Goal: Contribute content: Contribute content

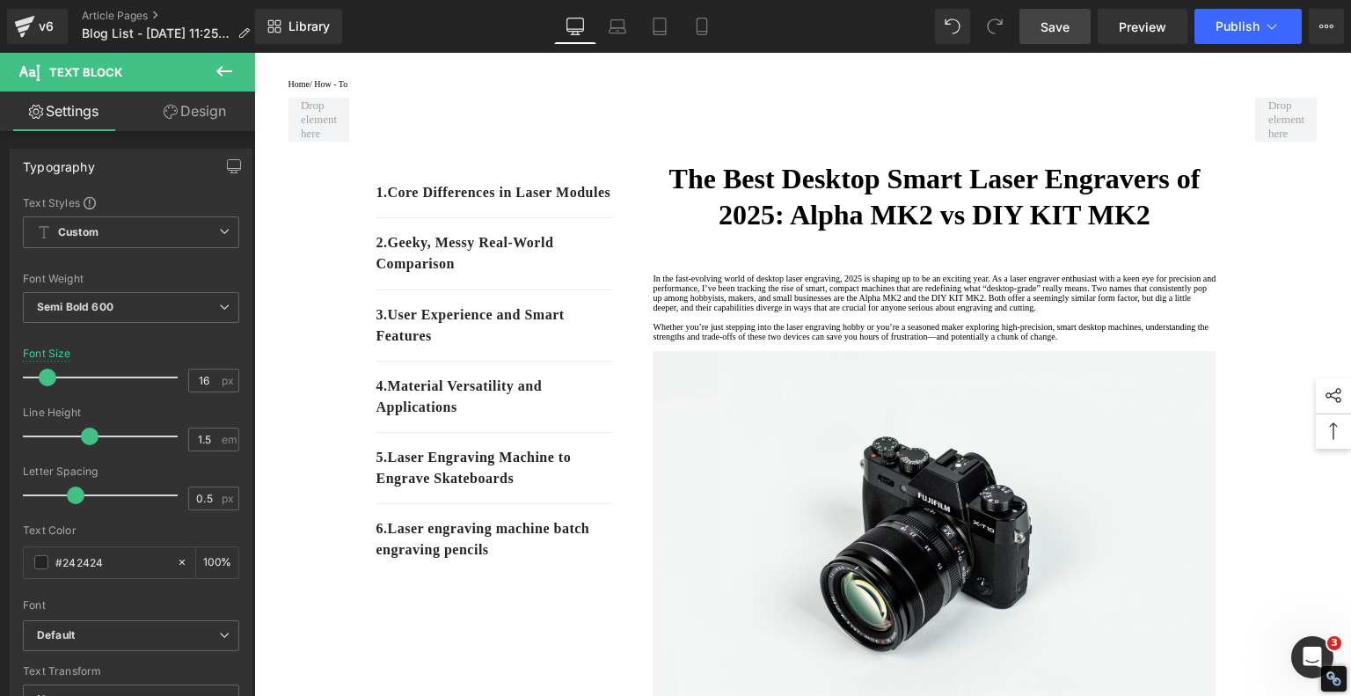
click at [1059, 27] on span "Save" at bounding box center [1055, 27] width 29 height 18
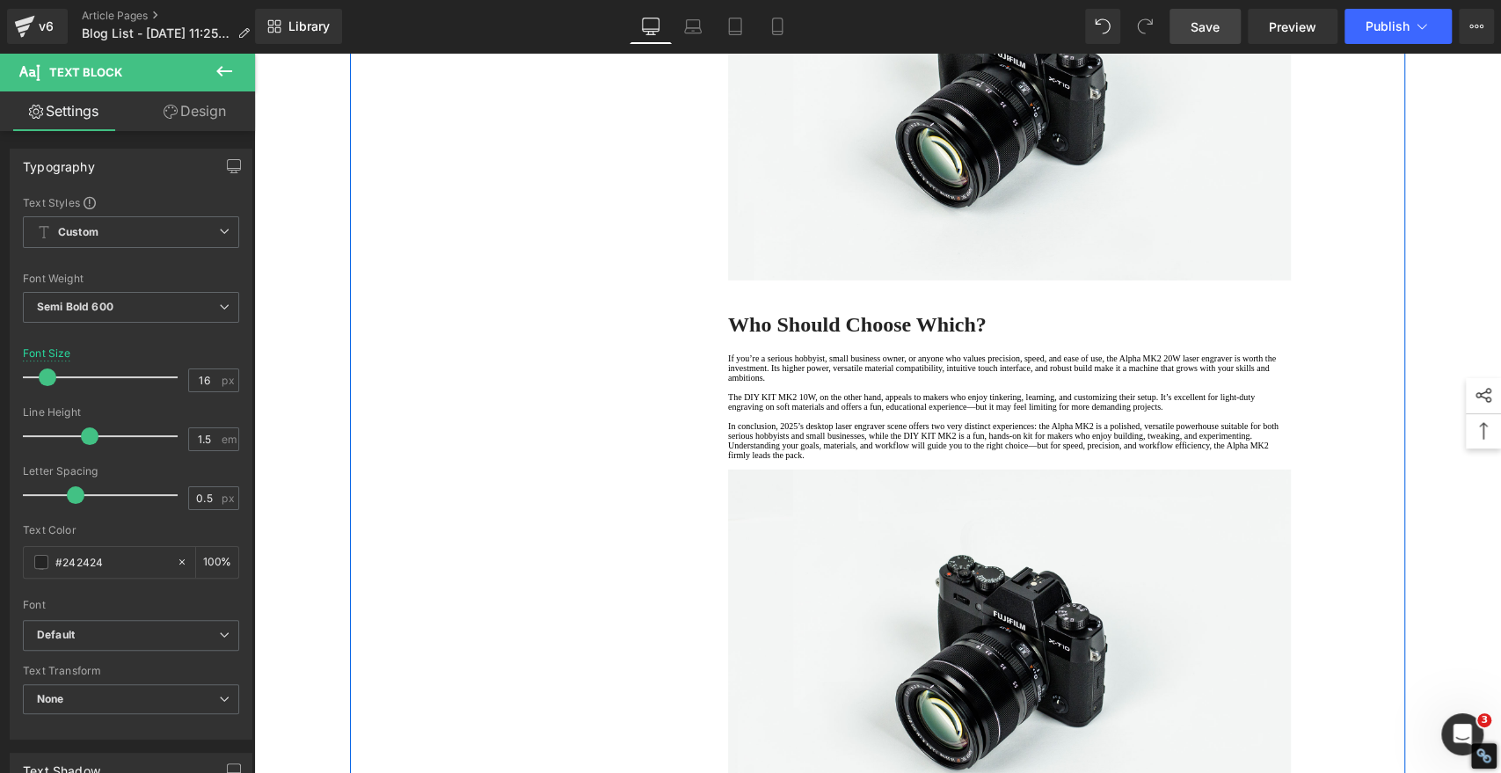
scroll to position [3616, 0]
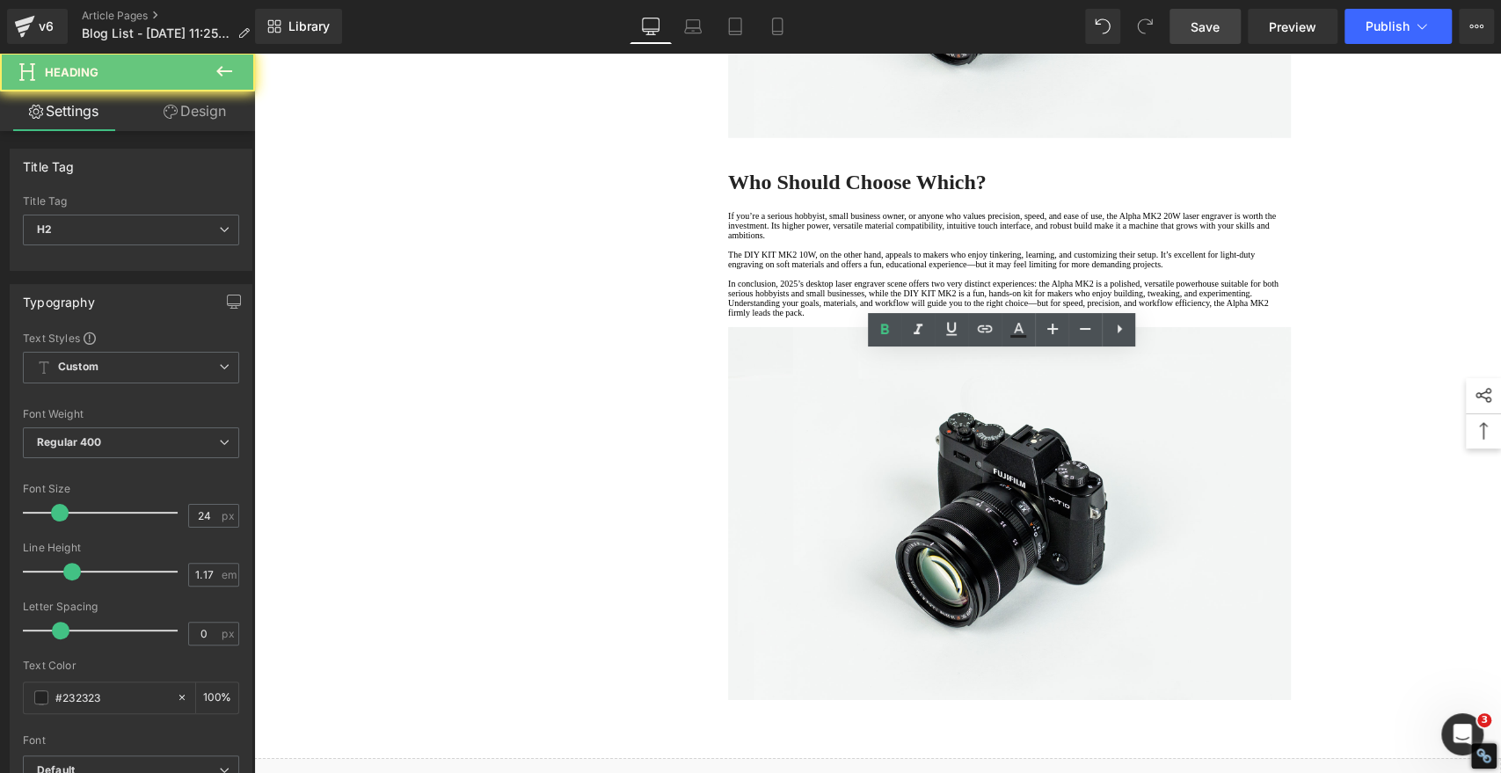
copy strong "Build Quality and Reliability"
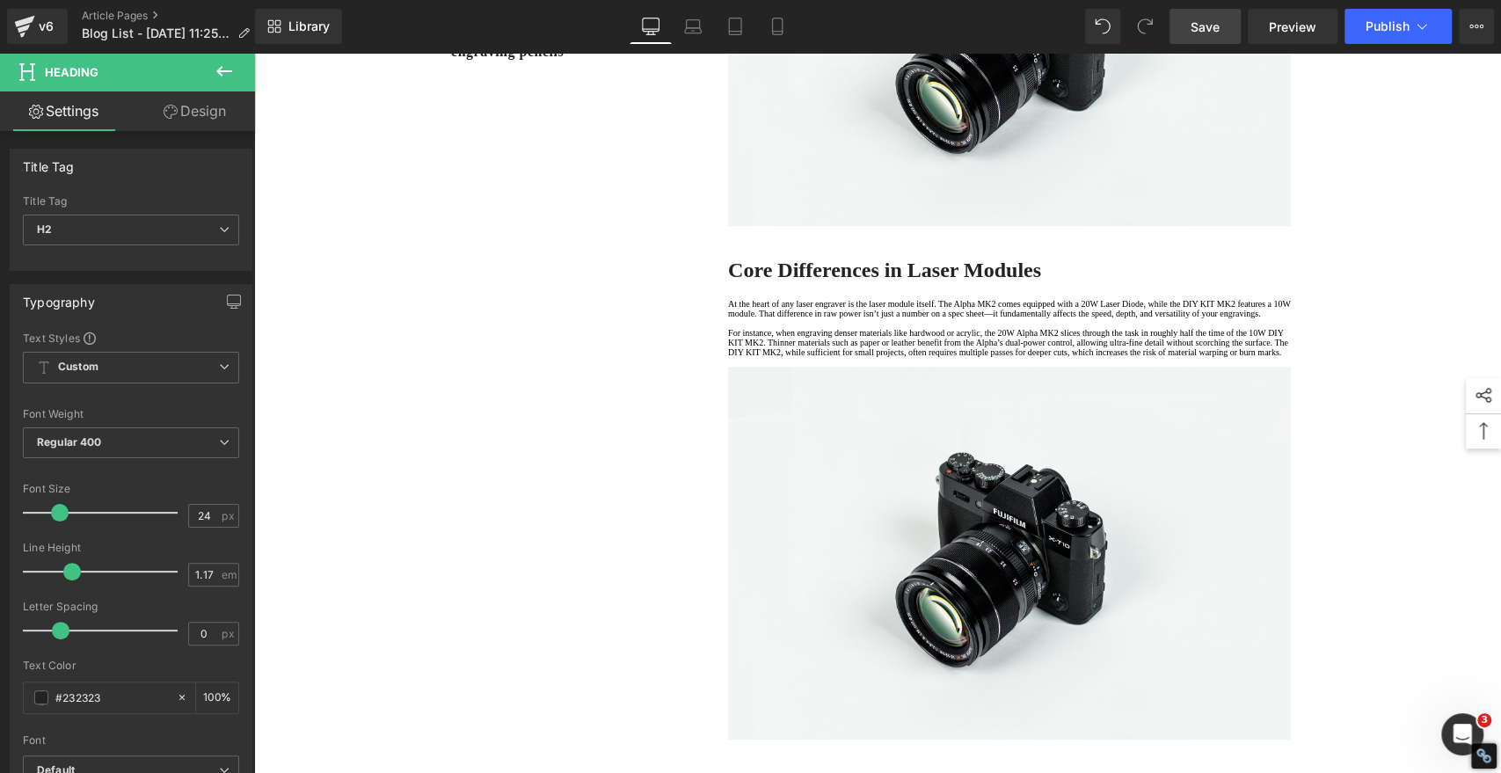
scroll to position [98, 0]
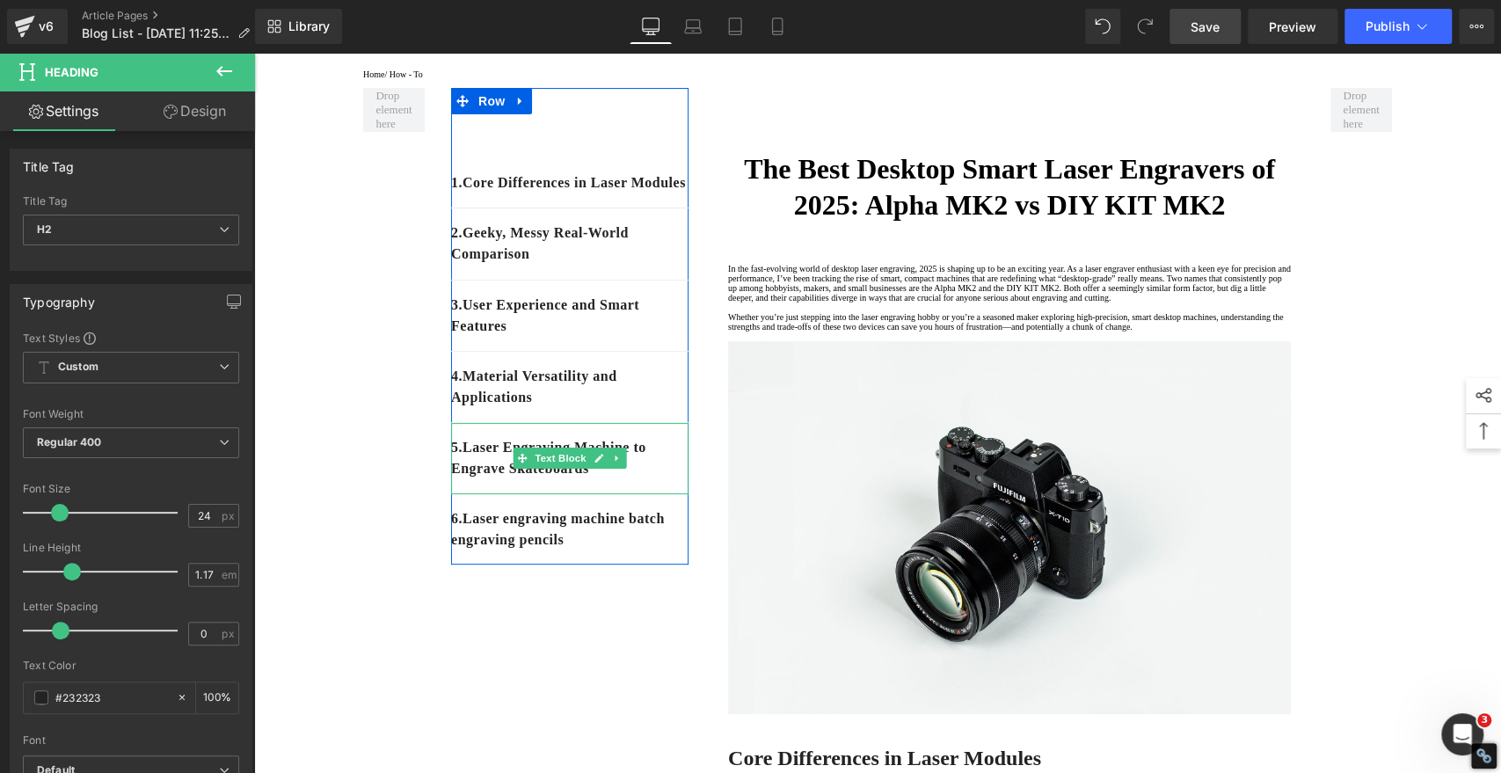
click at [629, 494] on div "5 . Laser Engraving Machine to Engrave Skateboards" at bounding box center [569, 458] width 237 height 71
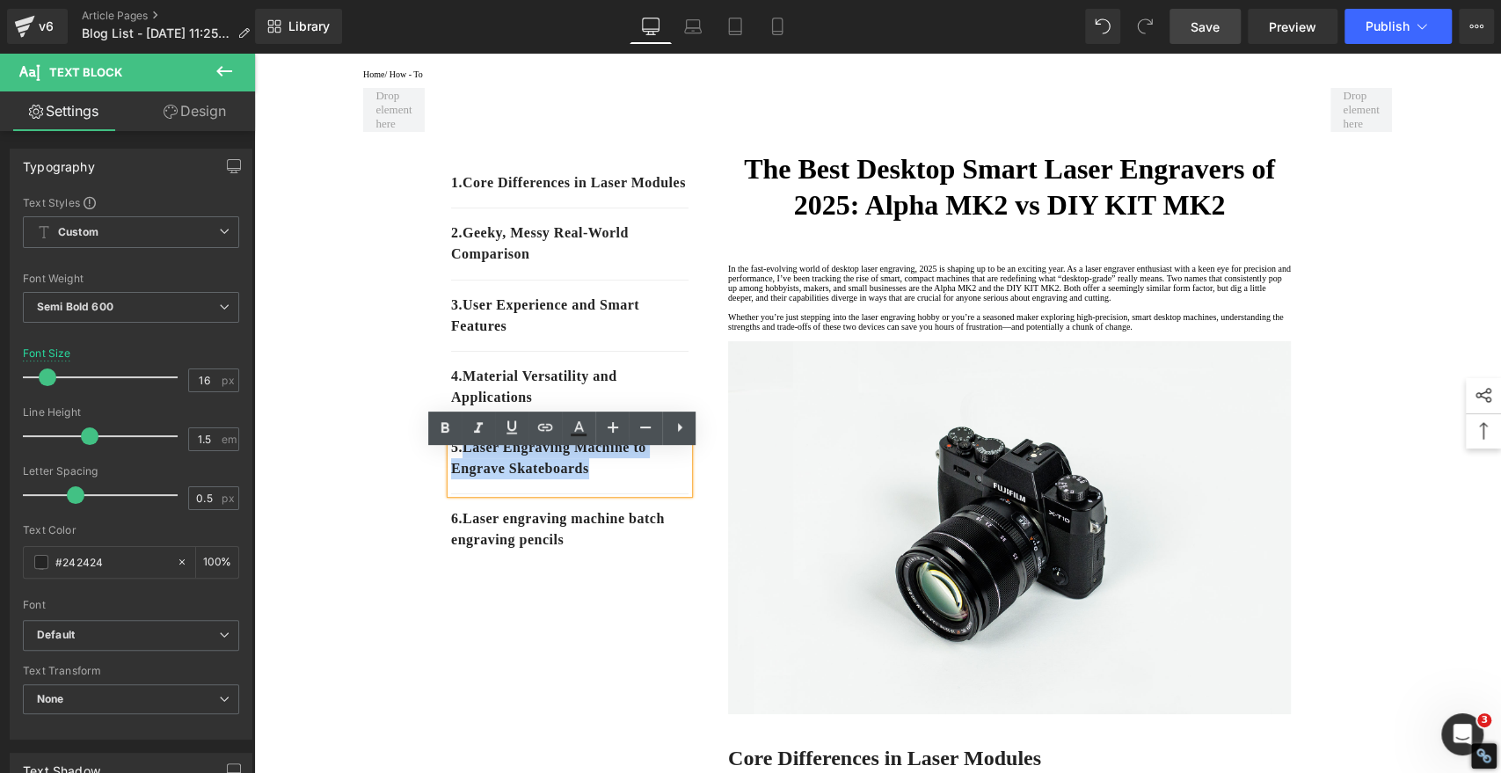
drag, startPoint x: 610, startPoint y: 500, endPoint x: 461, endPoint y: 478, distance: 151.0
click at [461, 478] on p "5 . Laser Engraving Machine to Engrave Skateboards" at bounding box center [569, 458] width 237 height 42
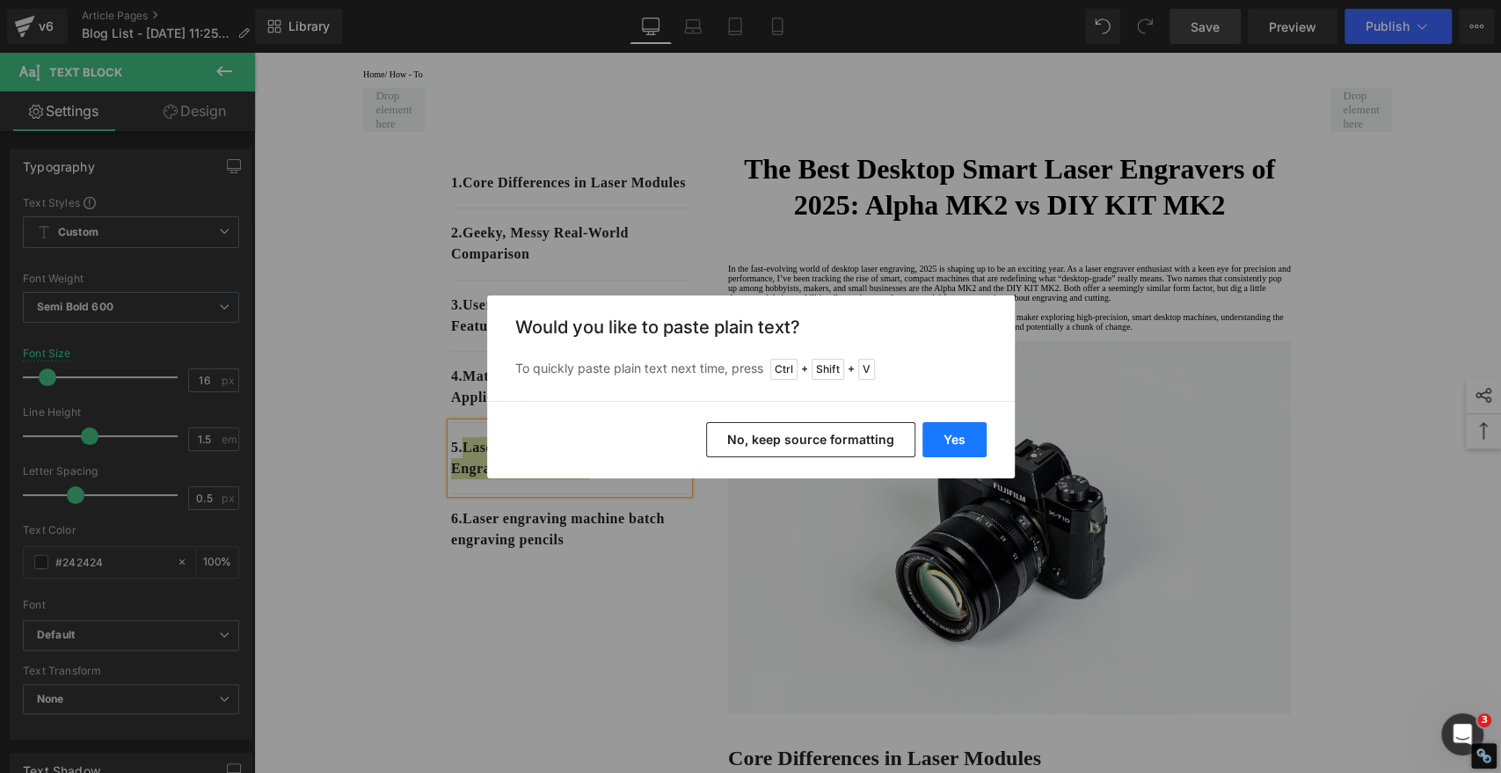
drag, startPoint x: 956, startPoint y: 431, endPoint x: 693, endPoint y: 378, distance: 268.2
click at [956, 431] on button "Yes" at bounding box center [955, 439] width 64 height 35
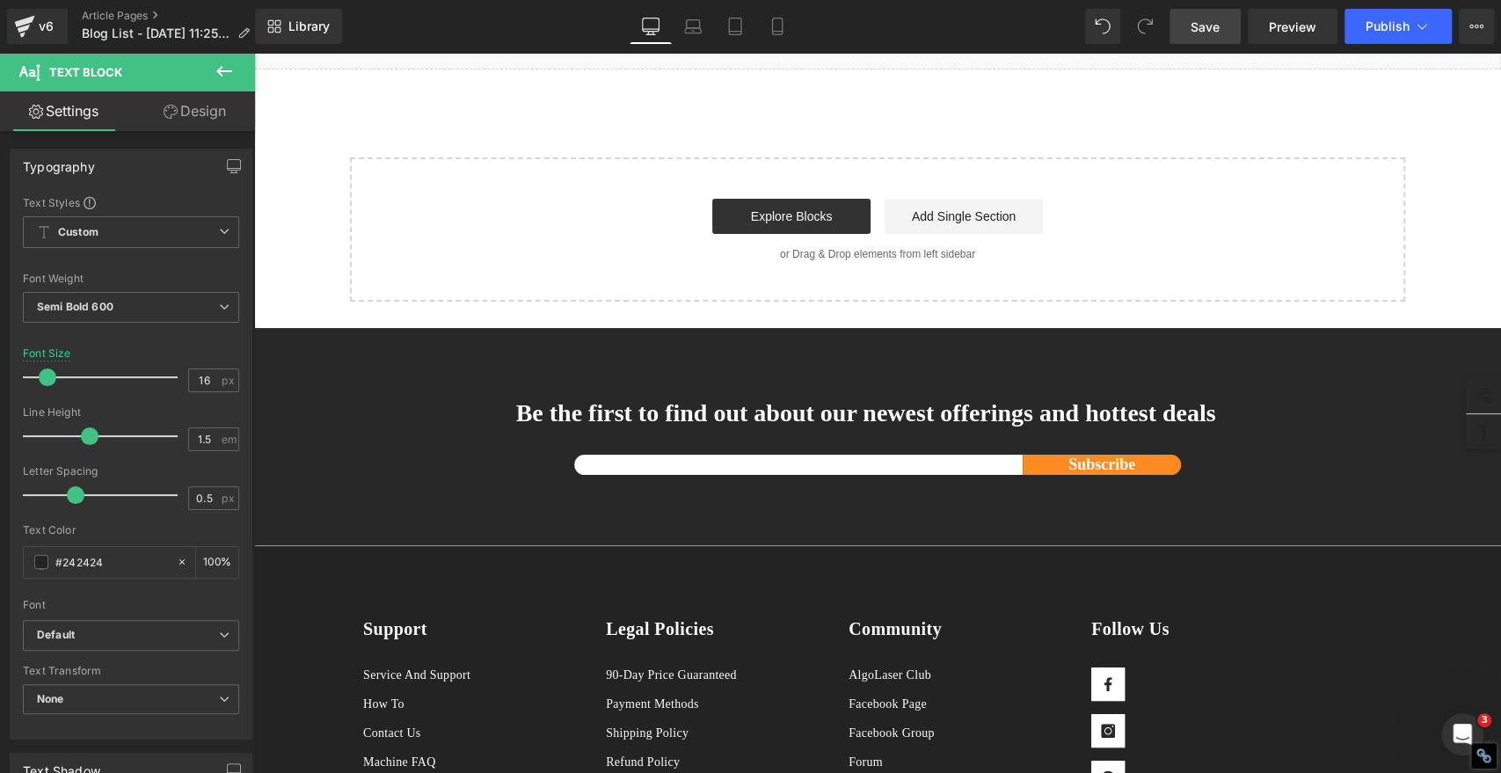
scroll to position [4327, 0]
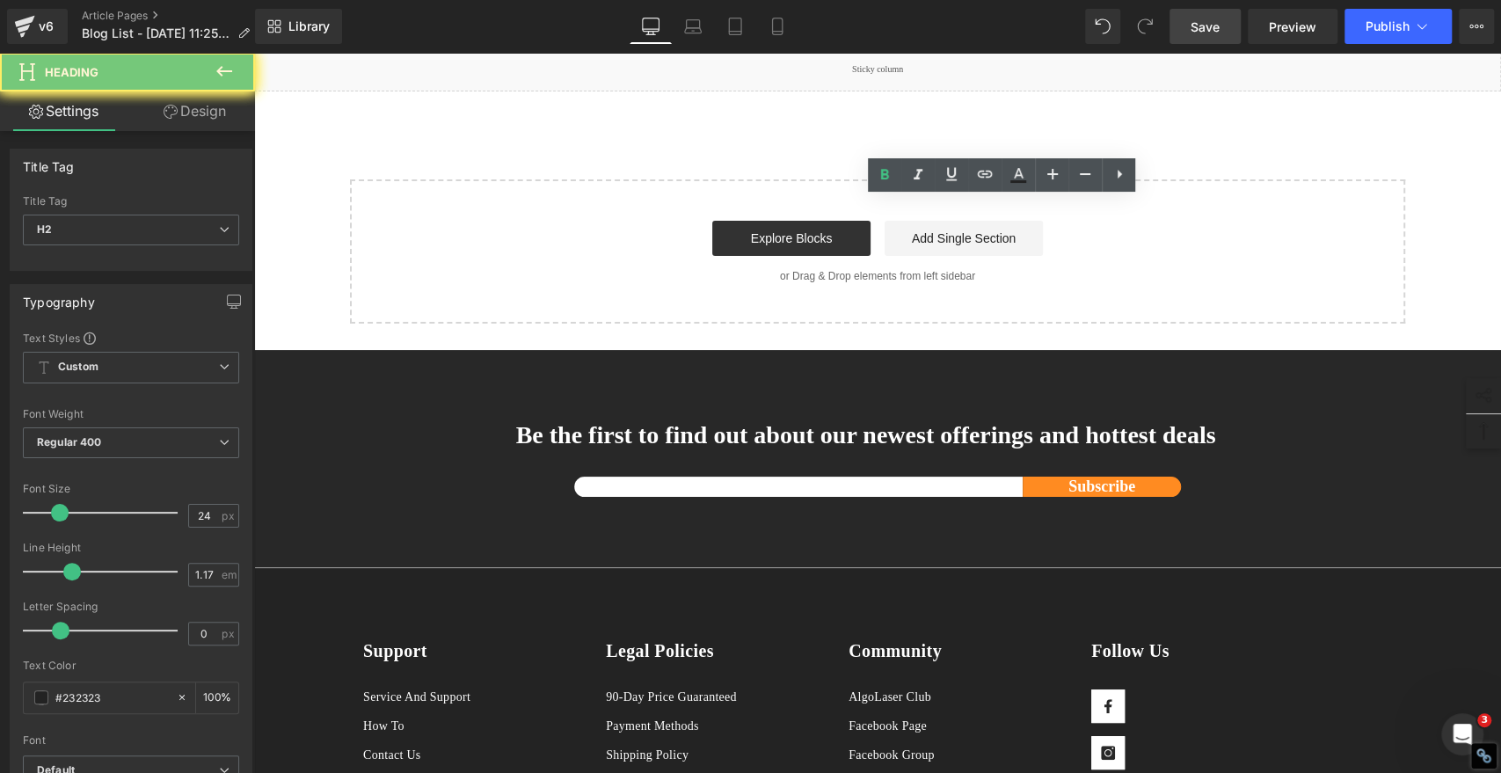
copy strong "Who Should Choose Which?"
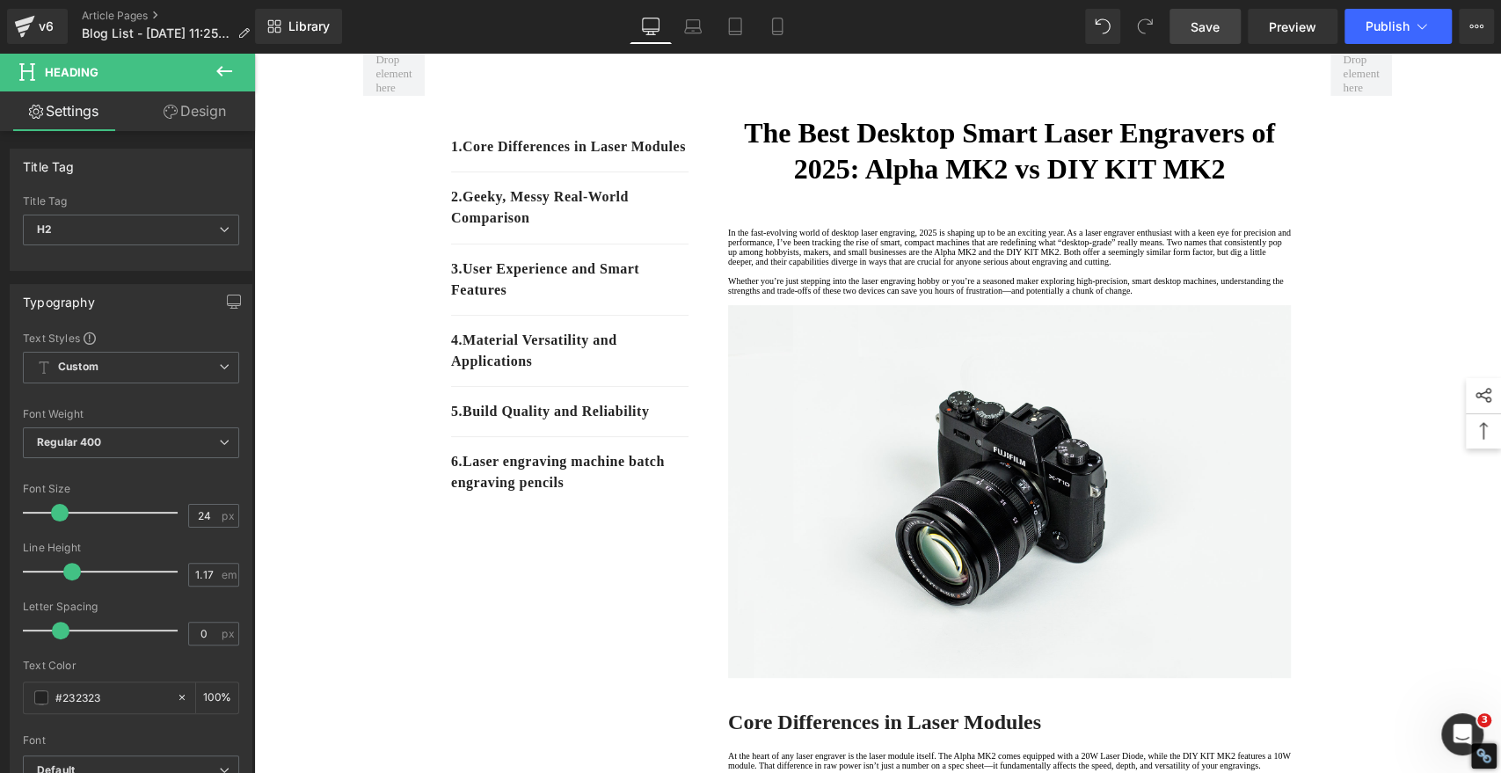
scroll to position [12, 0]
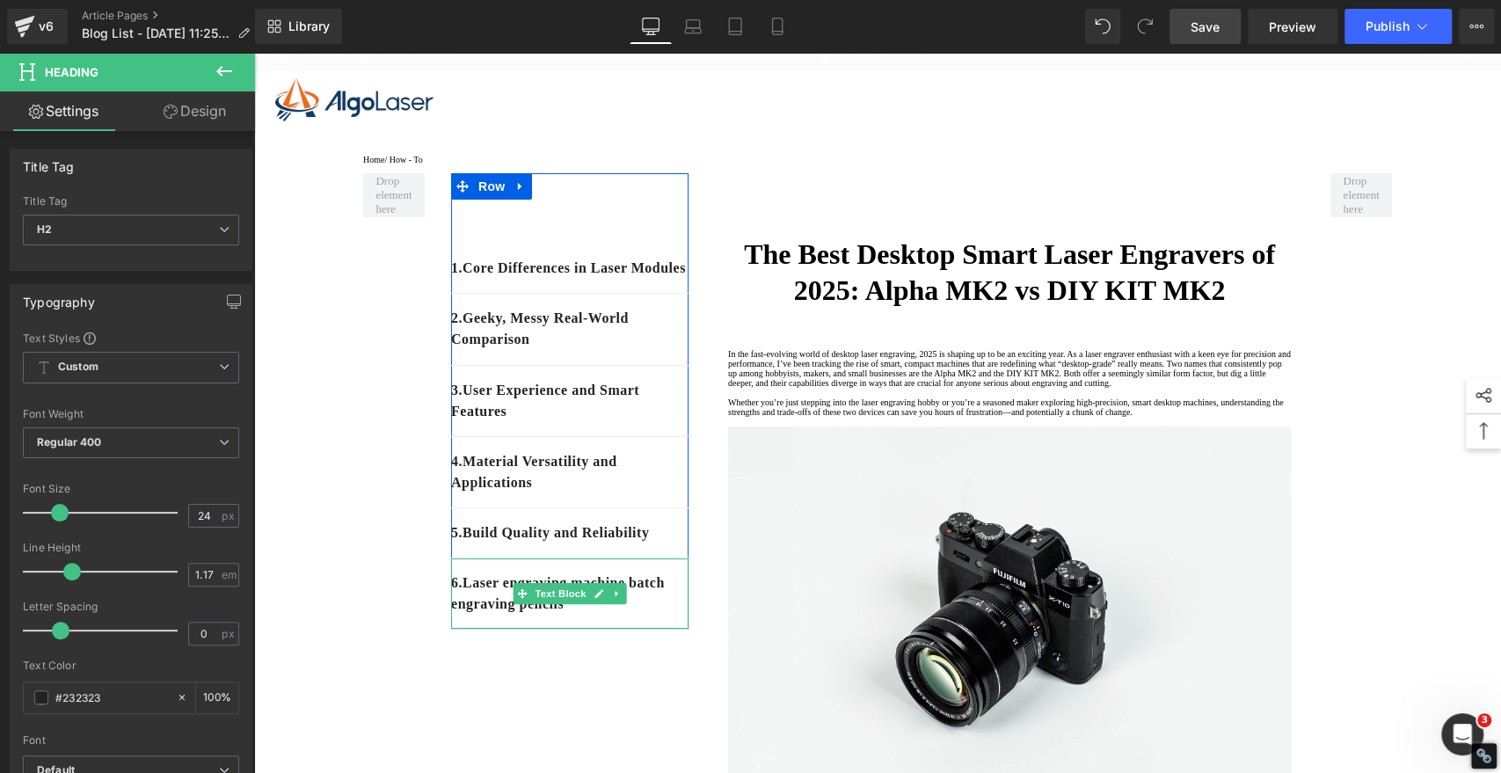
click at [649, 629] on div "6 . Laser engraving machine batch engraving pencils" at bounding box center [569, 594] width 237 height 70
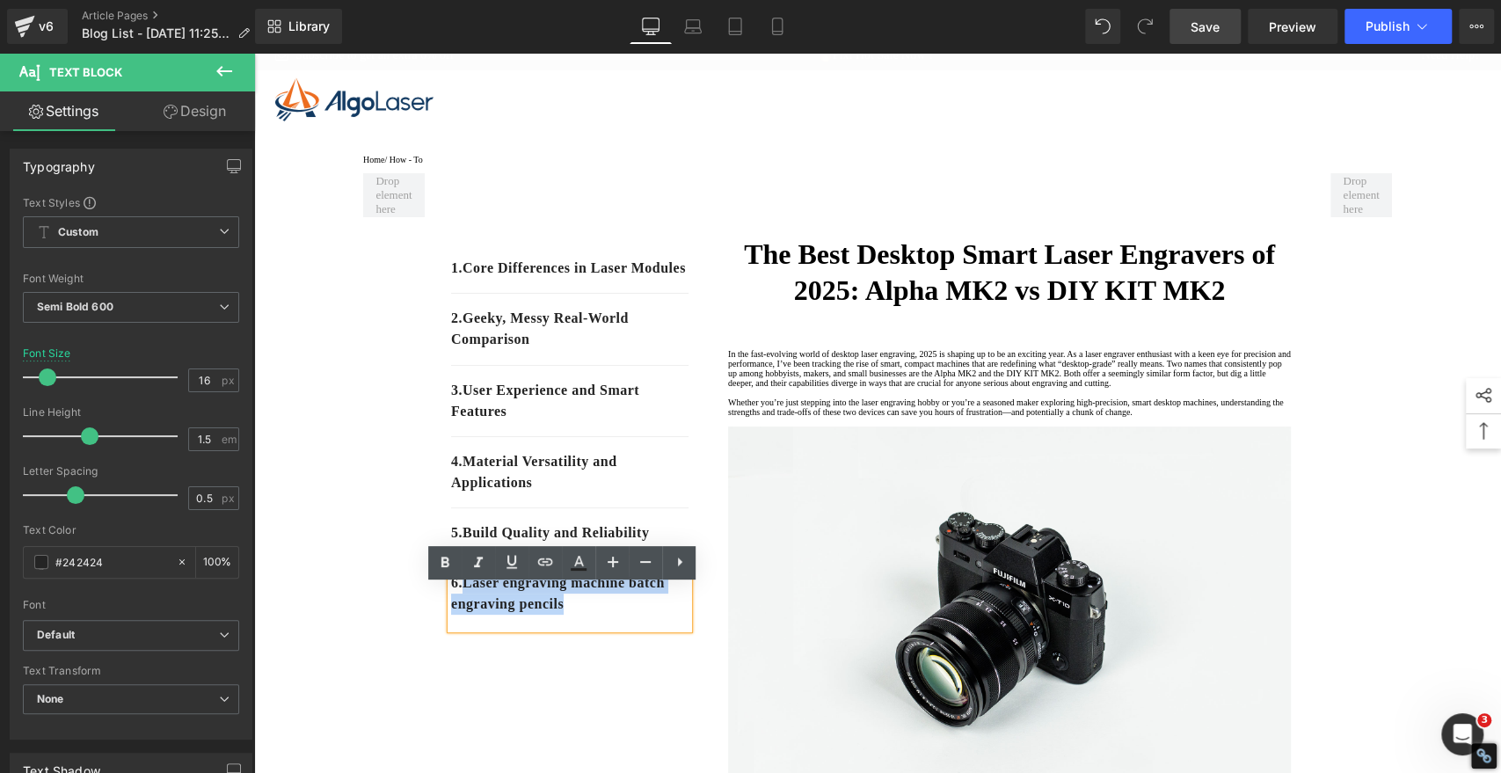
drag, startPoint x: 629, startPoint y: 634, endPoint x: 463, endPoint y: 614, distance: 167.5
click at [463, 614] on p "6 . Laser engraving machine batch engraving pencils" at bounding box center [569, 594] width 237 height 42
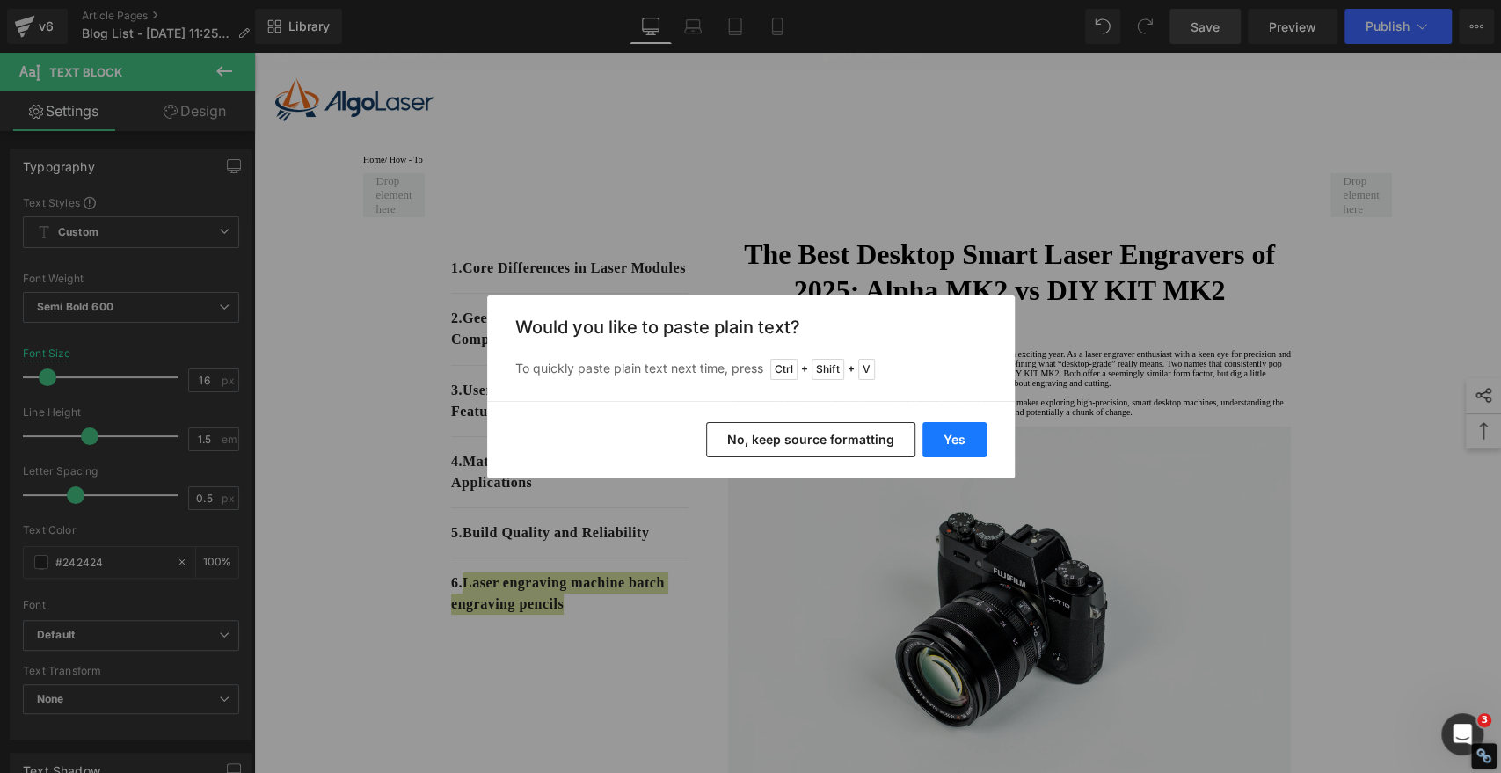
click at [954, 432] on button "Yes" at bounding box center [955, 439] width 64 height 35
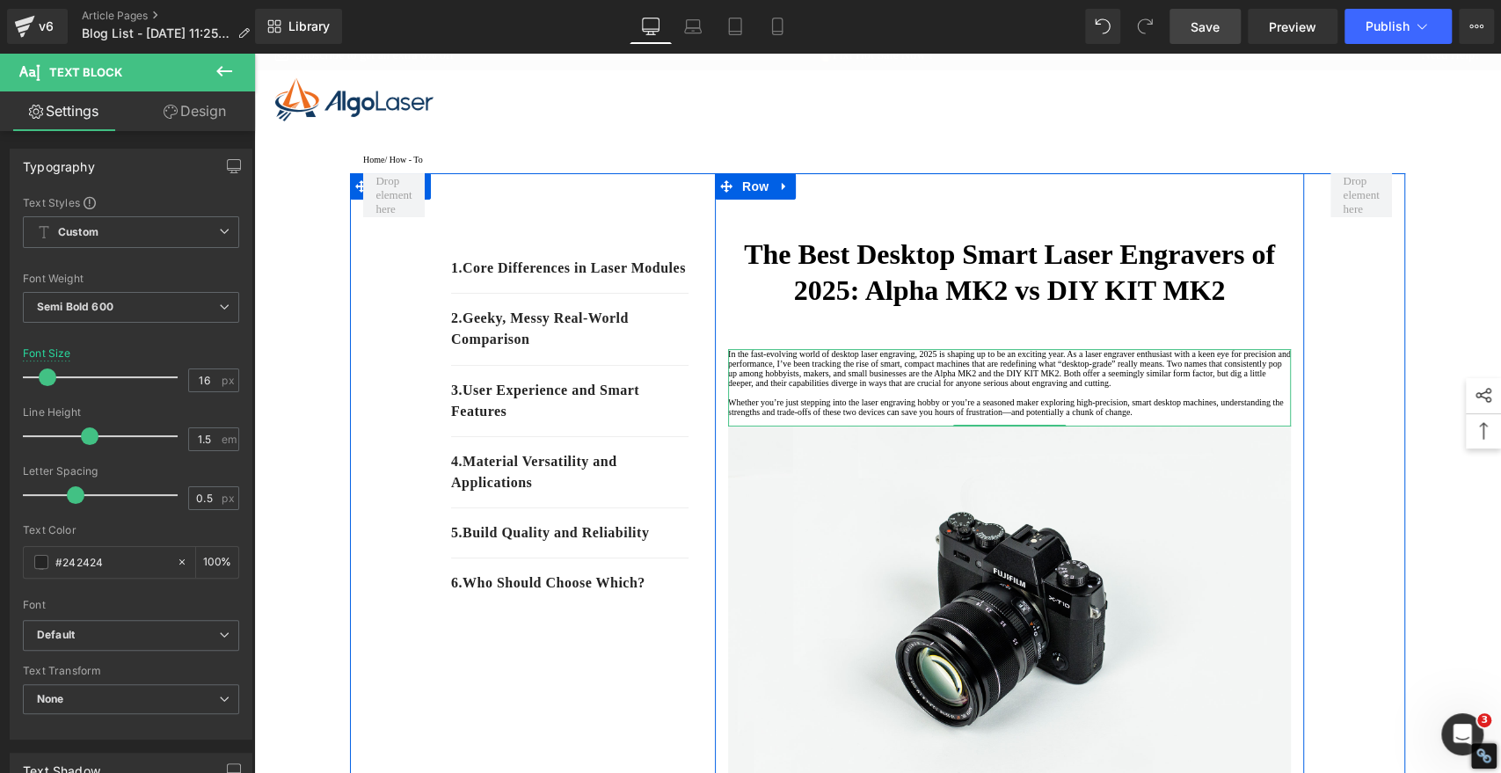
click at [1191, 385] on p "In the fast-evolving world of desktop laser engraving, 2025 is shaping up to be…" at bounding box center [1009, 368] width 563 height 39
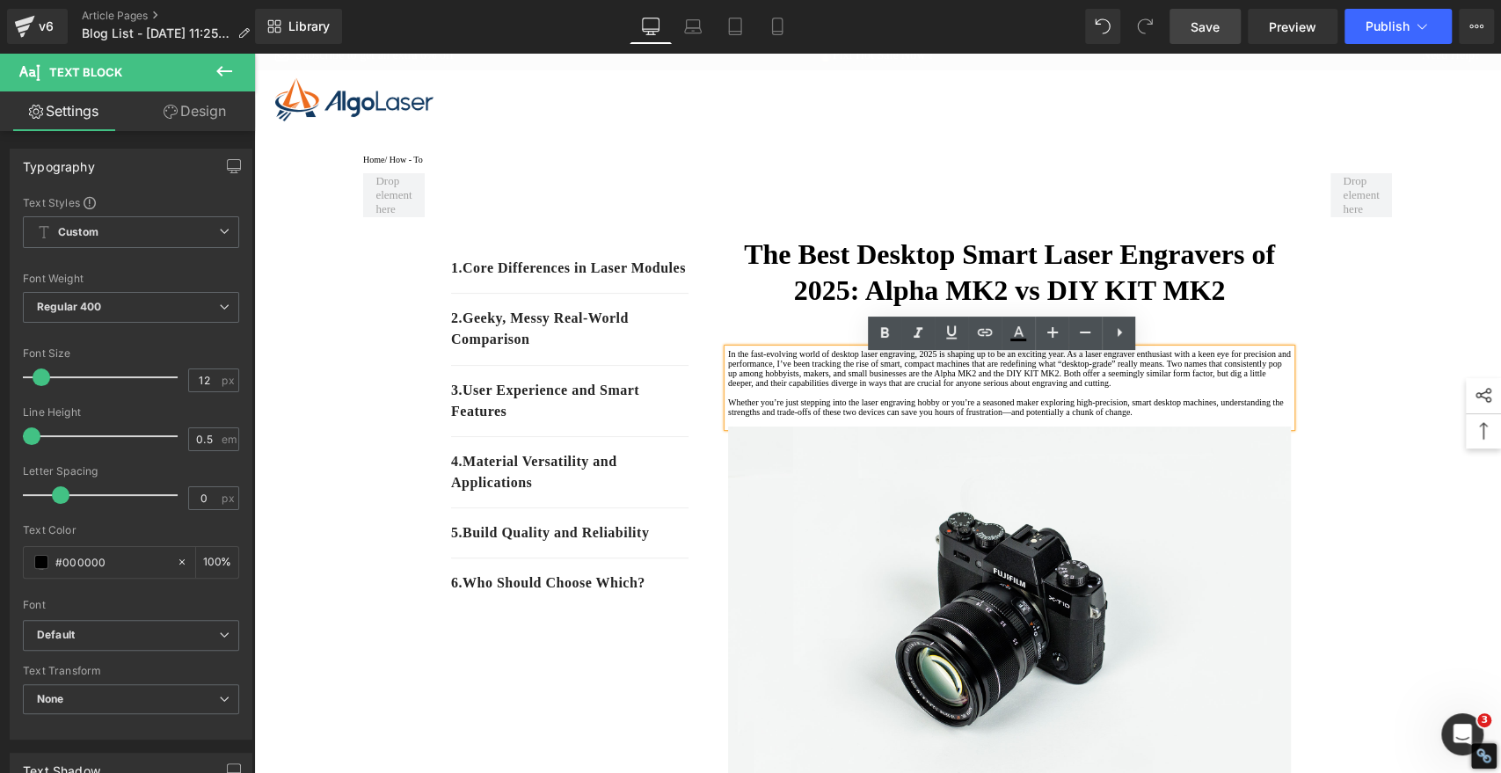
click at [1017, 383] on p "In the fast-evolving world of desktop laser engraving, 2025 is shaping up to be…" at bounding box center [1009, 368] width 563 height 39
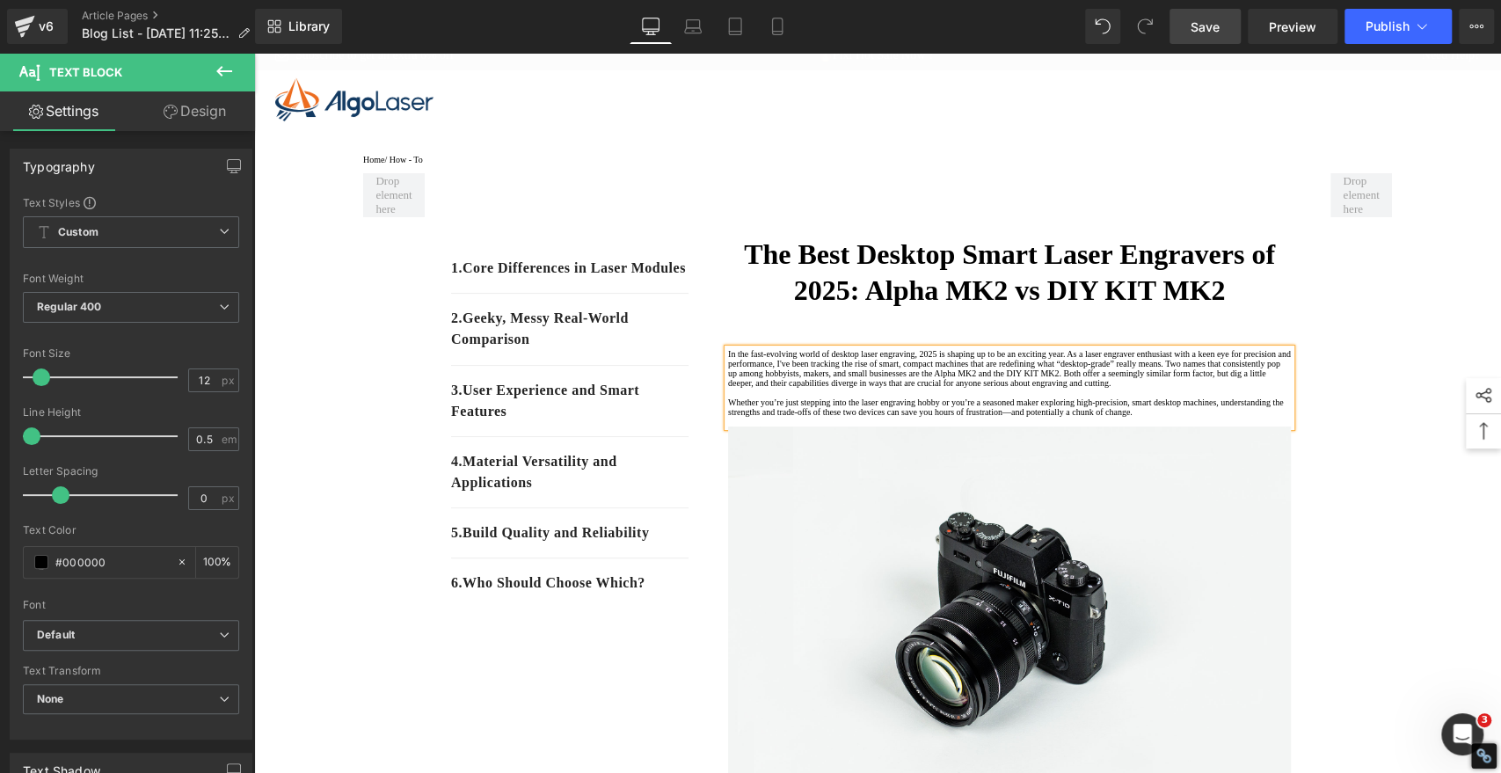
click at [852, 388] on p "In the fast-evolving world of desktop laser engraving, 2025 is shaping up to be…" at bounding box center [1009, 368] width 563 height 39
click at [924, 388] on p "In the fast-evolving world of desktop laser engraving, 2025 is shaping up to be…" at bounding box center [1009, 368] width 563 height 39
click at [919, 398] on p at bounding box center [1009, 393] width 563 height 10
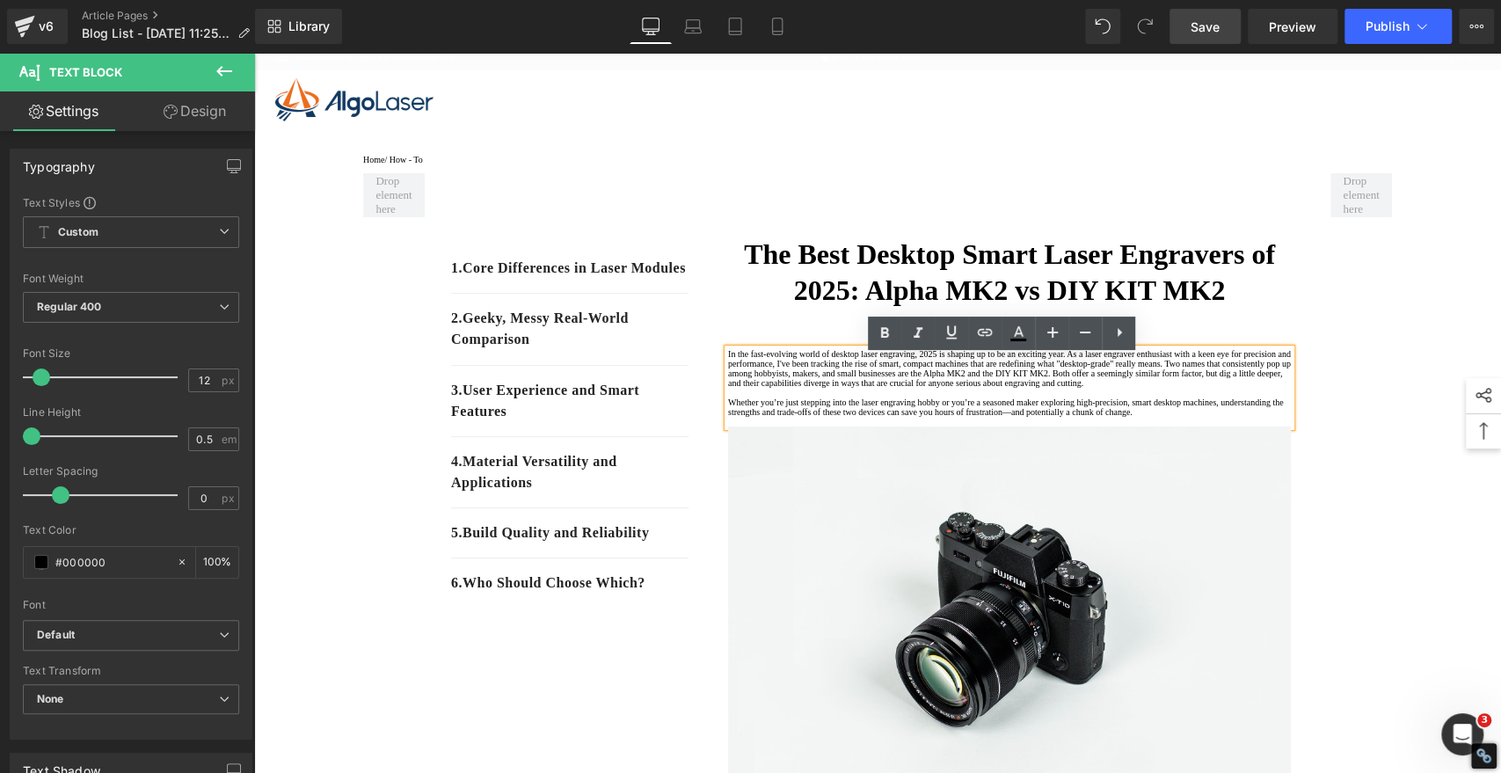
click at [795, 417] on p "Whether you’re just stepping into the laser engraving hobby or you’re a seasone…" at bounding box center [1009, 407] width 563 height 19
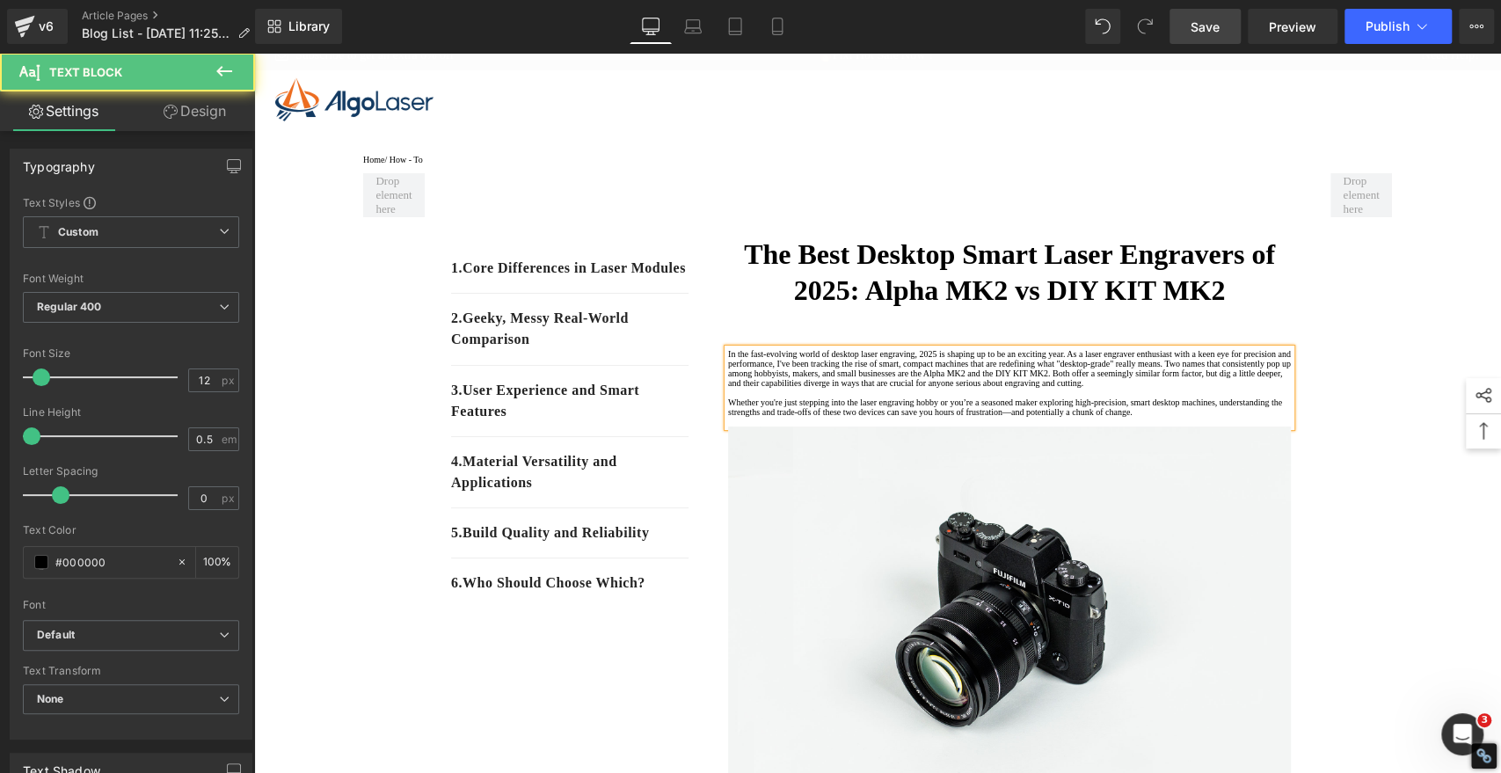
click at [1055, 417] on p "Whether you're just stepping into the laser engraving hobby or you’re a seasone…" at bounding box center [1009, 407] width 563 height 19
click at [1036, 417] on p "Whether you're just stepping into the laser engraving hobby or you're a seasone…" at bounding box center [1009, 407] width 563 height 19
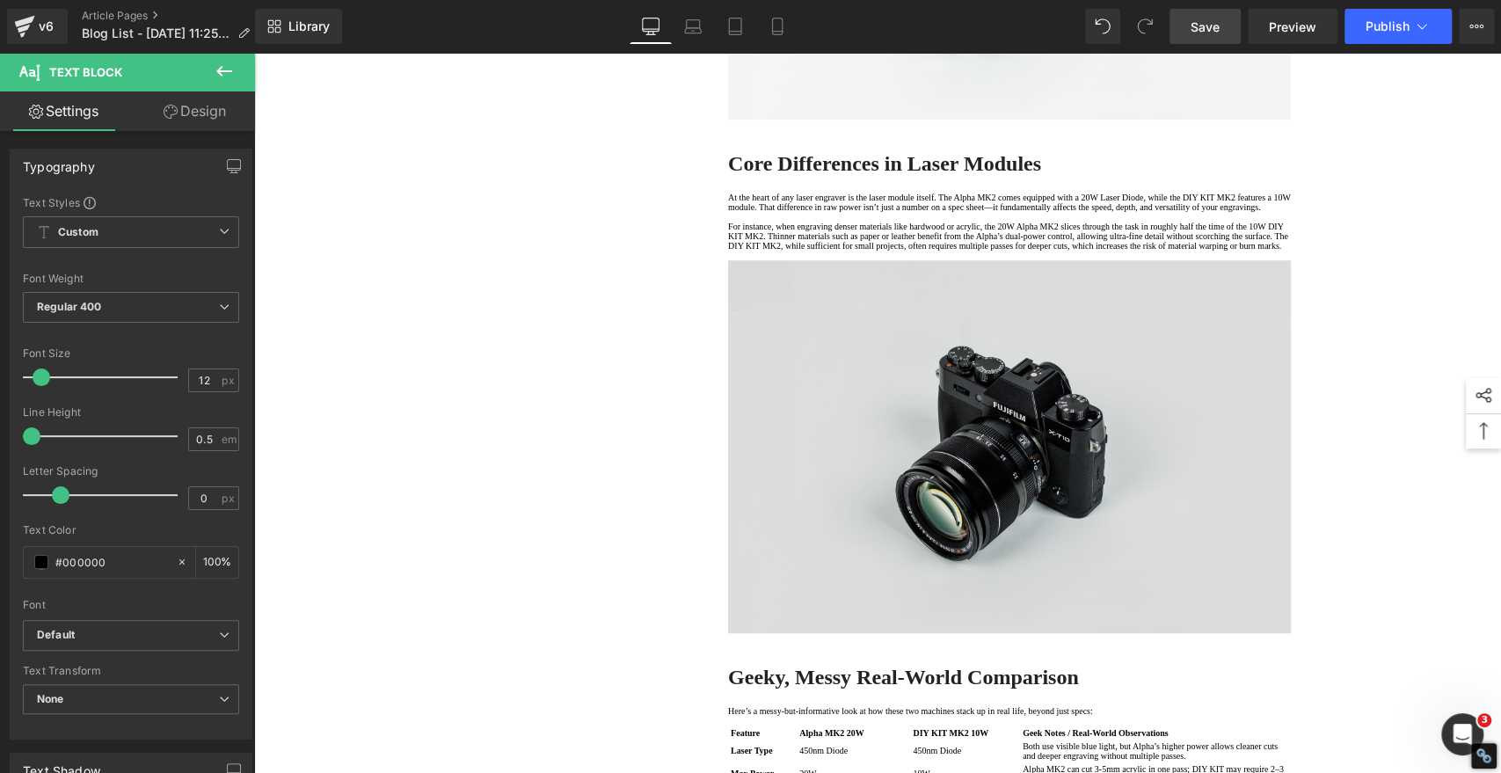
scroll to position [697, 0]
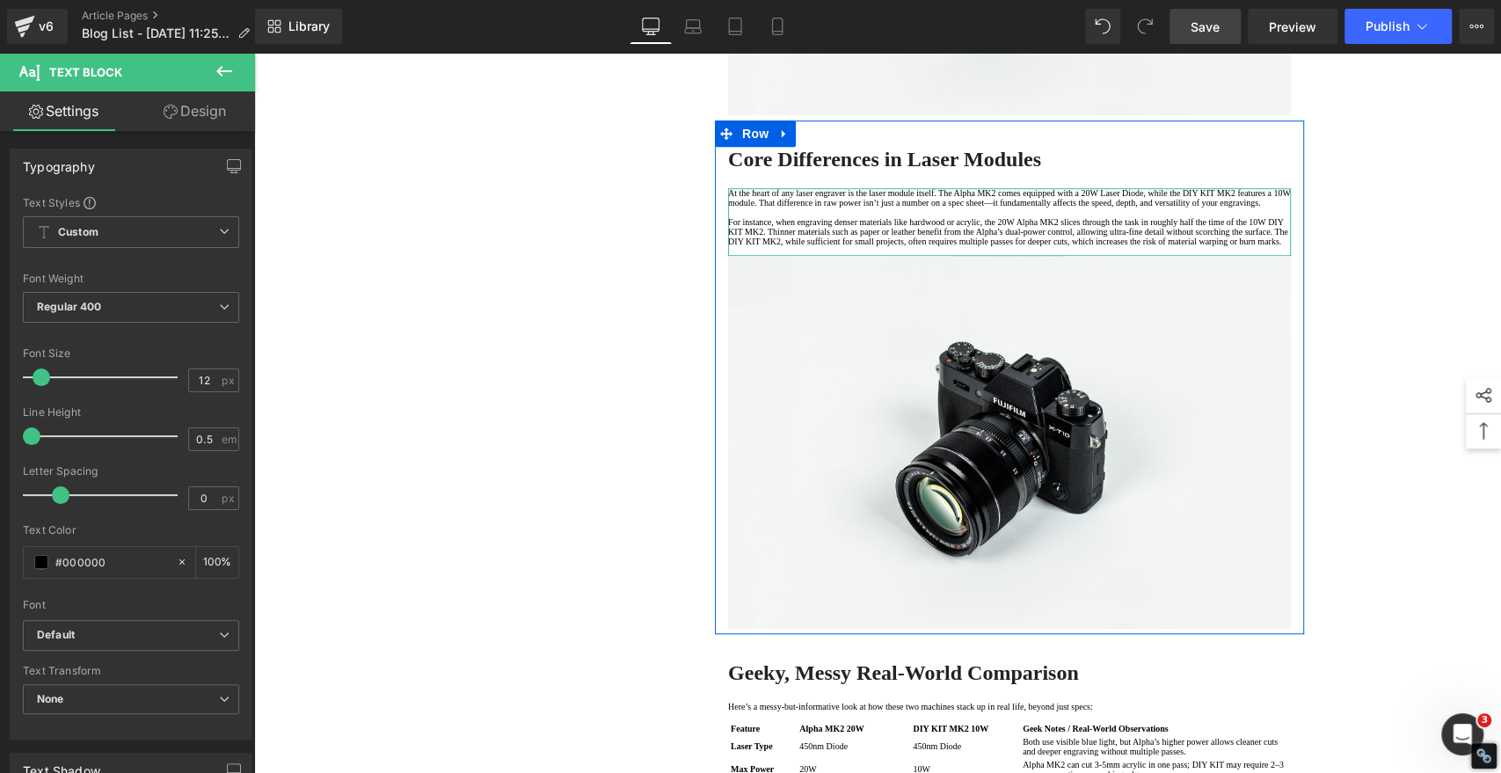
click at [1179, 208] on p "At the heart of any laser engraver is the laser module itself. The Alpha MK2 co…" at bounding box center [1009, 197] width 563 height 19
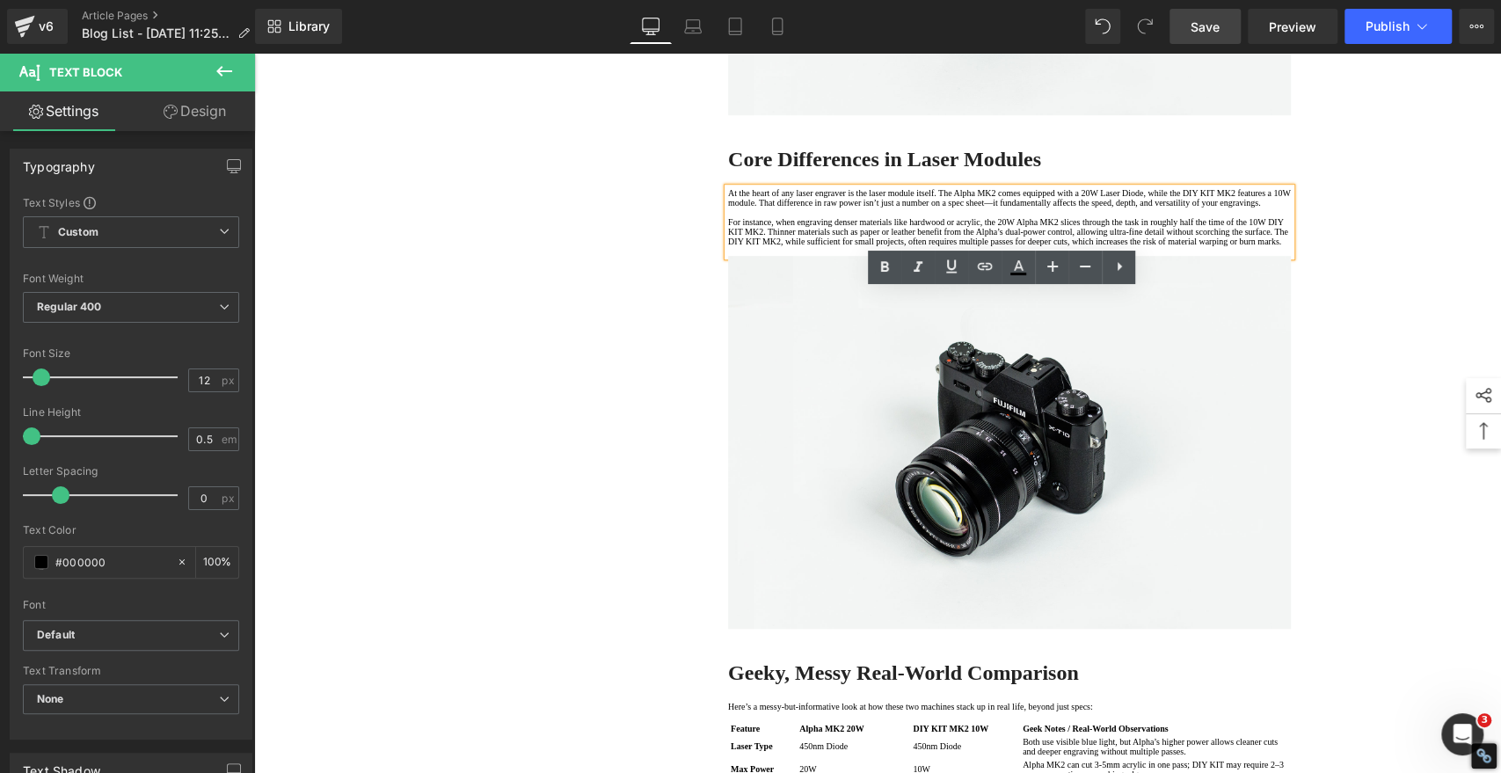
click at [1147, 208] on p "At the heart of any laser engraver is the laser module itself. The Alpha MK2 co…" at bounding box center [1009, 197] width 563 height 19
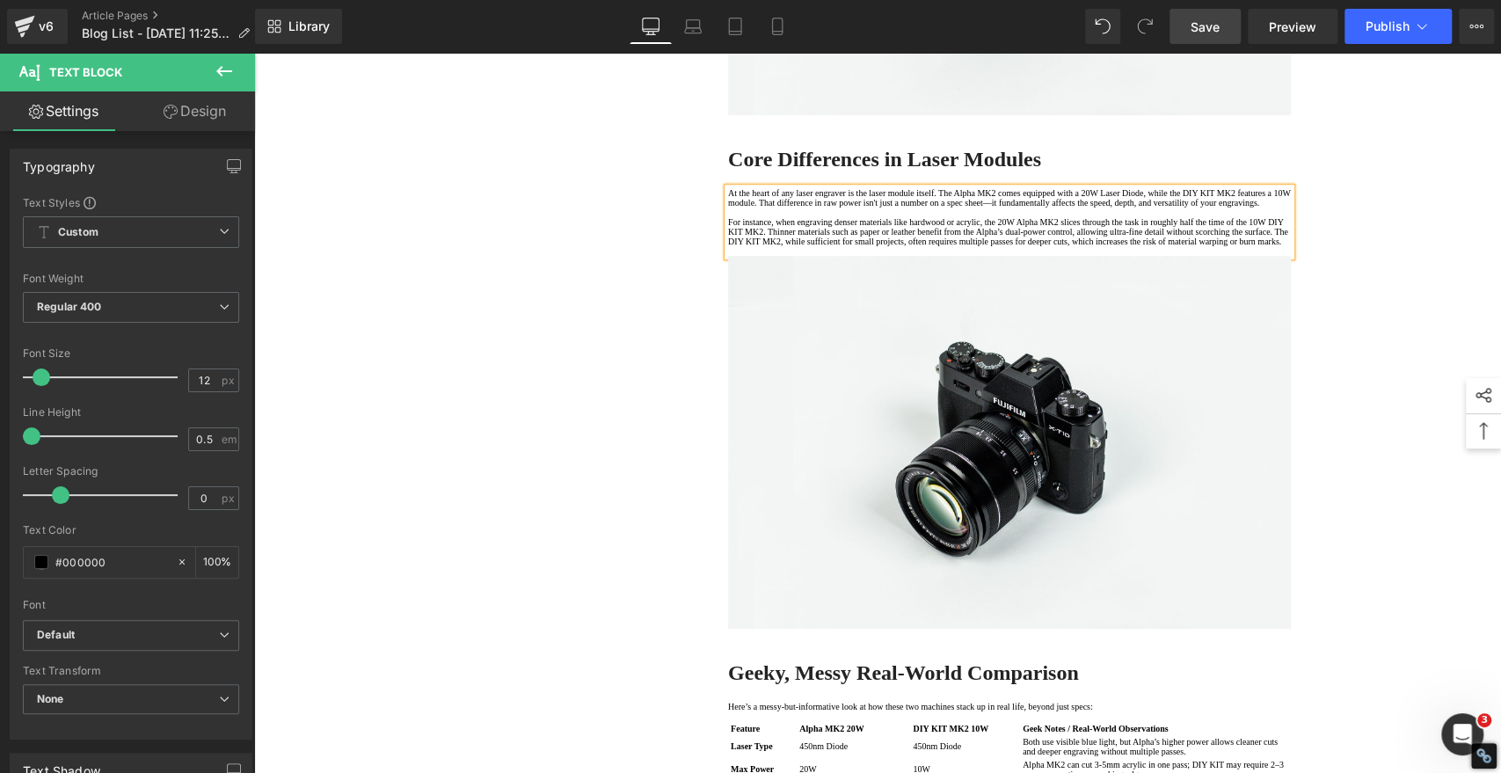
click at [762, 246] on p "For instance, when engraving denser materials like hardwood or acrylic, the 20W…" at bounding box center [1009, 231] width 563 height 29
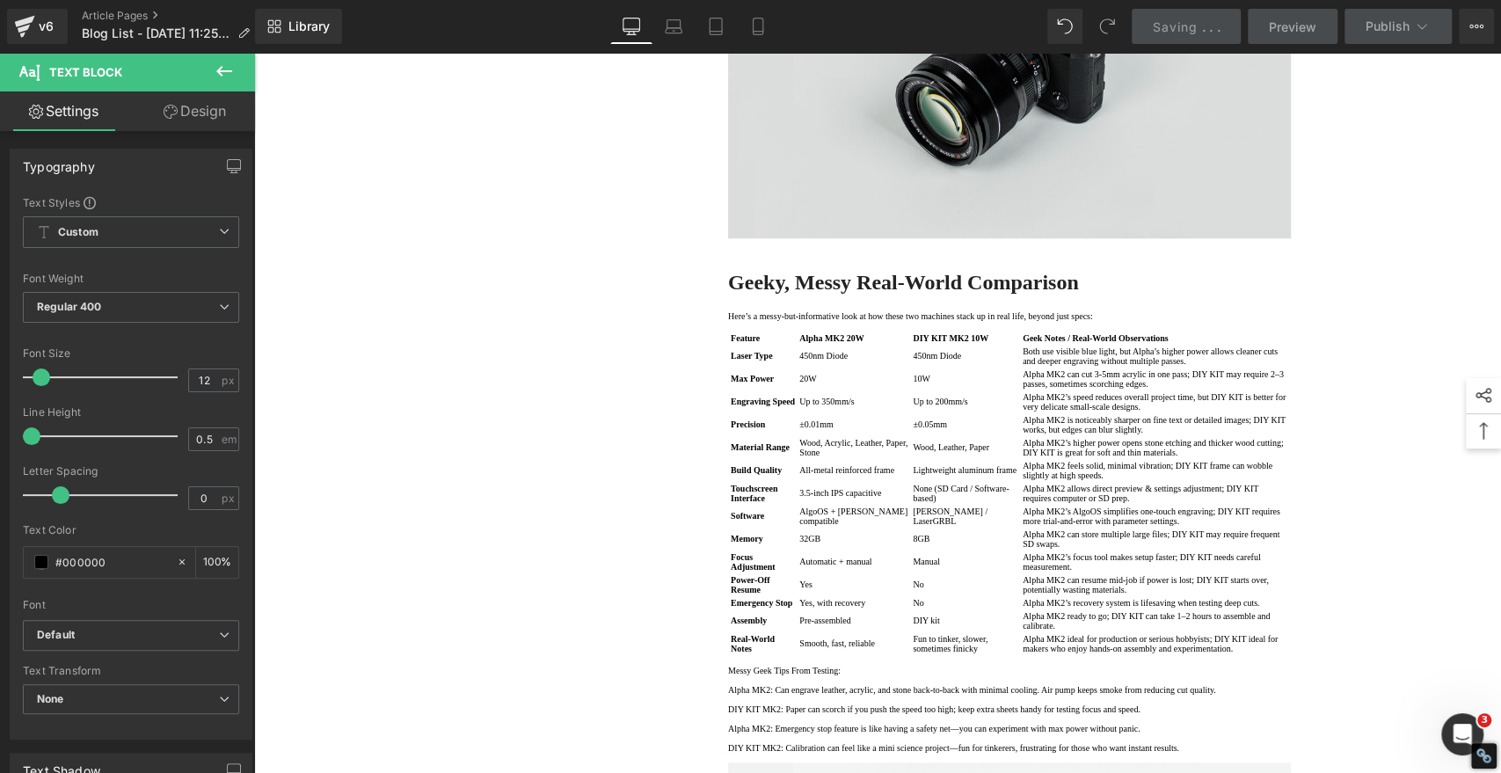
scroll to position [1282, 0]
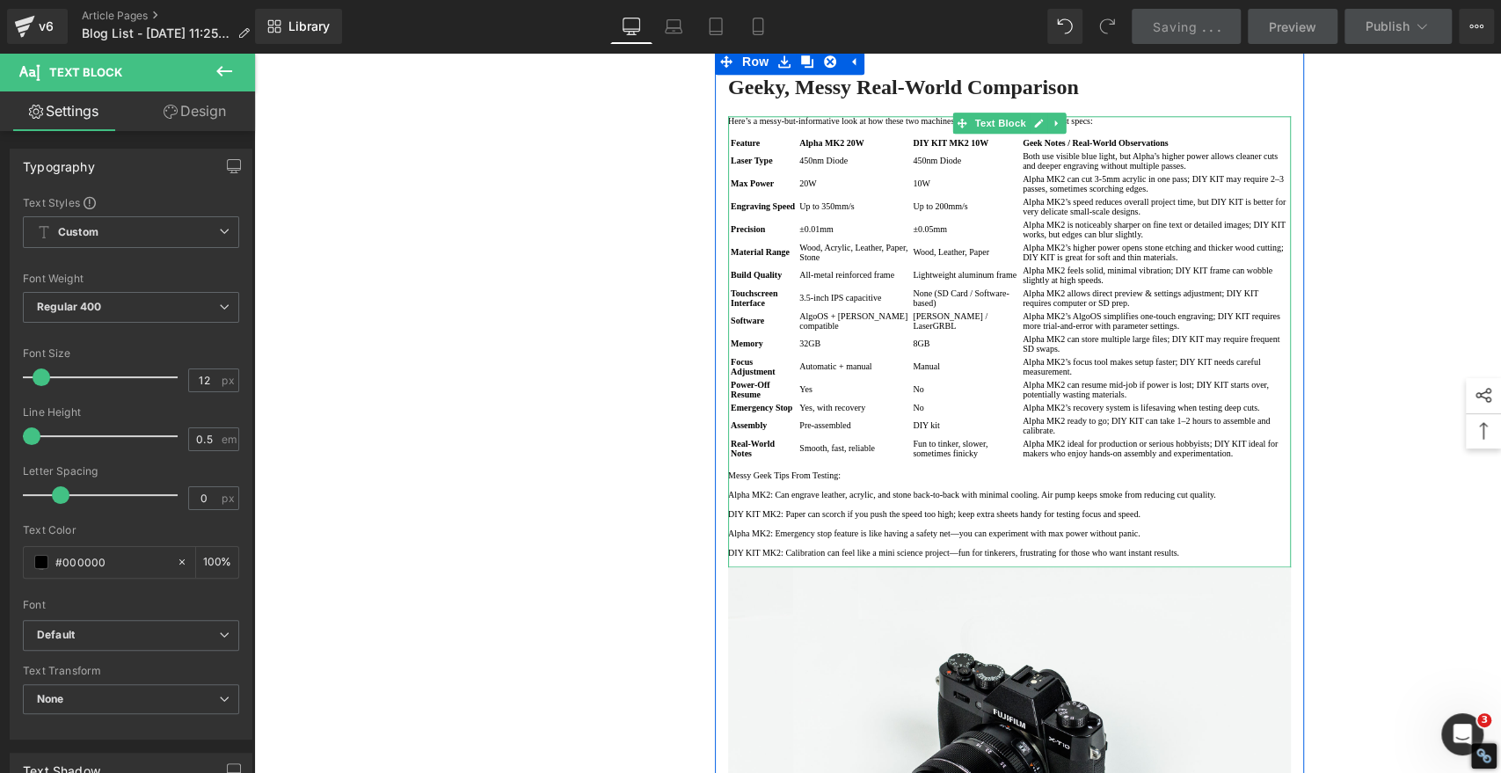
click at [756, 126] on p "Here’s a messy-but-informative look at how these two machines stack up in real …" at bounding box center [1009, 121] width 563 height 10
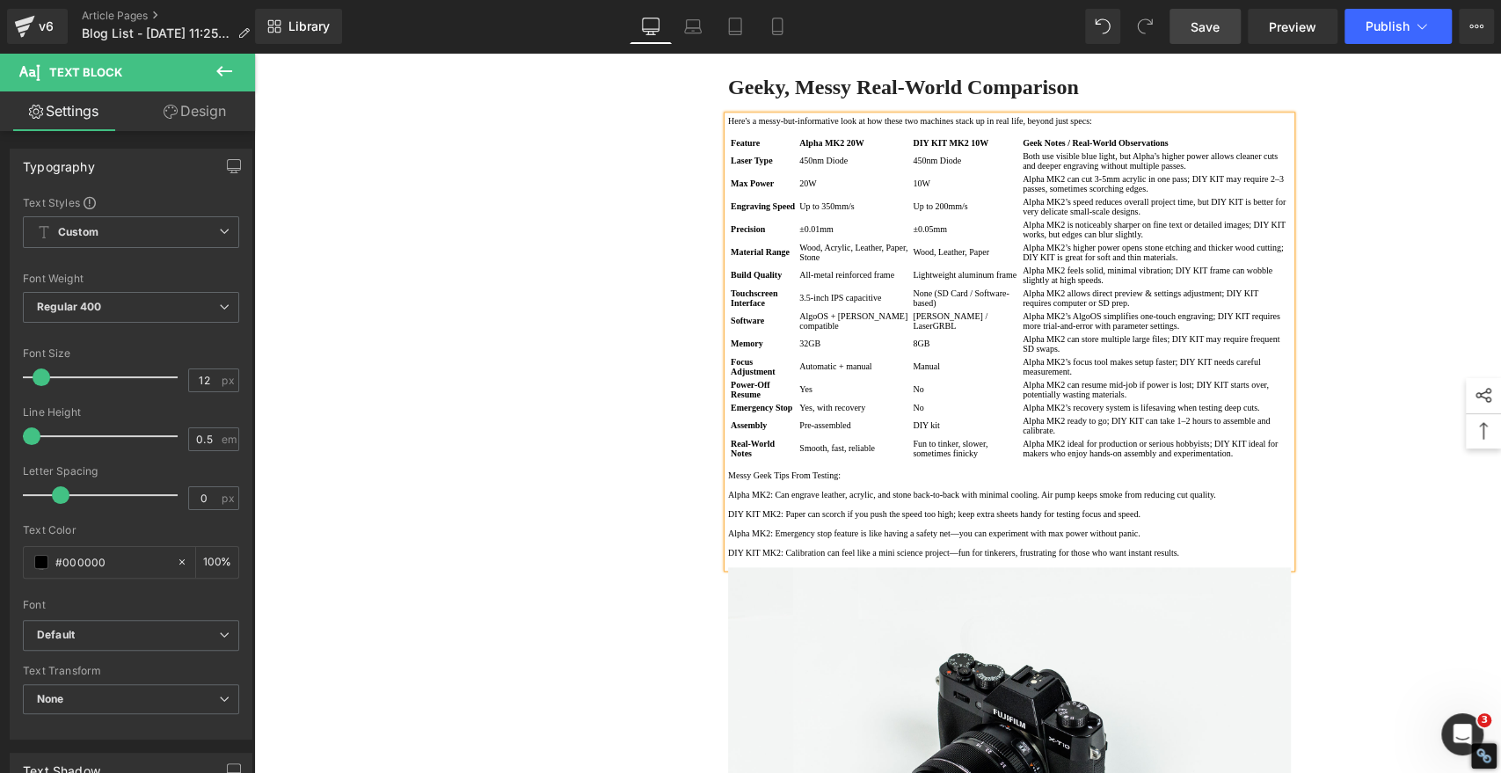
click at [1202, 172] on td "Both use visible blue light, but Alpha’s higher power allows cleaner cuts and d…" at bounding box center [1155, 160] width 267 height 21
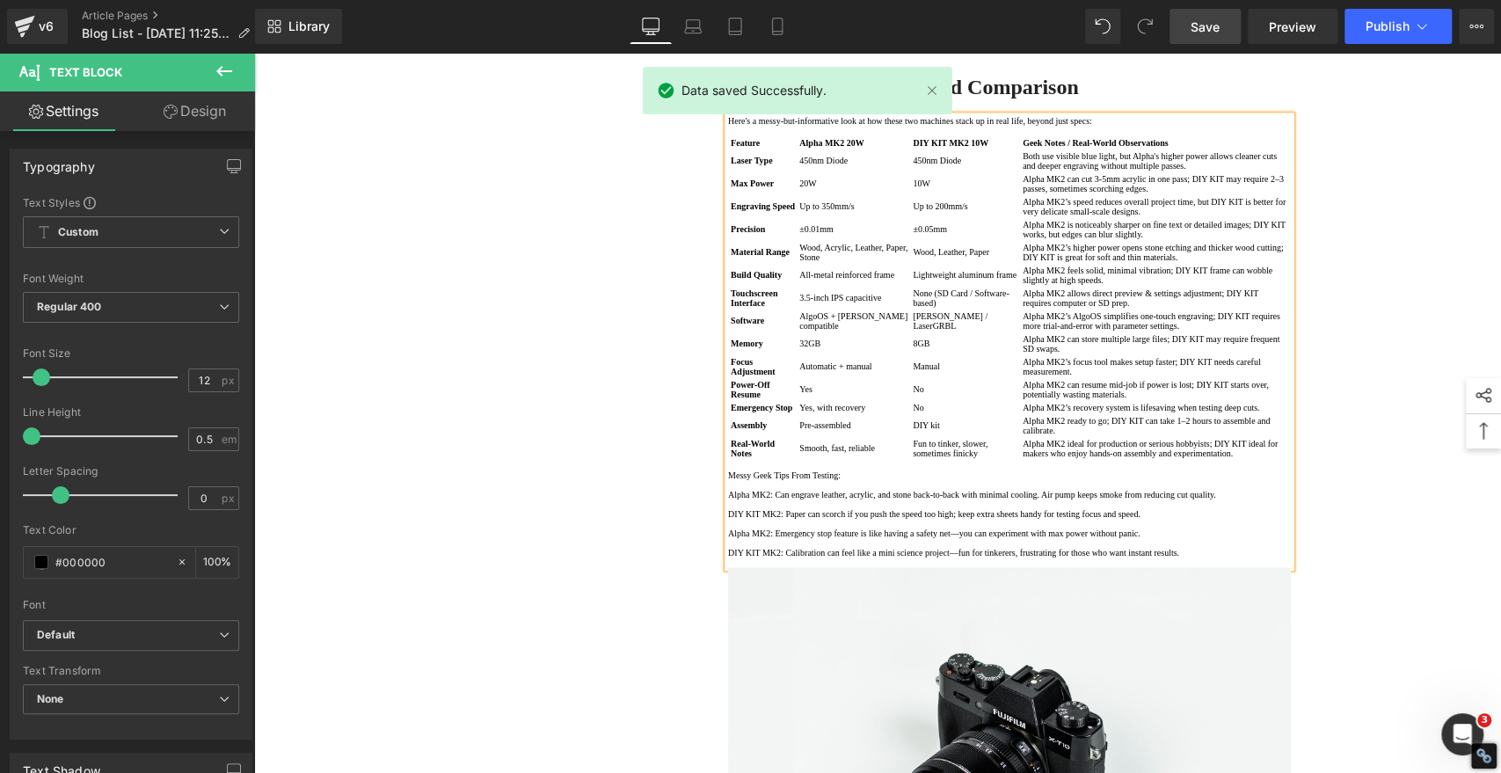
click at [1076, 217] on td "Alpha MK2’s speed reduces overall project time, but DIY KIT is better for very …" at bounding box center [1155, 206] width 267 height 21
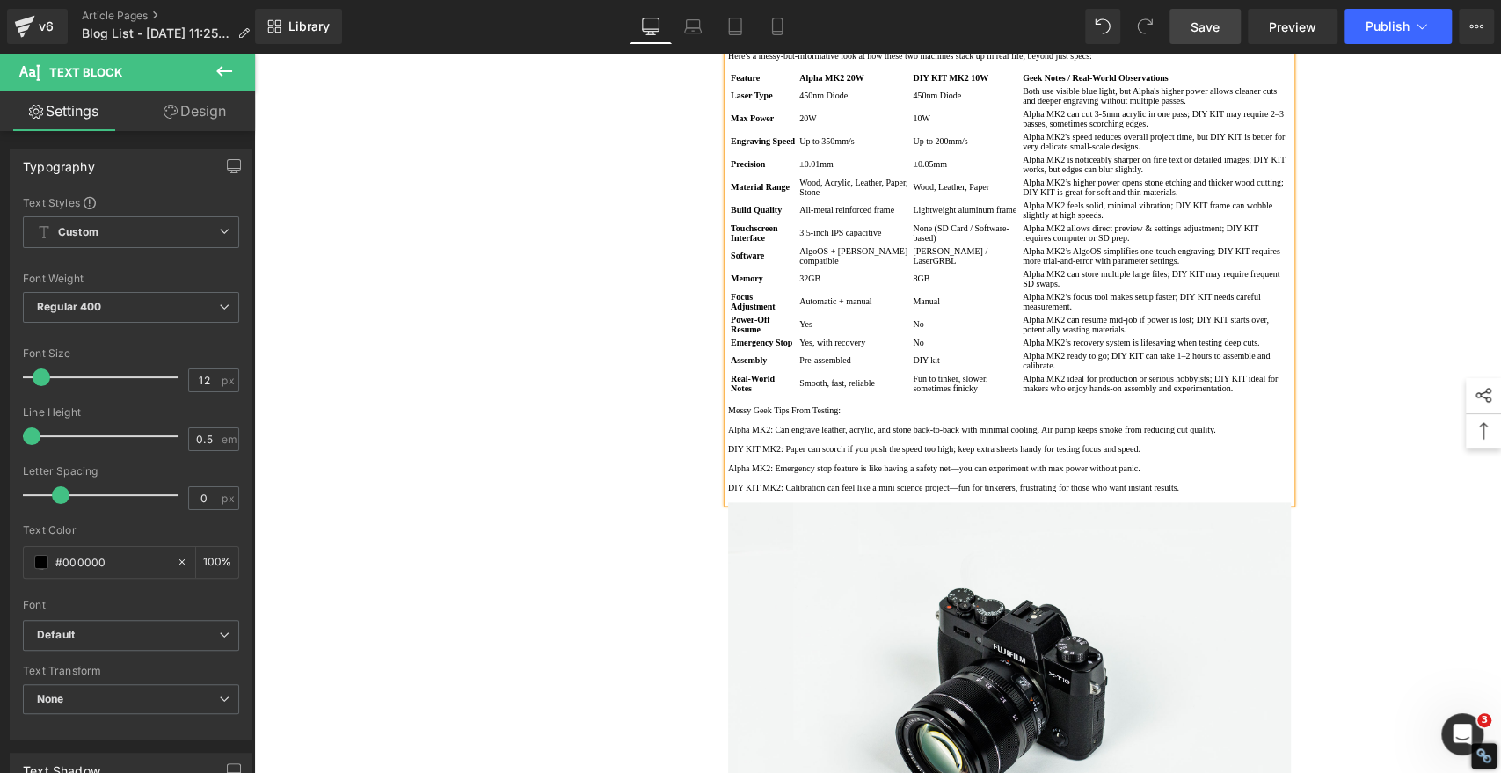
scroll to position [1380, 0]
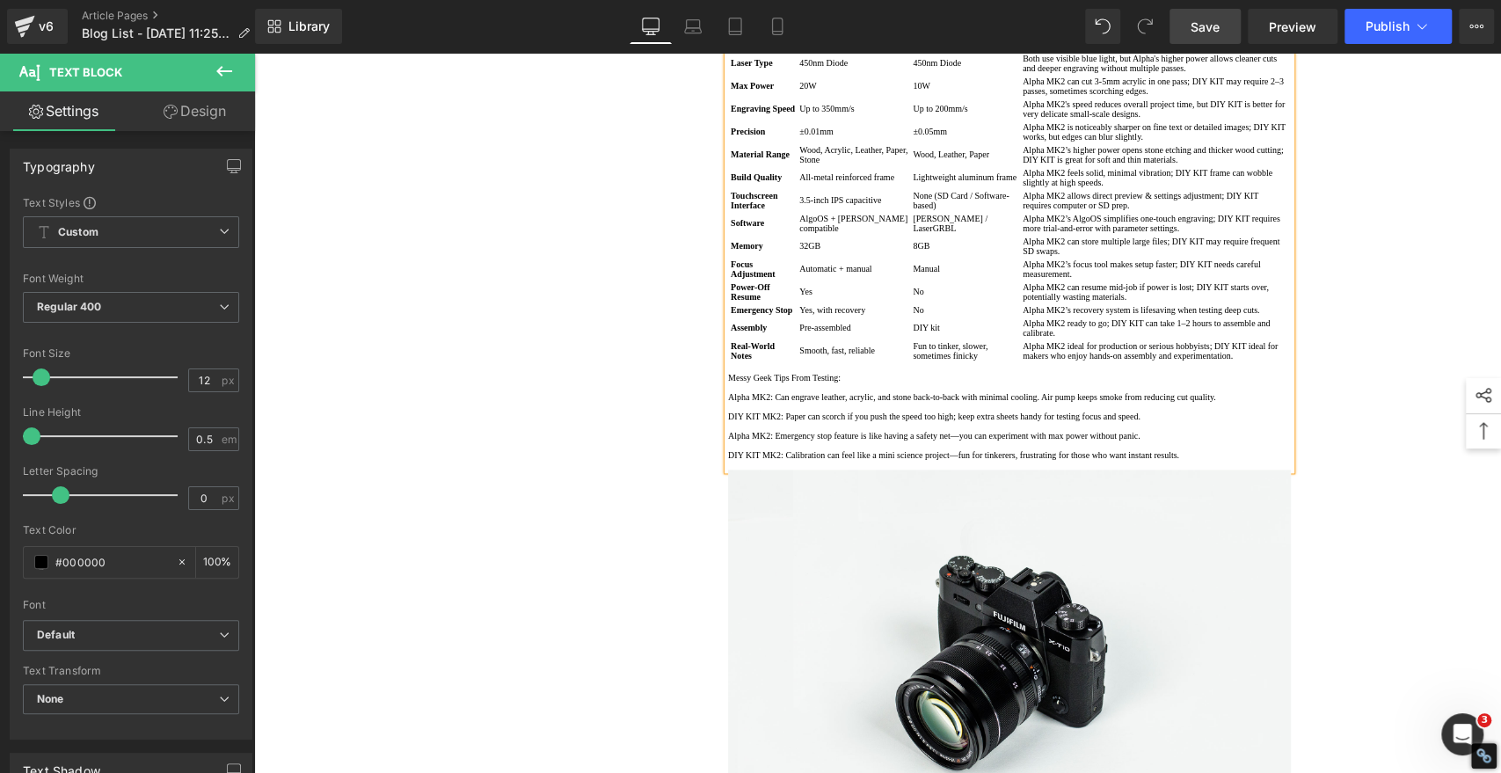
click at [1073, 165] on td "Alpha MK2’s higher power opens stone etching and thicker wood cutting; DIY KIT …" at bounding box center [1155, 154] width 267 height 21
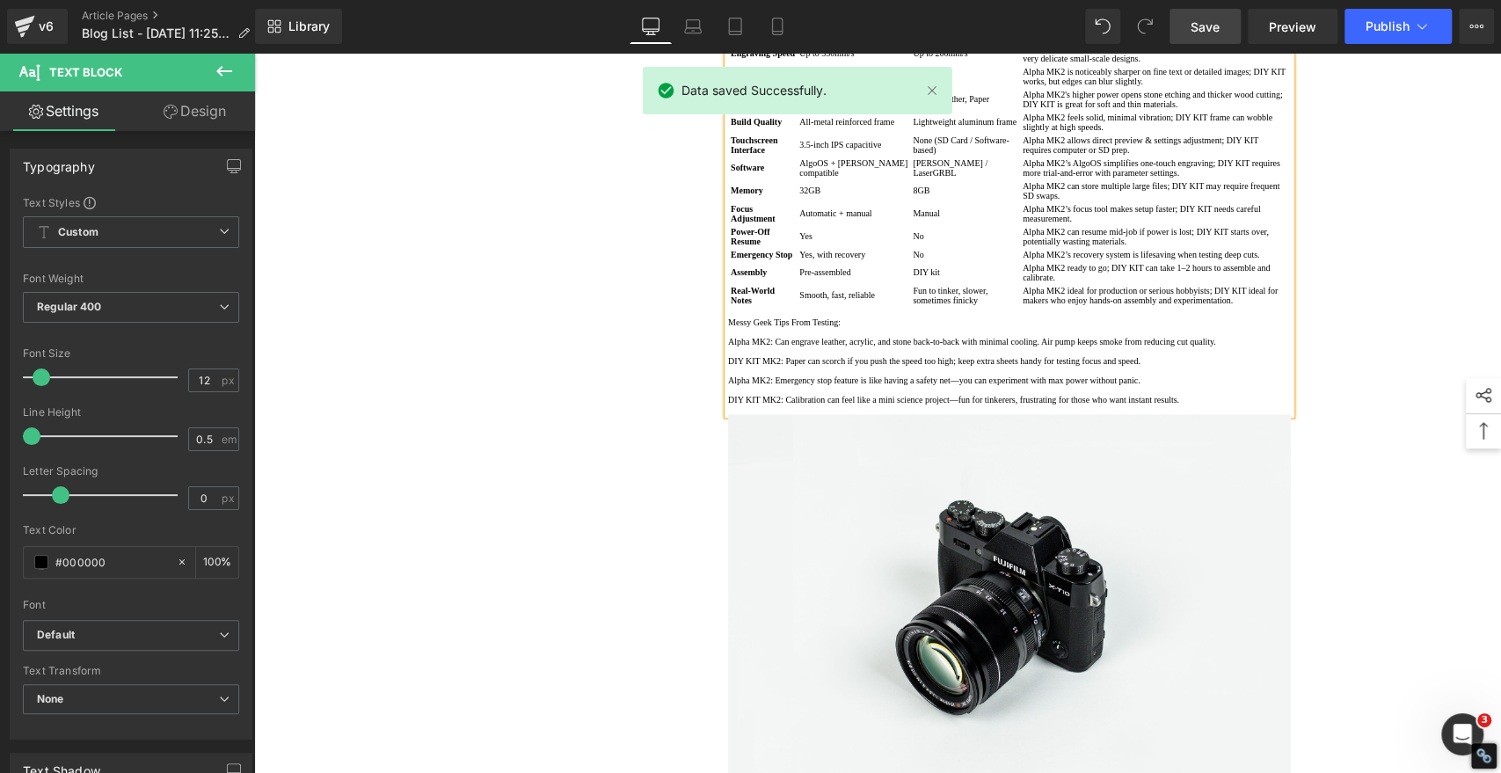
scroll to position [1478, 0]
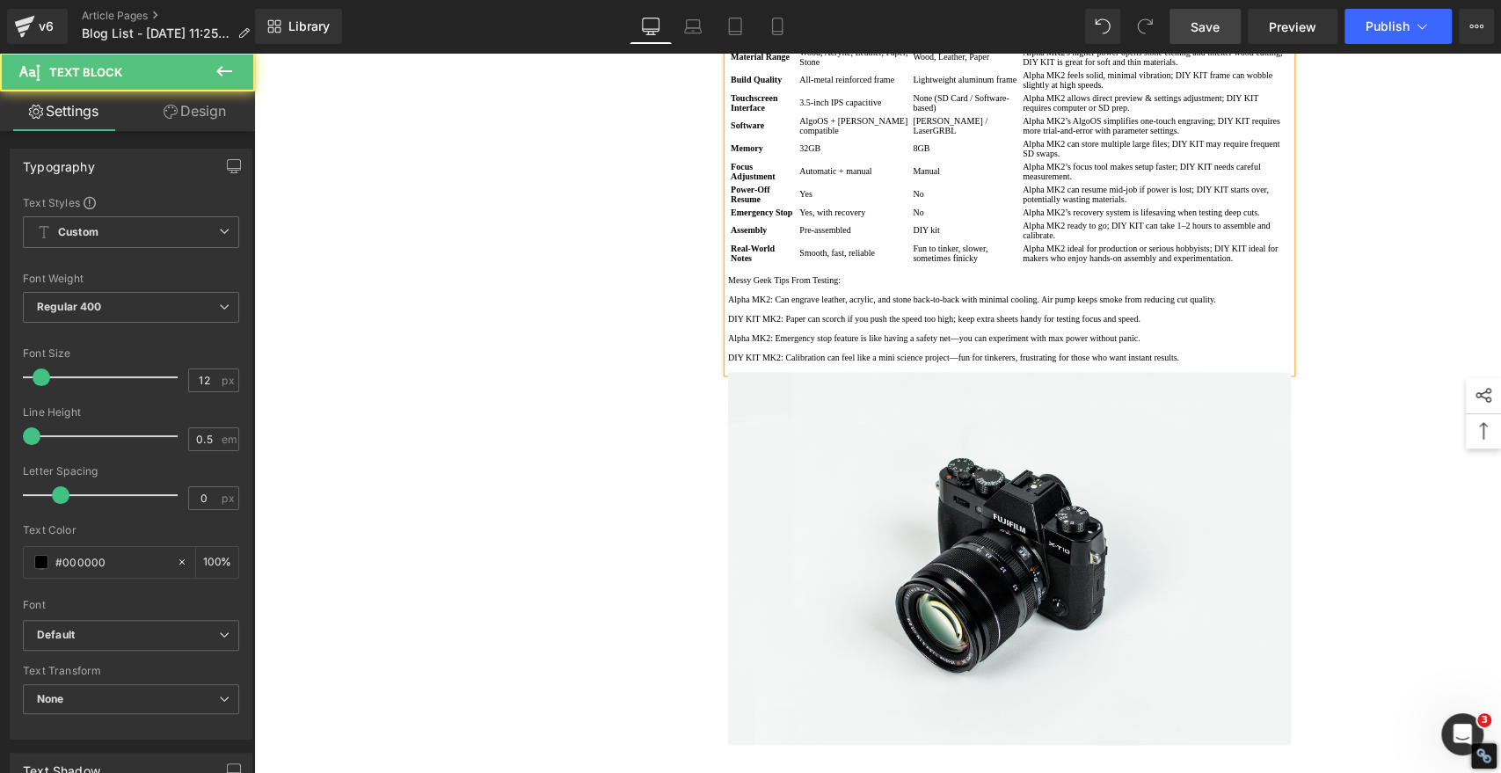
click at [1077, 136] on td "Alpha MK2’s AlgoOS simplifies one-touch engraving; DIY KIT requires more trial-…" at bounding box center [1155, 125] width 267 height 21
click at [1076, 182] on td "Alpha MK2’s focus tool makes setup faster; DIY KIT needs careful measurement." at bounding box center [1155, 171] width 267 height 21
click at [1076, 218] on td "Alpha MK2’s recovery system is lifesaving when testing deep cuts." at bounding box center [1155, 212] width 267 height 11
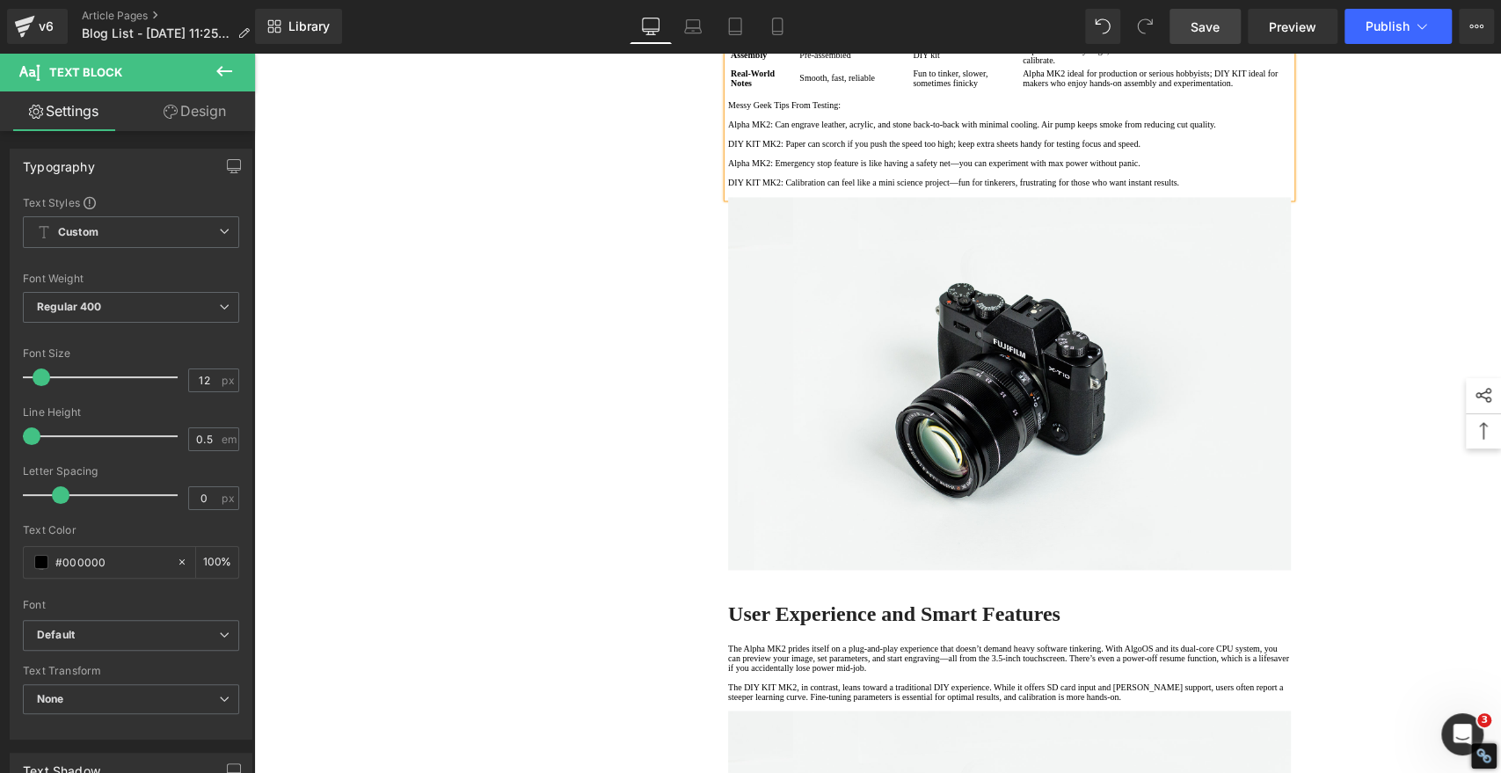
scroll to position [1674, 0]
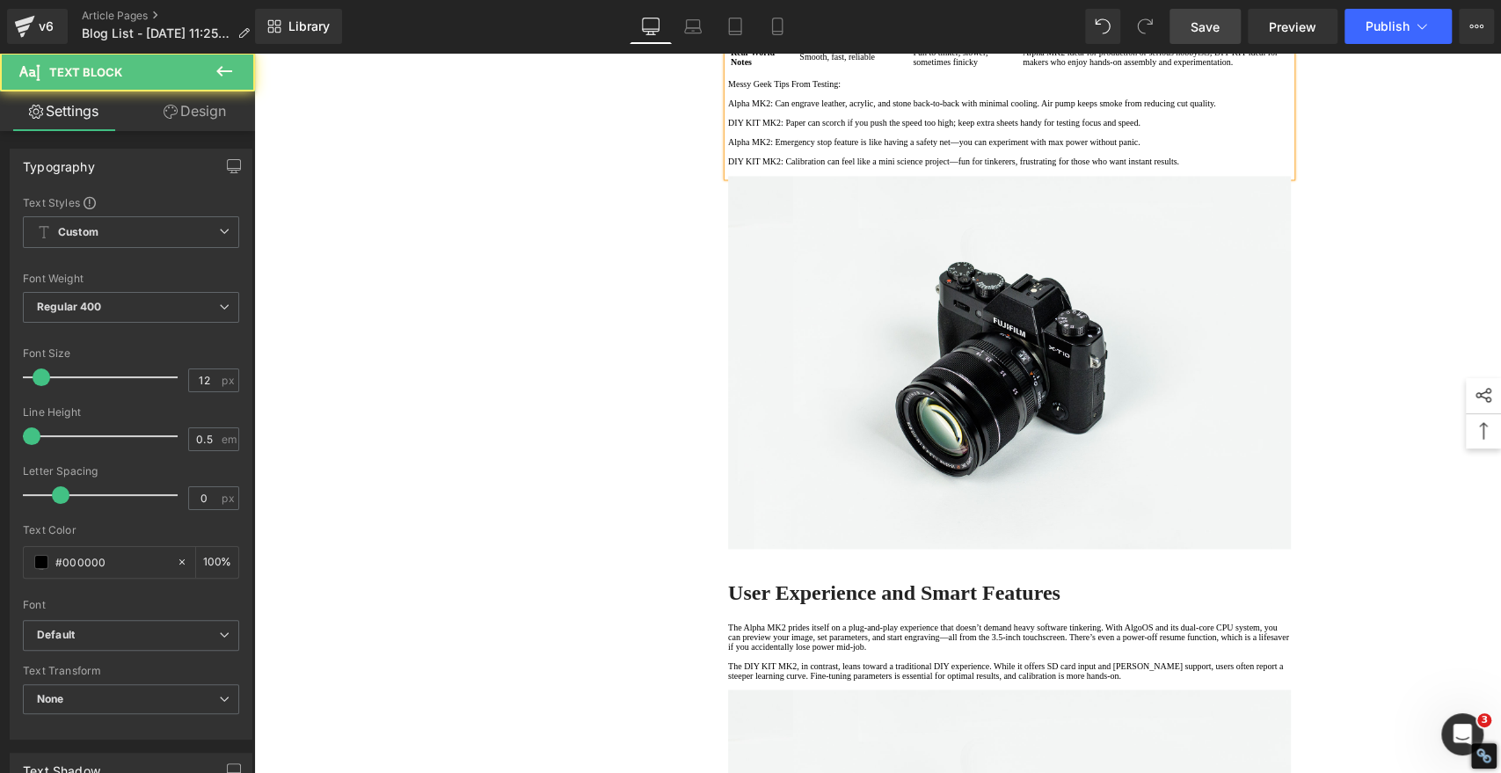
click at [1124, 79] on p at bounding box center [1009, 74] width 563 height 10
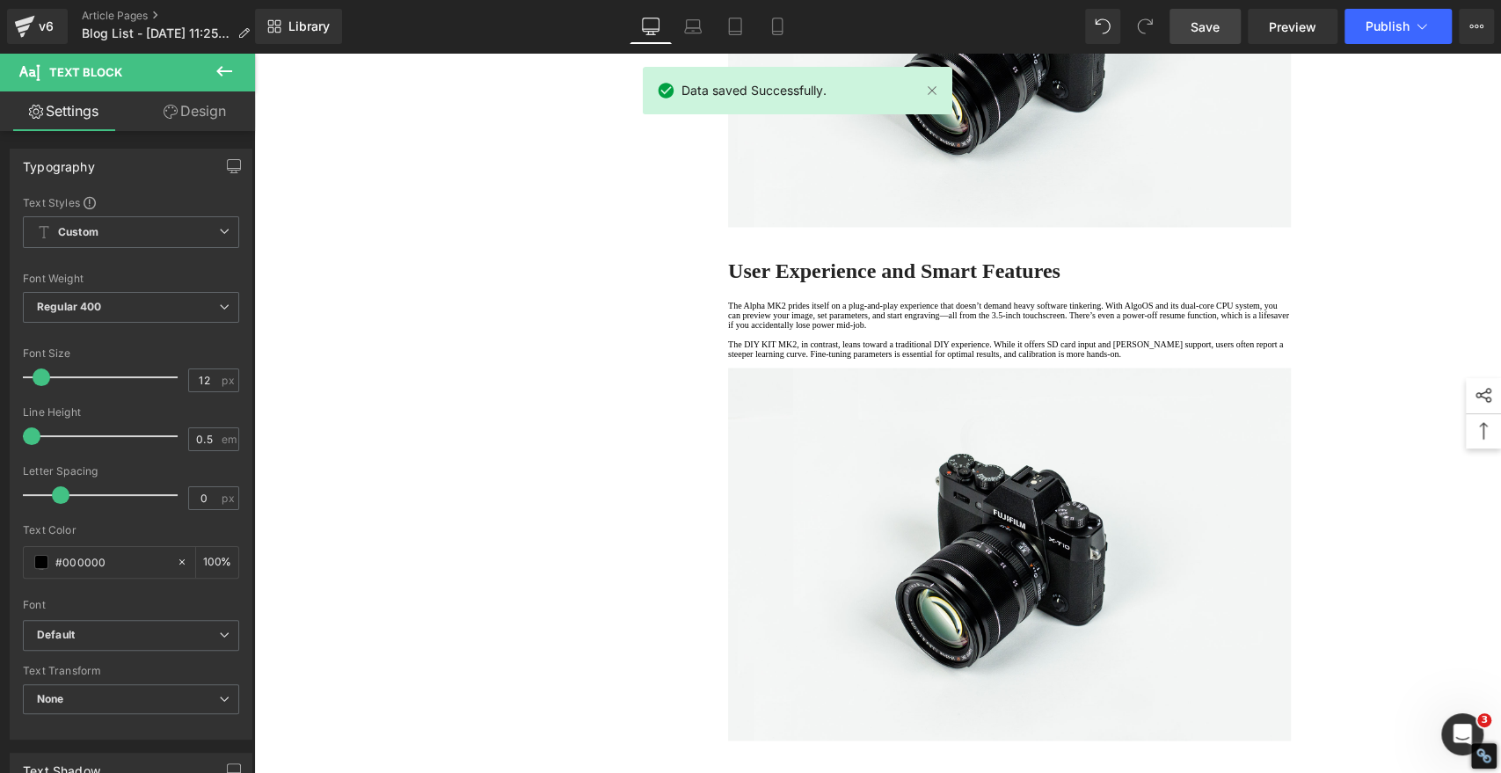
scroll to position [1869, 0]
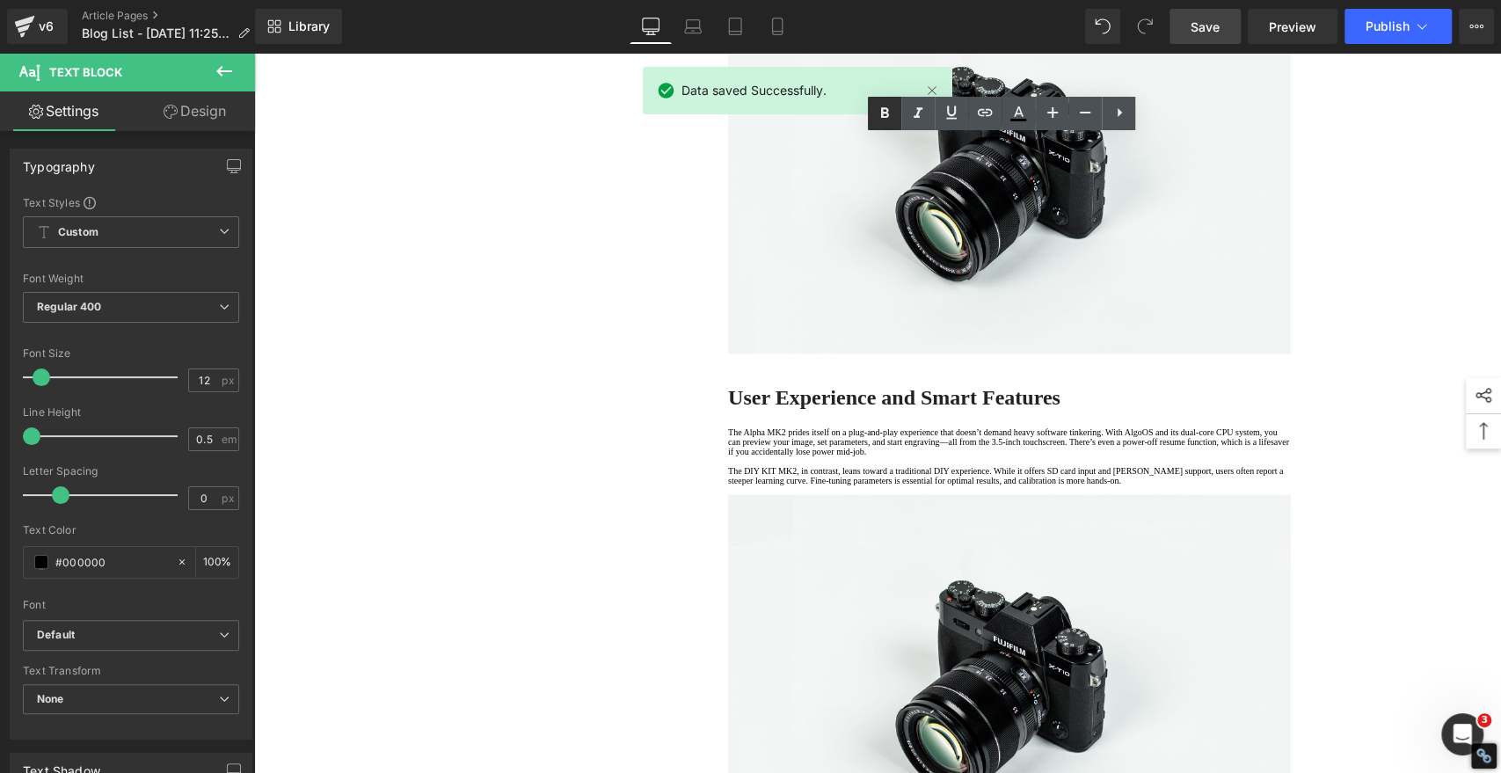
click at [887, 113] on icon at bounding box center [885, 112] width 8 height 11
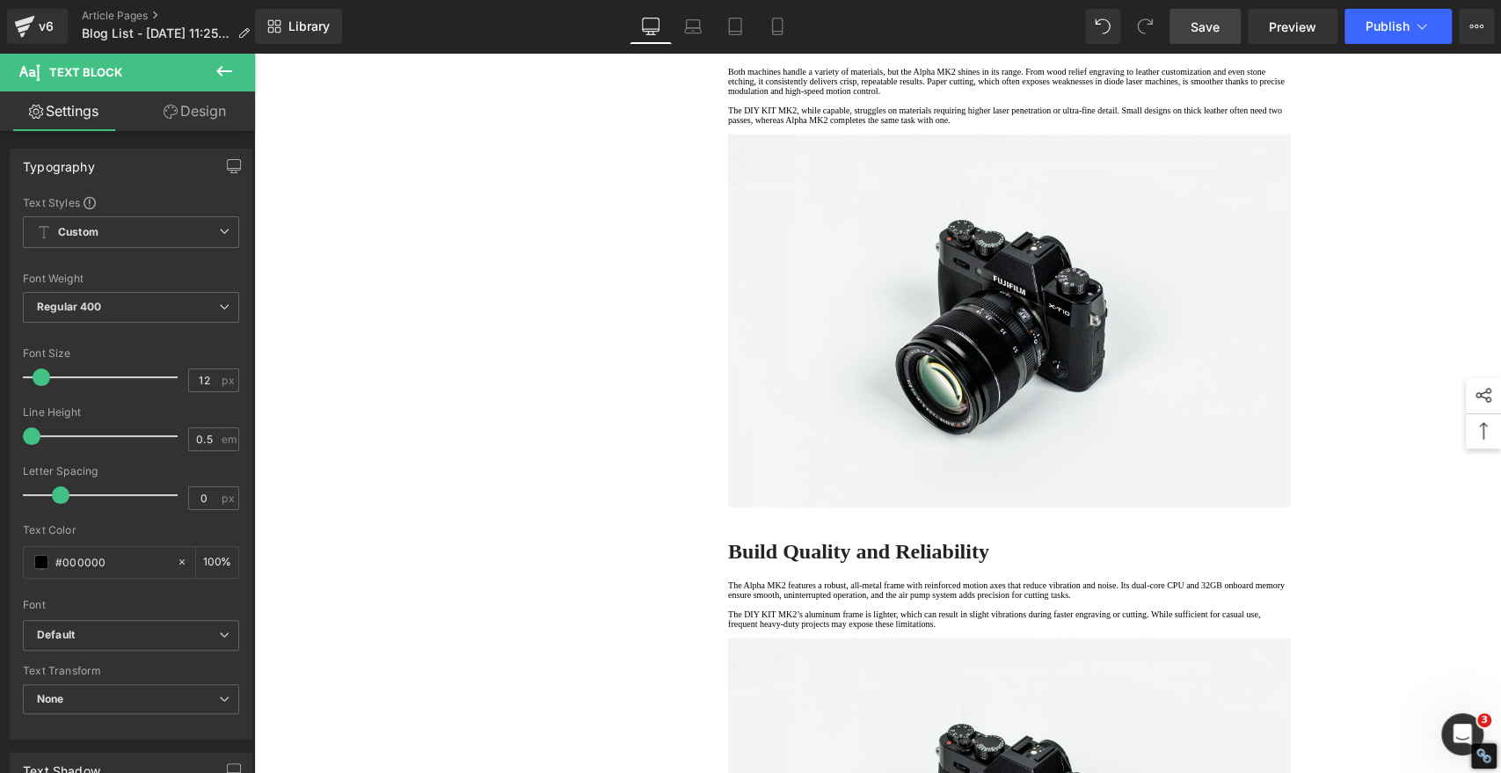
scroll to position [2553, 0]
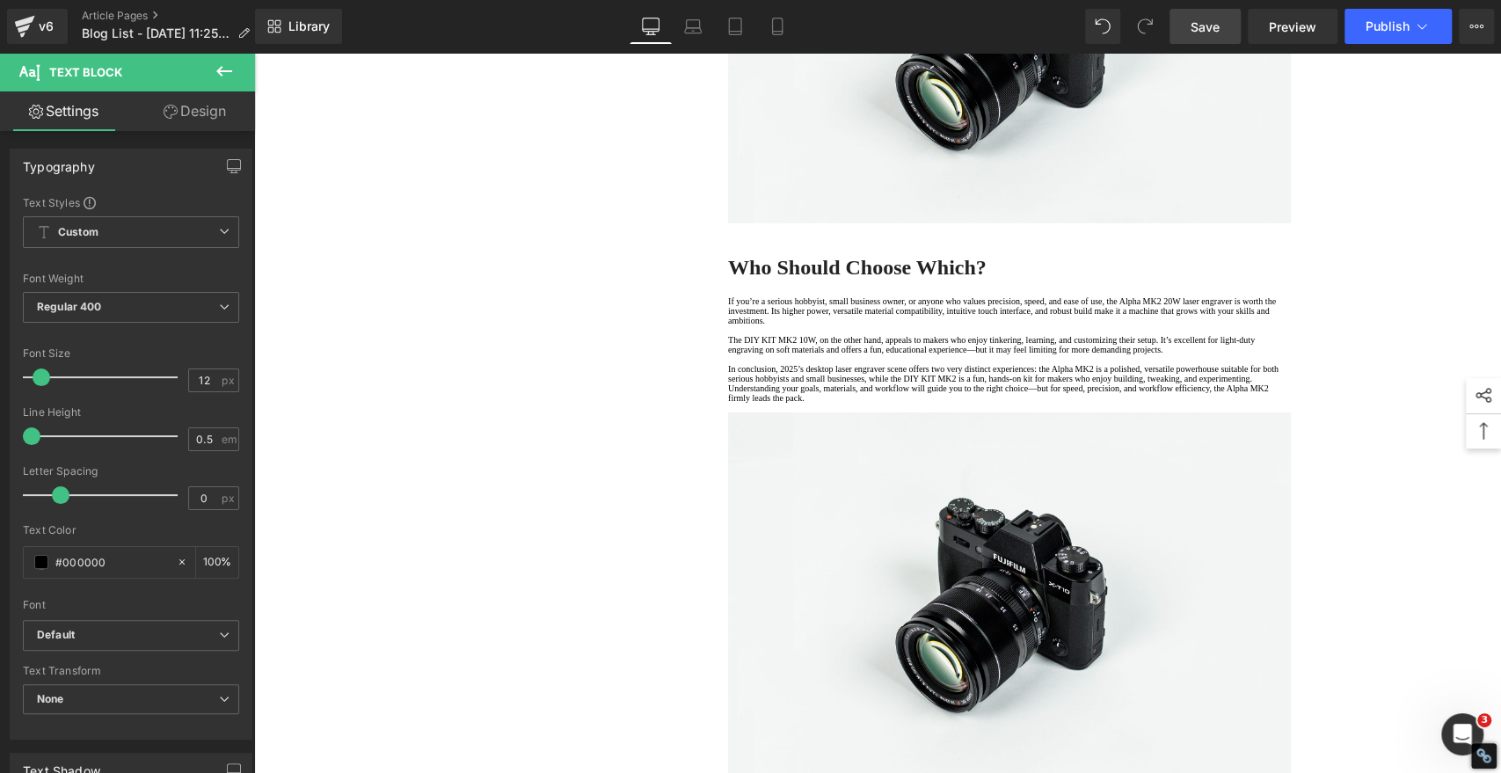
scroll to position [3628, 0]
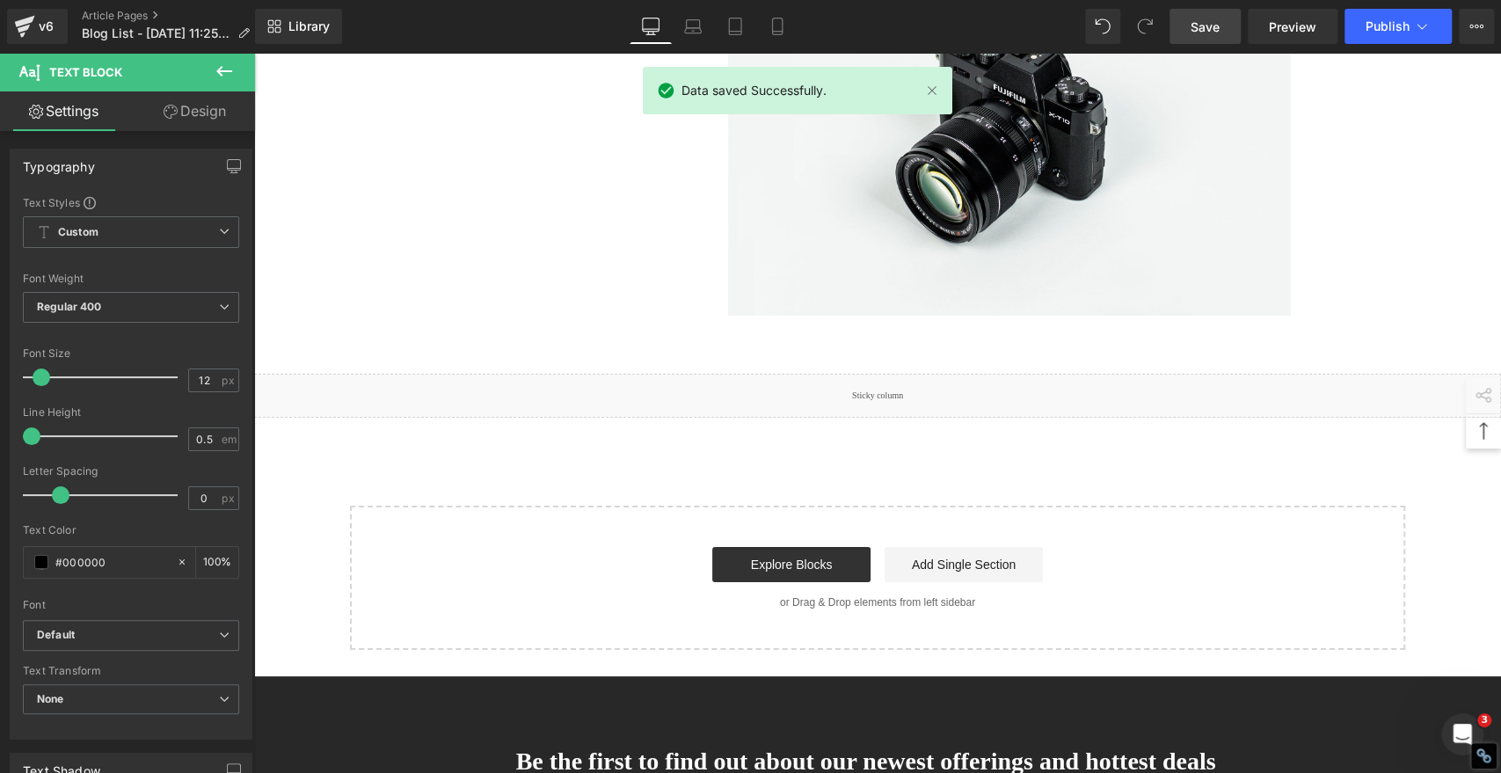
scroll to position [4116, 0]
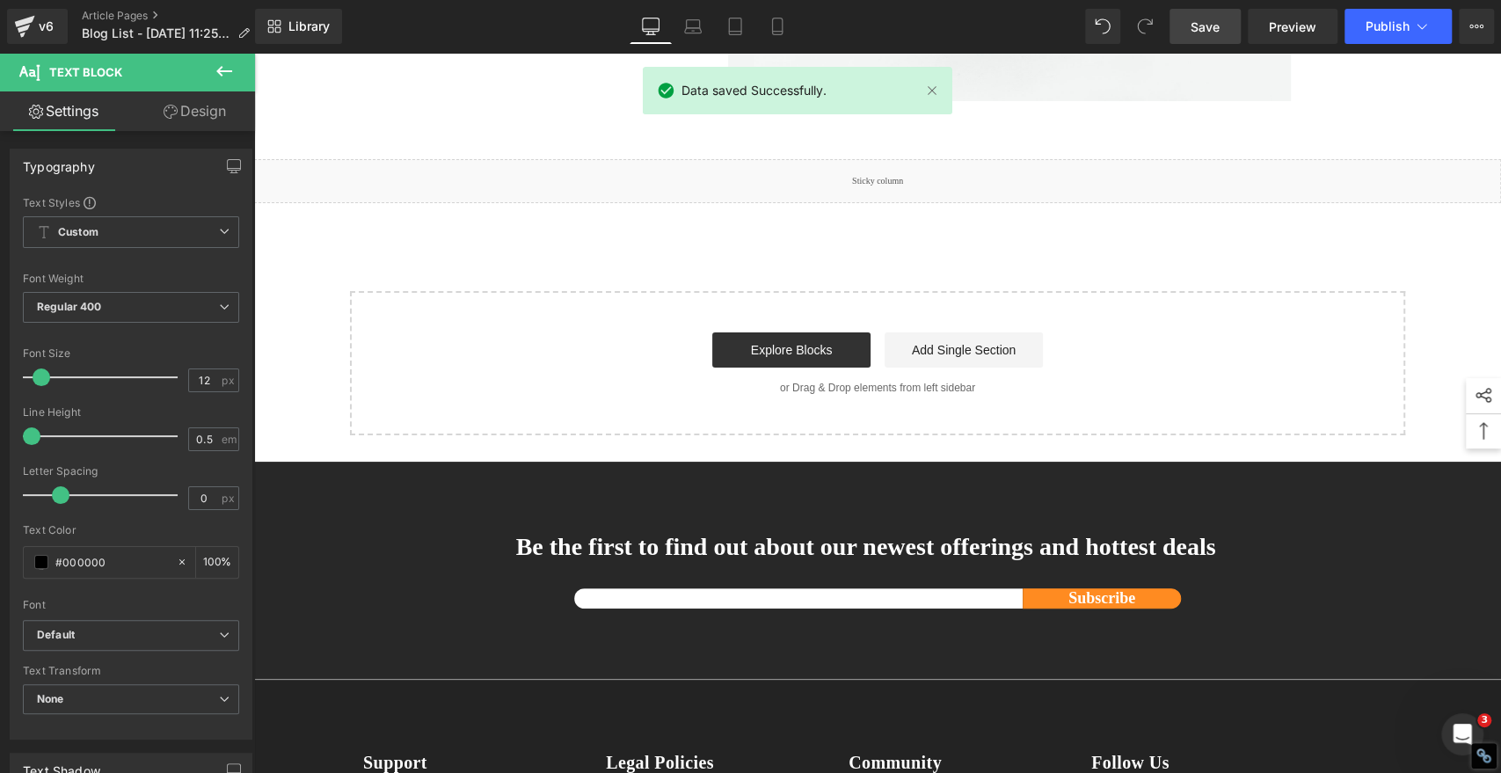
click at [1213, 30] on span "Save" at bounding box center [1205, 27] width 29 height 18
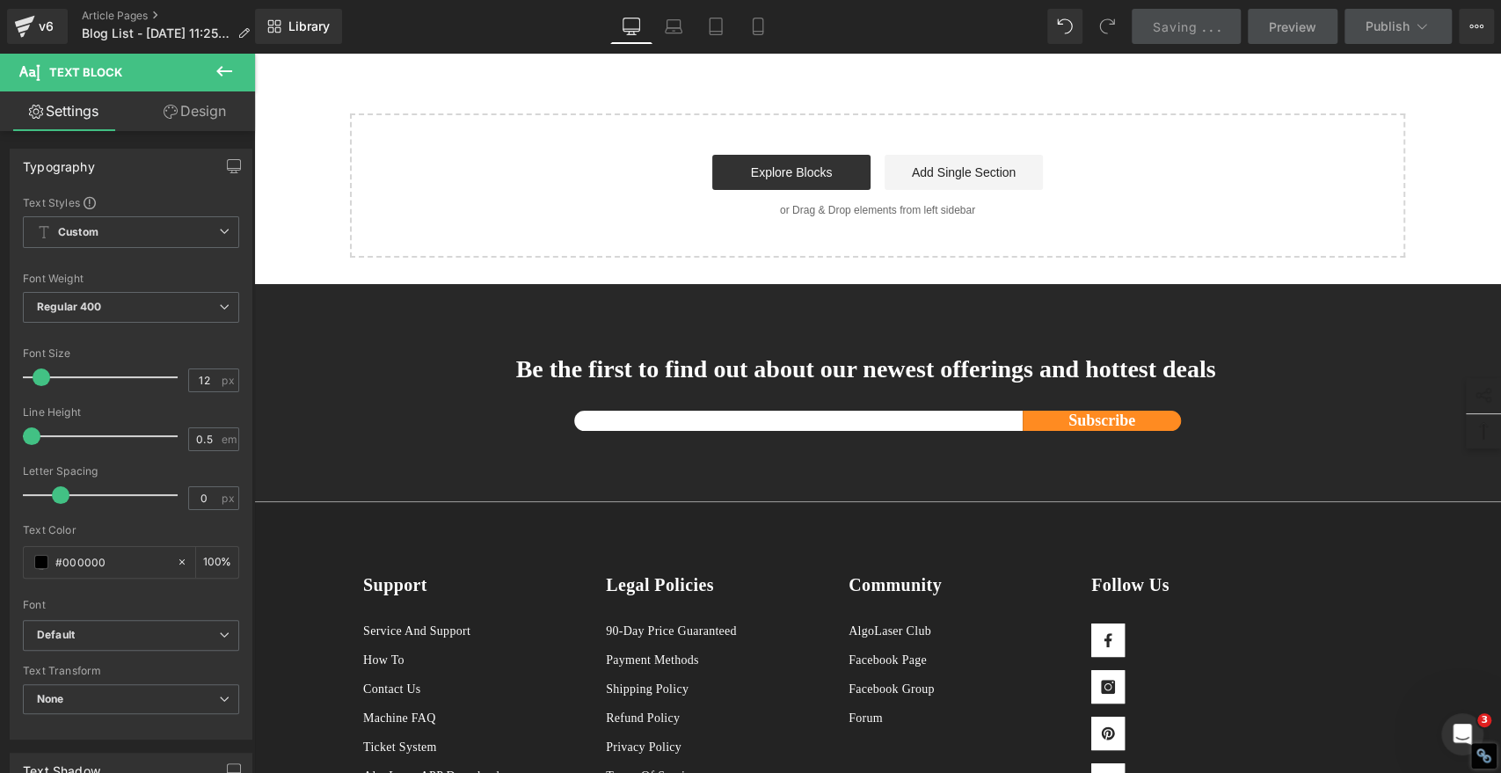
scroll to position [4313, 0]
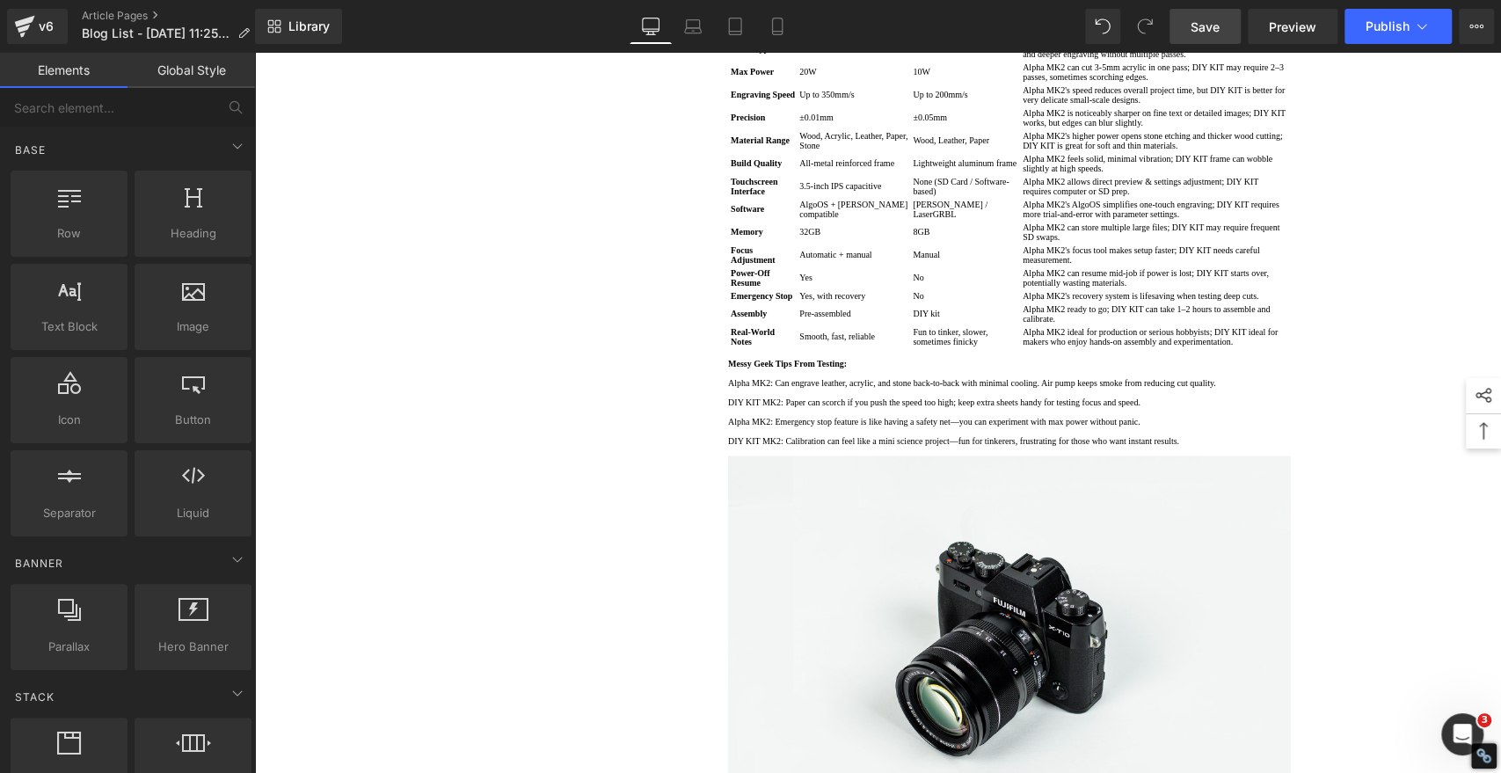
scroll to position [1478, 0]
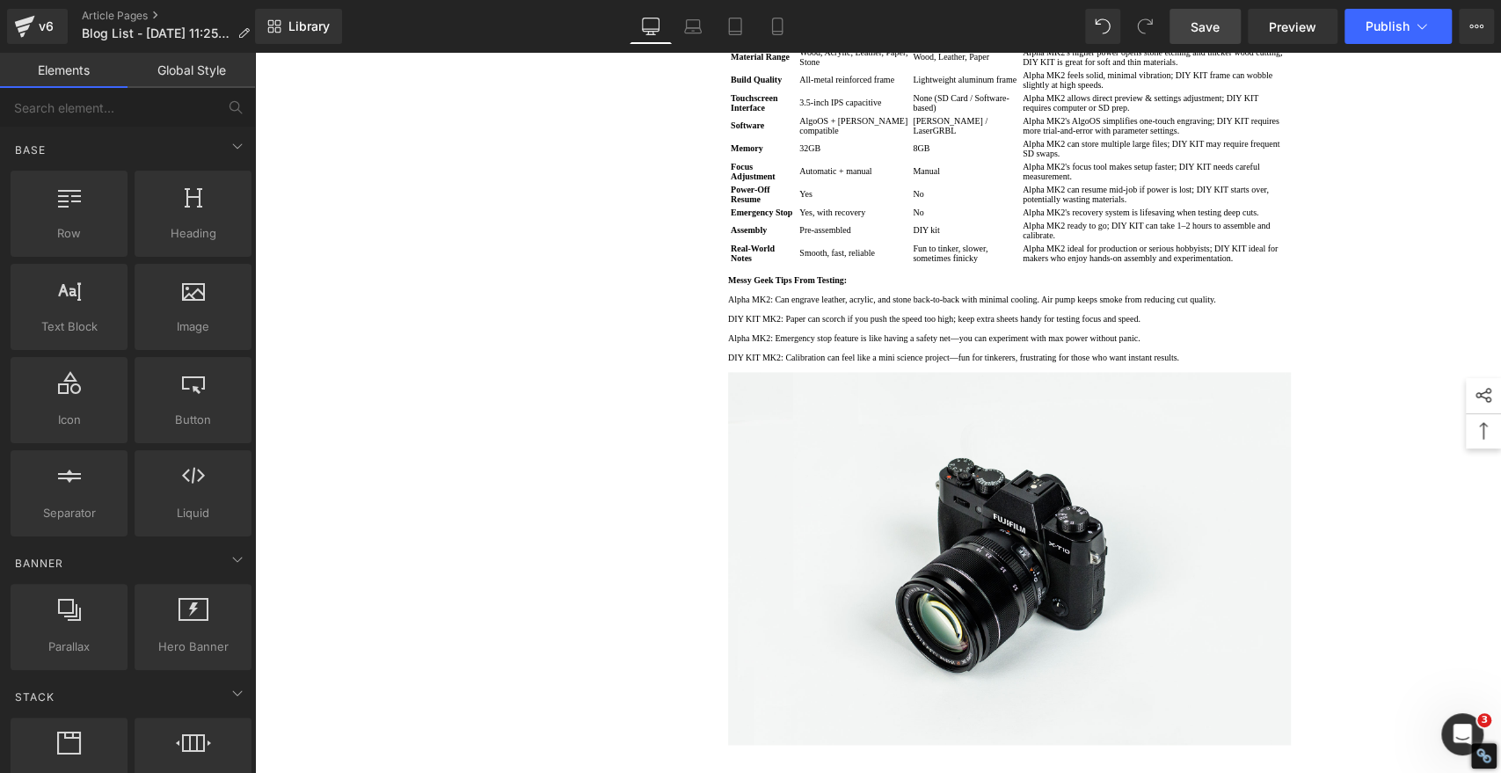
click at [1209, 27] on span "Save" at bounding box center [1205, 27] width 29 height 18
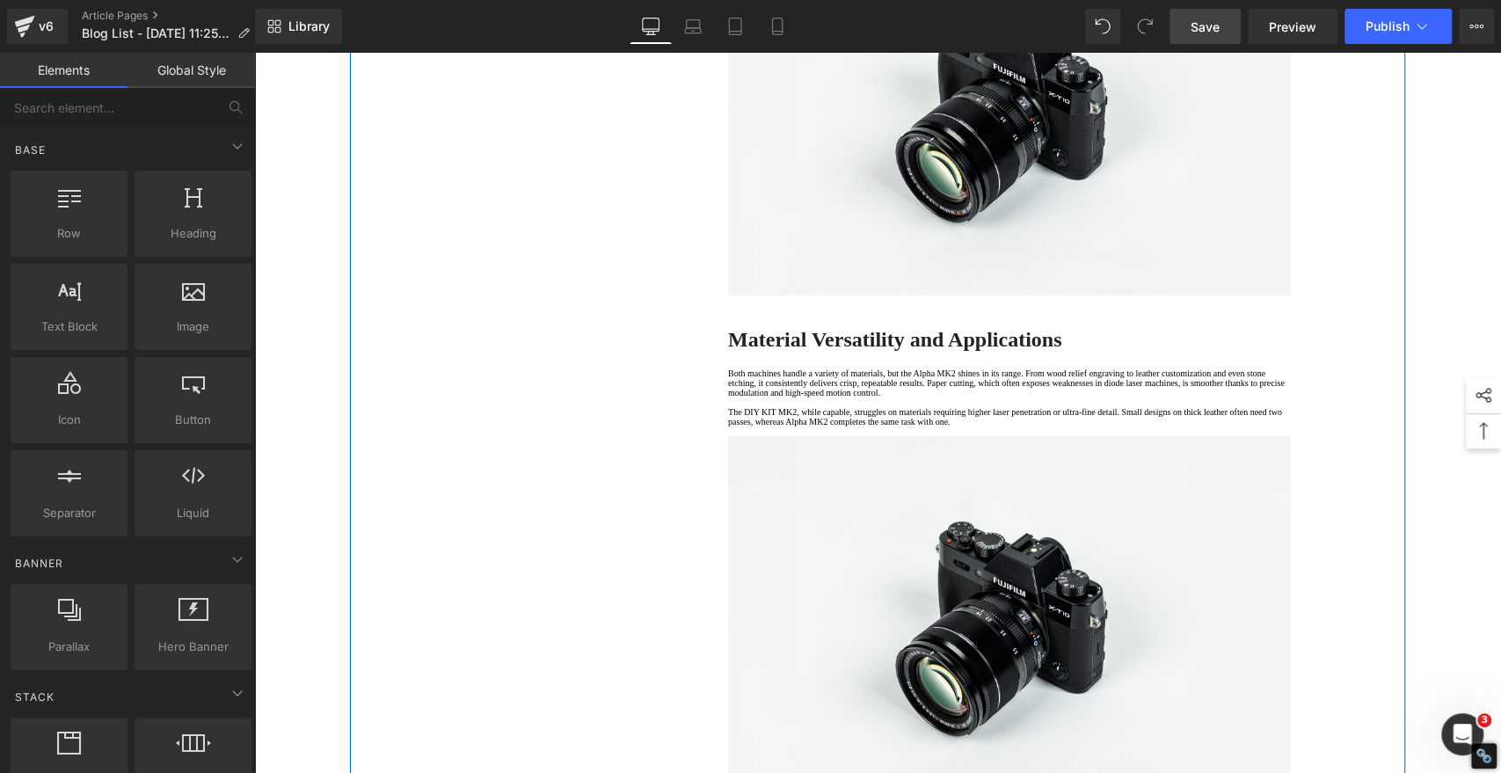
scroll to position [2456, 0]
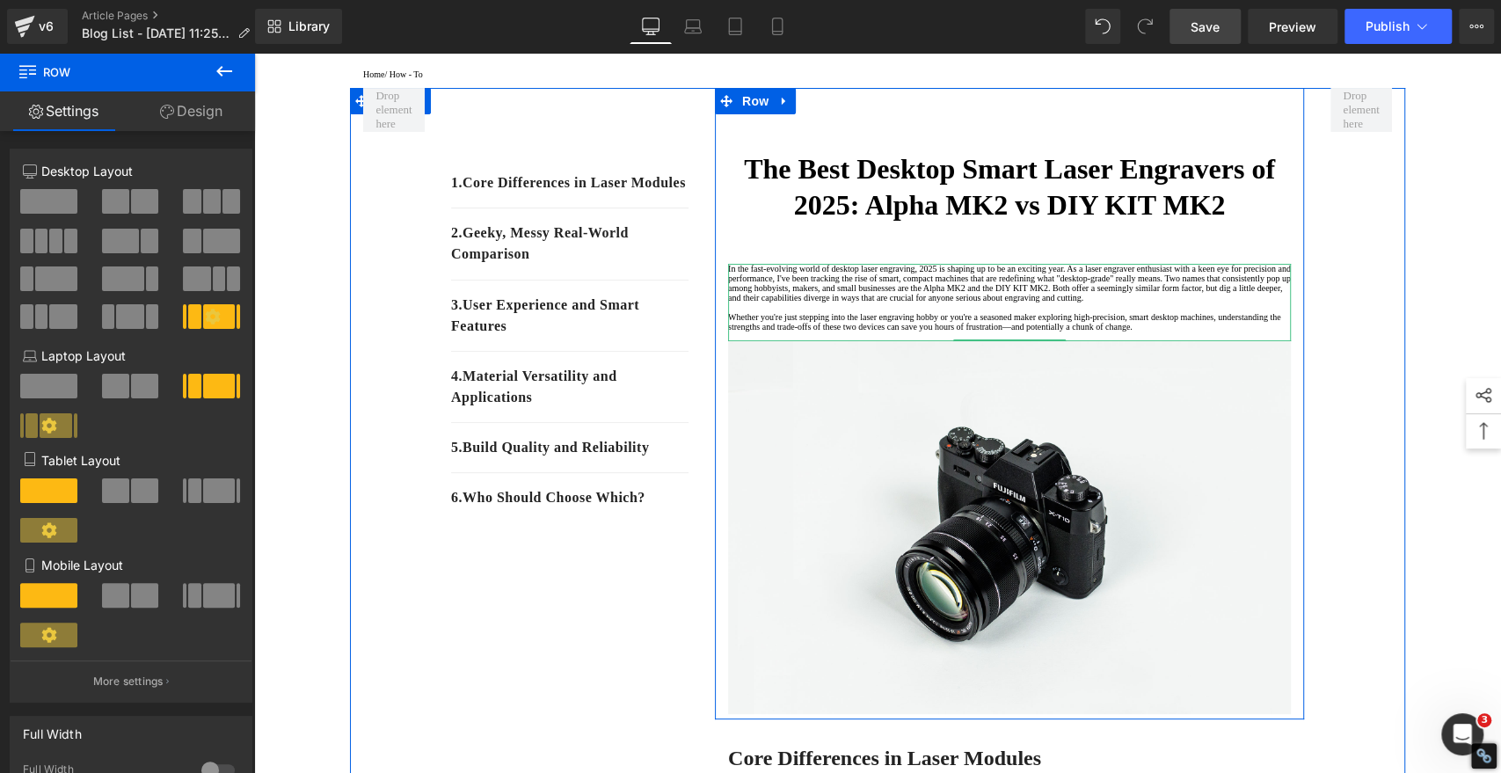
scroll to position [195, 0]
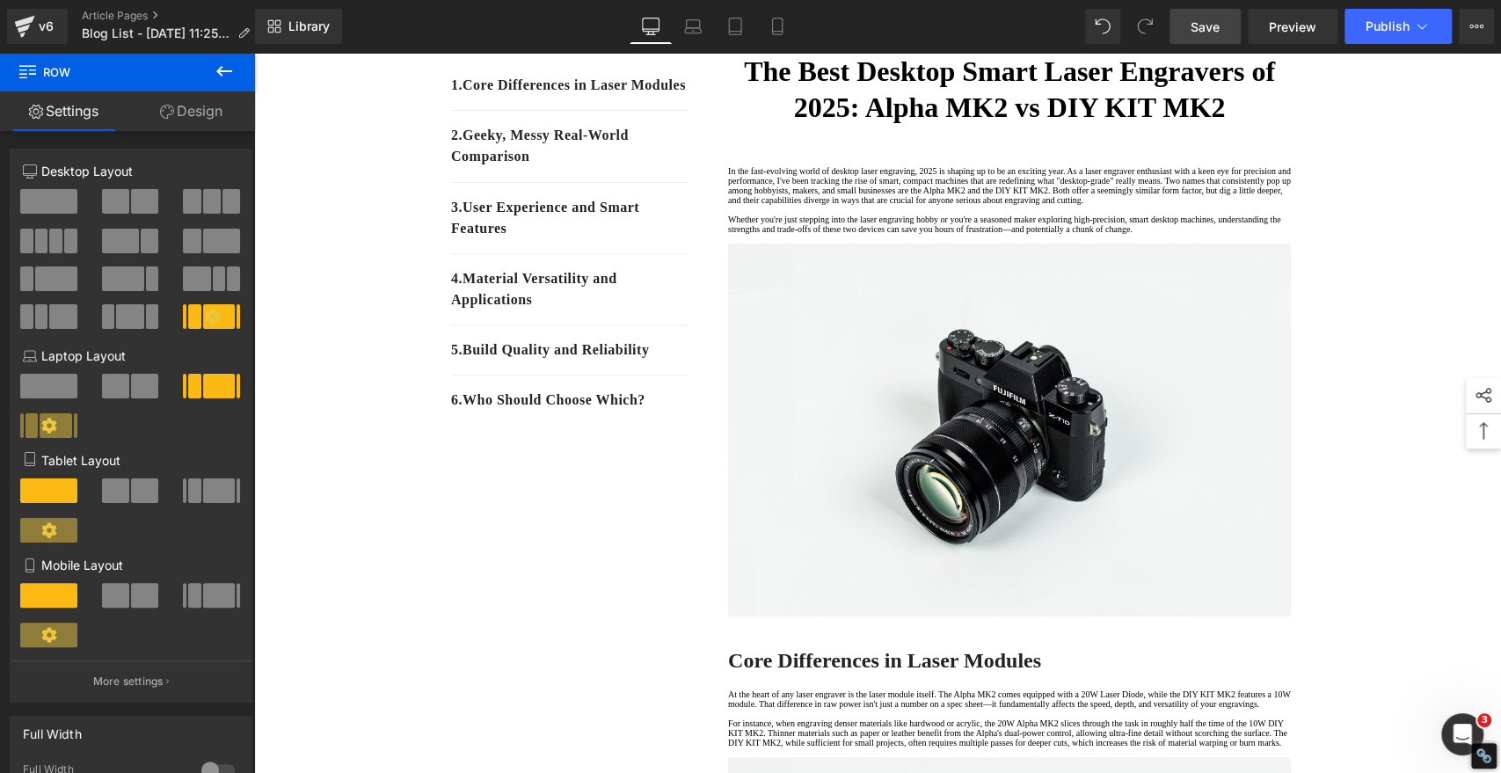
click at [1210, 22] on span "Save" at bounding box center [1205, 27] width 29 height 18
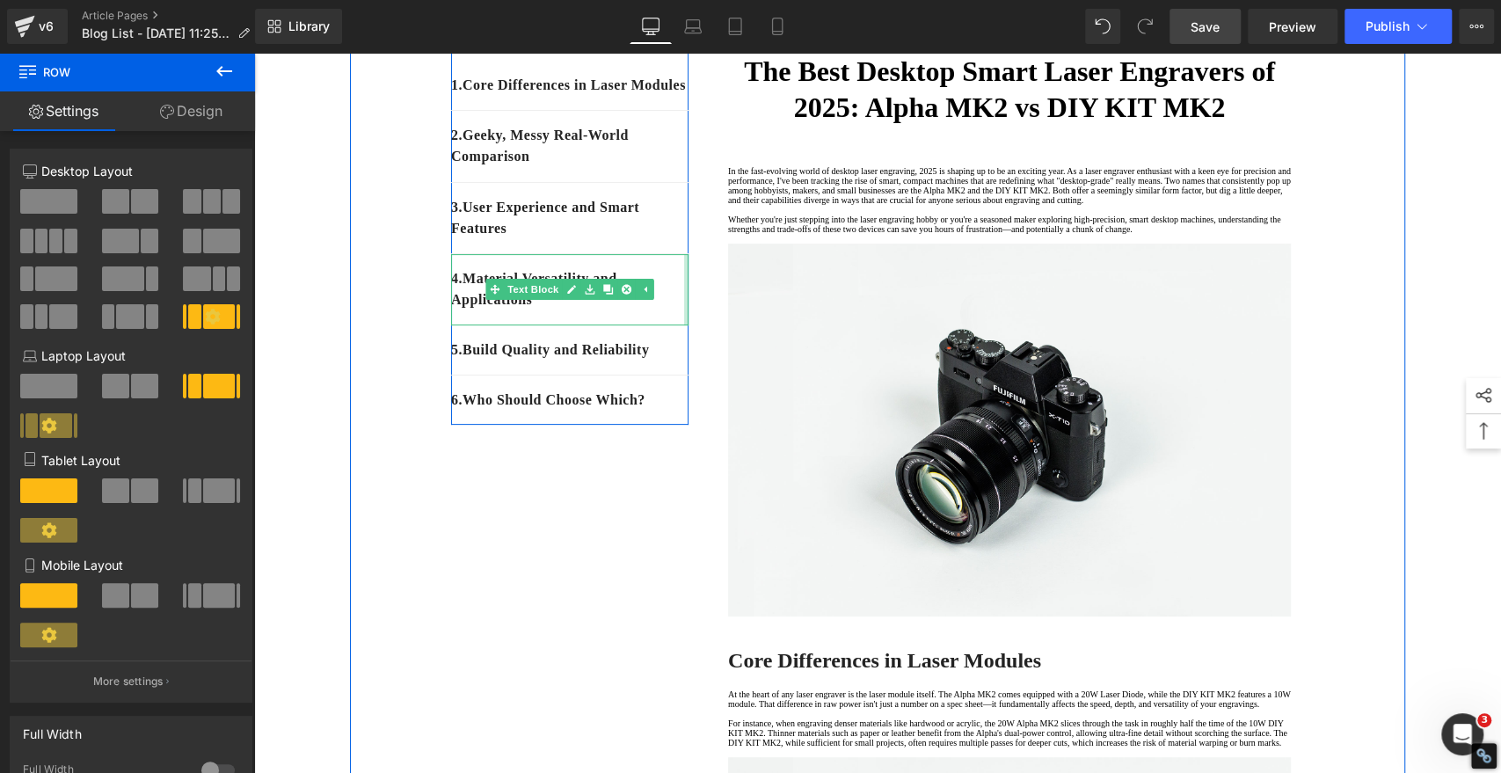
scroll to position [0, 0]
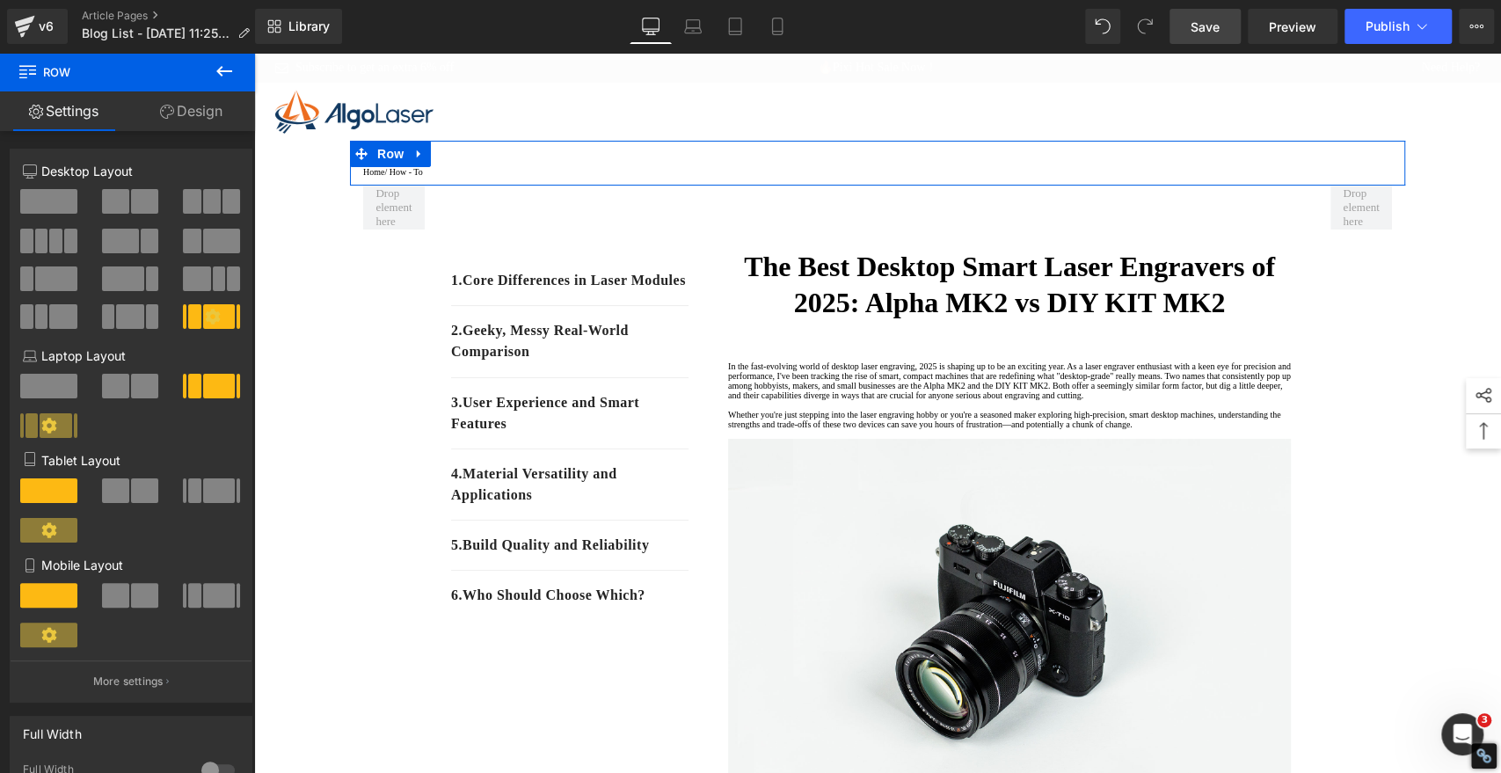
click at [254, 53] on div at bounding box center [254, 53] width 0 height 0
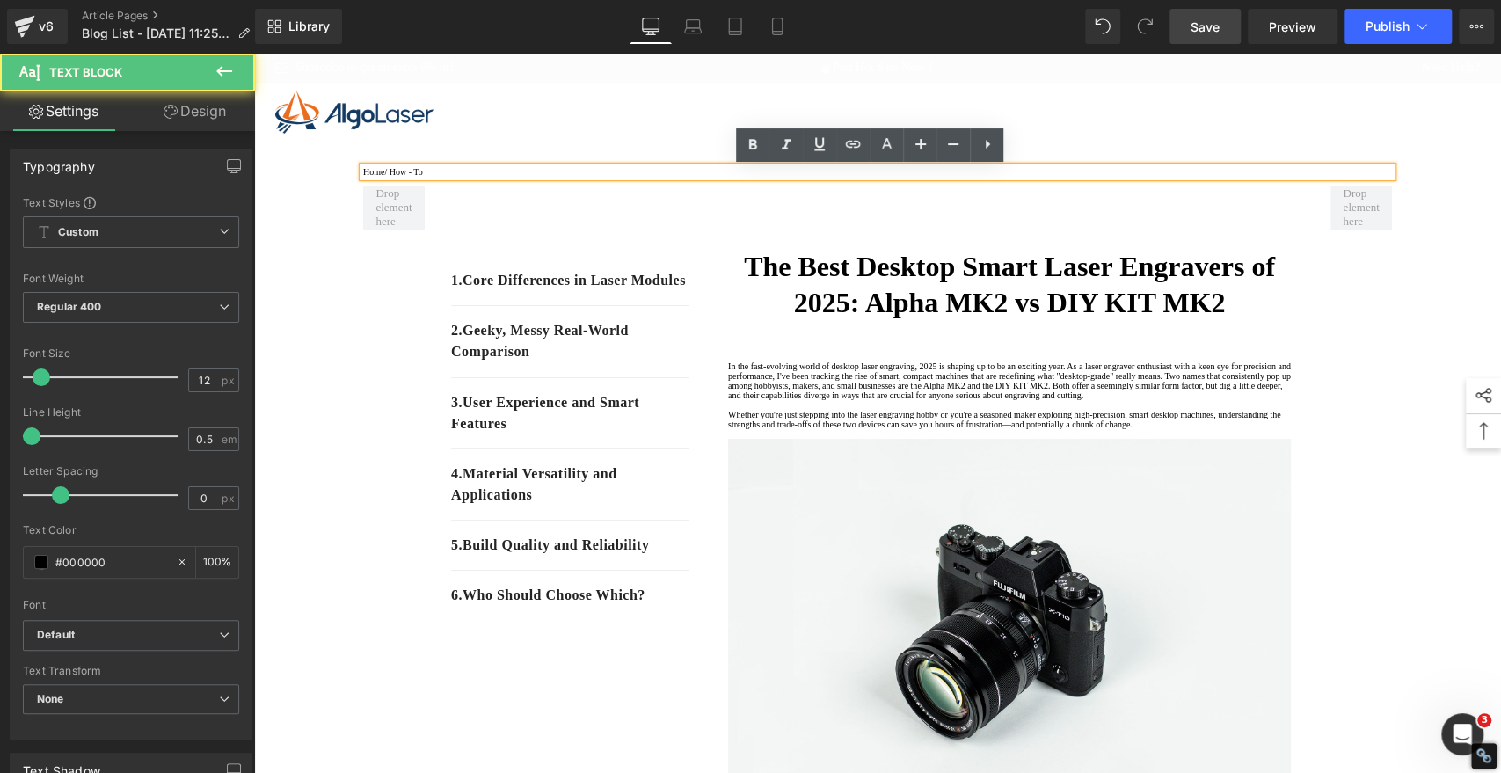
click at [433, 177] on p "Home / How - To" at bounding box center [877, 172] width 1029 height 10
click at [435, 177] on p "Home / How - To" at bounding box center [877, 172] width 1029 height 10
drag, startPoint x: 435, startPoint y: 178, endPoint x: 393, endPoint y: 174, distance: 42.4
click at [393, 174] on p "Home / How - To" at bounding box center [877, 172] width 1029 height 10
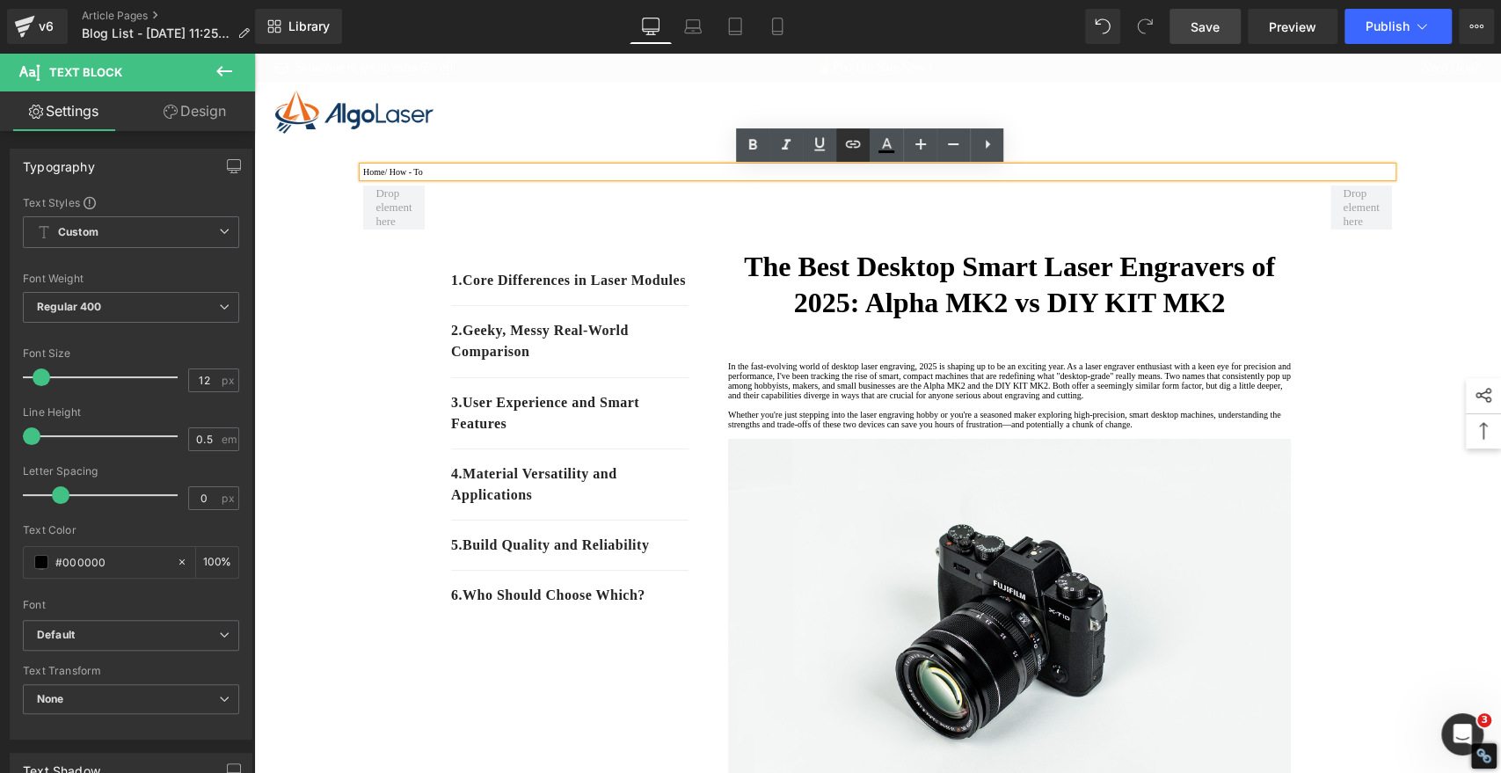
click at [848, 151] on icon at bounding box center [853, 144] width 21 height 21
click at [542, 216] on input "text" at bounding box center [483, 214] width 271 height 44
paste input "[URL][DOMAIN_NAME]"
type input "[URL][DOMAIN_NAME]"
click at [640, 206] on icon "button" at bounding box center [637, 213] width 21 height 21
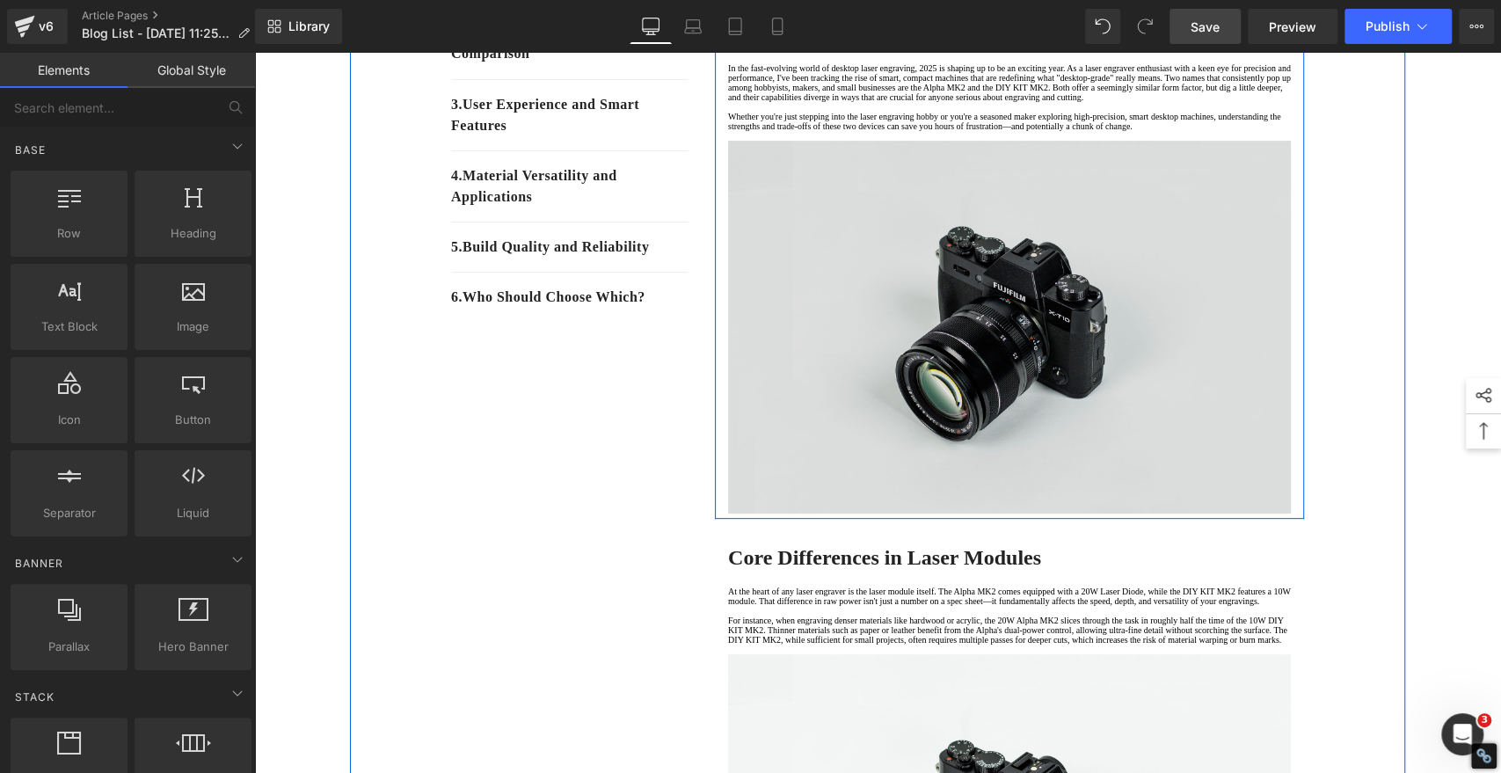
scroll to position [488, 0]
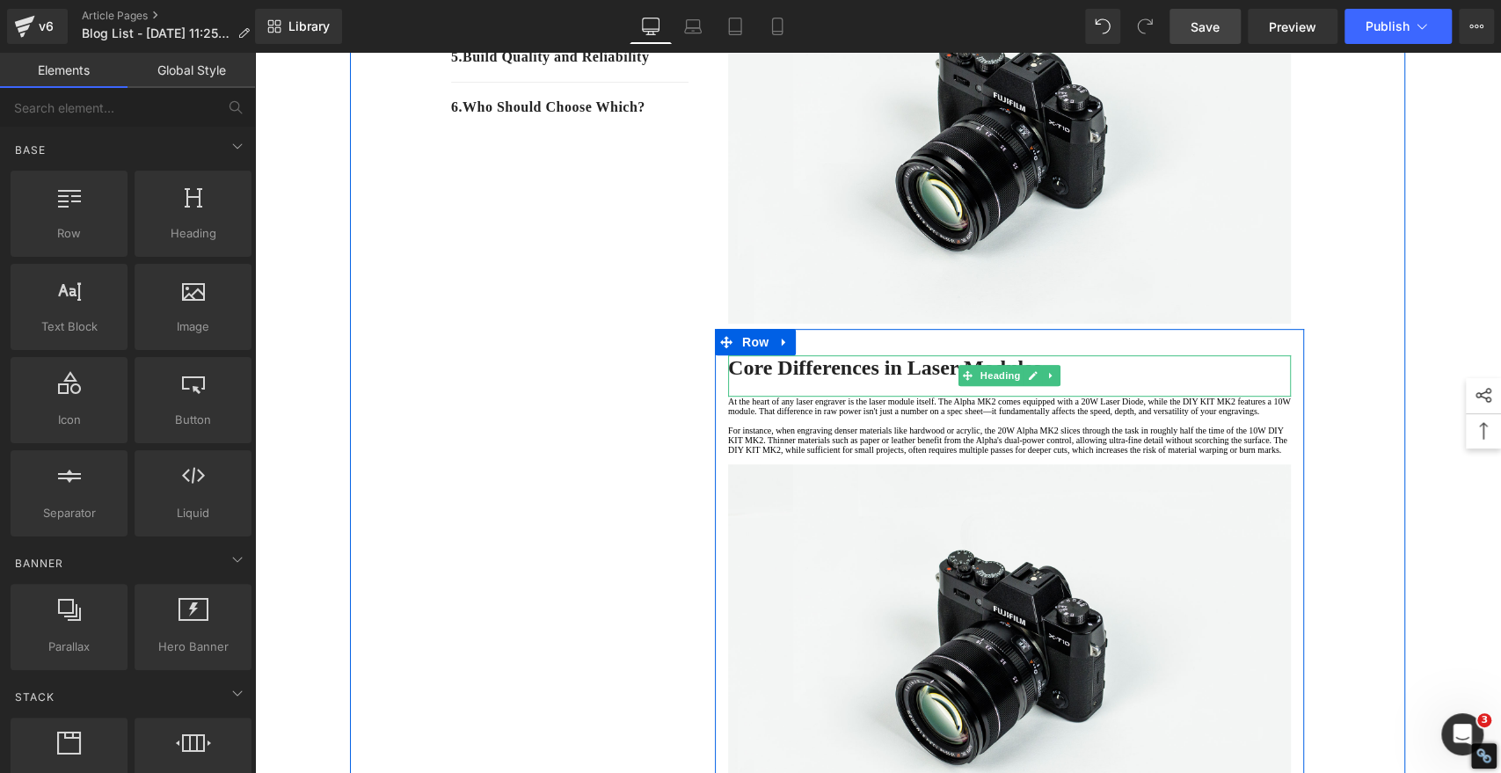
click at [828, 379] on strong "Core Differences in Laser Modules" at bounding box center [884, 367] width 313 height 23
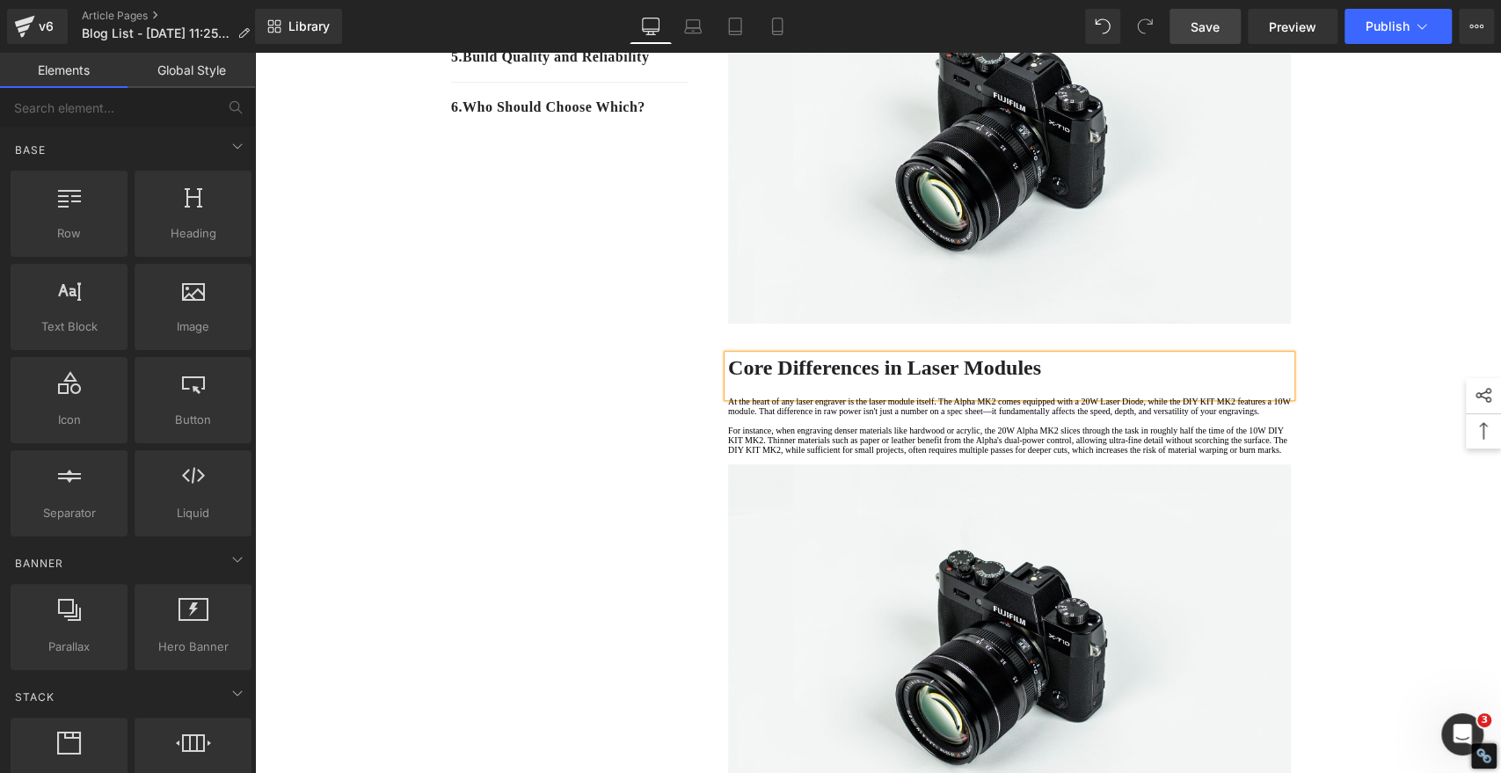
click at [828, 379] on strong "Core Differences in Laser Modules" at bounding box center [884, 367] width 313 height 23
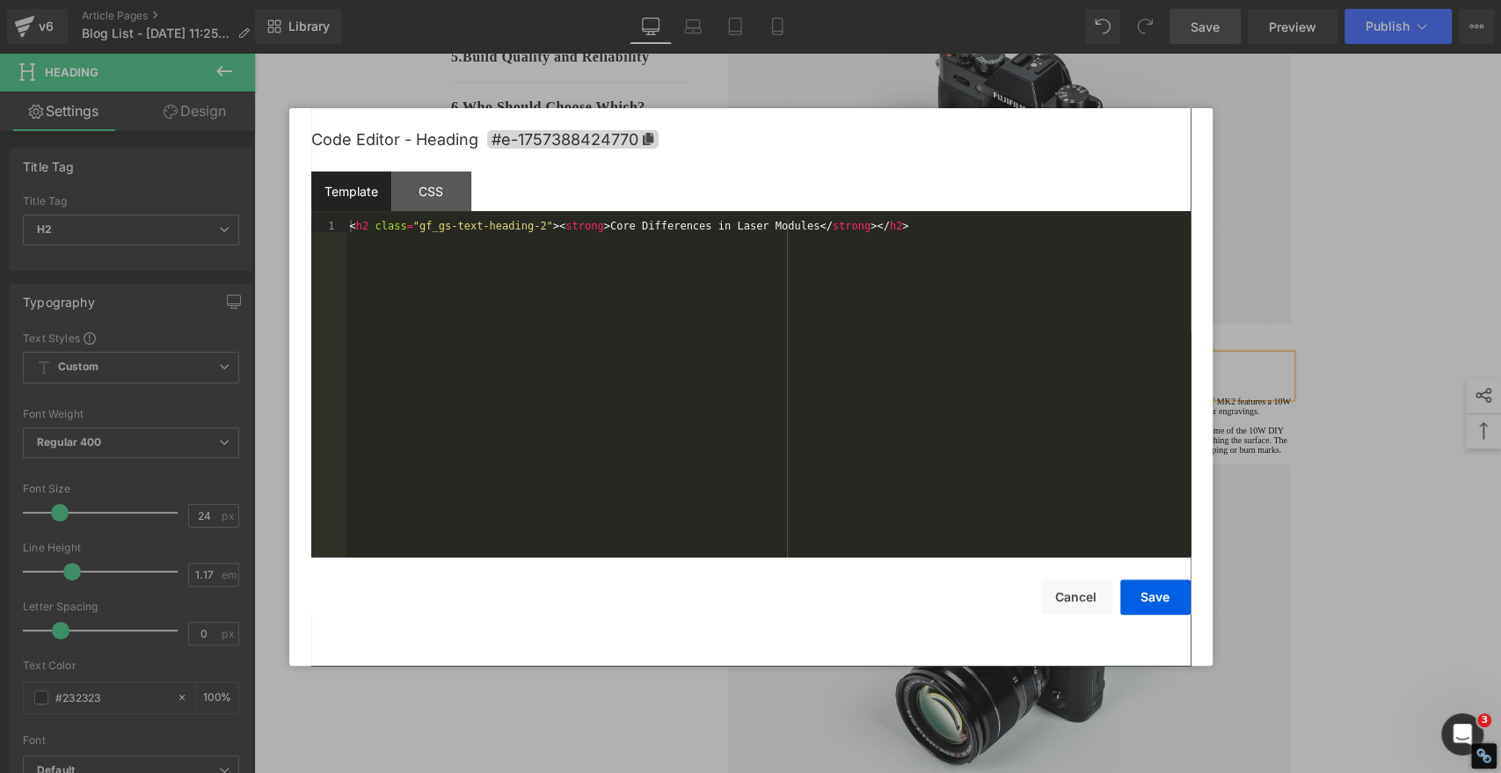
click at [778, 0] on div "You are previewing how the will restyle your page. You can not edit Elements in…" at bounding box center [750, 0] width 1501 height 0
click at [643, 136] on icon at bounding box center [647, 139] width 11 height 12
copy strong "Core Differences in Laser Modules"
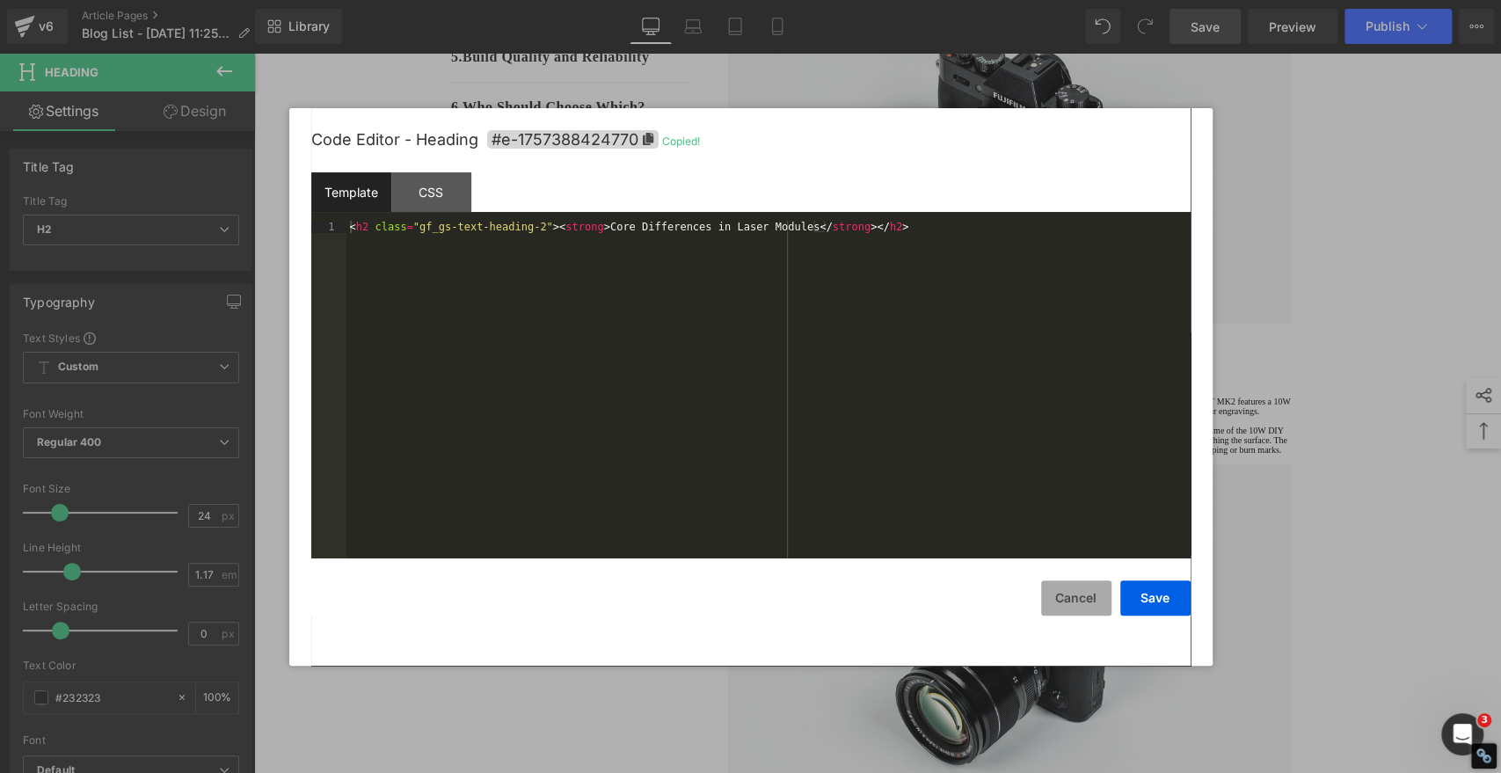
drag, startPoint x: 1089, startPoint y: 589, endPoint x: 1068, endPoint y: 573, distance: 26.9
click at [1089, 589] on button "Cancel" at bounding box center [1076, 598] width 70 height 35
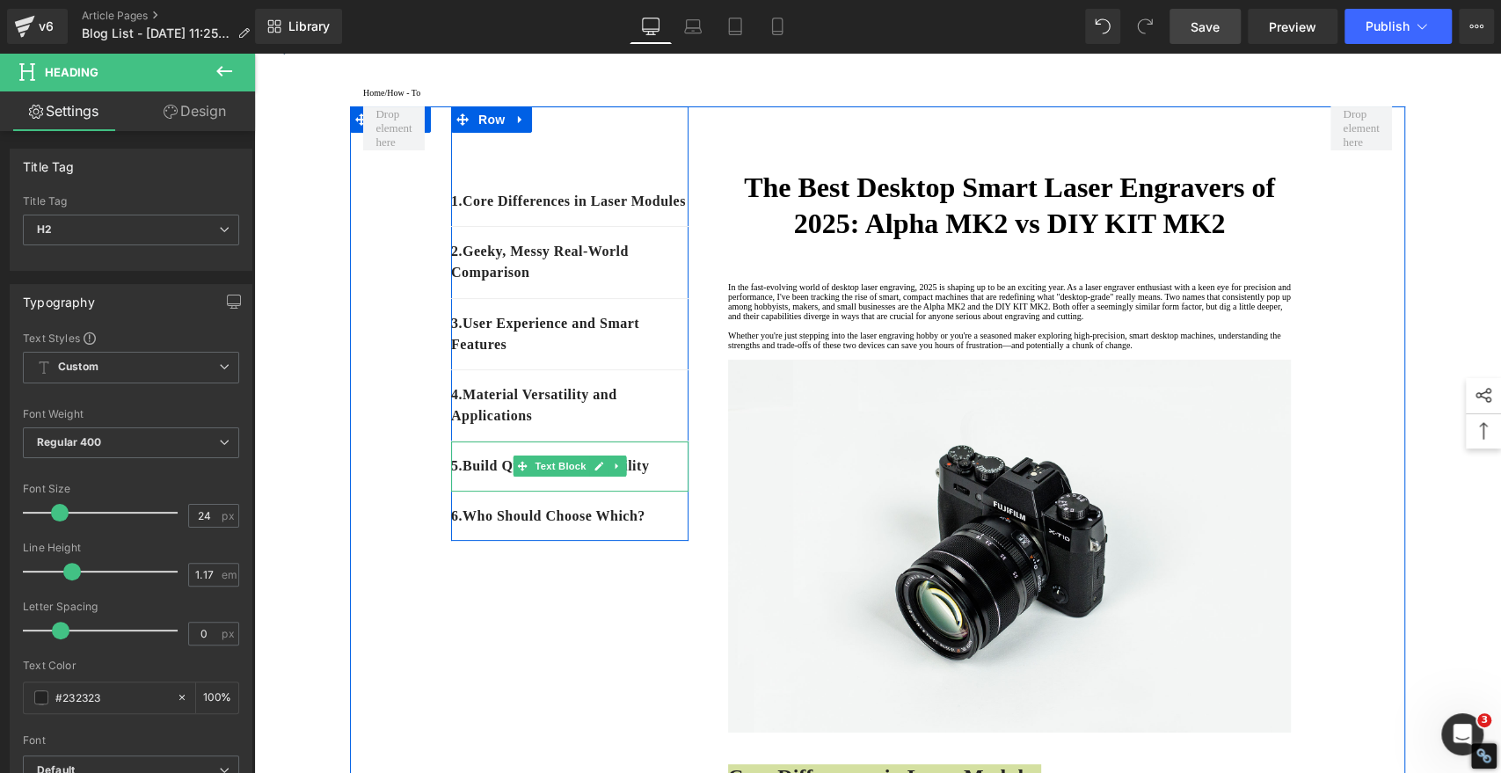
scroll to position [0, 0]
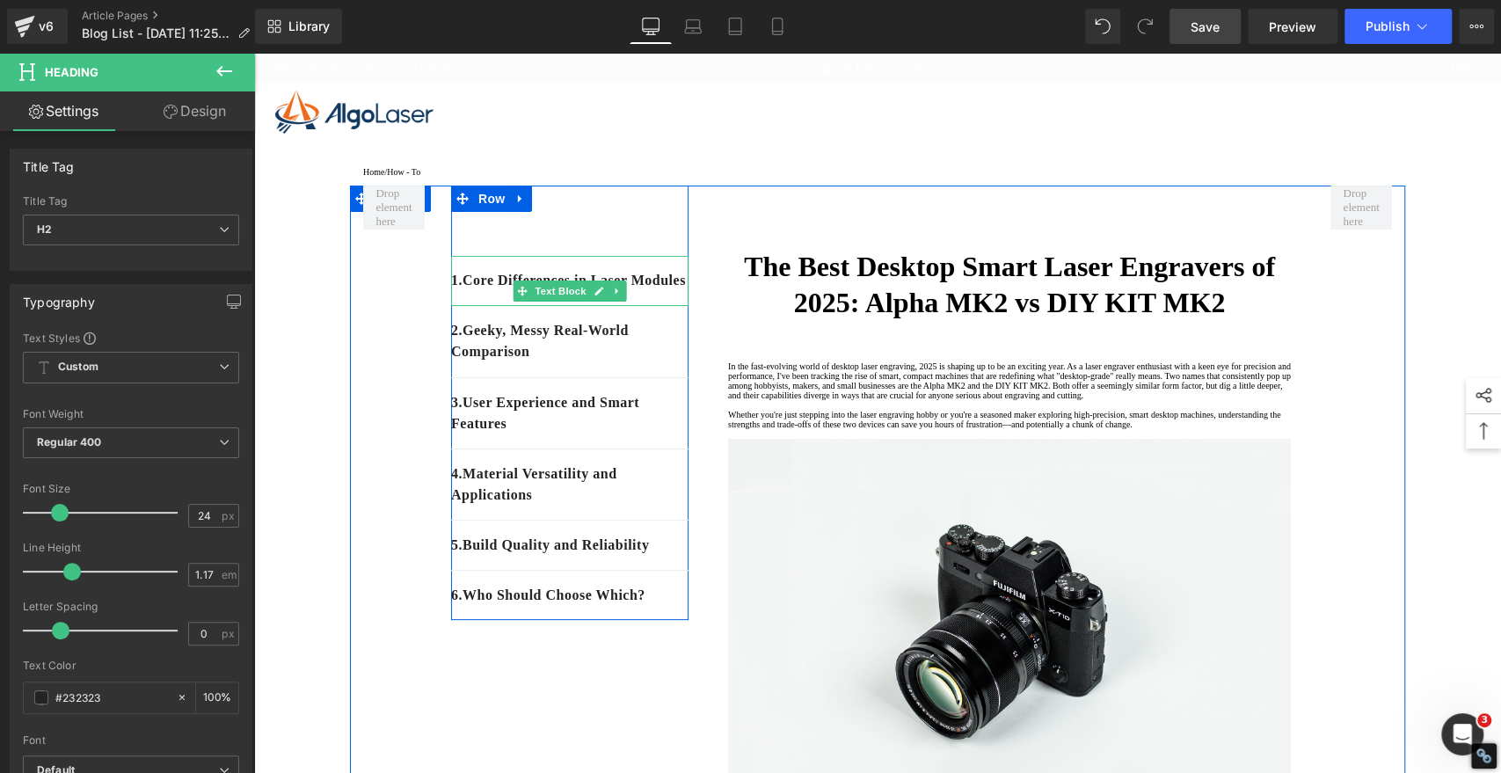
click at [521, 291] on p "1. Core Differences in Laser Modules" at bounding box center [569, 280] width 237 height 21
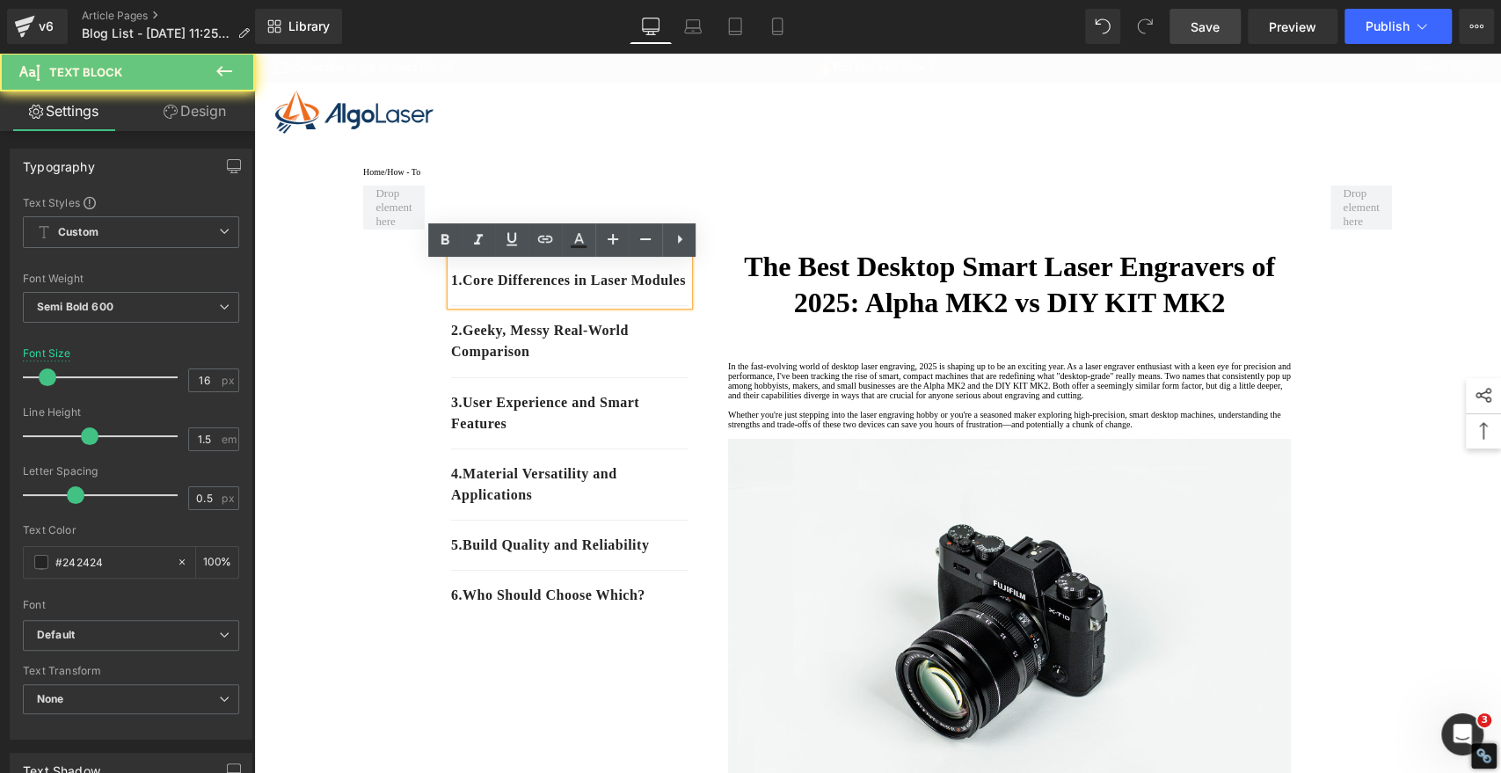
click at [521, 291] on p "1. Core Differences in Laser Modules" at bounding box center [569, 280] width 237 height 21
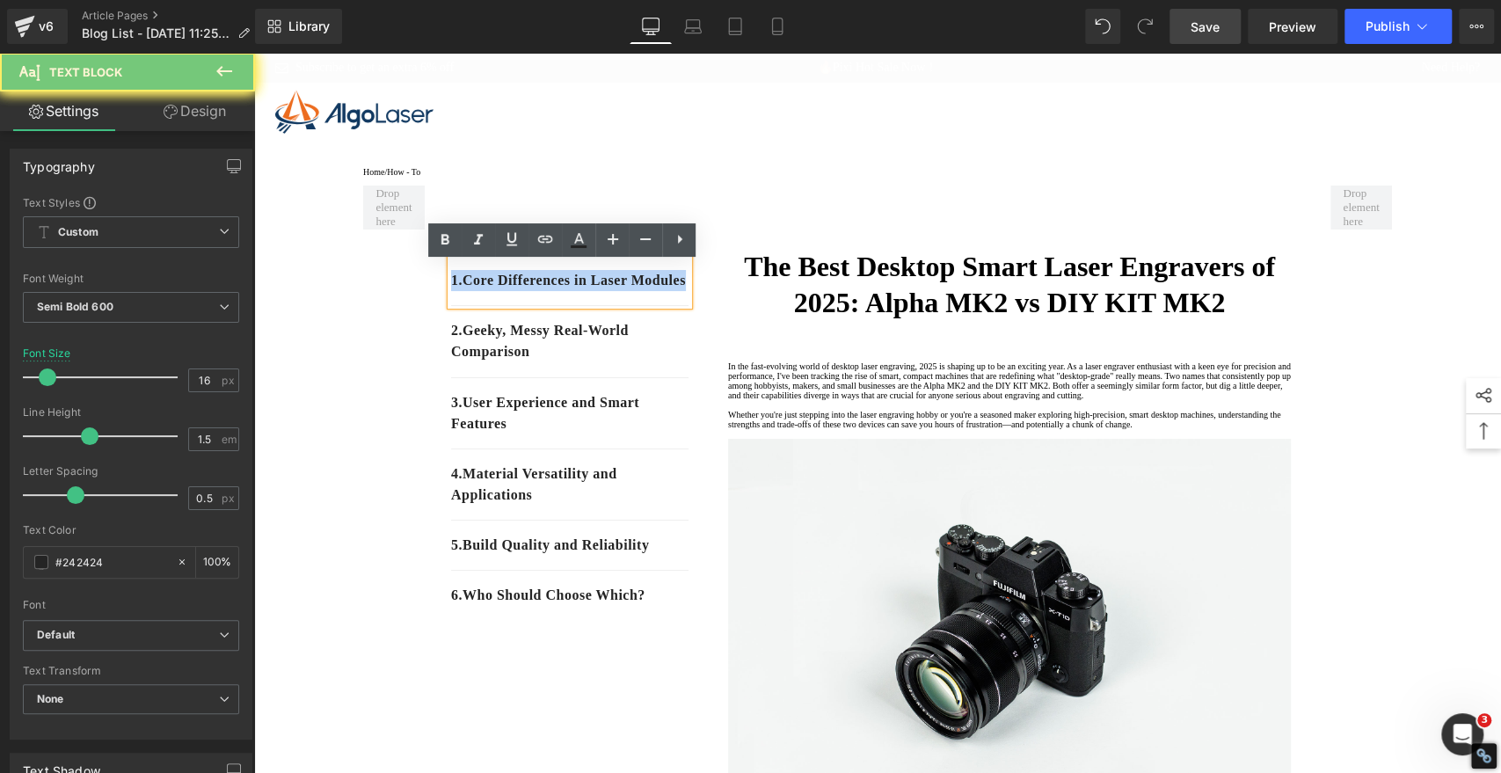
click at [521, 291] on p "1. Core Differences in Laser Modules" at bounding box center [569, 280] width 237 height 21
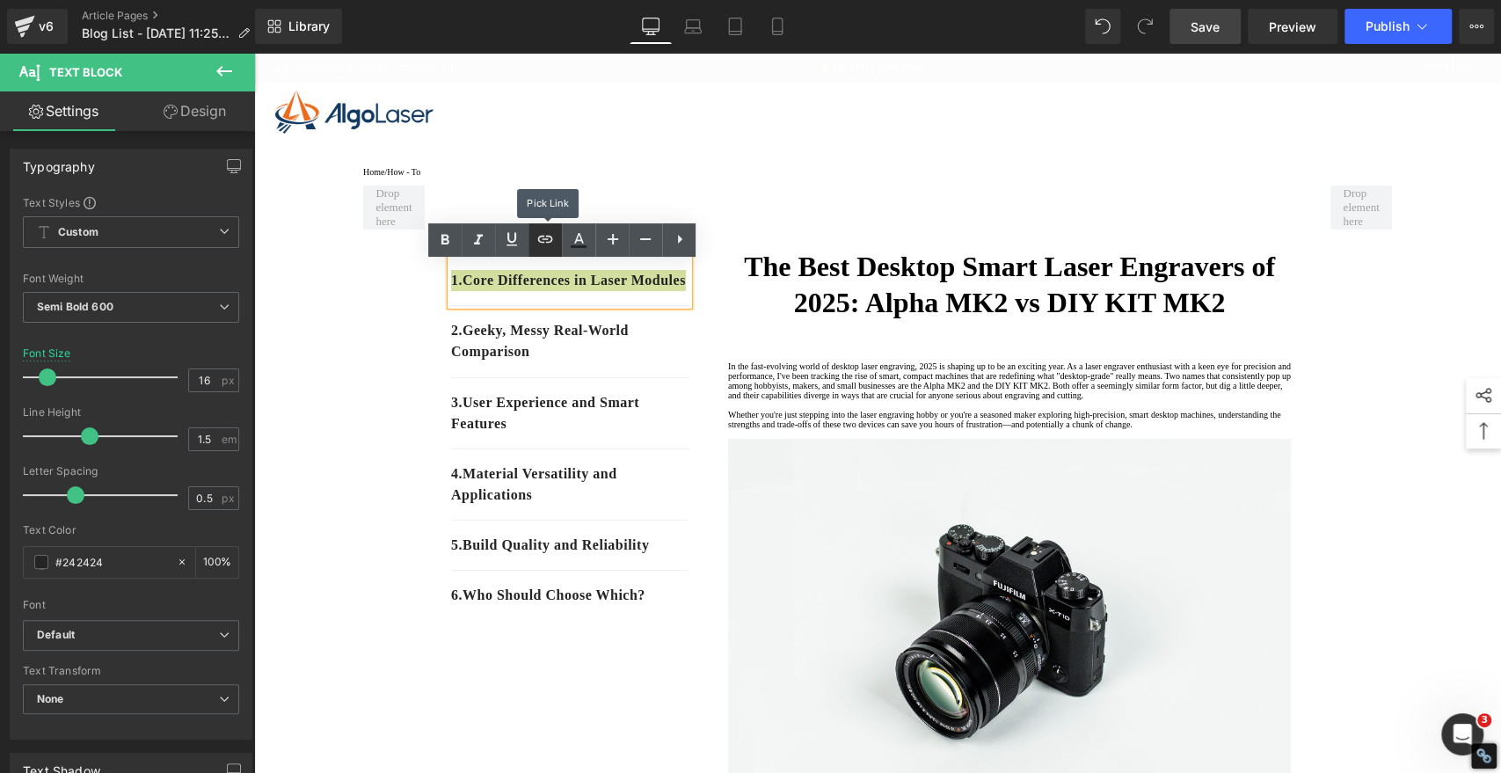
click at [542, 246] on icon at bounding box center [545, 239] width 21 height 21
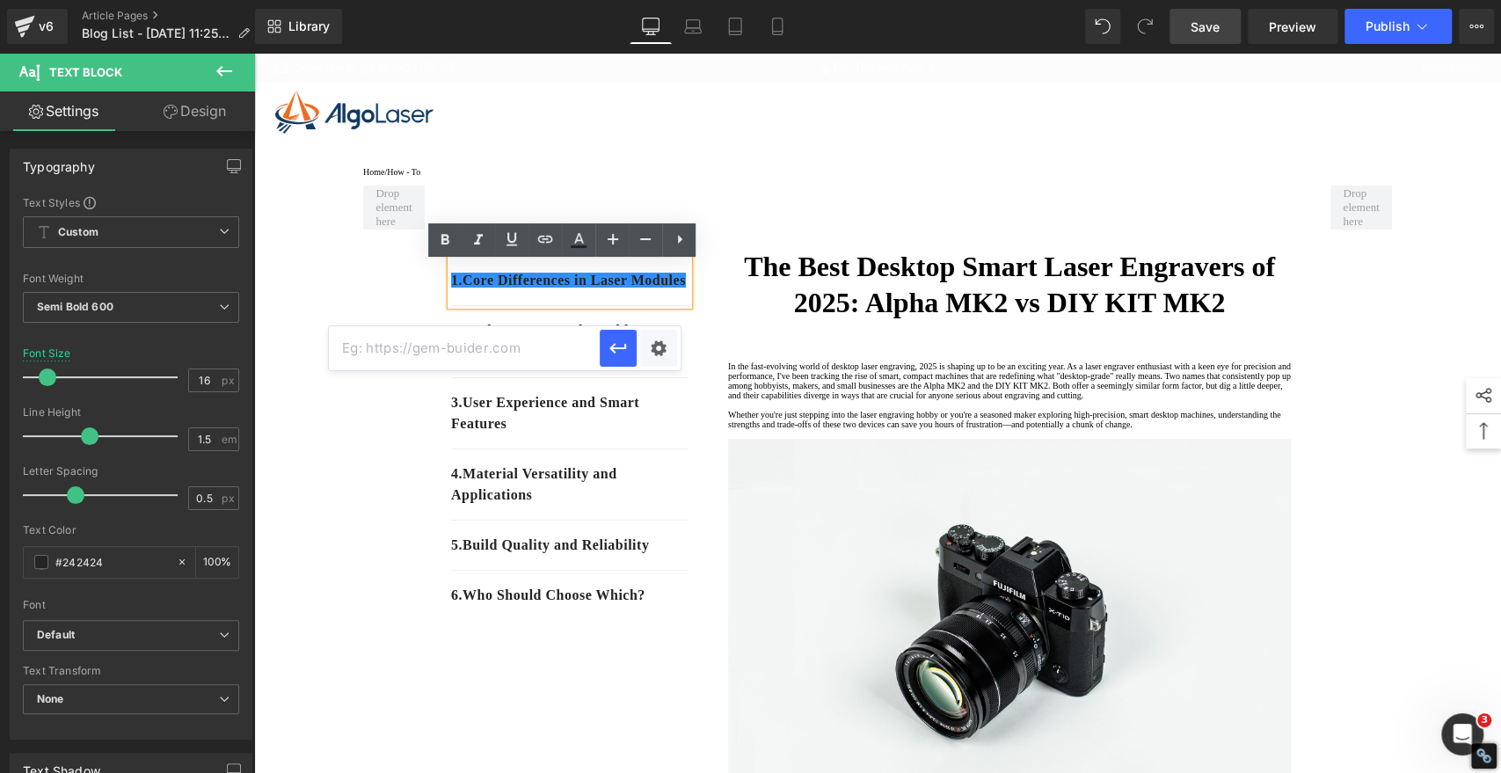
click at [530, 337] on input "text" at bounding box center [464, 348] width 271 height 44
paste input "#e-1757388424770"
type input "#e-1757388424770"
click at [625, 348] on icon "button" at bounding box center [618, 348] width 17 height 11
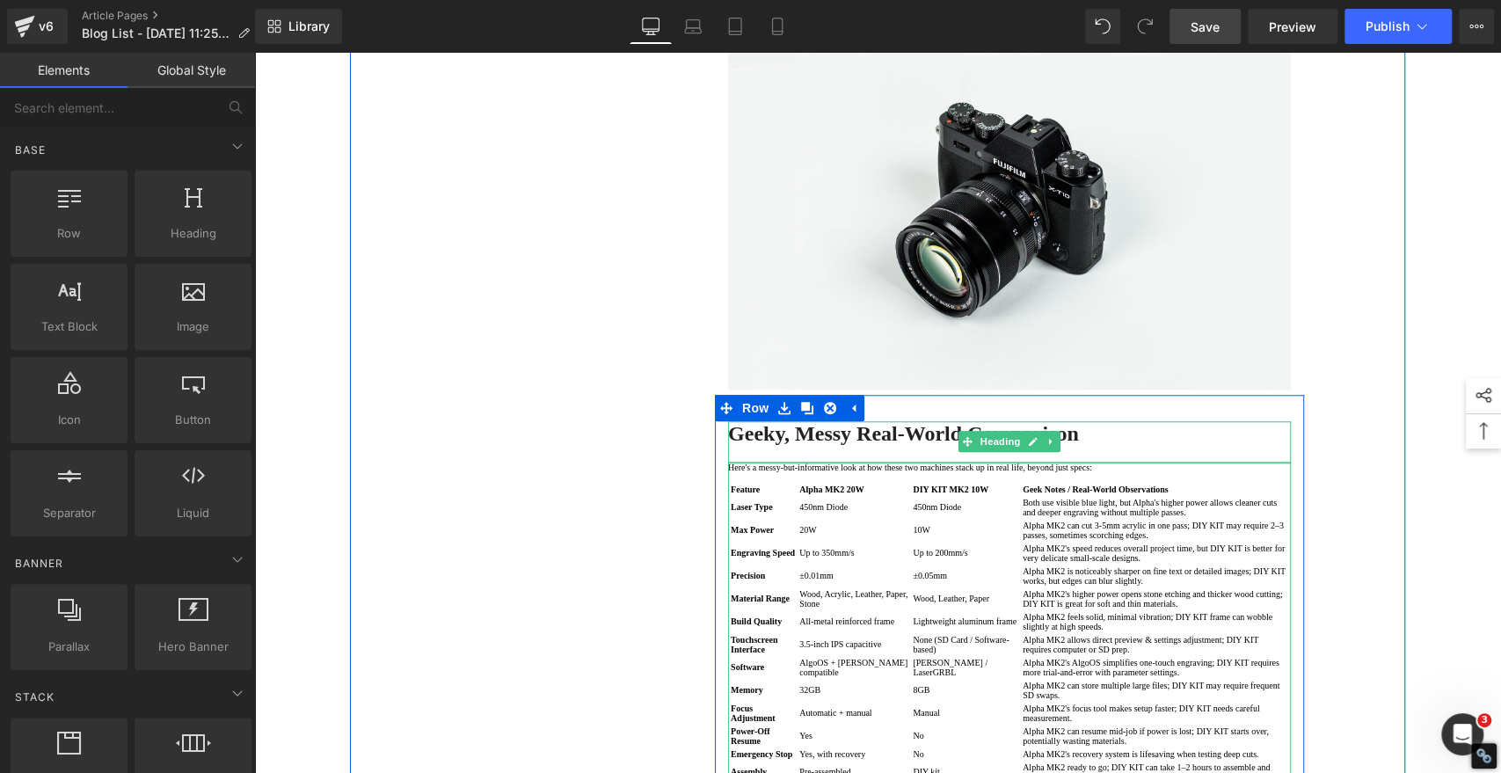
scroll to position [1172, 0]
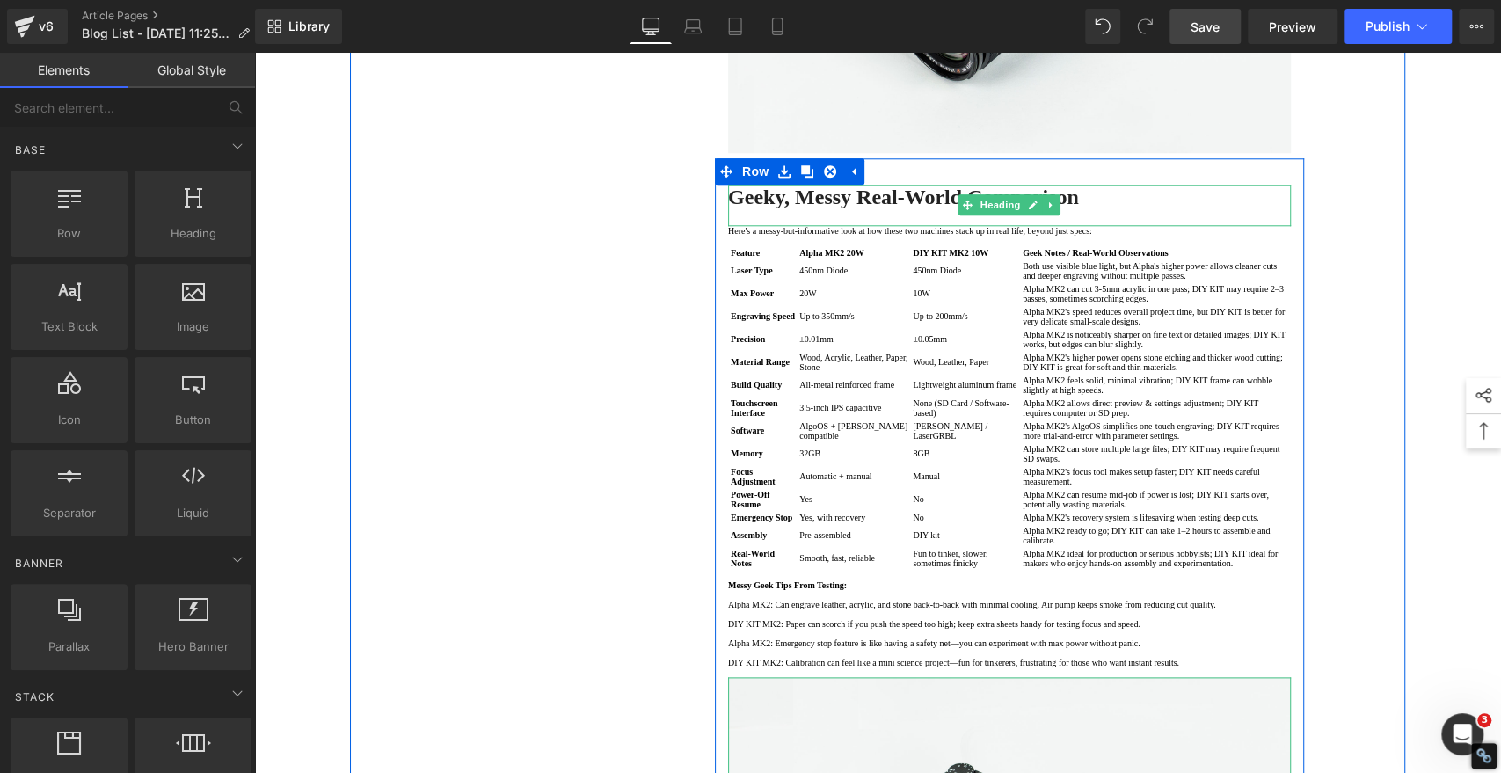
click at [804, 208] on strong "Geeky, Messy Real-World Comparison" at bounding box center [903, 197] width 351 height 23
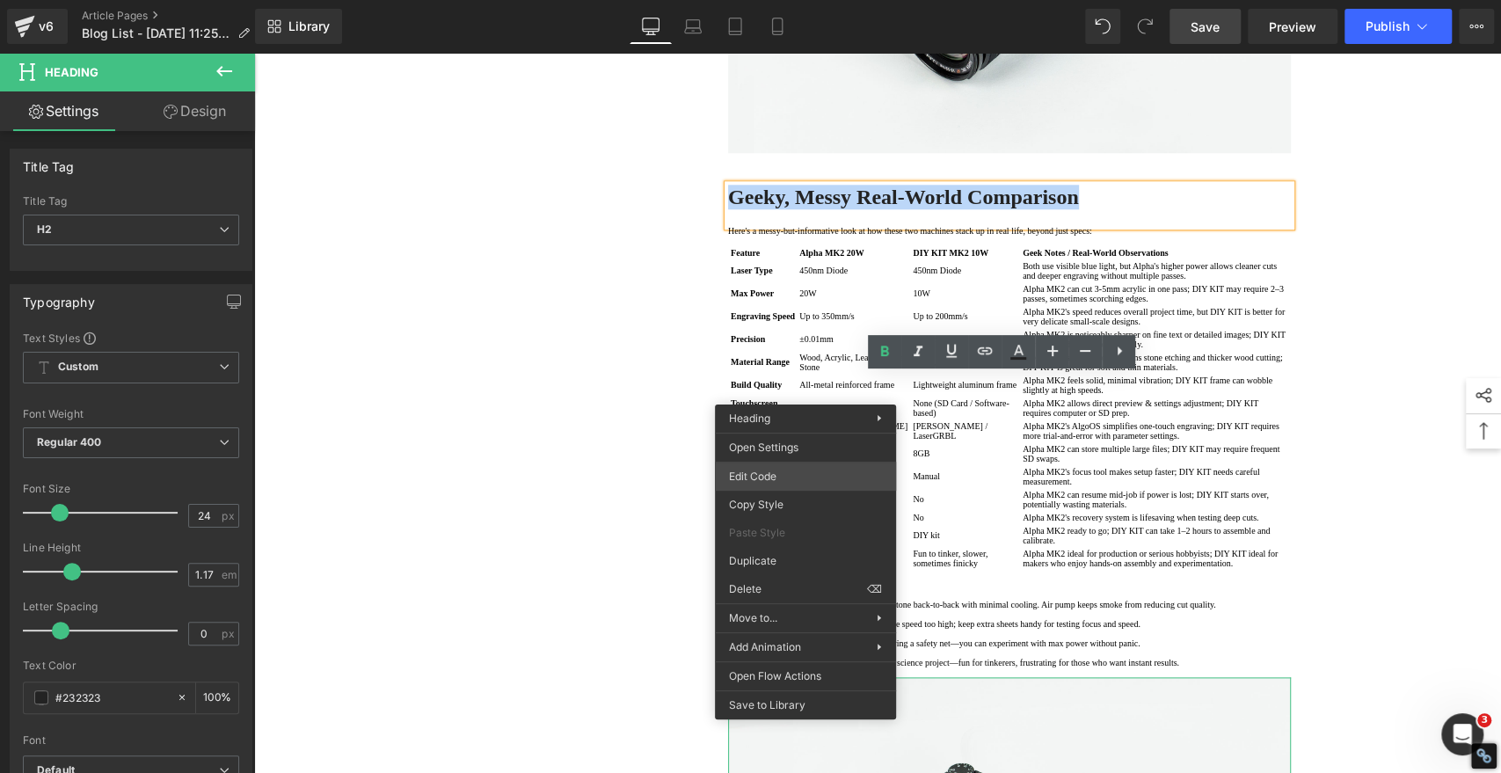
click at [792, 0] on div "You are previewing how the will restyle your page. You can not edit Elements in…" at bounding box center [750, 0] width 1501 height 0
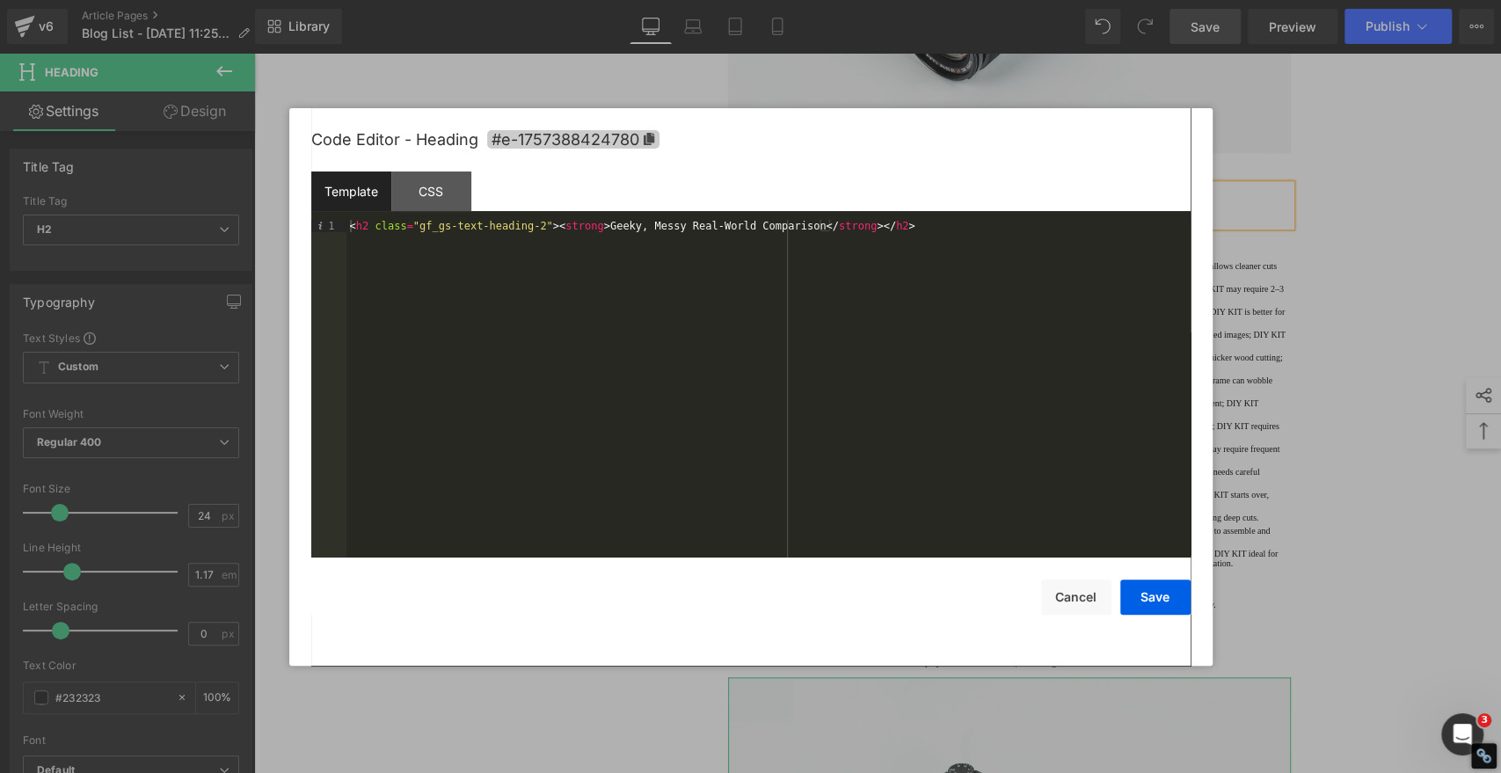
click at [653, 139] on icon at bounding box center [648, 139] width 11 height 12
copy strong "Geeky, Messy Real-World Comparison"
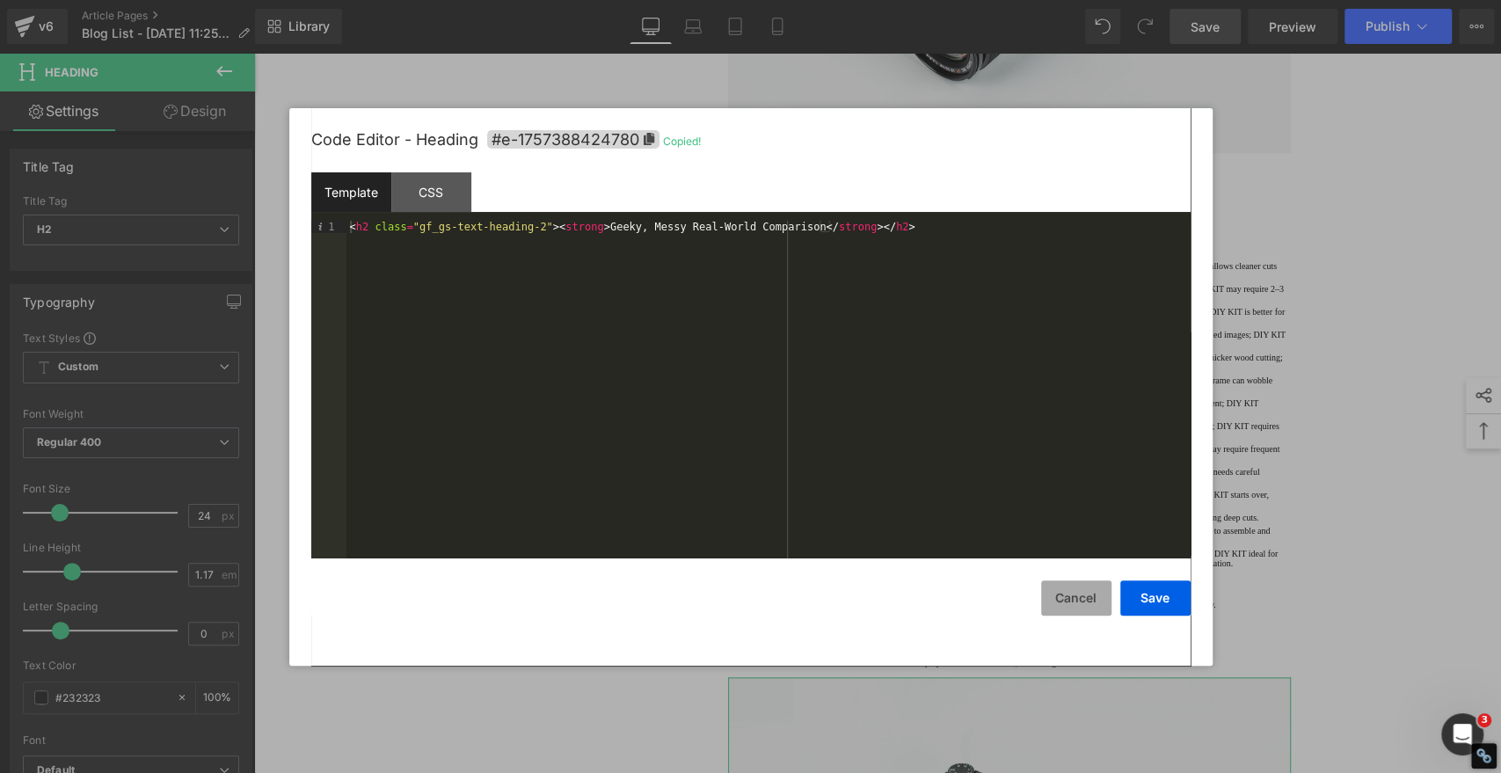
drag, startPoint x: 1070, startPoint y: 601, endPoint x: 641, endPoint y: 473, distance: 446.9
click at [1070, 602] on button "Cancel" at bounding box center [1076, 598] width 70 height 35
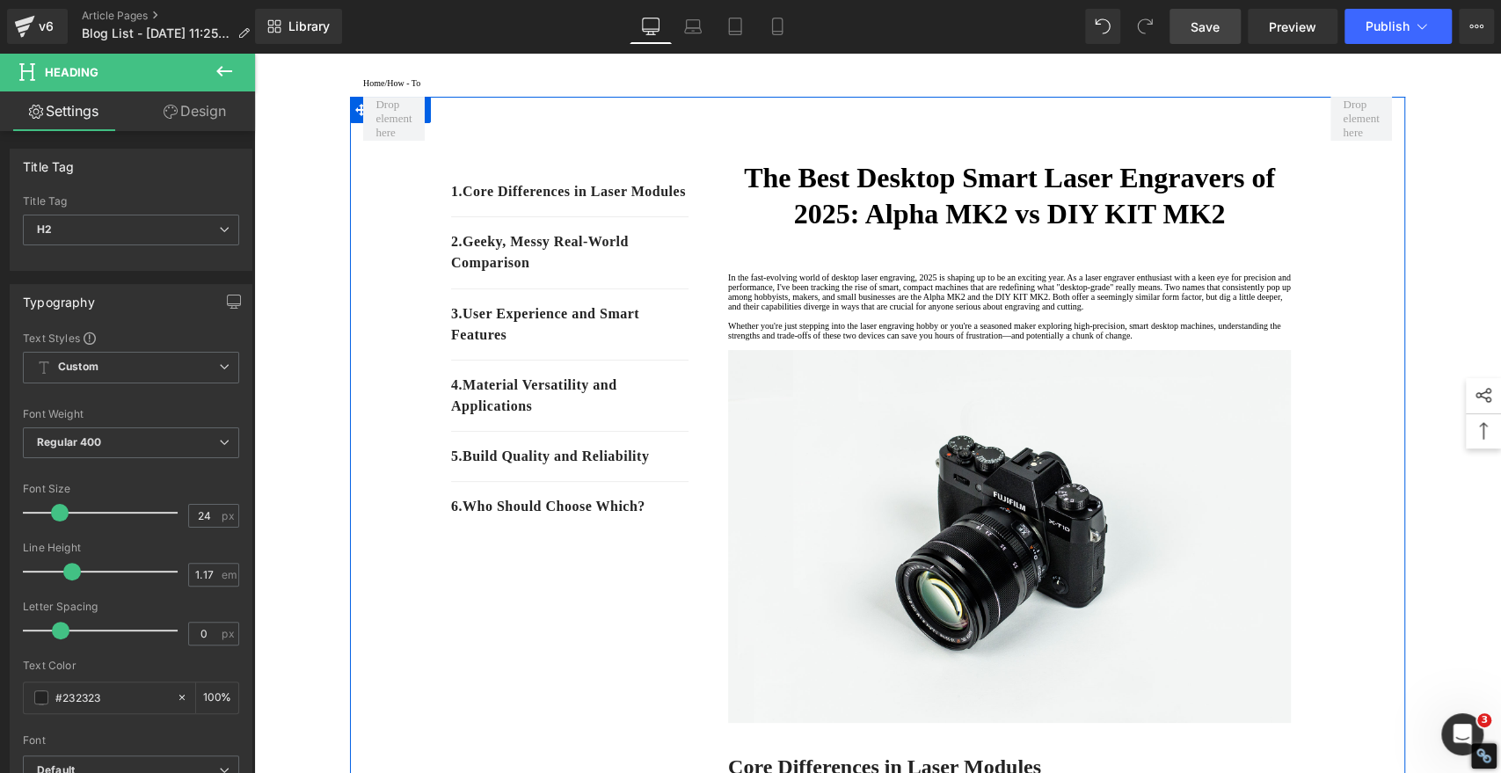
scroll to position [0, 0]
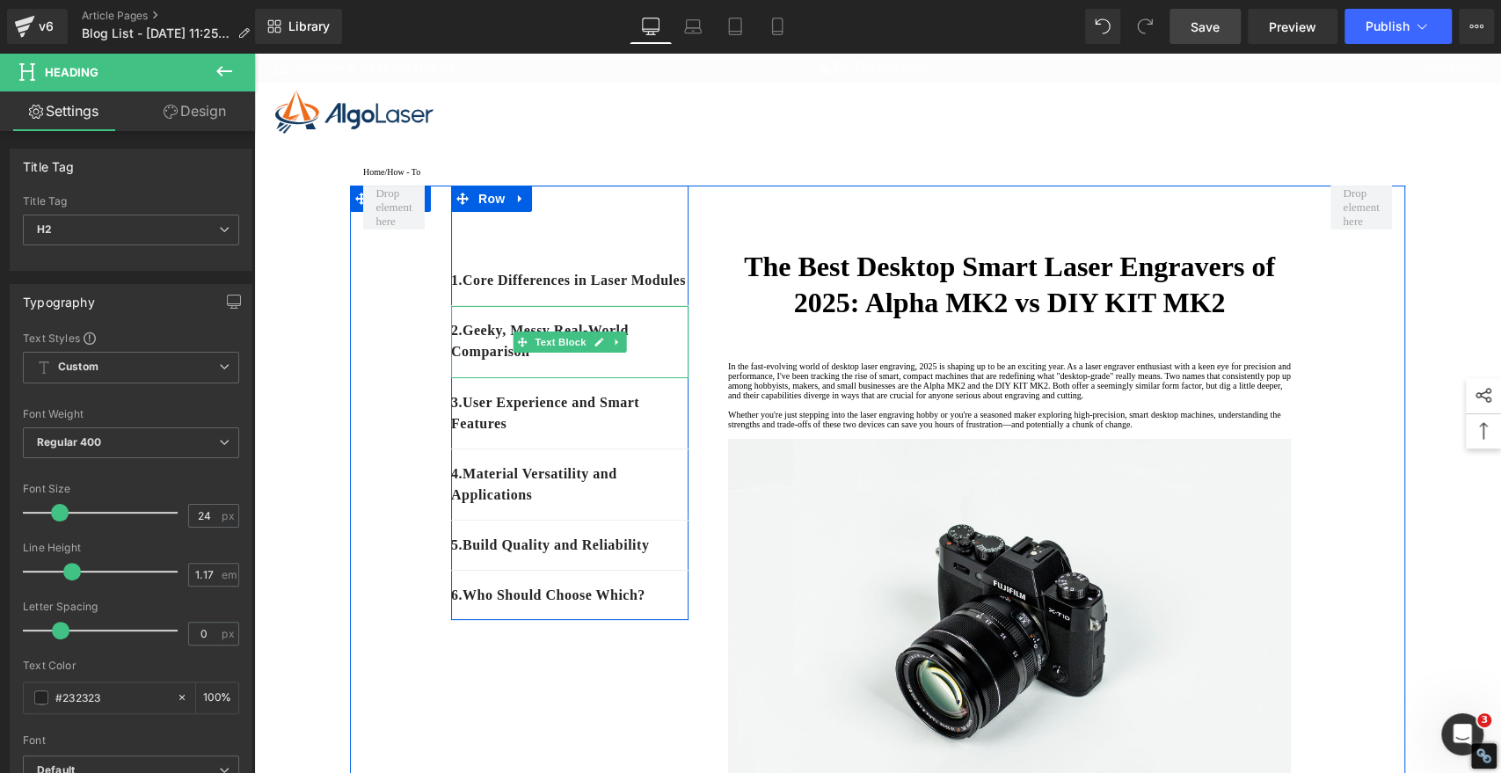
click at [567, 362] on p "2. Geeky, Messy Real-World Comparison" at bounding box center [569, 341] width 237 height 42
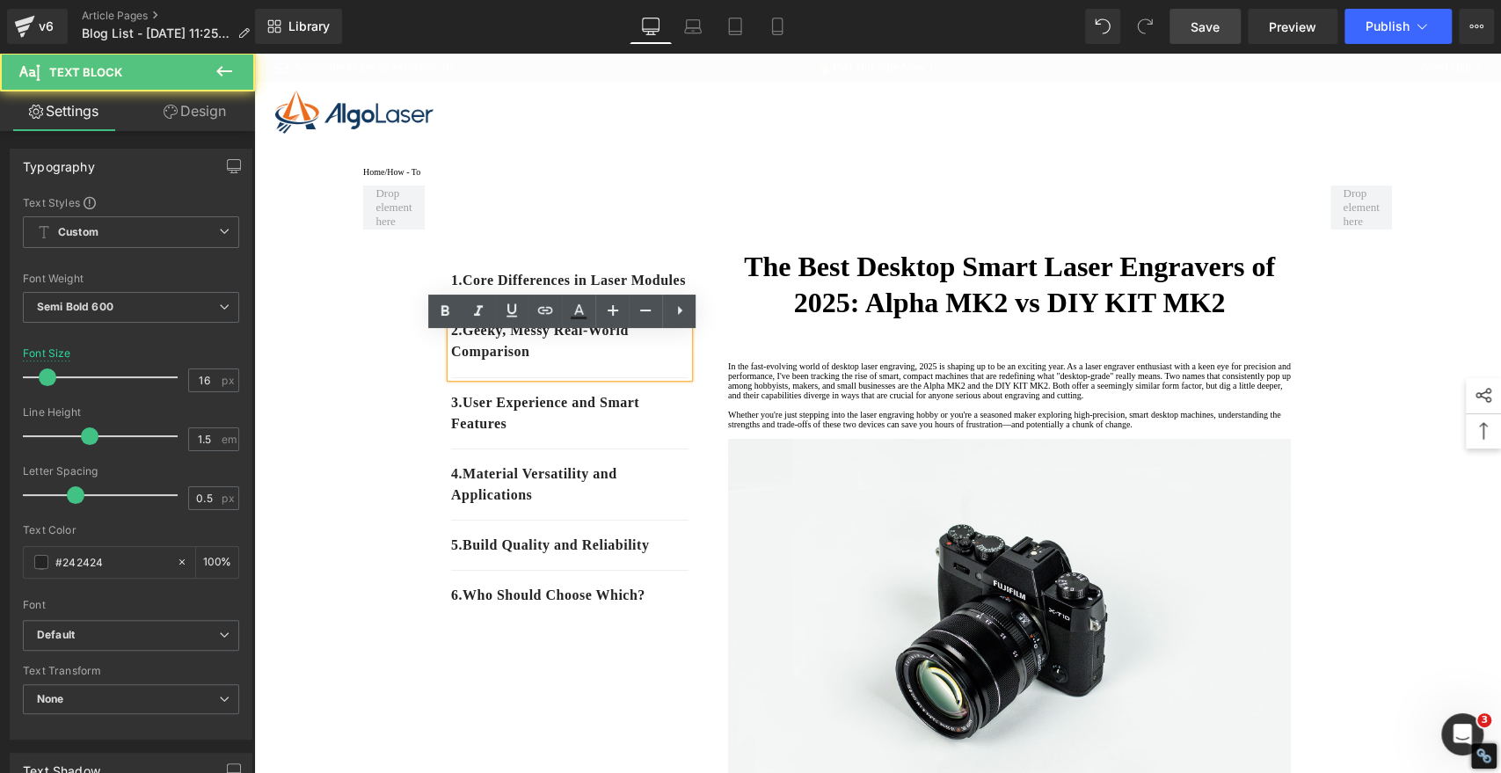
click at [566, 362] on p "2. Geeky, Messy Real-World Comparison" at bounding box center [569, 341] width 237 height 42
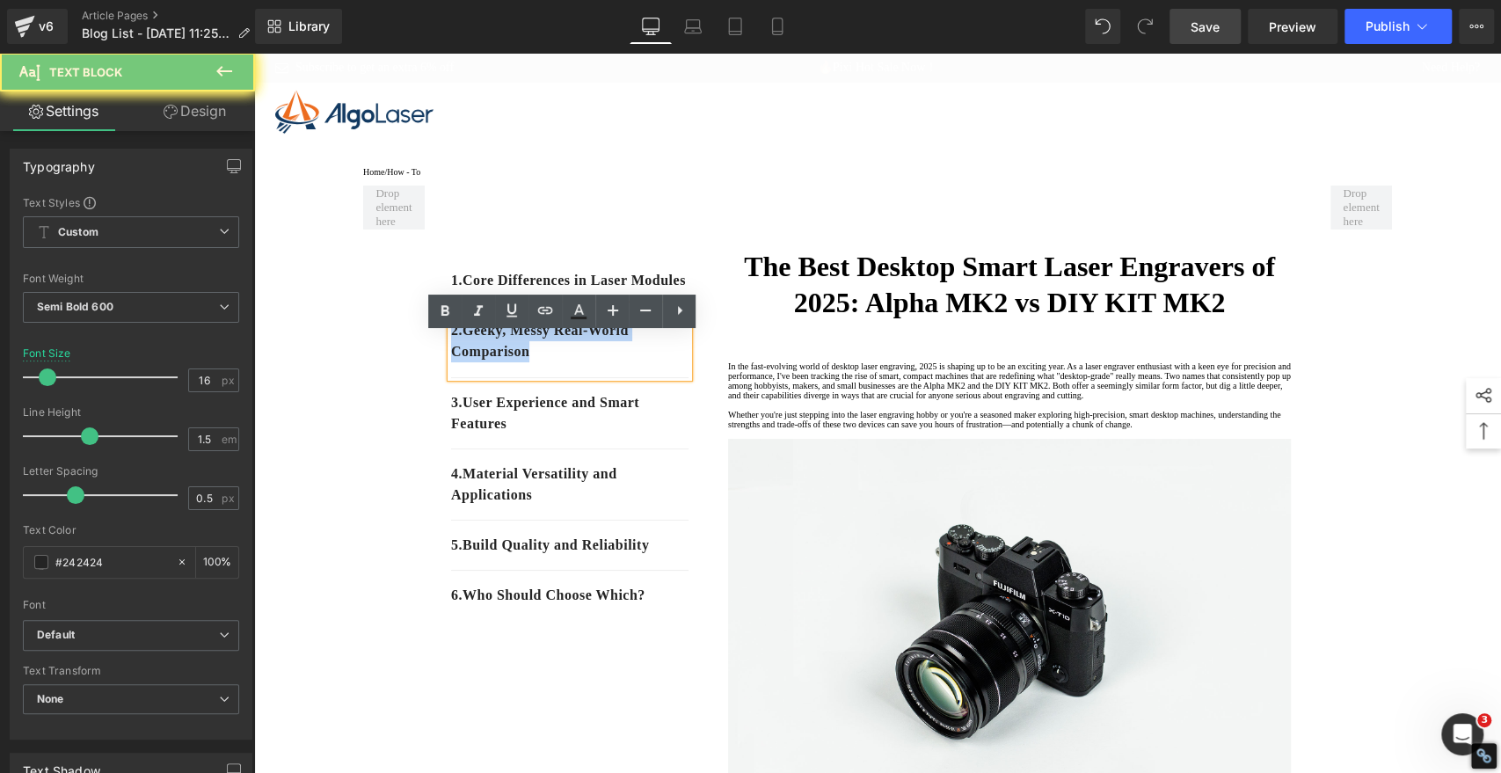
click at [566, 362] on p "2. Geeky, Messy Real-World Comparison" at bounding box center [569, 341] width 237 height 42
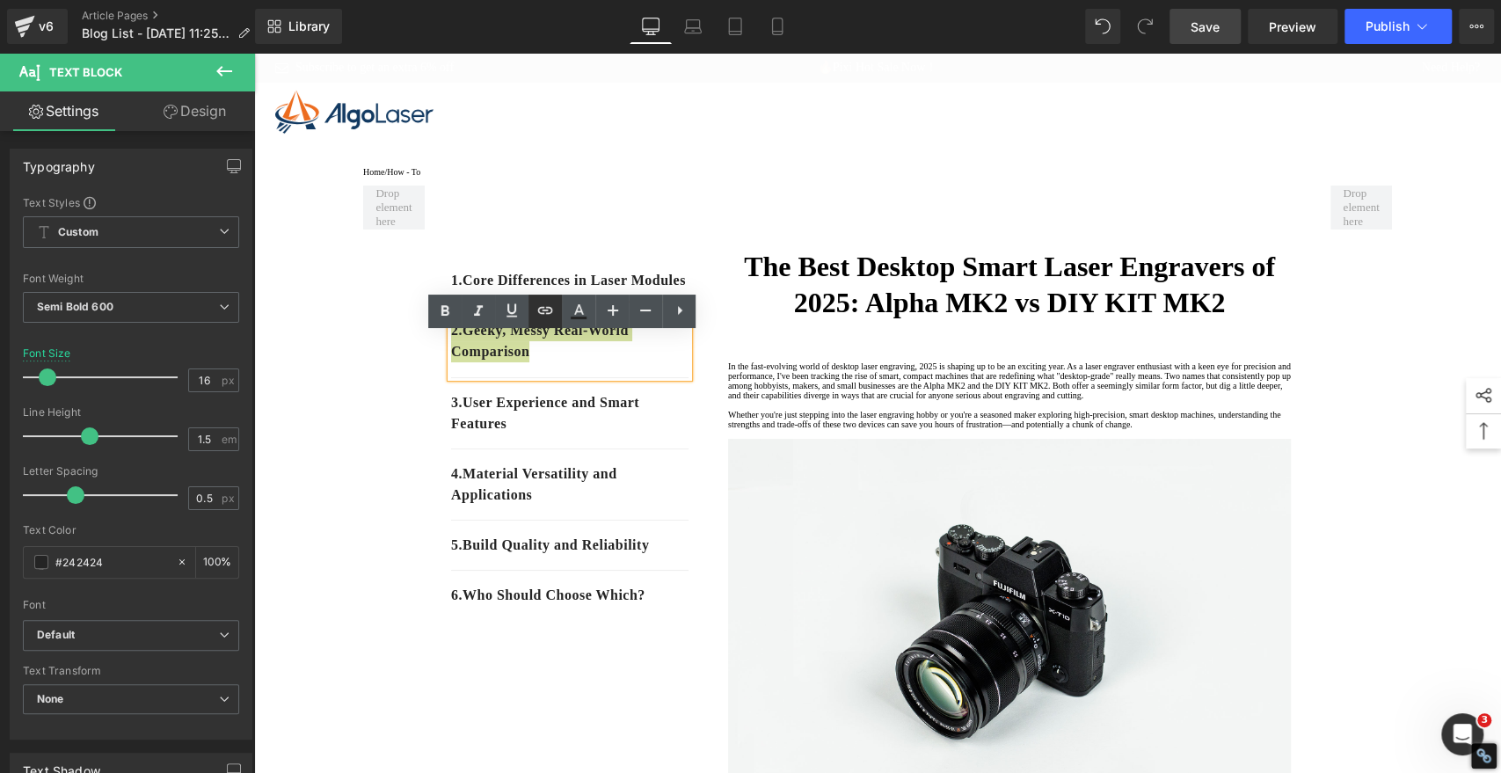
click at [551, 315] on icon at bounding box center [545, 310] width 21 height 21
click at [574, 420] on input "text" at bounding box center [464, 420] width 271 height 44
paste input "#e-1757388424780"
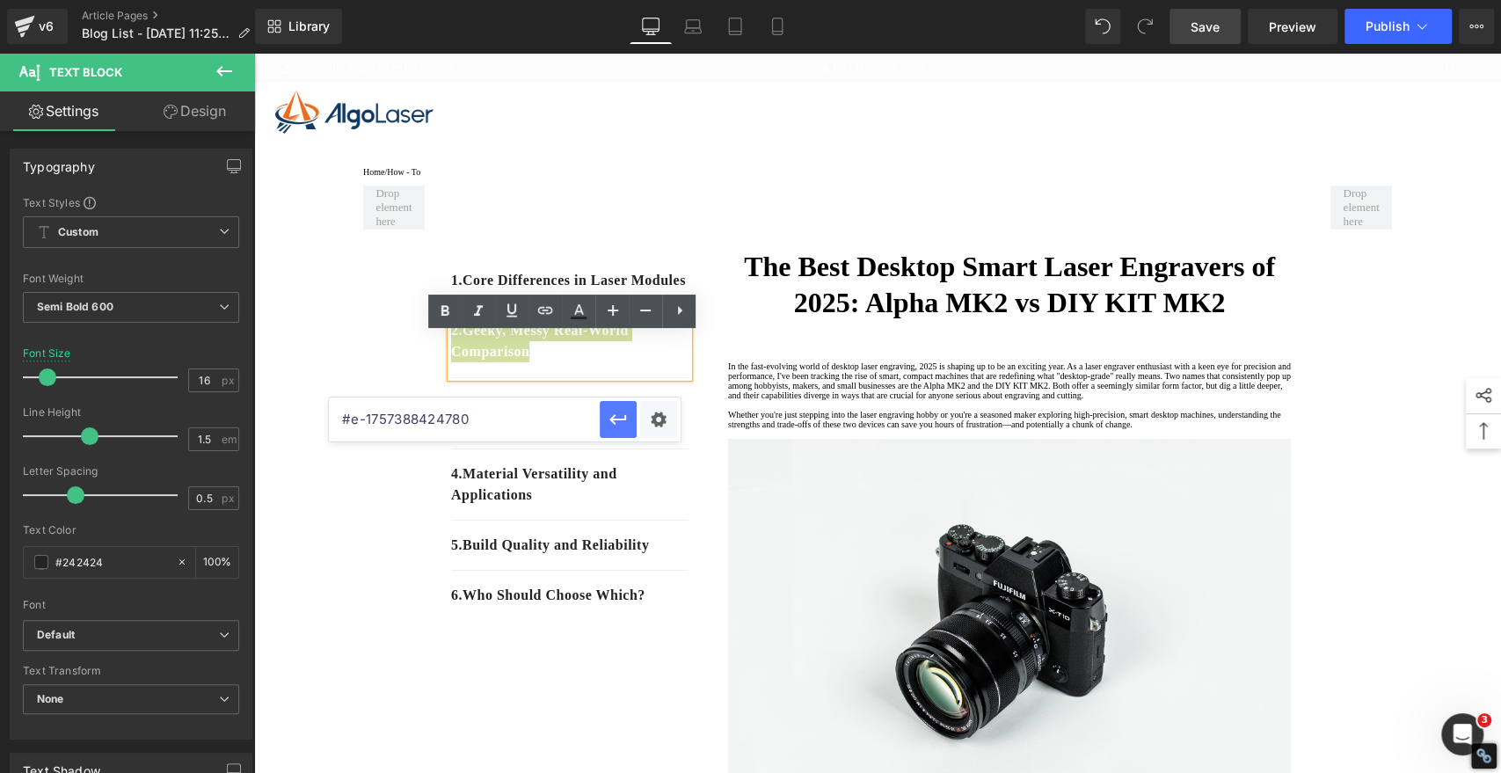
type input "#e-1757388424780"
click at [610, 417] on icon "button" at bounding box center [618, 419] width 21 height 21
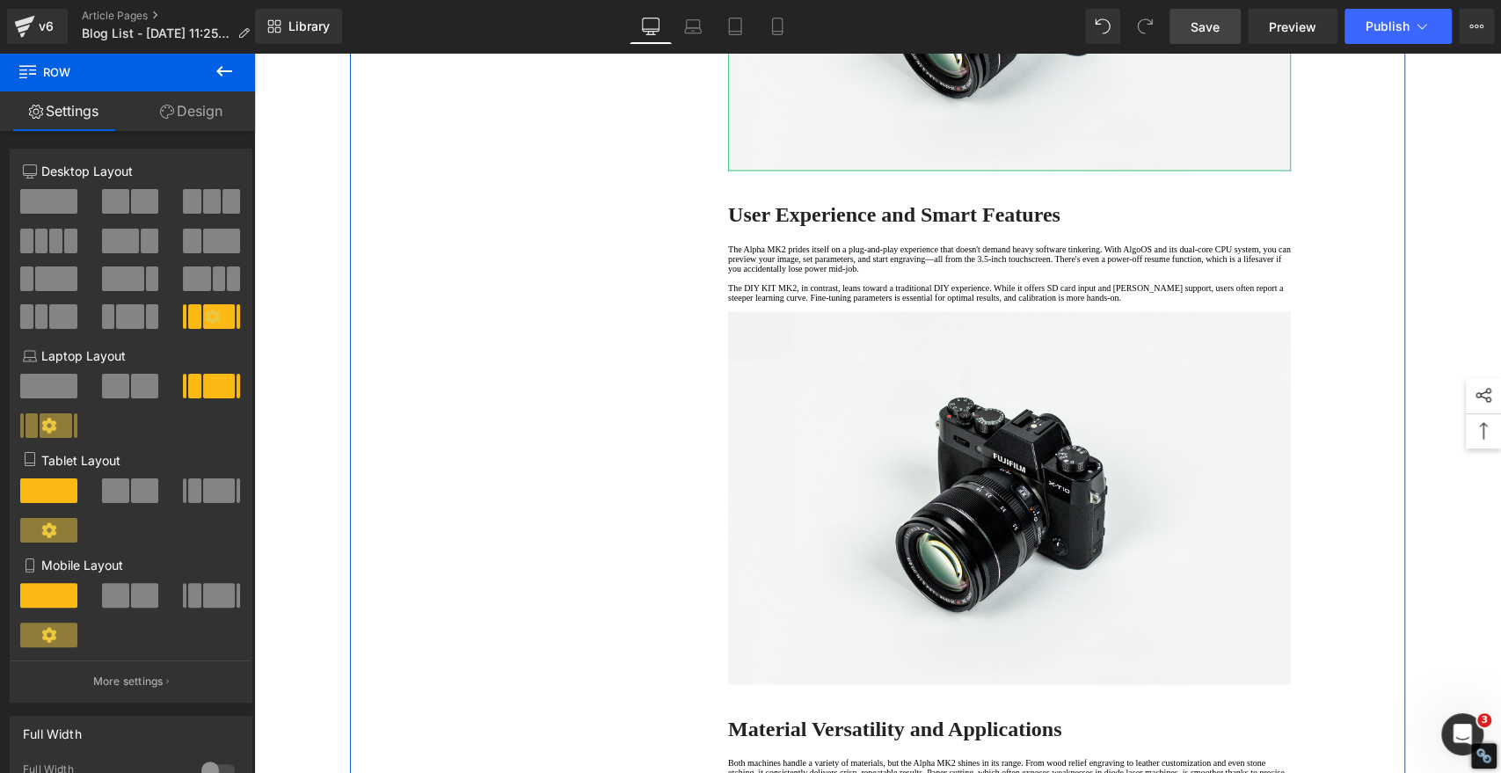
scroll to position [2443, 0]
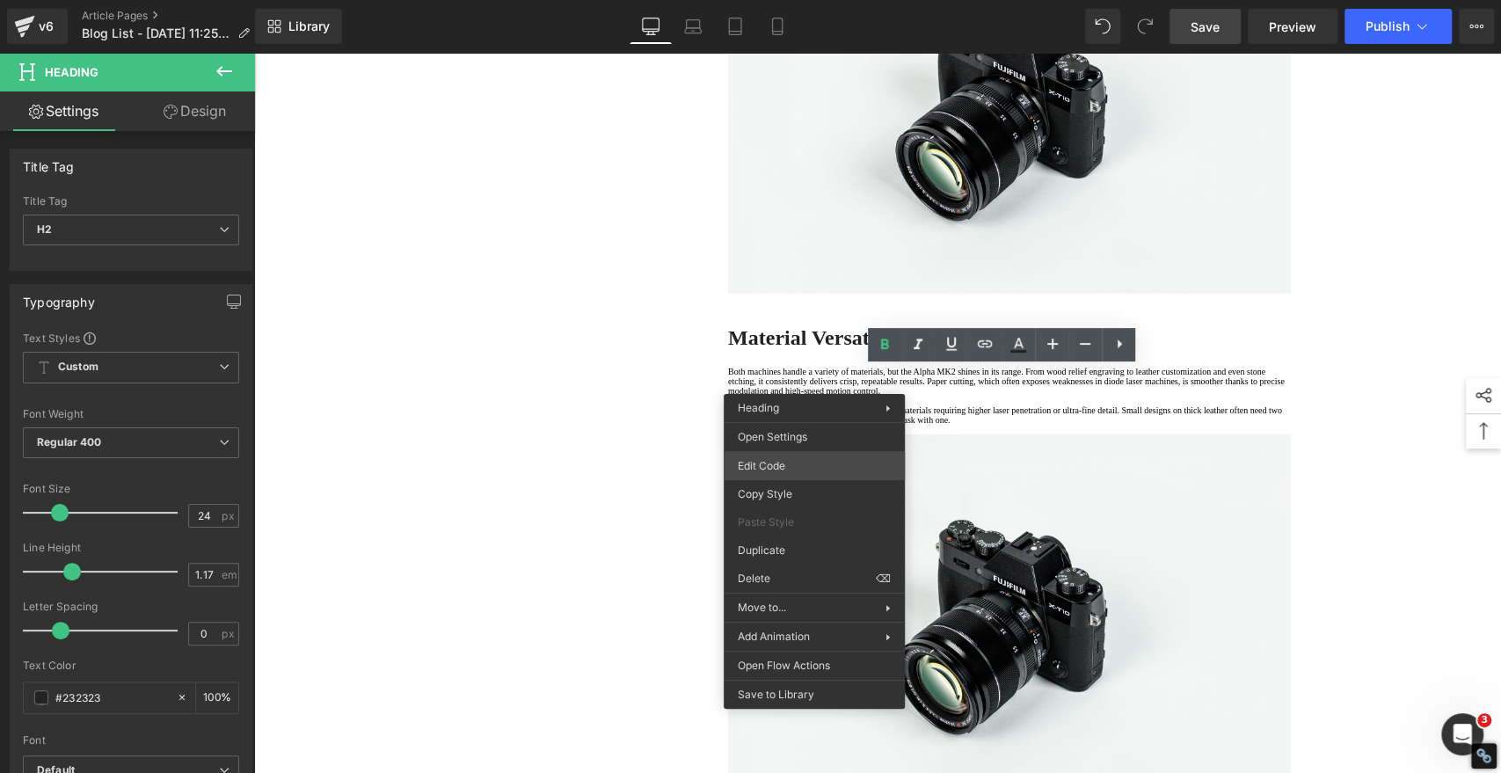
click at [793, 0] on div "You are previewing how the will restyle your page. You can not edit Elements in…" at bounding box center [750, 0] width 1501 height 0
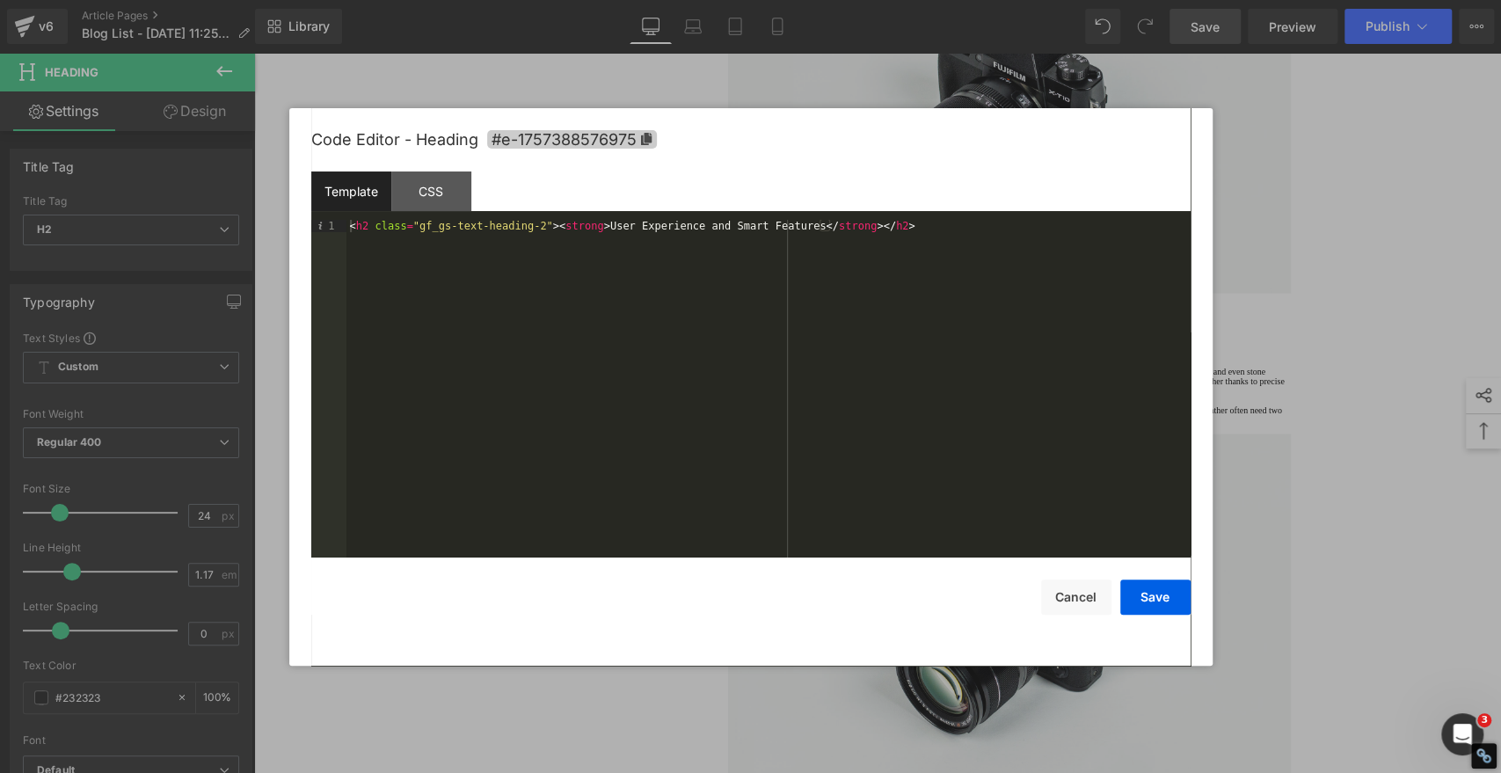
click at [645, 139] on icon at bounding box center [645, 139] width 11 height 12
copy strong "User Experience and Smart Features"
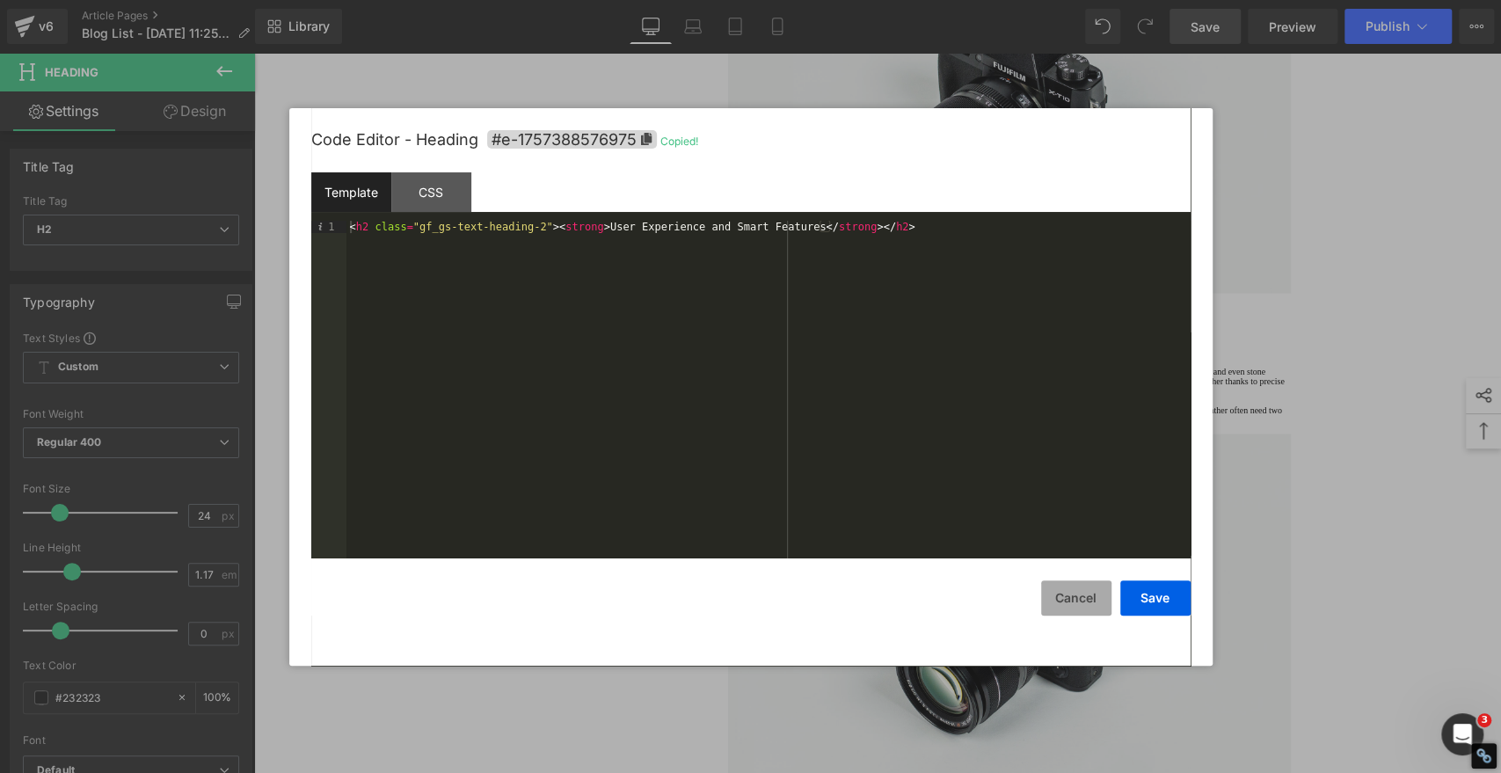
click at [1056, 606] on button "Cancel" at bounding box center [1076, 598] width 70 height 35
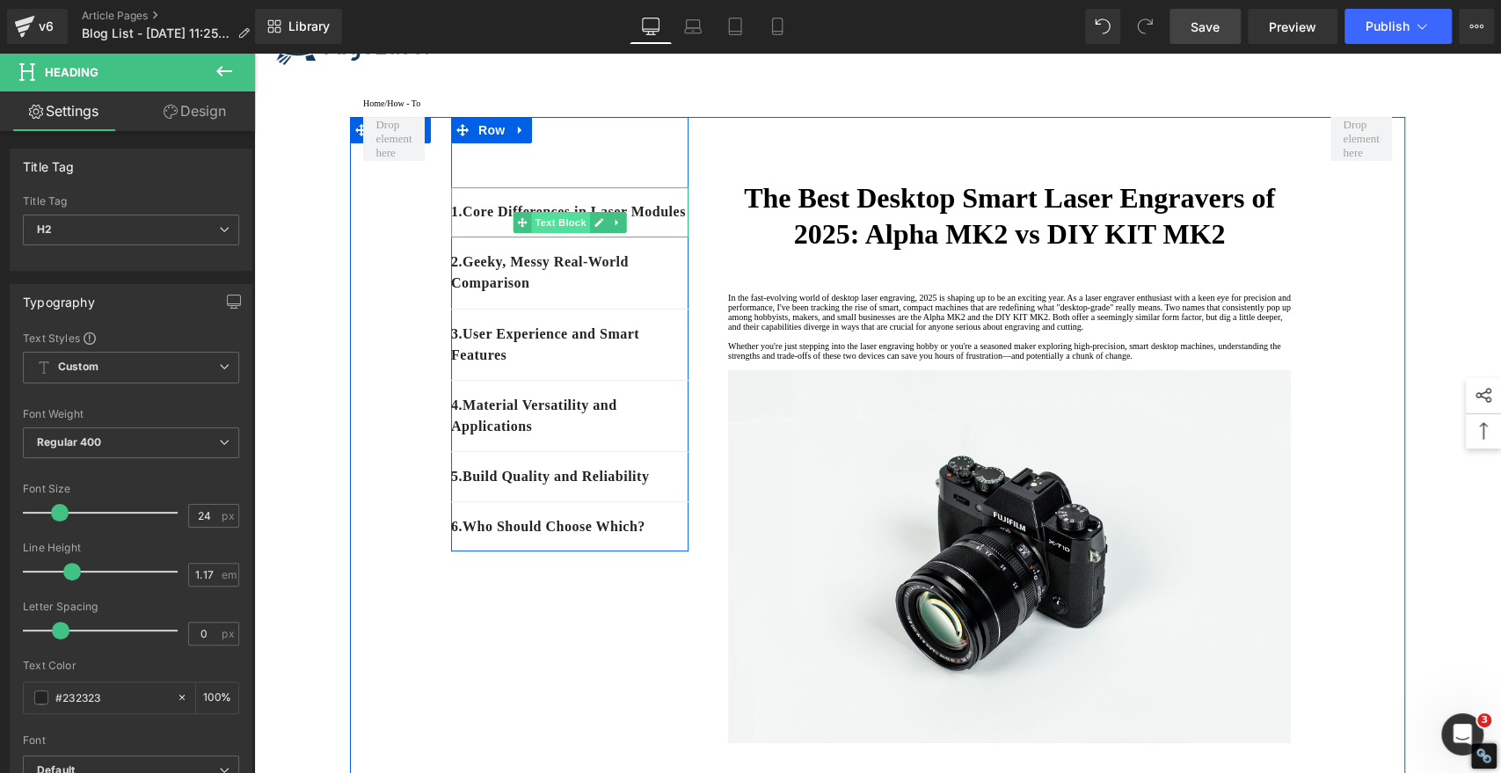
scroll to position [98, 0]
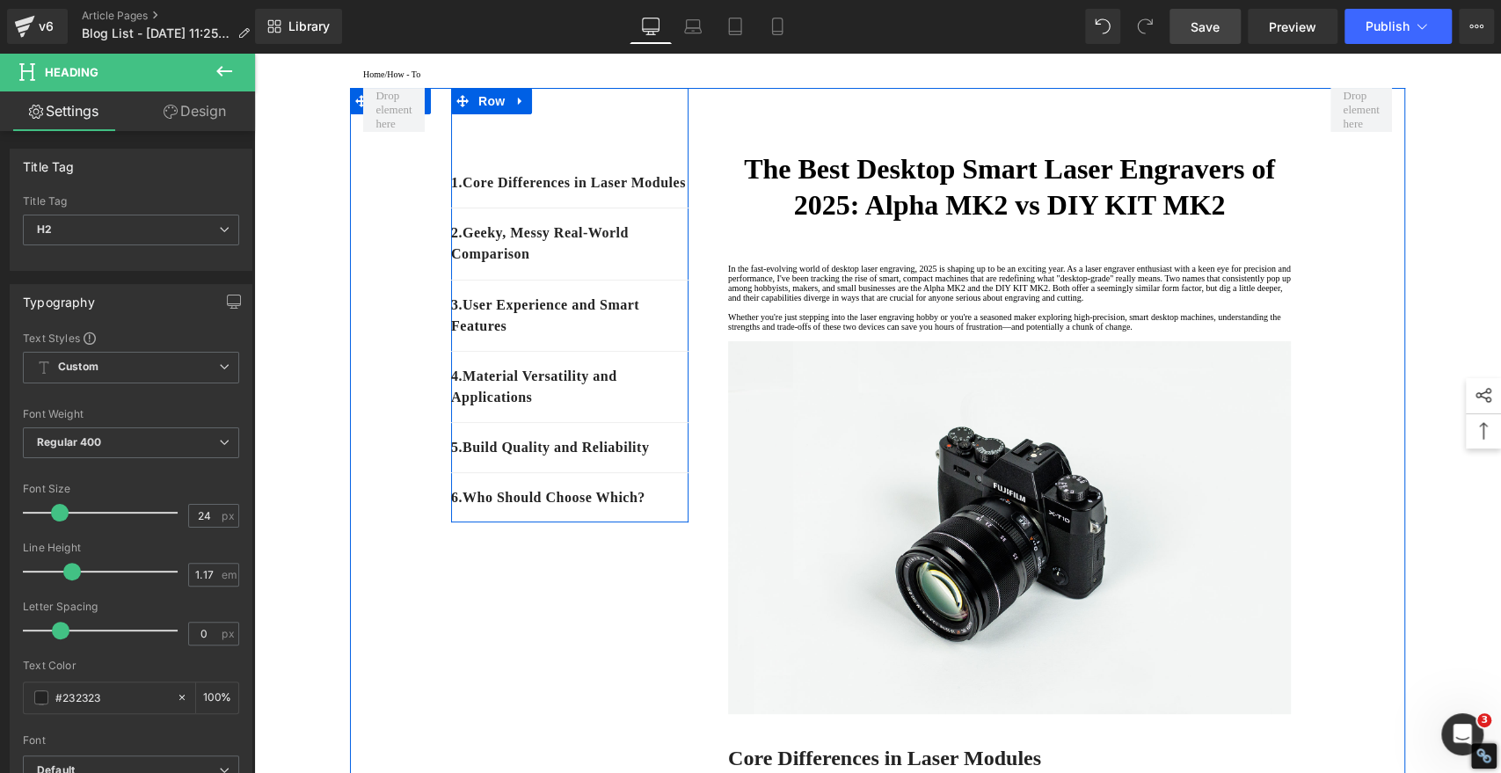
click at [536, 337] on p "3. User Experience and Smart Features" at bounding box center [569, 316] width 237 height 42
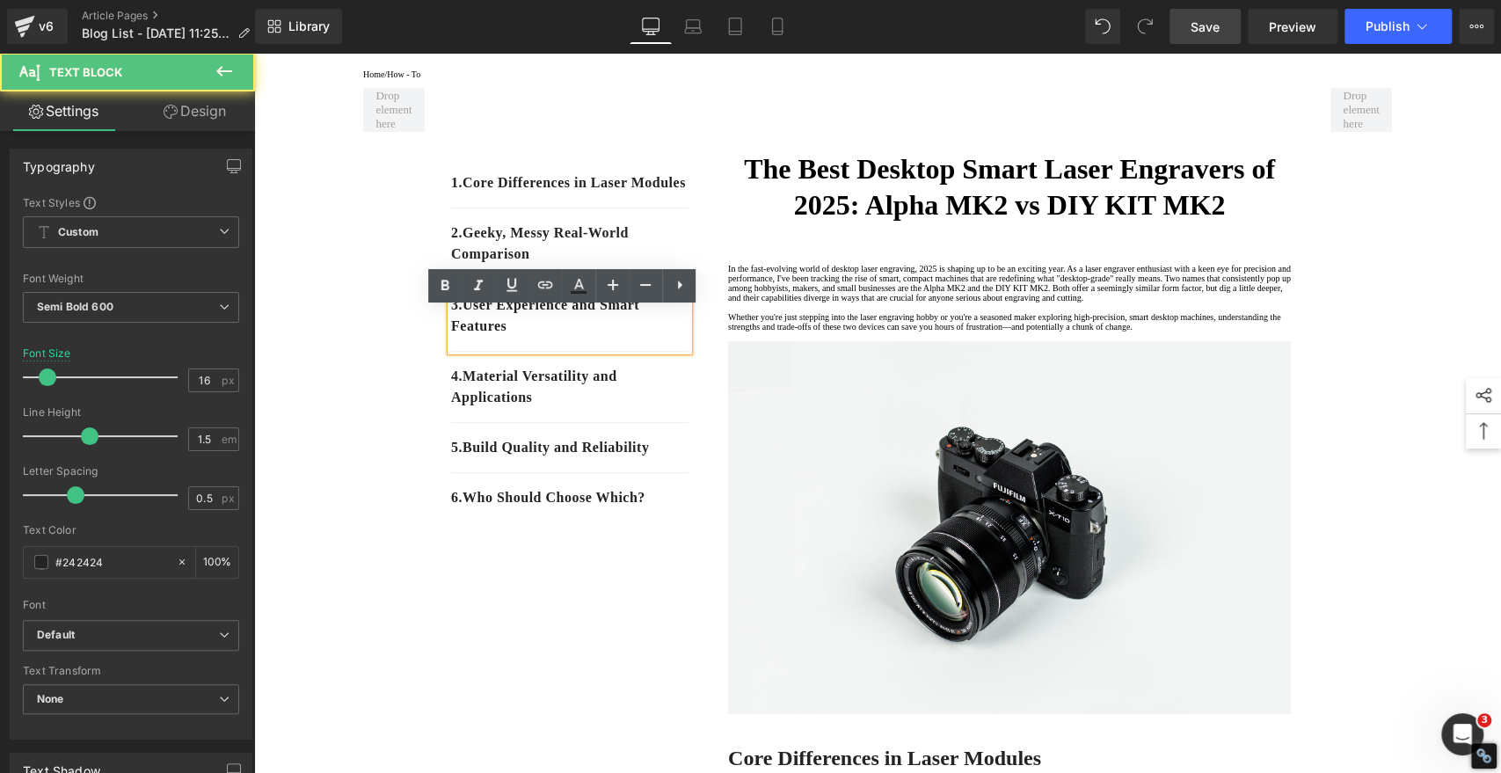
click at [534, 337] on p "3. User Experience and Smart Features" at bounding box center [569, 316] width 237 height 42
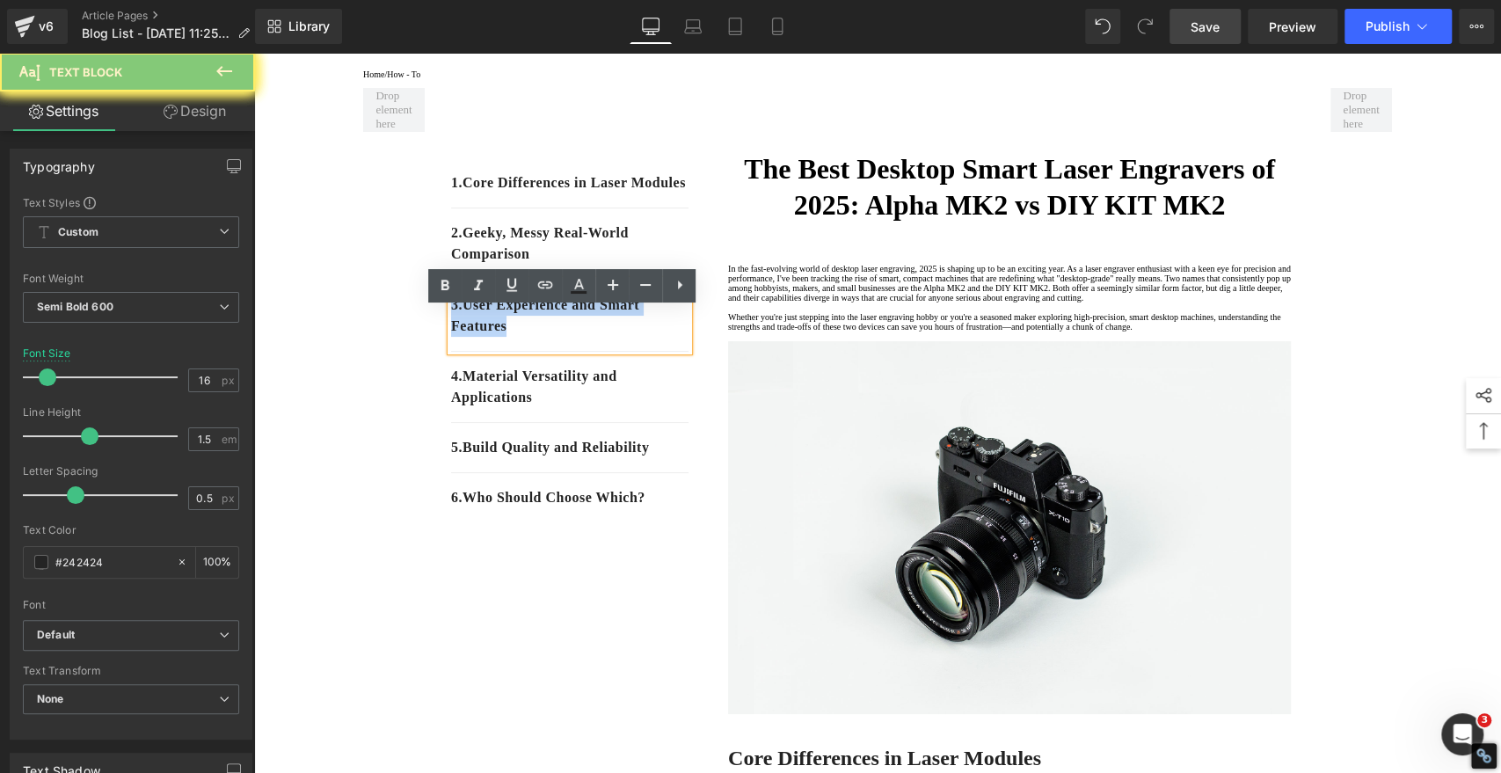
click at [534, 337] on p "3. User Experience and Smart Features" at bounding box center [569, 316] width 237 height 42
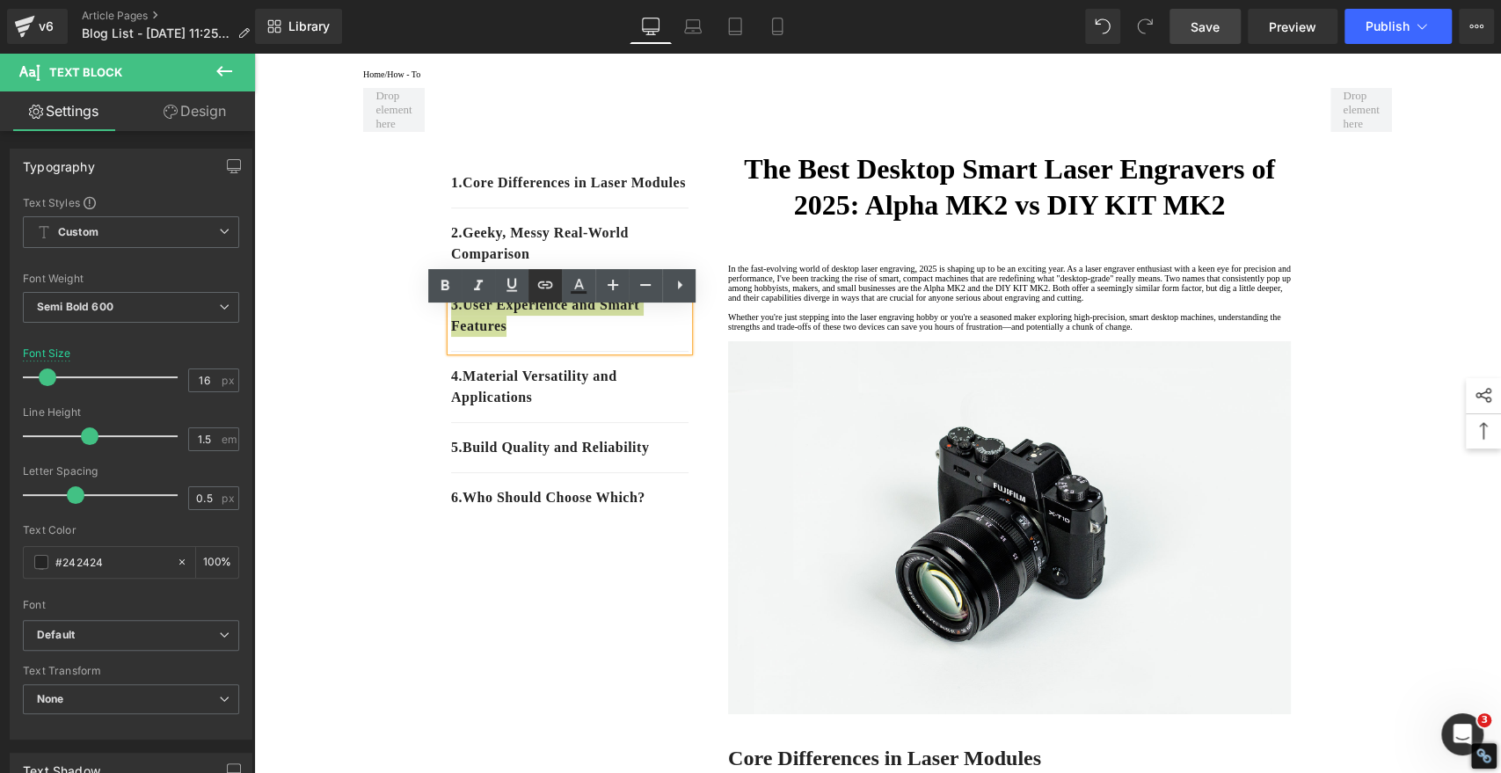
click at [544, 288] on icon at bounding box center [545, 284] width 21 height 21
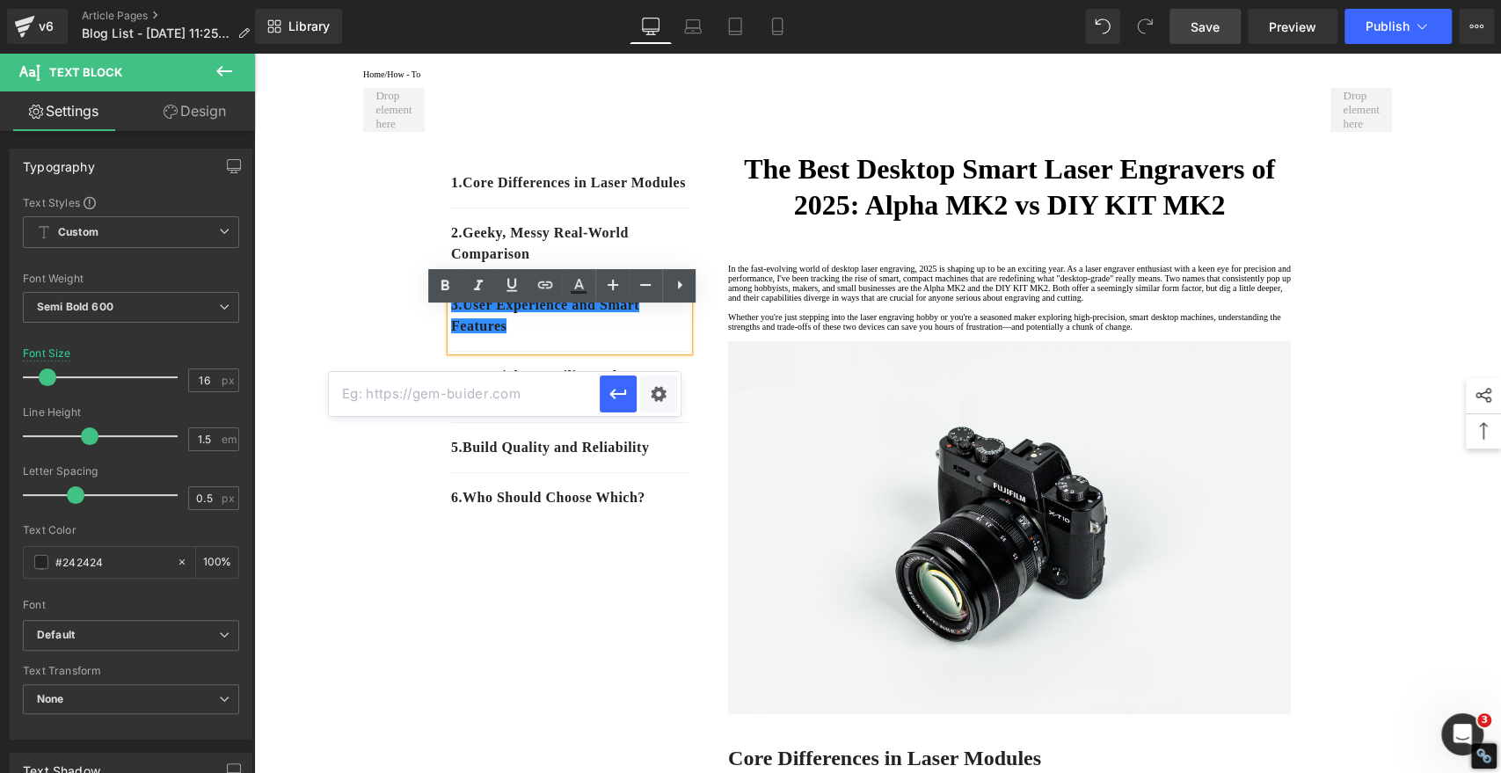
click at [544, 390] on input "text" at bounding box center [464, 394] width 271 height 44
paste input "#e-1757388576975"
type input "#e-1757388576975"
click at [625, 393] on icon "button" at bounding box center [618, 394] width 17 height 11
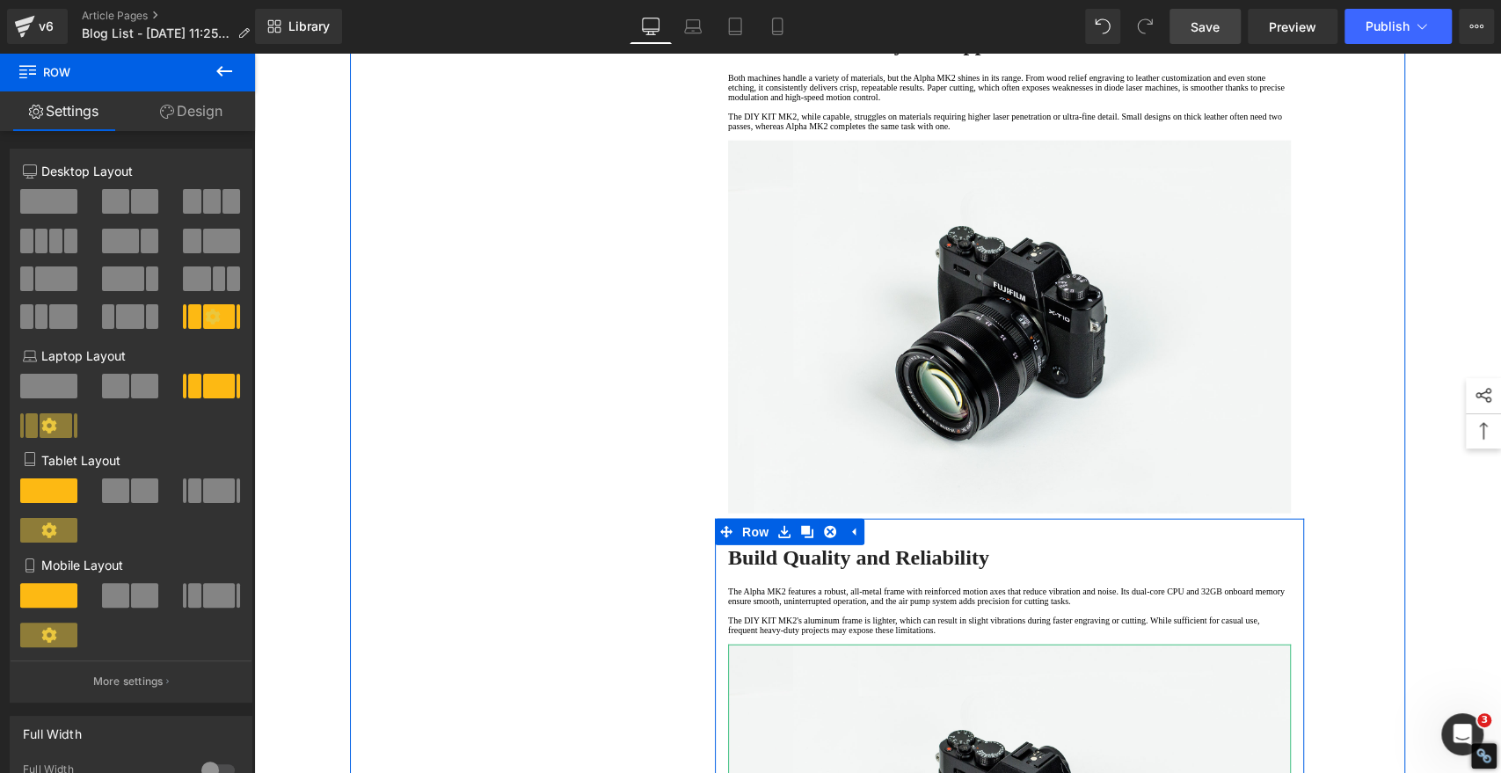
scroll to position [3127, 0]
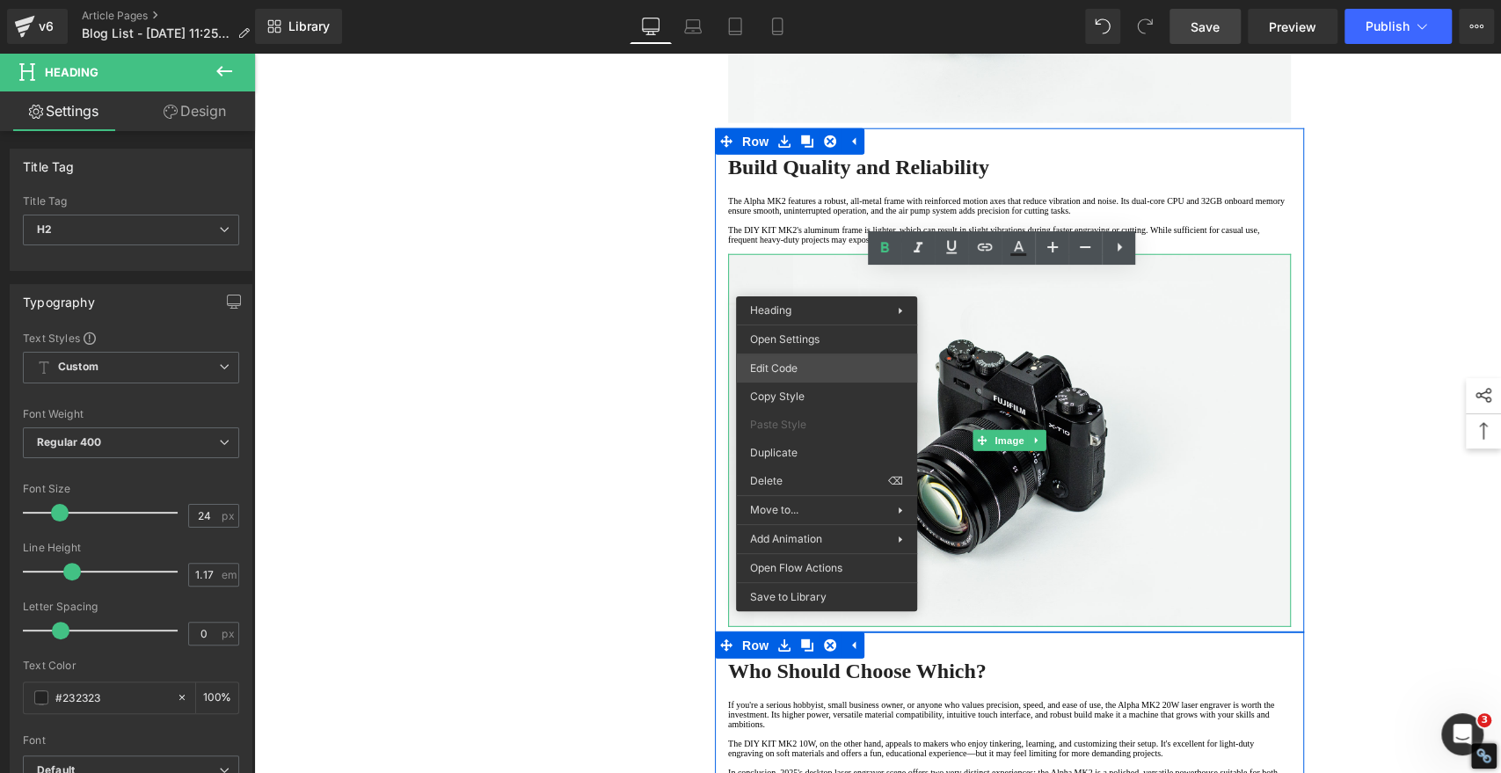
click at [786, 0] on div "You are previewing how the will restyle your page. You can not edit Elements in…" at bounding box center [750, 0] width 1501 height 0
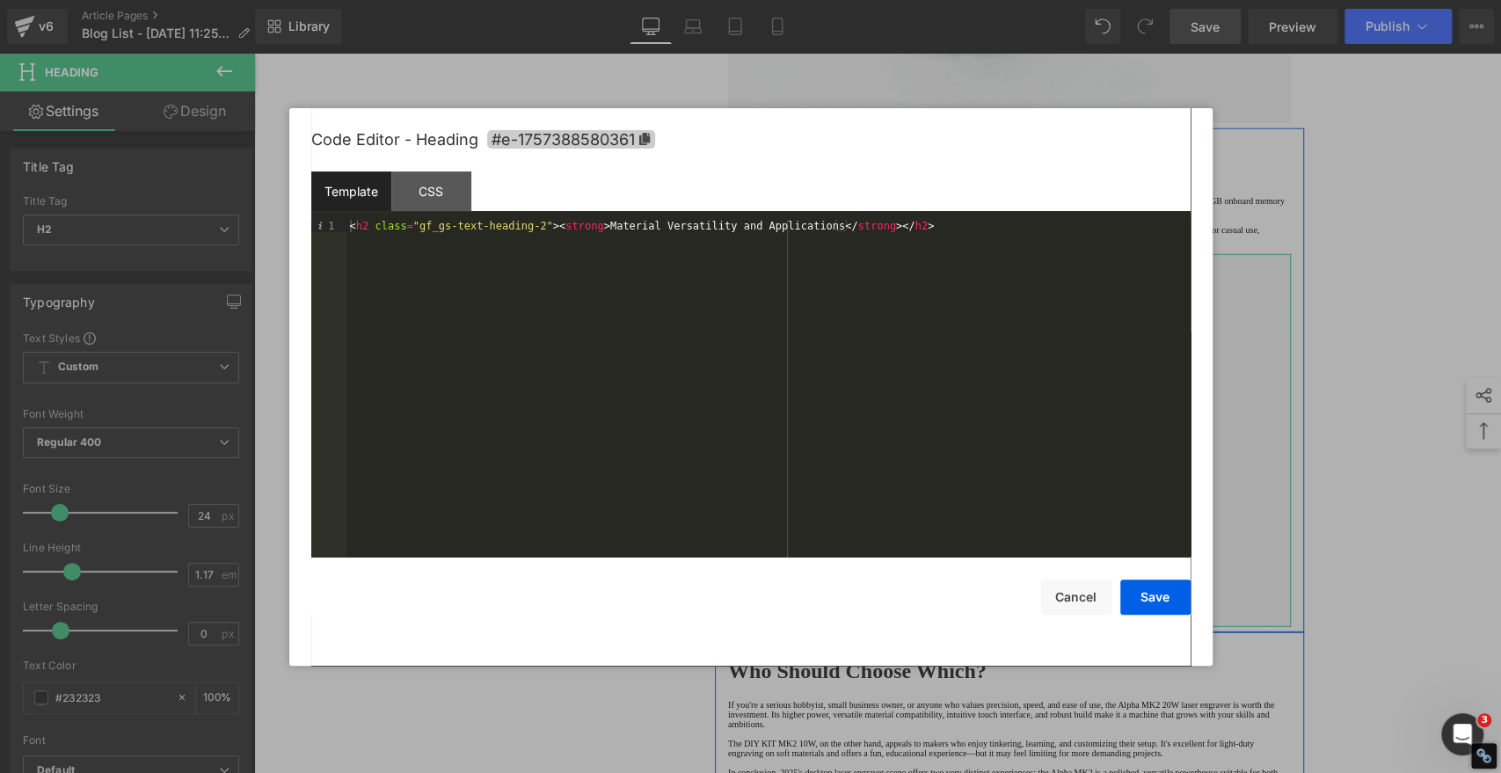
click at [649, 138] on icon at bounding box center [644, 139] width 11 height 12
copy strong "Material Versatility and Applications"
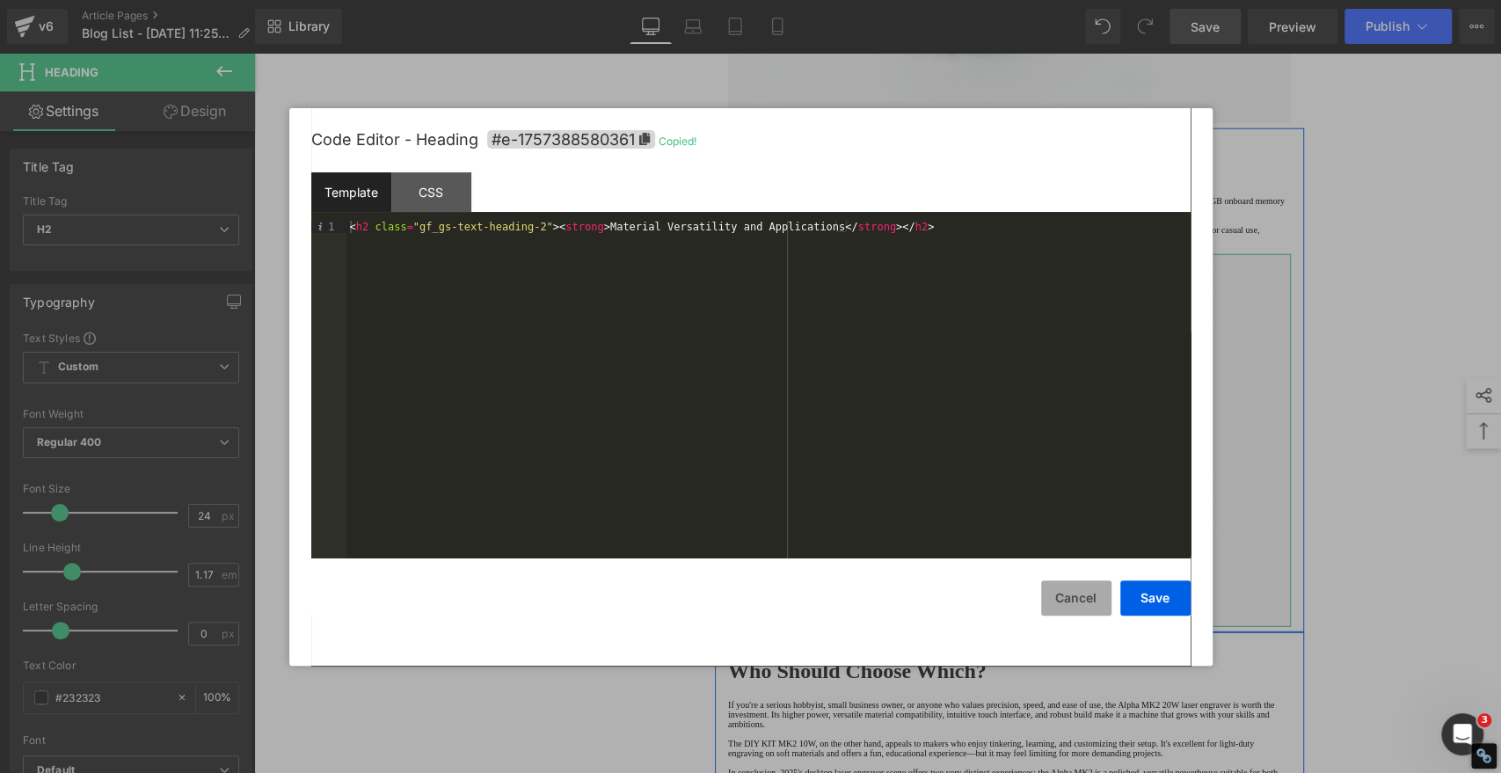
click at [1070, 595] on button "Cancel" at bounding box center [1076, 598] width 70 height 35
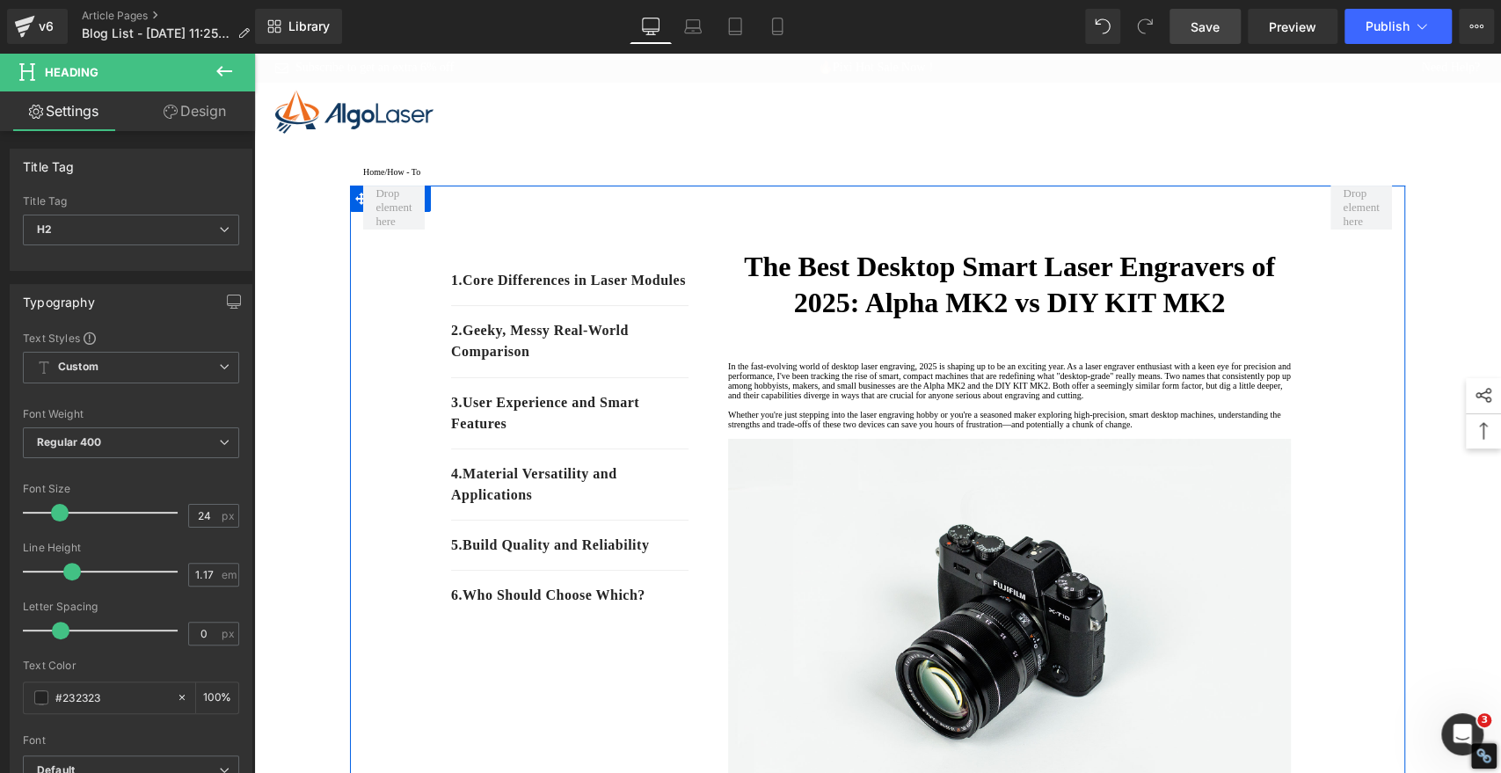
scroll to position [195, 0]
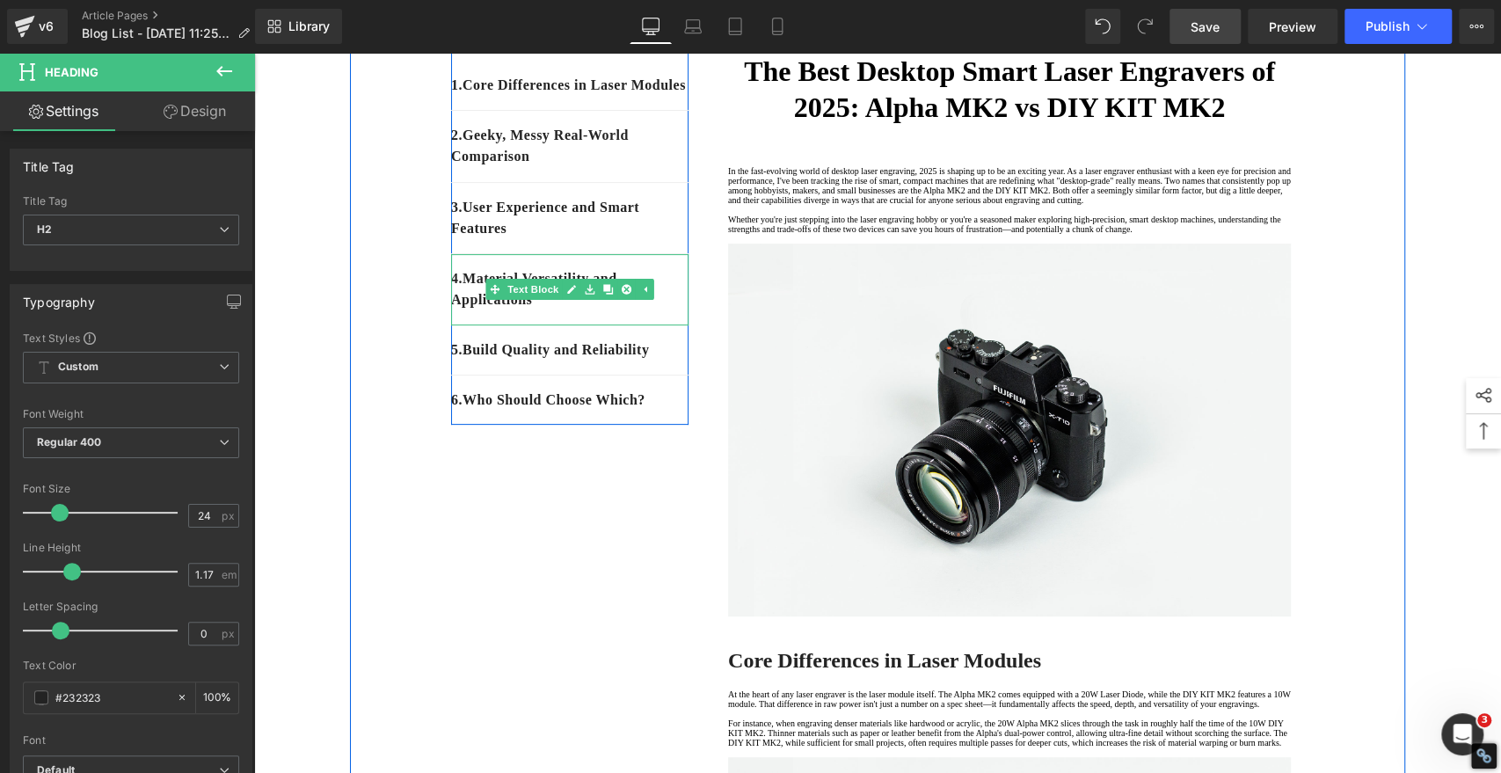
click at [573, 310] on p "4. Material Versatility and Applications" at bounding box center [569, 289] width 237 height 42
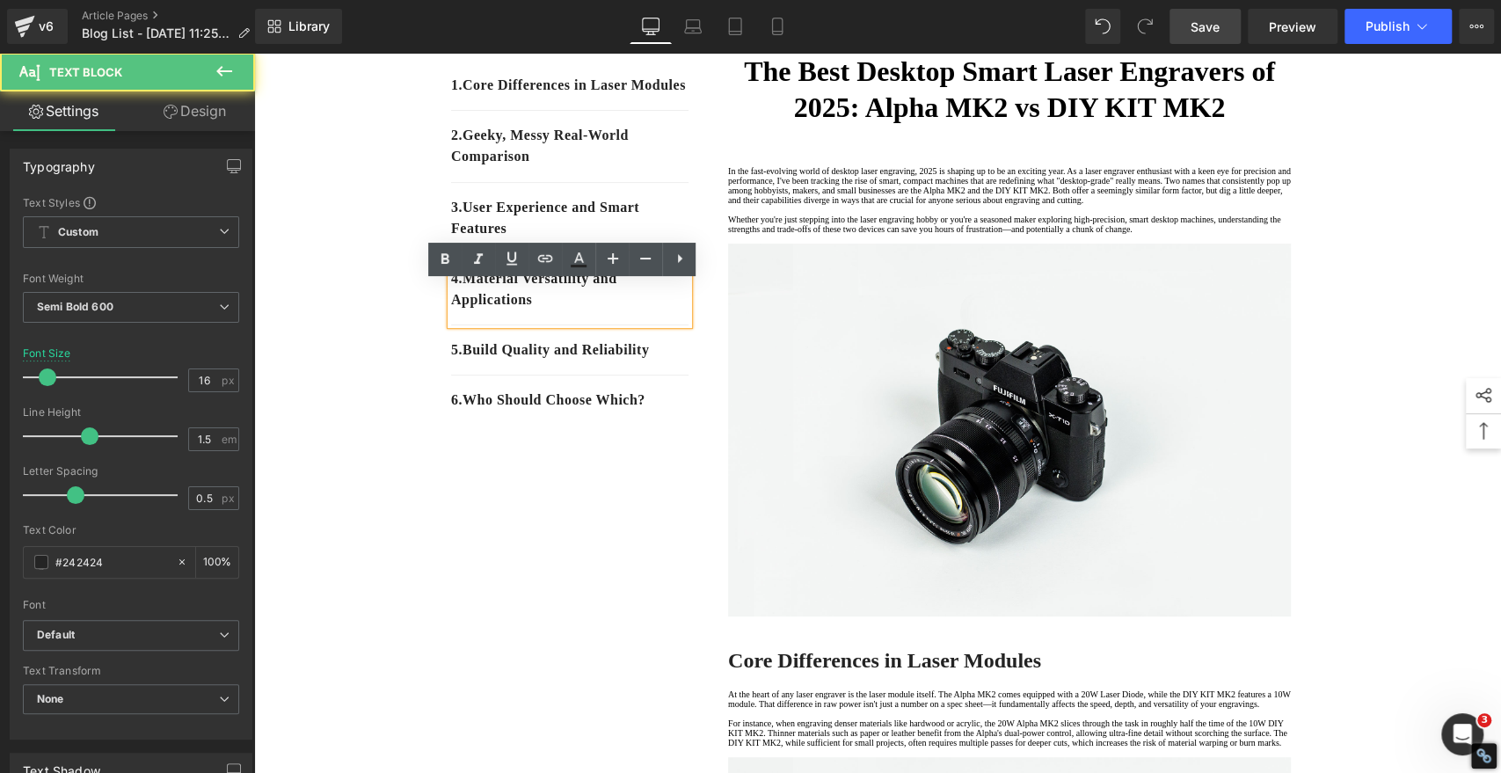
click at [566, 310] on p "4. Material Versatility and Applications" at bounding box center [569, 289] width 237 height 42
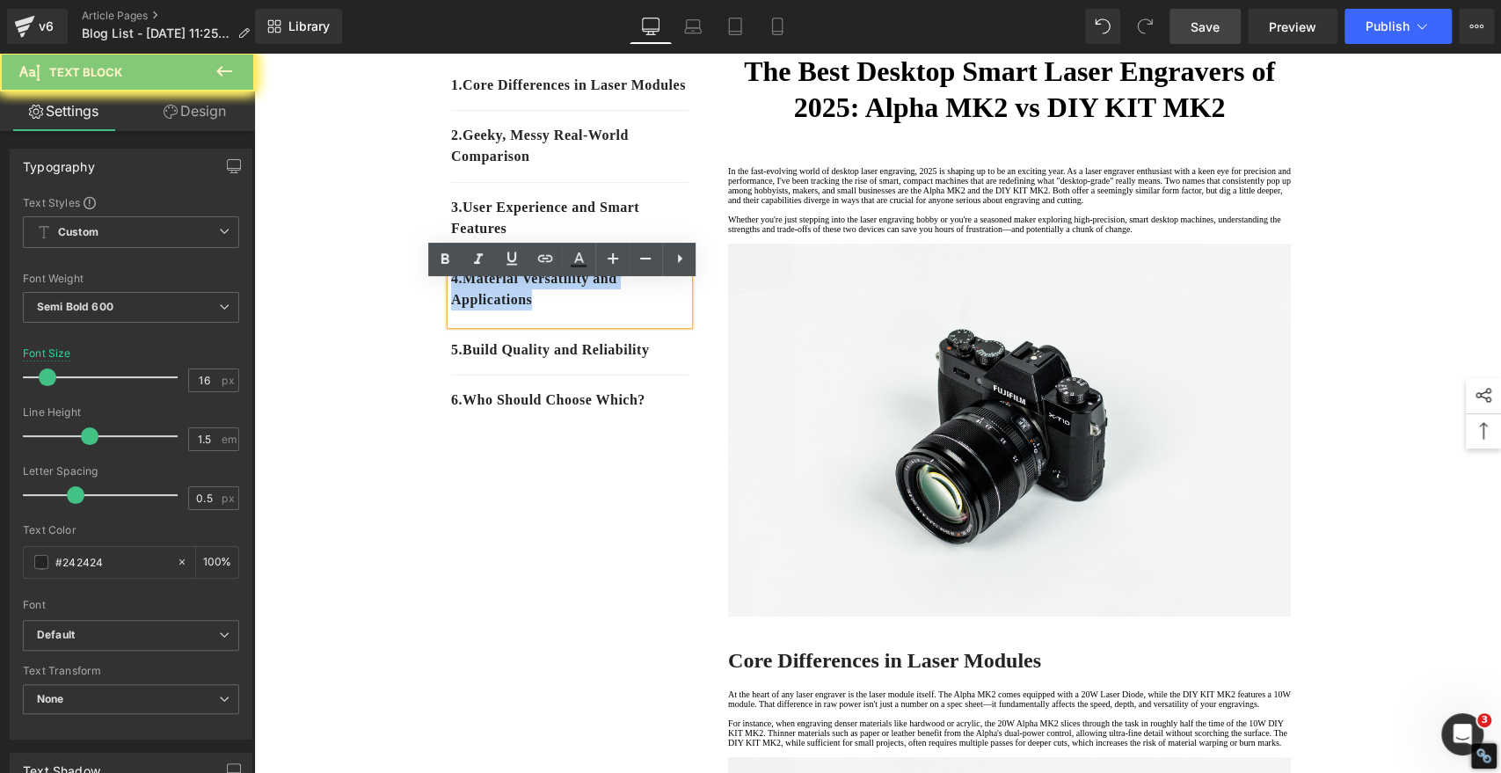
click at [566, 310] on p "4. Material Versatility and Applications" at bounding box center [569, 289] width 237 height 42
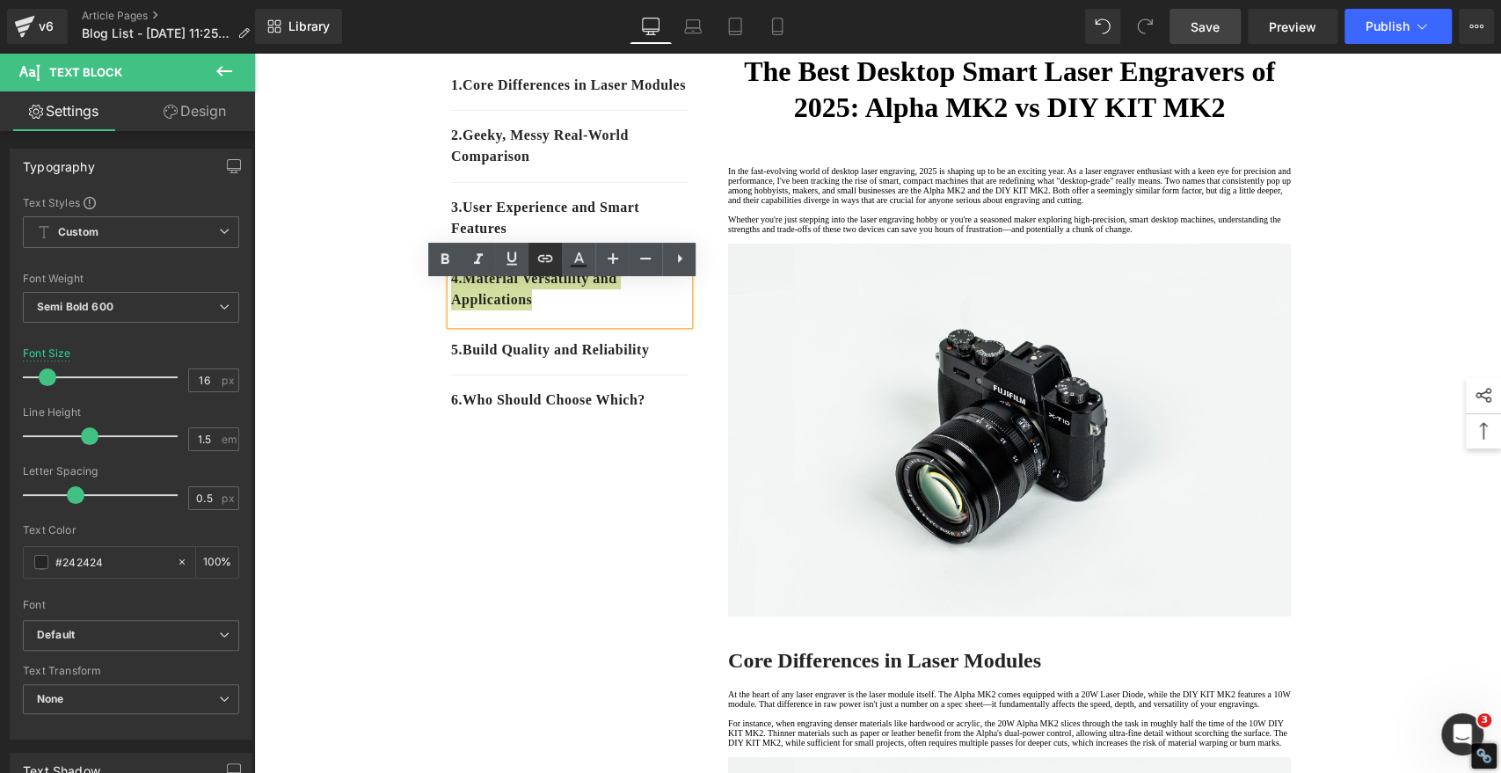
click at [550, 256] on icon at bounding box center [545, 257] width 15 height 7
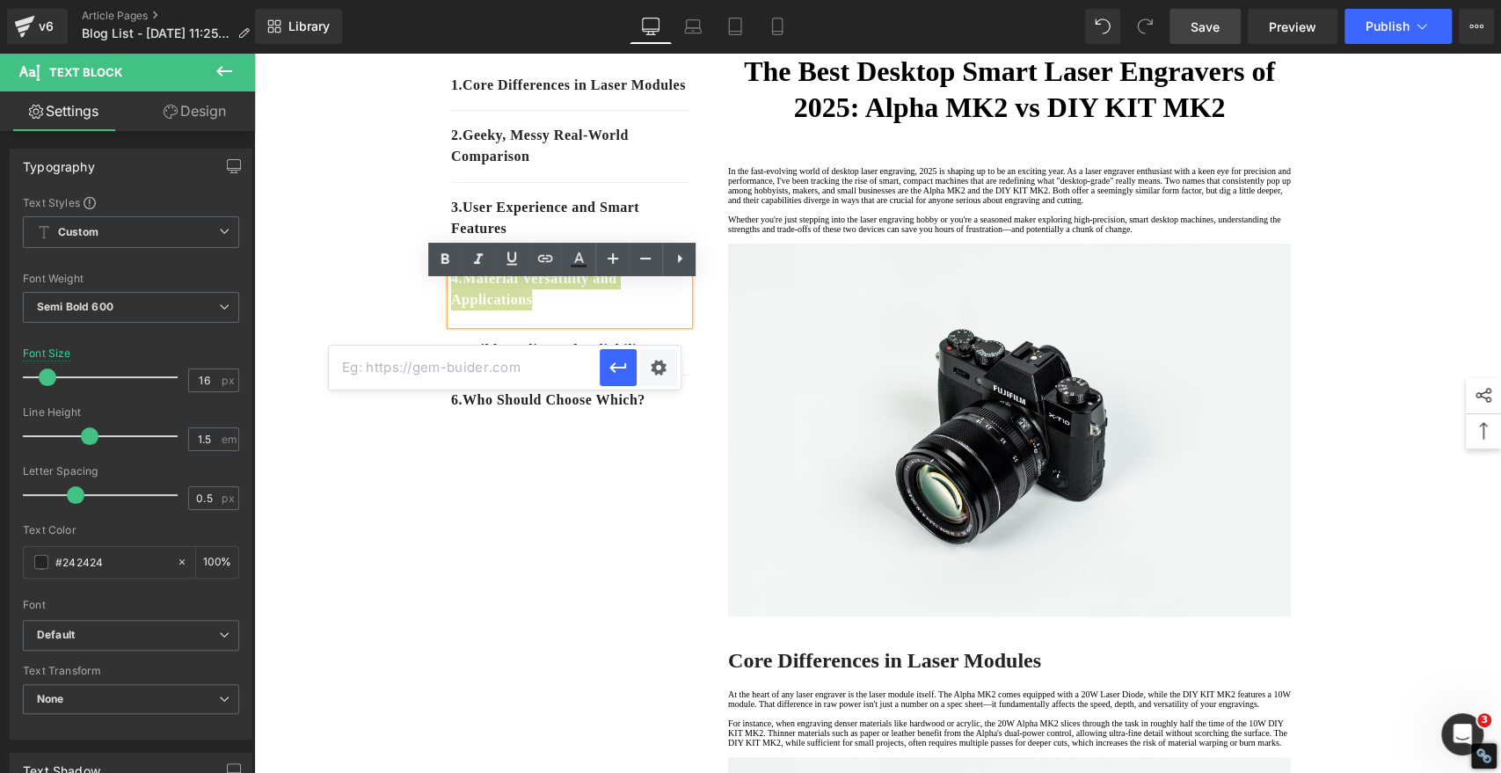
click at [556, 360] on input "text" at bounding box center [464, 368] width 271 height 44
paste input "#e-1757388580361"
type input "#e-1757388580361"
click at [623, 374] on icon "button" at bounding box center [618, 367] width 21 height 21
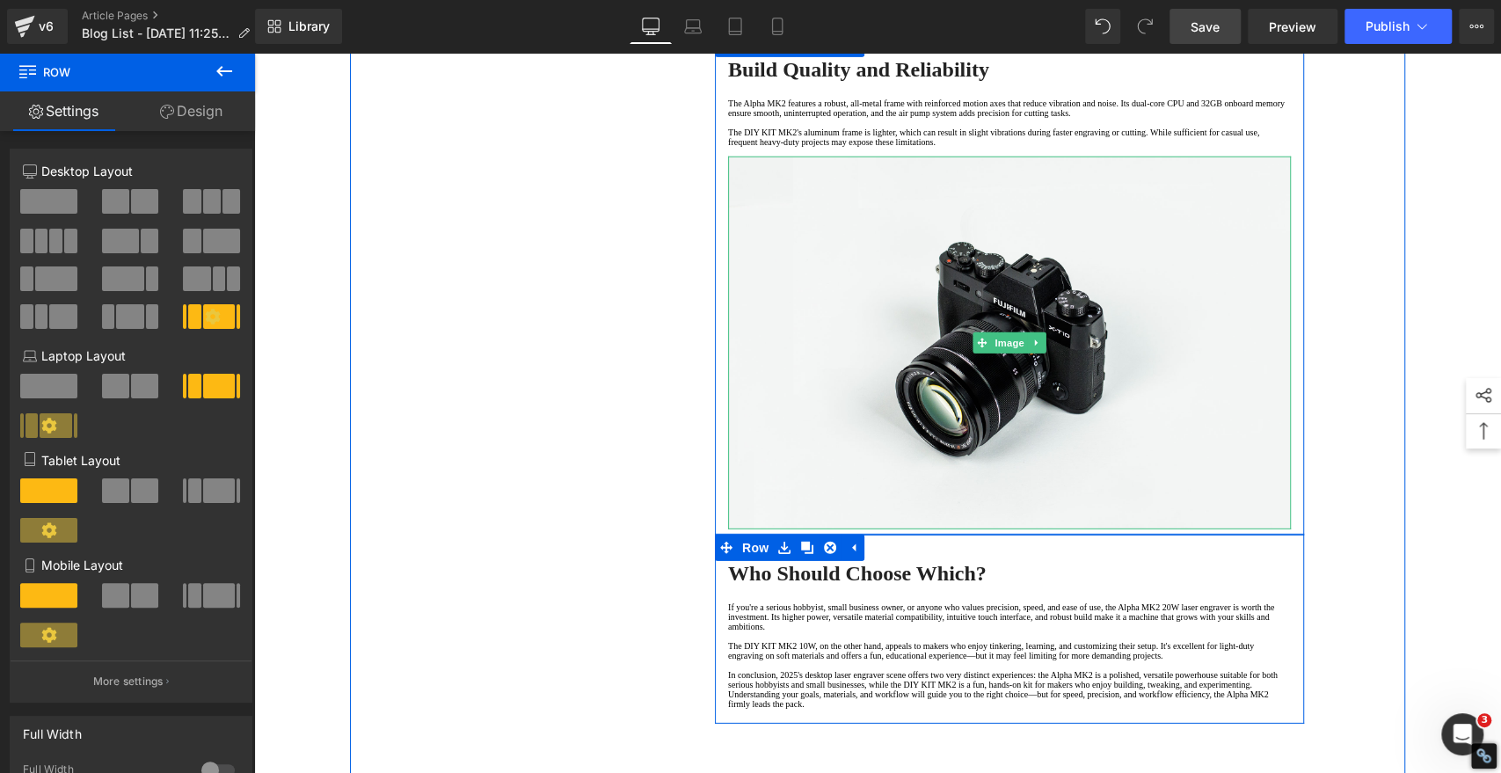
scroll to position [3616, 0]
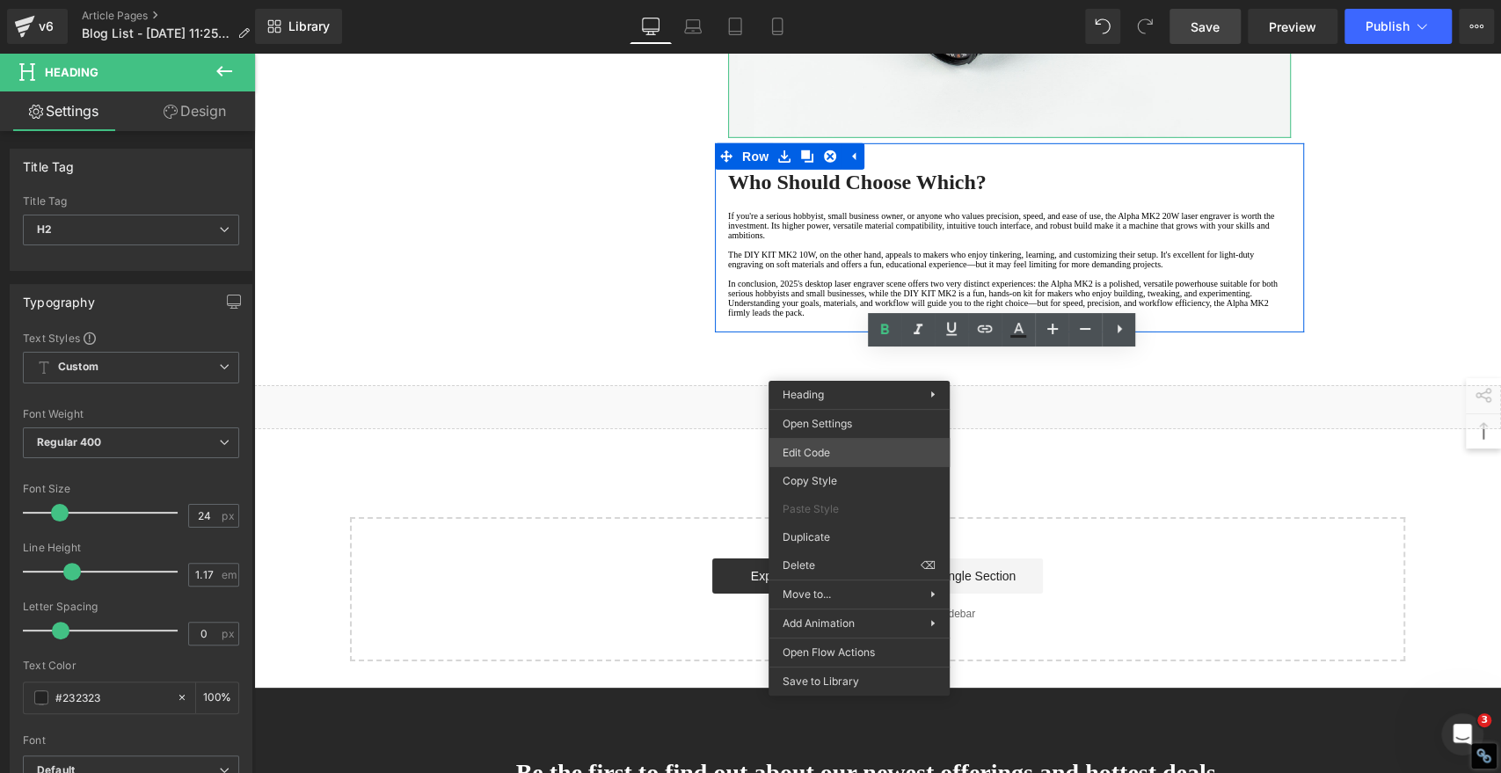
click at [804, 0] on div "You are previewing how the will restyle your page. You can not edit Elements in…" at bounding box center [750, 0] width 1501 height 0
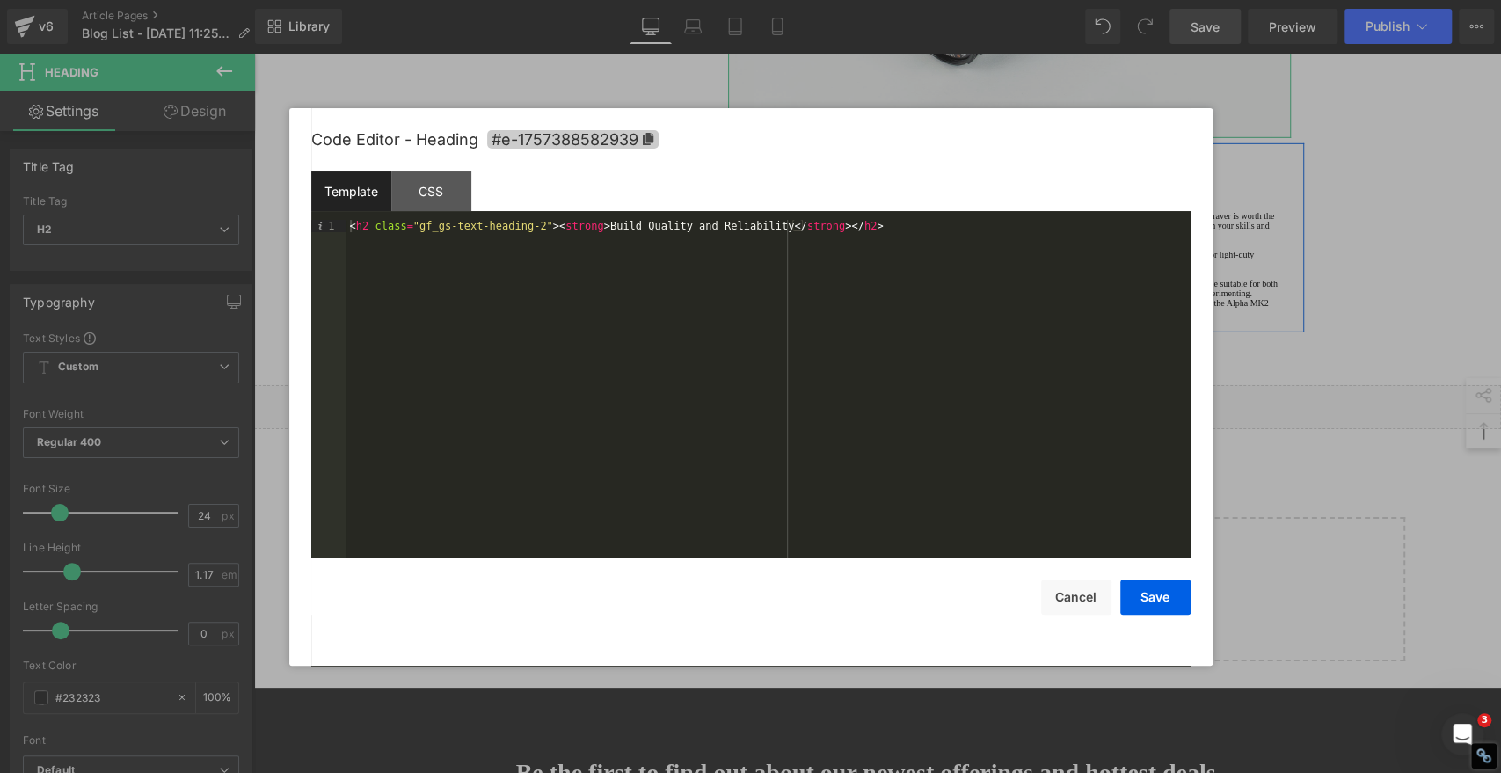
click at [649, 136] on icon at bounding box center [647, 139] width 11 height 12
copy strong "Build Quality and Reliability"
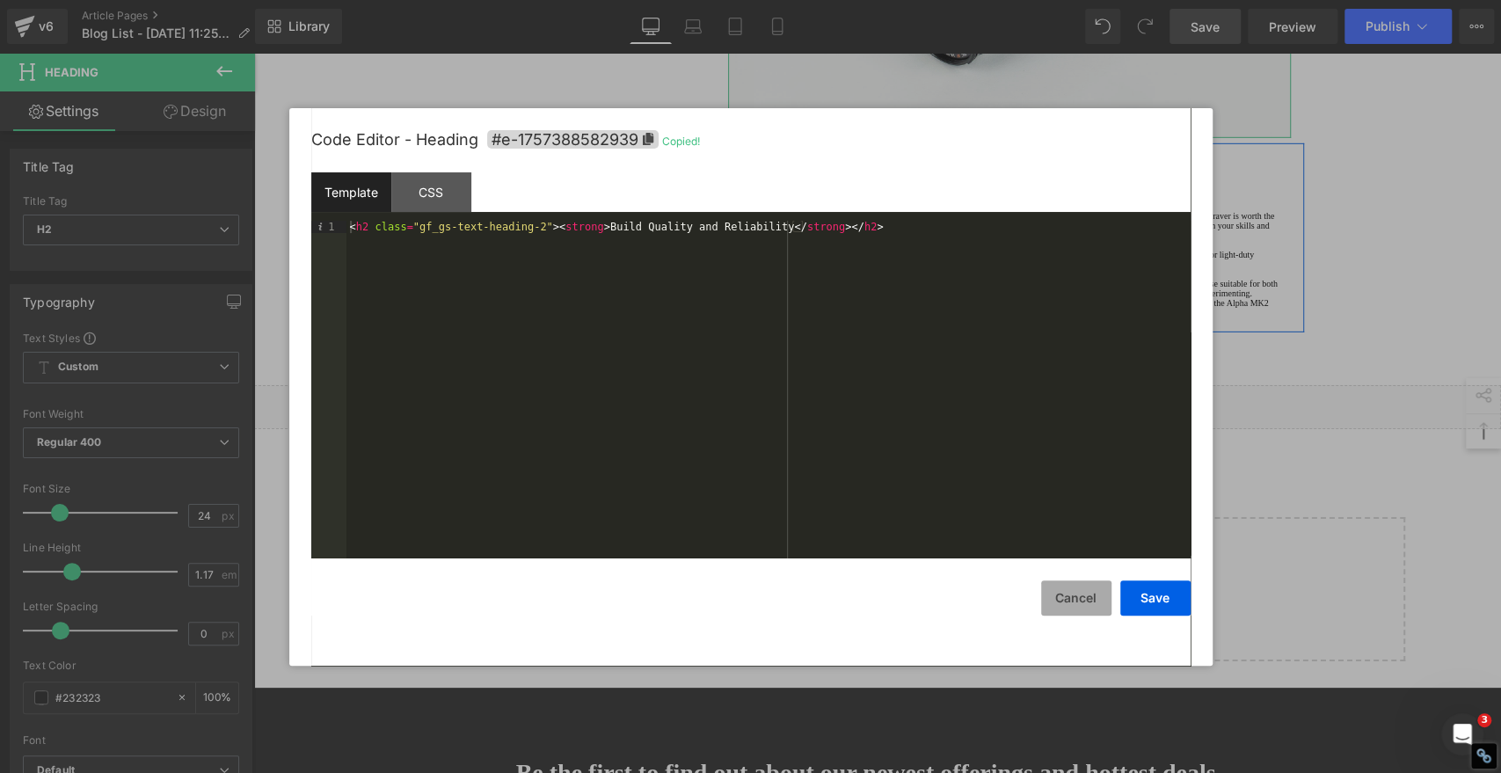
drag, startPoint x: 1069, startPoint y: 598, endPoint x: 1059, endPoint y: 595, distance: 10.3
click at [1069, 598] on button "Cancel" at bounding box center [1076, 598] width 70 height 35
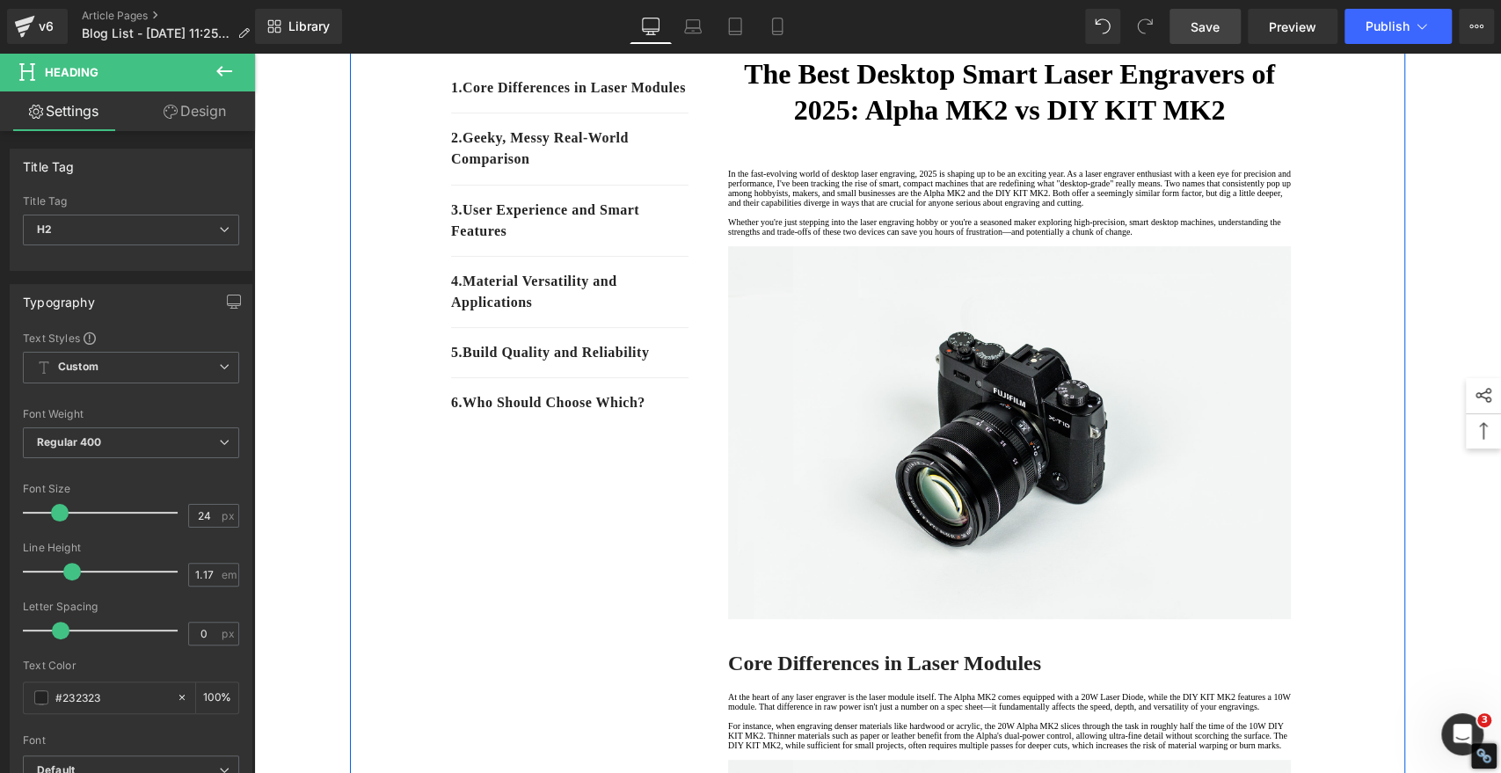
scroll to position [195, 0]
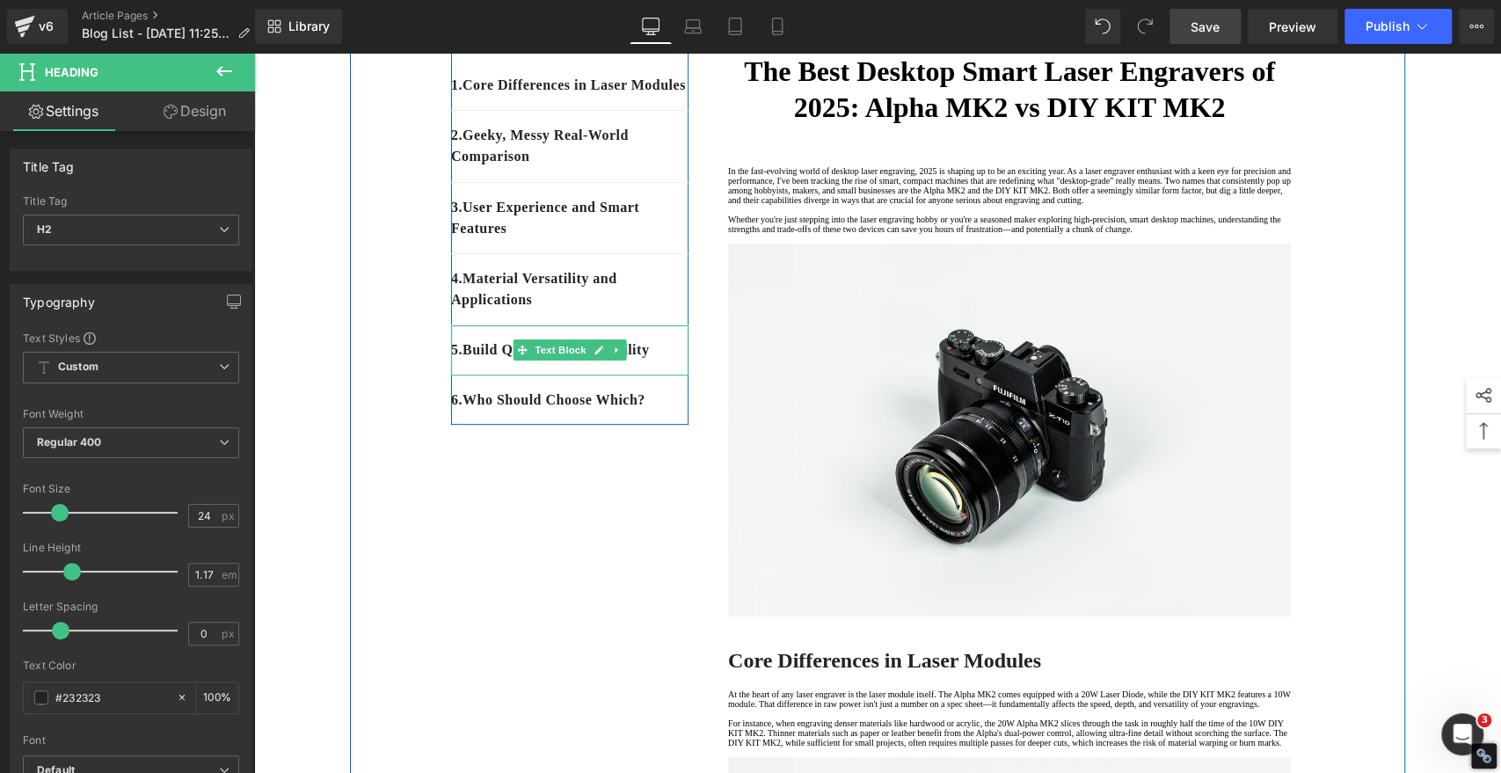
click at [661, 361] on p "5 . Build Quality and Reliability" at bounding box center [569, 350] width 237 height 21
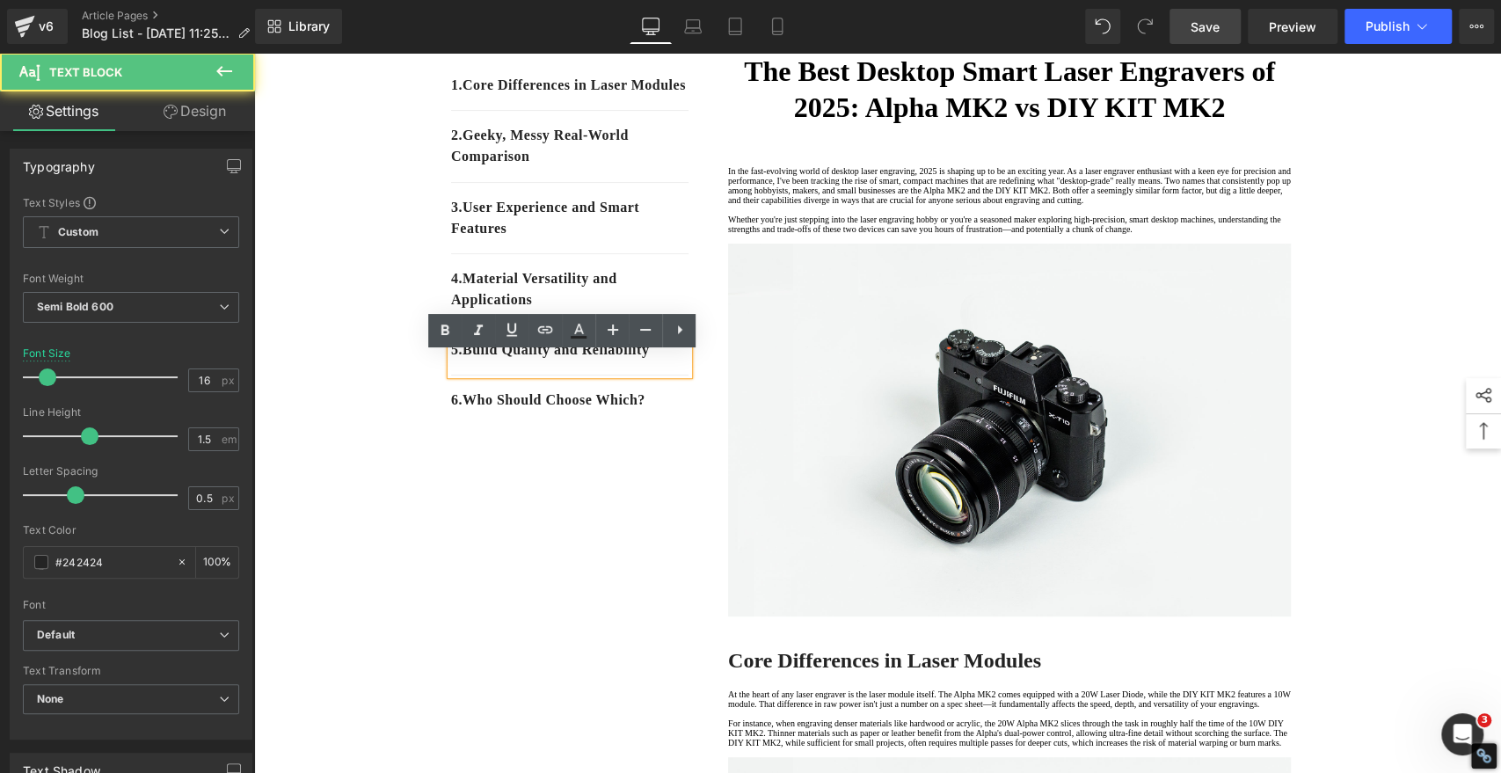
click at [658, 361] on p "5 . Build Quality and Reliability" at bounding box center [569, 350] width 237 height 21
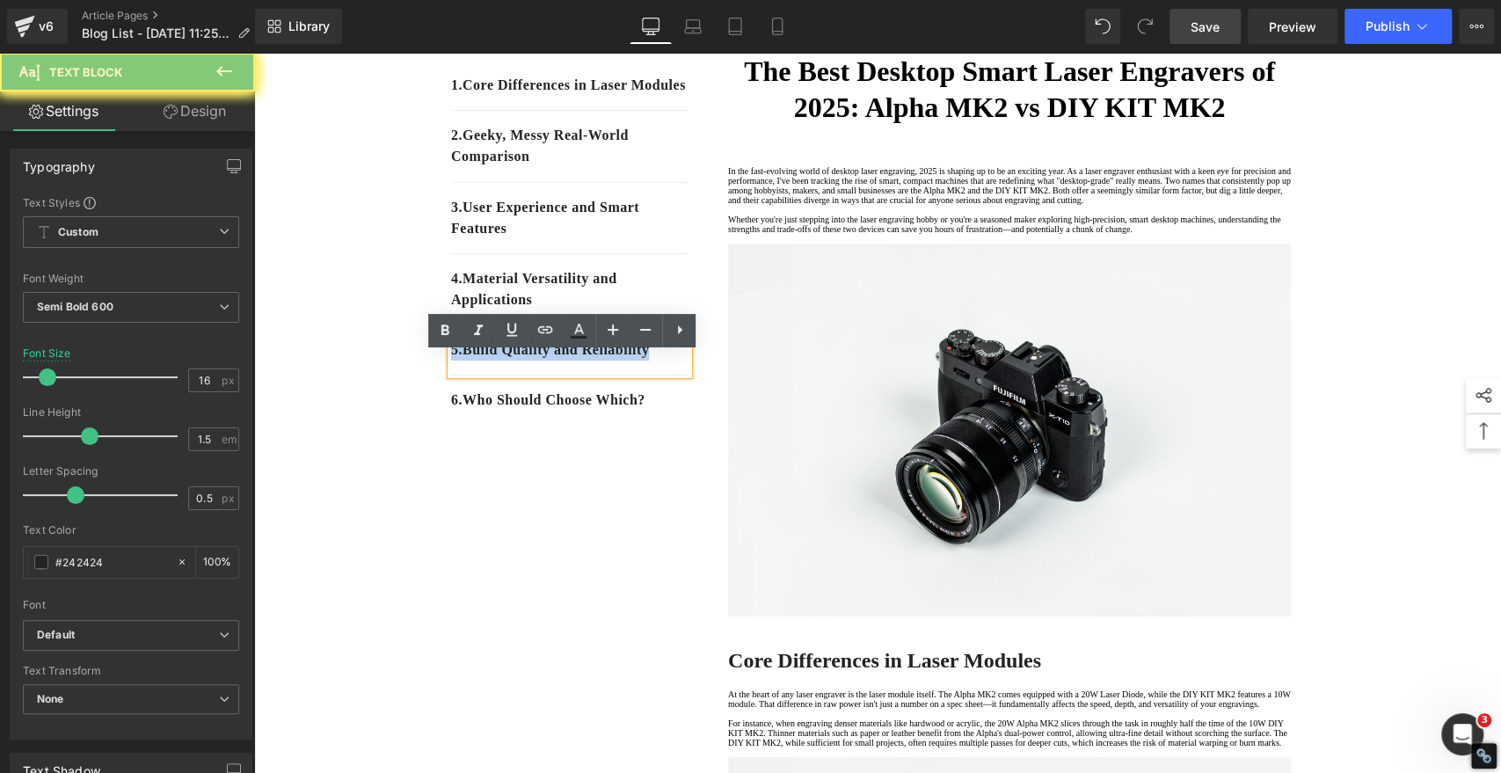
click at [658, 361] on p "5 . Build Quality and Reliability" at bounding box center [569, 350] width 237 height 21
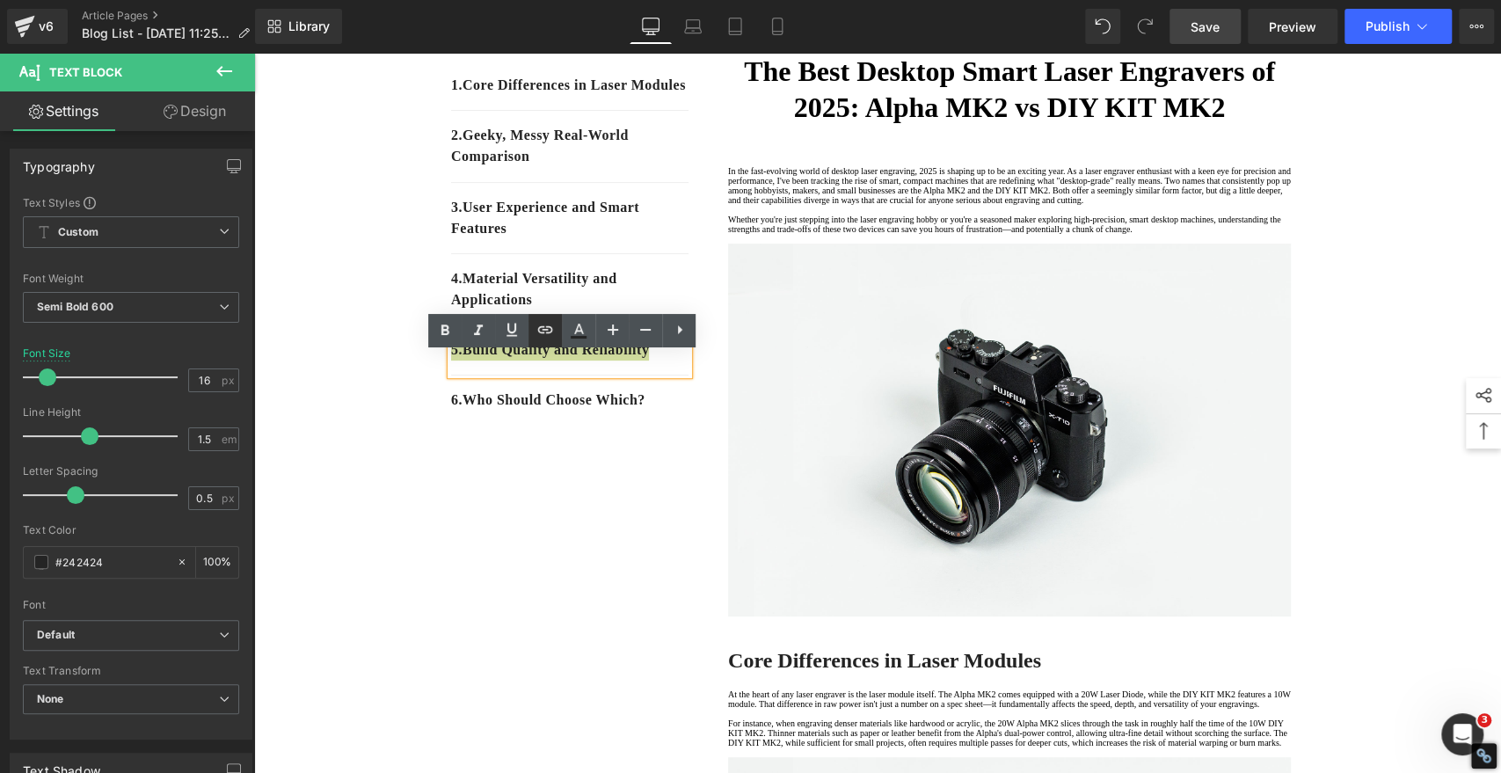
click at [544, 332] on icon at bounding box center [545, 328] width 15 height 7
click at [542, 420] on input "text" at bounding box center [464, 418] width 271 height 44
paste input "#e-1757388582939"
click at [618, 418] on icon "button" at bounding box center [618, 417] width 21 height 21
drag, startPoint x: 551, startPoint y: 498, endPoint x: 530, endPoint y: 421, distance: 79.4
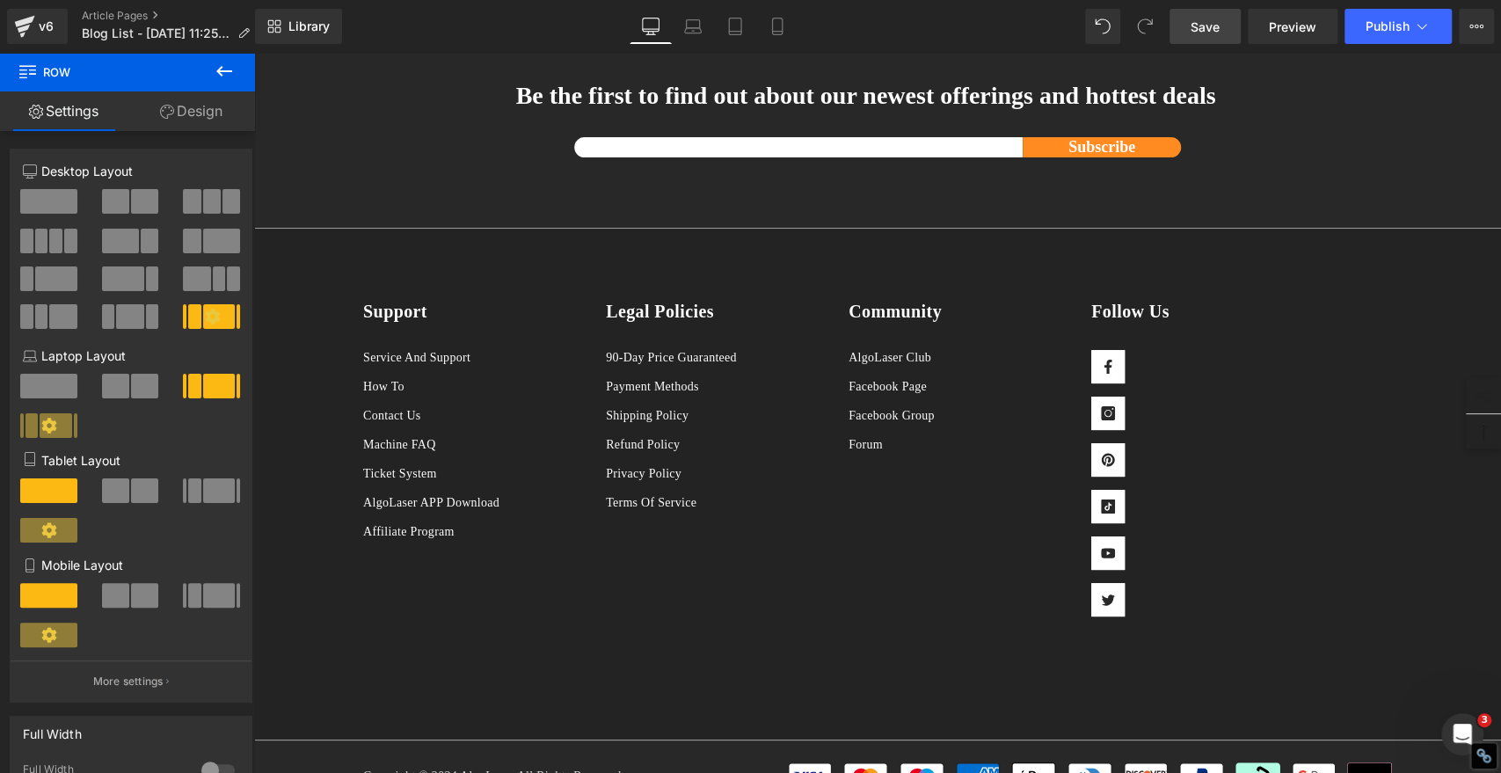
scroll to position [4202, 0]
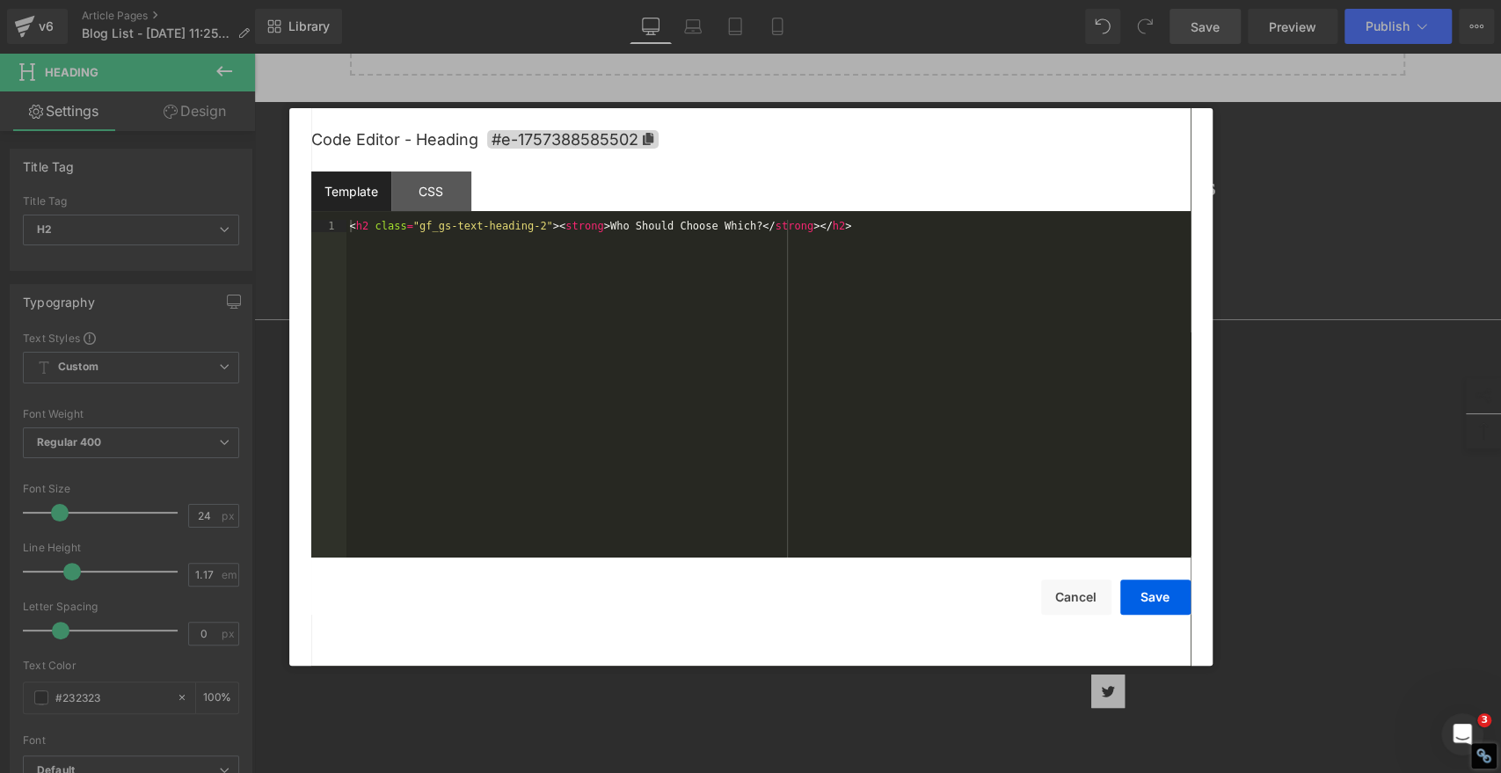
click at [772, 0] on div "You are previewing how the will restyle your page. You can not edit Elements in…" at bounding box center [750, 0] width 1501 height 0
click at [645, 135] on icon at bounding box center [648, 139] width 12 height 12
copy strong "Who Should Choose Which?"
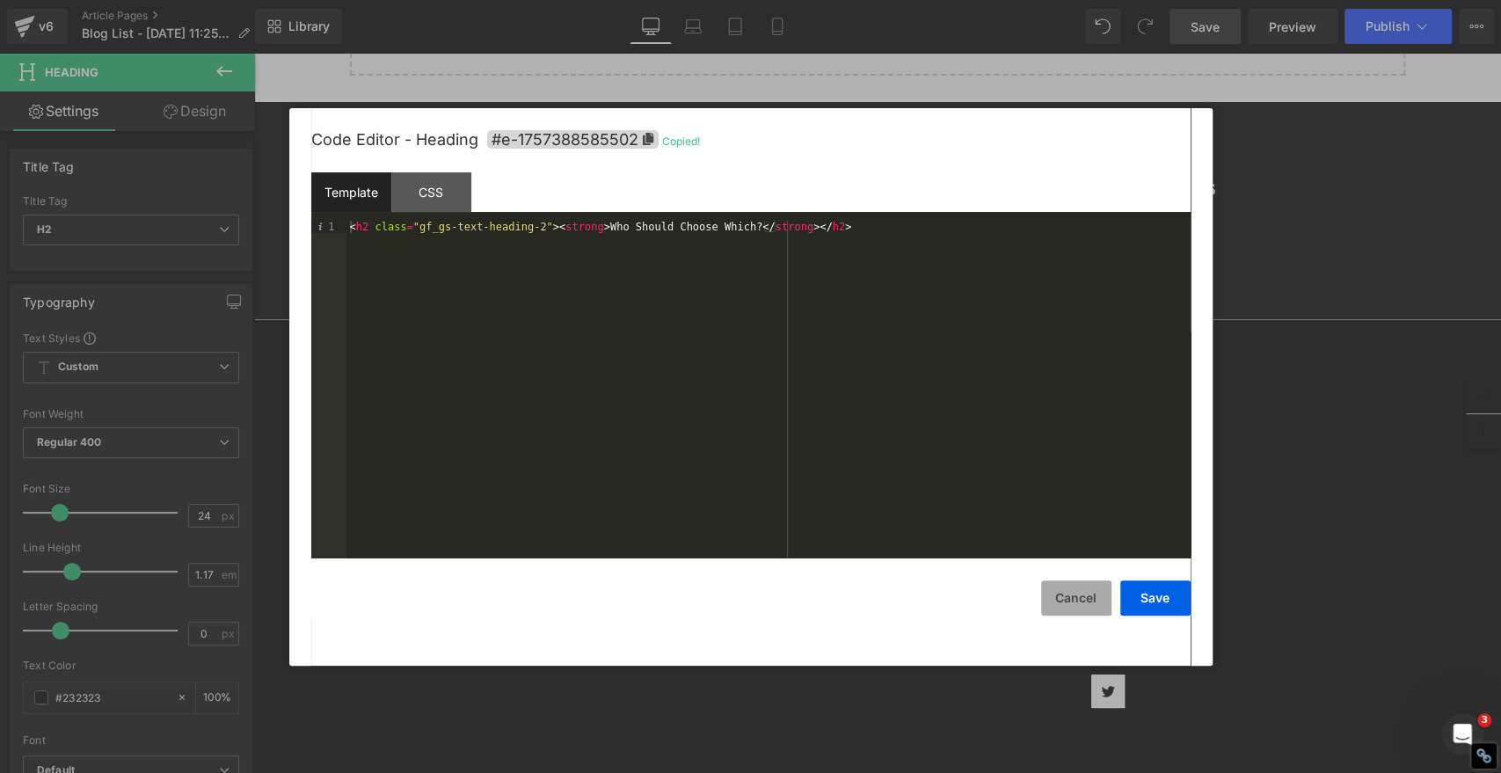
click at [1055, 595] on button "Cancel" at bounding box center [1076, 598] width 70 height 35
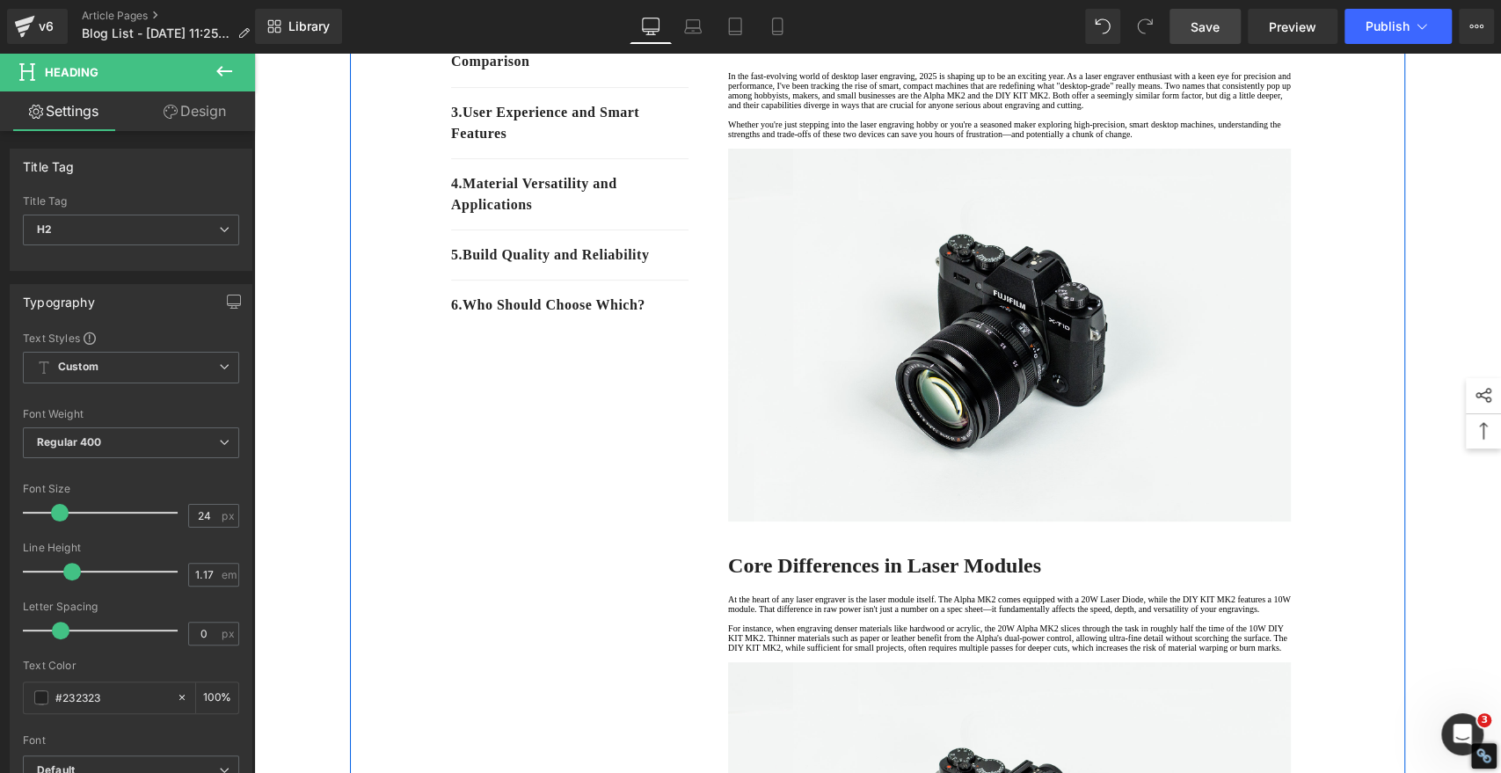
scroll to position [195, 0]
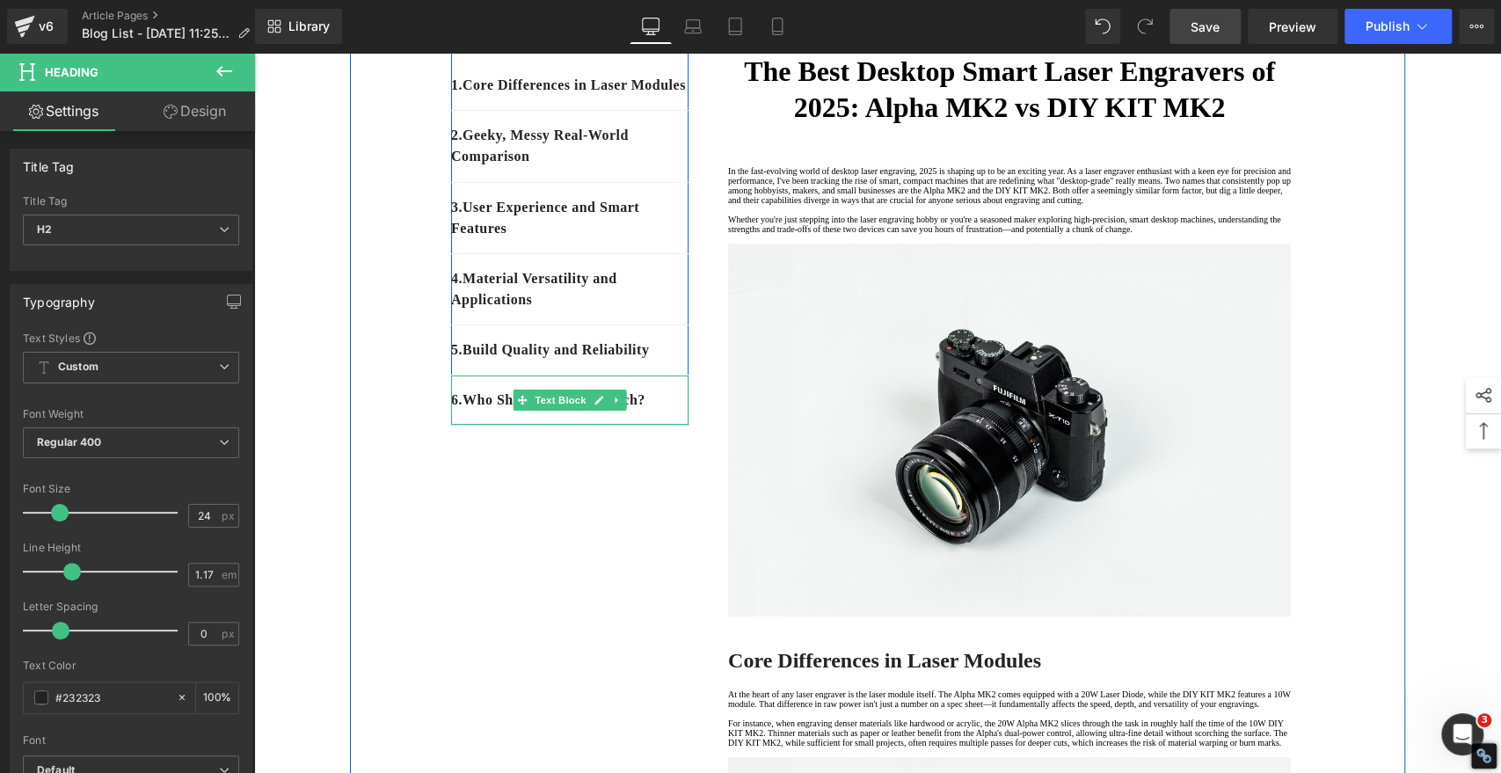
click at [666, 411] on p "6 . Who Should Choose Which?" at bounding box center [569, 400] width 237 height 21
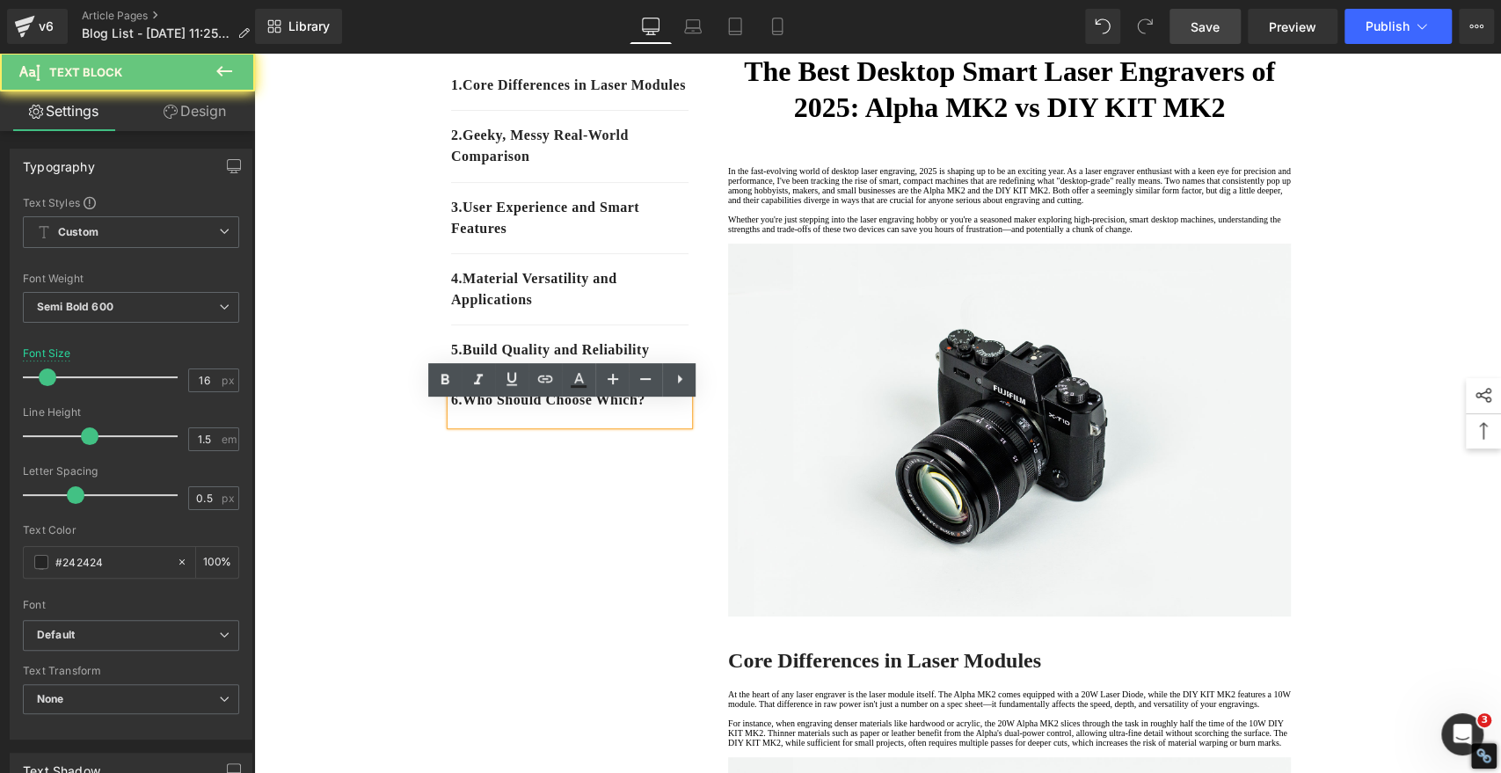
click at [666, 411] on p "6 . Who Should Choose Which?" at bounding box center [569, 400] width 237 height 21
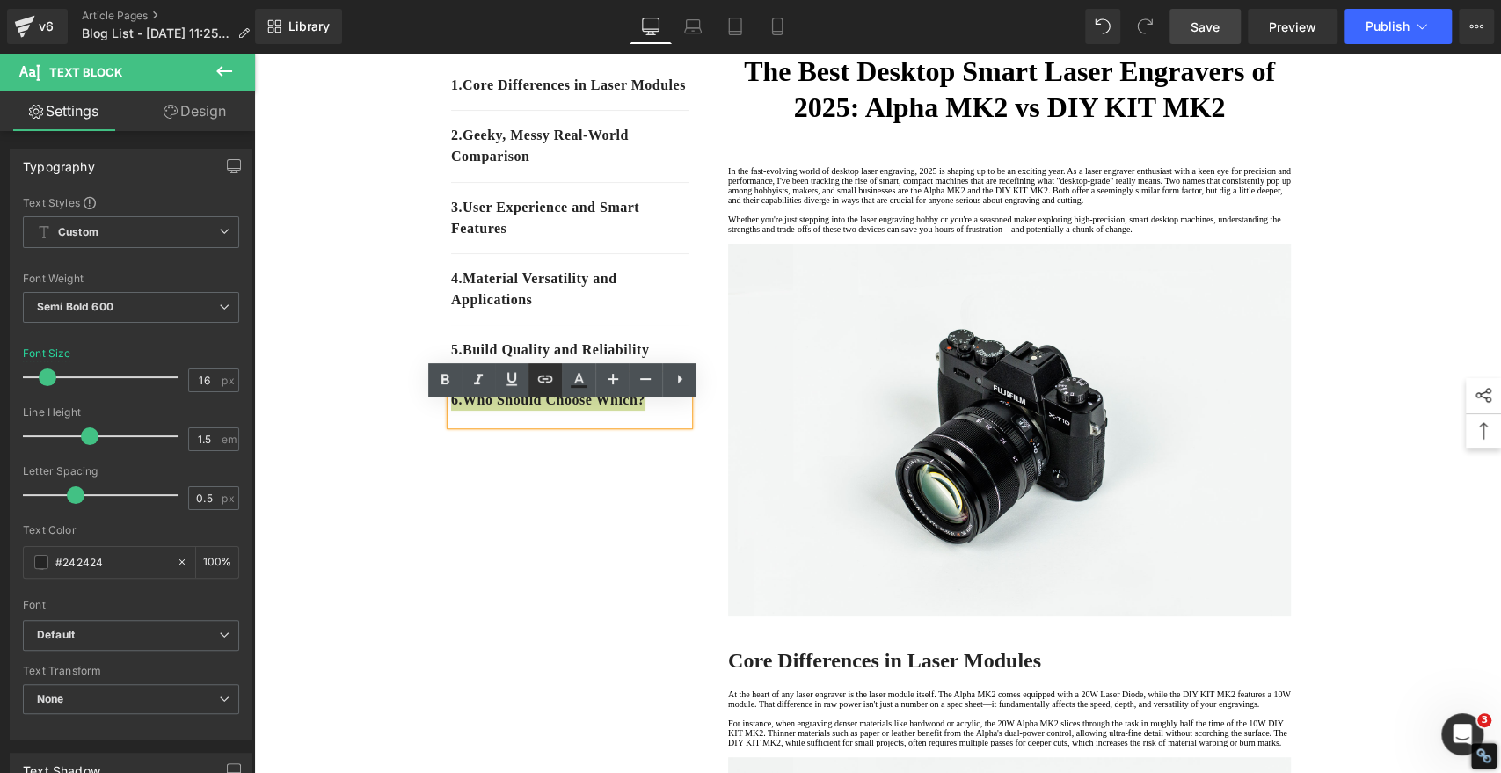
click at [544, 375] on icon at bounding box center [545, 379] width 21 height 21
click at [540, 467] on input "text" at bounding box center [464, 467] width 271 height 44
paste input "#e-1757388585502"
type input "#e-1757388585502"
click at [617, 468] on icon "button" at bounding box center [618, 468] width 17 height 11
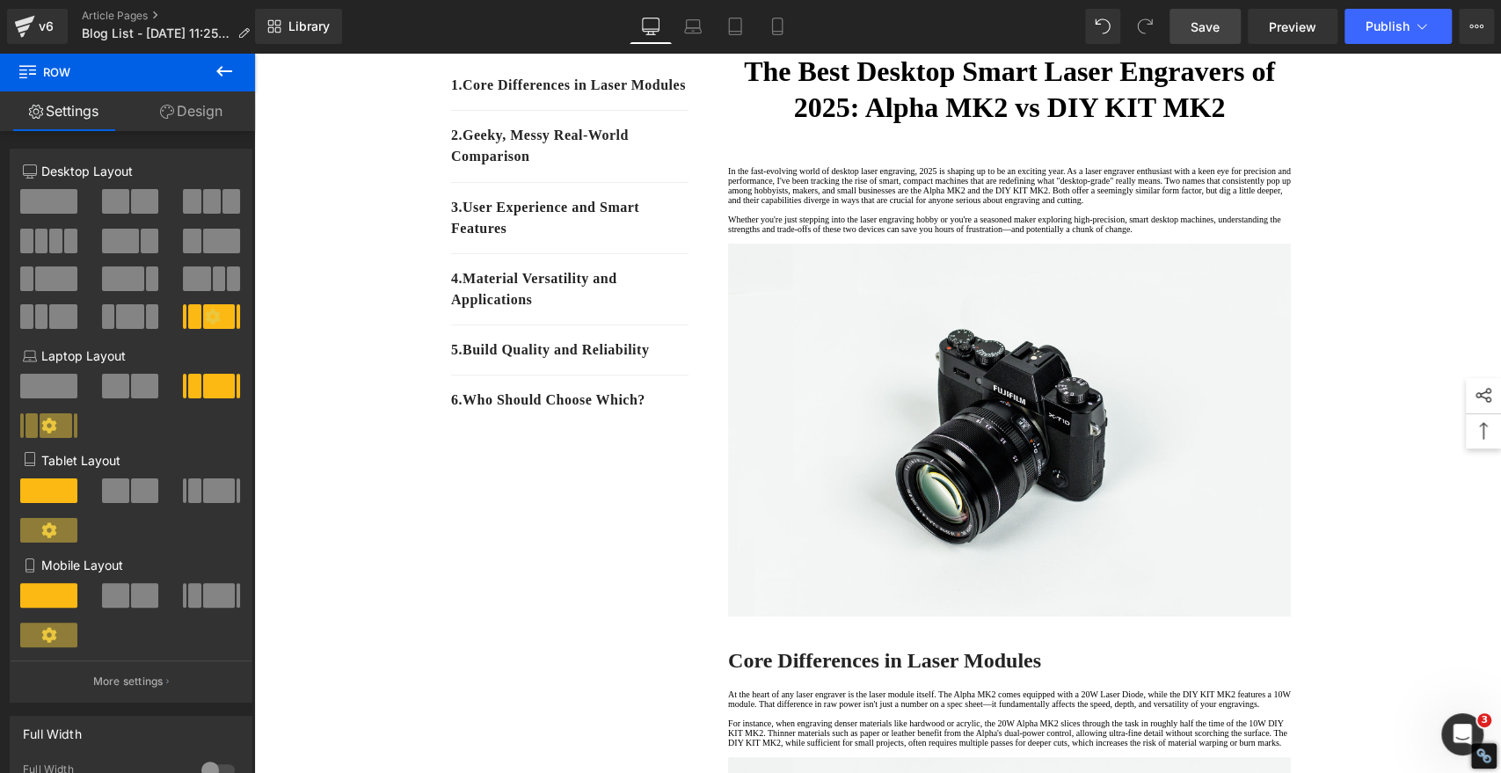
click at [1193, 19] on span "Save" at bounding box center [1205, 27] width 29 height 18
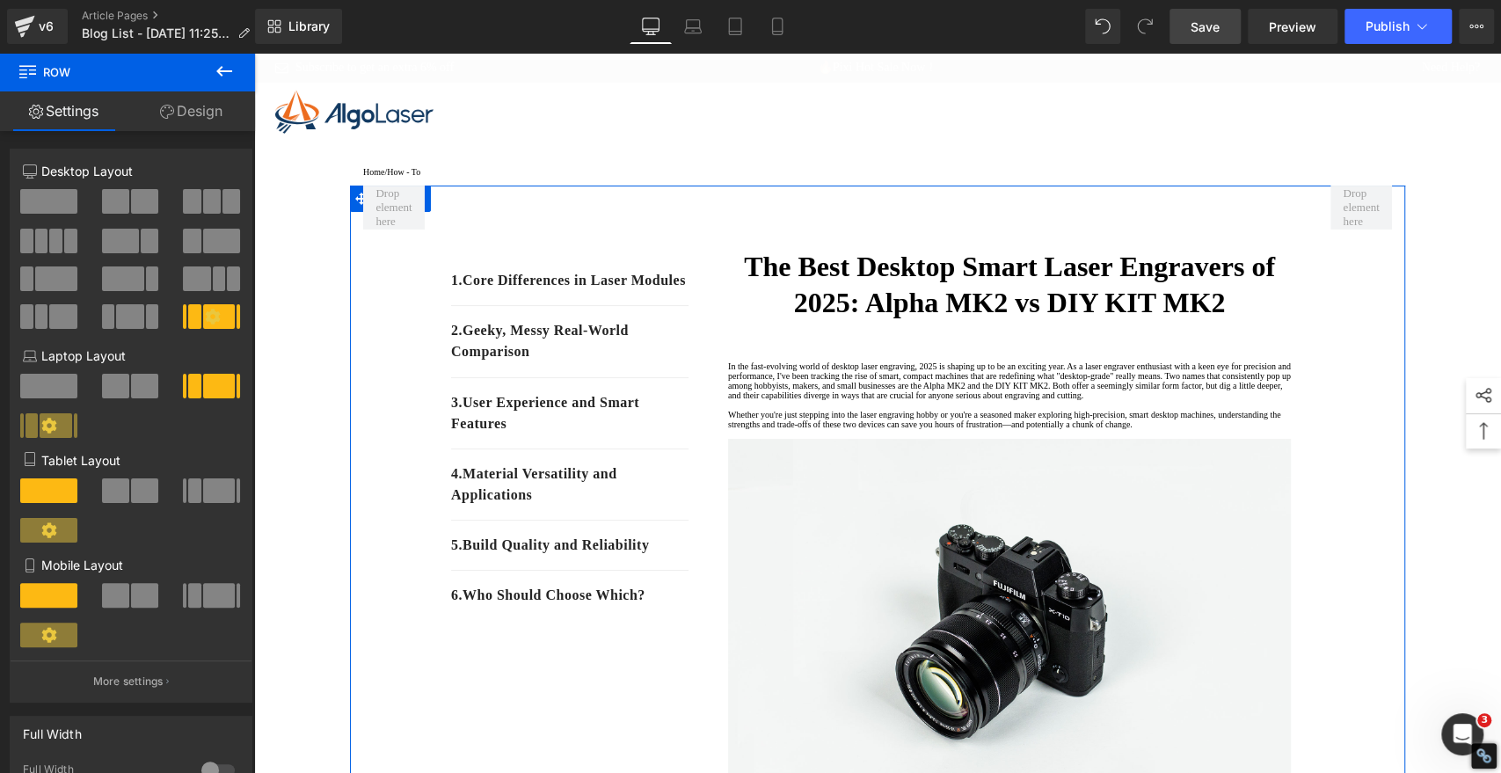
scroll to position [293, 0]
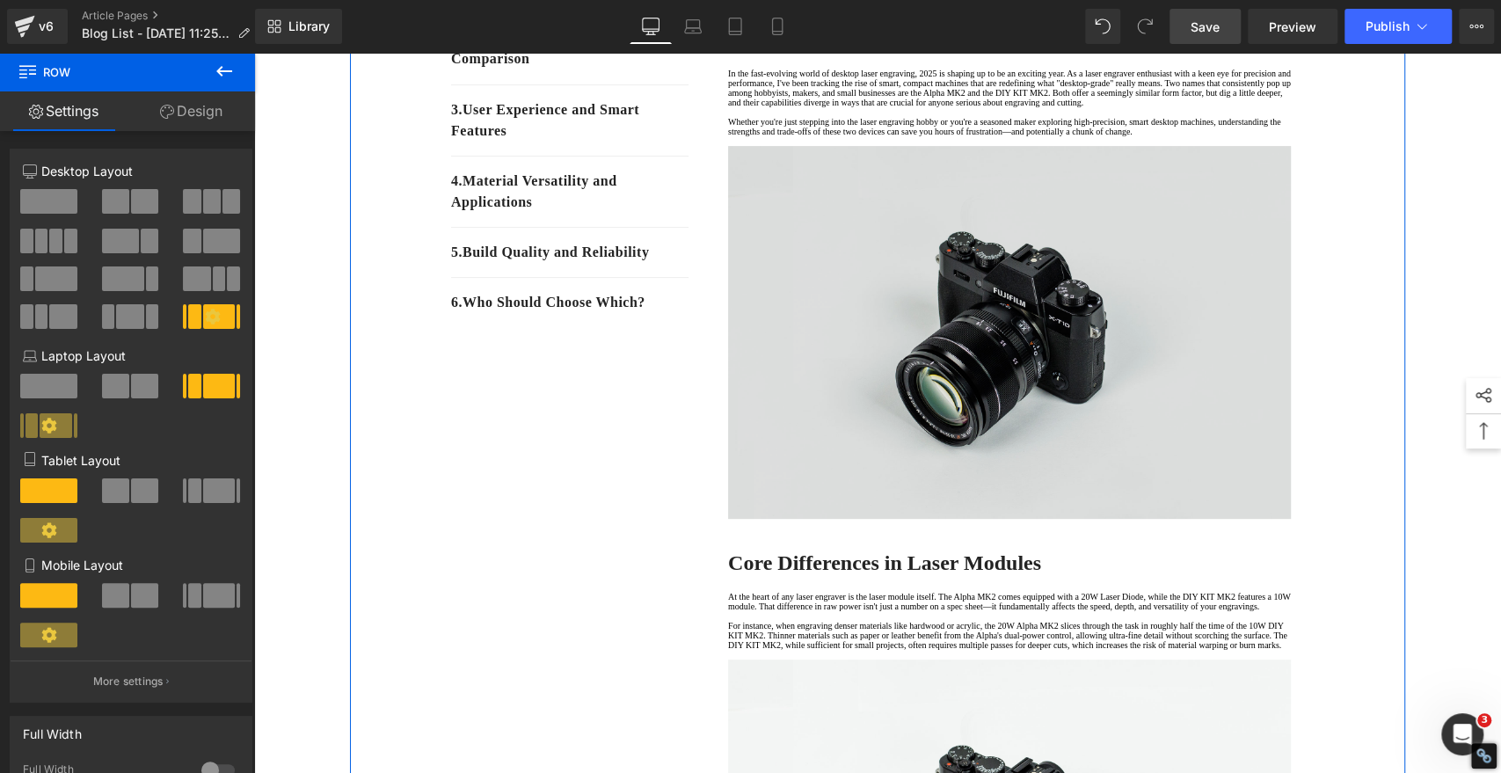
click at [959, 375] on img at bounding box center [1009, 332] width 563 height 373
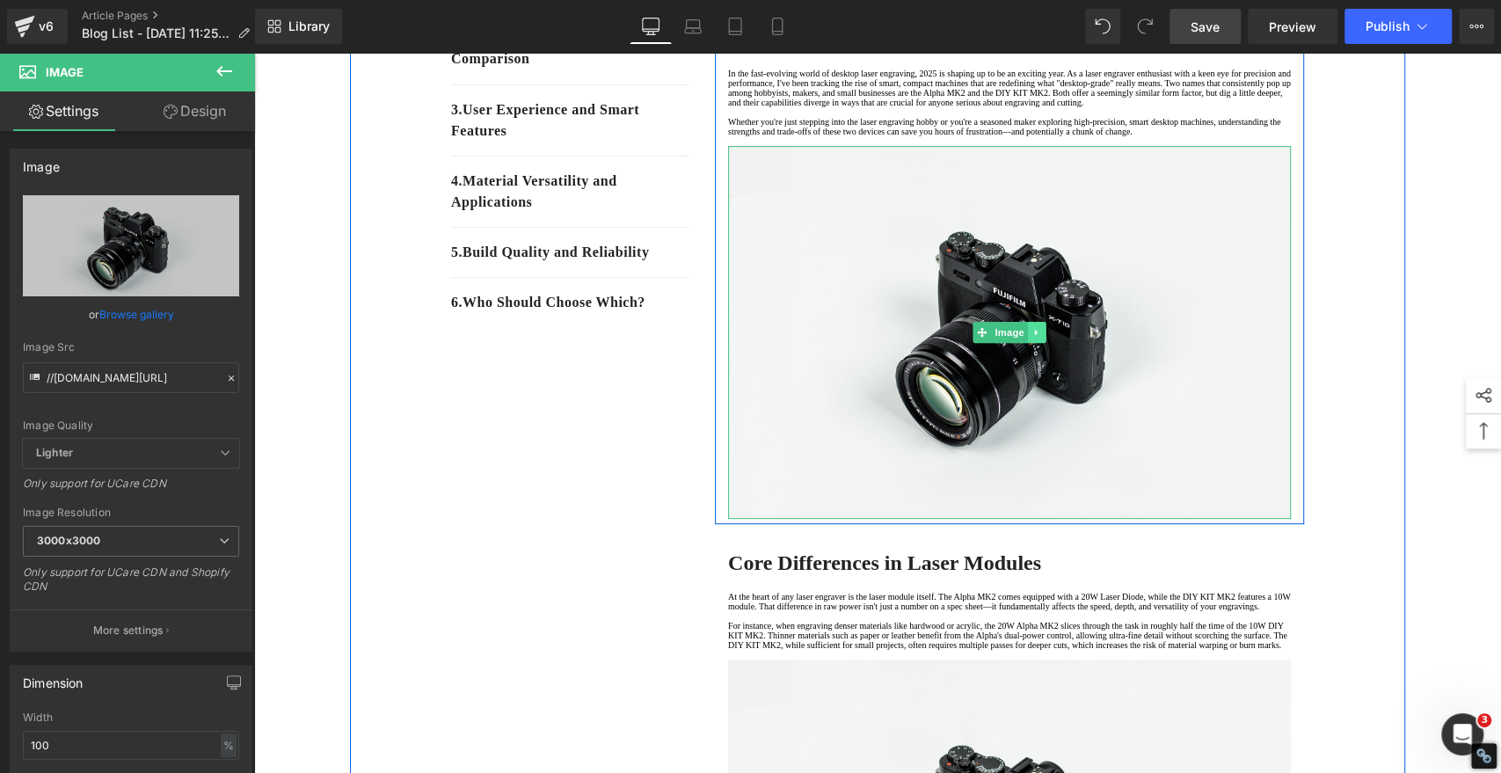
click at [1033, 338] on icon at bounding box center [1038, 332] width 10 height 11
click at [1041, 337] on icon at bounding box center [1046, 332] width 10 height 10
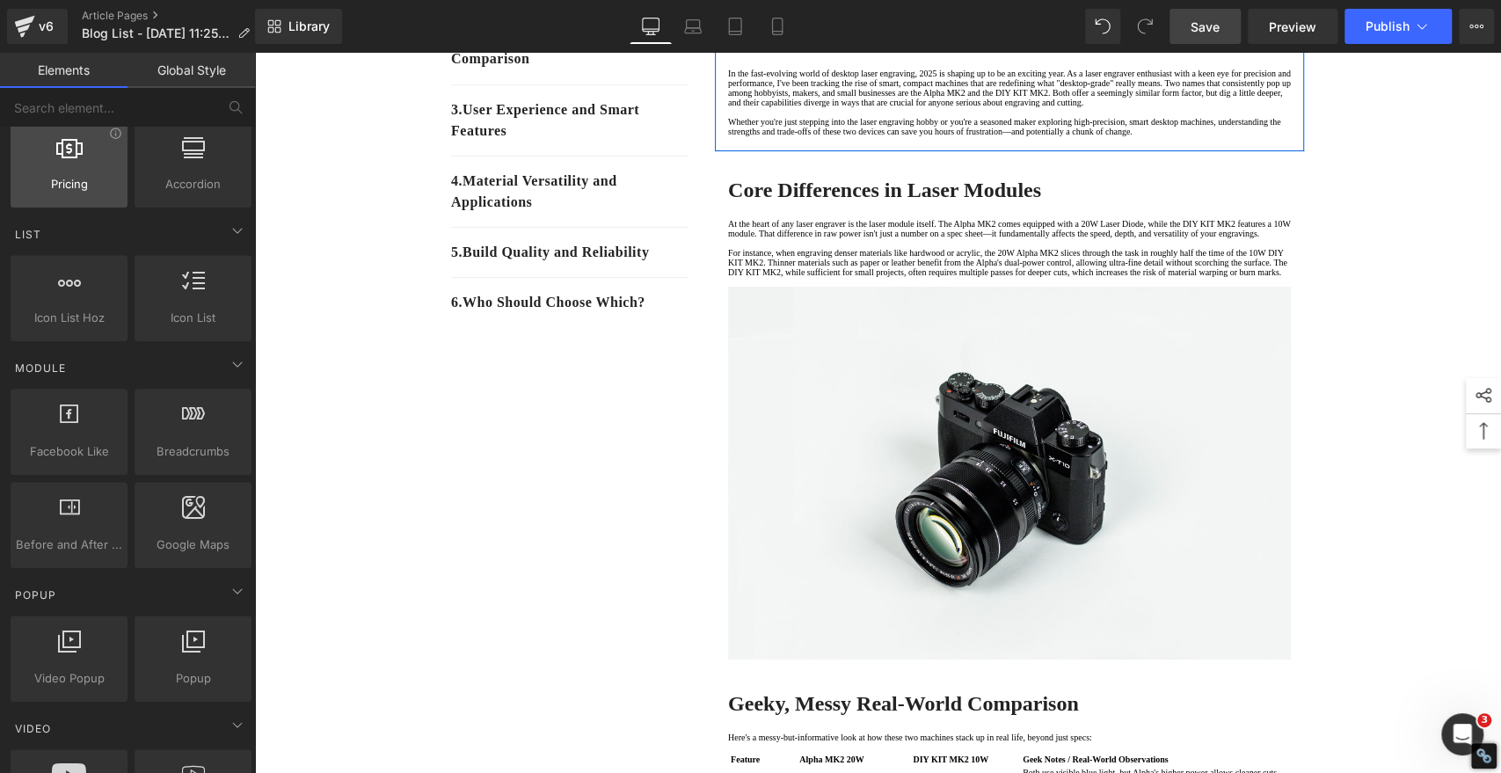
scroll to position [880, 0]
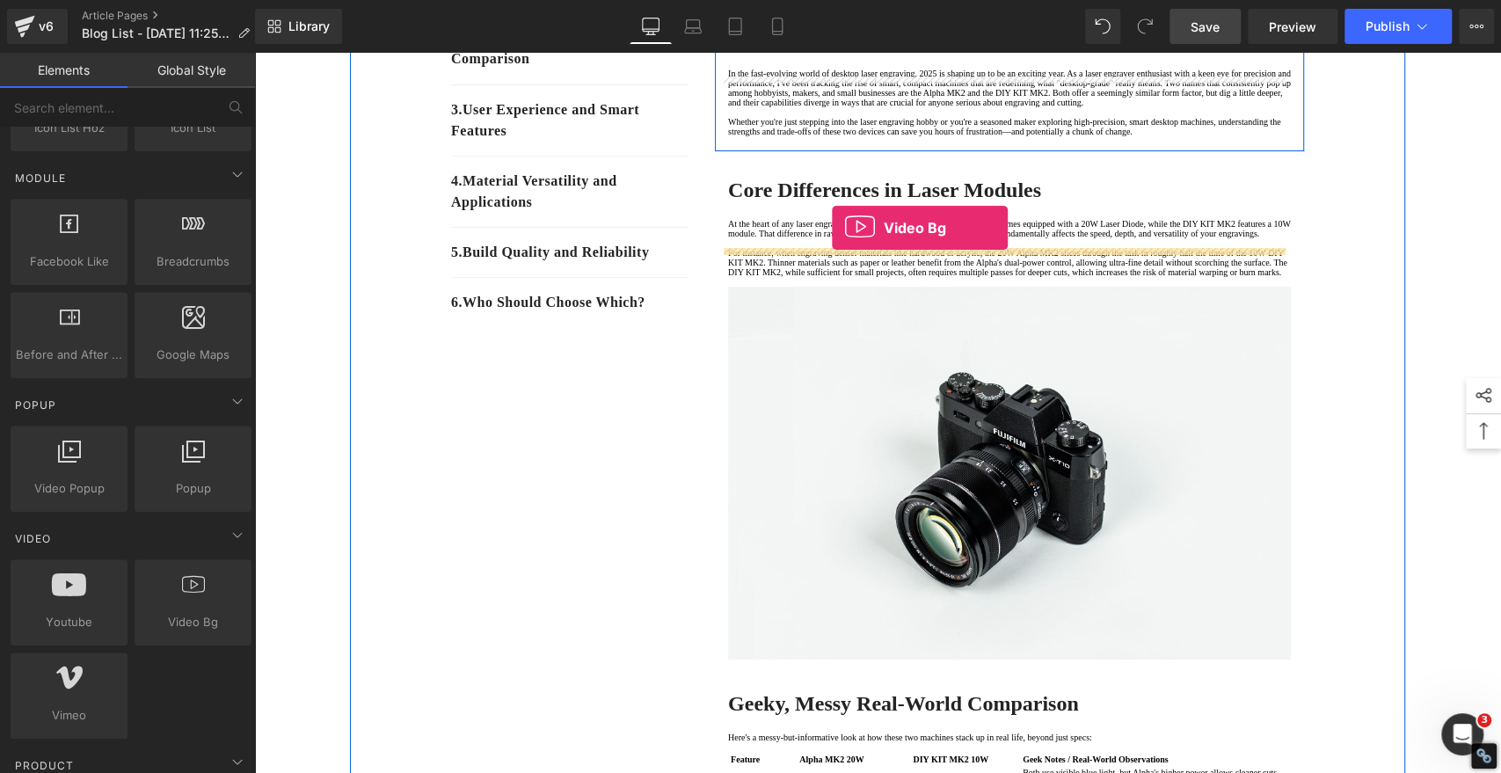
drag, startPoint x: 449, startPoint y: 654, endPoint x: 832, endPoint y: 228, distance: 572.4
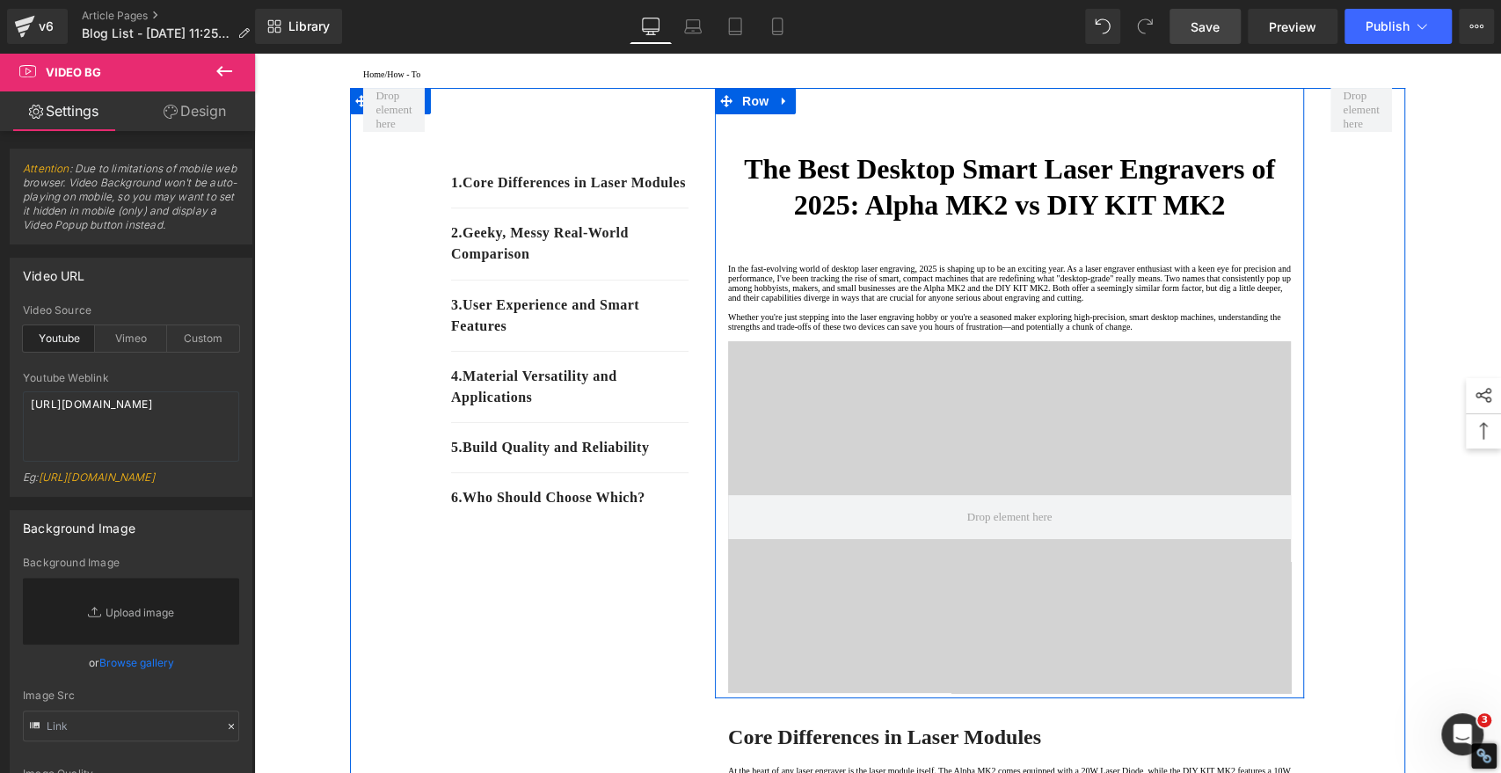
scroll to position [293, 0]
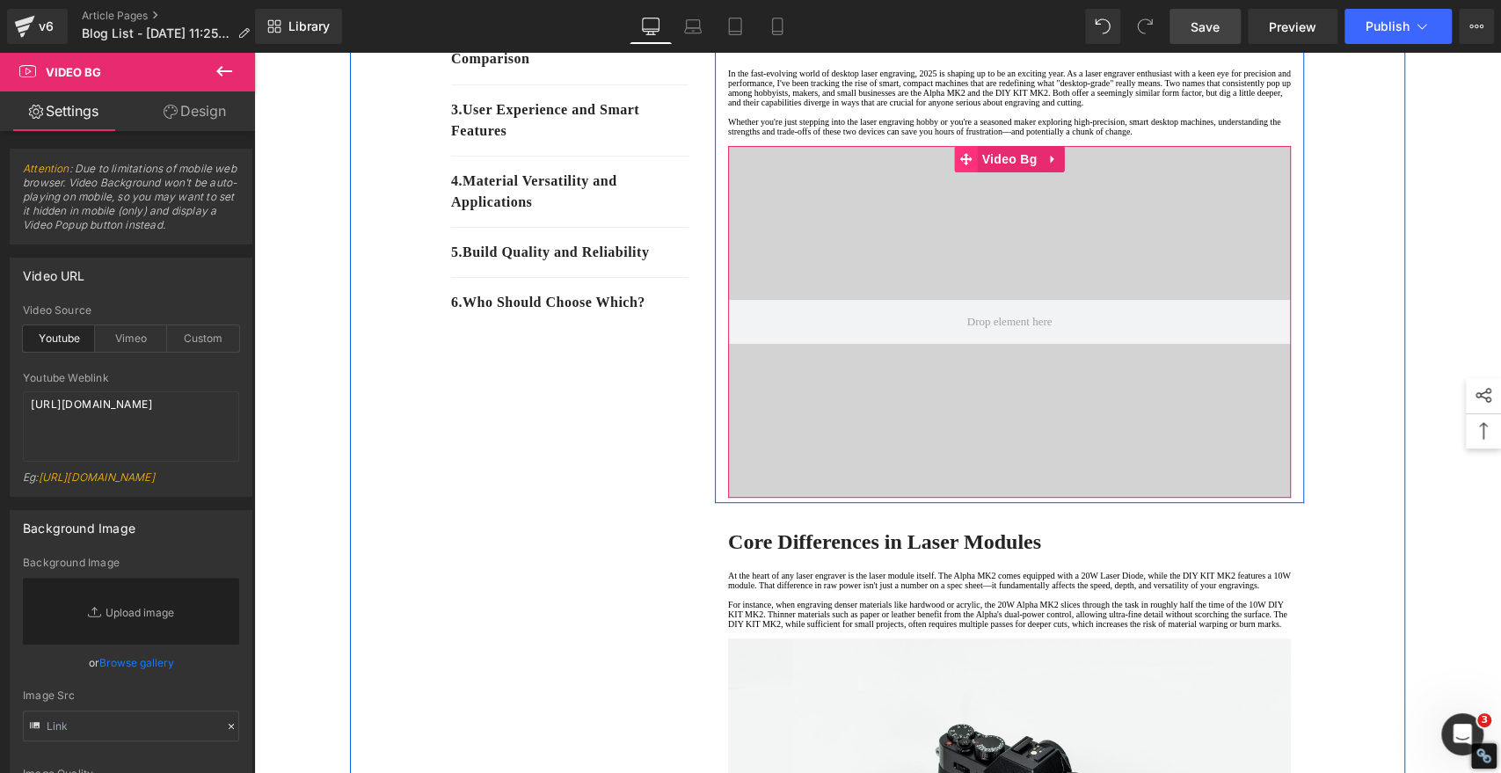
click at [962, 165] on icon at bounding box center [966, 158] width 12 height 13
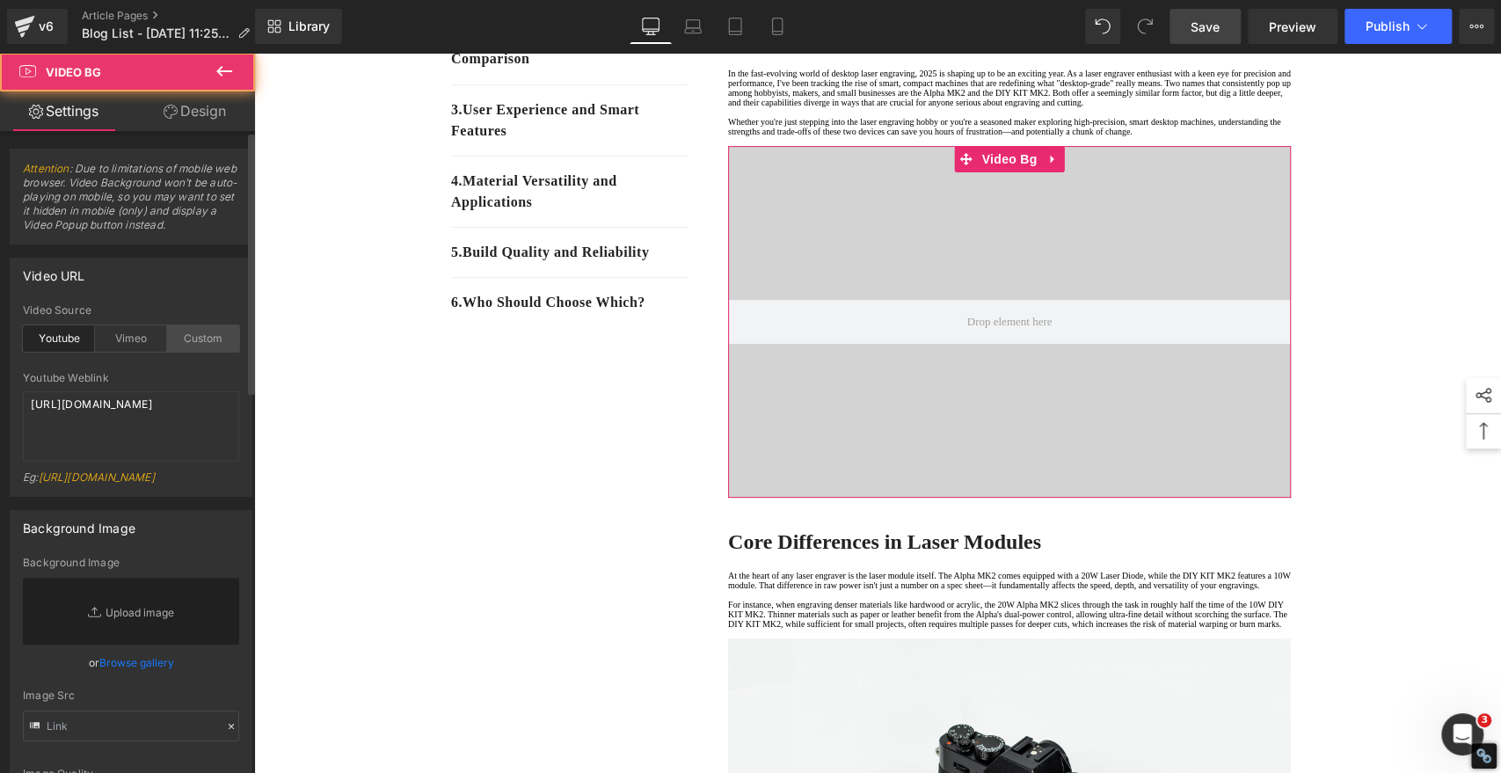
click at [189, 350] on div "Custom" at bounding box center [203, 338] width 72 height 26
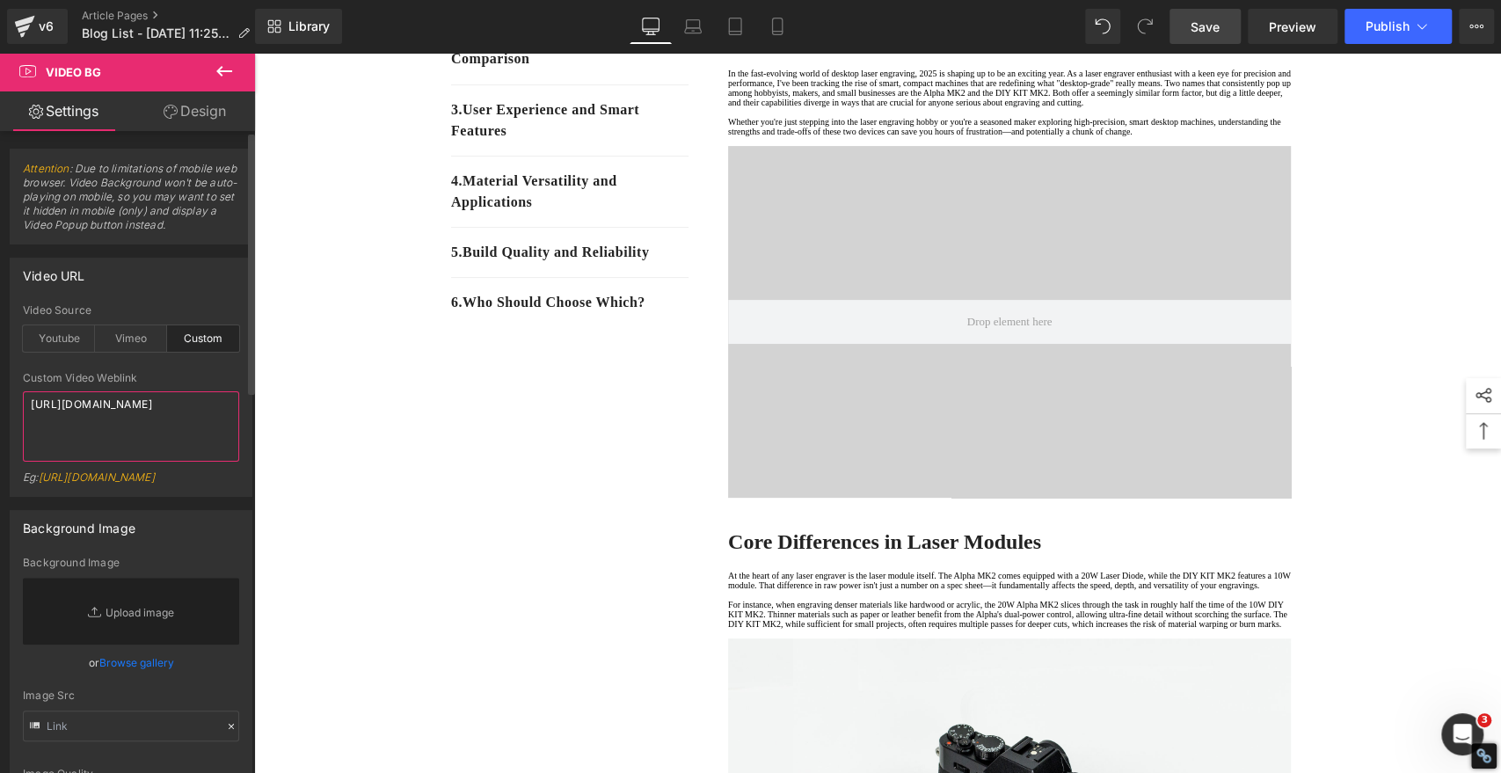
click at [186, 435] on textarea "[URL][DOMAIN_NAME]" at bounding box center [131, 426] width 216 height 70
paste textarea "[DOMAIN_NAME][URL]"
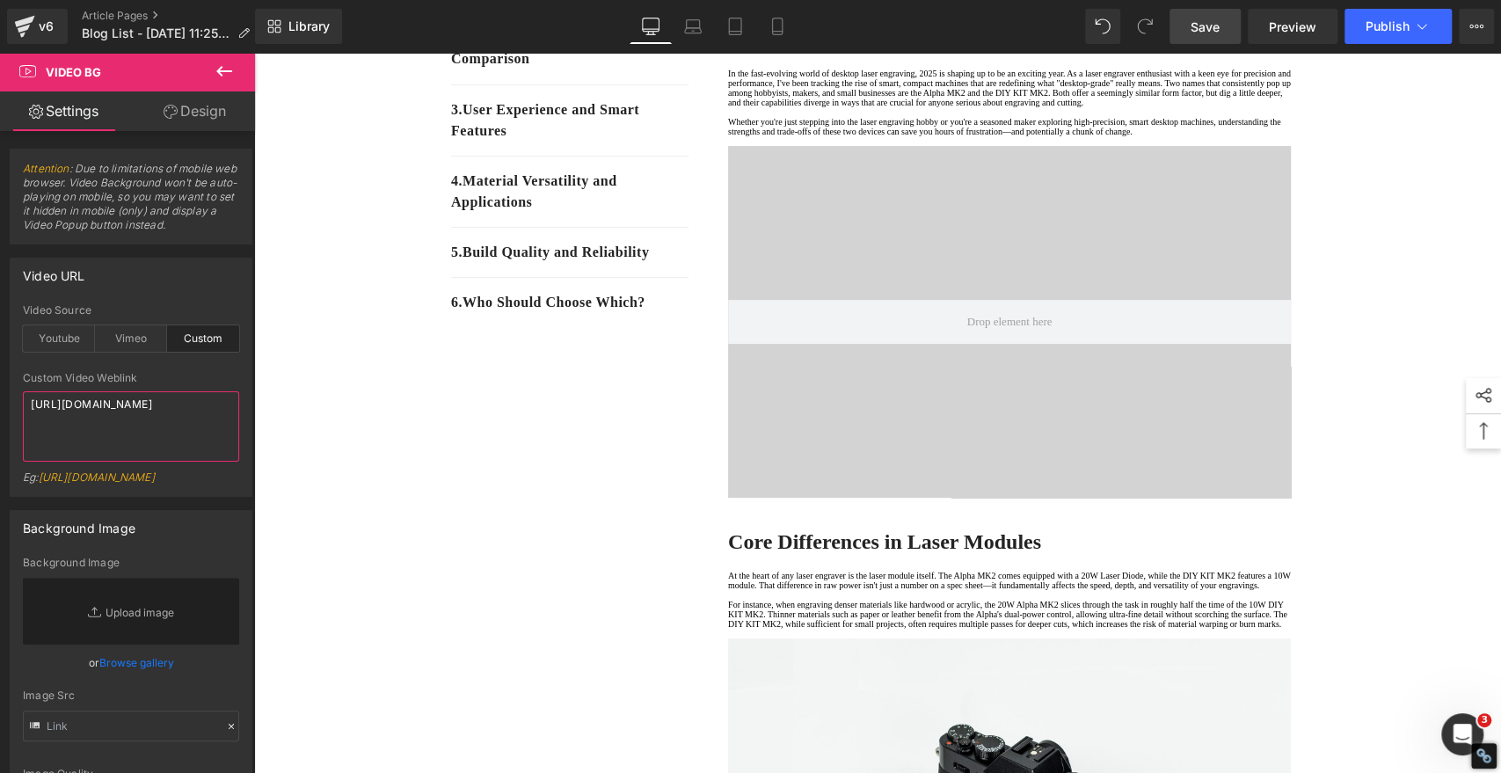
type textarea "[URL][DOMAIN_NAME]"
click at [1202, 27] on span "Save" at bounding box center [1205, 27] width 29 height 18
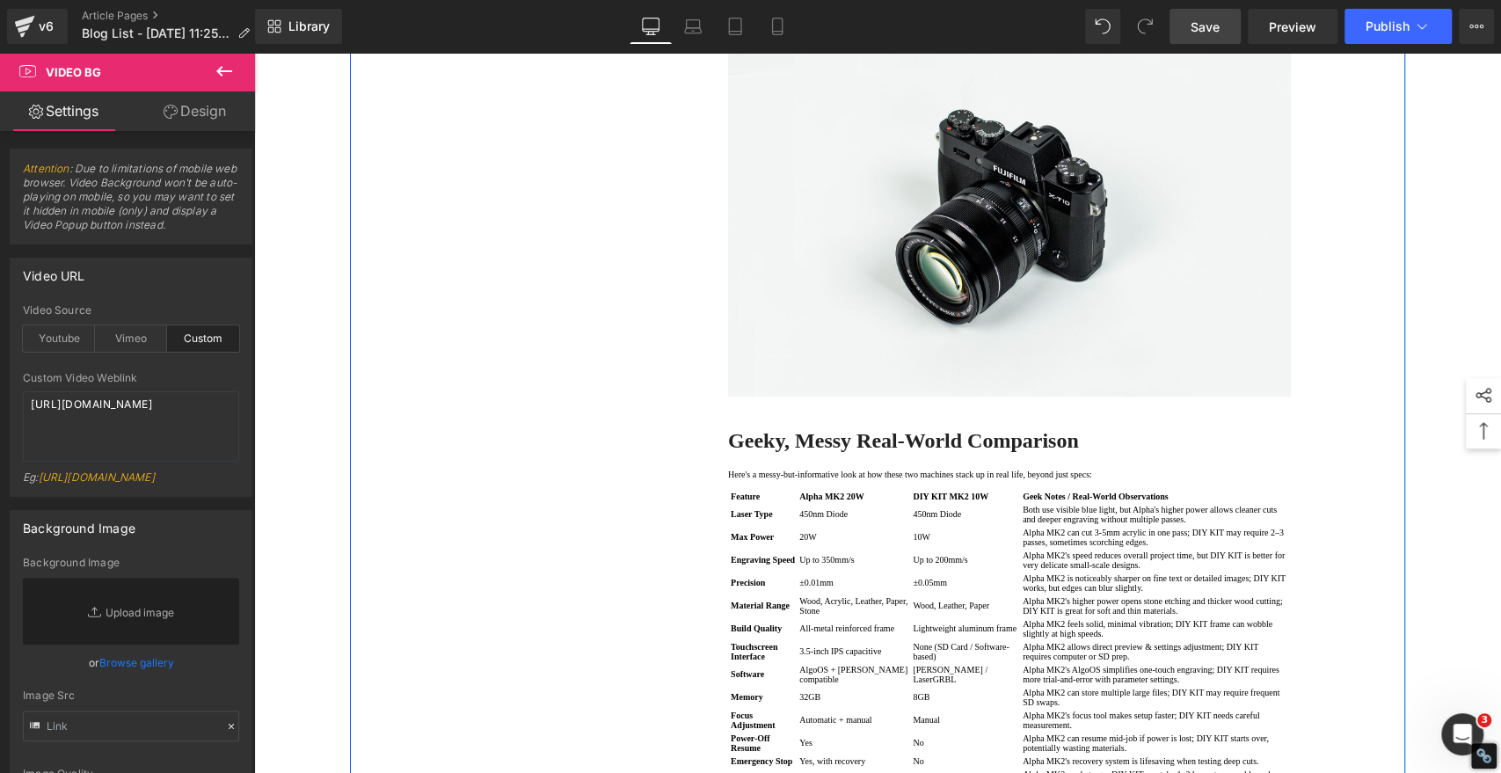
scroll to position [880, 0]
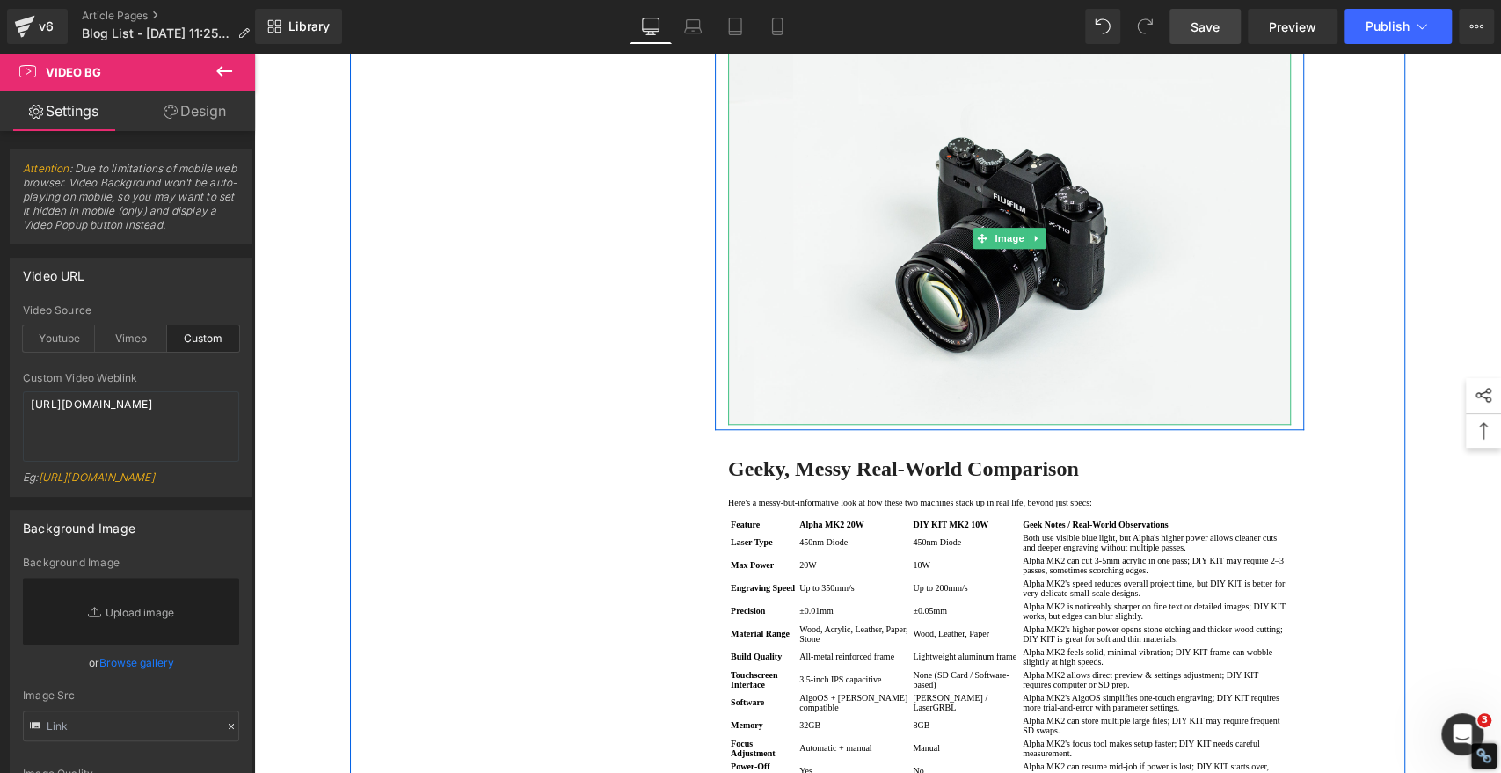
click at [889, 318] on img at bounding box center [1009, 238] width 563 height 373
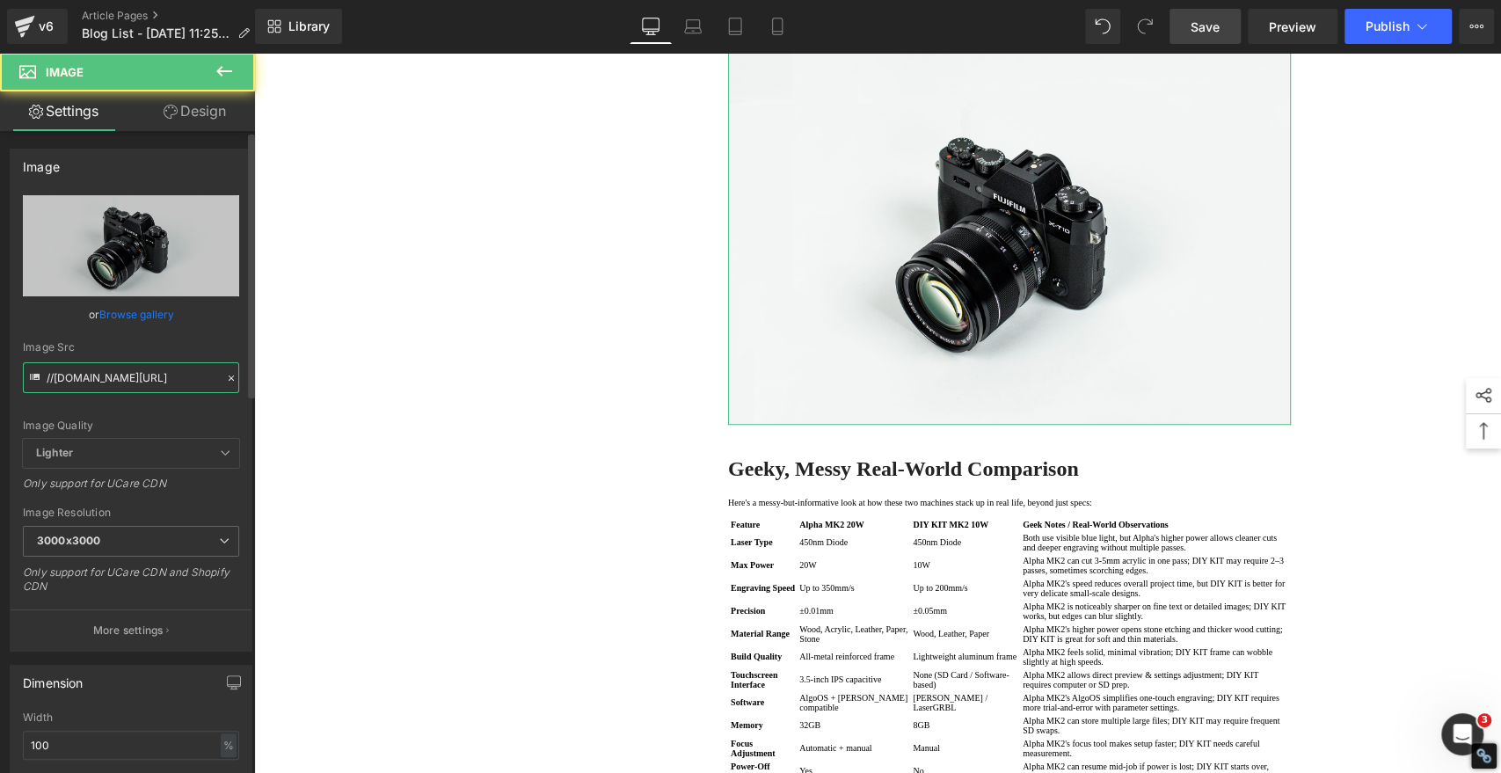
click at [127, 377] on input "//[DOMAIN_NAME][URL]" at bounding box center [131, 377] width 216 height 31
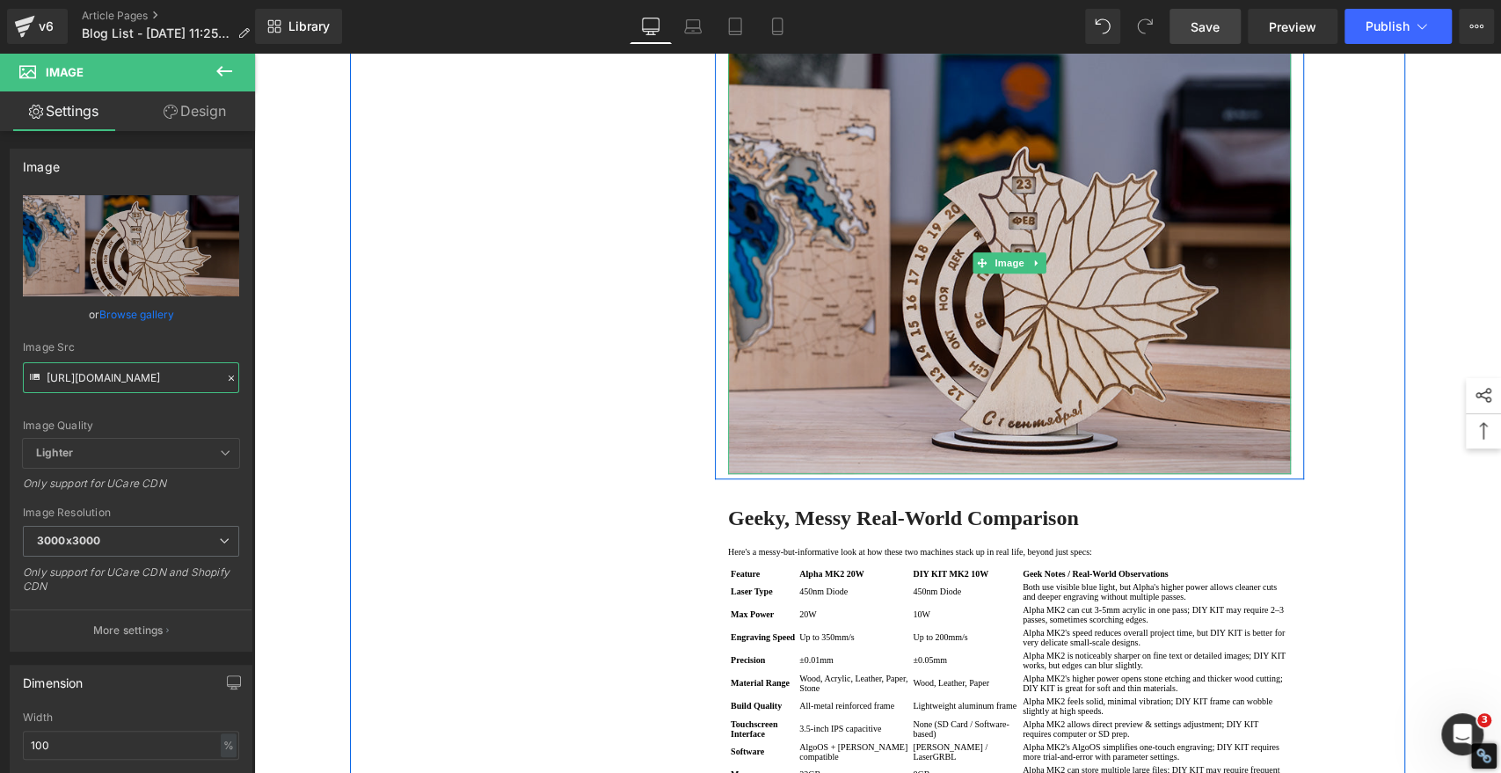
type input "[URL][DOMAIN_NAME]"
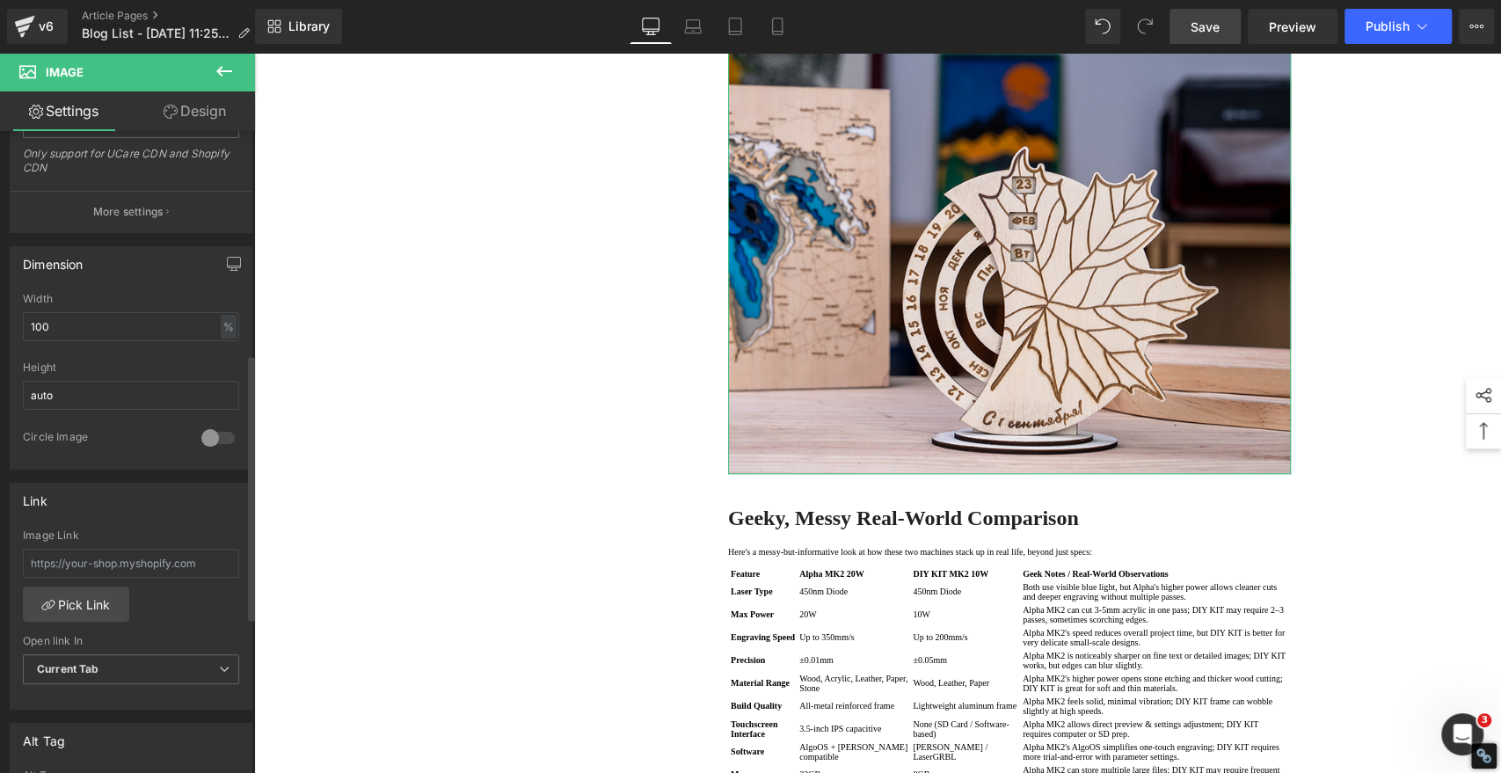
scroll to position [586, 0]
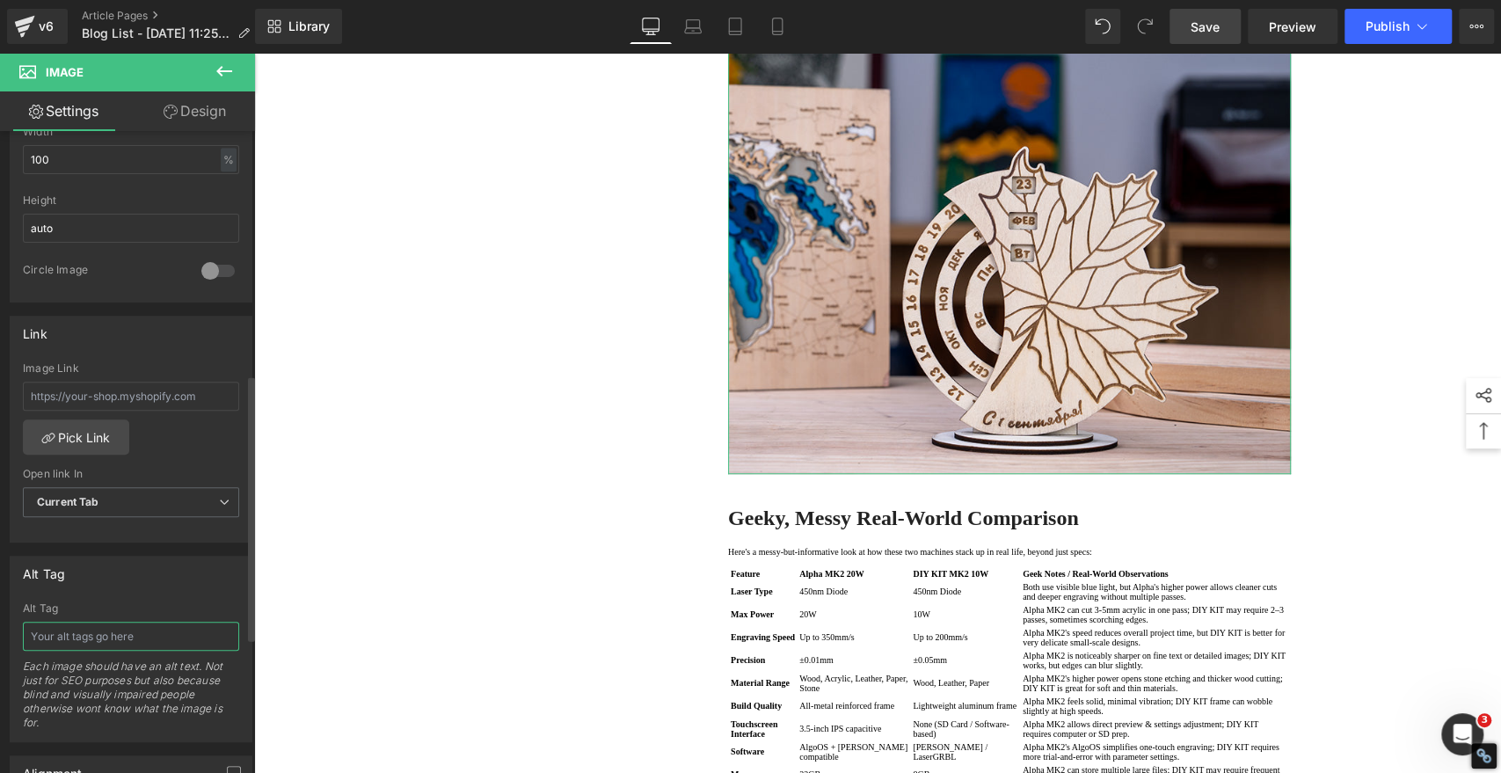
click at [118, 627] on input "text" at bounding box center [131, 636] width 216 height 29
paste input "Wooden Laser Cut Leaf Perpetual Calendar"
type input "Wooden Laser Cut Leaf Perpetual Calendar"
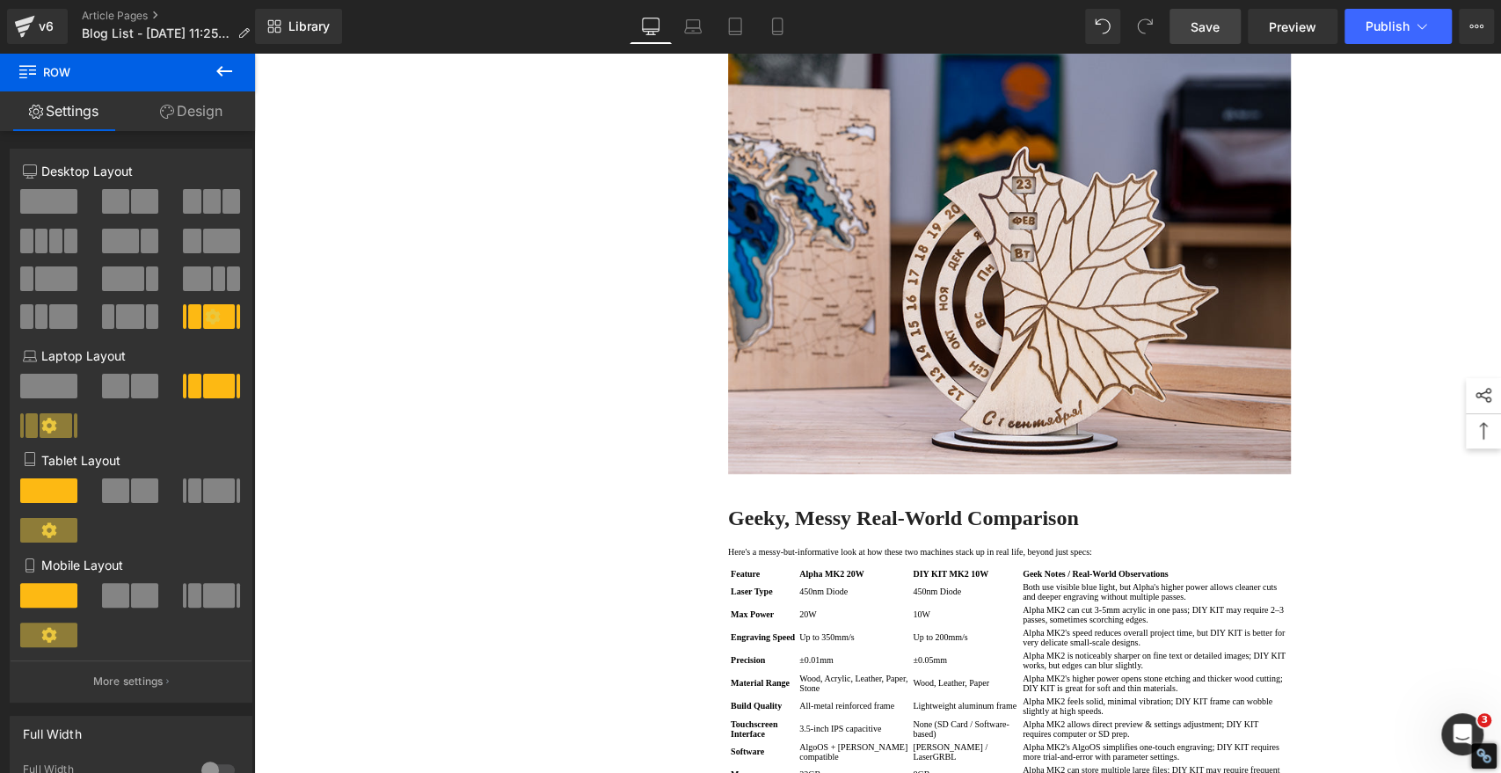
click at [1209, 24] on span "Save" at bounding box center [1205, 27] width 29 height 18
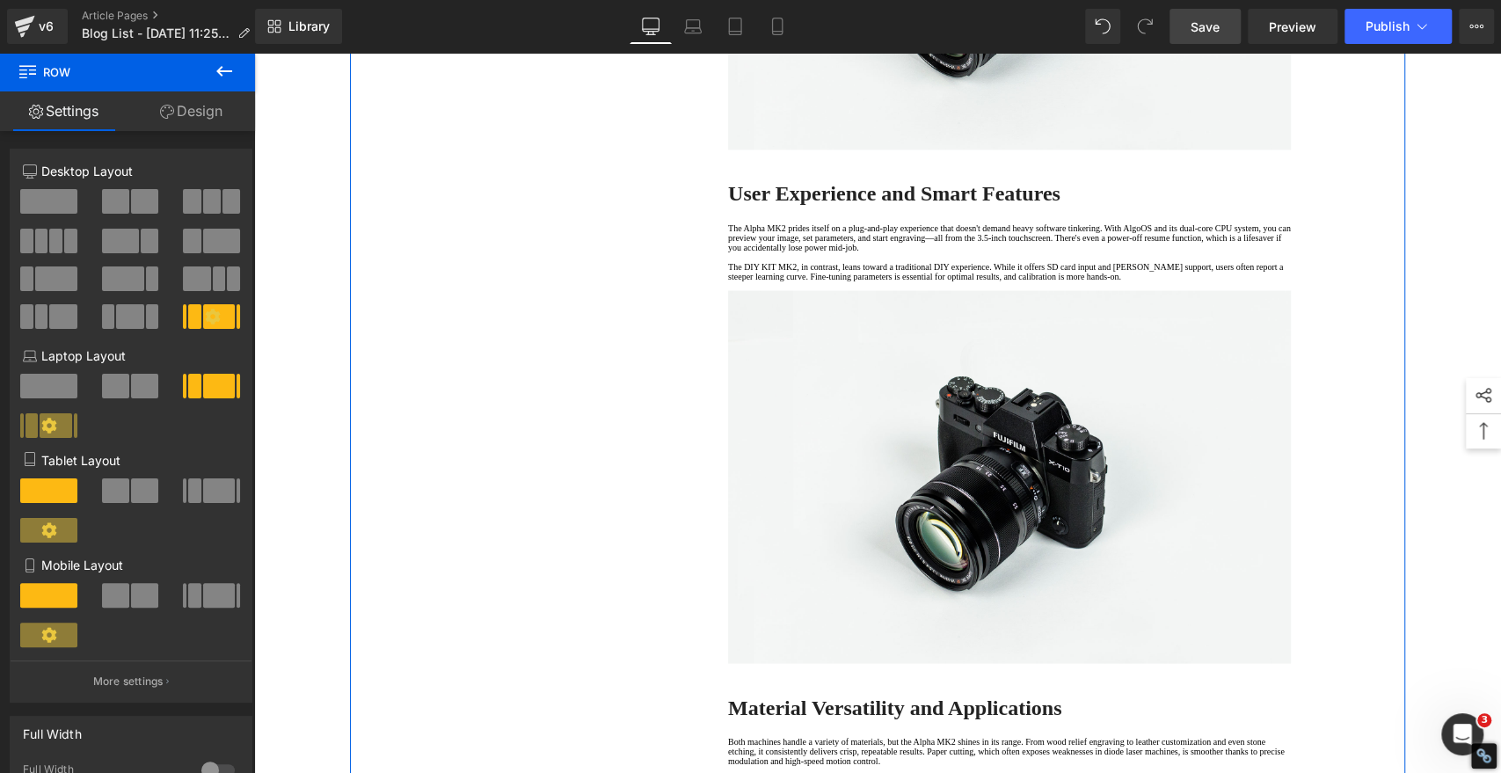
scroll to position [2247, 0]
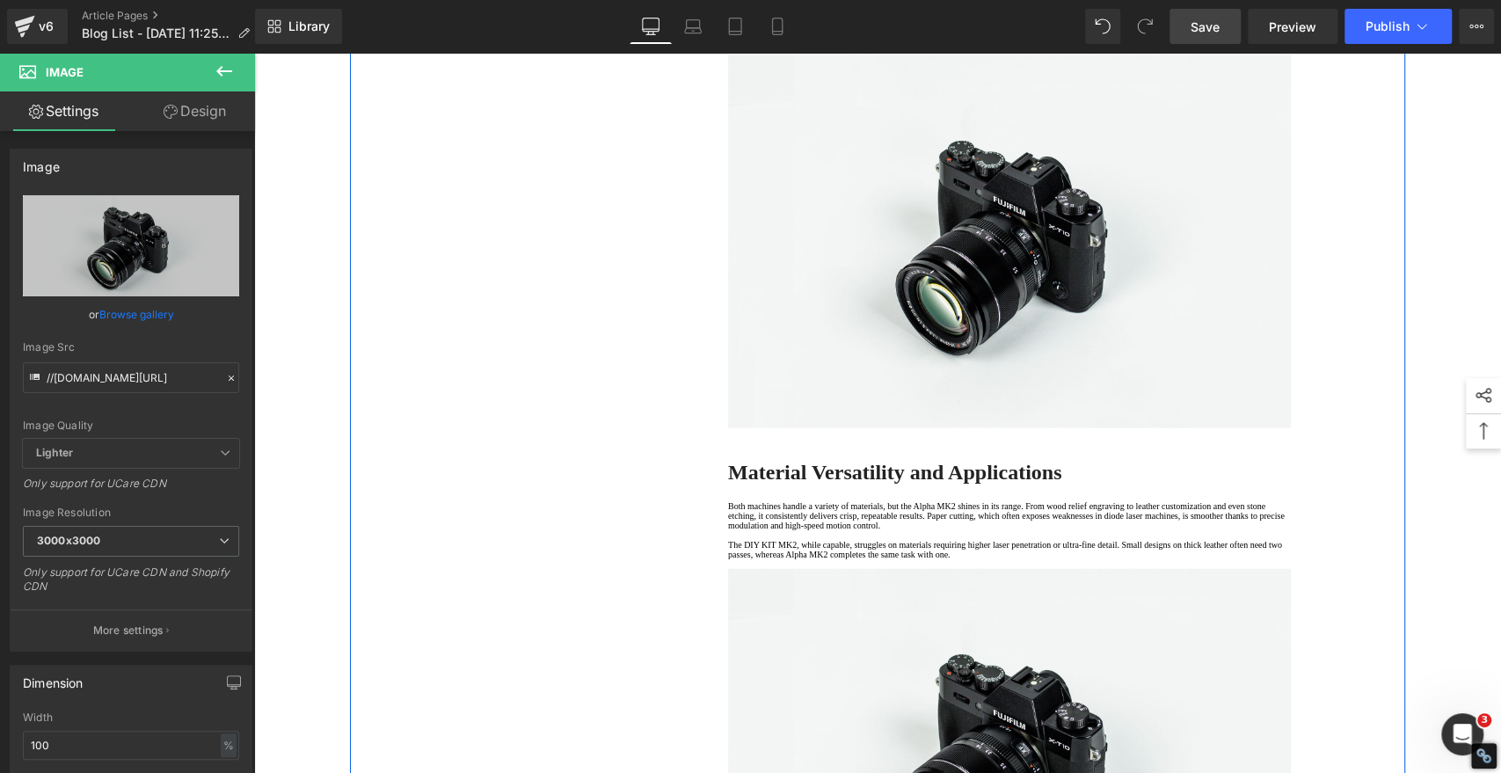
scroll to position [2345, 0]
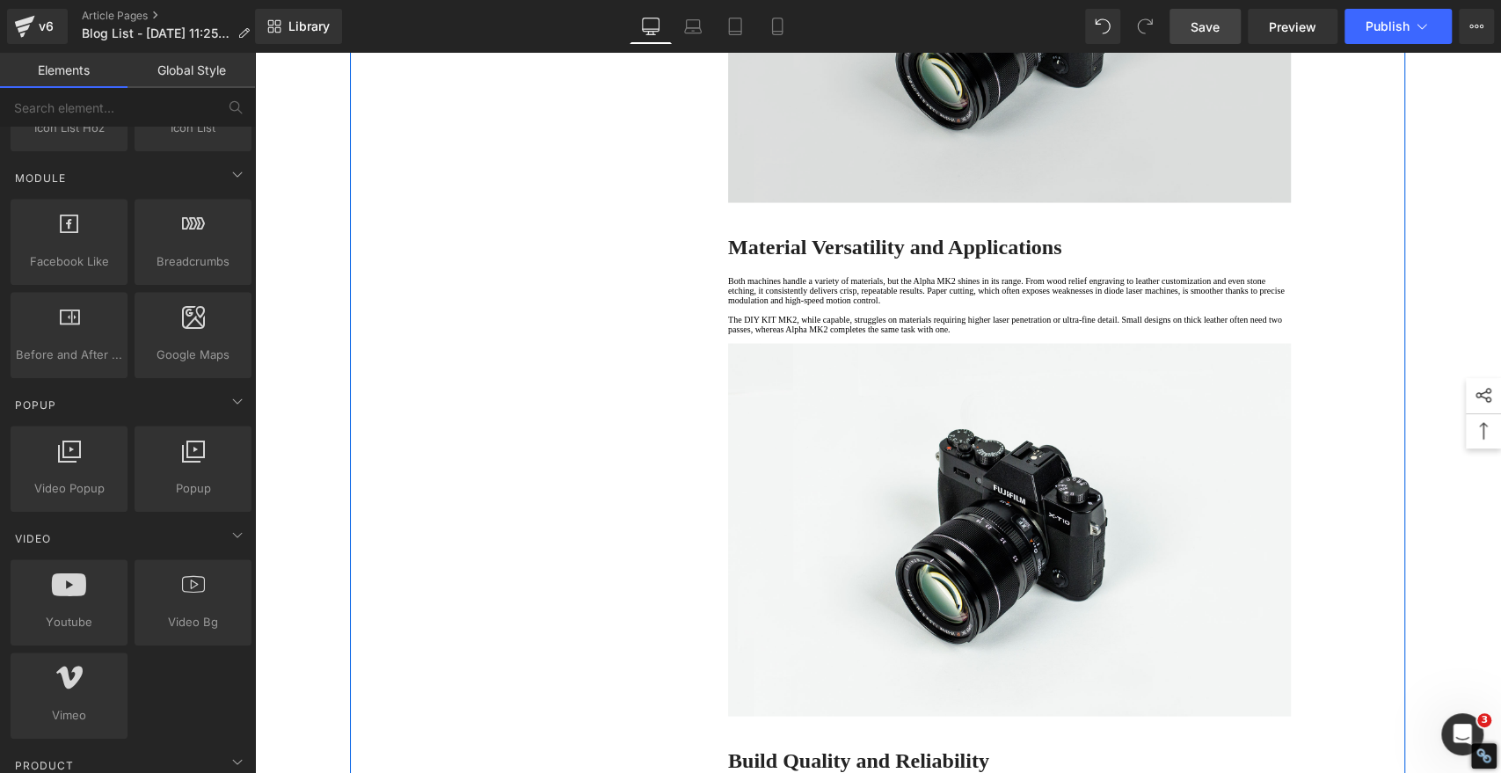
scroll to position [2052, 0]
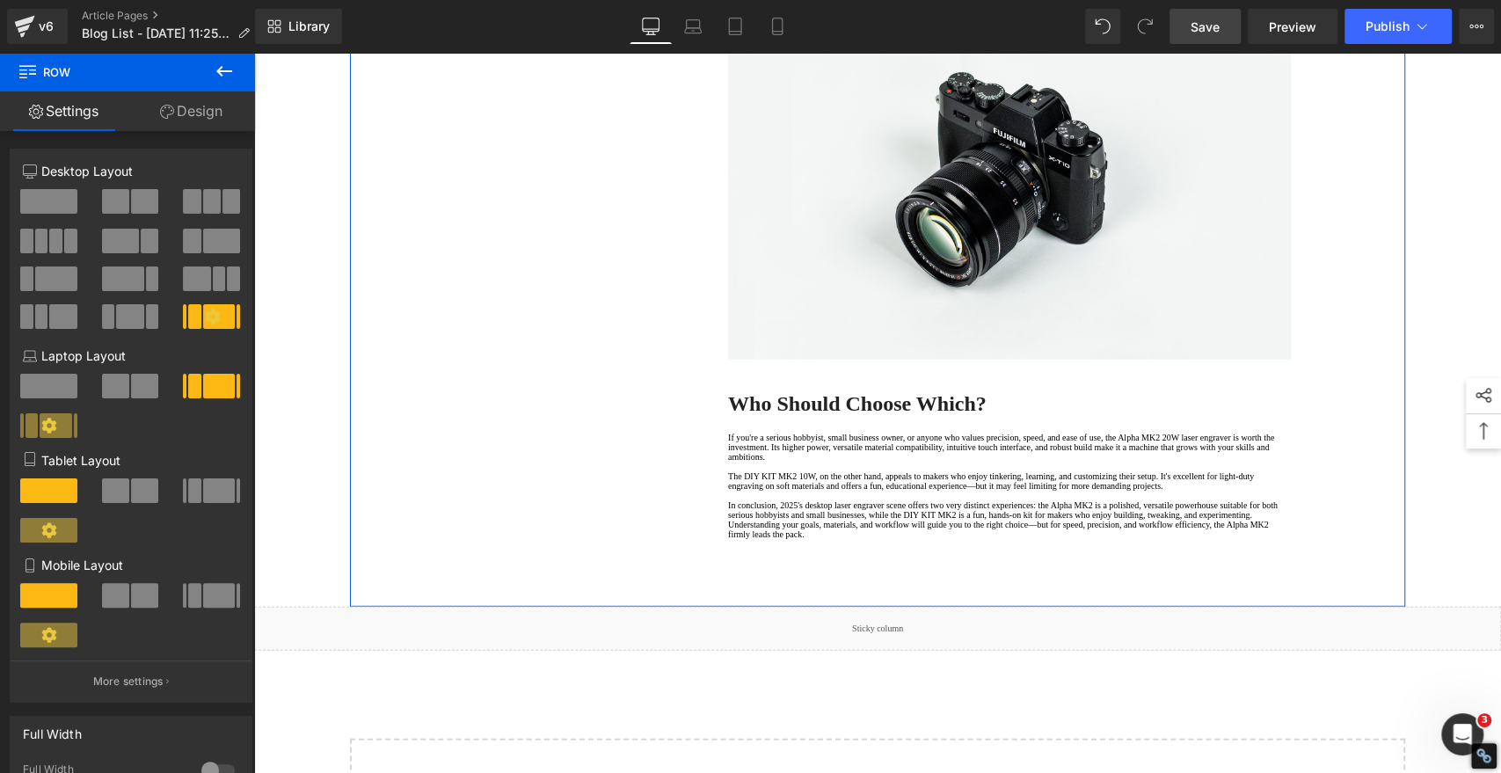
scroll to position [3225, 0]
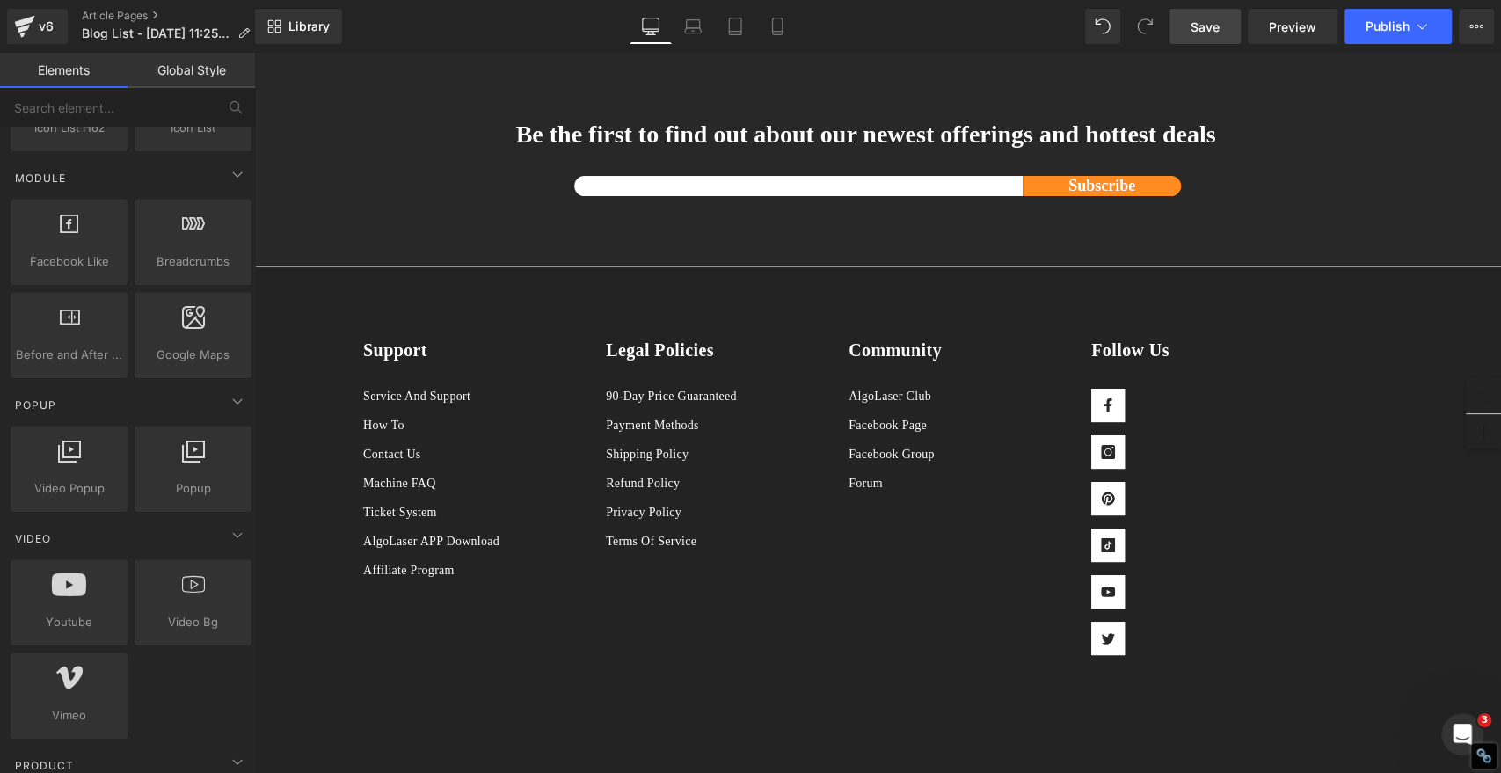
scroll to position [3029, 0]
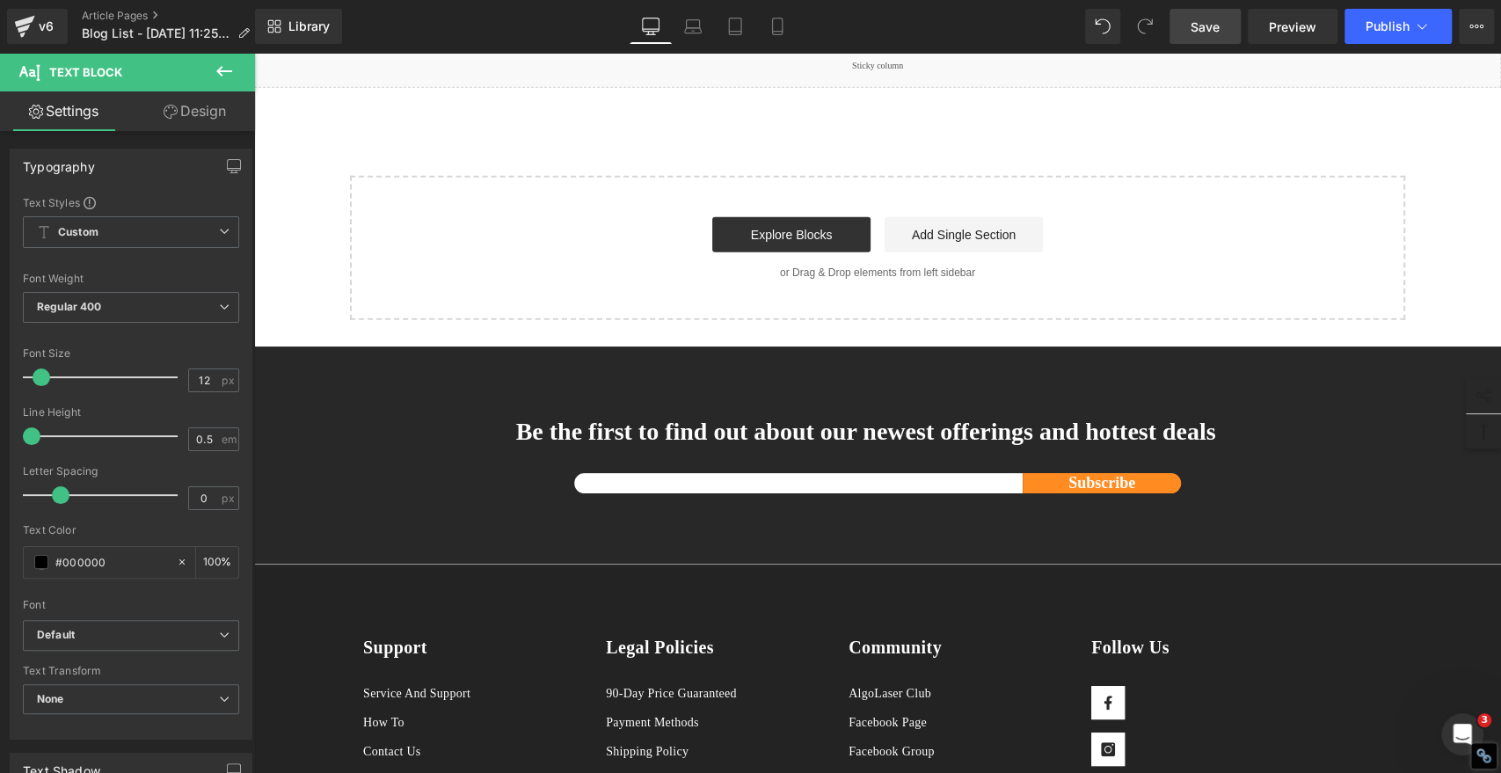
scroll to position [2639, 0]
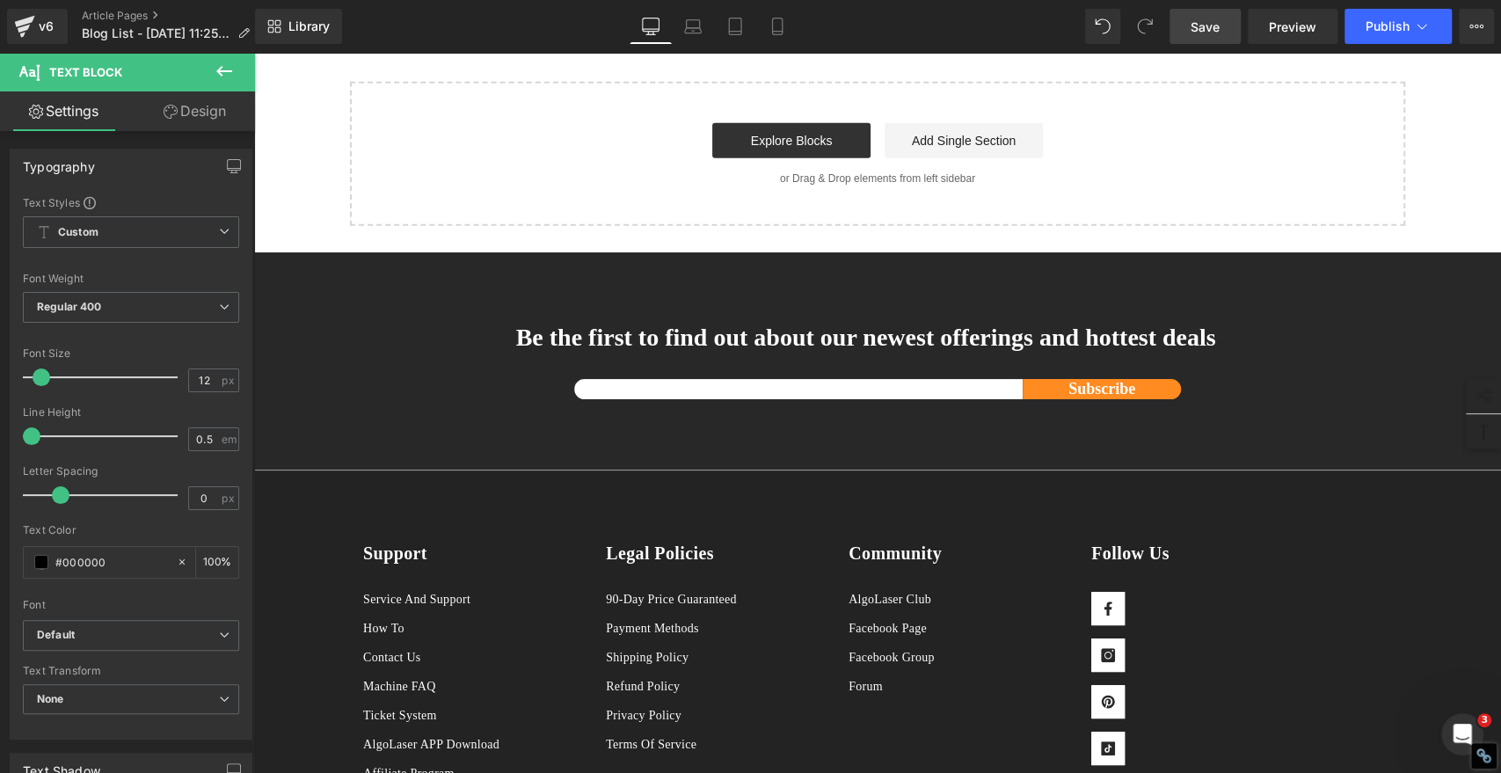
scroll to position [2443, 0]
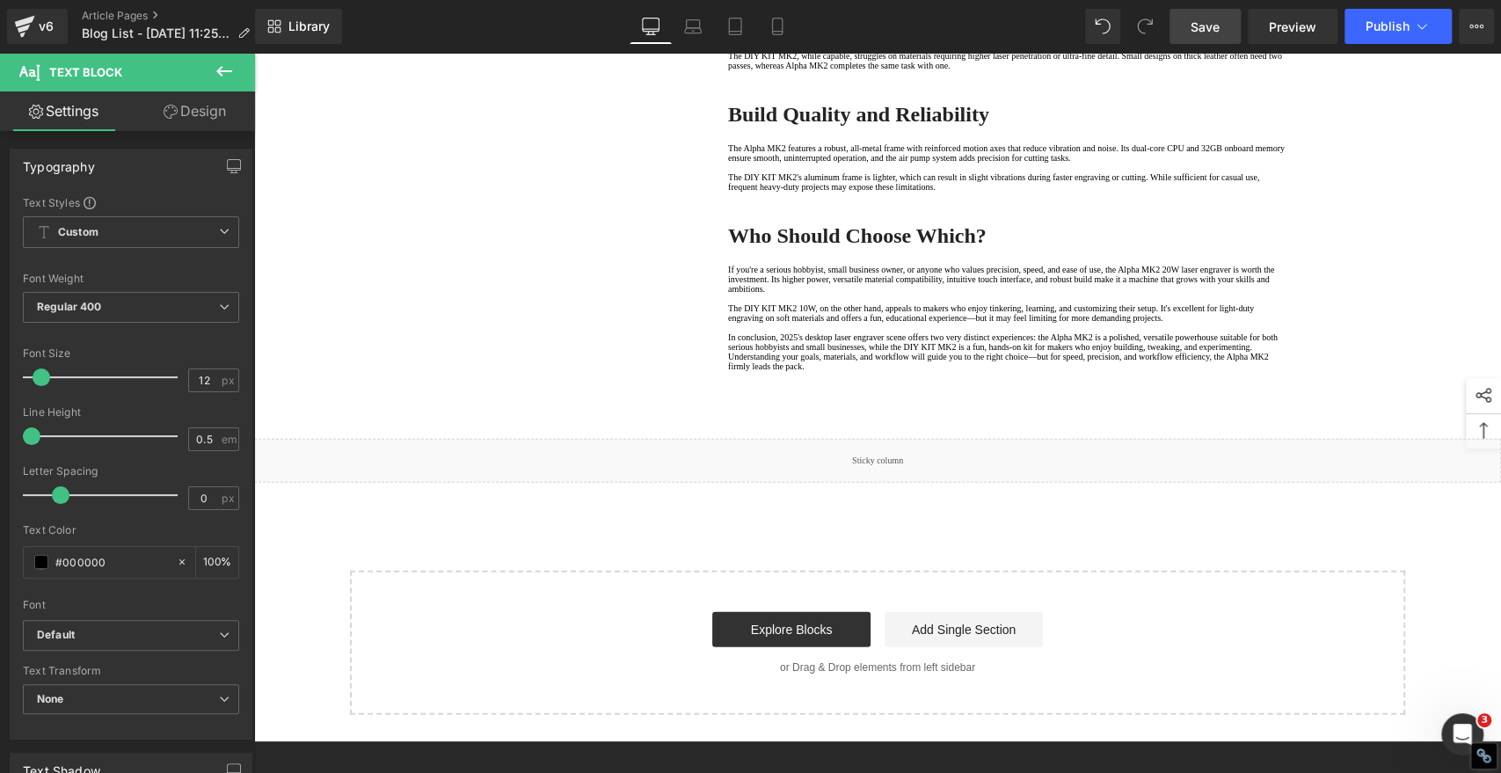
click at [219, 65] on icon at bounding box center [224, 71] width 21 height 21
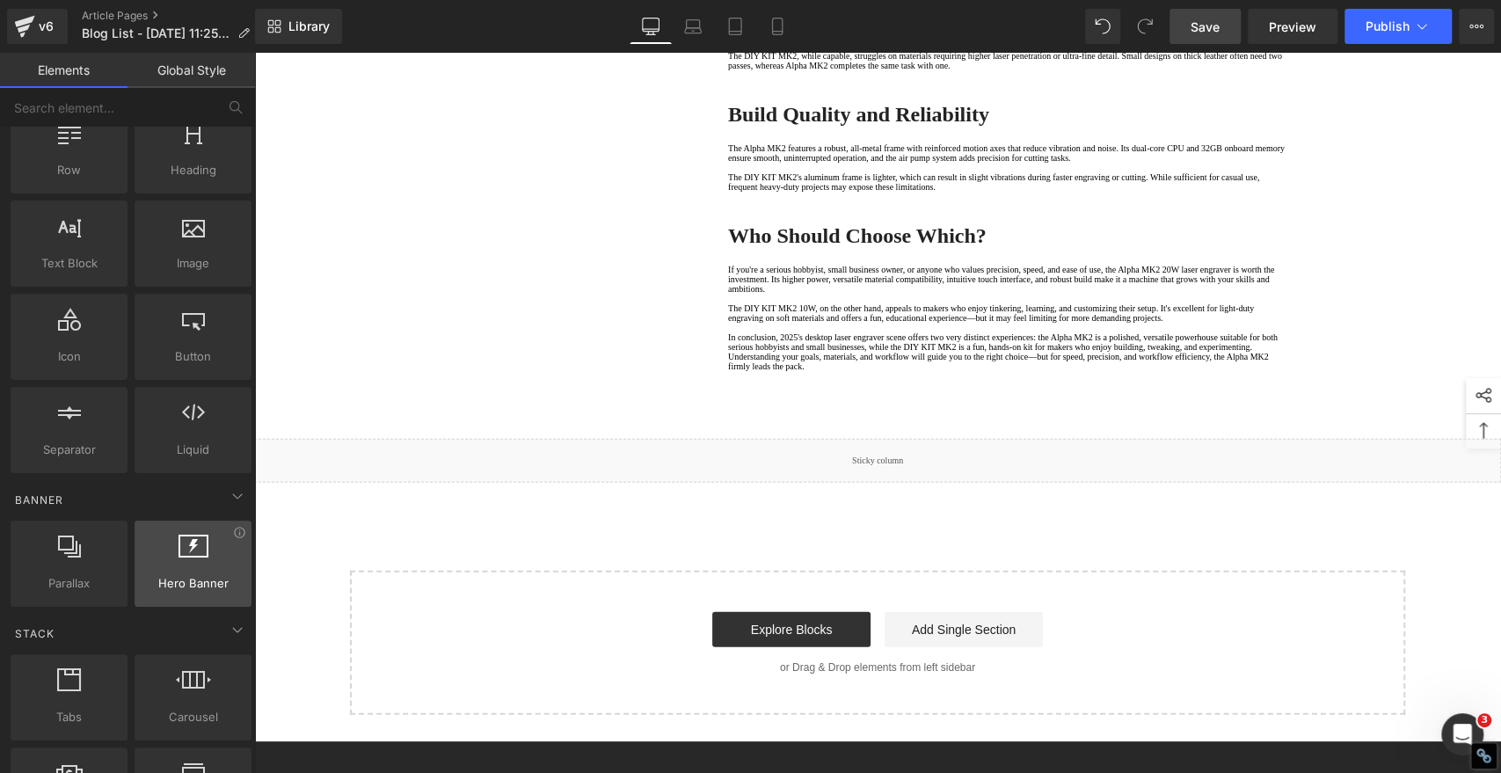
scroll to position [0, 0]
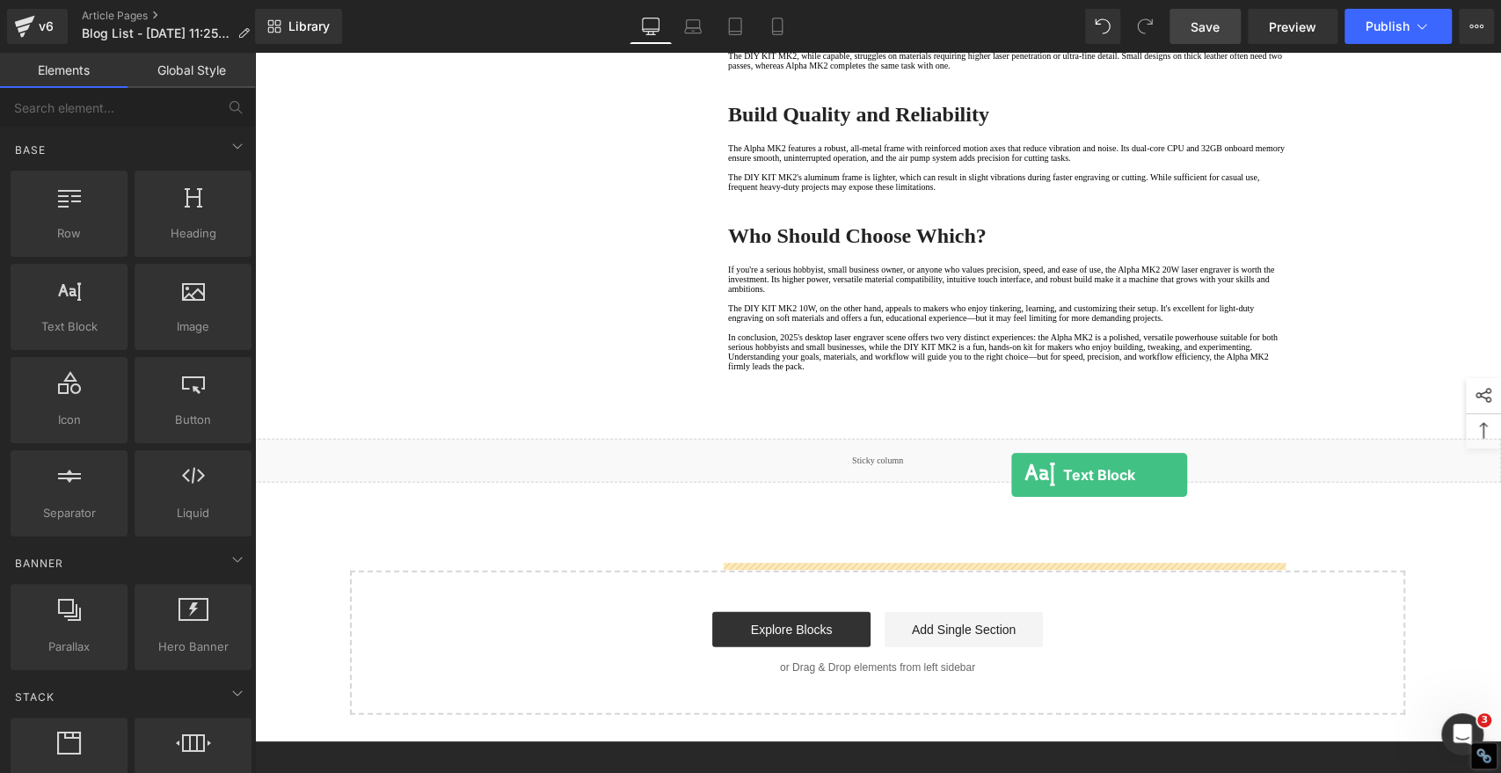
drag, startPoint x: 325, startPoint y: 365, endPoint x: 1012, endPoint y: 476, distance: 695.0
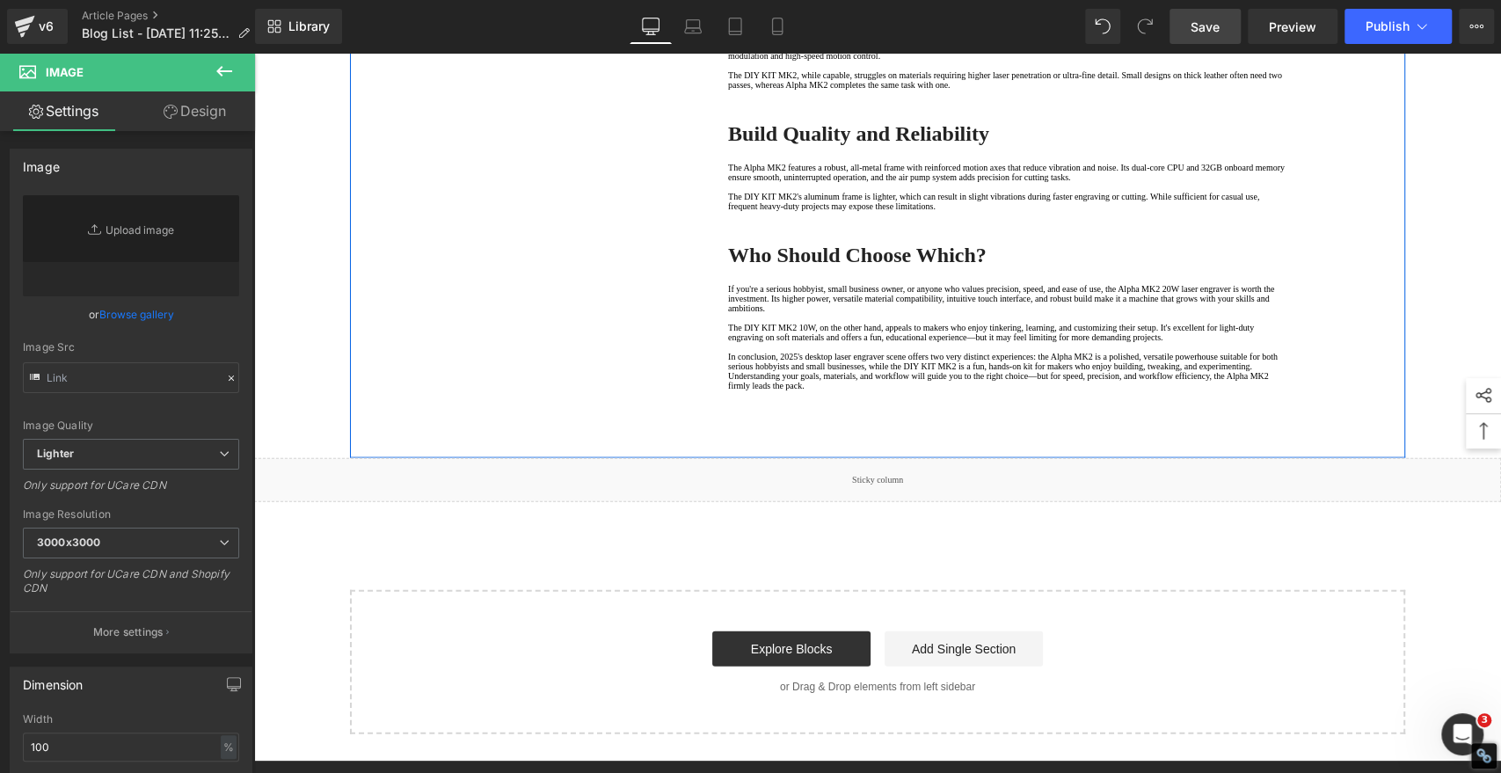
type input "//[DOMAIN_NAME][URL]"
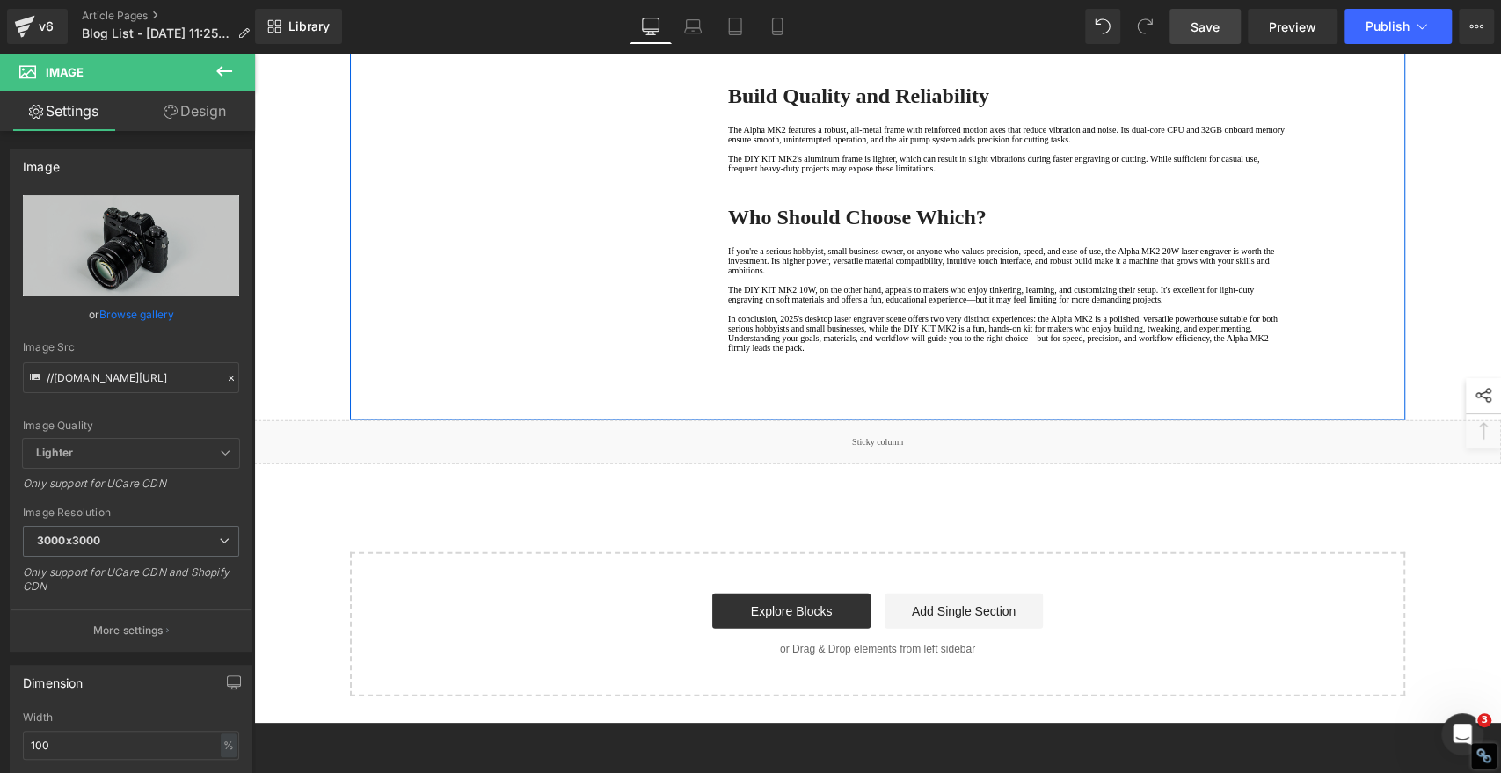
scroll to position [2883, 0]
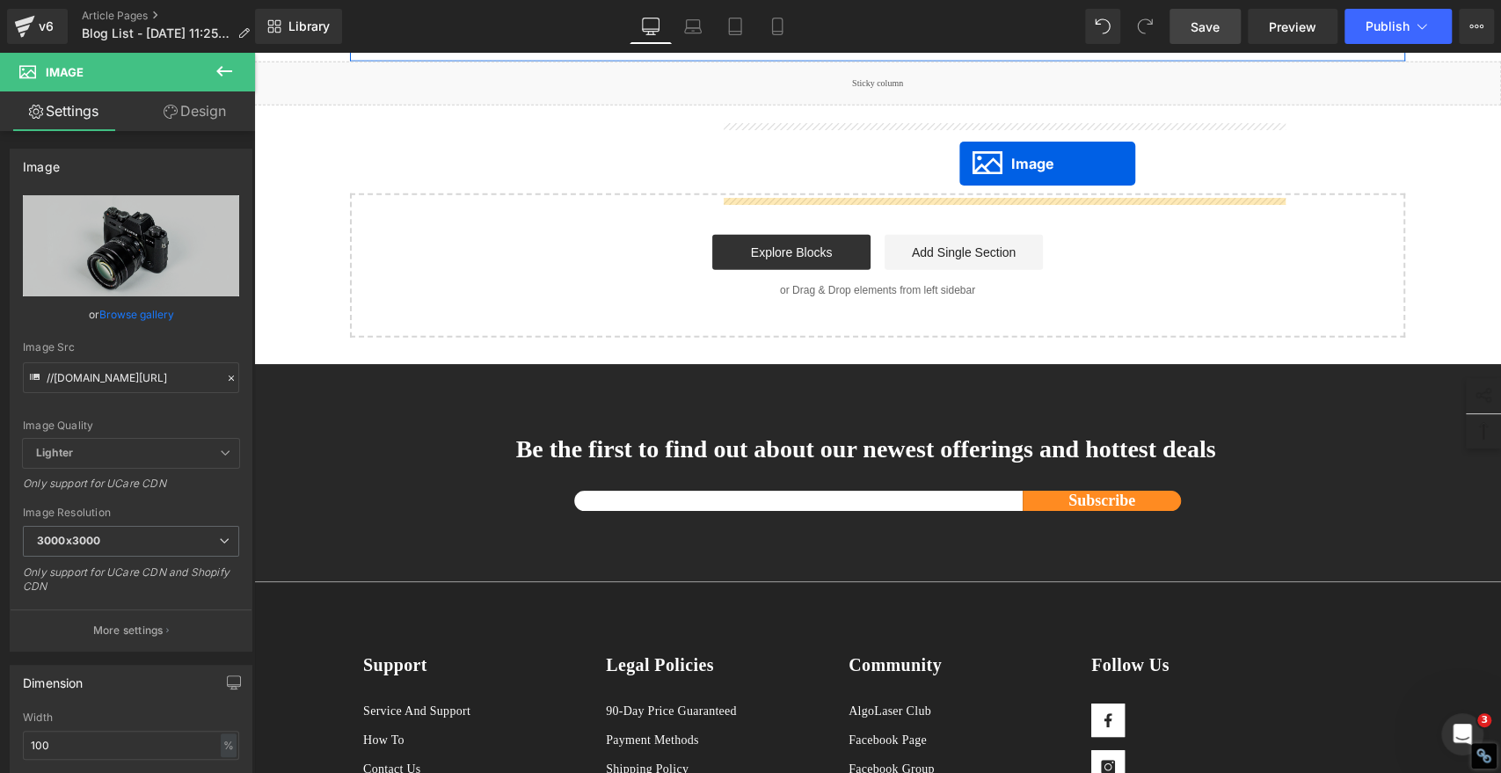
drag, startPoint x: 975, startPoint y: 308, endPoint x: 960, endPoint y: 164, distance: 145.0
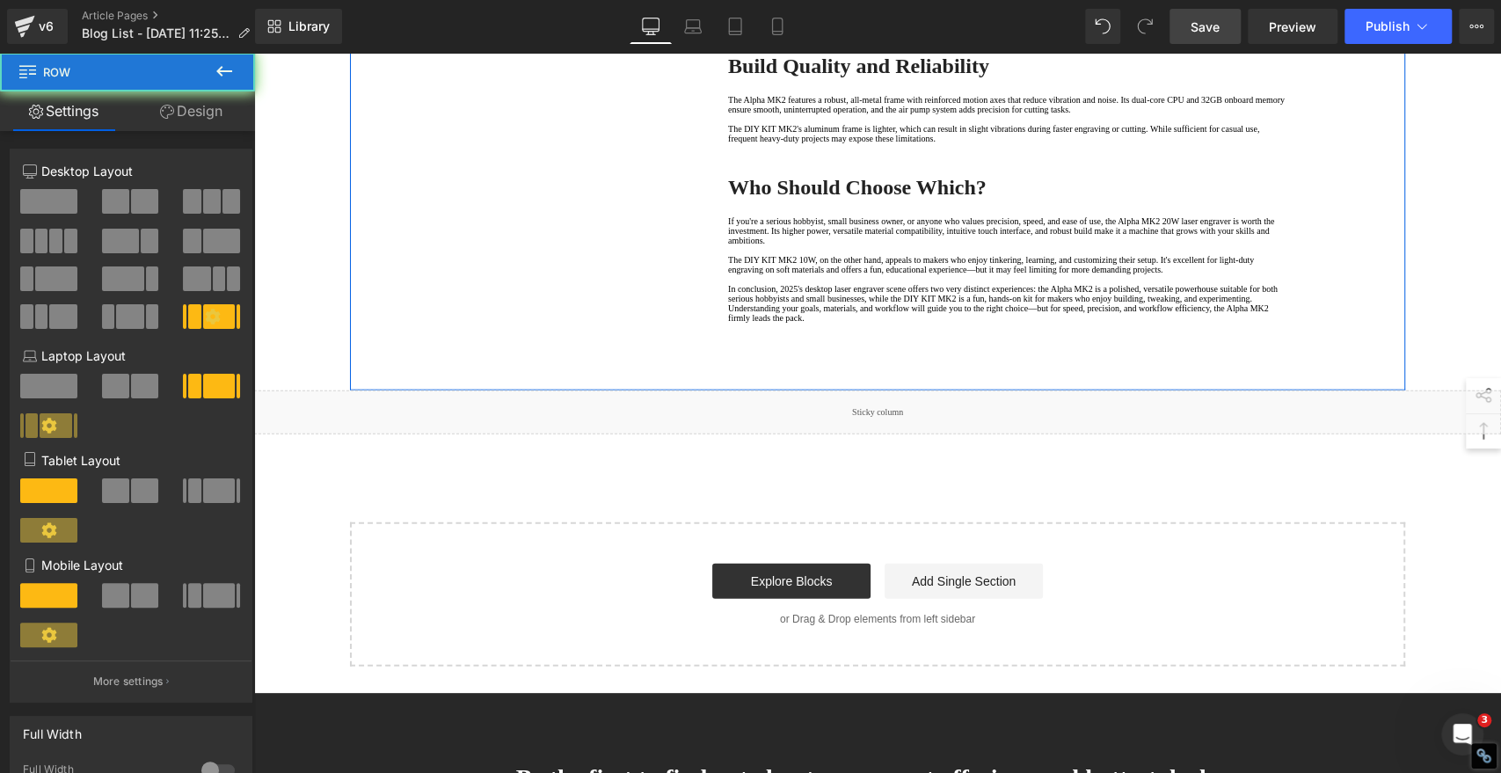
scroll to position [2492, 0]
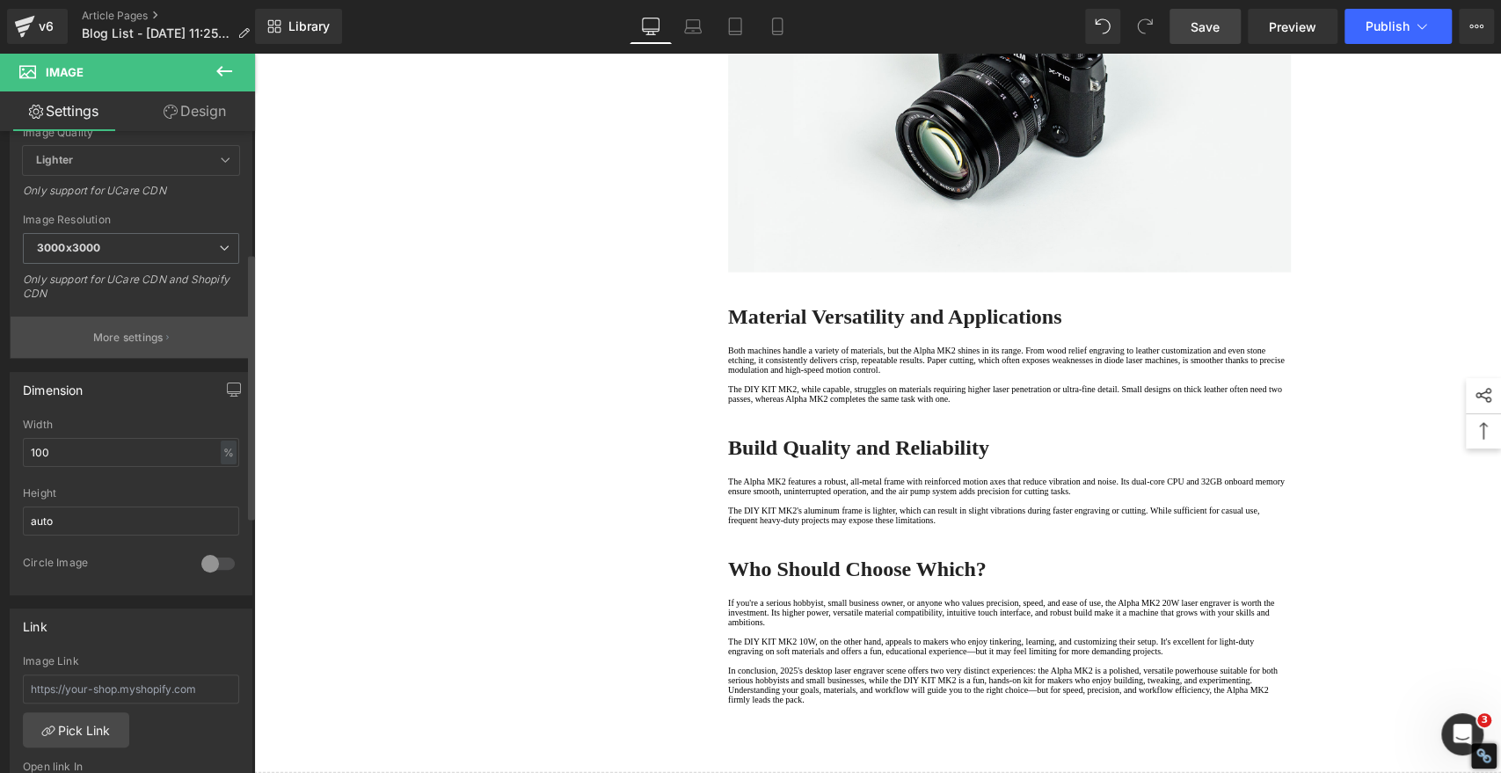
scroll to position [0, 0]
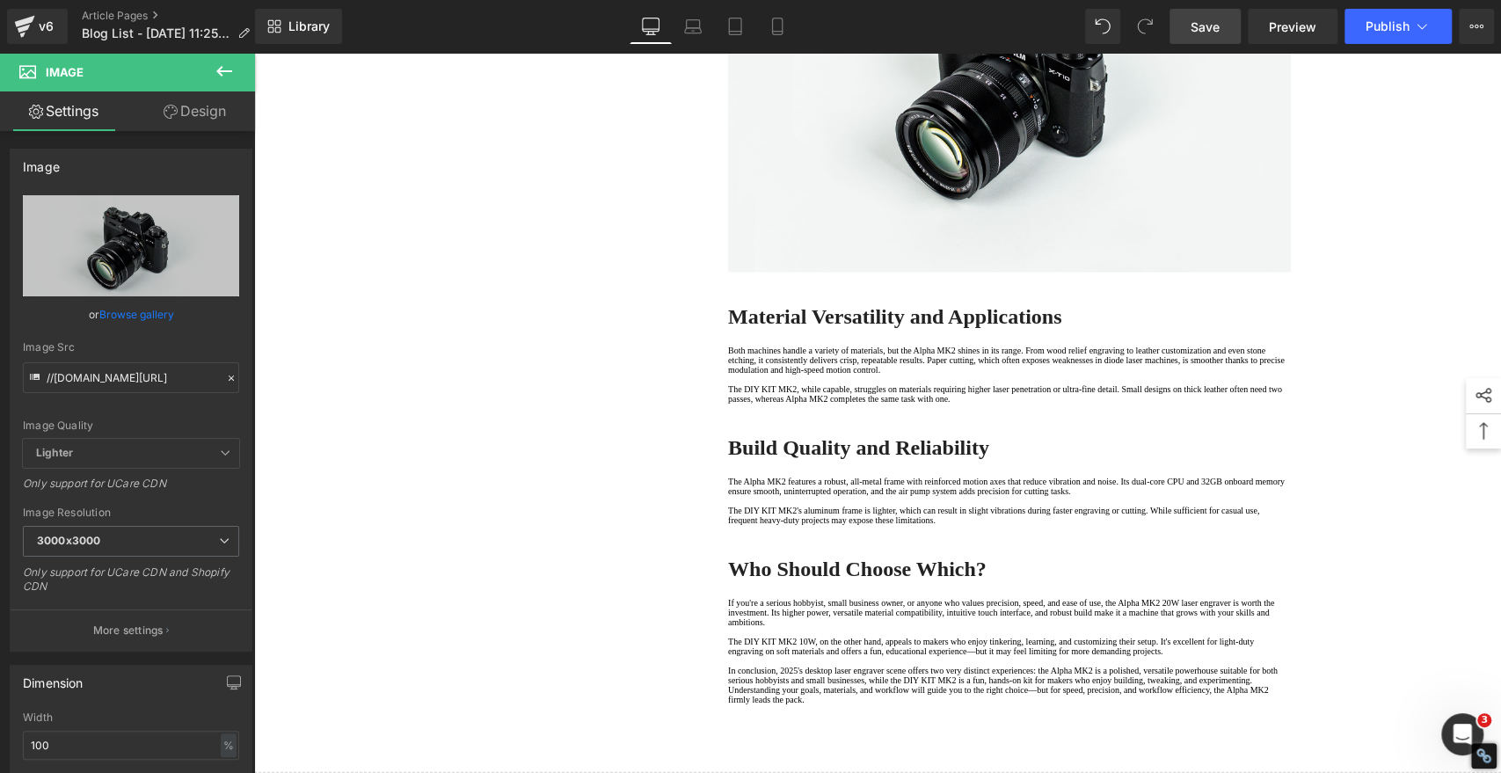
click at [227, 73] on icon at bounding box center [224, 71] width 21 height 21
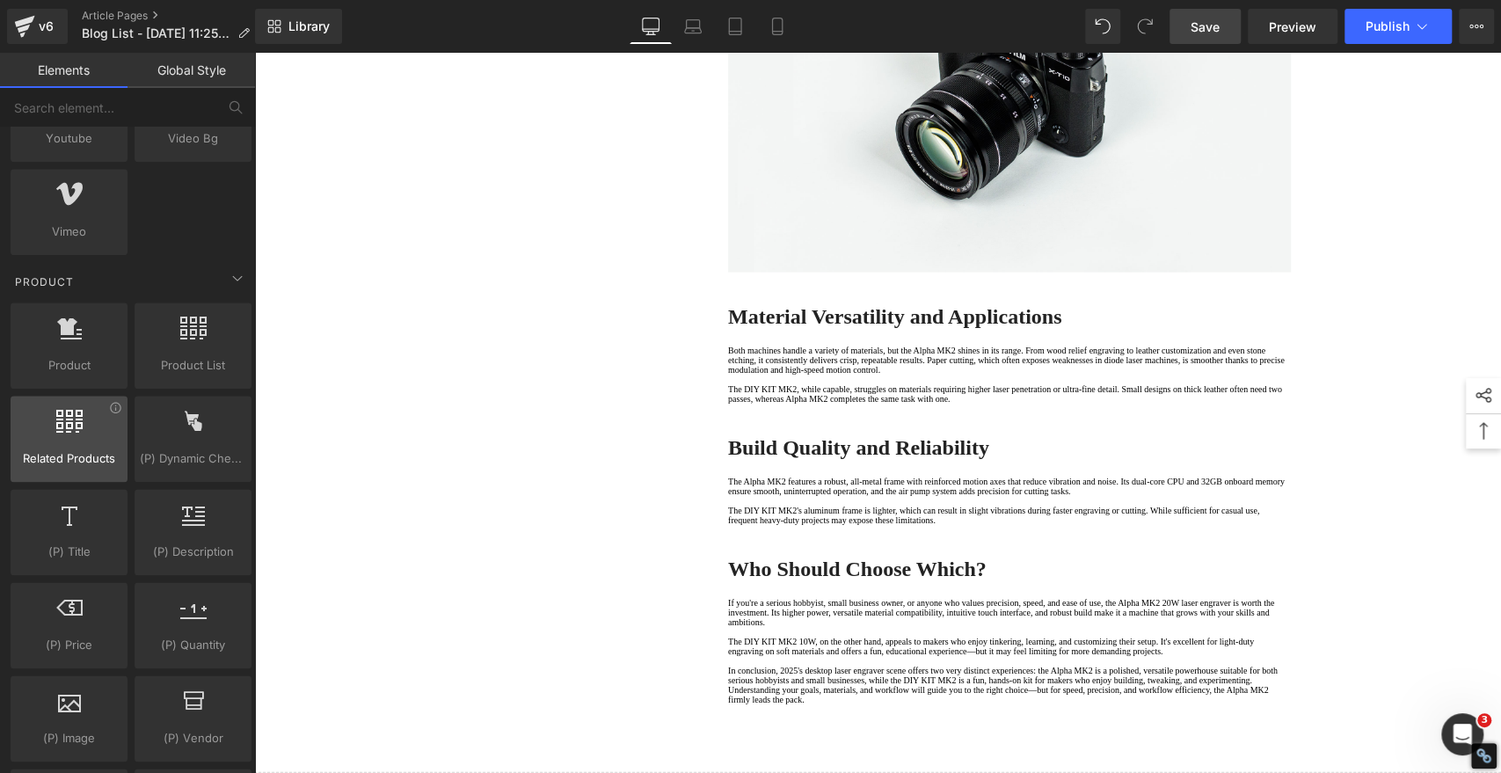
scroll to position [1368, 0]
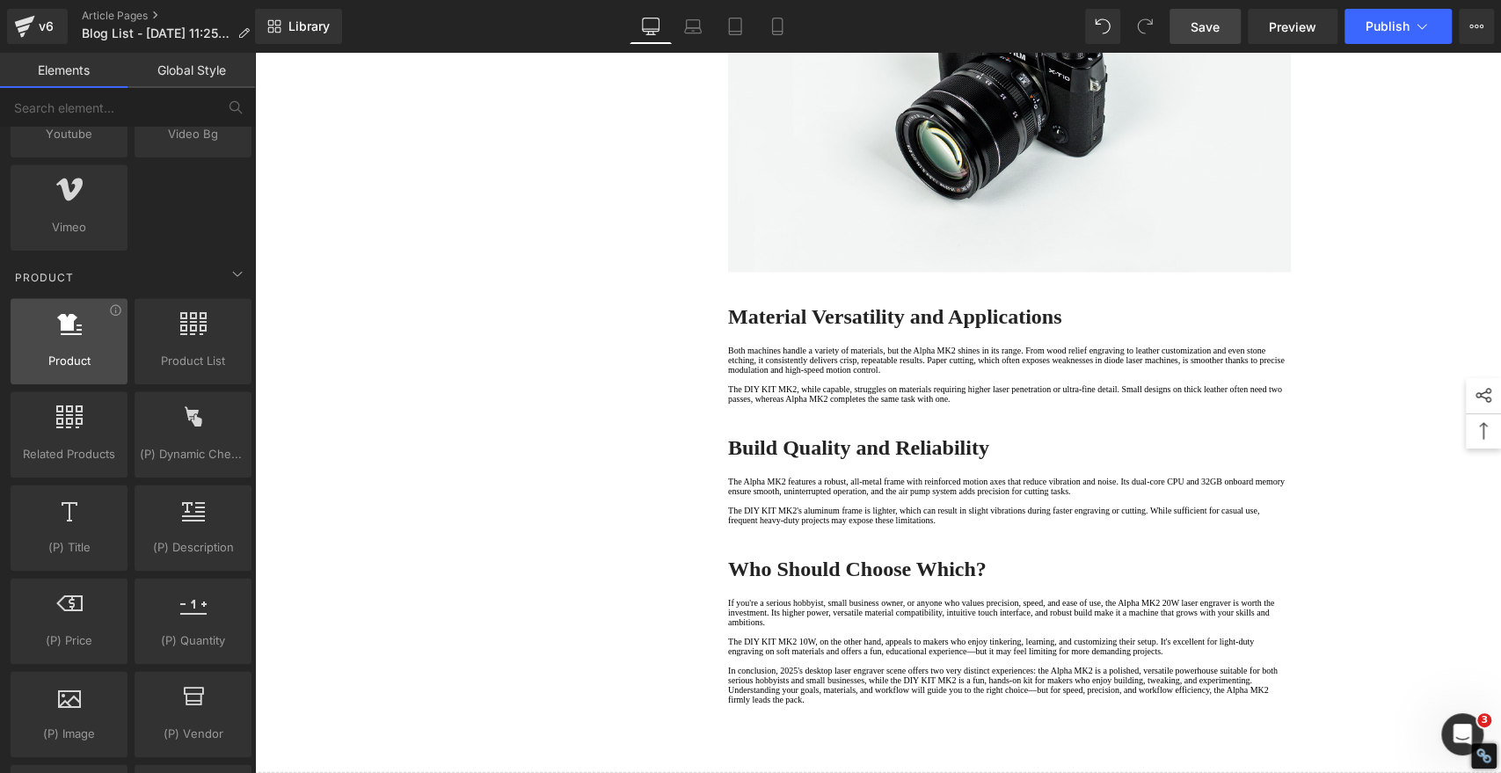
click at [55, 352] on span "Product" at bounding box center [69, 361] width 106 height 18
click at [71, 340] on div at bounding box center [69, 332] width 106 height 40
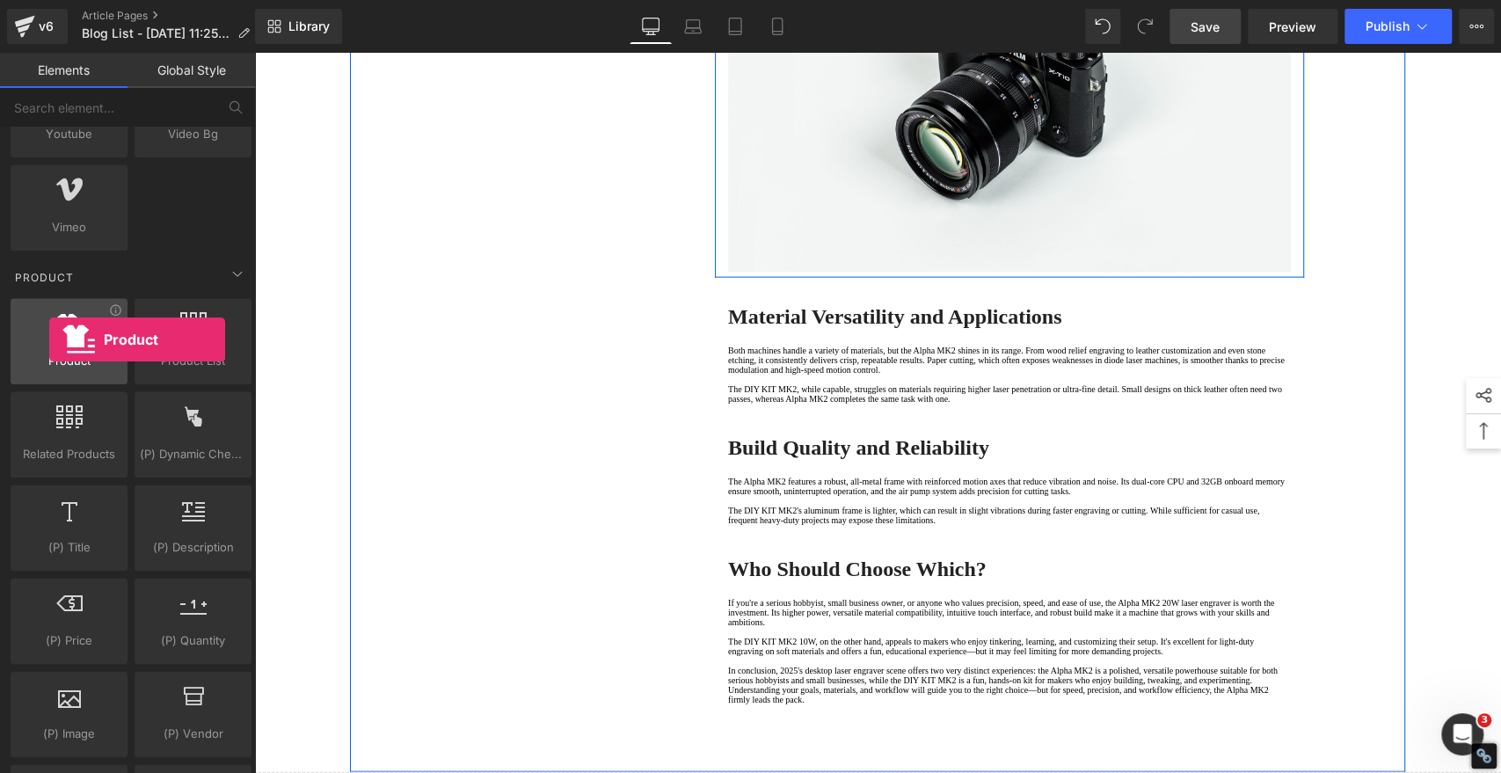
drag, startPoint x: 67, startPoint y: 335, endPoint x: 49, endPoint y: 340, distance: 18.1
click at [49, 340] on div at bounding box center [69, 332] width 106 height 40
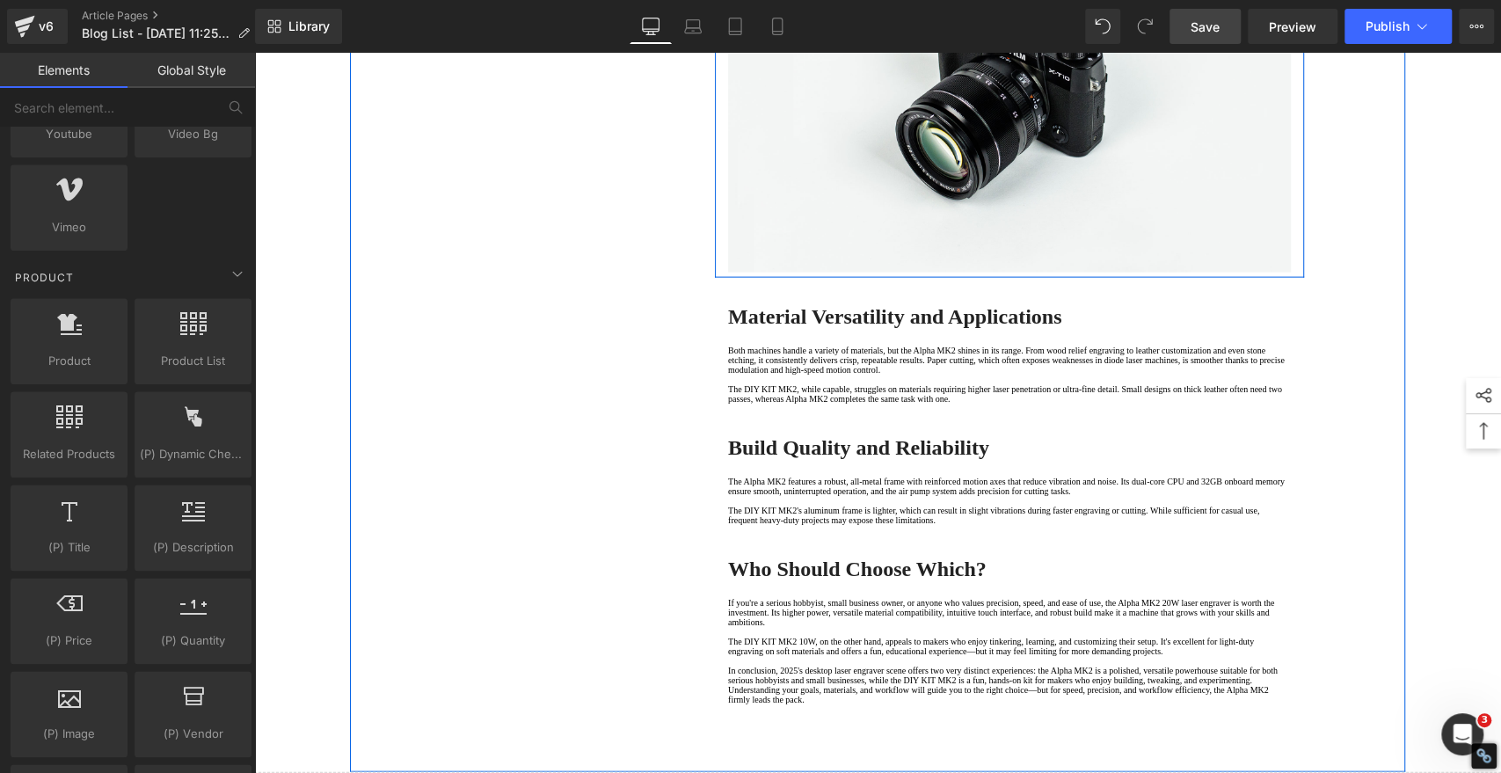
drag, startPoint x: 1039, startPoint y: 324, endPoint x: 1034, endPoint y: 315, distance: 9.8
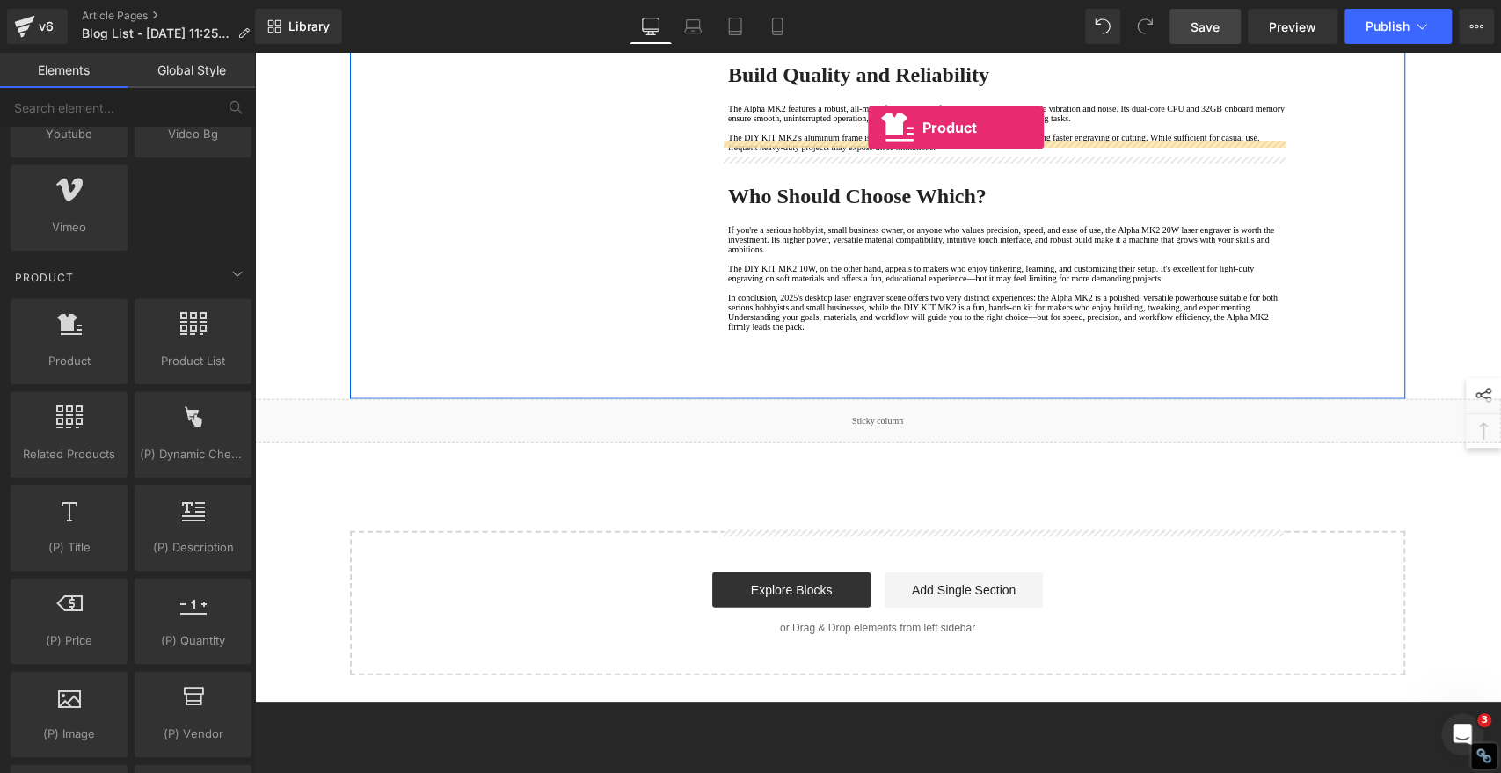
drag, startPoint x: 334, startPoint y: 396, endPoint x: 868, endPoint y: 128, distance: 597.5
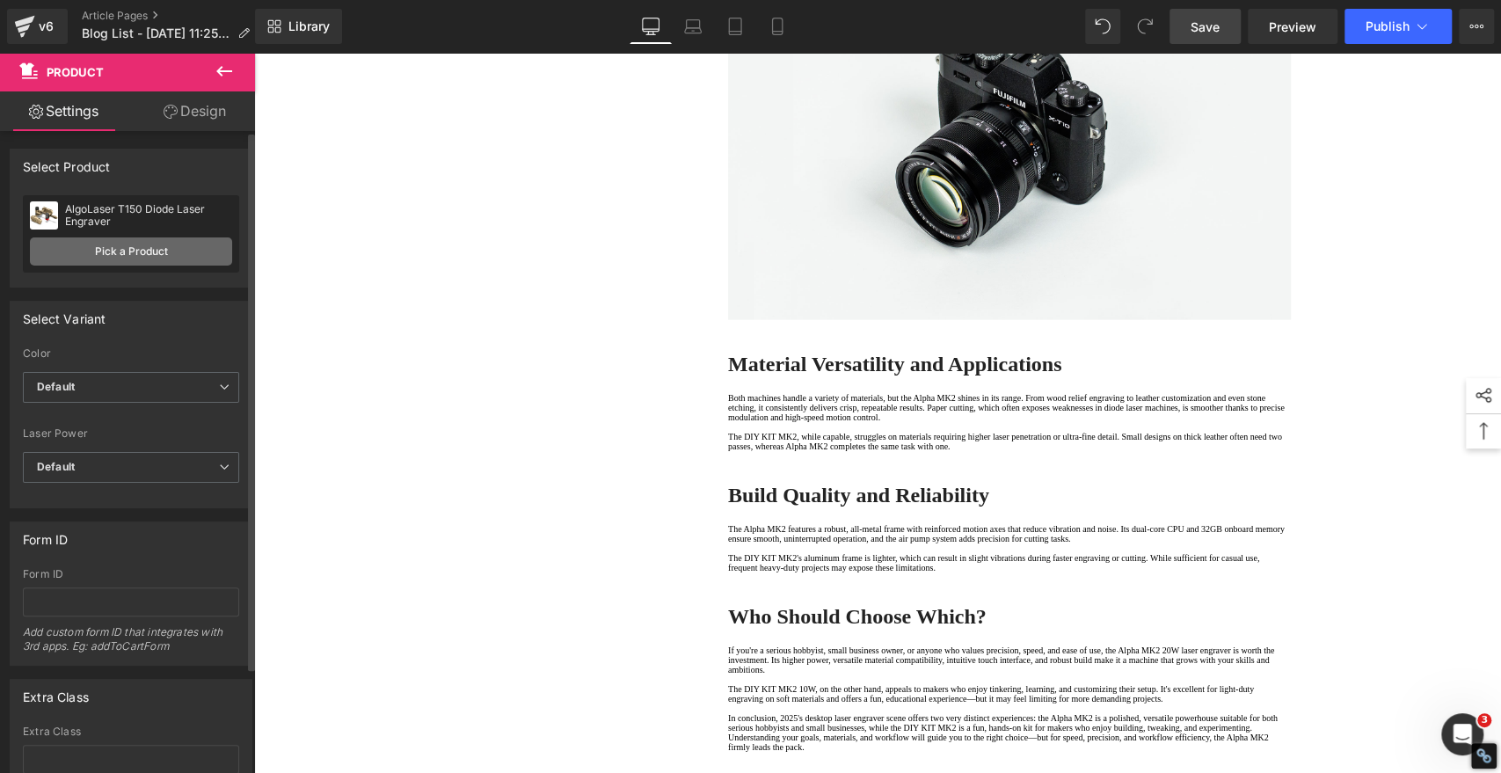
click at [137, 238] on link "Pick a Product" at bounding box center [131, 251] width 202 height 28
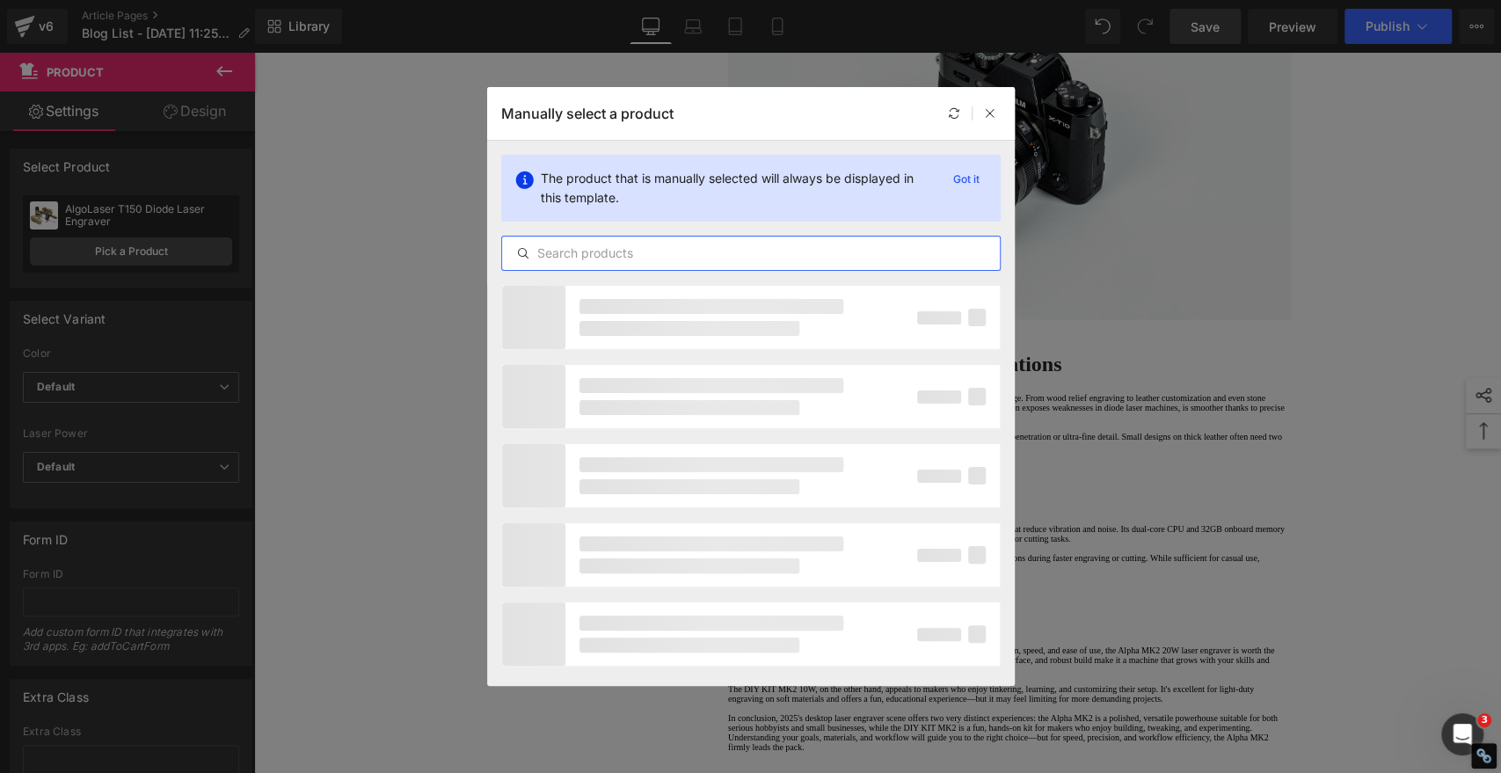
click at [700, 247] on input "text" at bounding box center [751, 253] width 498 height 21
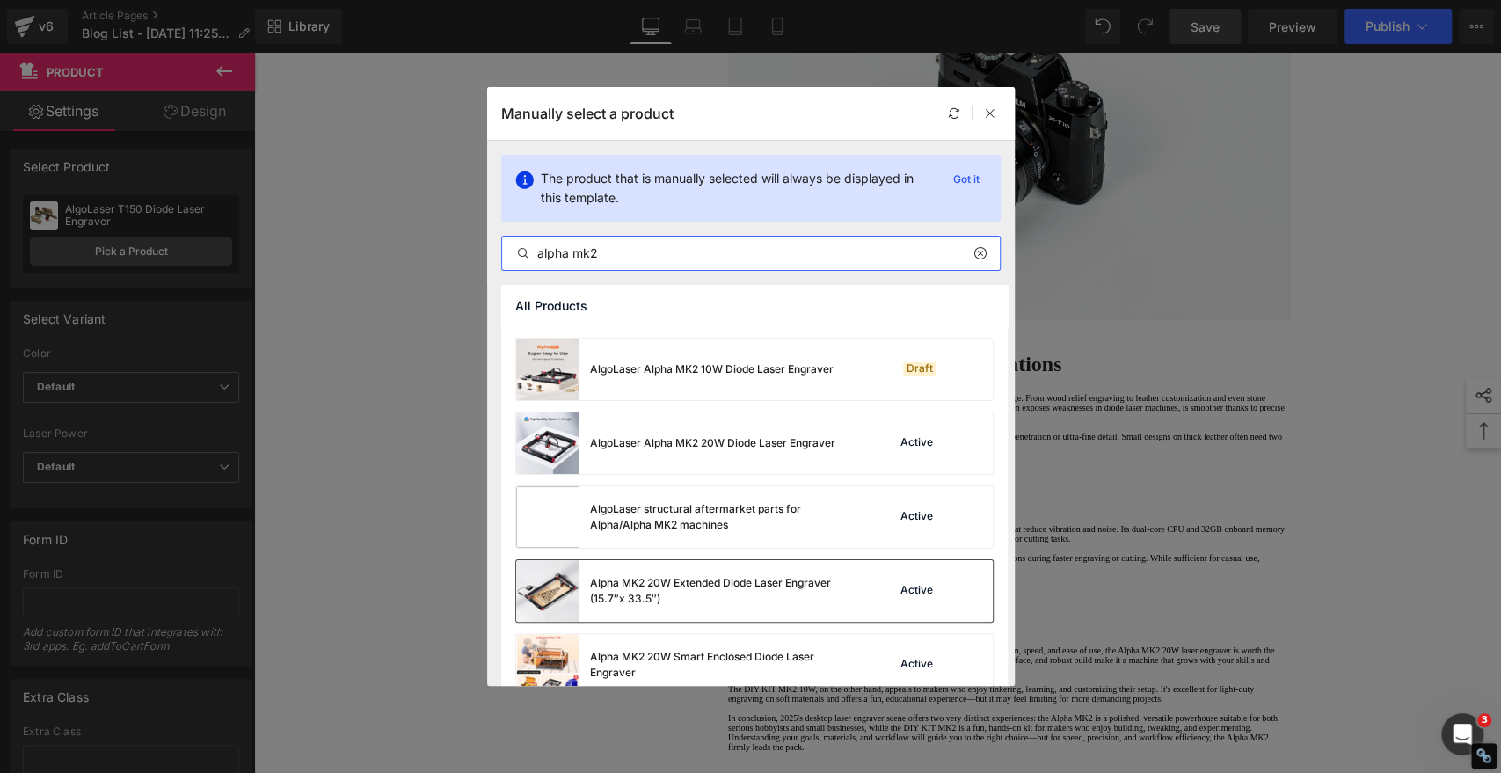
scroll to position [98, 0]
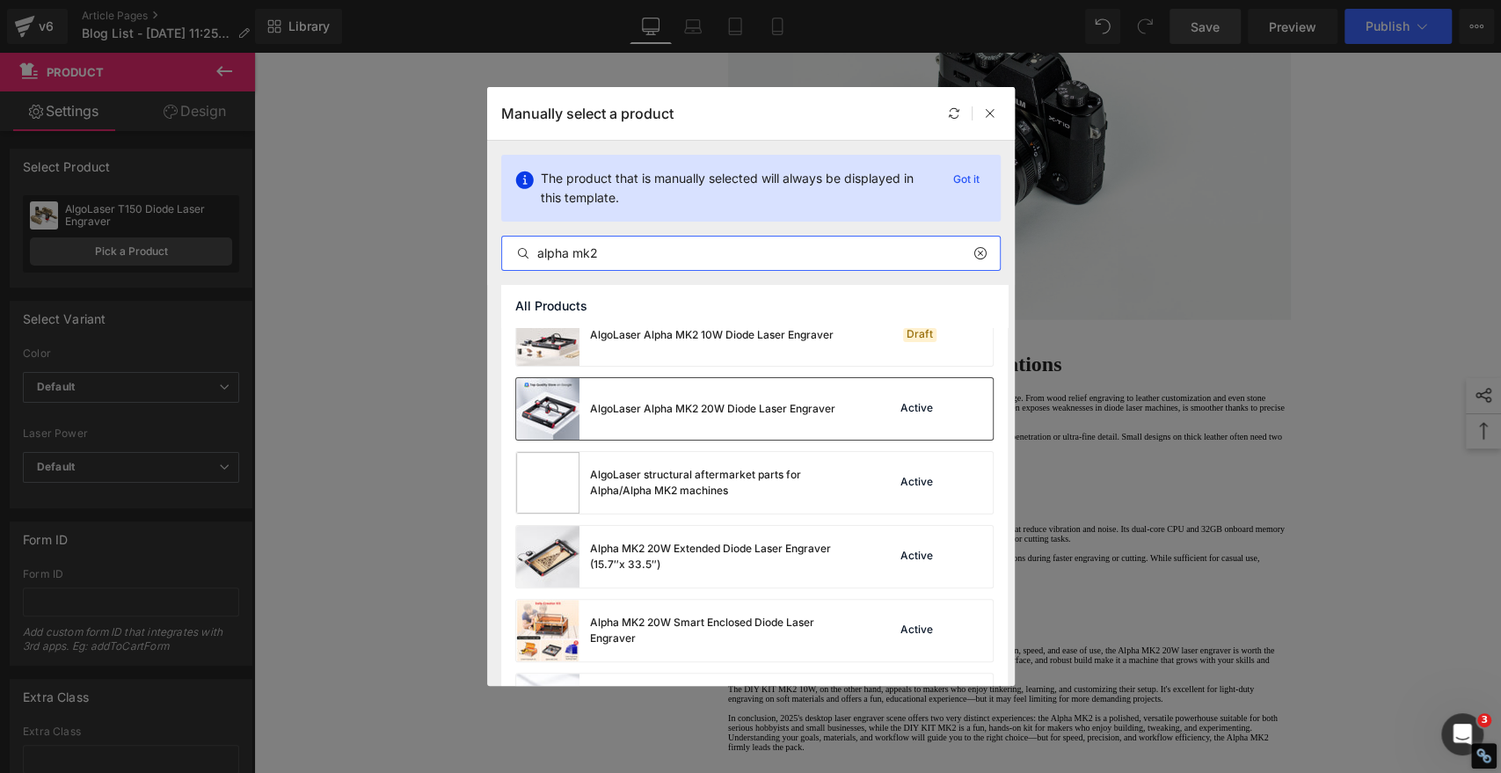
type input "alpha mk2"
click at [661, 409] on div "AlgoLaser Alpha MK2 20W Diode Laser Engraver" at bounding box center [712, 409] width 245 height 16
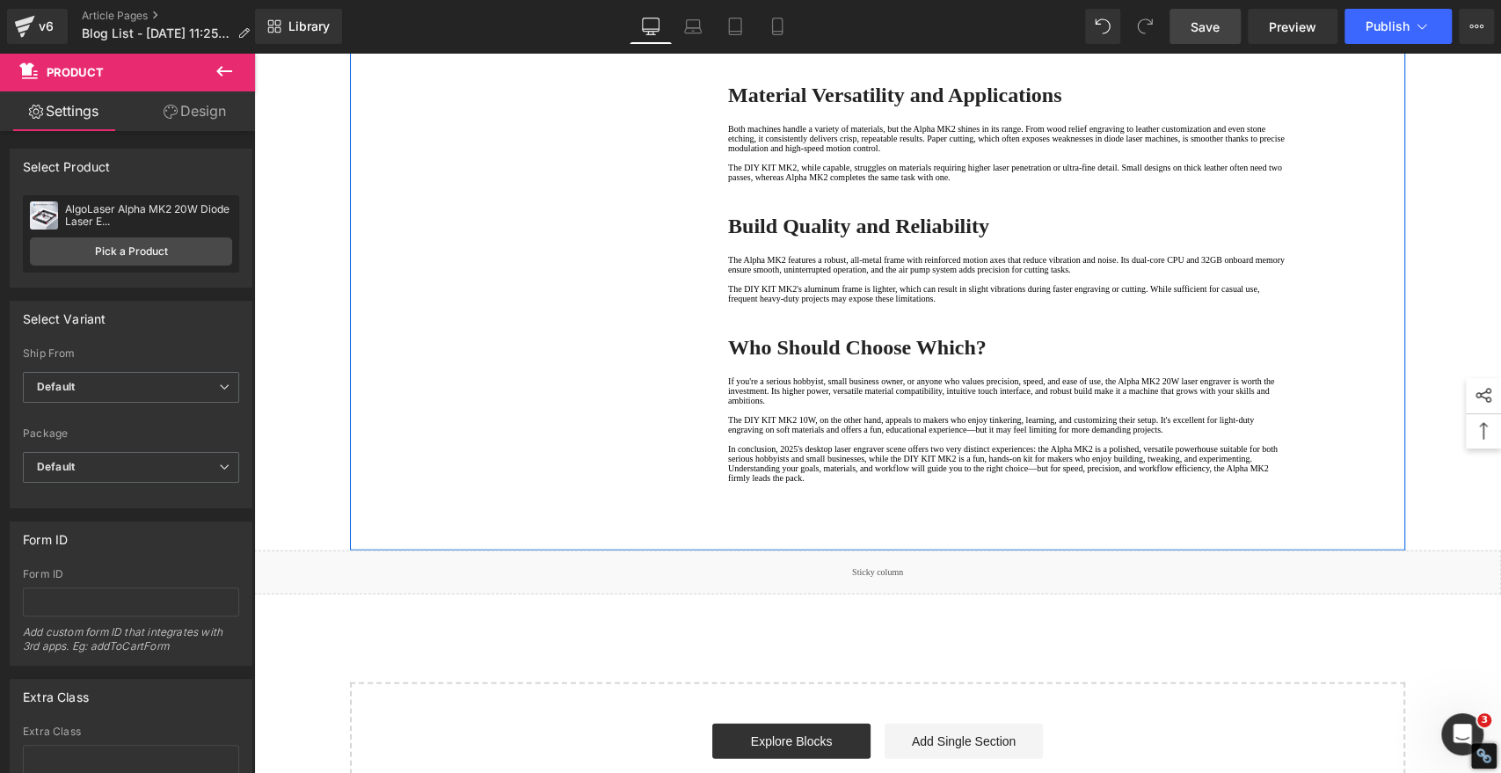
scroll to position [2786, 0]
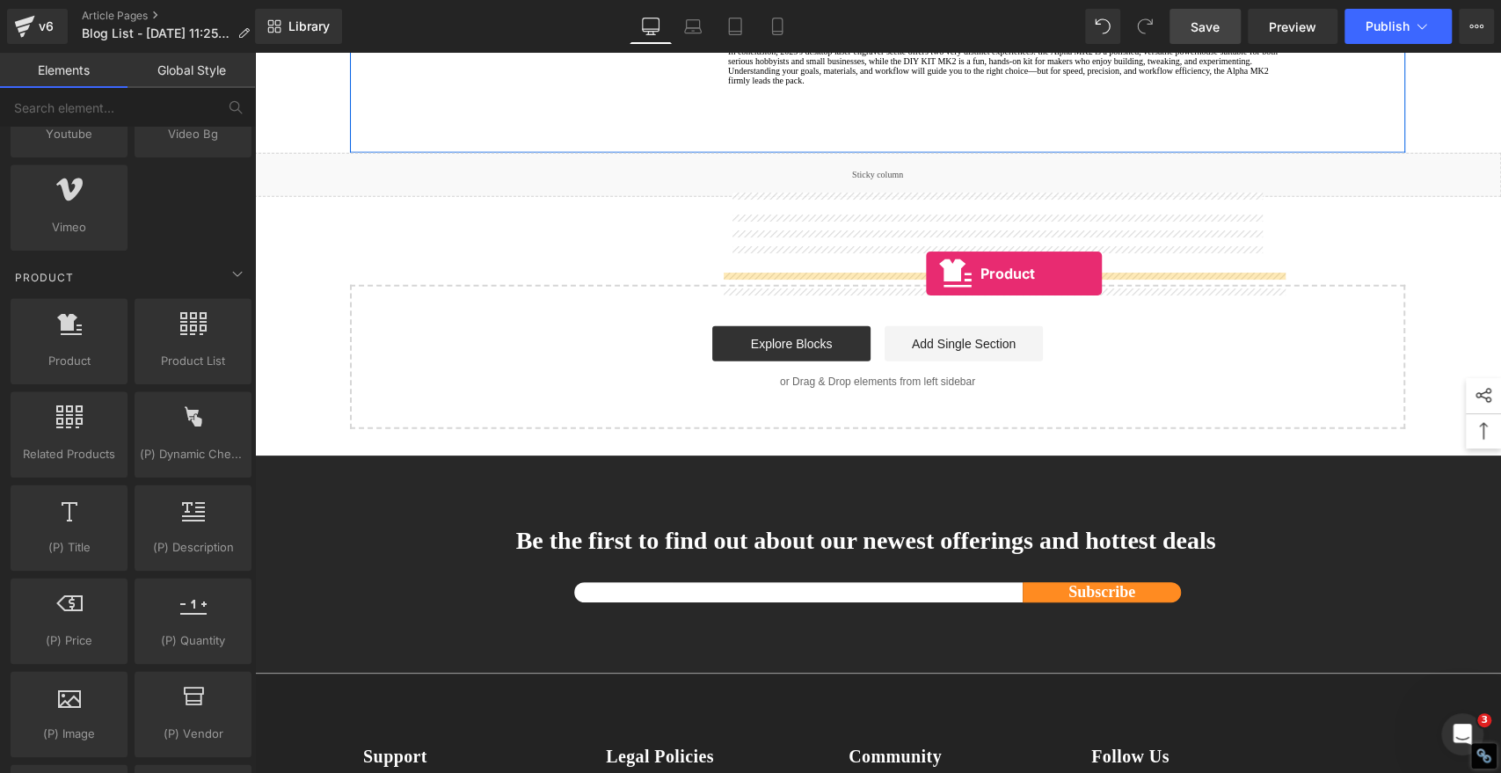
drag, startPoint x: 318, startPoint y: 395, endPoint x: 926, endPoint y: 273, distance: 620.0
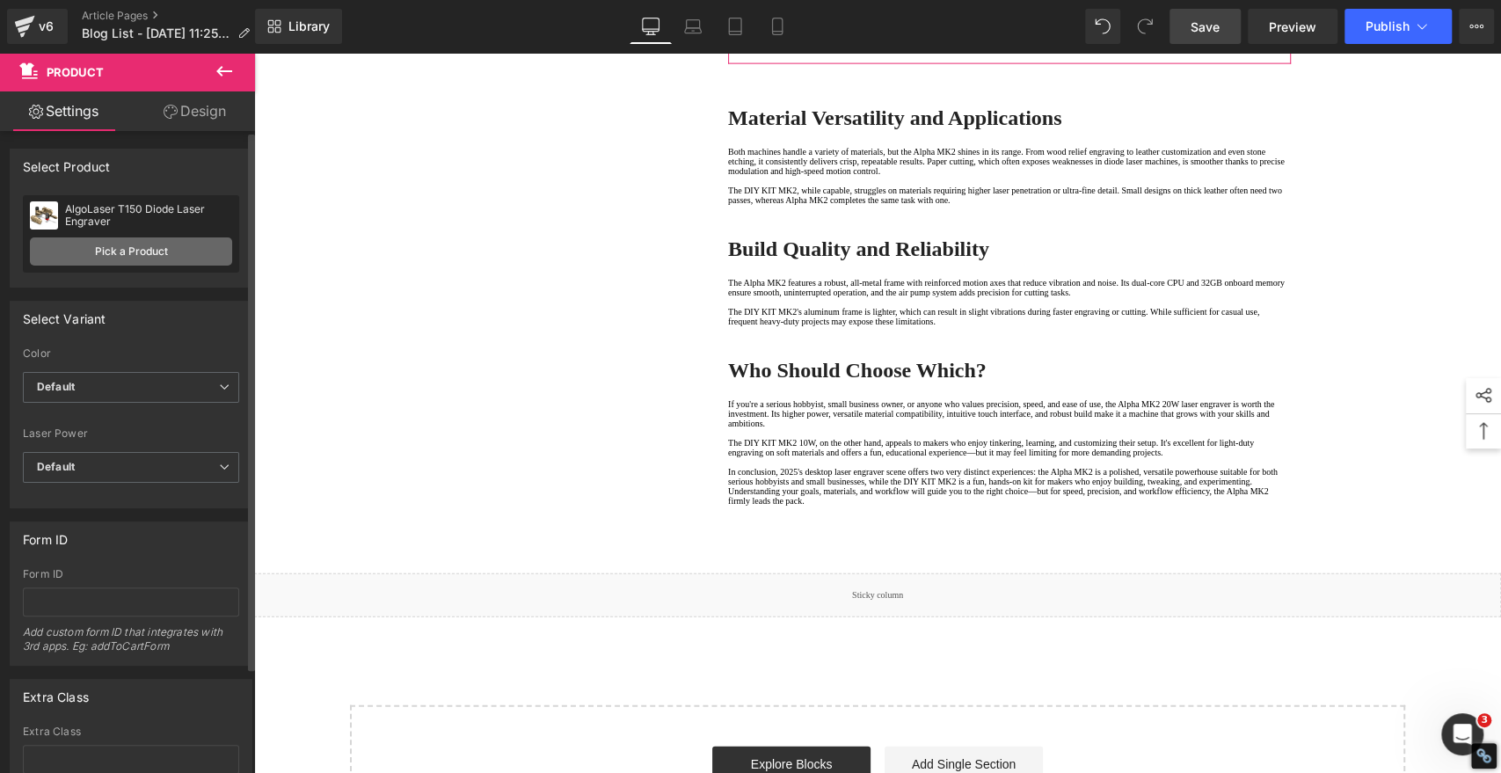
click at [131, 259] on link "Pick a Product" at bounding box center [131, 251] width 202 height 28
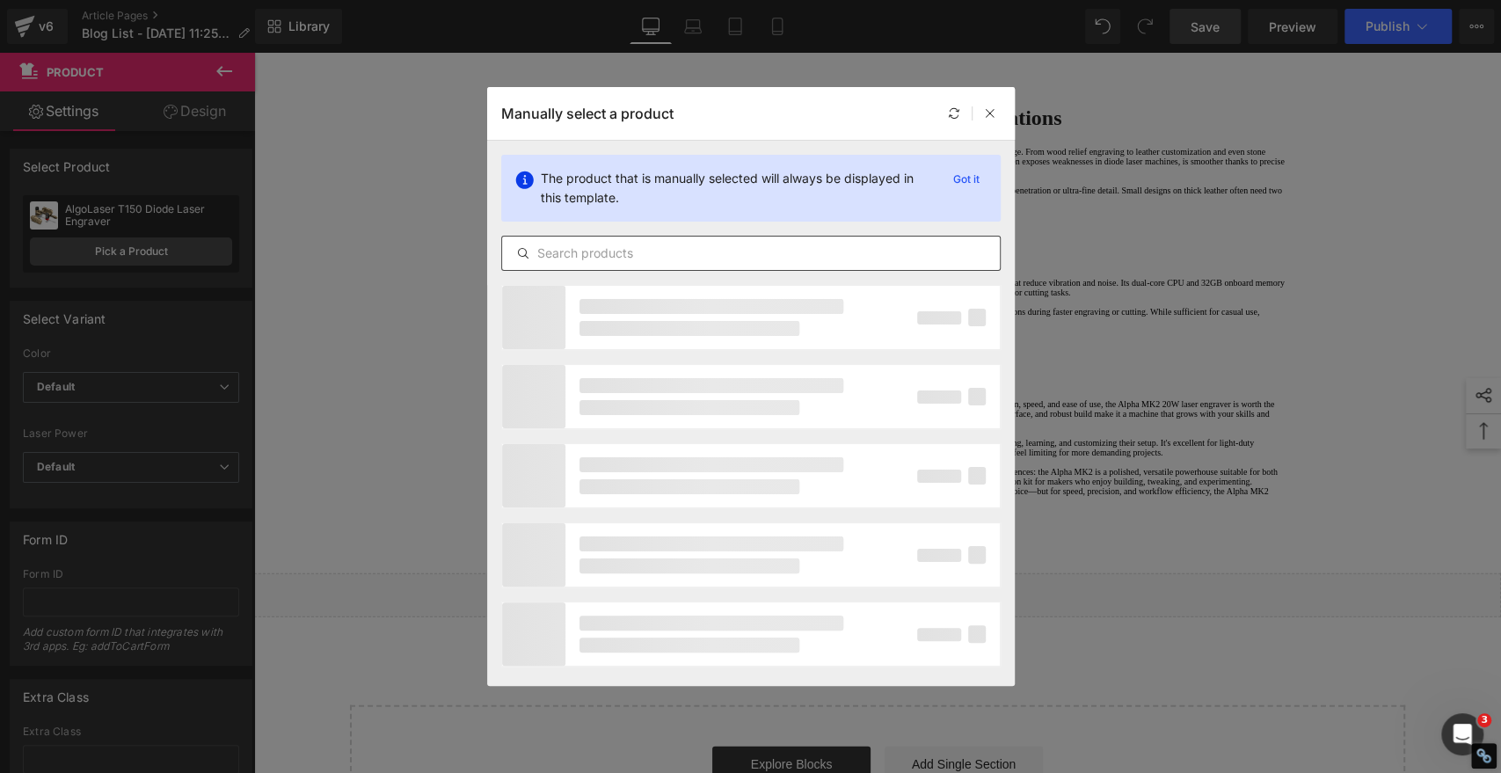
click at [603, 256] on input "text" at bounding box center [751, 253] width 498 height 21
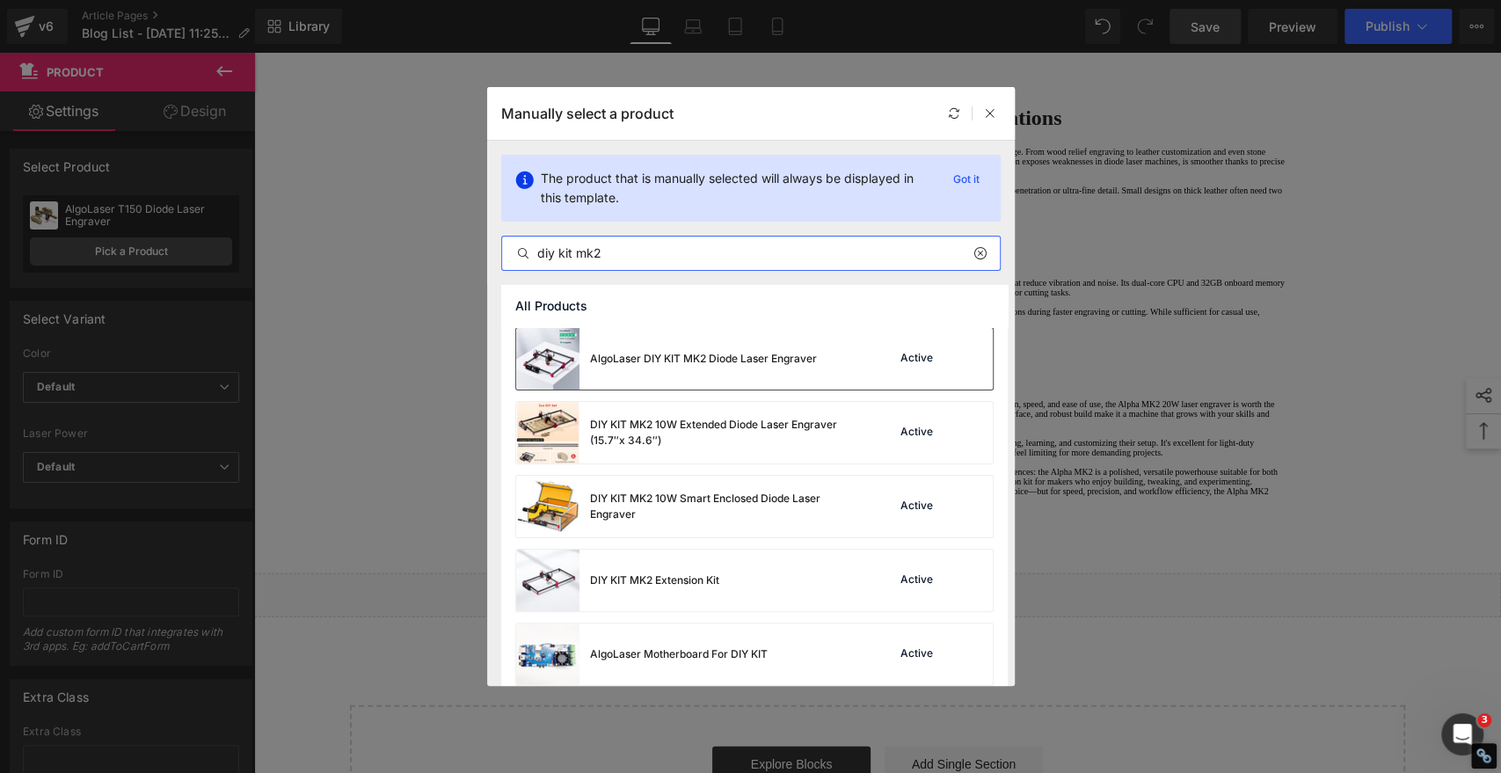
type input "diy kit mk2"
click at [683, 365] on div "AlgoLaser DIY KIT MK2 Diode Laser Engraver" at bounding box center [703, 359] width 227 height 16
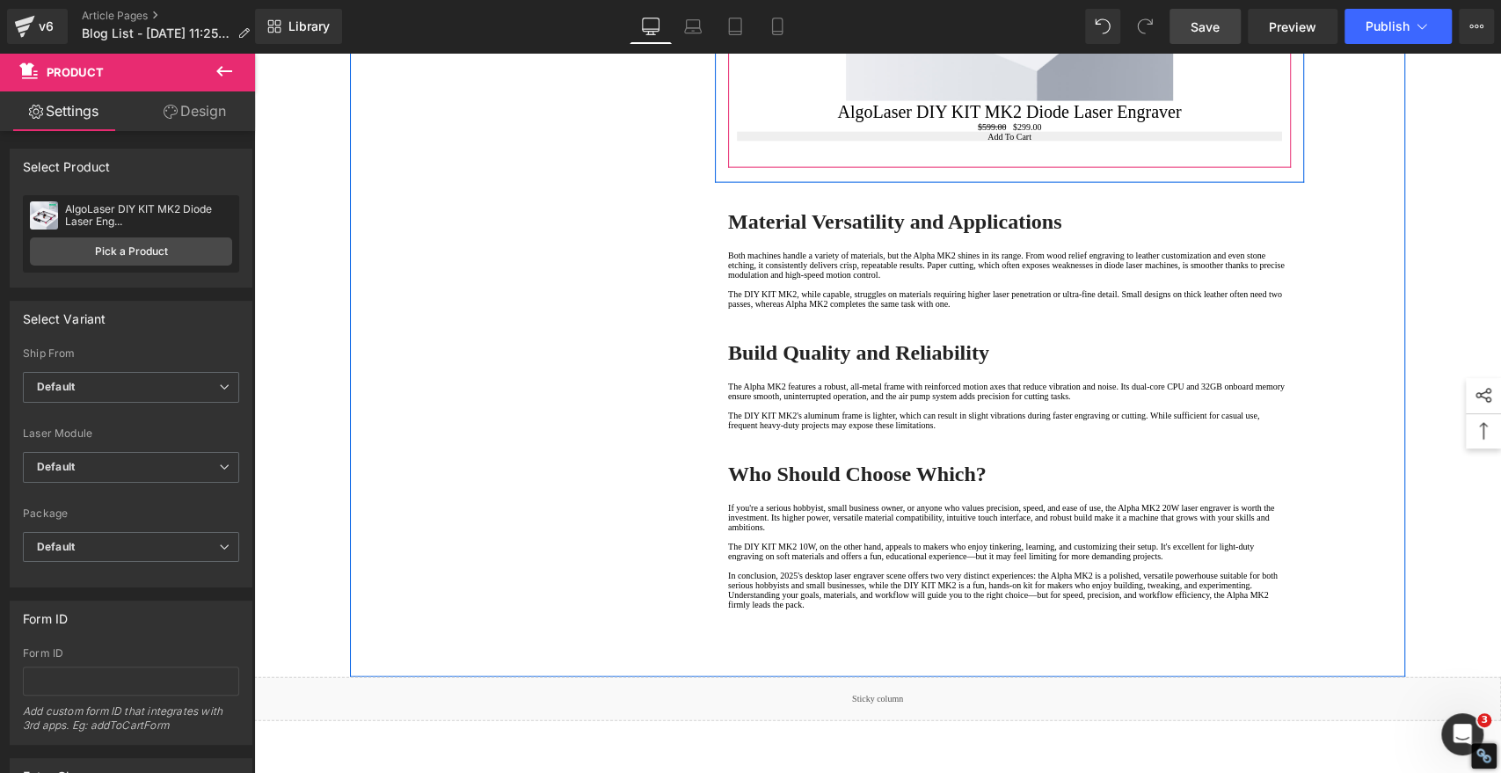
scroll to position [2492, 0]
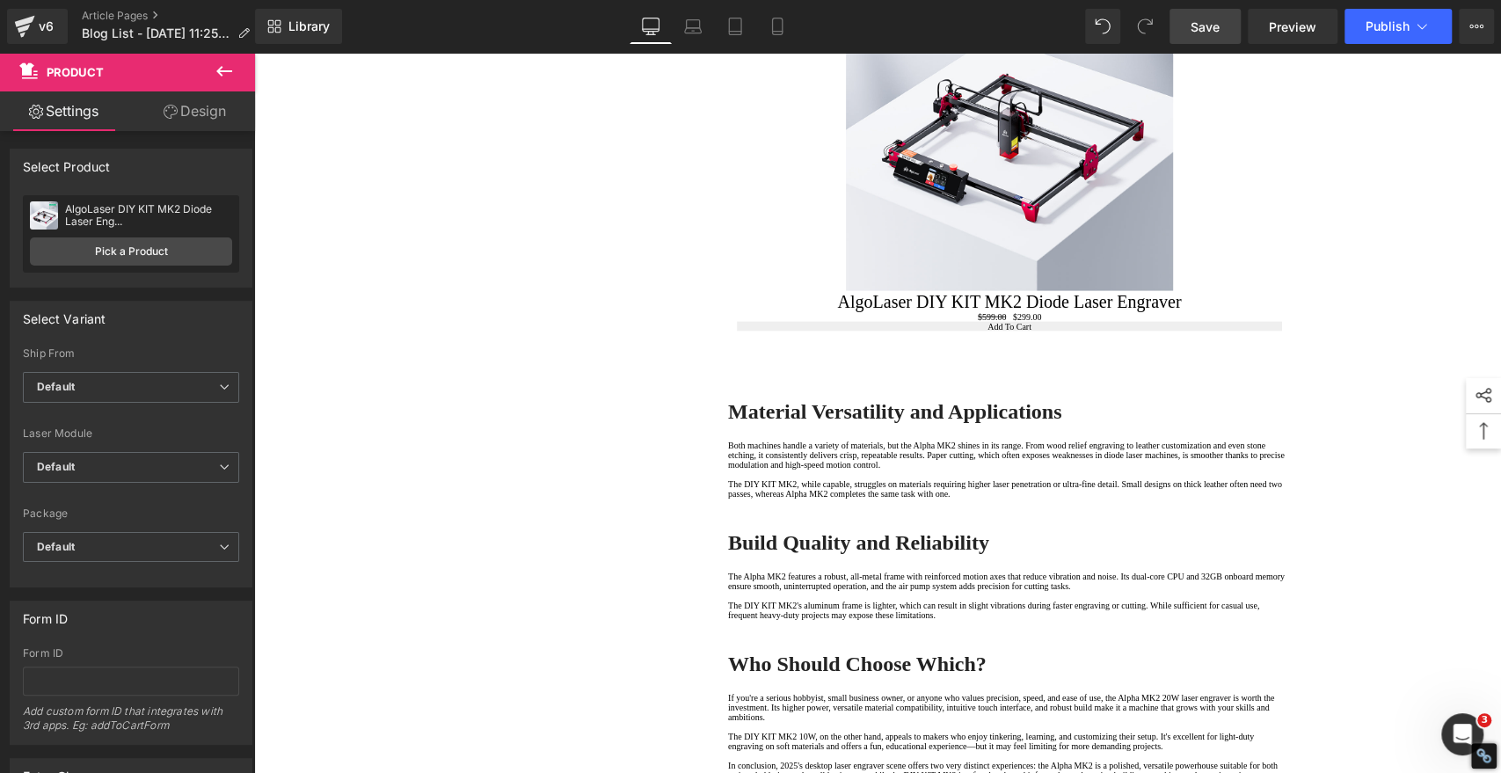
click at [1204, 28] on span "Save" at bounding box center [1205, 27] width 29 height 18
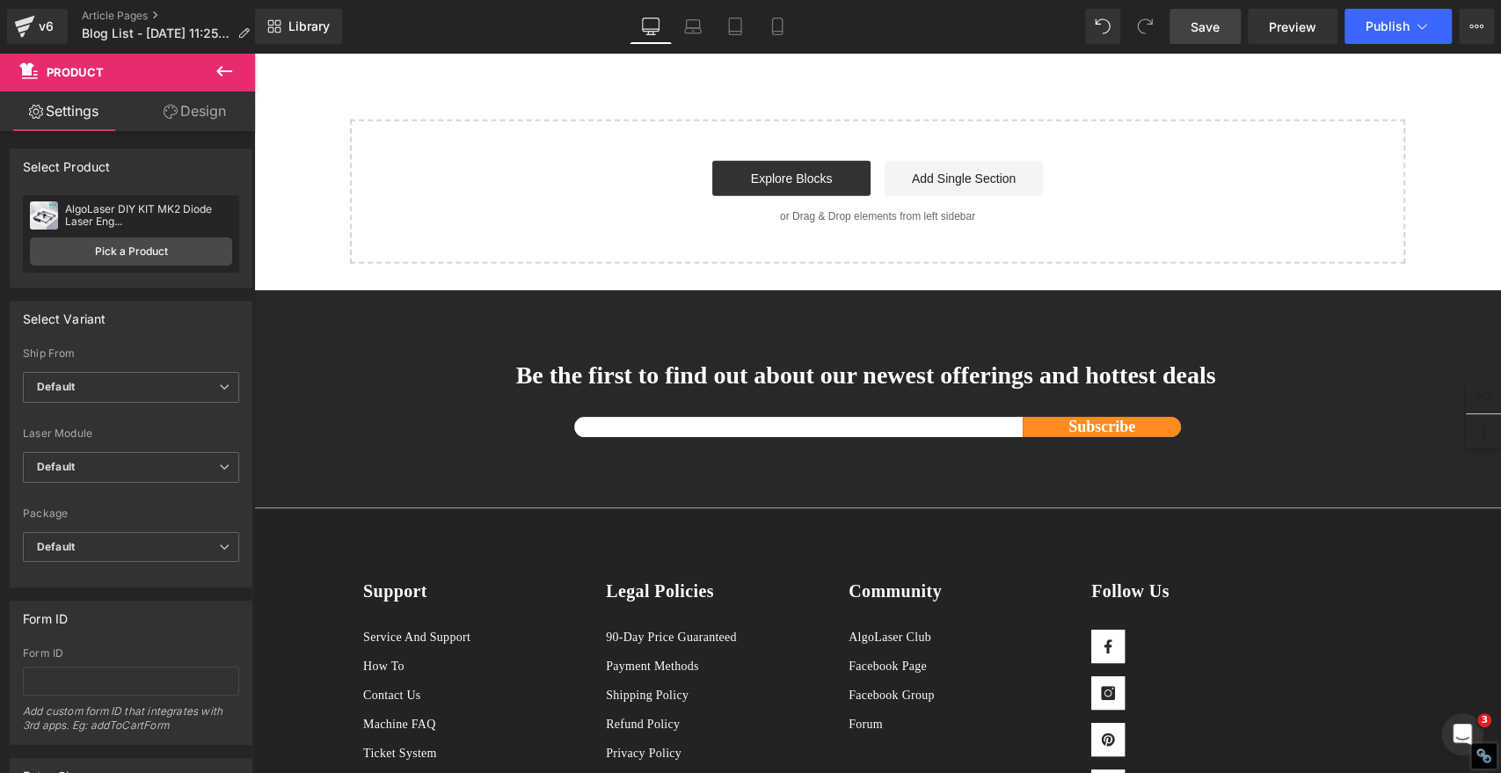
scroll to position [3665, 0]
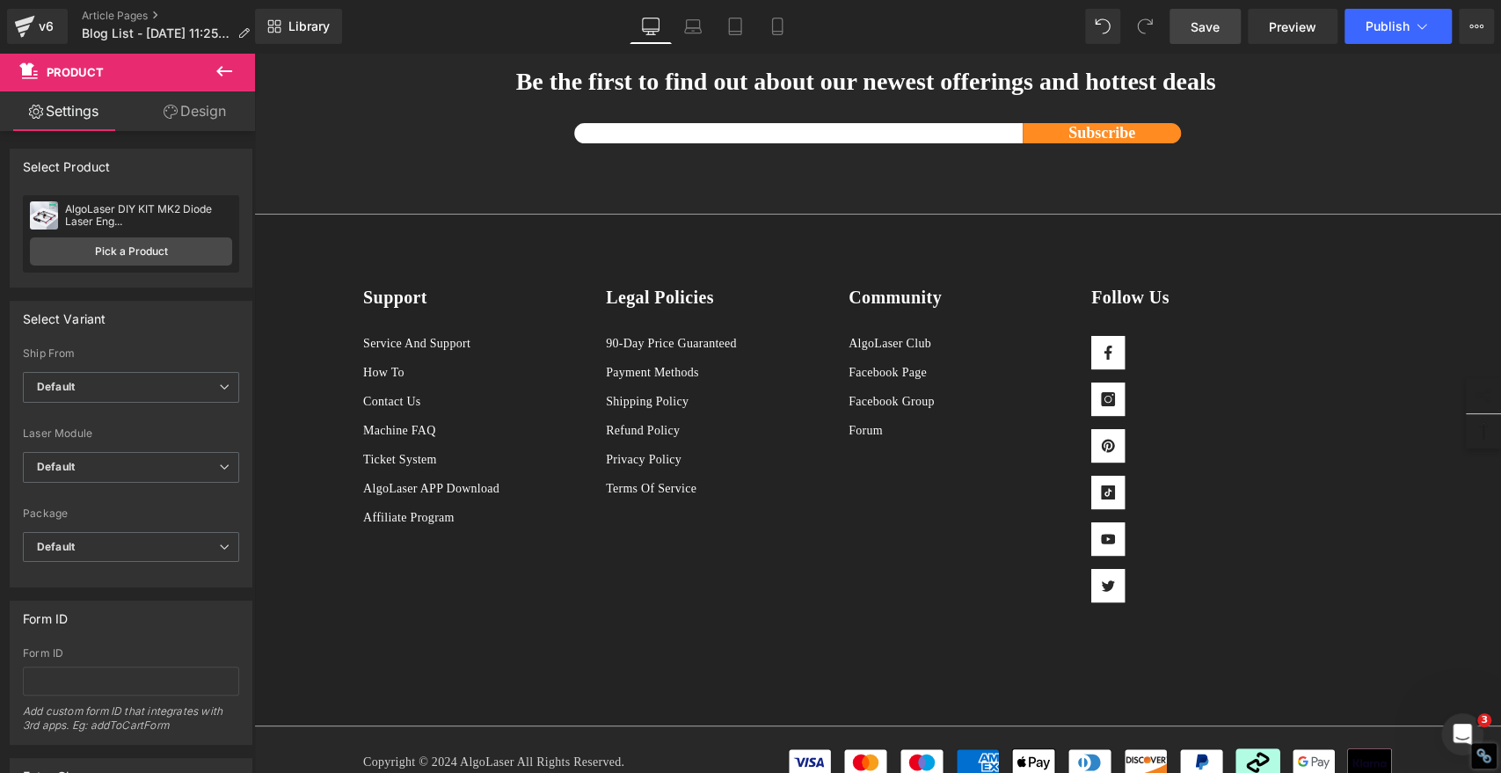
click at [1217, 20] on span "Save" at bounding box center [1205, 27] width 29 height 18
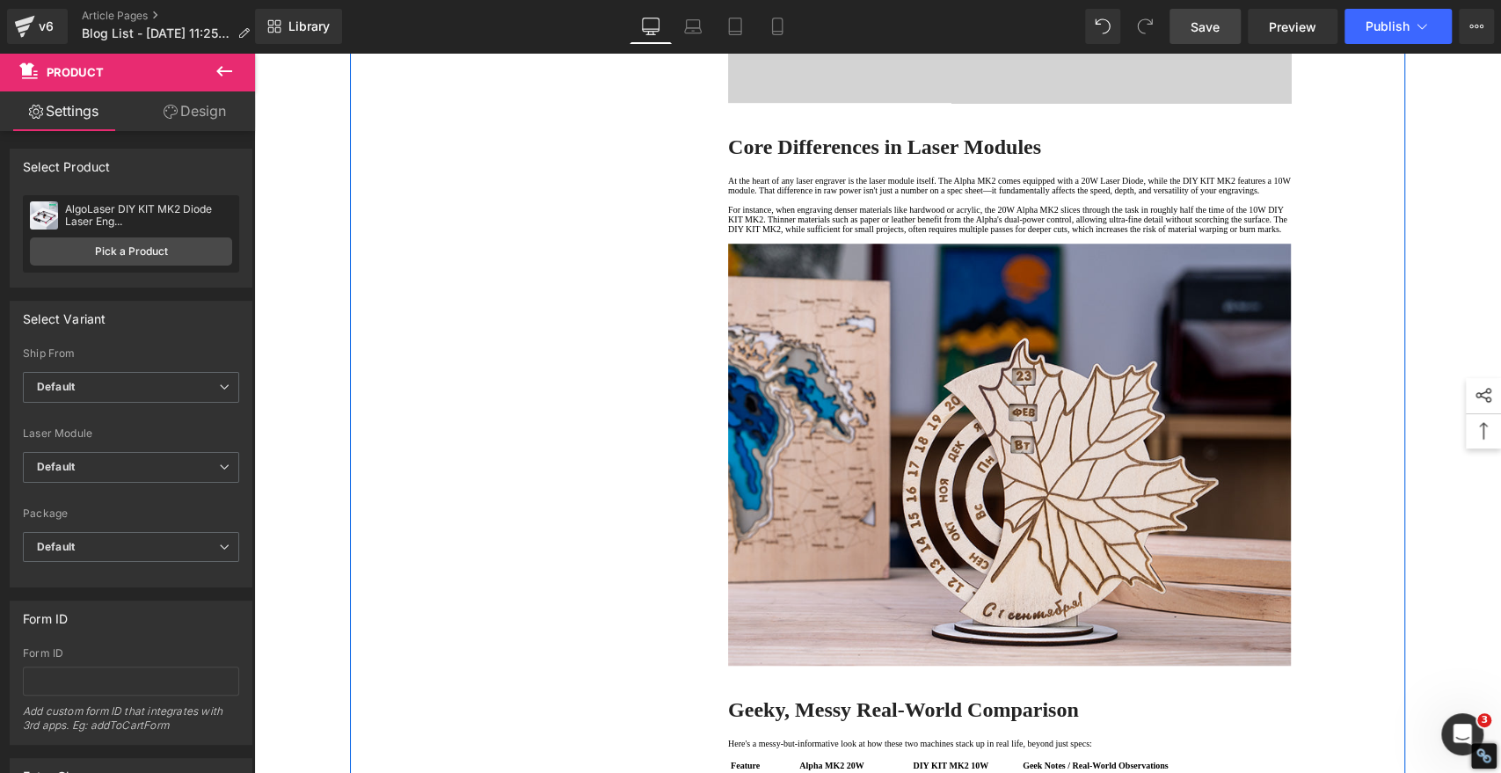
scroll to position [781, 0]
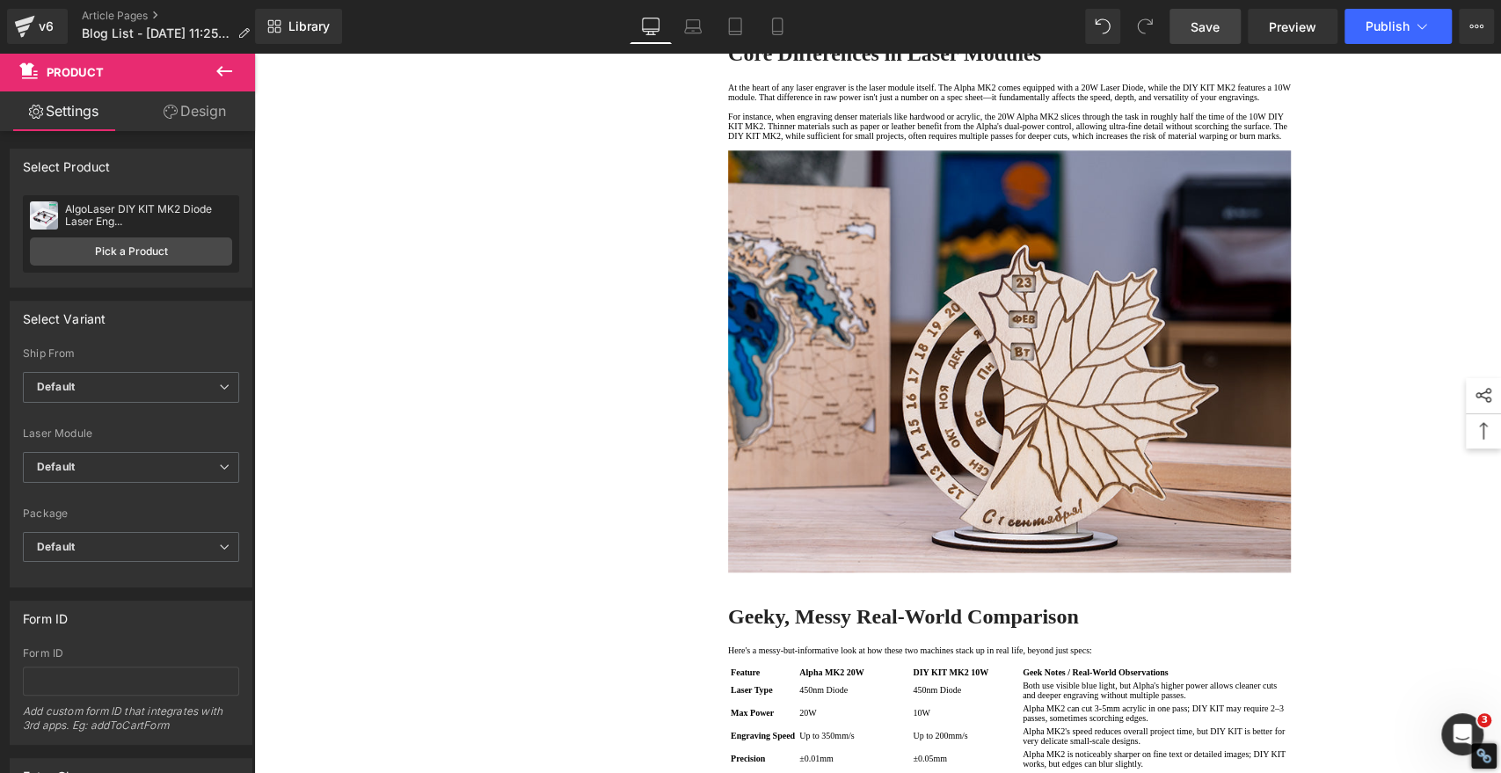
click at [1206, 20] on span "Save" at bounding box center [1205, 27] width 29 height 18
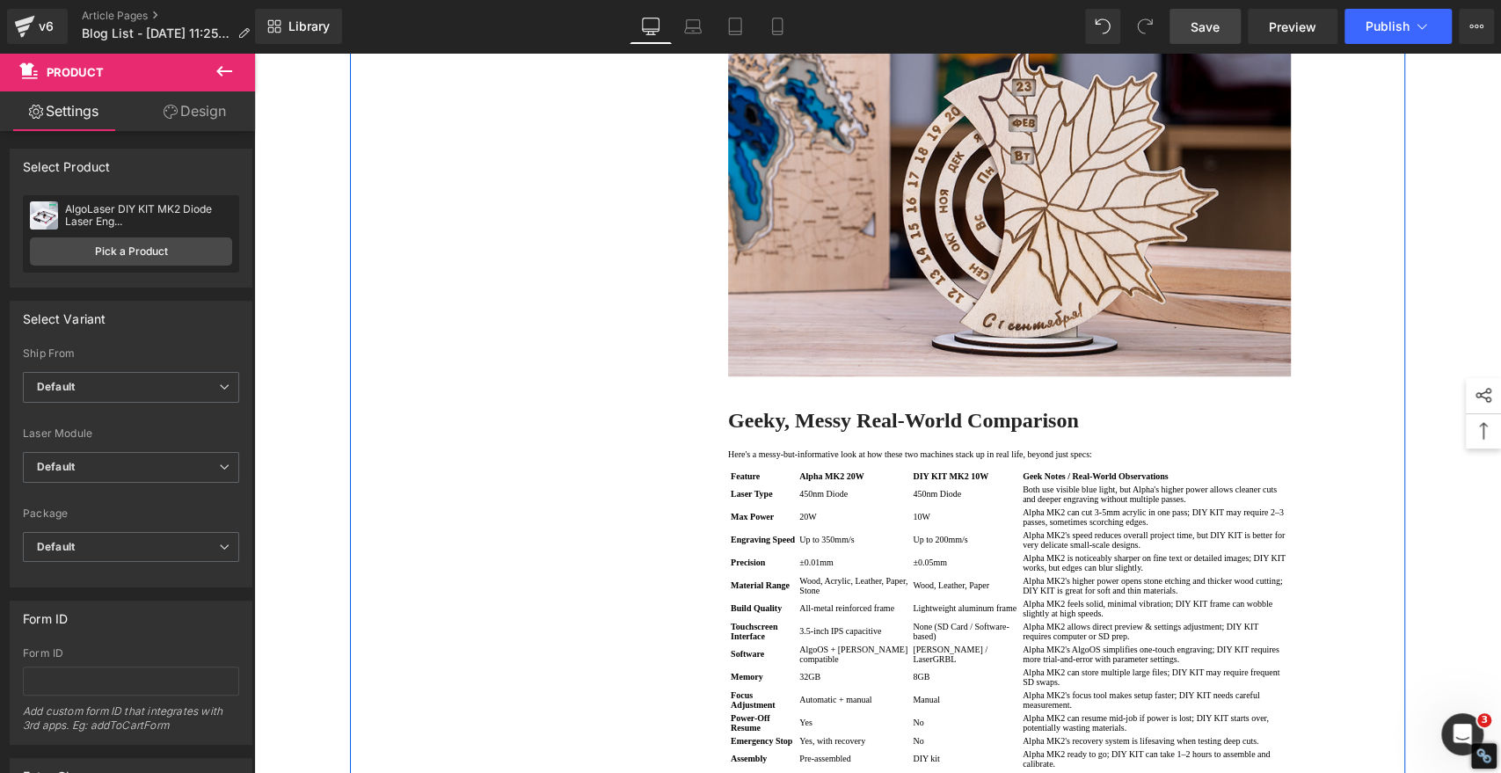
scroll to position [1465, 0]
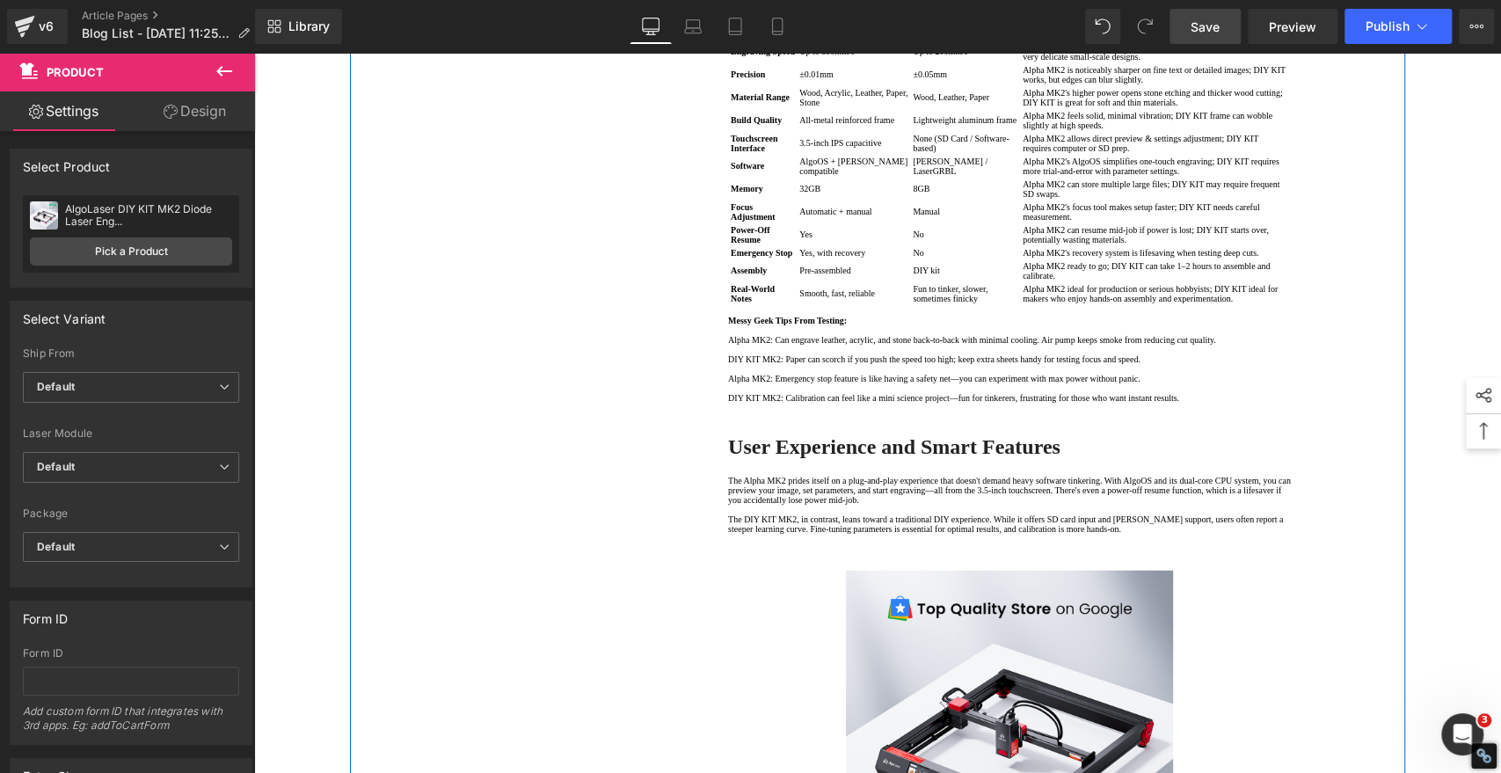
click at [969, 62] on td "Up to 200mm/s" at bounding box center [966, 51] width 108 height 21
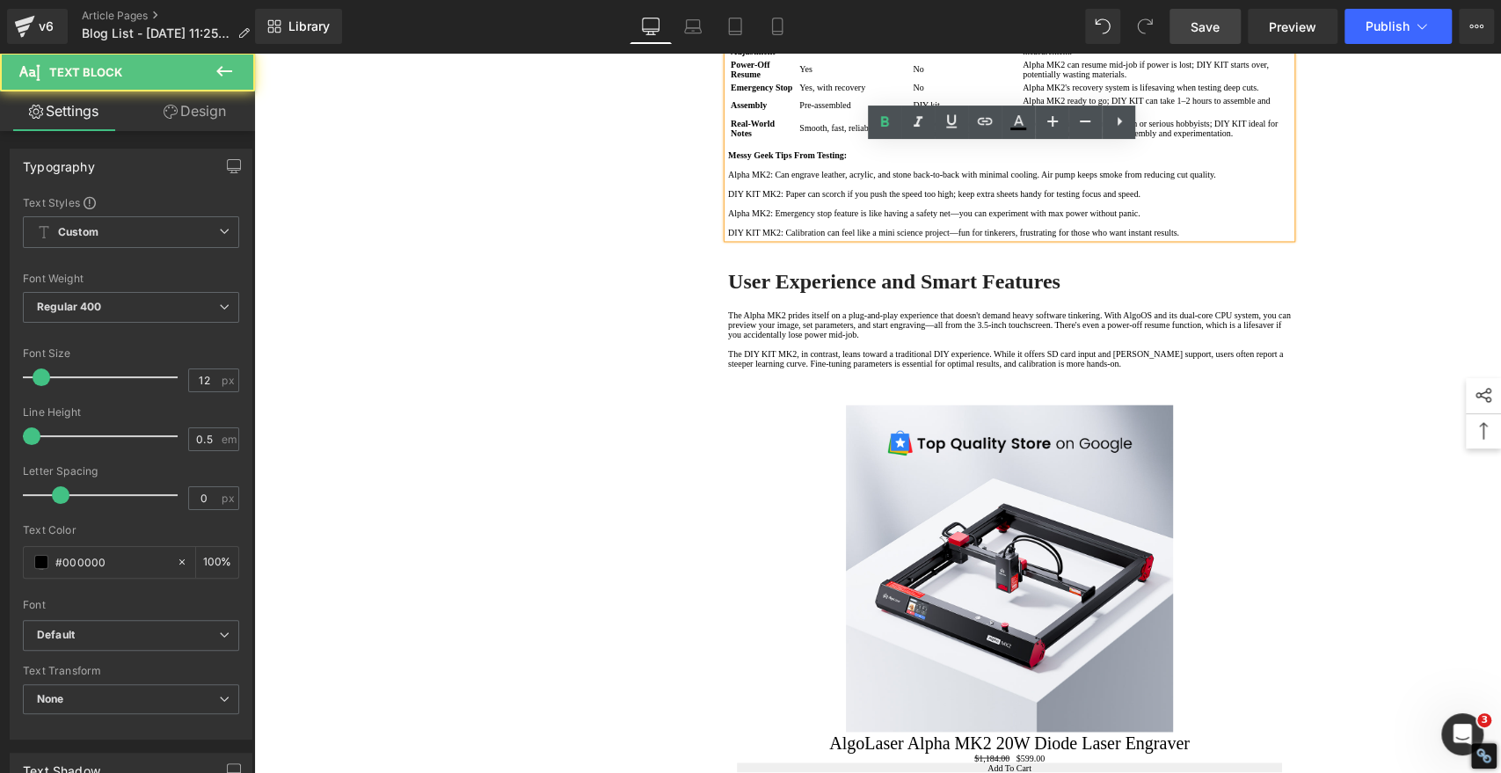
scroll to position [1857, 0]
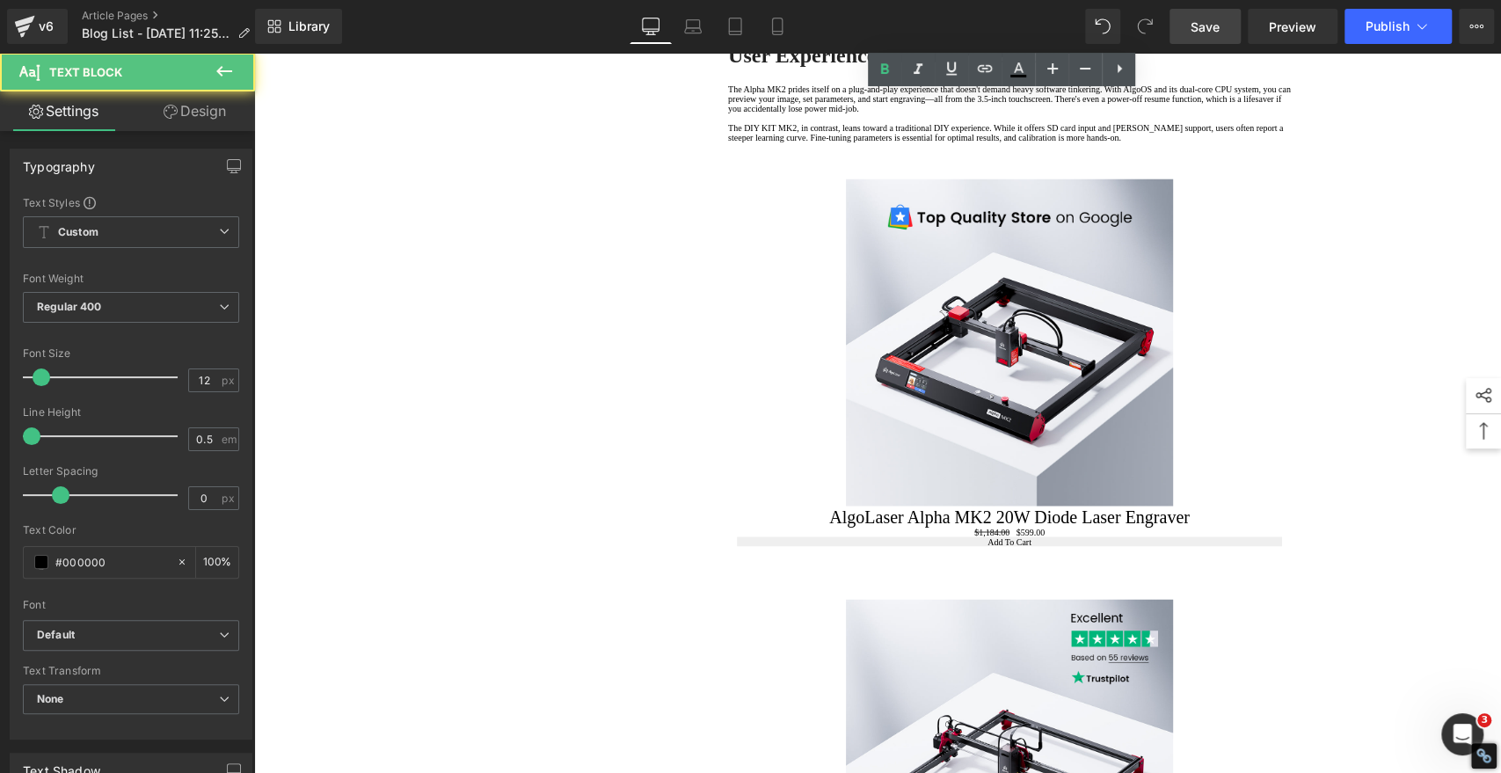
drag, startPoint x: 822, startPoint y: 554, endPoint x: 759, endPoint y: 369, distance: 196.1
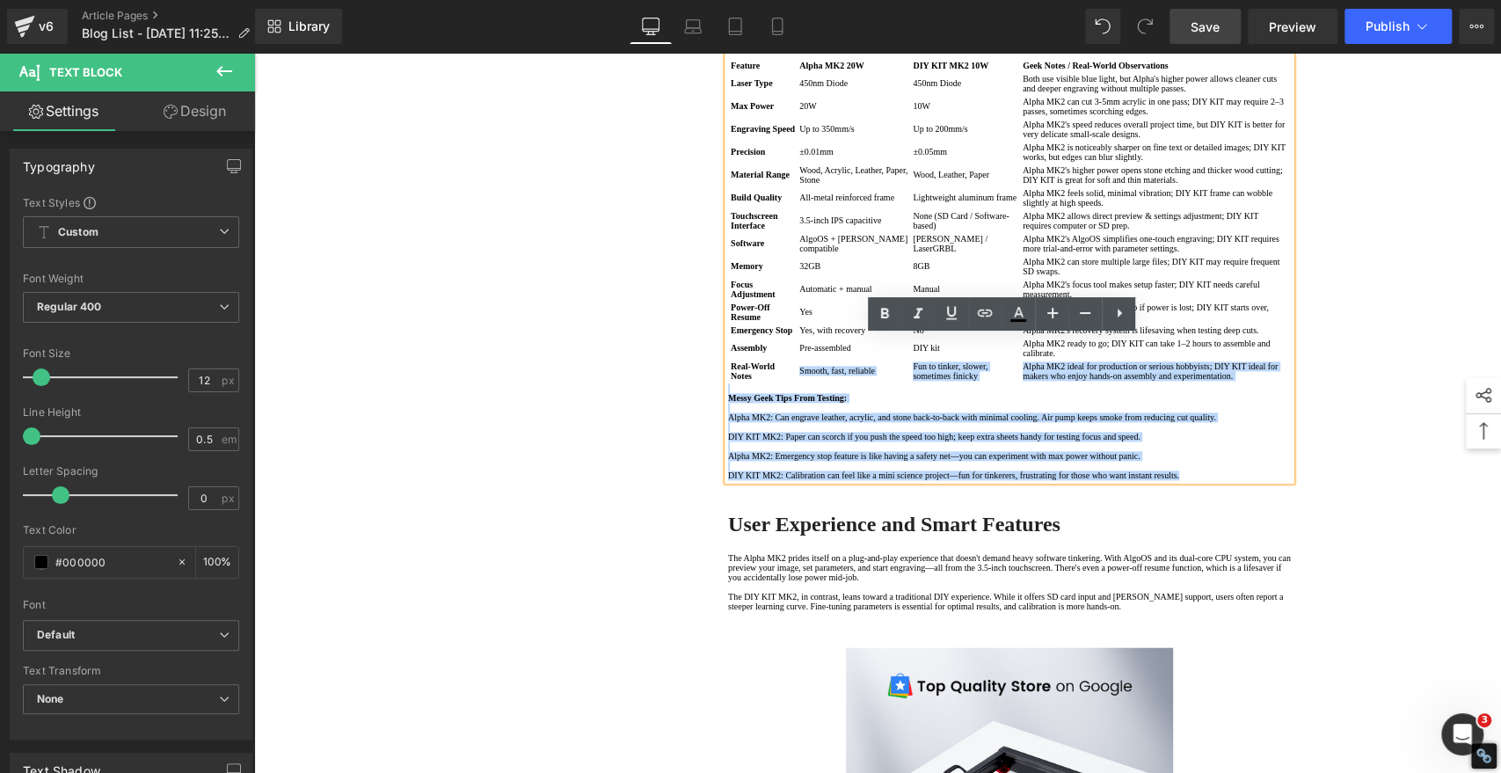
scroll to position [1270, 0]
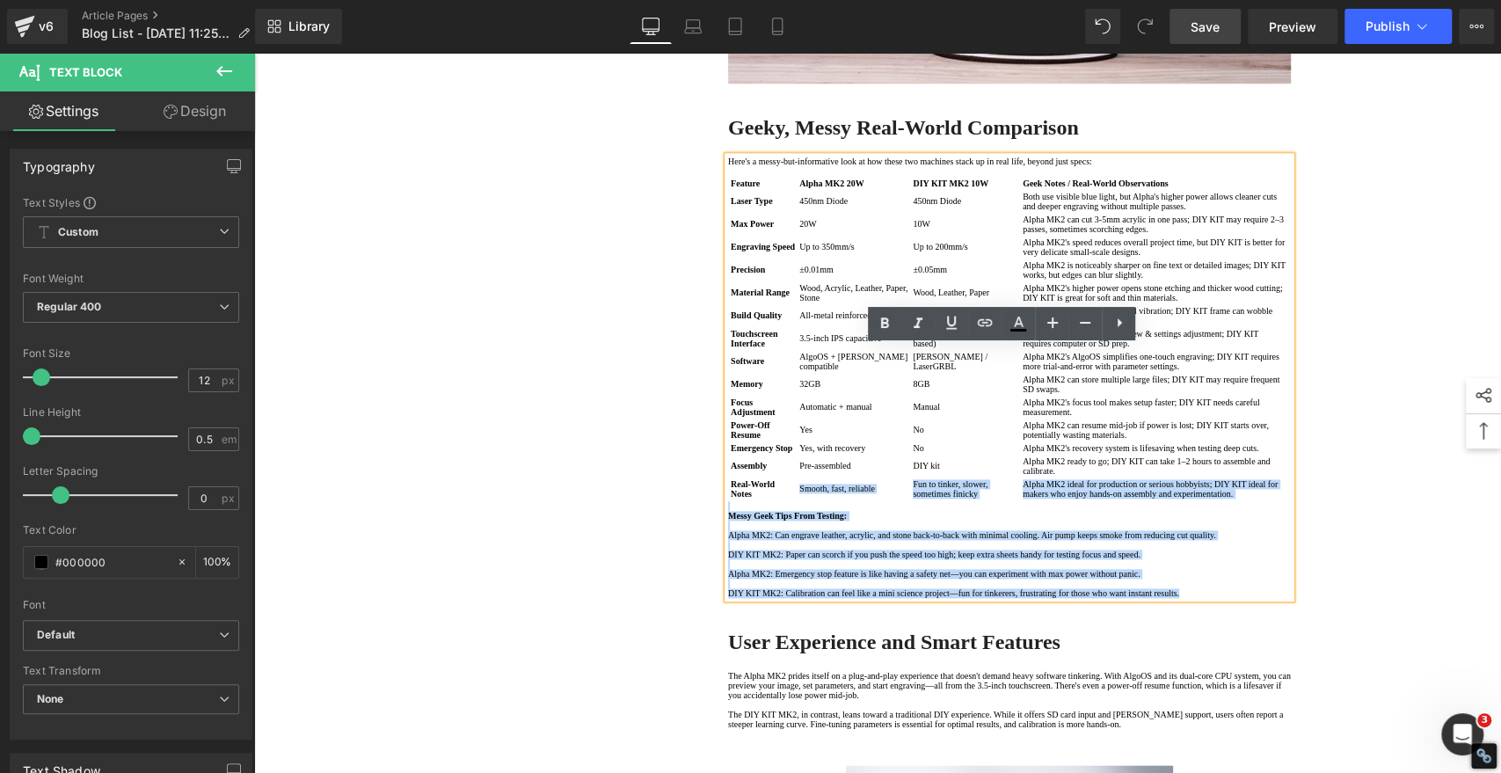
click at [1350, 393] on div "1. Core Differences in Laser Modules Text Block 2. Geeky, Messy Real-World Comp…" at bounding box center [877, 502] width 1055 height 3174
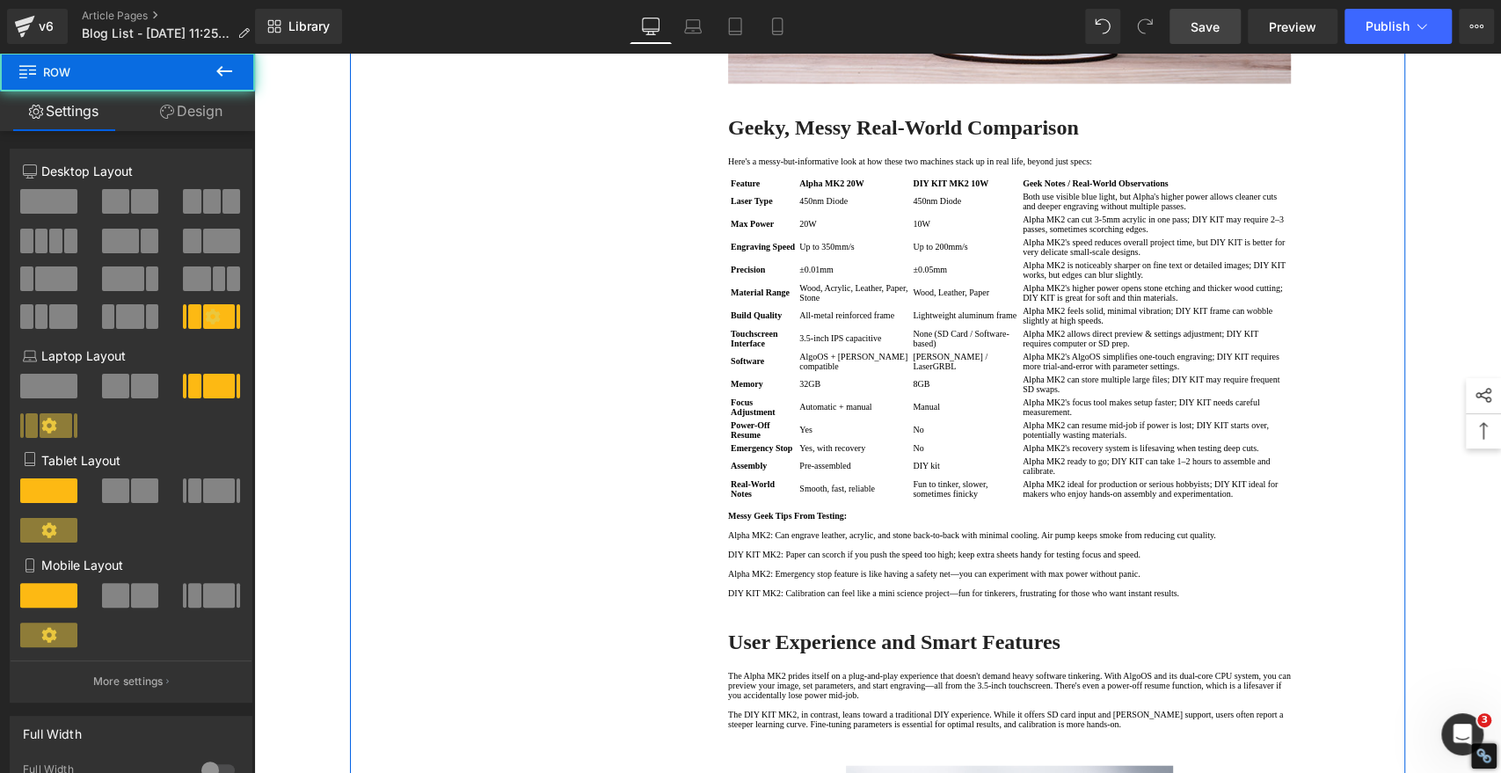
click at [509, 374] on div "1. Core Differences in Laser Modules Text Block 2. Geeky, Messy Real-World Comp…" at bounding box center [877, 502] width 1055 height 3174
click at [488, 385] on div "1. Core Differences in Laser Modules Text Block 2. Geeky, Messy Real-World Comp…" at bounding box center [877, 502] width 1055 height 3174
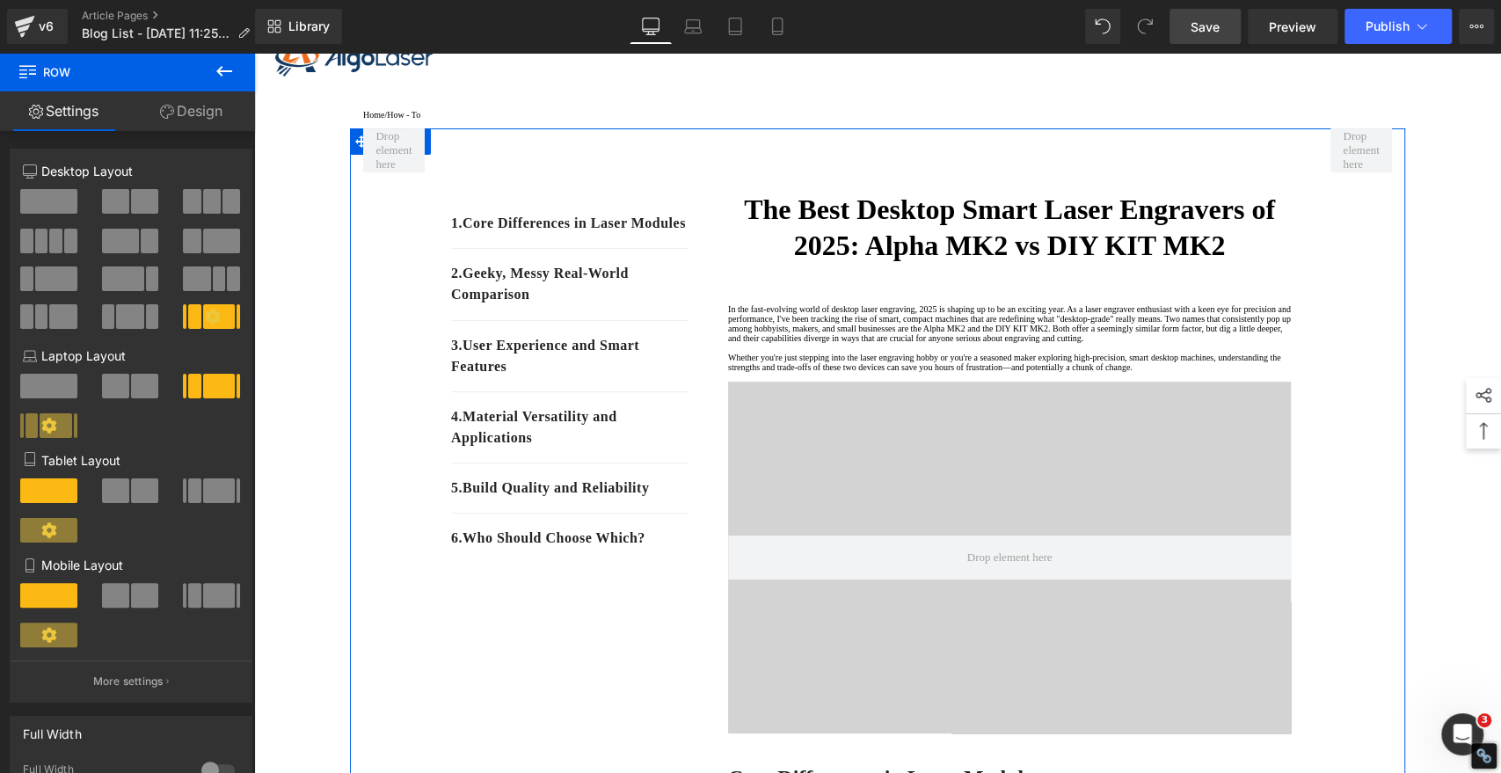
scroll to position [0, 0]
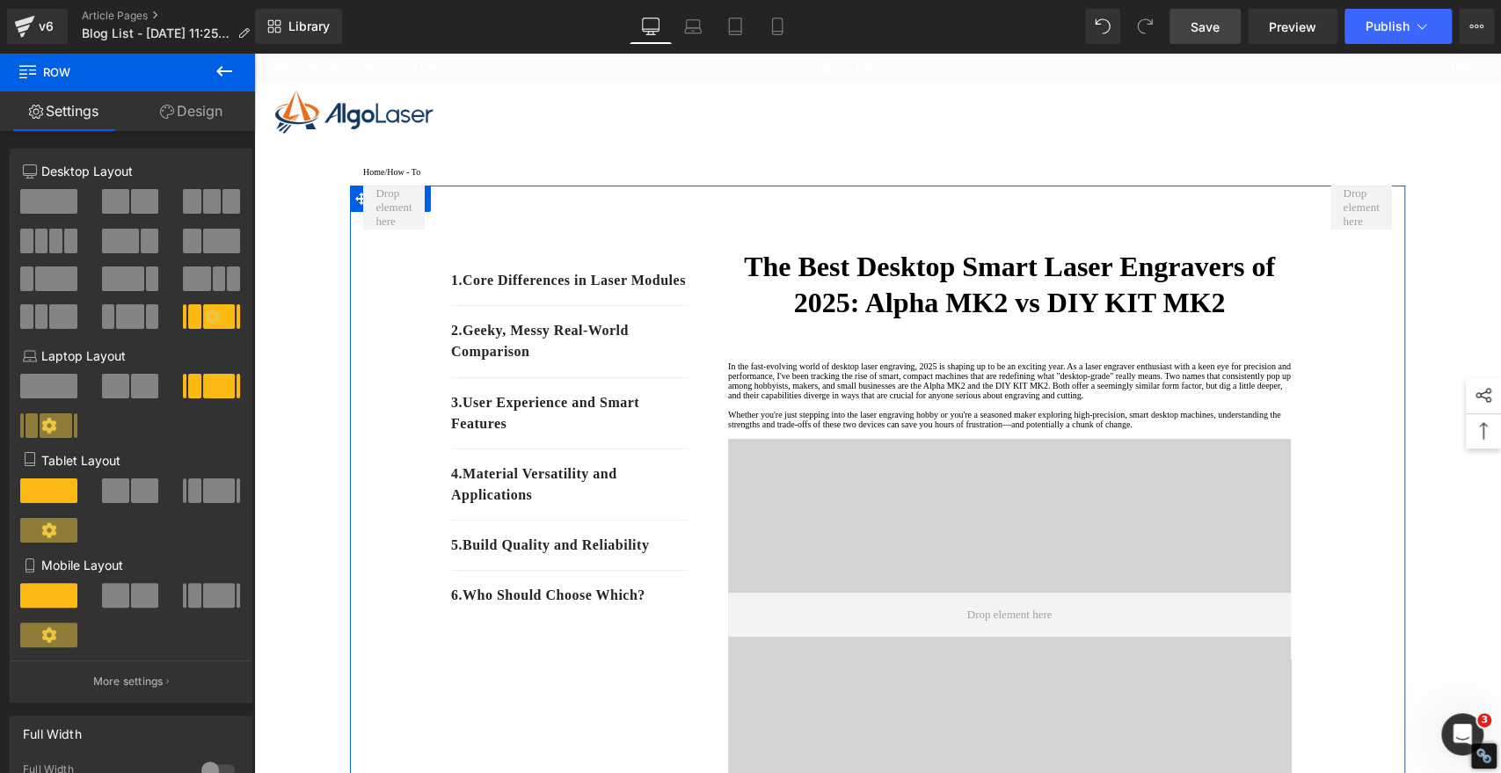
click at [887, 314] on strong "The Best Desktop Smart Laser Engravers of 2025: Alpha MK2 vs DIY KIT MK2" at bounding box center [1009, 285] width 531 height 69
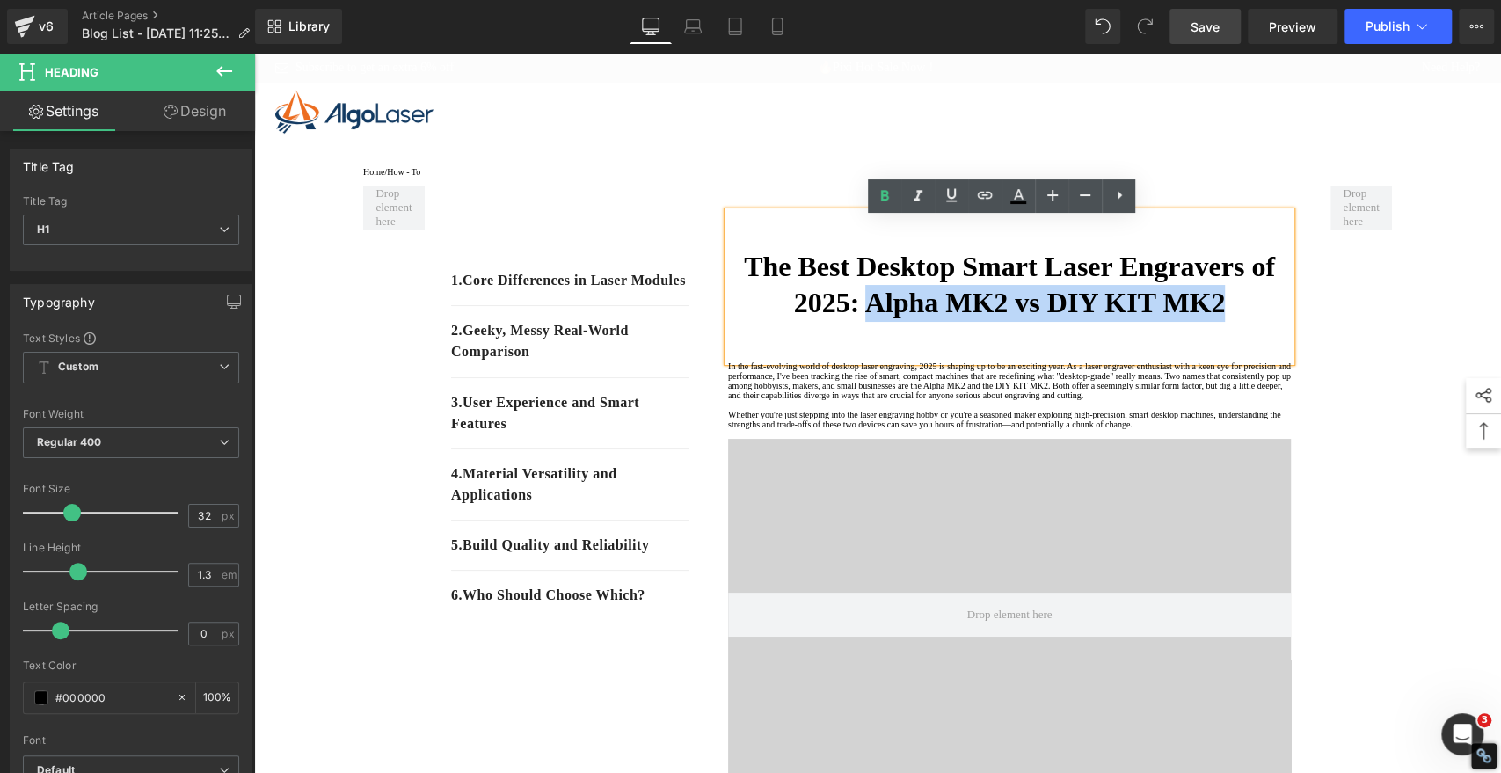
drag, startPoint x: 886, startPoint y: 313, endPoint x: 1263, endPoint y: 317, distance: 377.4
click at [1263, 317] on h1 "The Best Desktop Smart Laser Engravers of 2025: Alpha MK2 vs DIY KIT MK2" at bounding box center [1009, 285] width 563 height 73
copy strong "Alpha MK2 vs DIY KIT MK2"
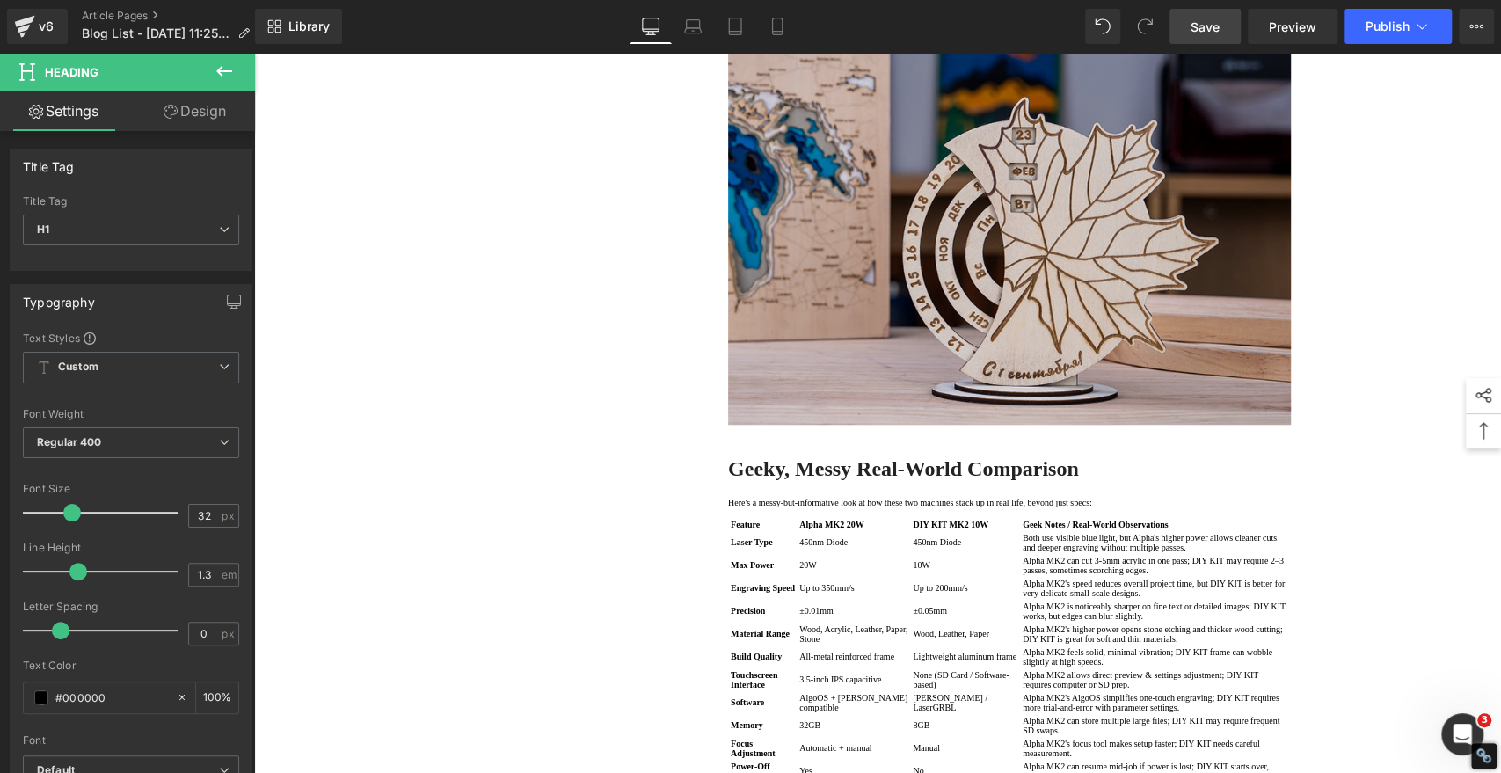
scroll to position [1270, 0]
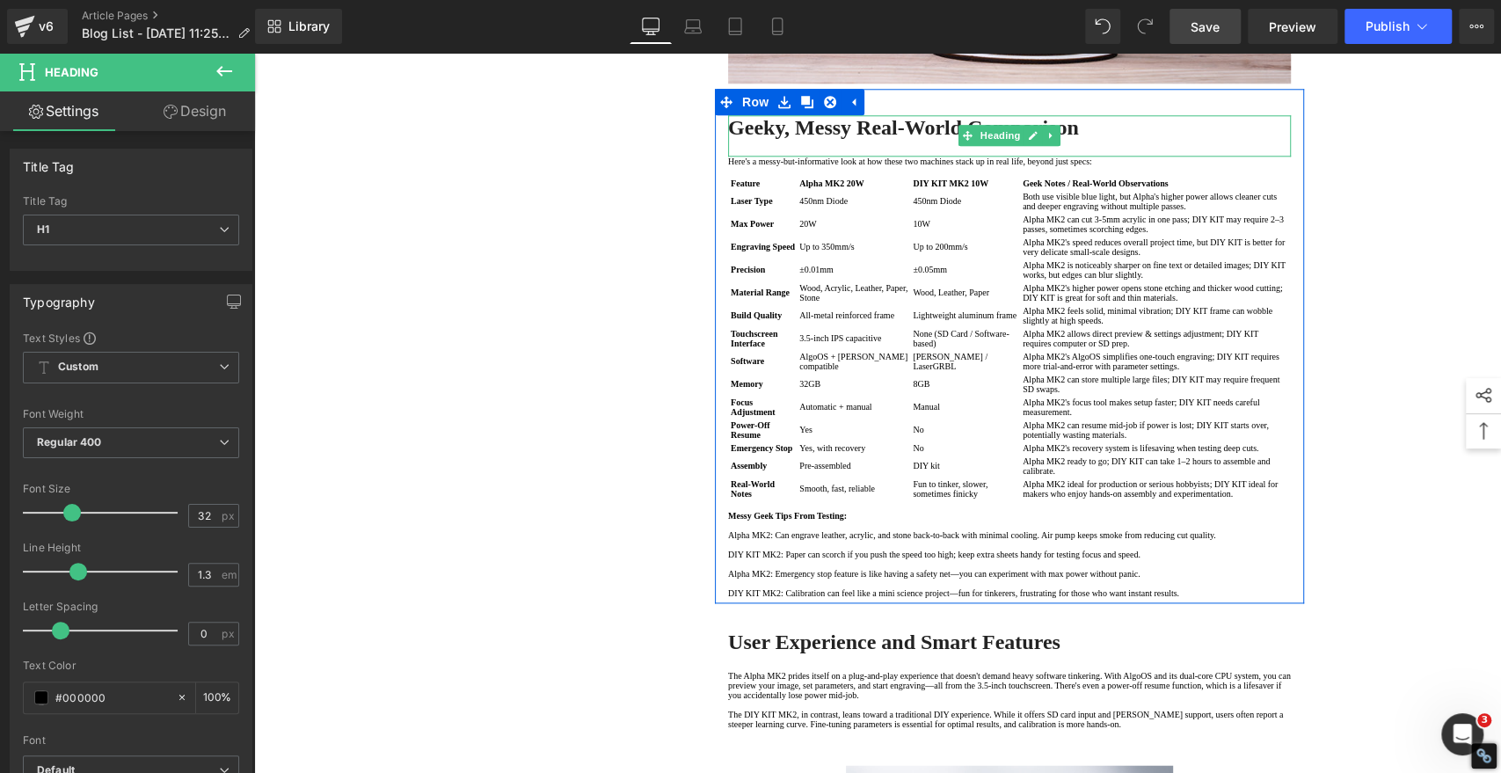
click at [830, 139] on strong "Geeky, Messy Real-World Comparison" at bounding box center [903, 127] width 351 height 23
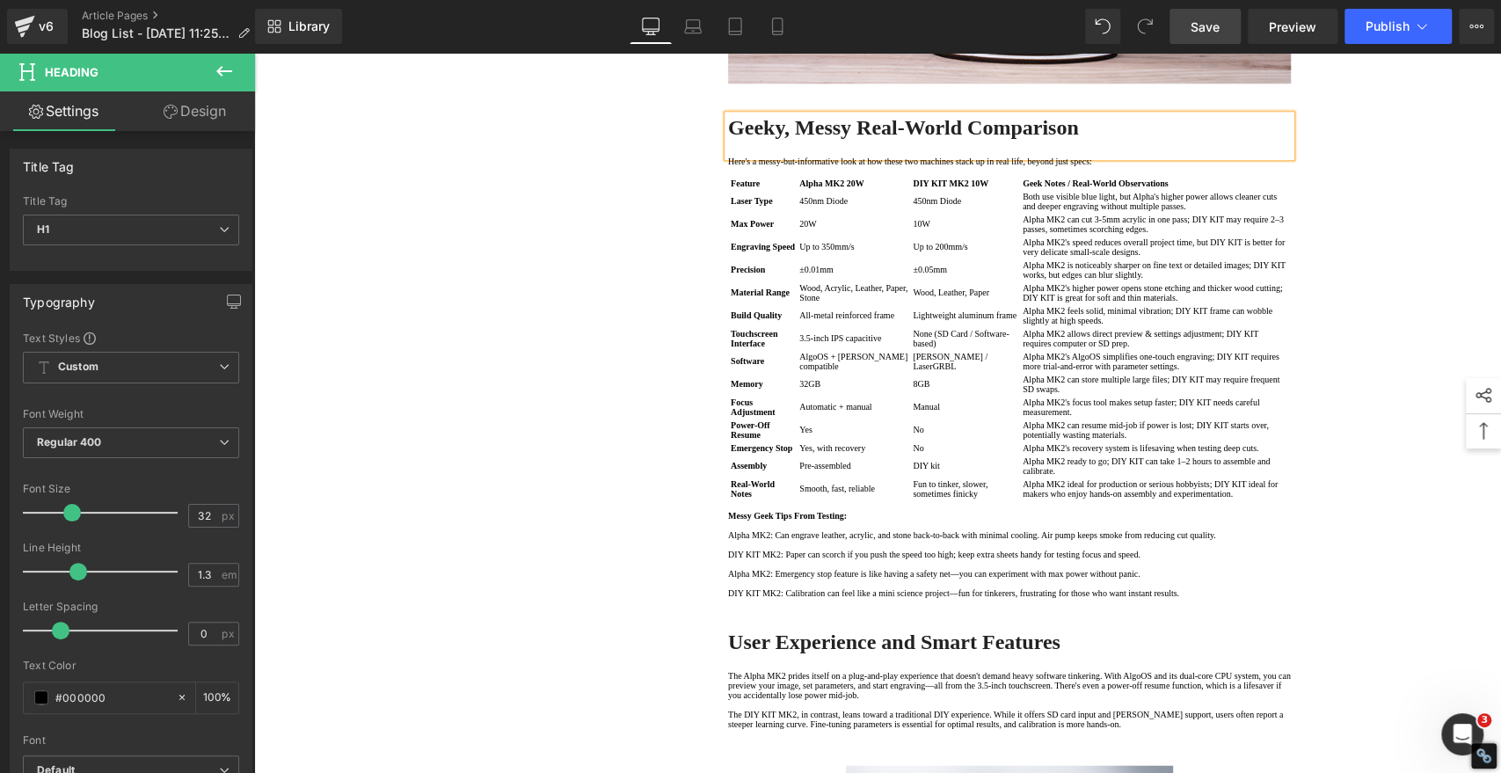
paste div
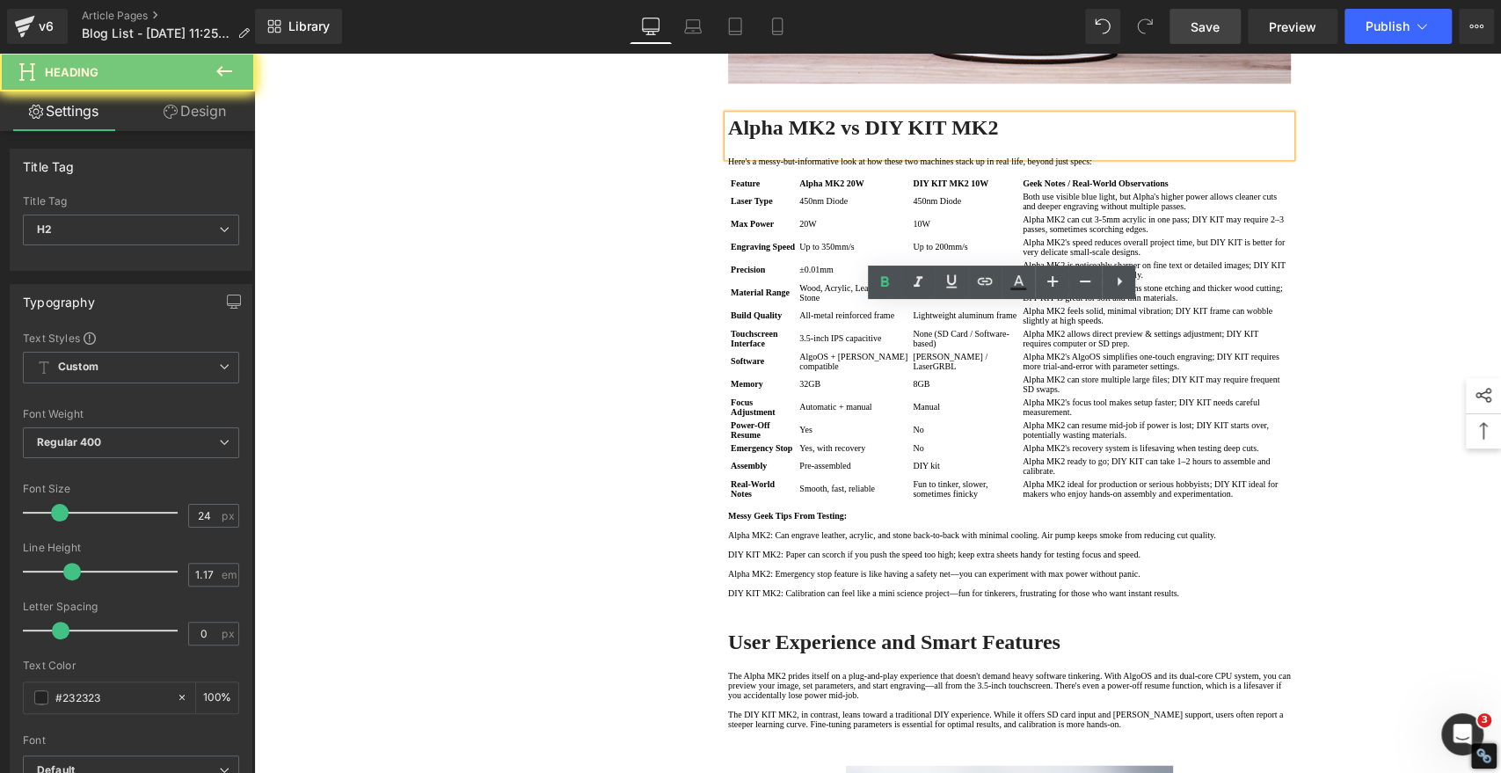
click at [581, 357] on div "1. Core Differences in Laser Modules Text Block 2. Geeky, Messy Real-World Comp…" at bounding box center [877, 502] width 1055 height 3174
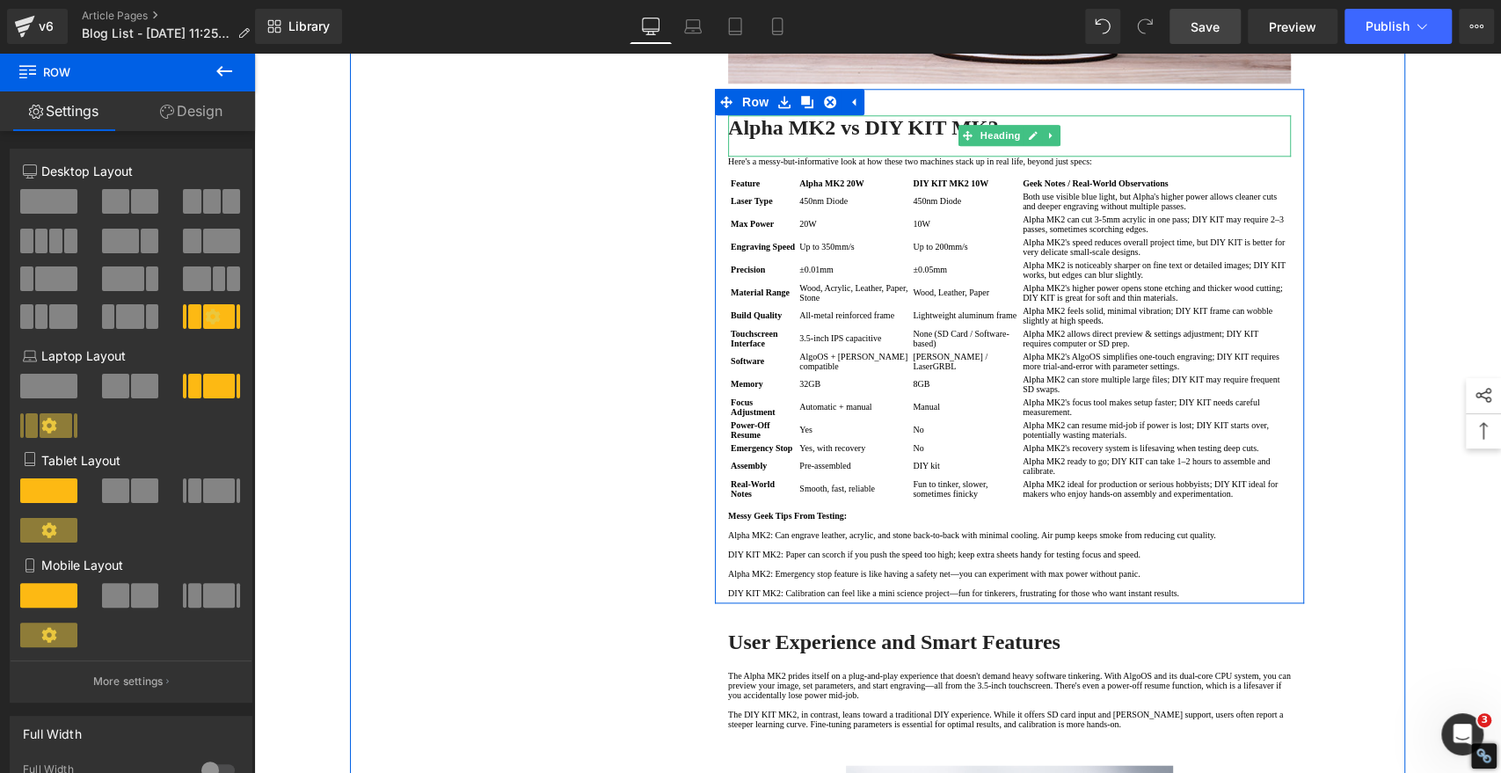
click at [1084, 140] on h2 "Alpha MK2 vs DIY KIT MK2" at bounding box center [1009, 127] width 563 height 25
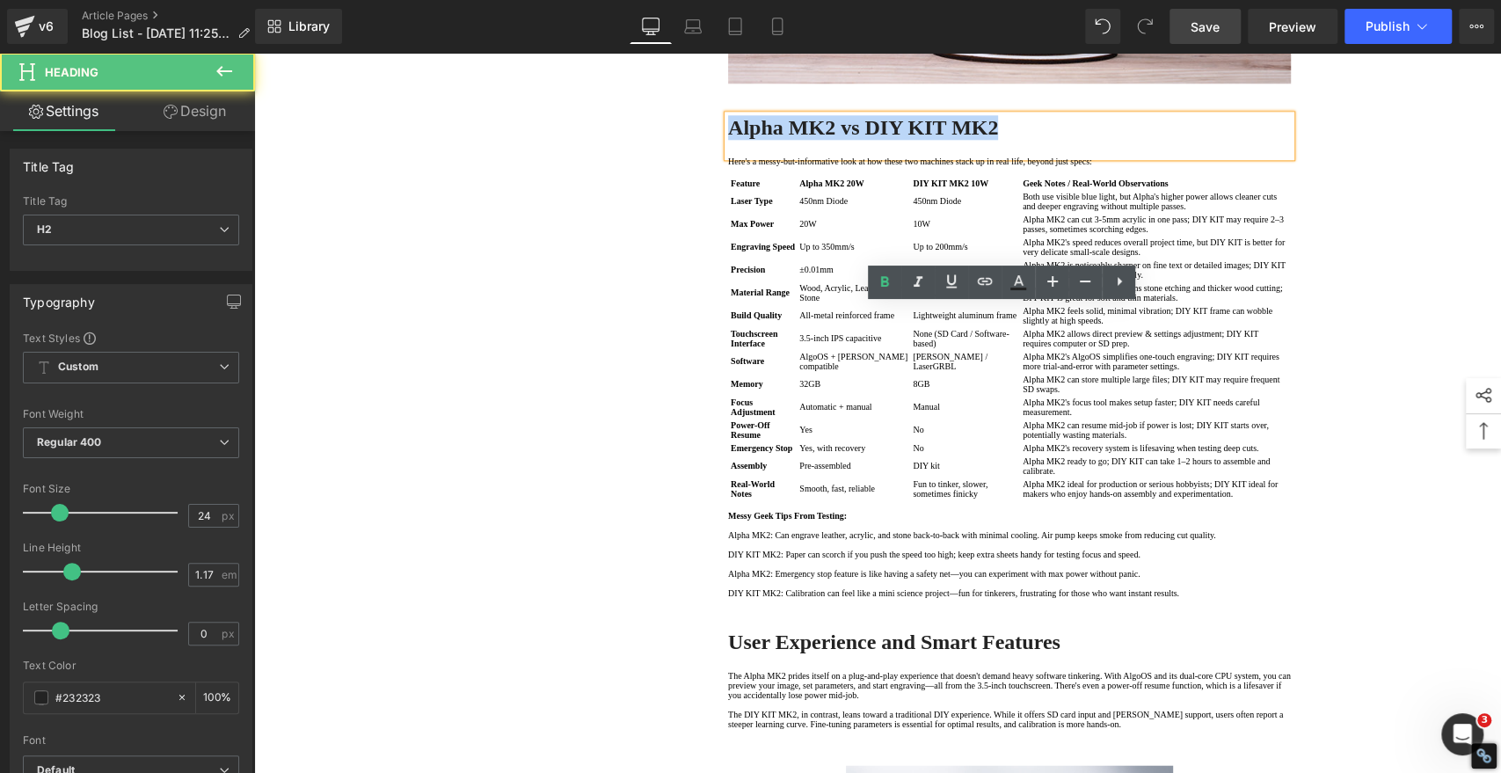
drag, startPoint x: 1016, startPoint y: 322, endPoint x: 725, endPoint y: 325, distance: 291.2
click at [728, 140] on h2 "Alpha MK2 vs DIY KIT MK2" at bounding box center [1009, 127] width 563 height 25
copy b "Alpha MK2 vs DIY KIT MK2"
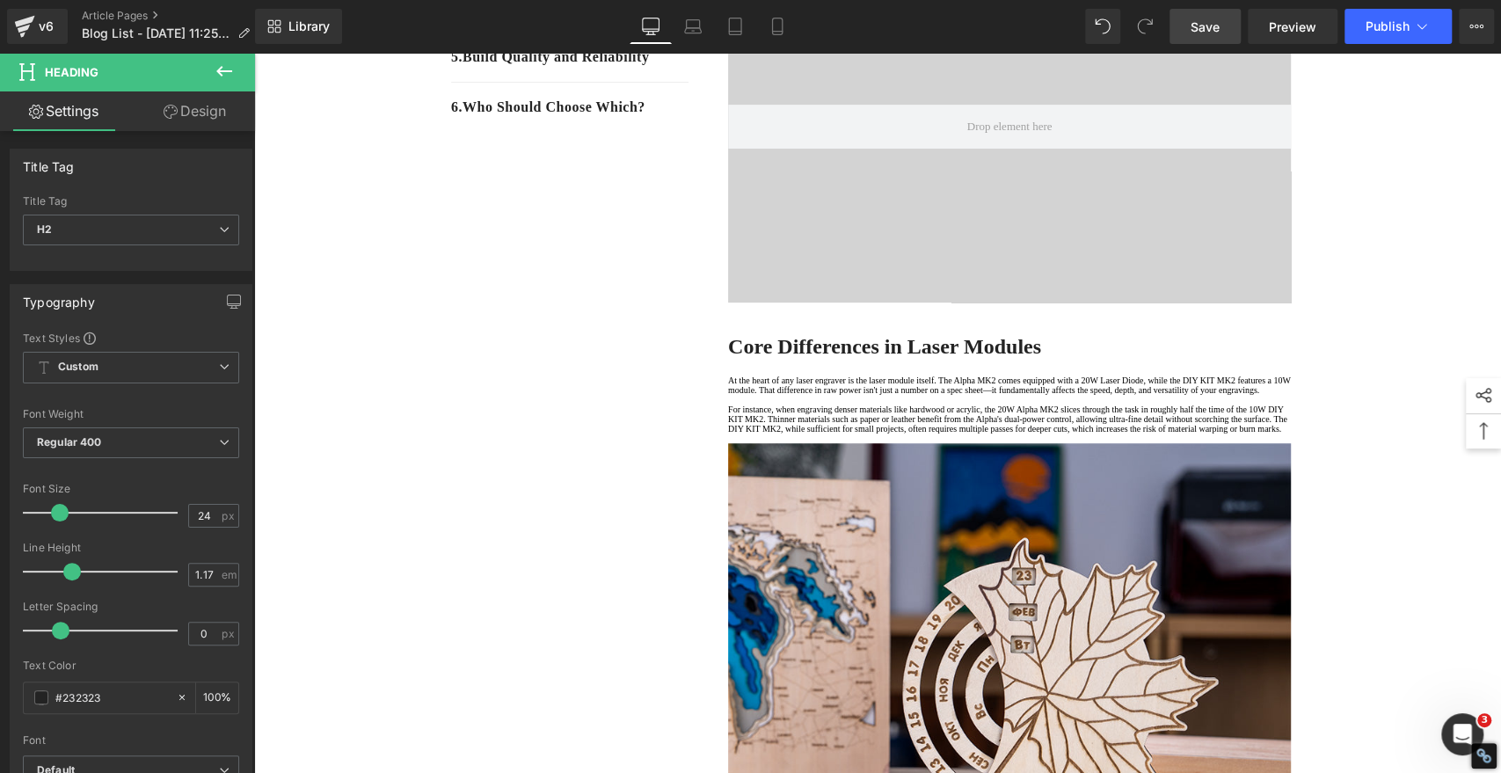
scroll to position [0, 0]
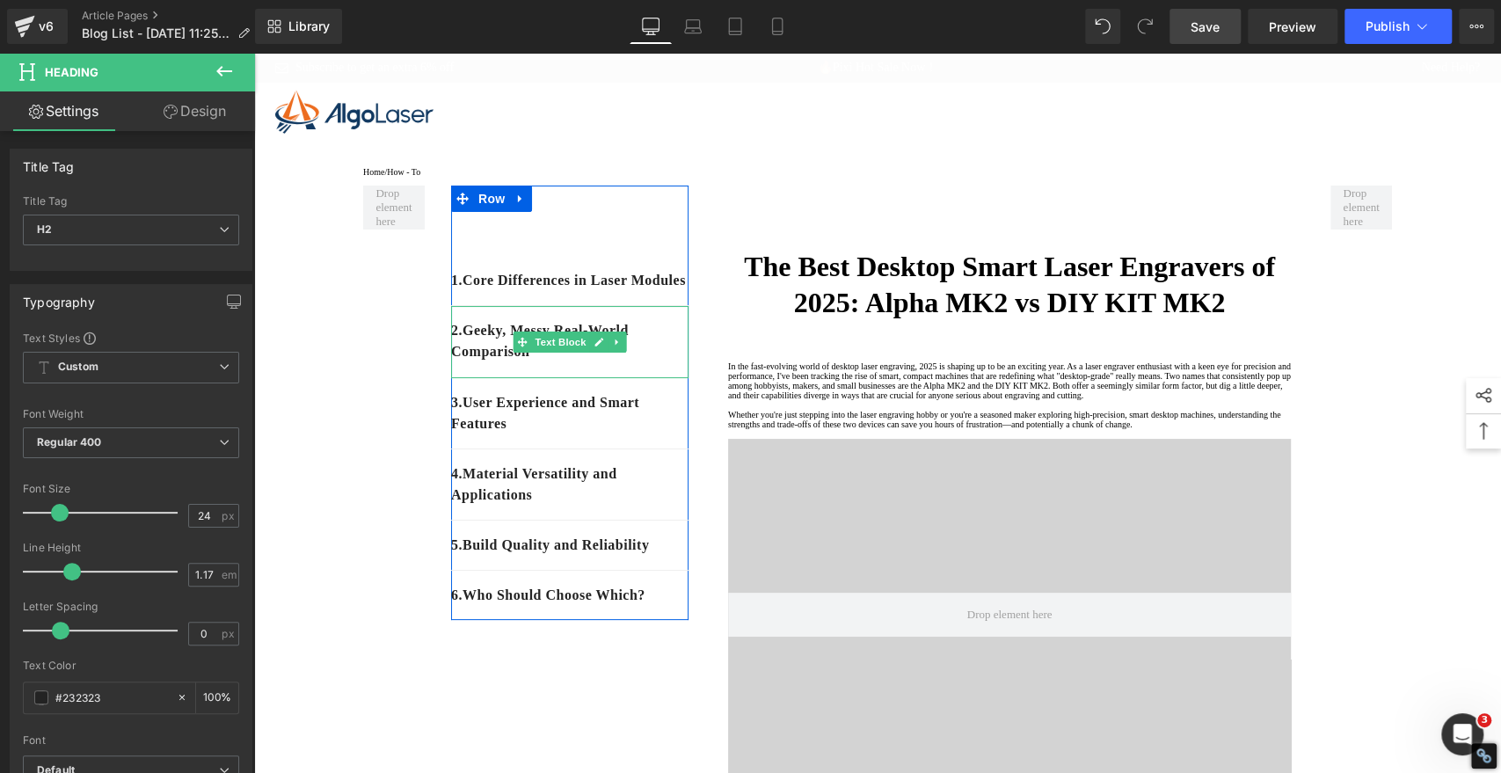
click at [563, 378] on div "2. Geeky, Messy Real-World Comparison" at bounding box center [569, 342] width 237 height 72
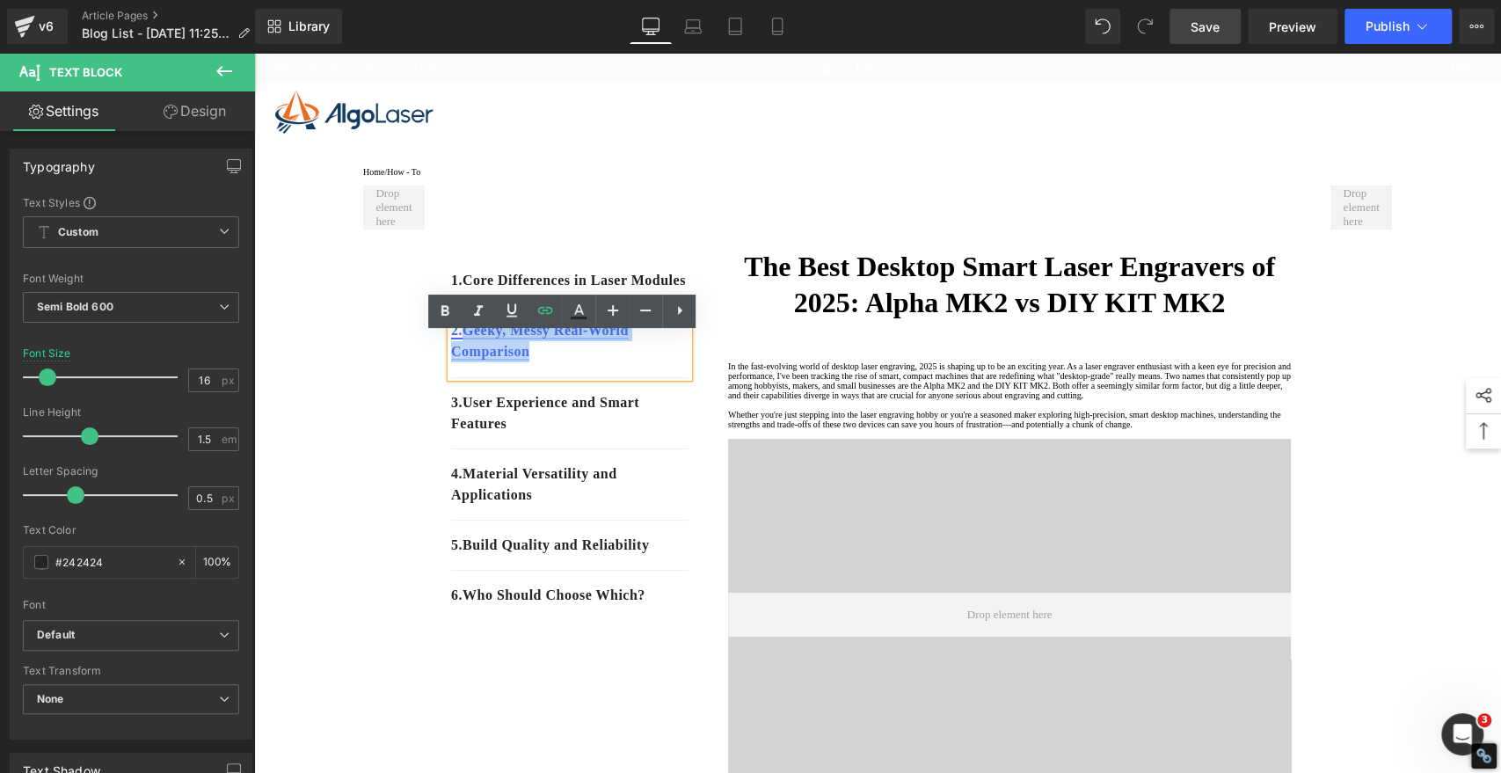
drag, startPoint x: 543, startPoint y: 382, endPoint x: 463, endPoint y: 362, distance: 82.3
click at [463, 362] on p "2. Geeky, Messy Real-World Comparison" at bounding box center [569, 341] width 237 height 42
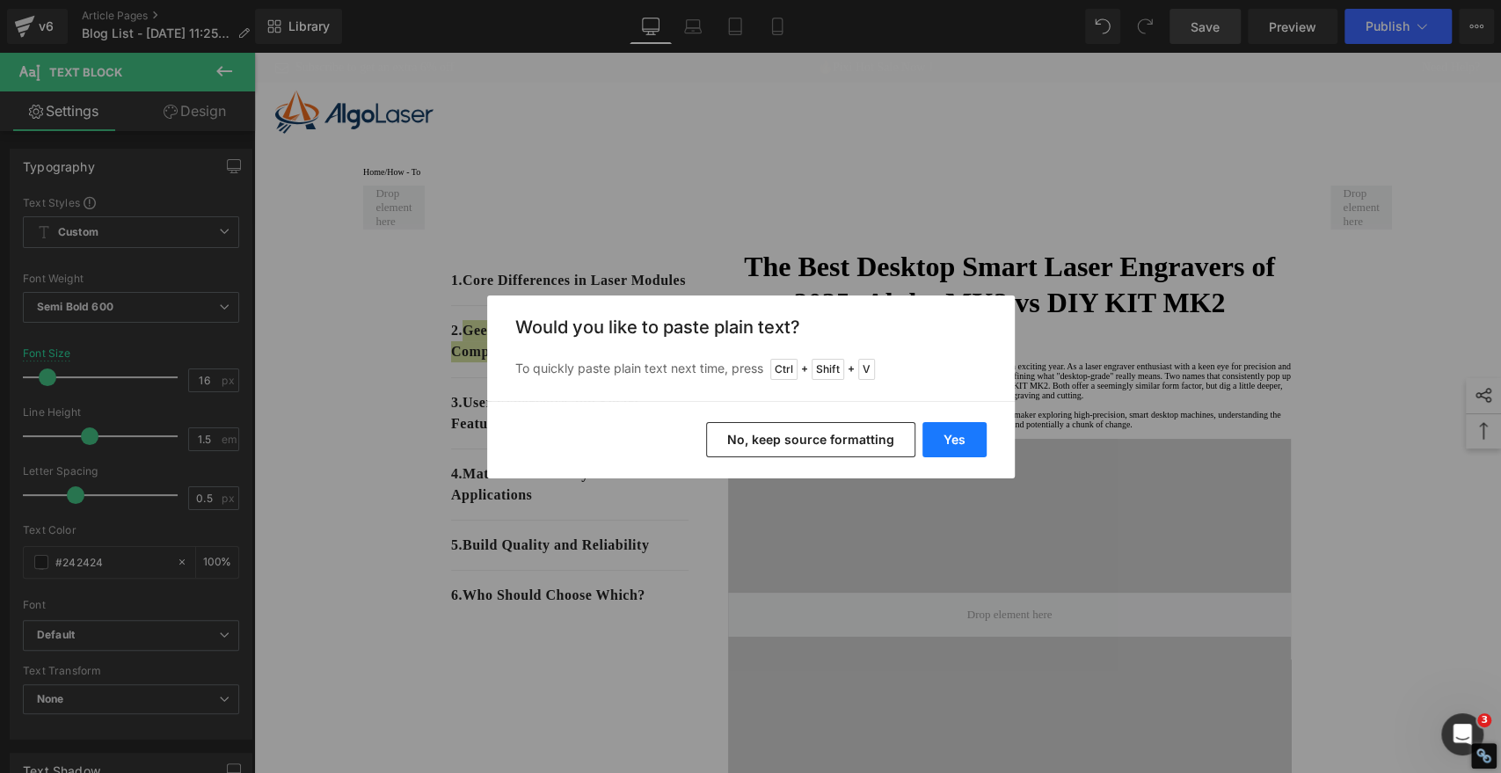
click at [971, 428] on button "Yes" at bounding box center [955, 439] width 64 height 35
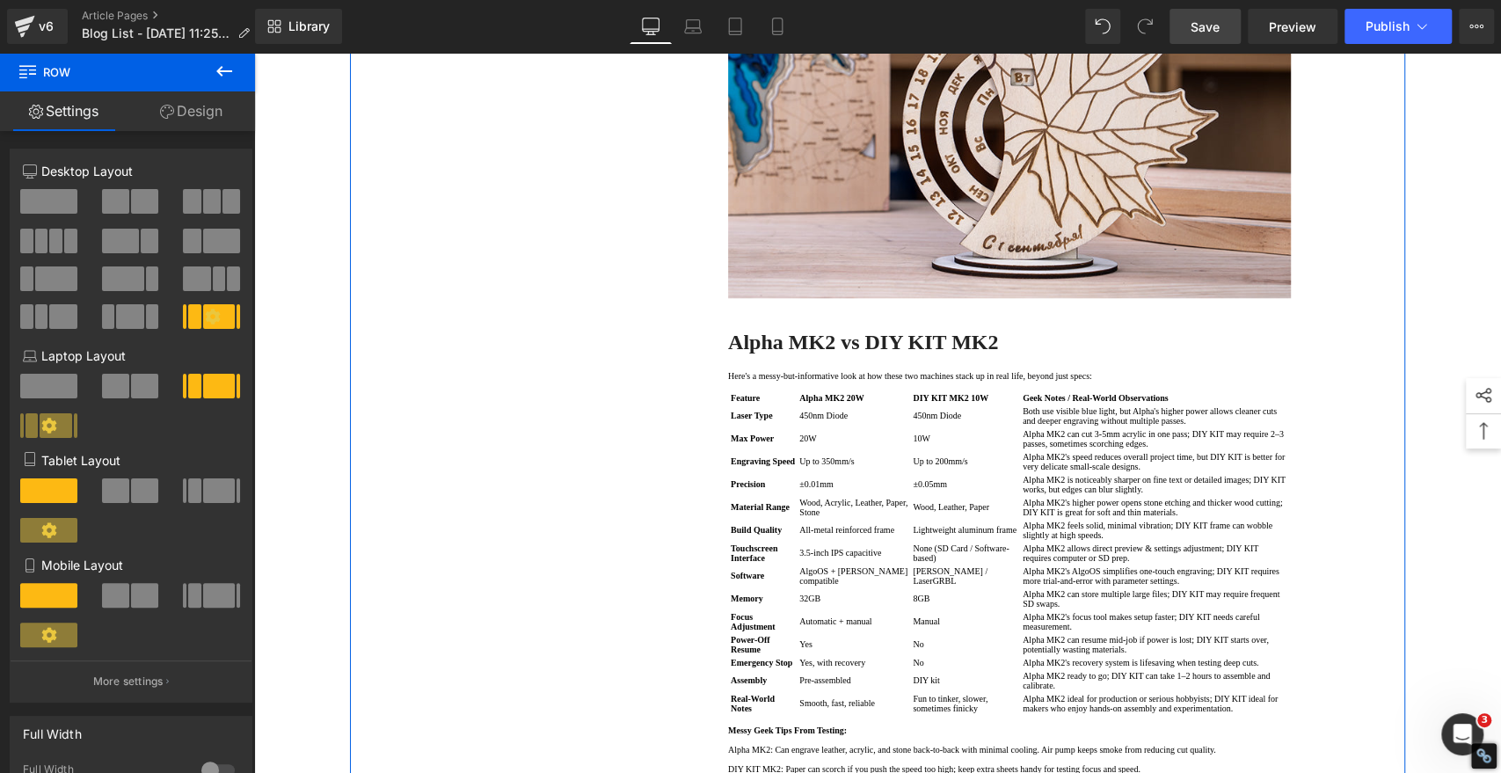
scroll to position [1270, 0]
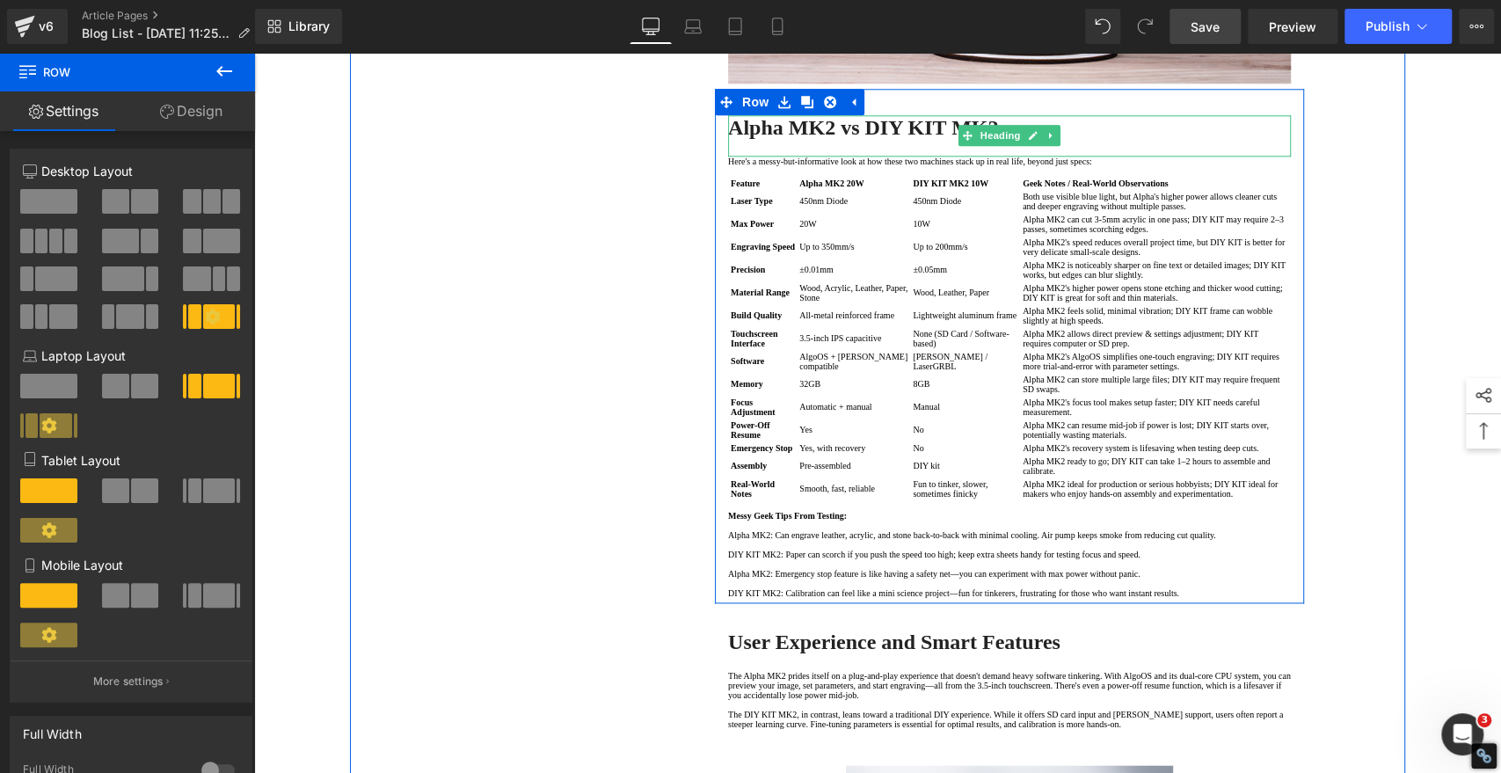
click at [826, 139] on b "Alpha MK2 vs DIY KIT MK2" at bounding box center [863, 127] width 270 height 23
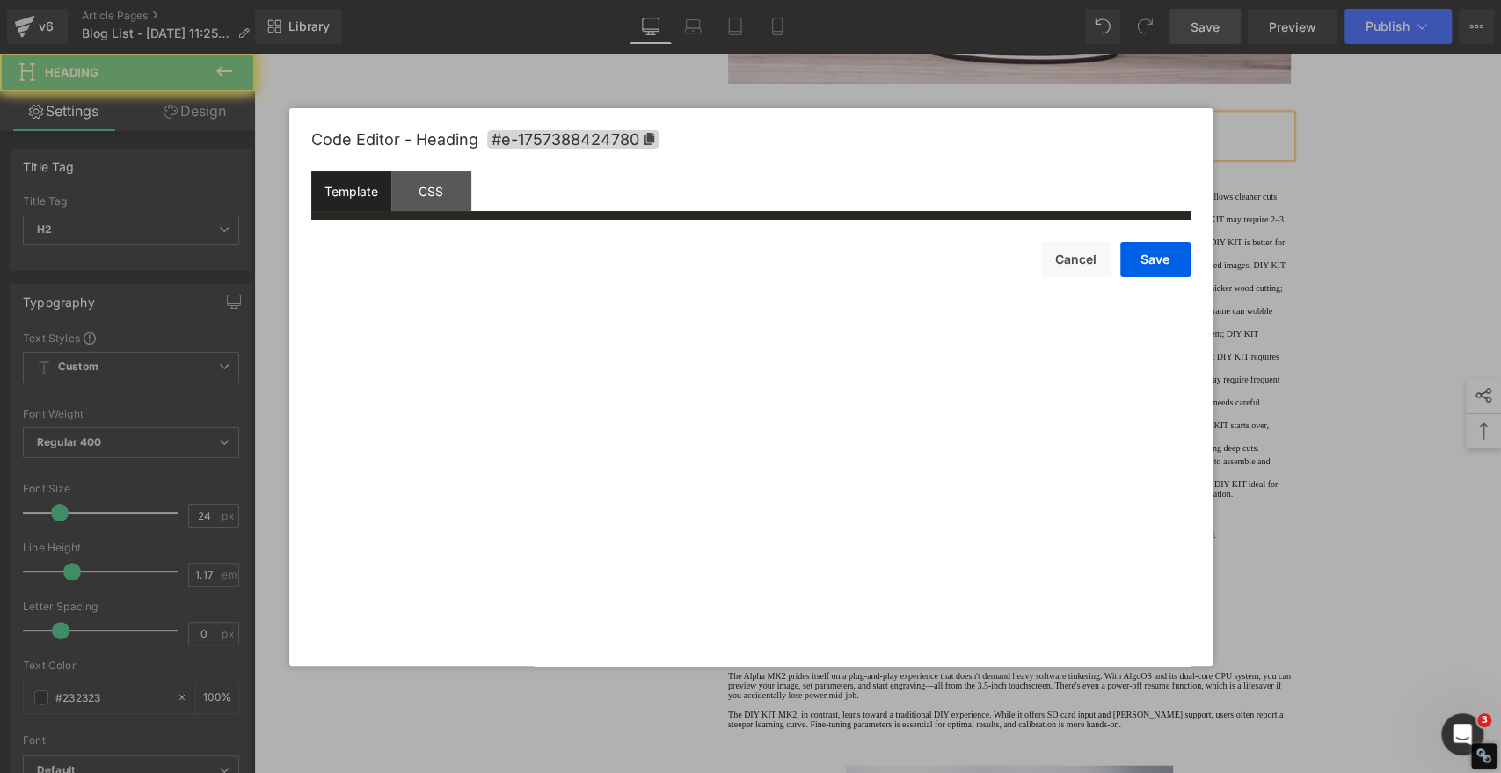
click at [769, 0] on div "Product You are previewing how the will restyle your page. You can not edit Ele…" at bounding box center [750, 0] width 1501 height 0
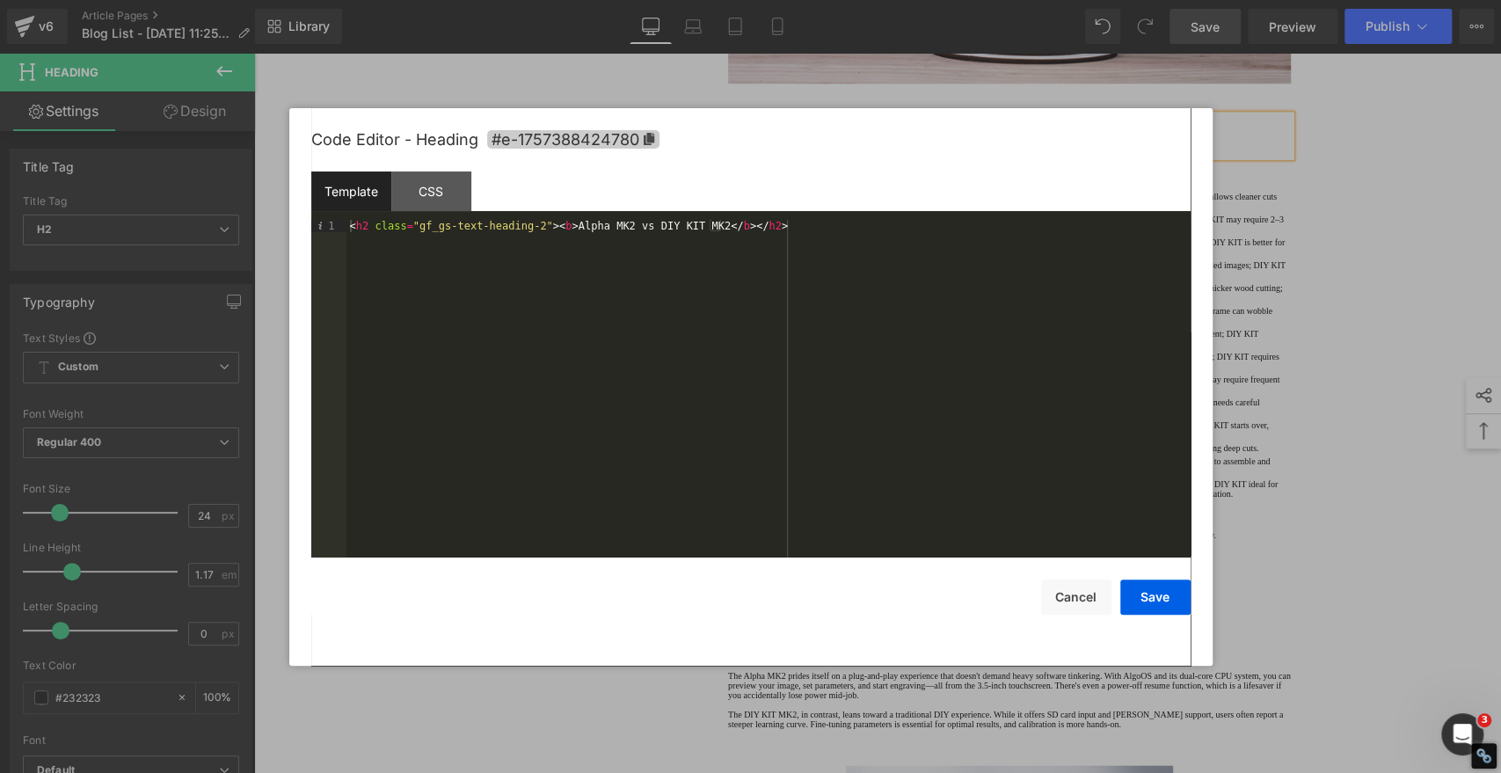
click at [653, 135] on icon at bounding box center [648, 139] width 11 height 12
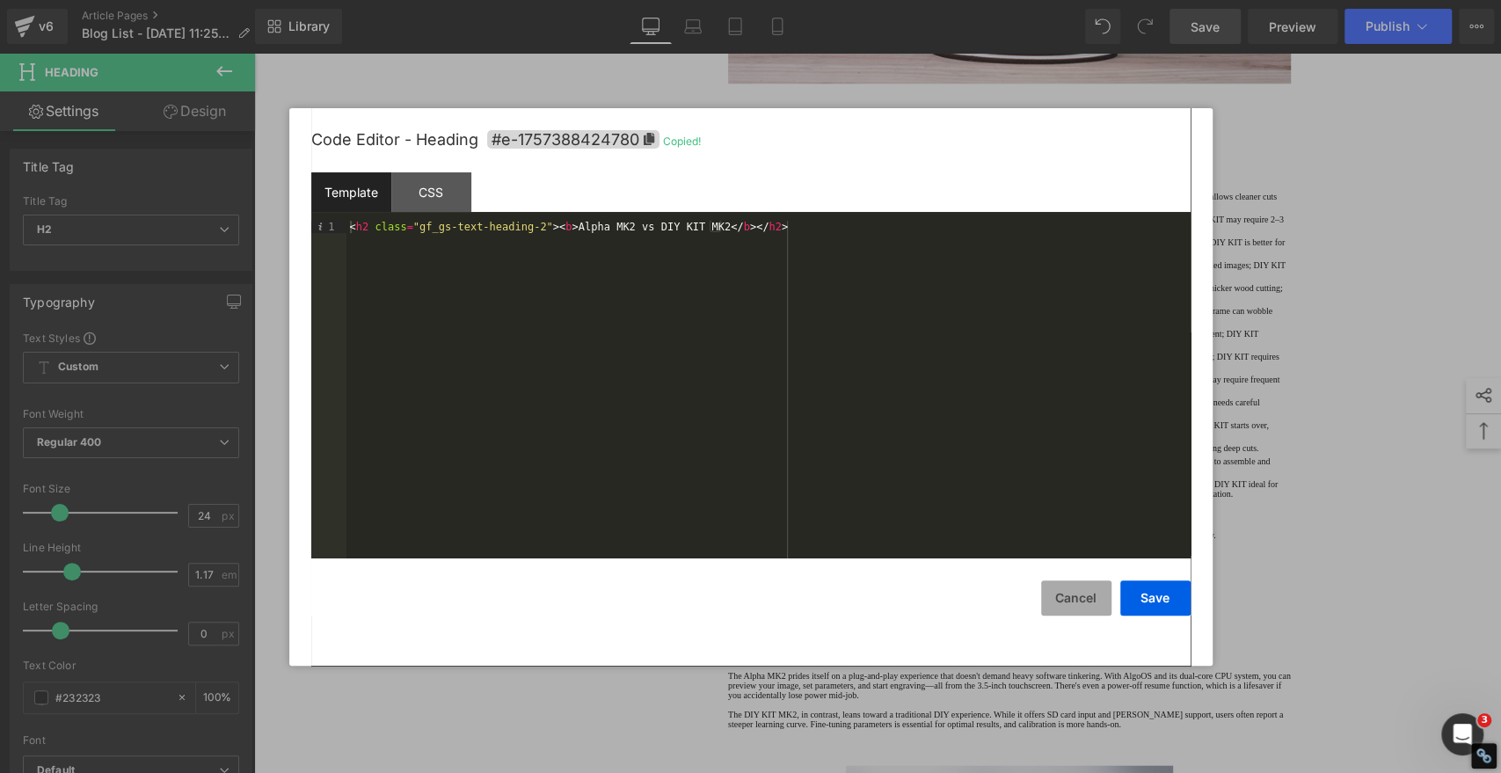
click at [1056, 589] on button "Cancel" at bounding box center [1076, 598] width 70 height 35
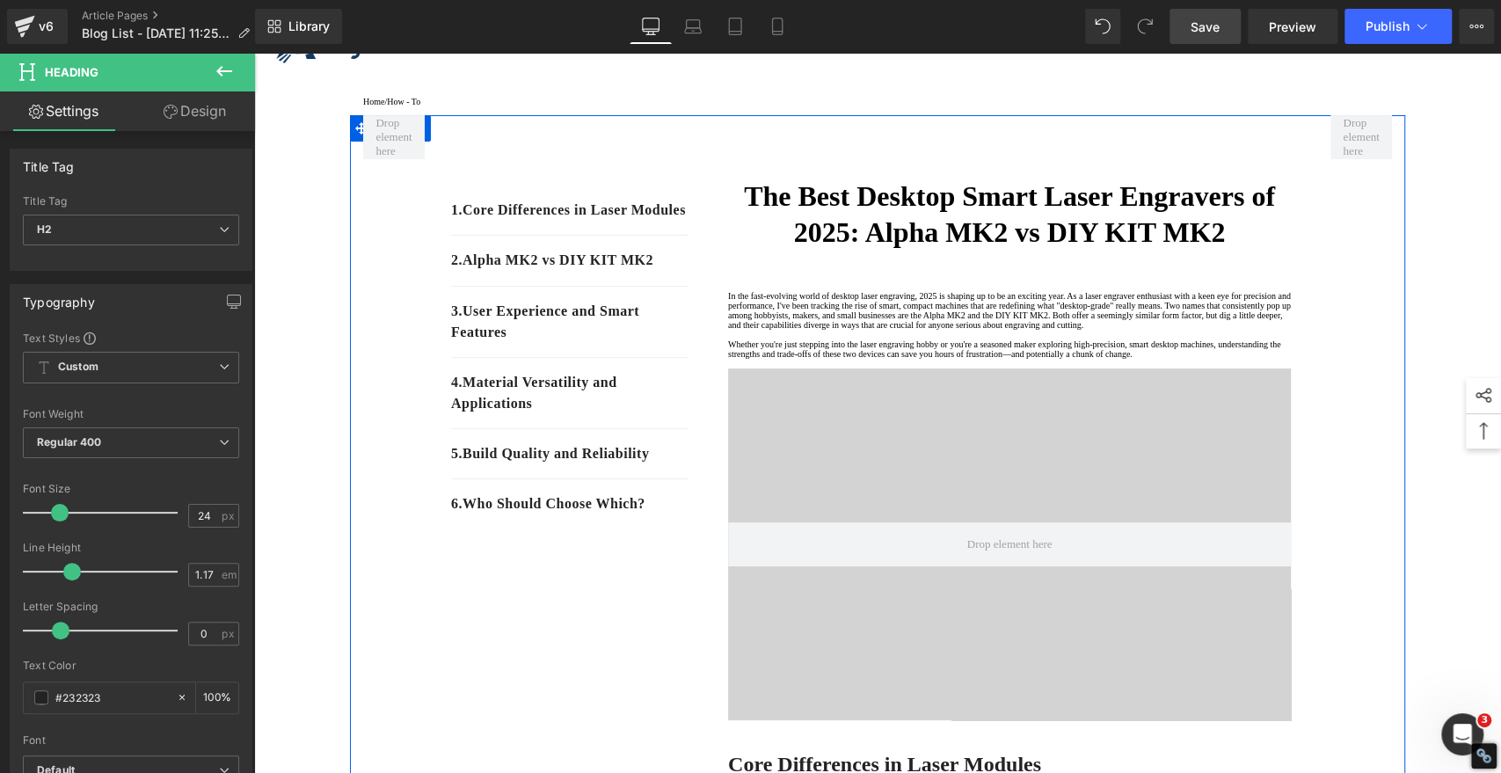
scroll to position [0, 0]
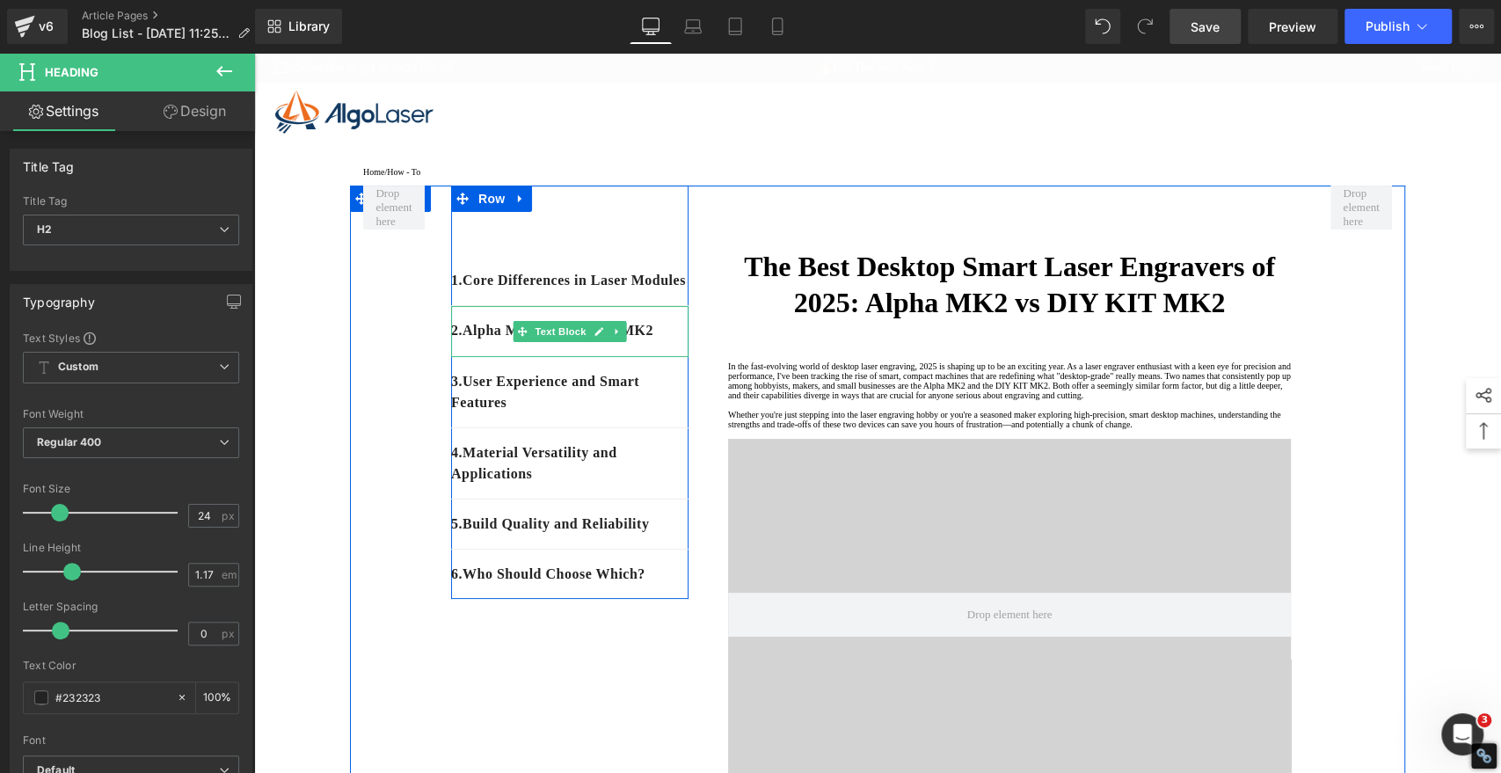
click at [654, 341] on p "2. Alpha MK2 vs DIY KIT MK2" at bounding box center [569, 330] width 237 height 21
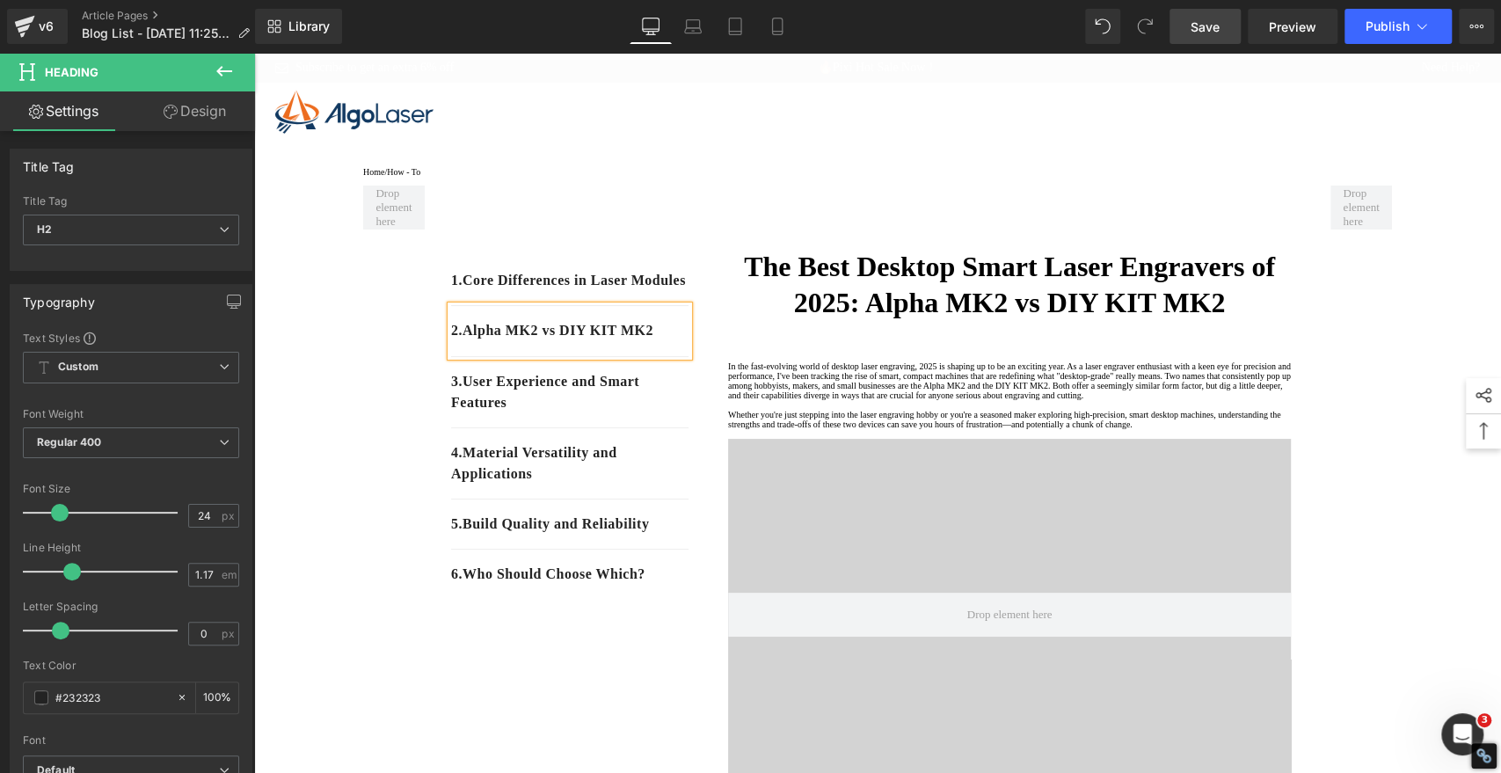
click at [654, 341] on p "2. Alpha MK2 vs DIY KIT MK2" at bounding box center [569, 330] width 237 height 21
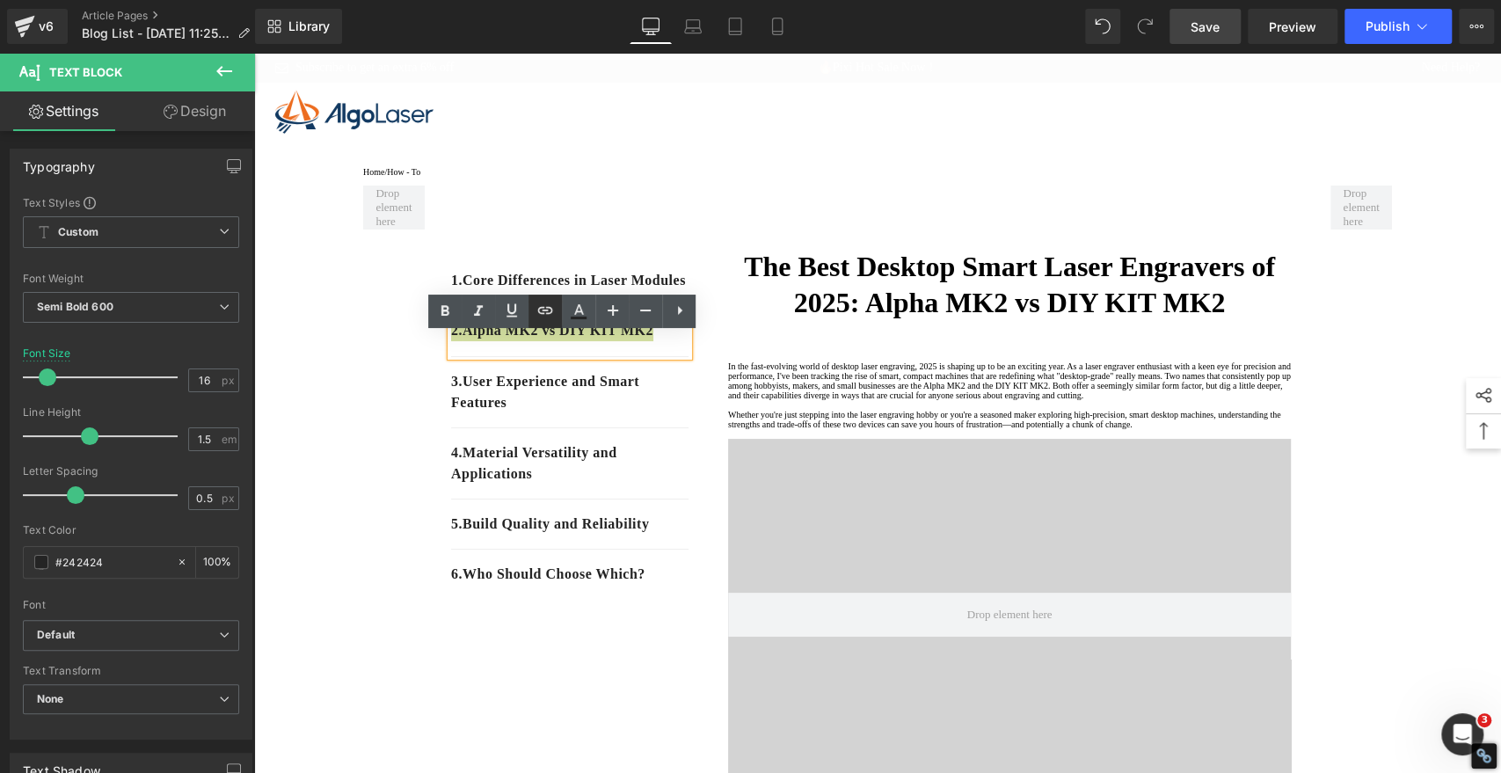
click at [544, 319] on icon at bounding box center [545, 310] width 21 height 21
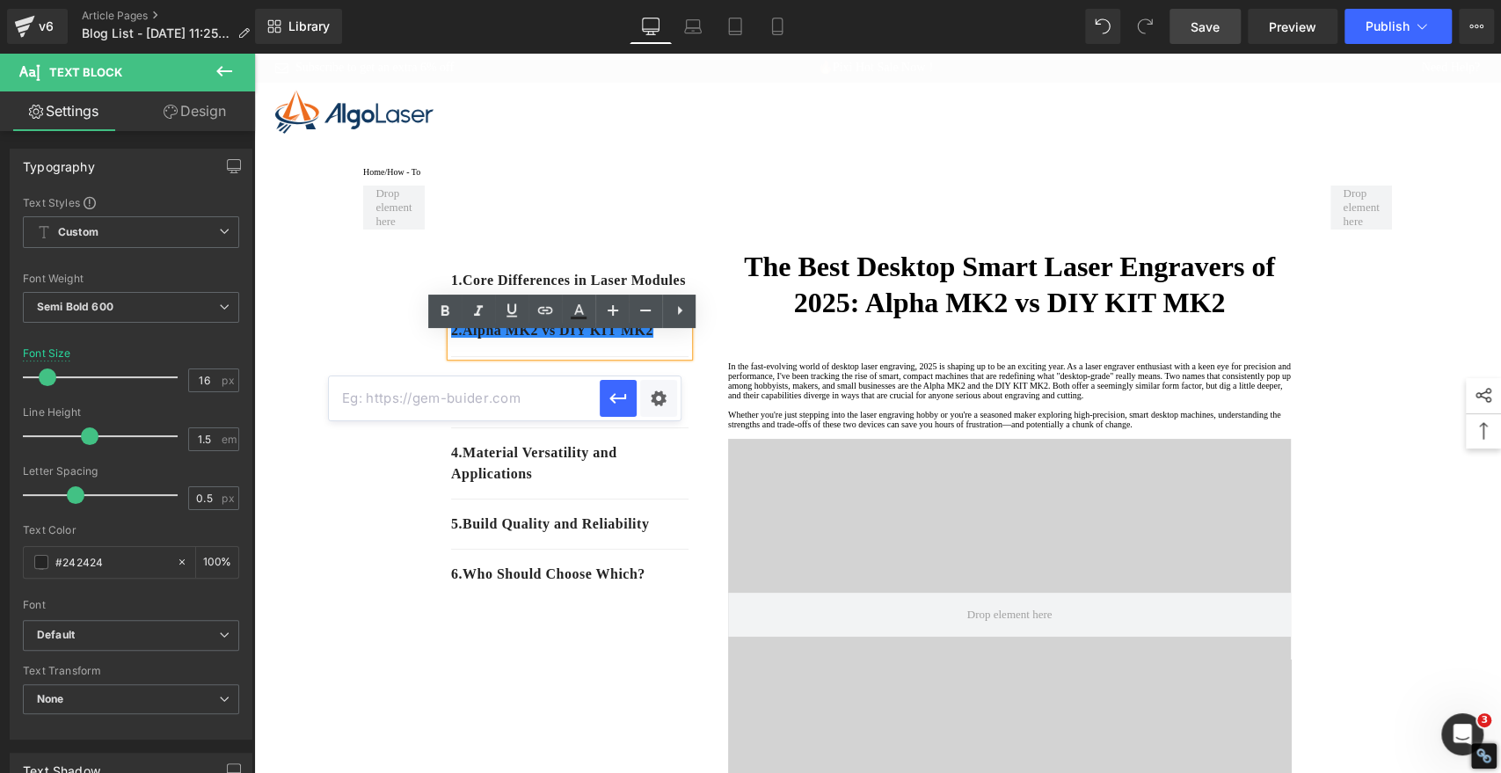
click at [561, 404] on input "text" at bounding box center [464, 398] width 271 height 44
paste input "#e-1757388424780"
type input "#e-1757388424780"
drag, startPoint x: 616, startPoint y: 403, endPoint x: 362, endPoint y: 351, distance: 259.4
click at [616, 403] on icon "button" at bounding box center [618, 398] width 21 height 21
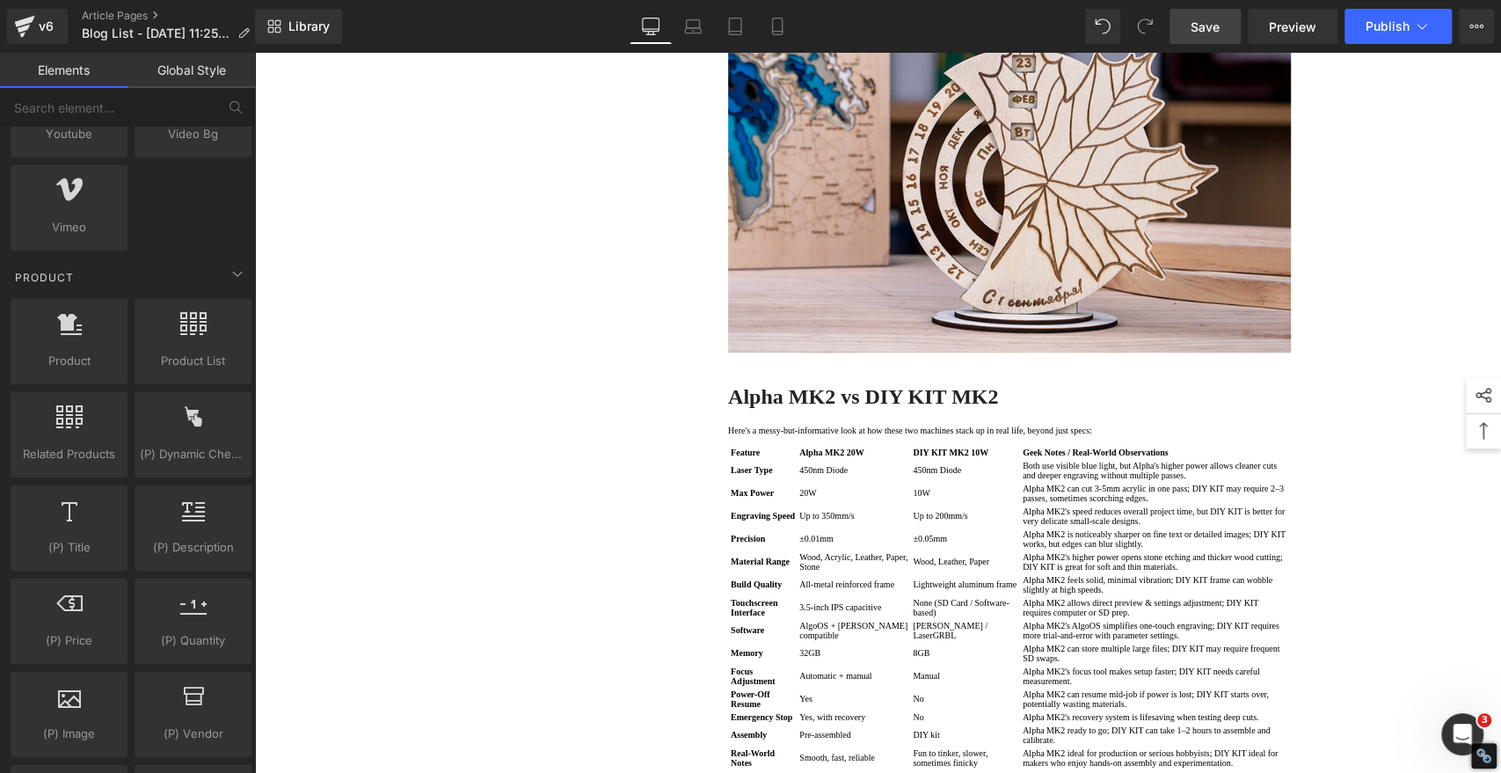
scroll to position [1075, 0]
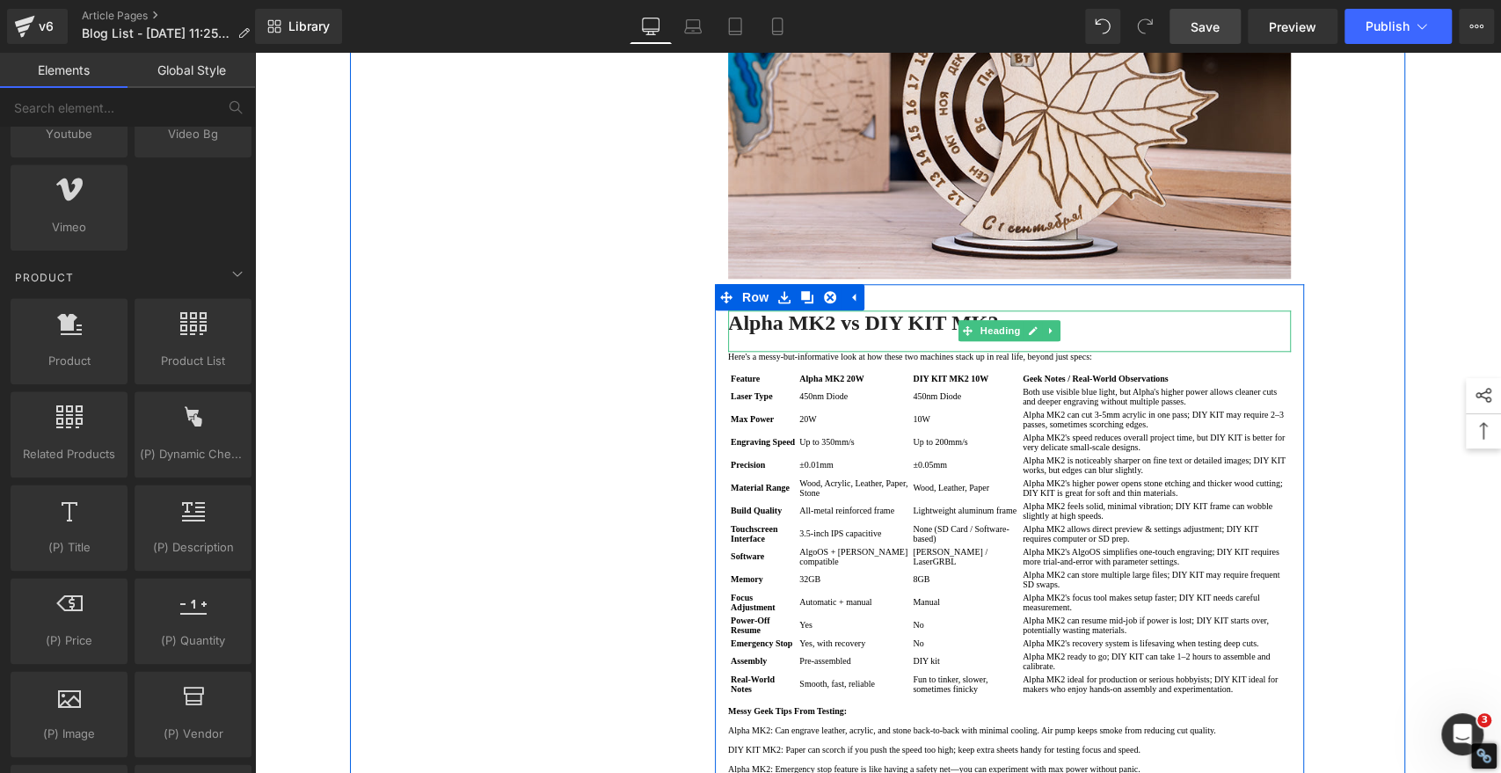
click at [939, 334] on b "Alpha MK2 vs DIY KIT MK2" at bounding box center [863, 322] width 270 height 23
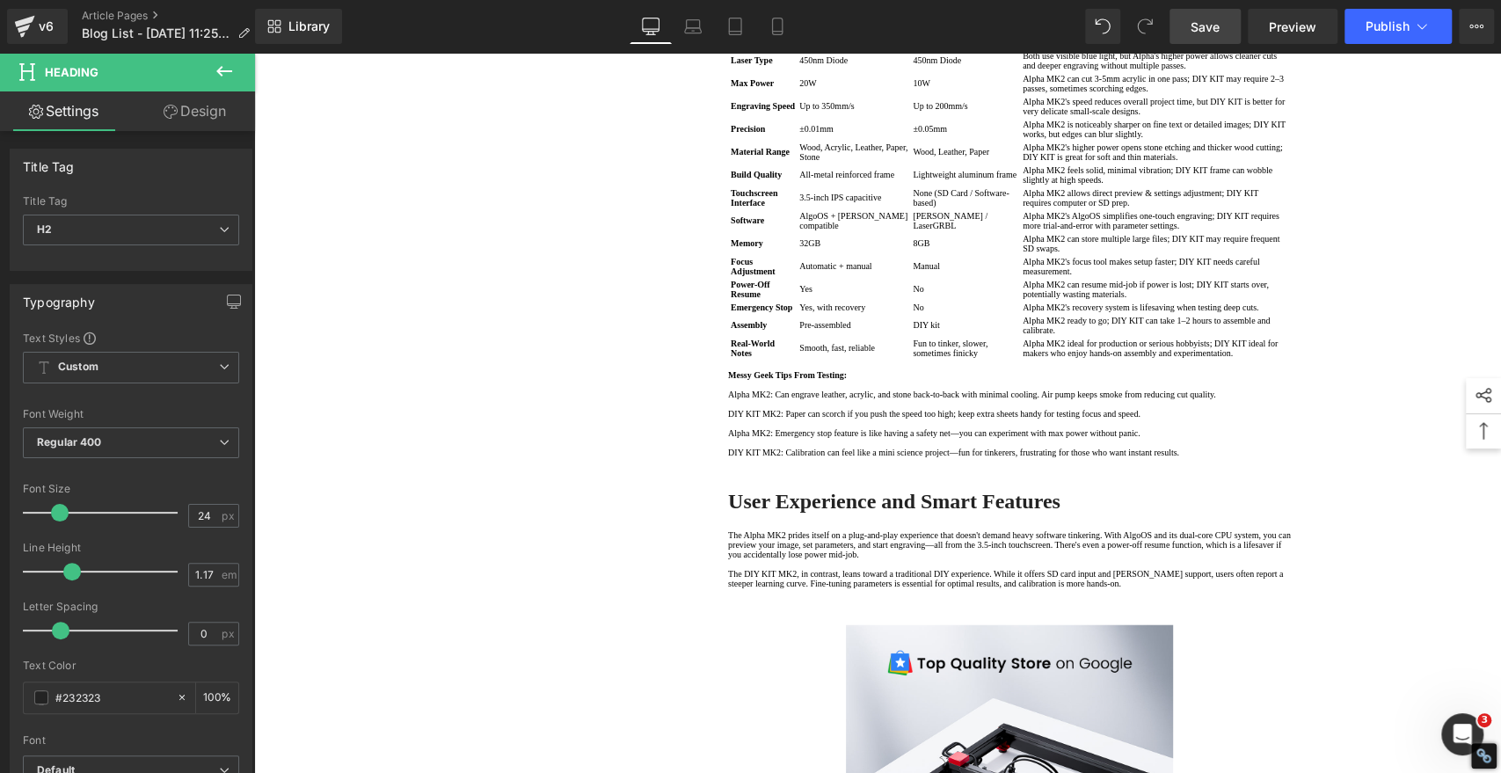
scroll to position [1465, 0]
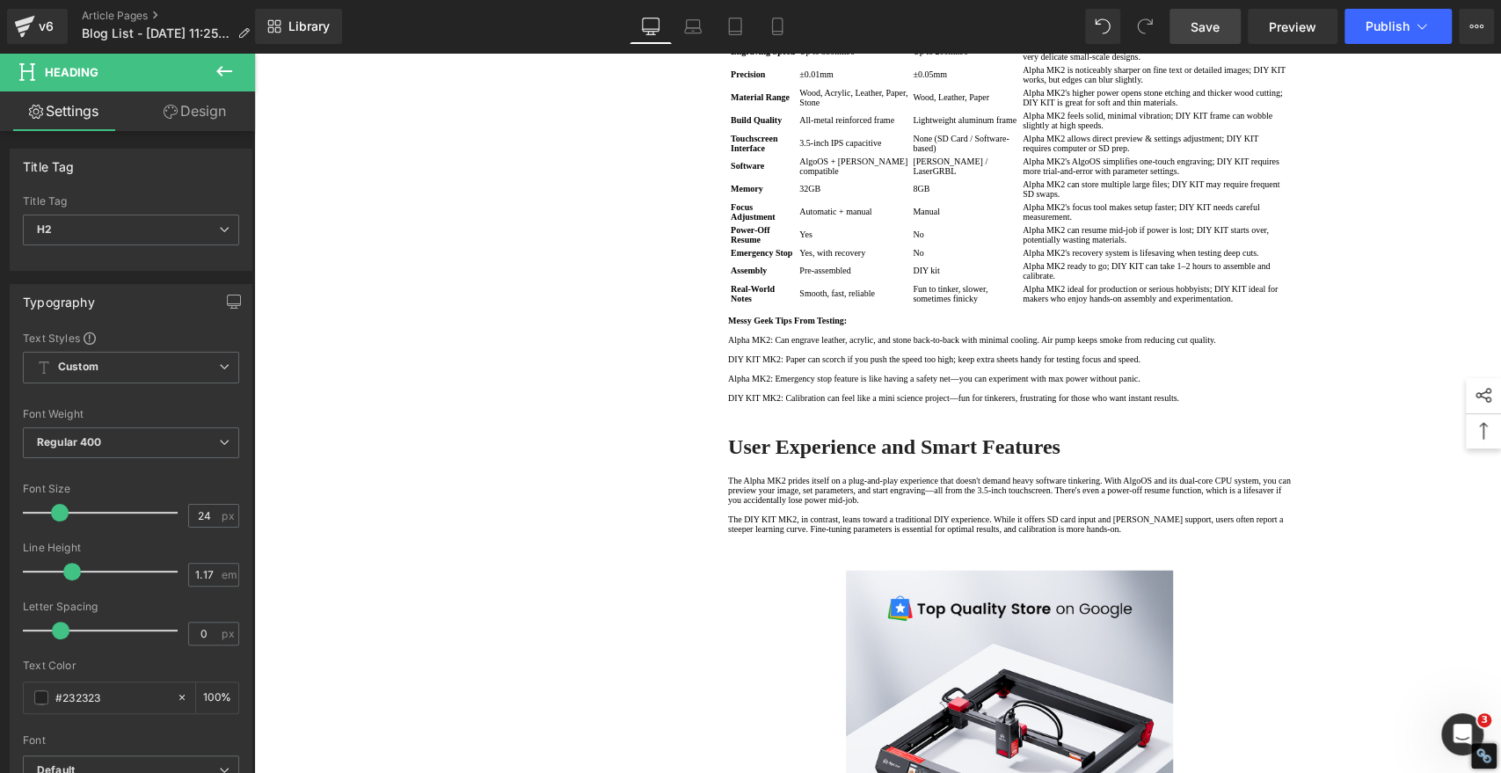
click at [471, 349] on div "1. Core Differences in Laser Modules Text Block 2. Alpha MK2 vs DIY KIT MK2 Tex…" at bounding box center [877, 307] width 1055 height 3174
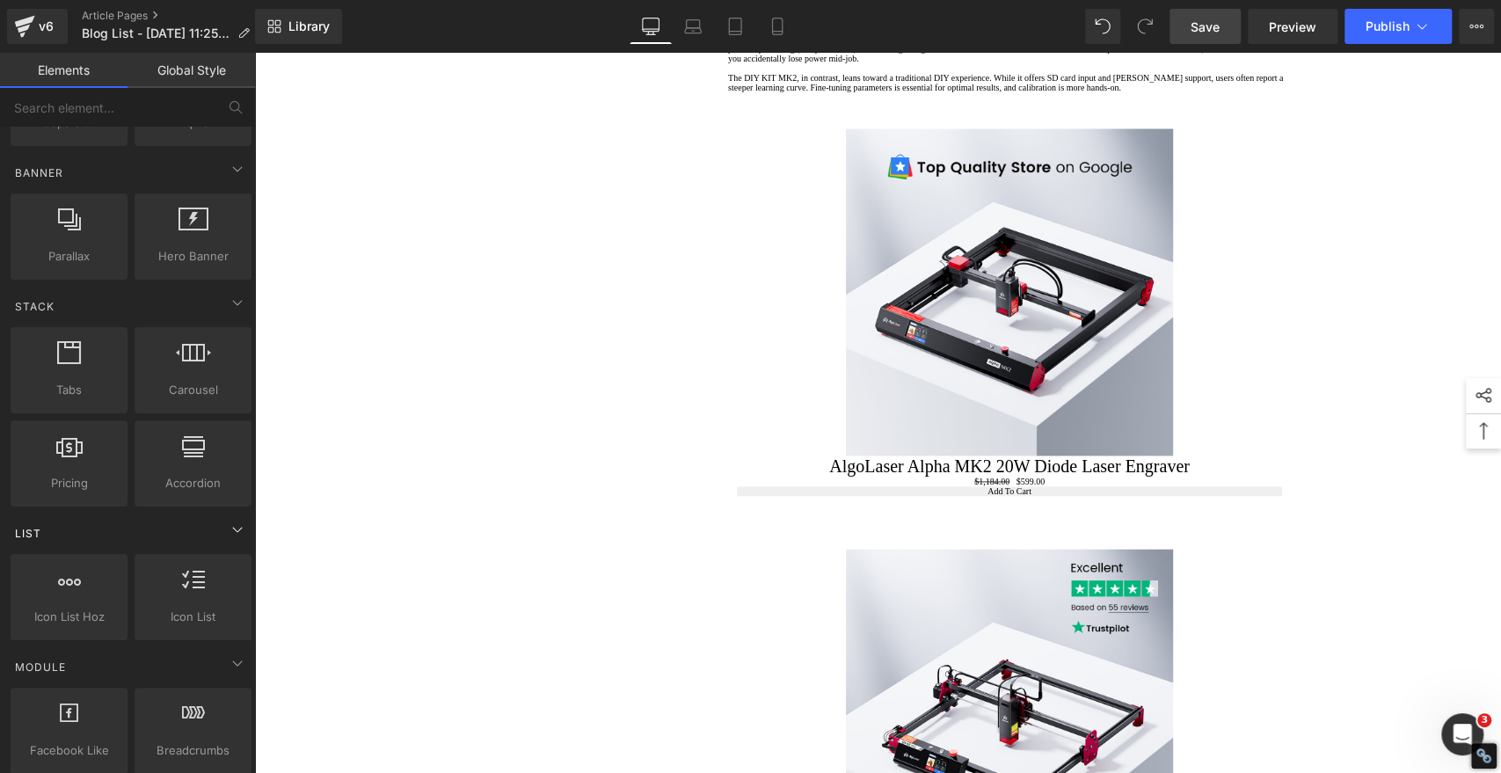
scroll to position [0, 0]
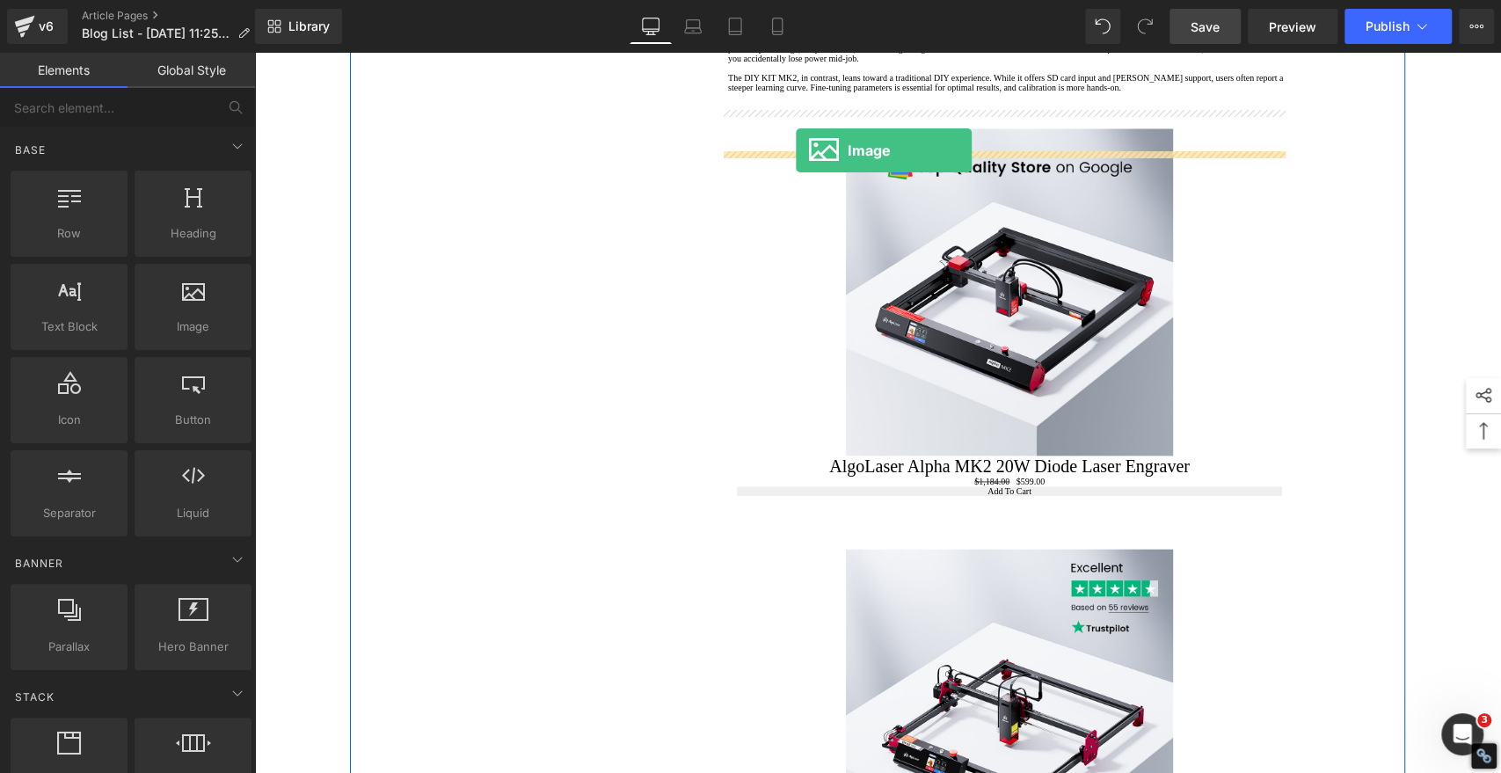
drag, startPoint x: 446, startPoint y: 372, endPoint x: 796, endPoint y: 151, distance: 413.9
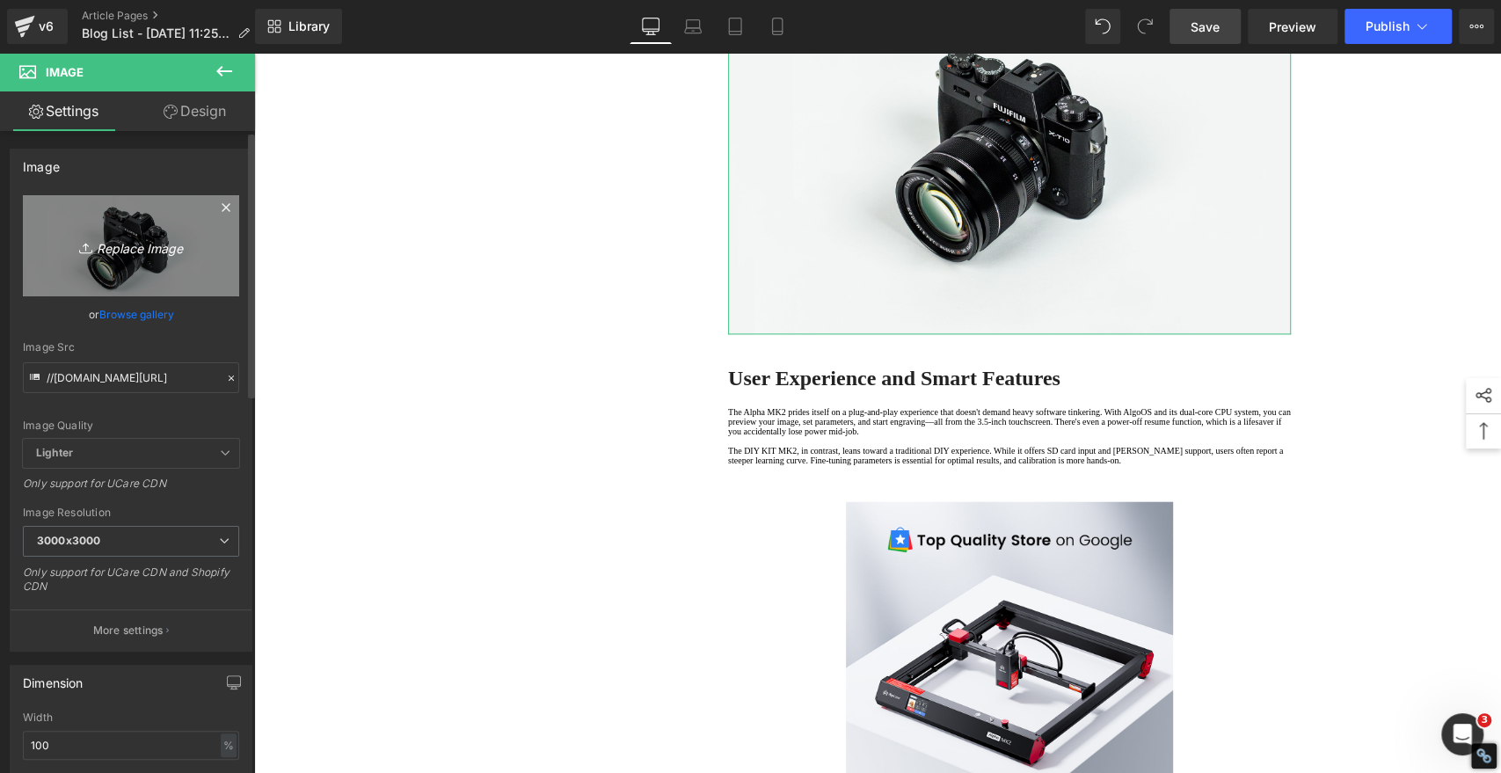
click at [136, 255] on icon "Replace Image" at bounding box center [131, 246] width 141 height 22
type input "C:\fakepath\Alpha MK2 vs DIY KIT MK2.png"
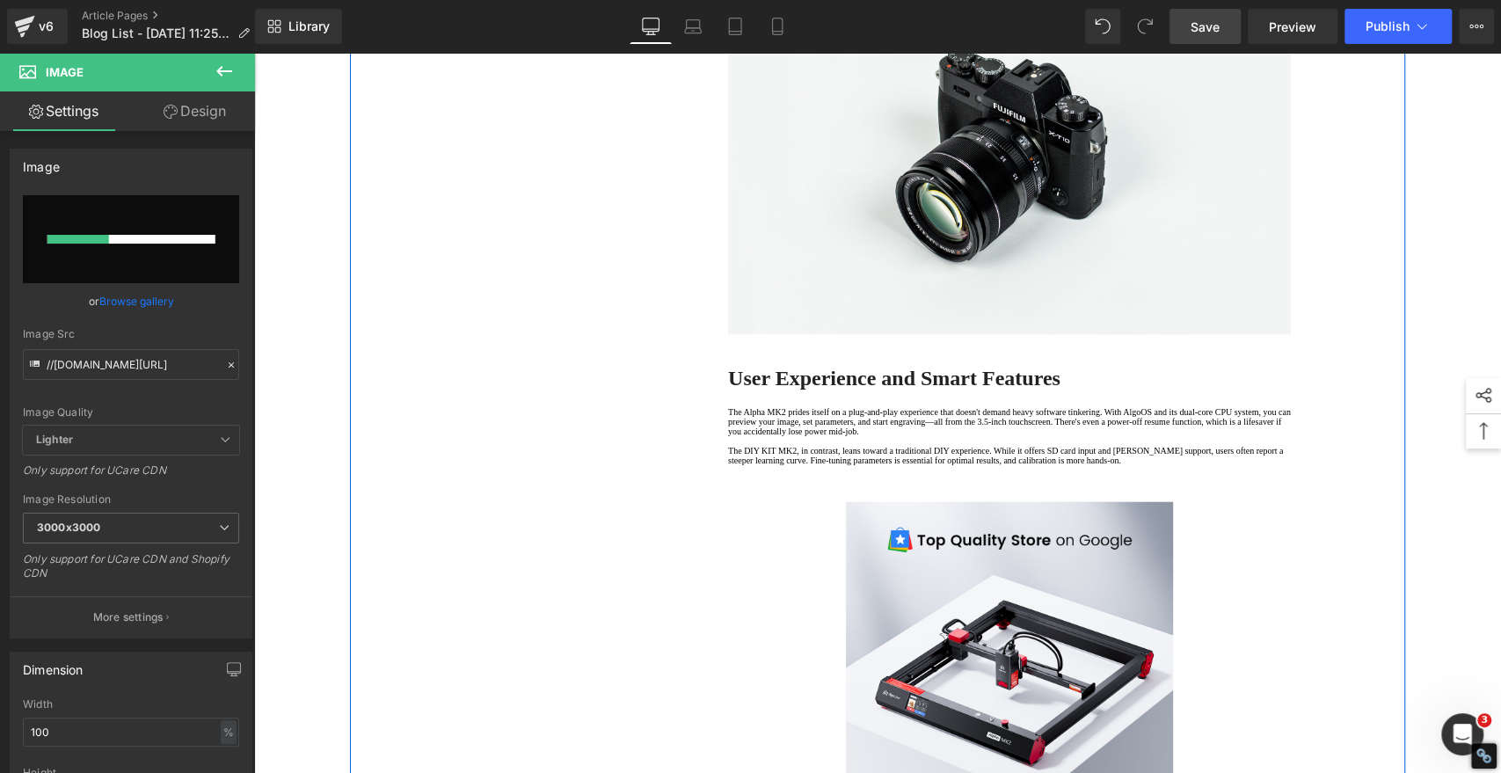
scroll to position [1172, 0]
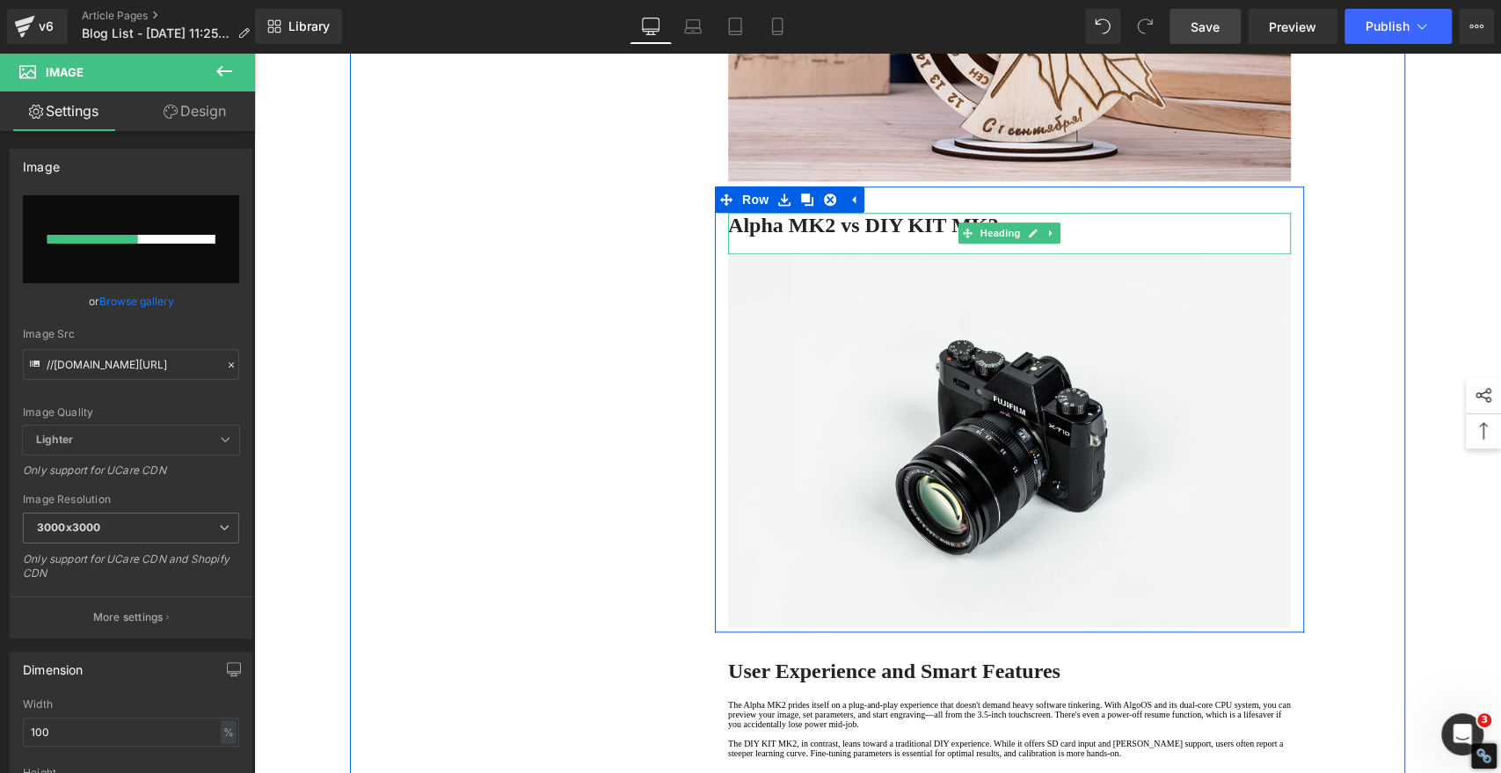
click at [858, 237] on b "Alpha MK2 vs DIY KIT MK2" at bounding box center [863, 225] width 270 height 23
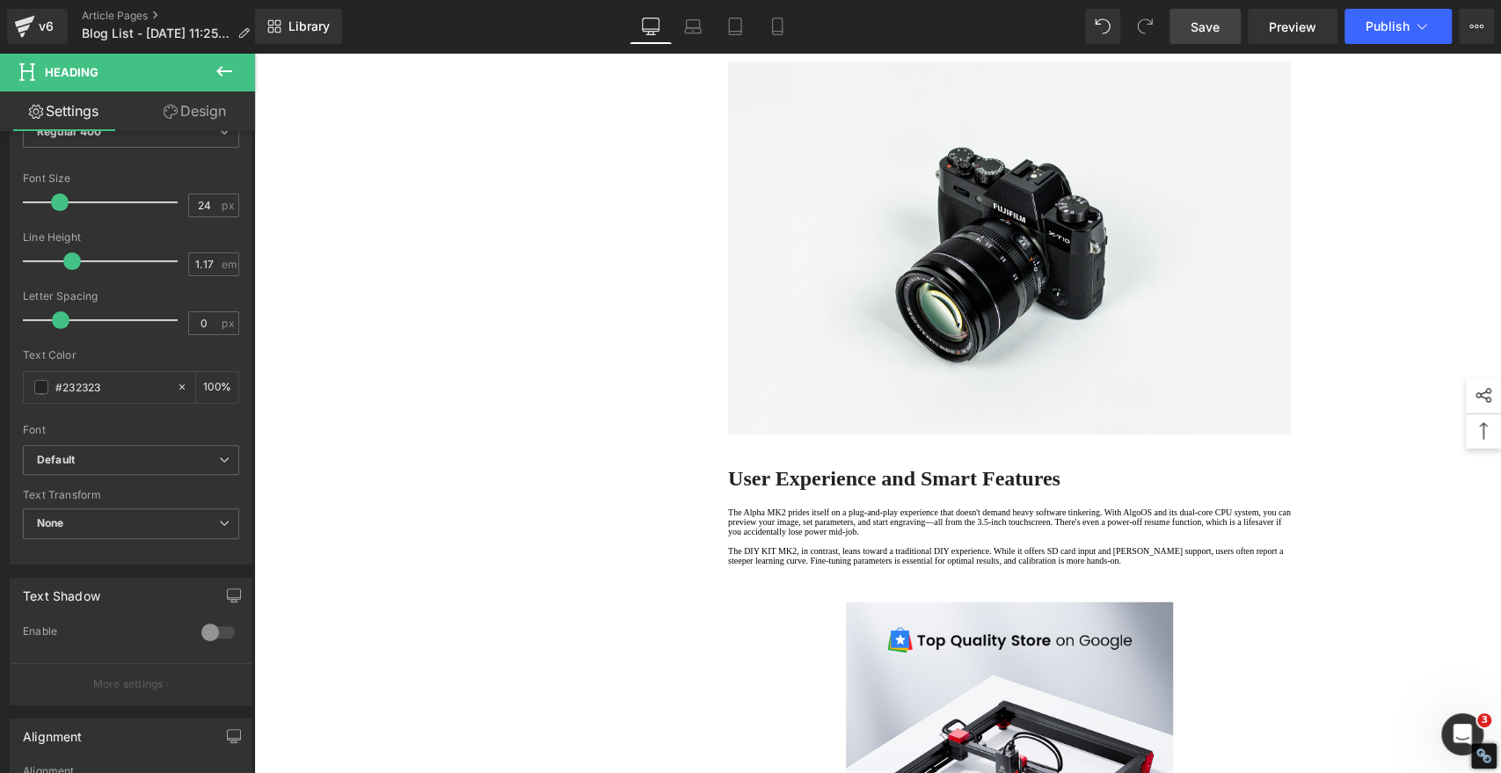
scroll to position [1368, 0]
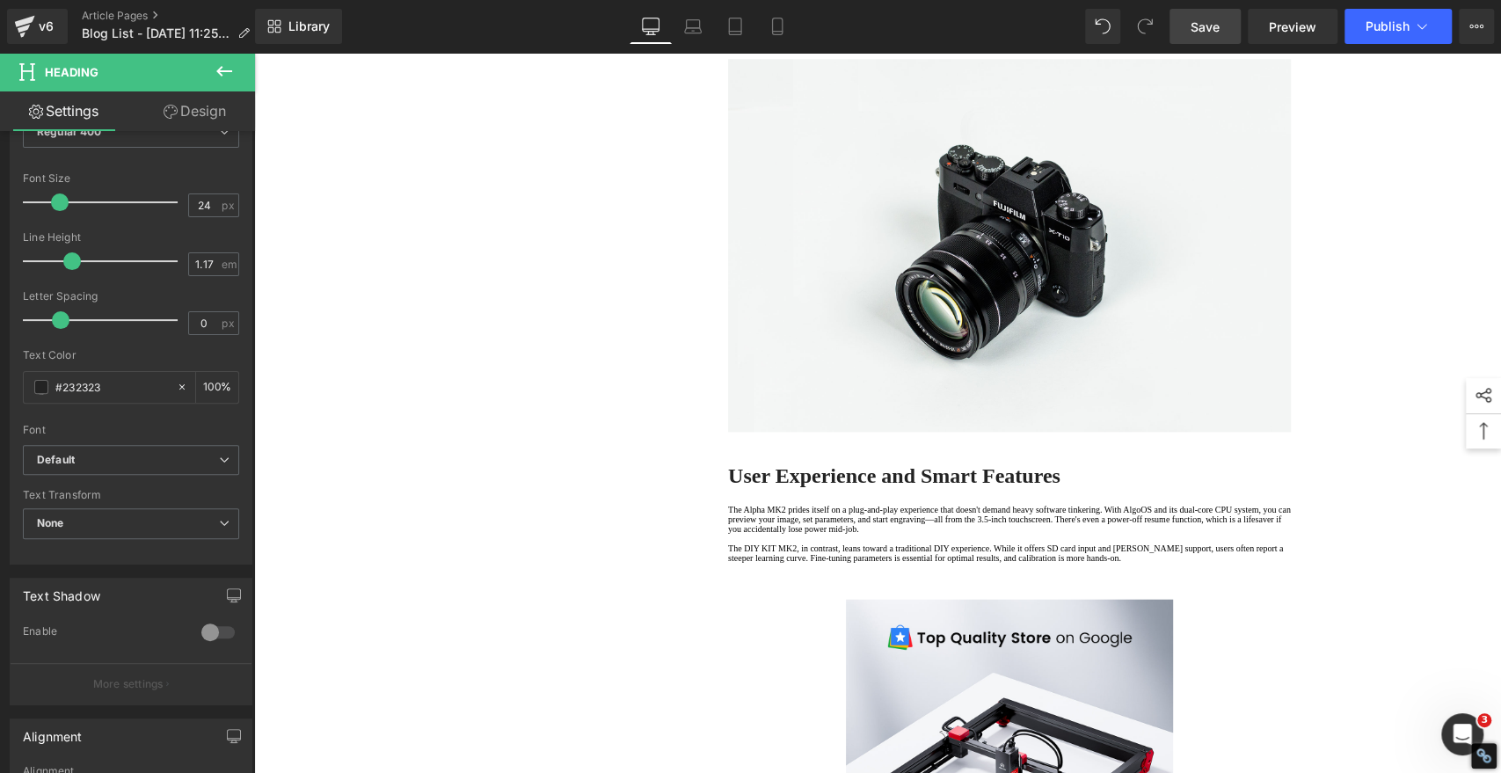
click at [606, 338] on div "1. Core Differences in Laser Modules Text Block 2. Alpha MK2 vs DIY KIT MK2 Tex…" at bounding box center [877, 370] width 1055 height 3105
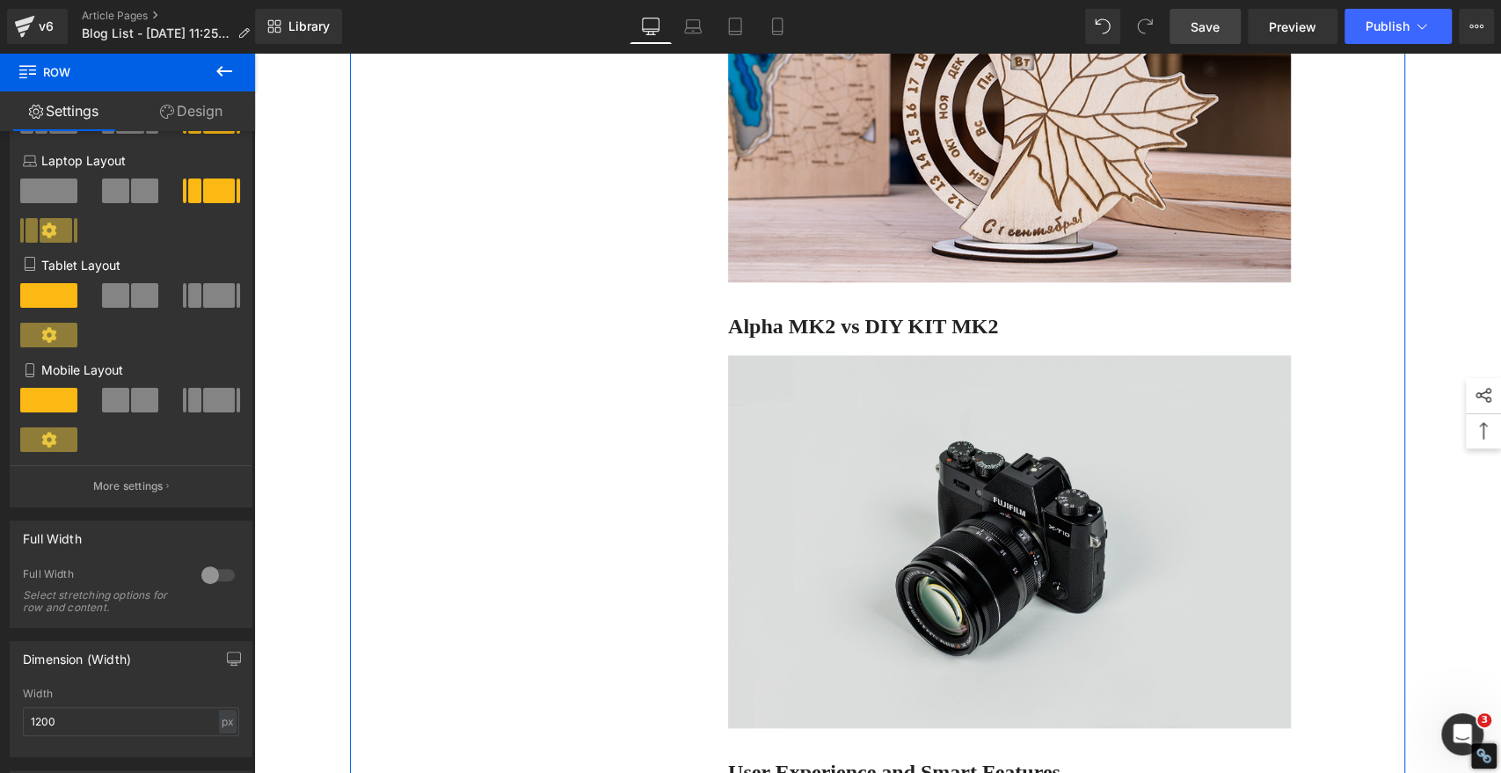
scroll to position [1270, 0]
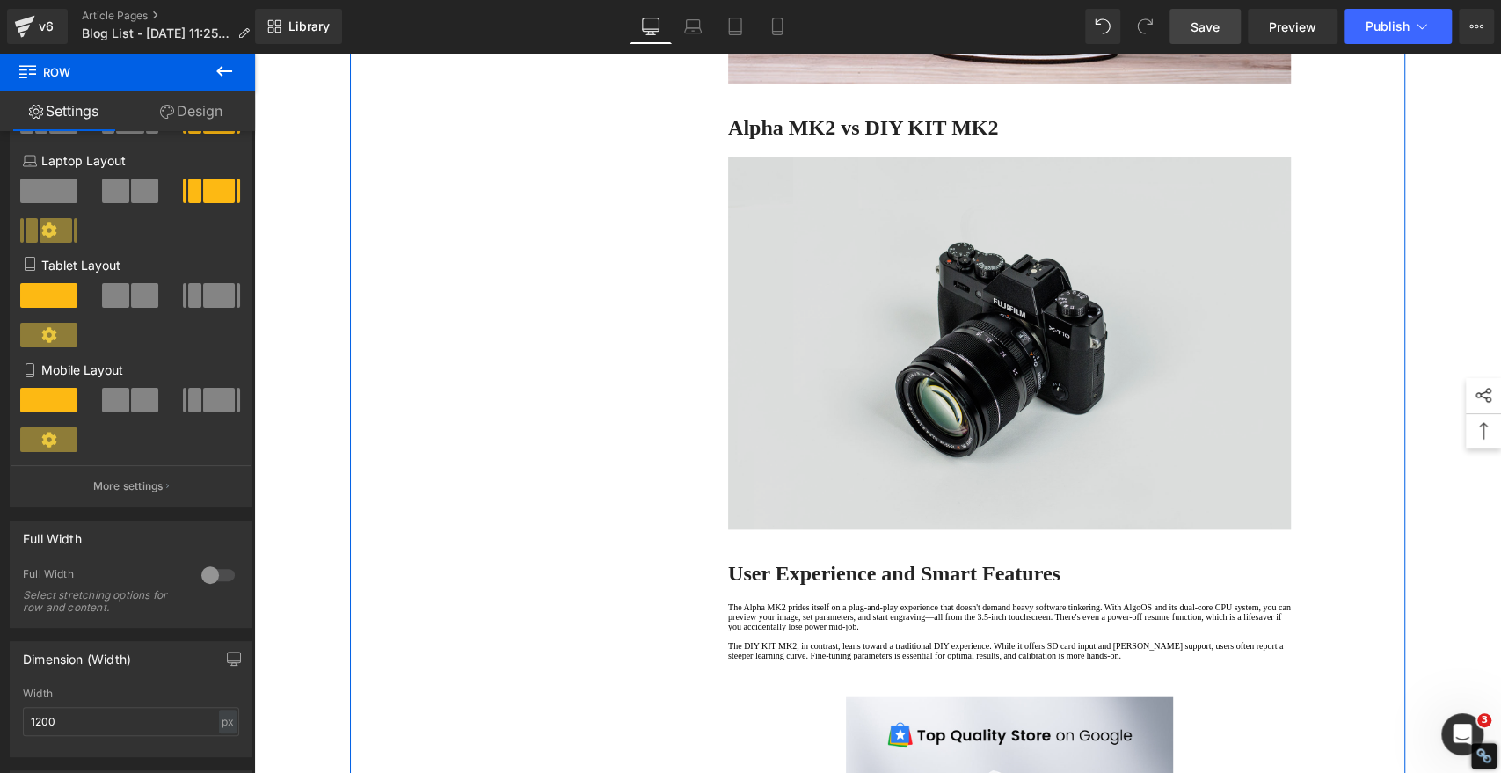
click at [970, 497] on img at bounding box center [1009, 343] width 563 height 373
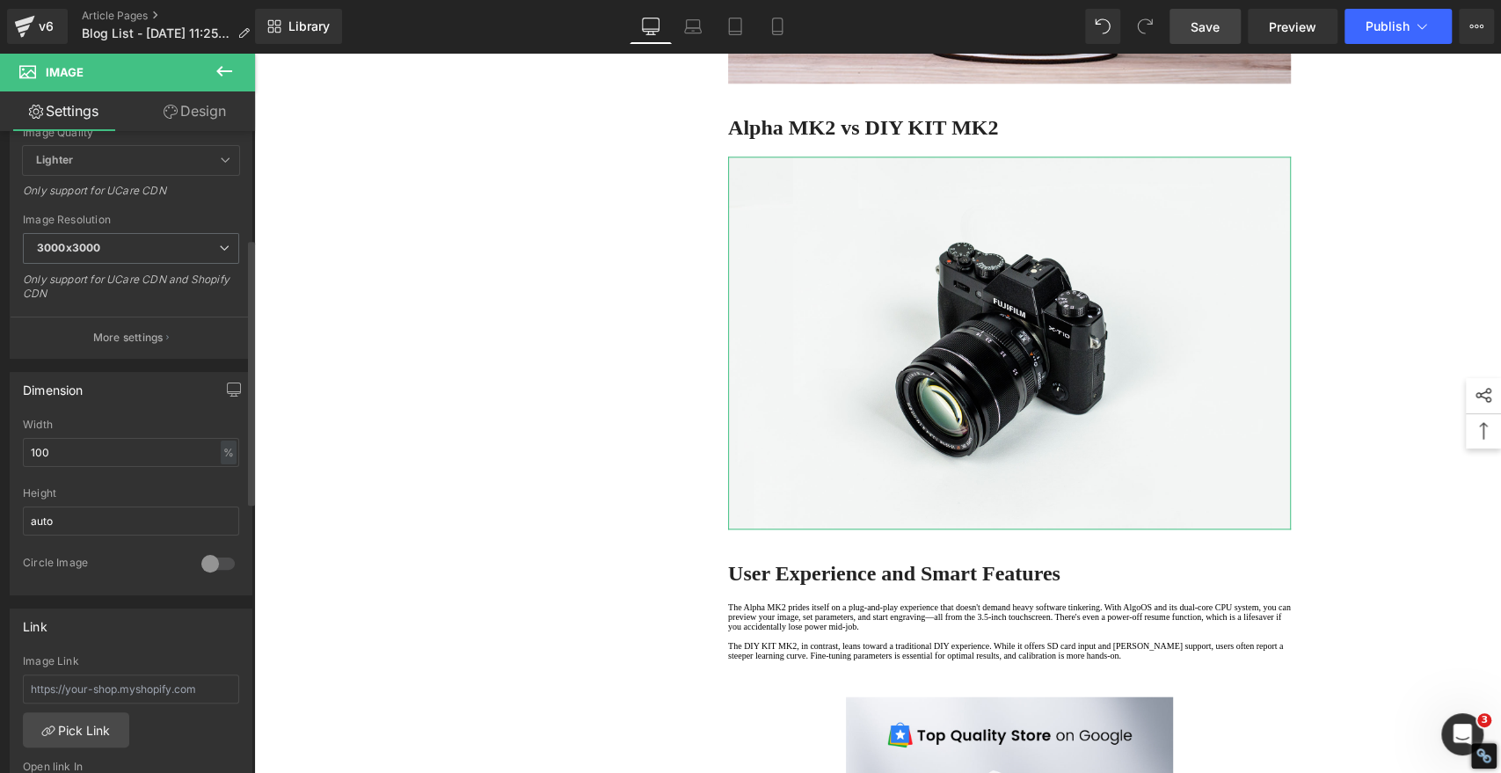
scroll to position [0, 0]
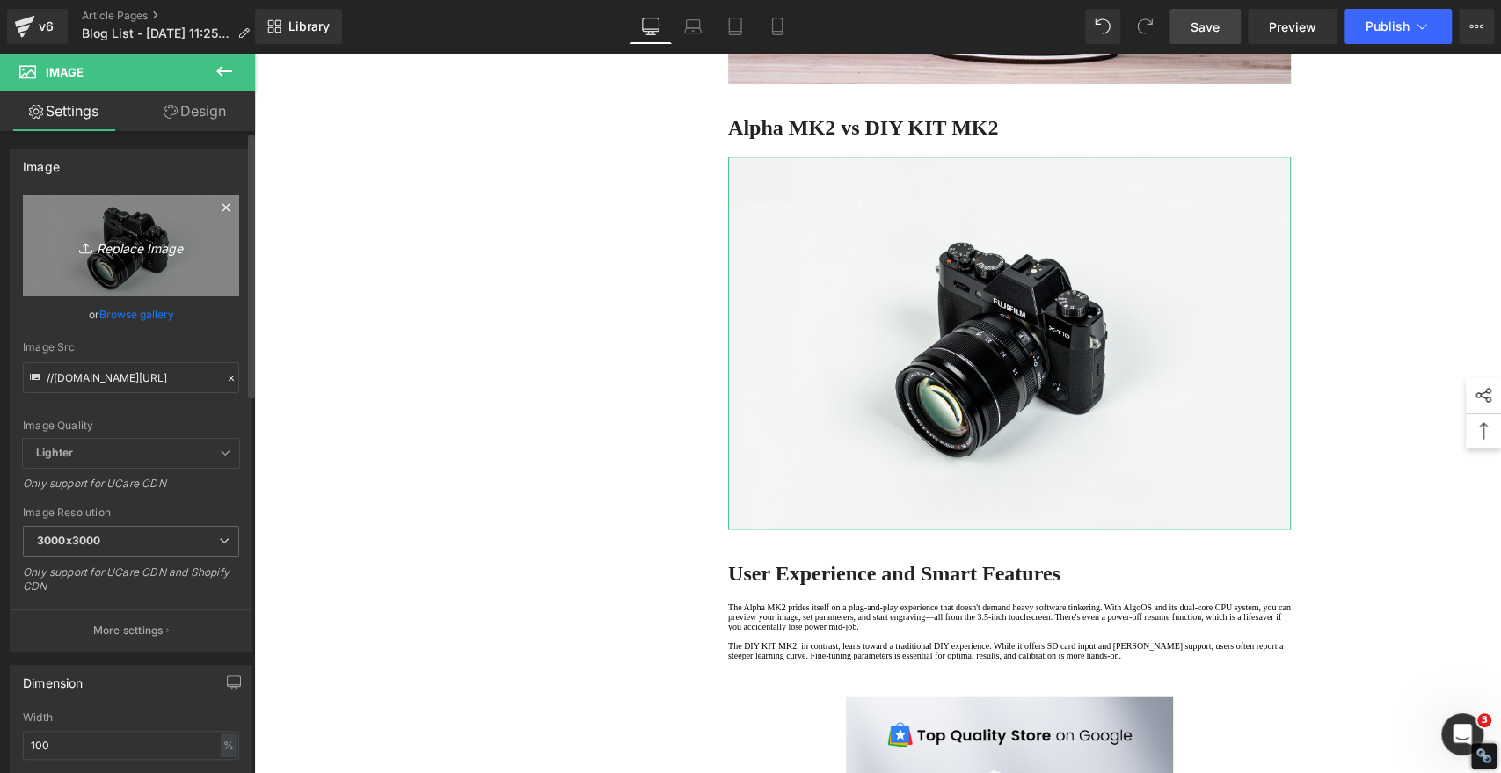
click at [95, 236] on icon "Replace Image" at bounding box center [131, 246] width 141 height 22
type input "C:\fakepath\Alpha MK2 vs DIY KIT MK2.png"
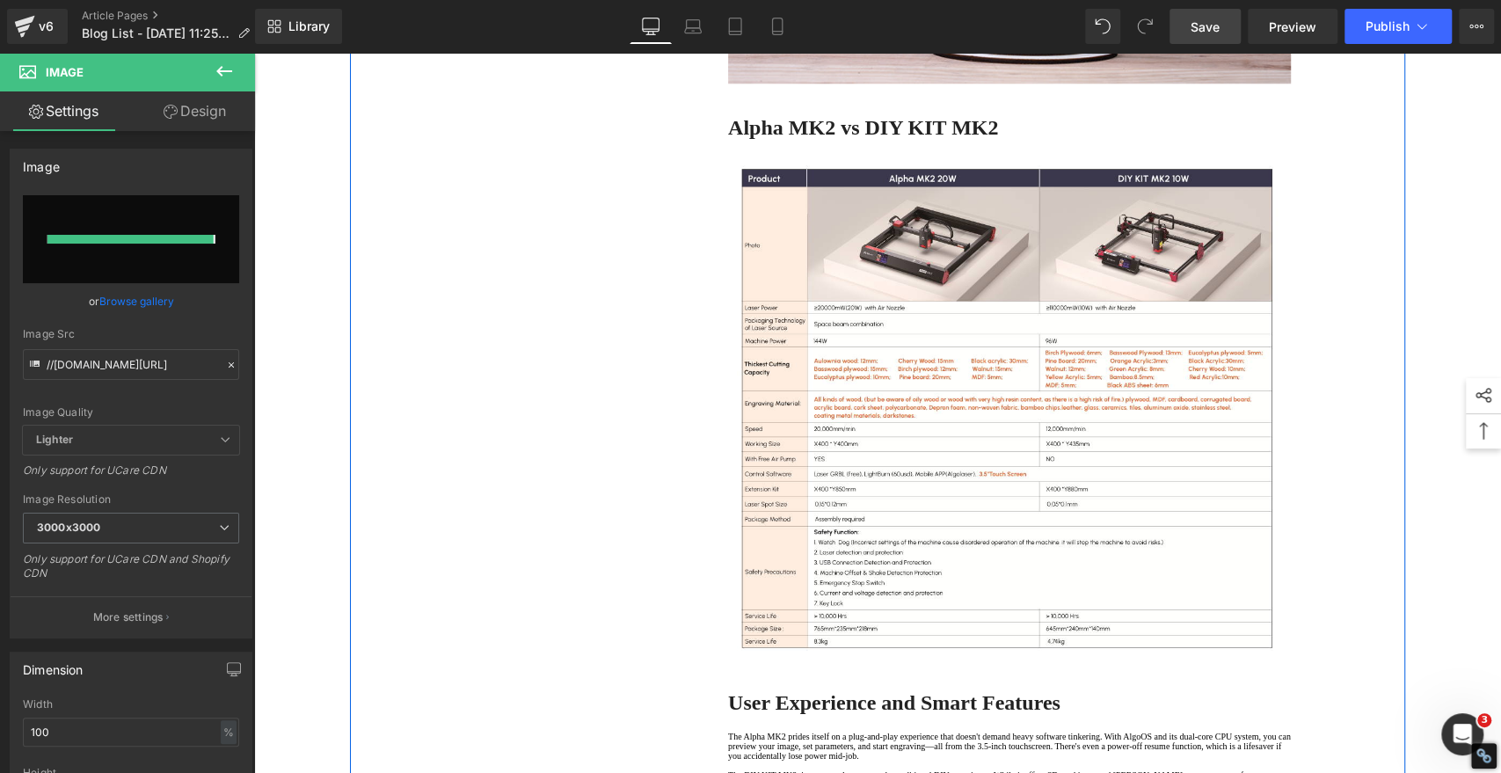
type input "[URL][DOMAIN_NAME]"
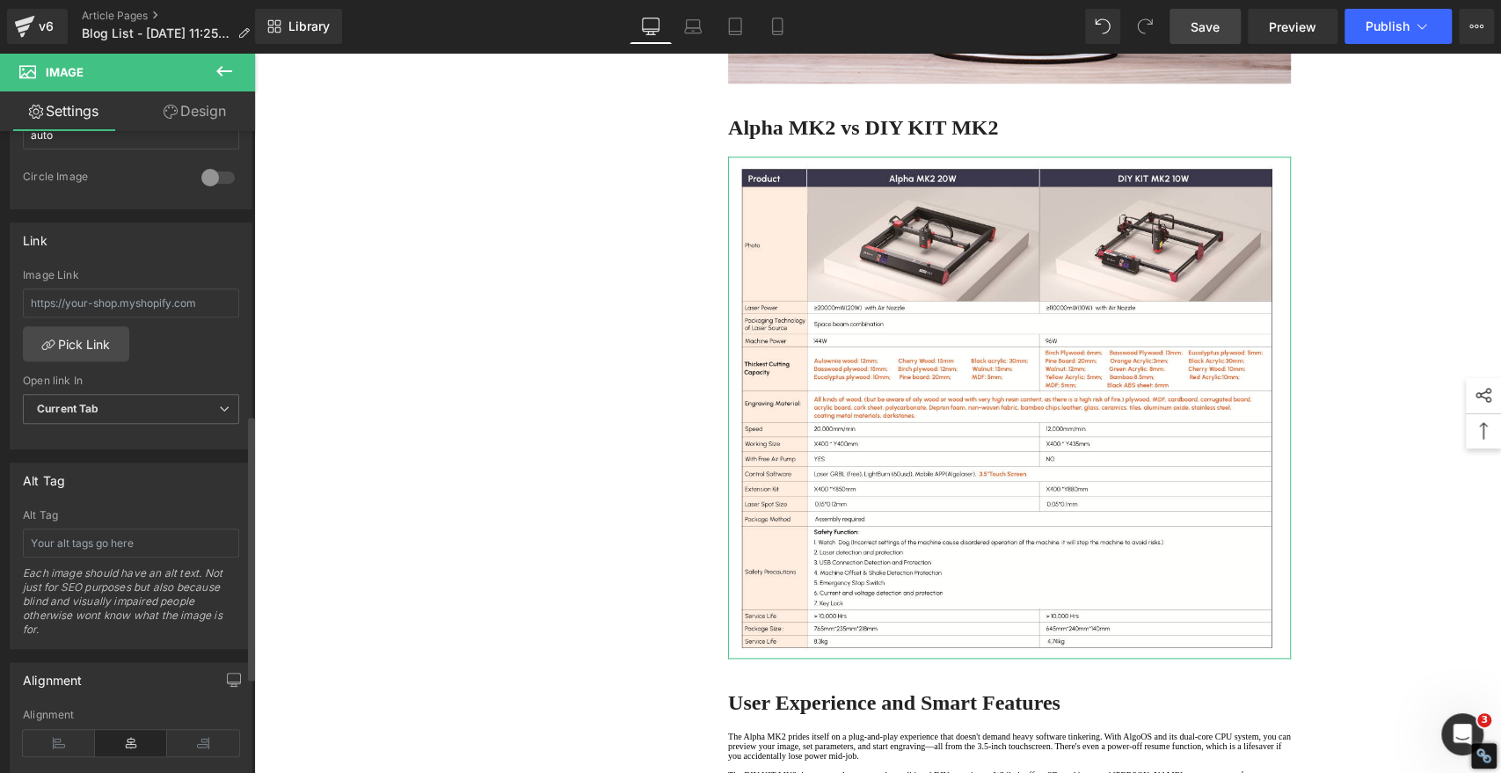
scroll to position [683, 0]
click at [127, 539] on input "text" at bounding box center [131, 540] width 216 height 29
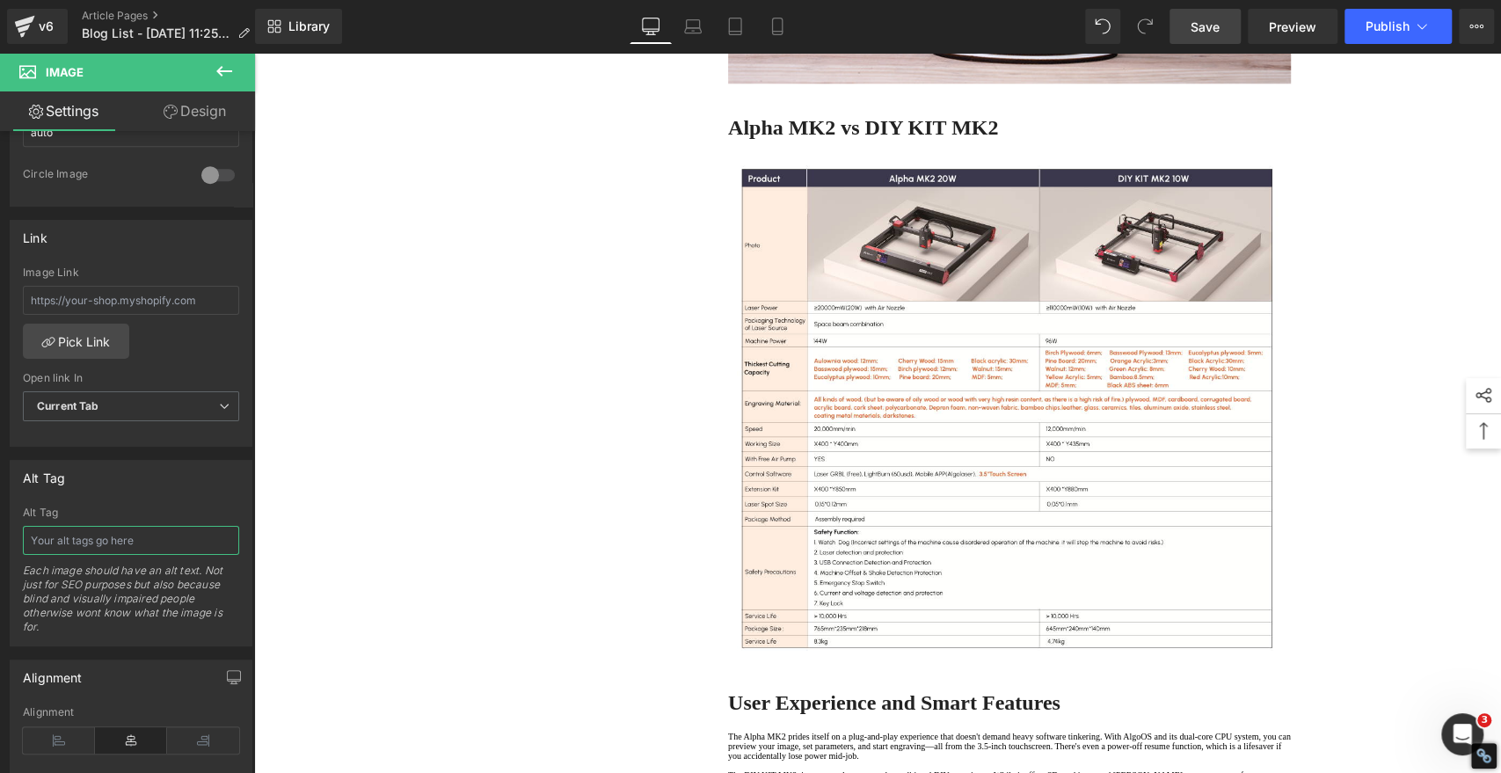
paste input "Alpha MK2 vs DIY KIT MK2"
type input "Alpha MK2 vs DIY KIT MK2"
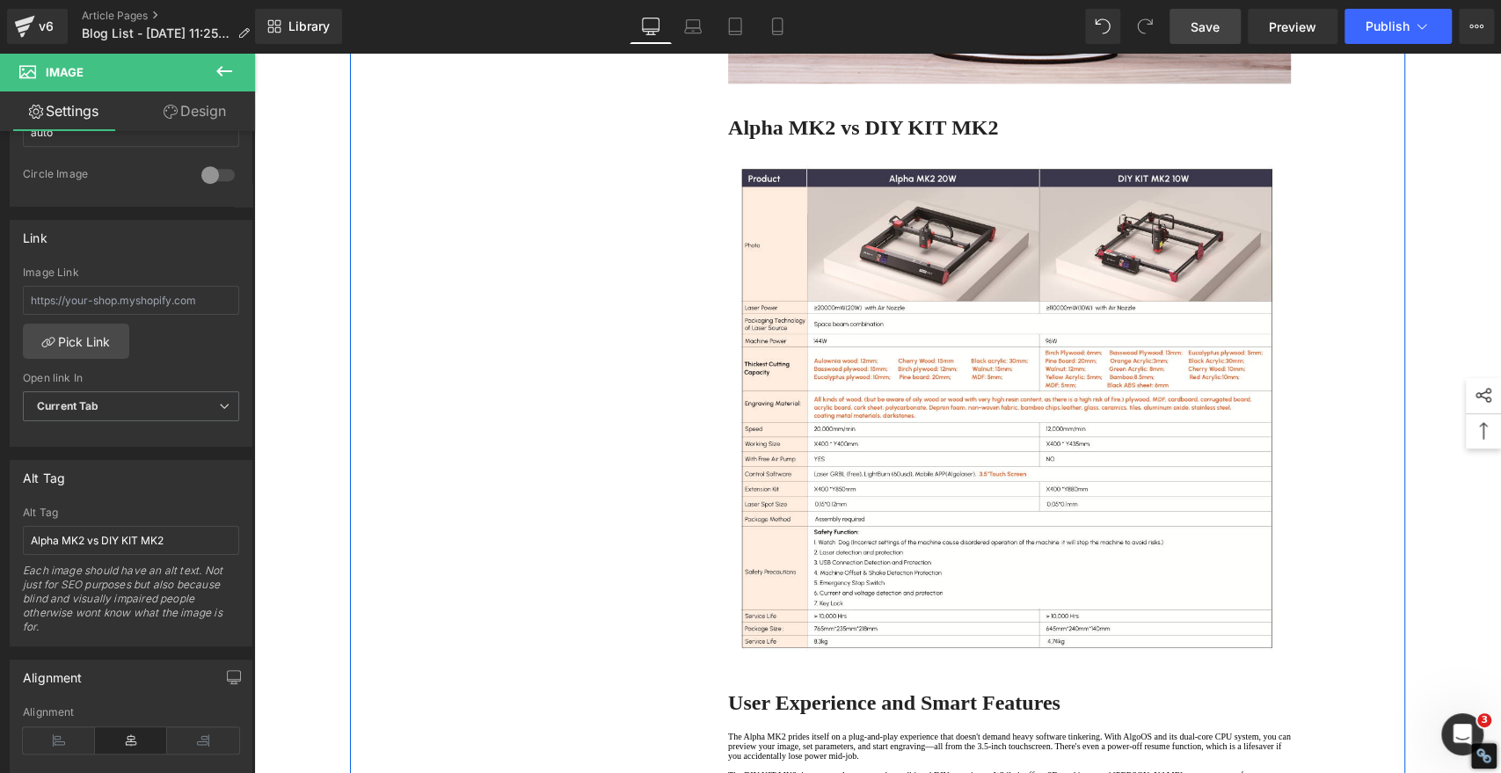
click at [443, 503] on div "1. Core Differences in Laser Modules Text Block 2. Alpha MK2 vs DIY KIT MK2 Tex…" at bounding box center [877, 532] width 1055 height 3234
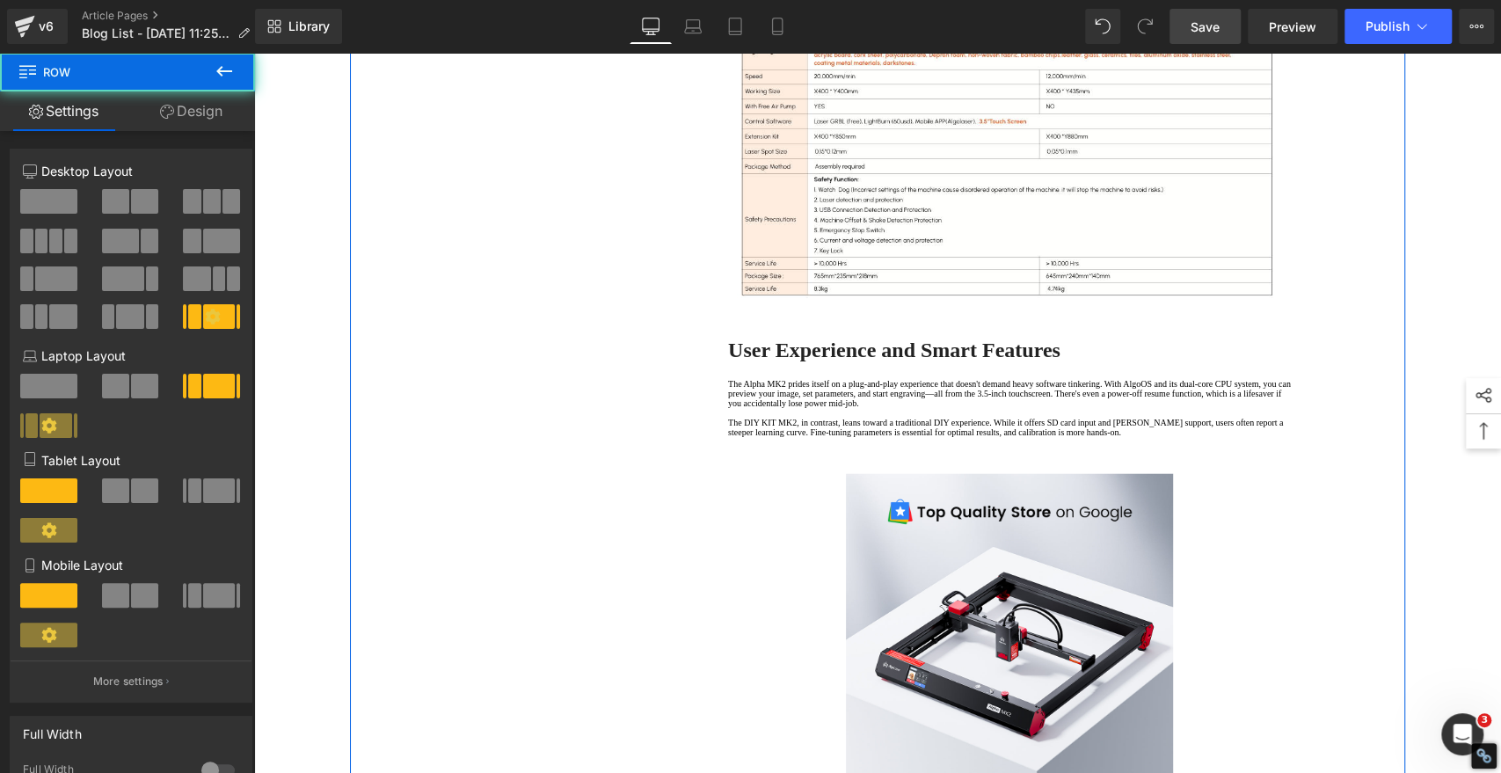
scroll to position [1661, 0]
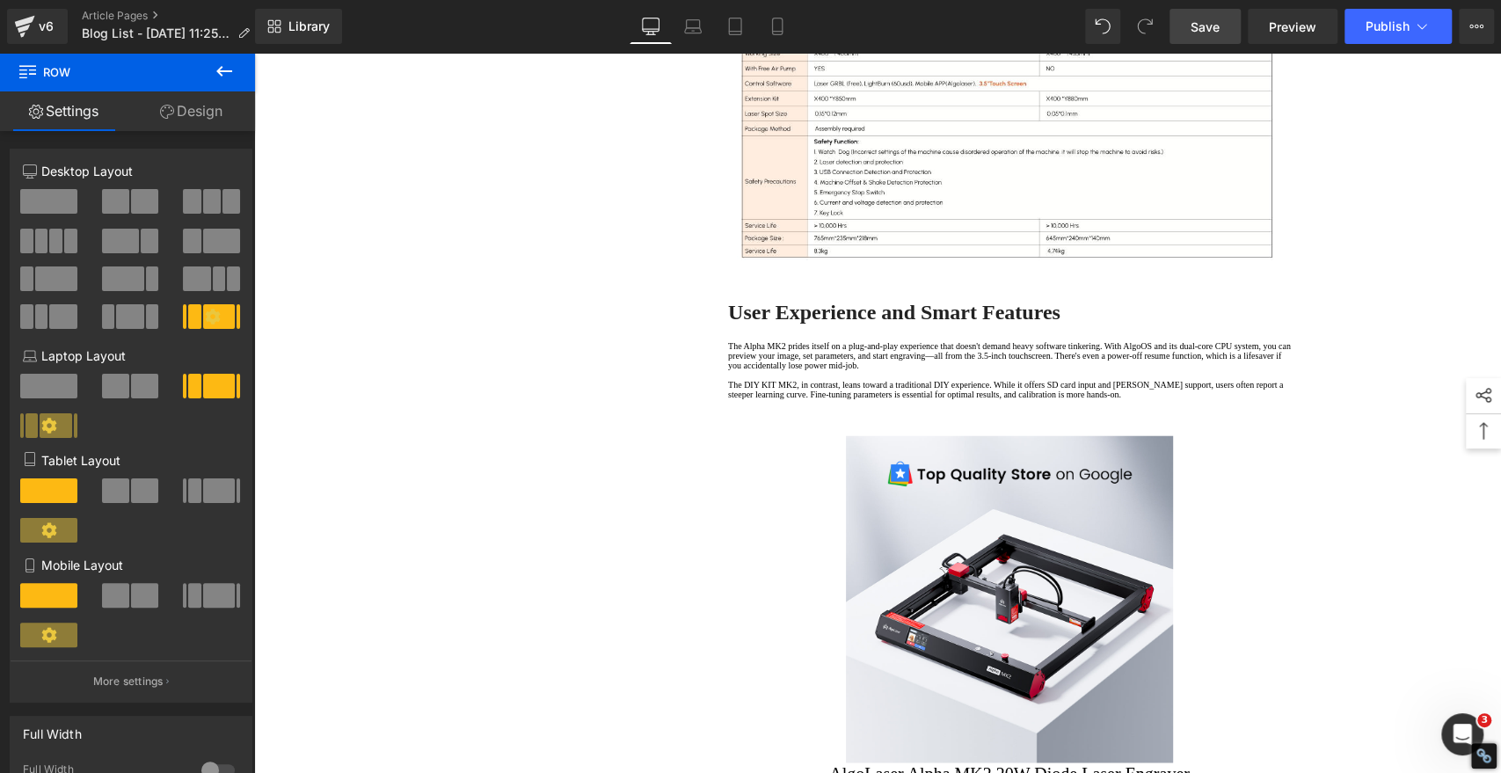
click at [1209, 21] on span "Save" at bounding box center [1205, 27] width 29 height 18
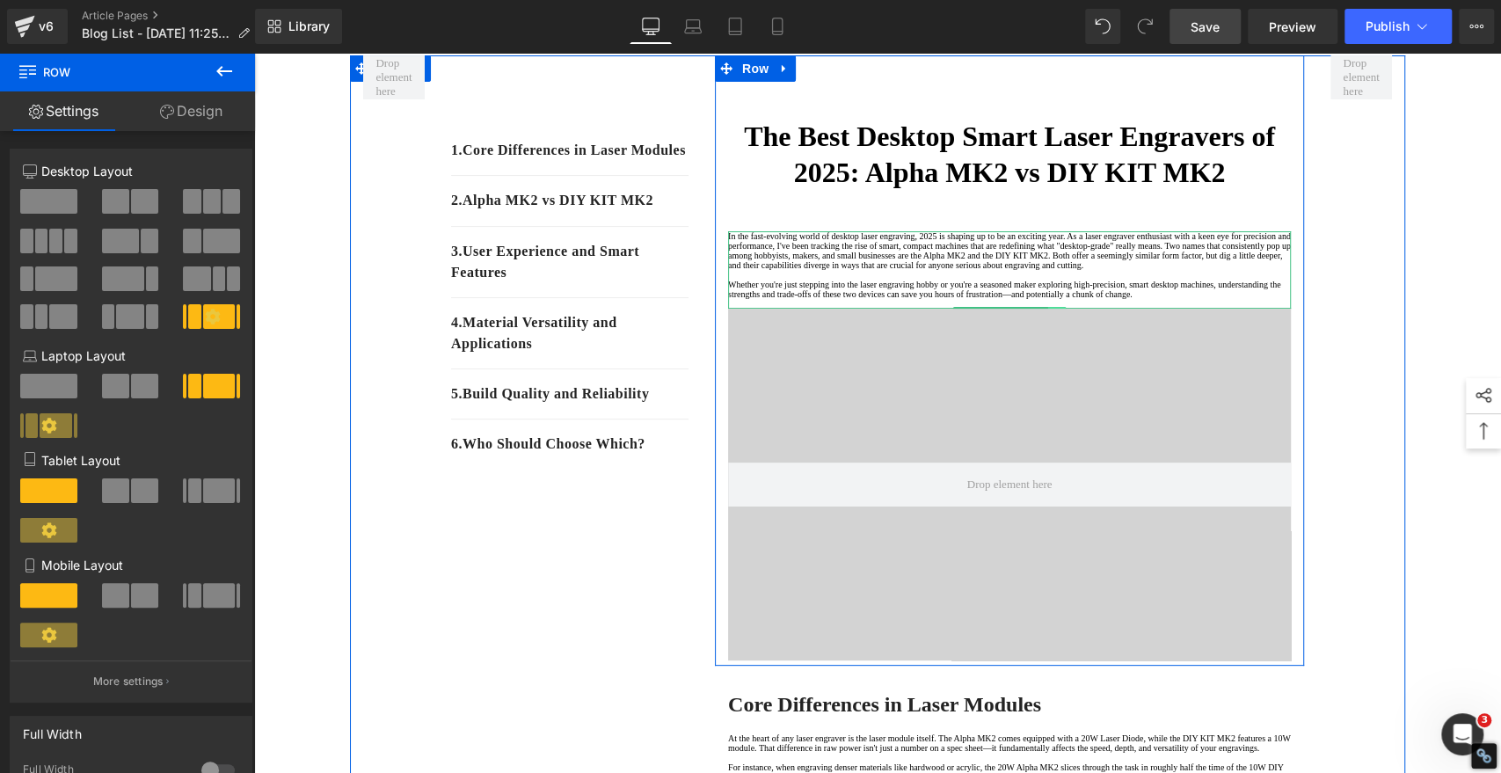
scroll to position [0, 0]
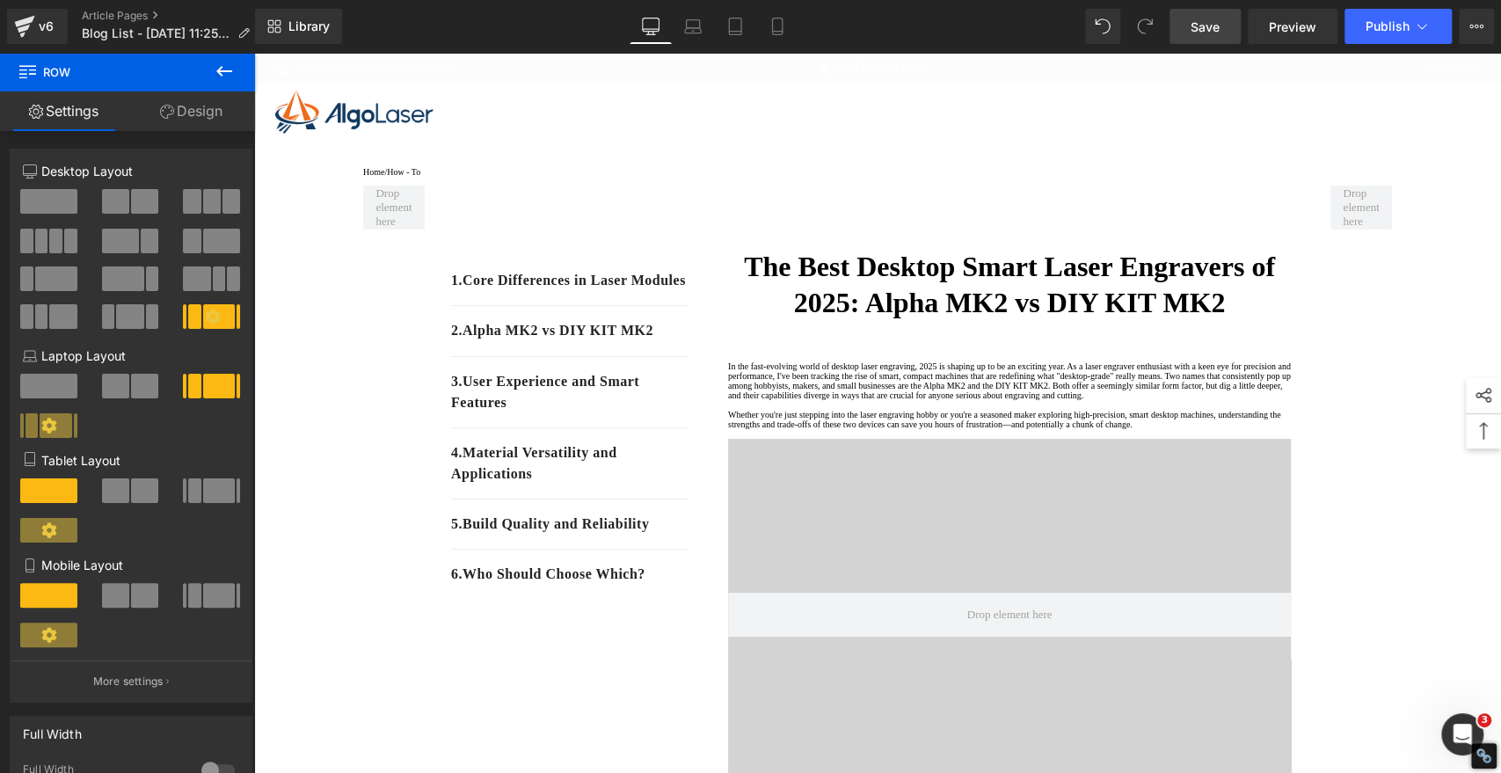
click at [1205, 30] on span "Save" at bounding box center [1205, 27] width 29 height 18
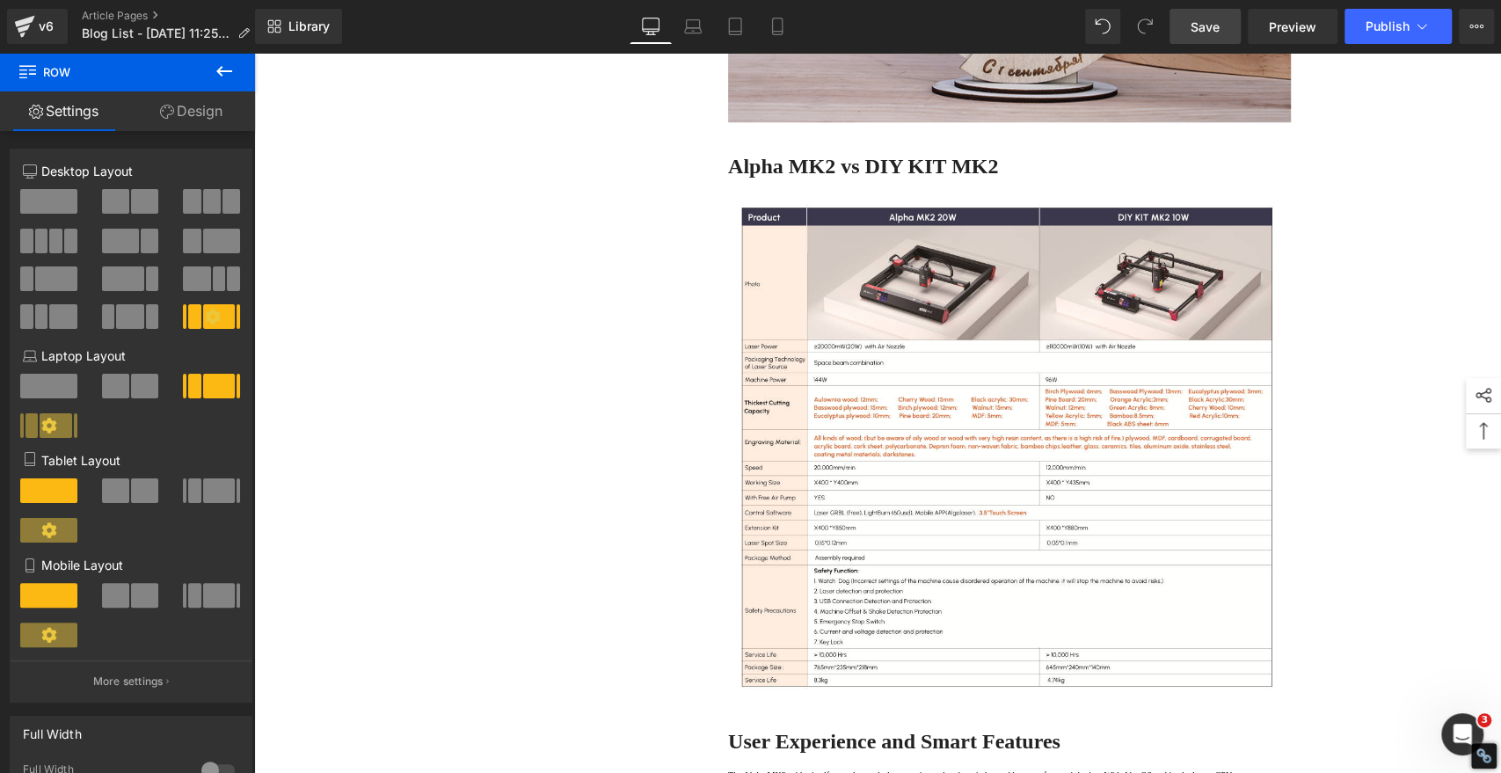
scroll to position [977, 0]
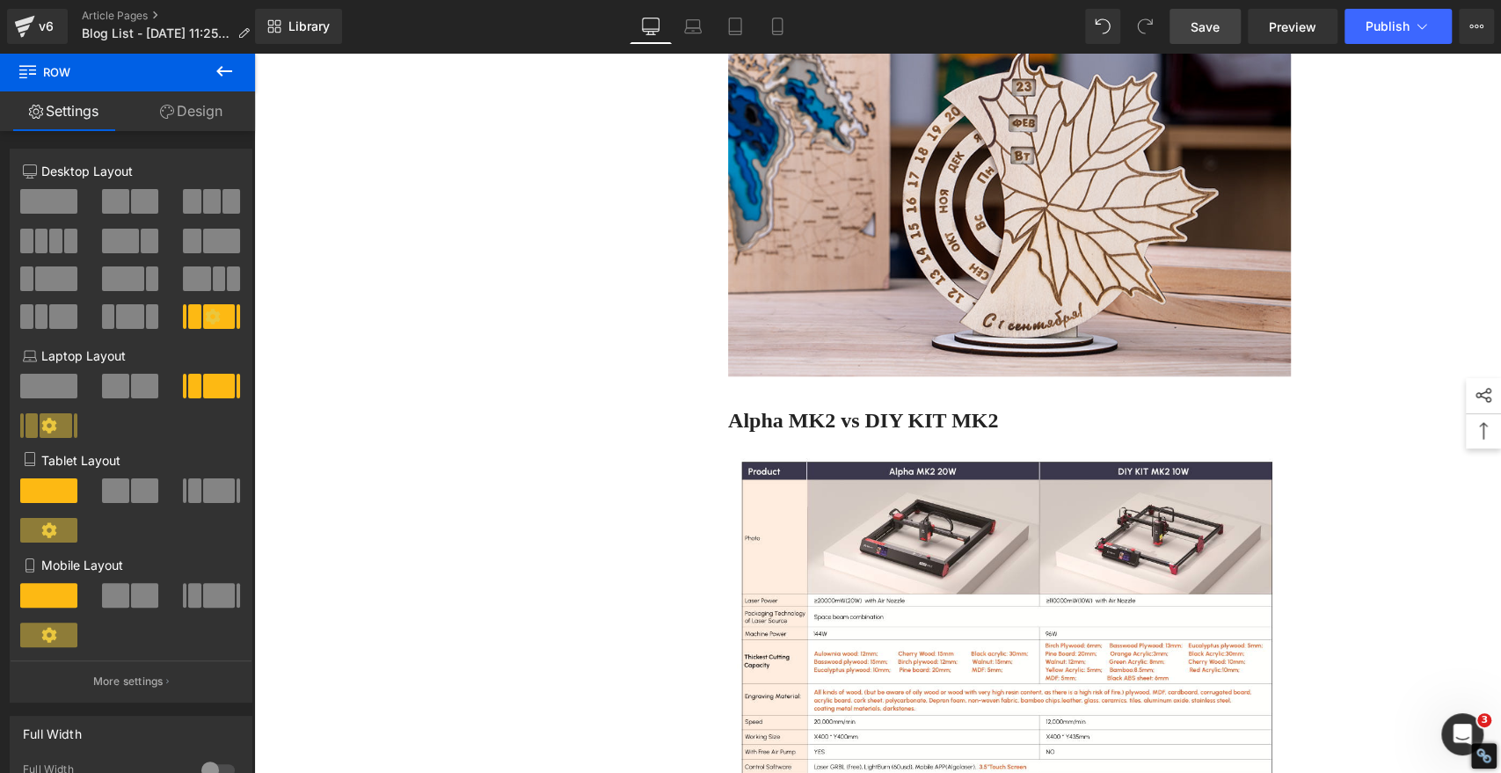
click at [1216, 24] on span "Save" at bounding box center [1205, 27] width 29 height 18
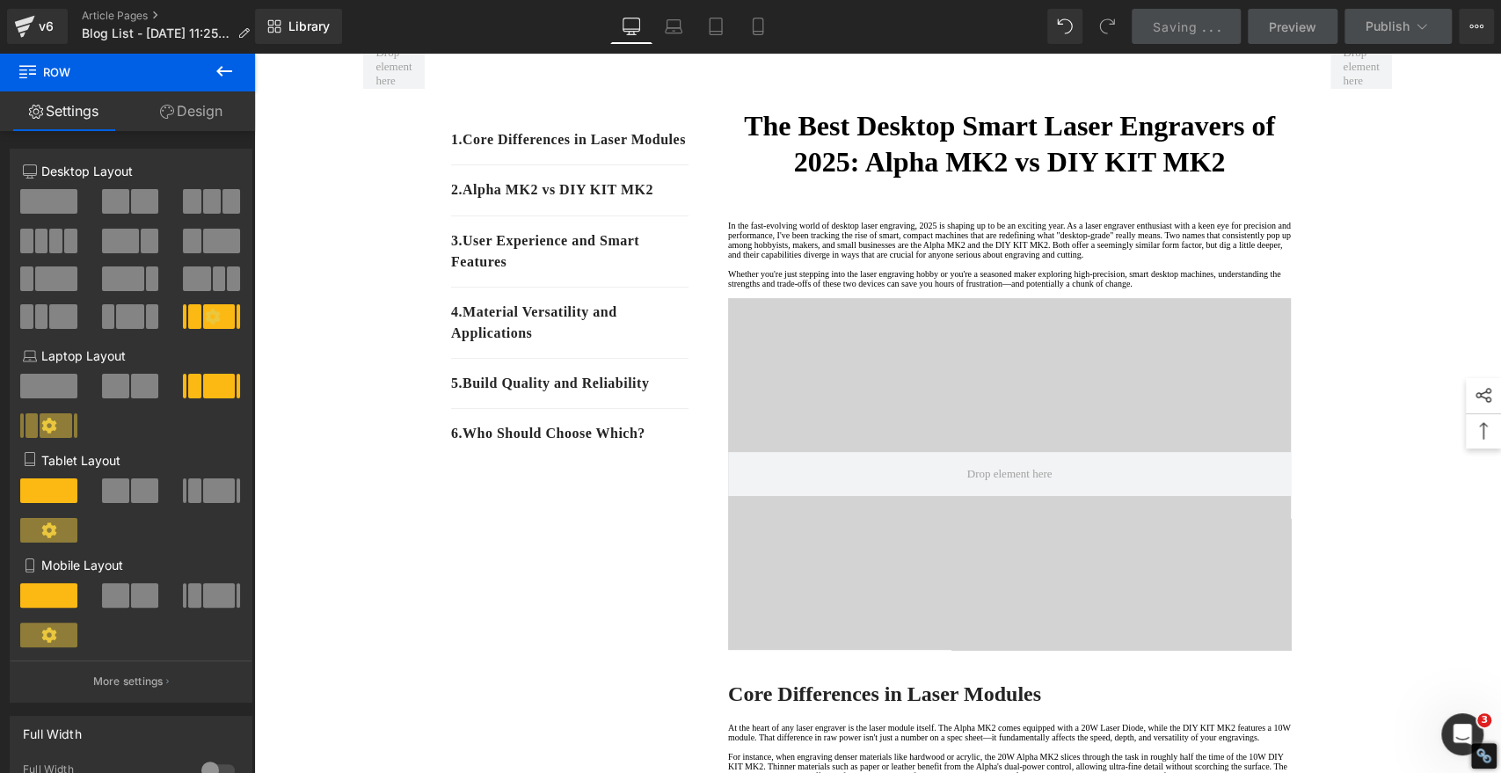
scroll to position [0, 0]
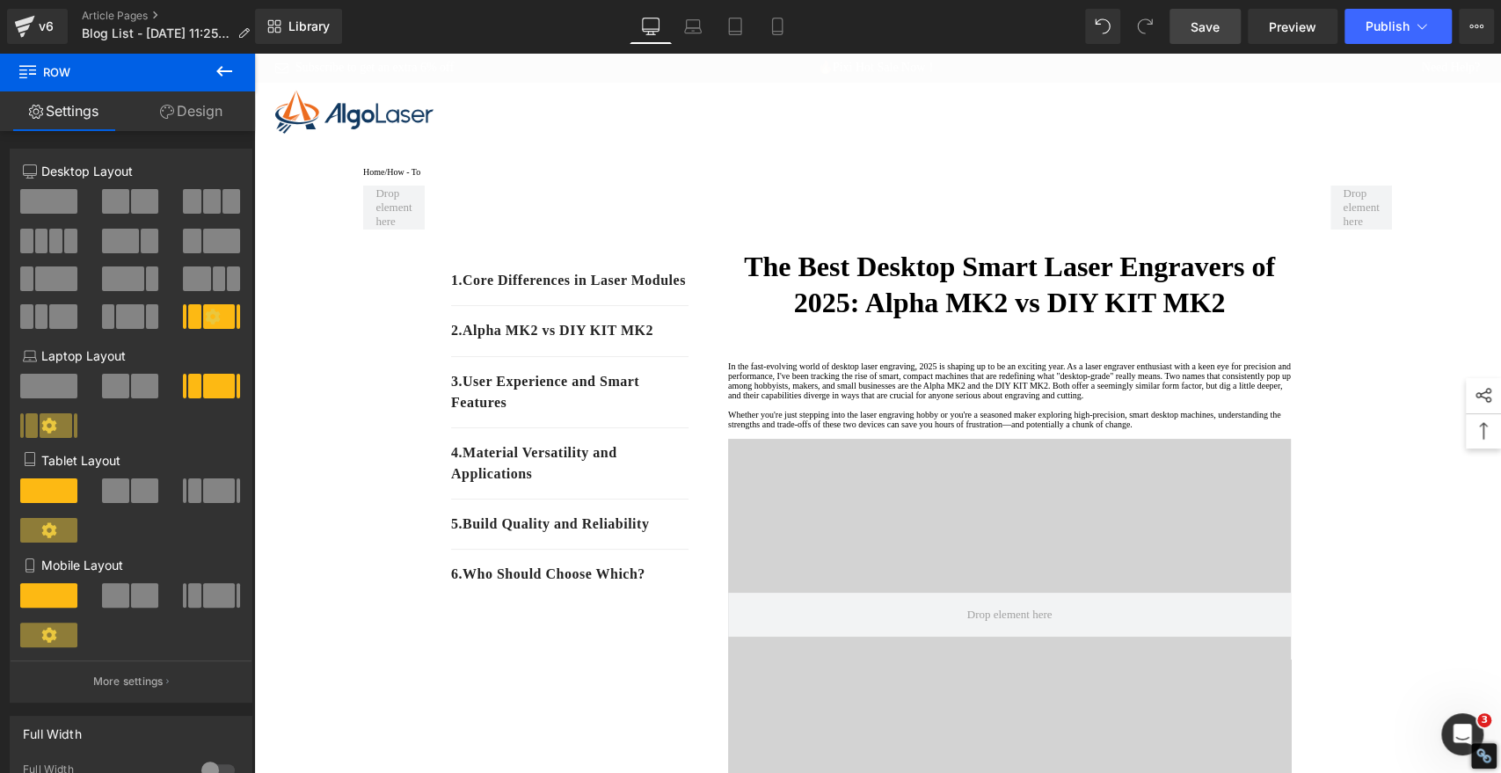
click at [1205, 26] on span "Save" at bounding box center [1205, 27] width 29 height 18
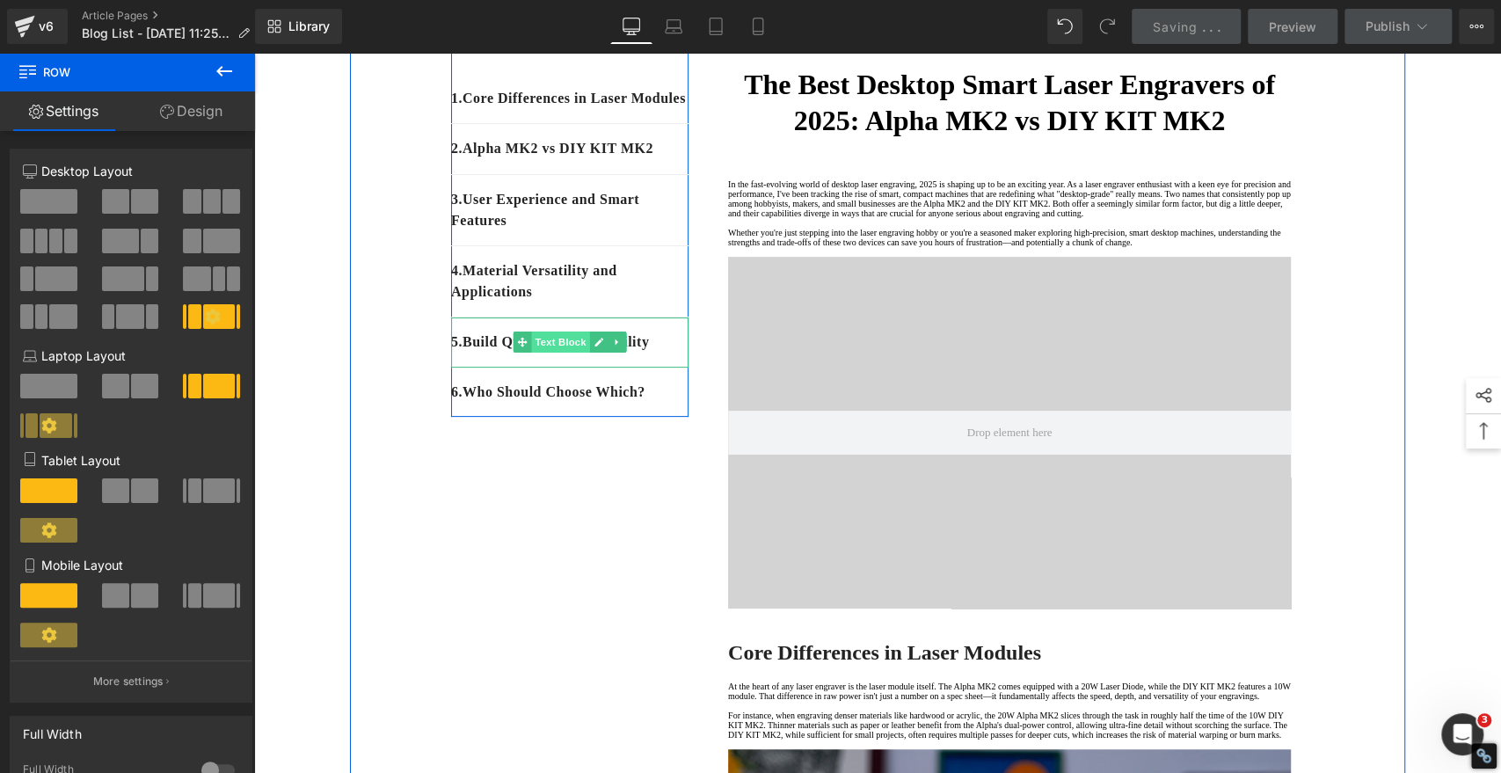
scroll to position [98, 0]
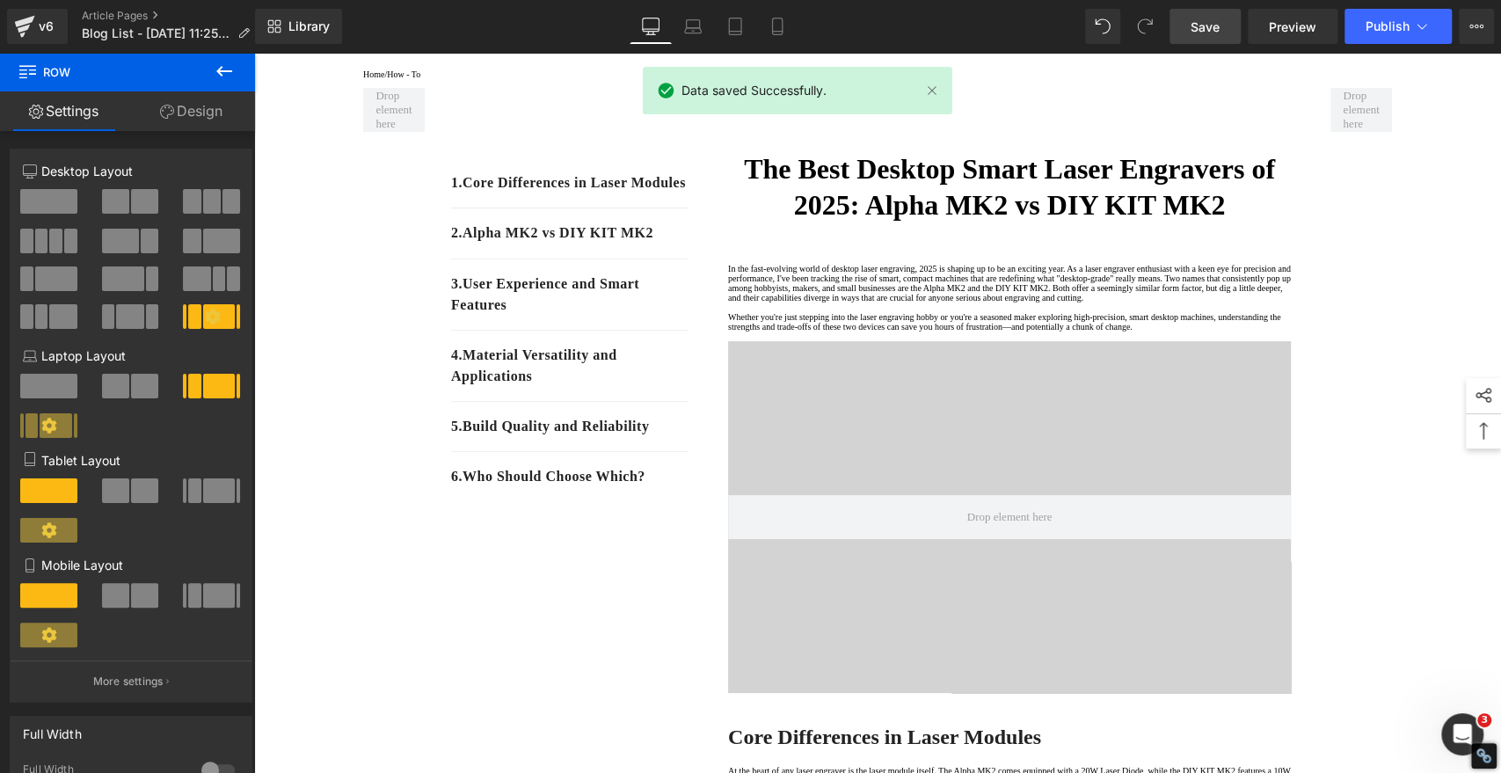
click at [1190, 25] on link "Save" at bounding box center [1205, 26] width 71 height 35
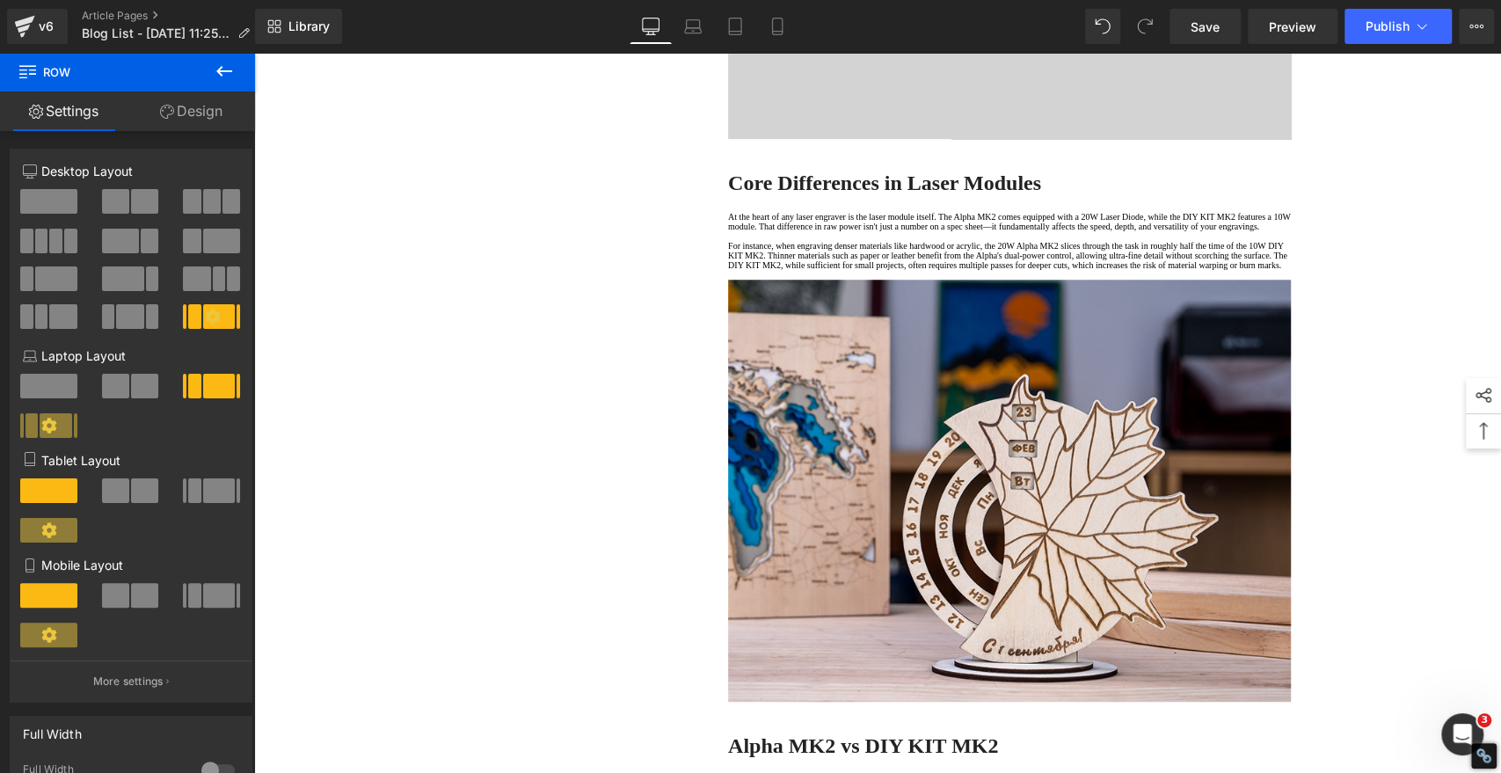
scroll to position [683, 0]
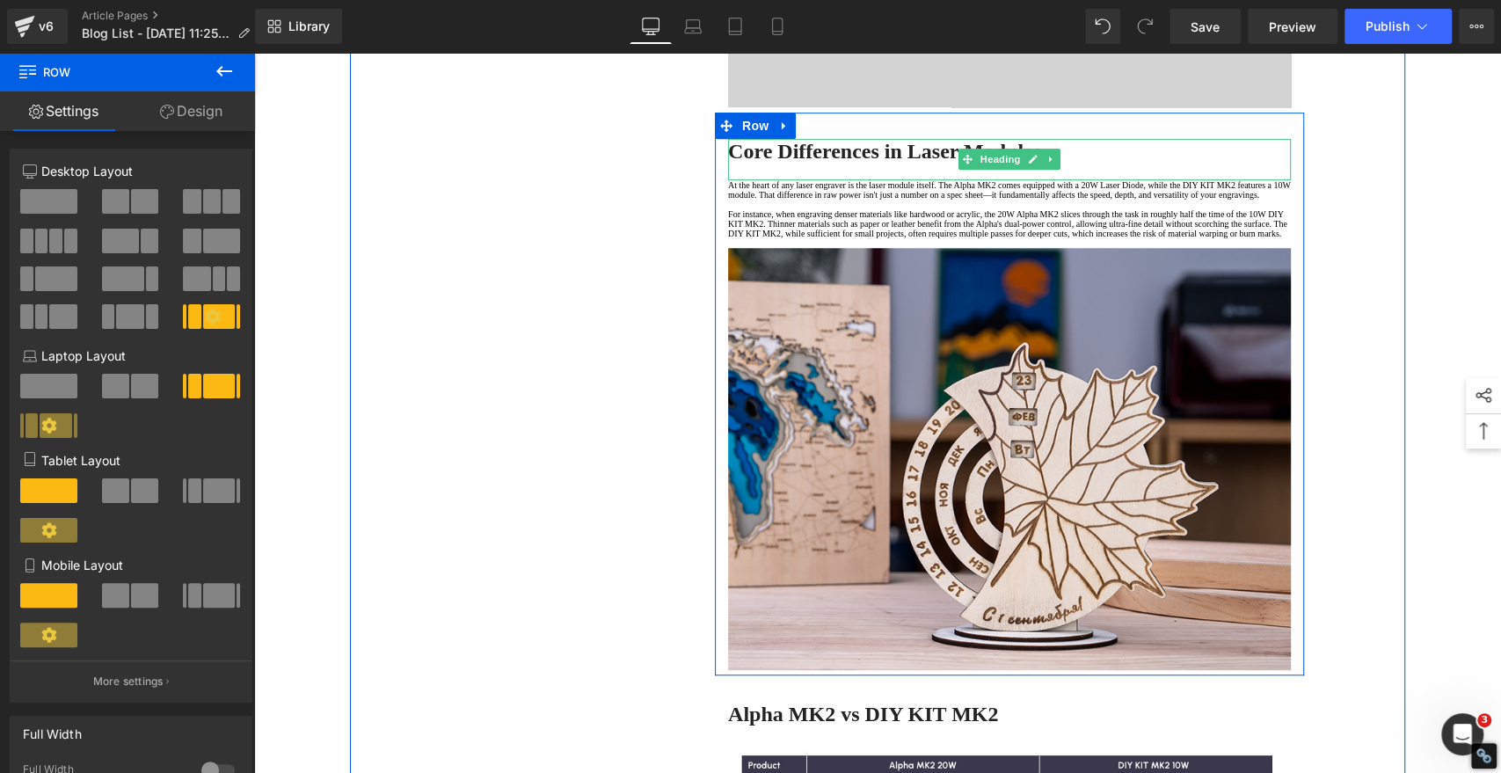
click at [767, 163] on strong "Core Differences in Laser Modules" at bounding box center [884, 151] width 313 height 23
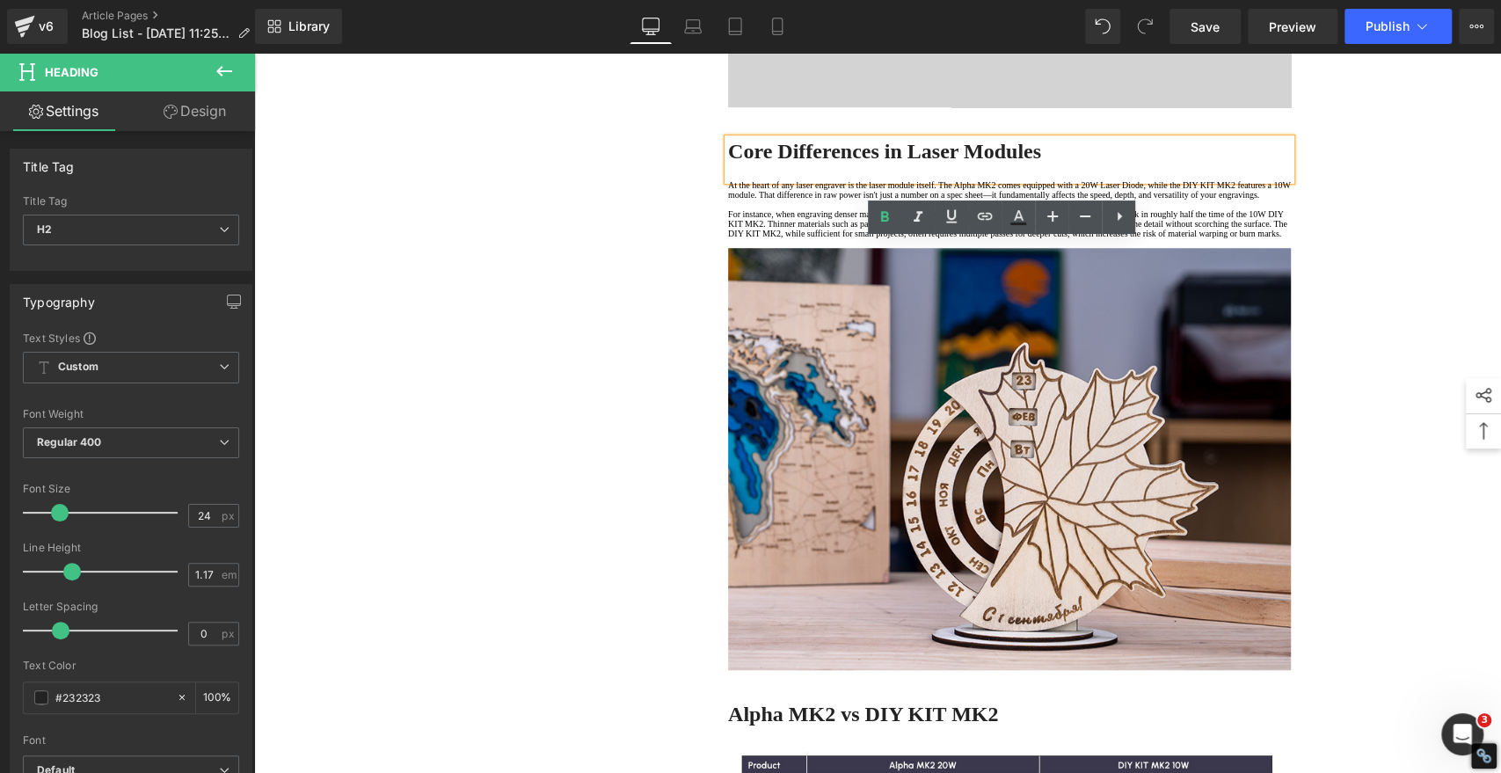
scroll to position [586, 0]
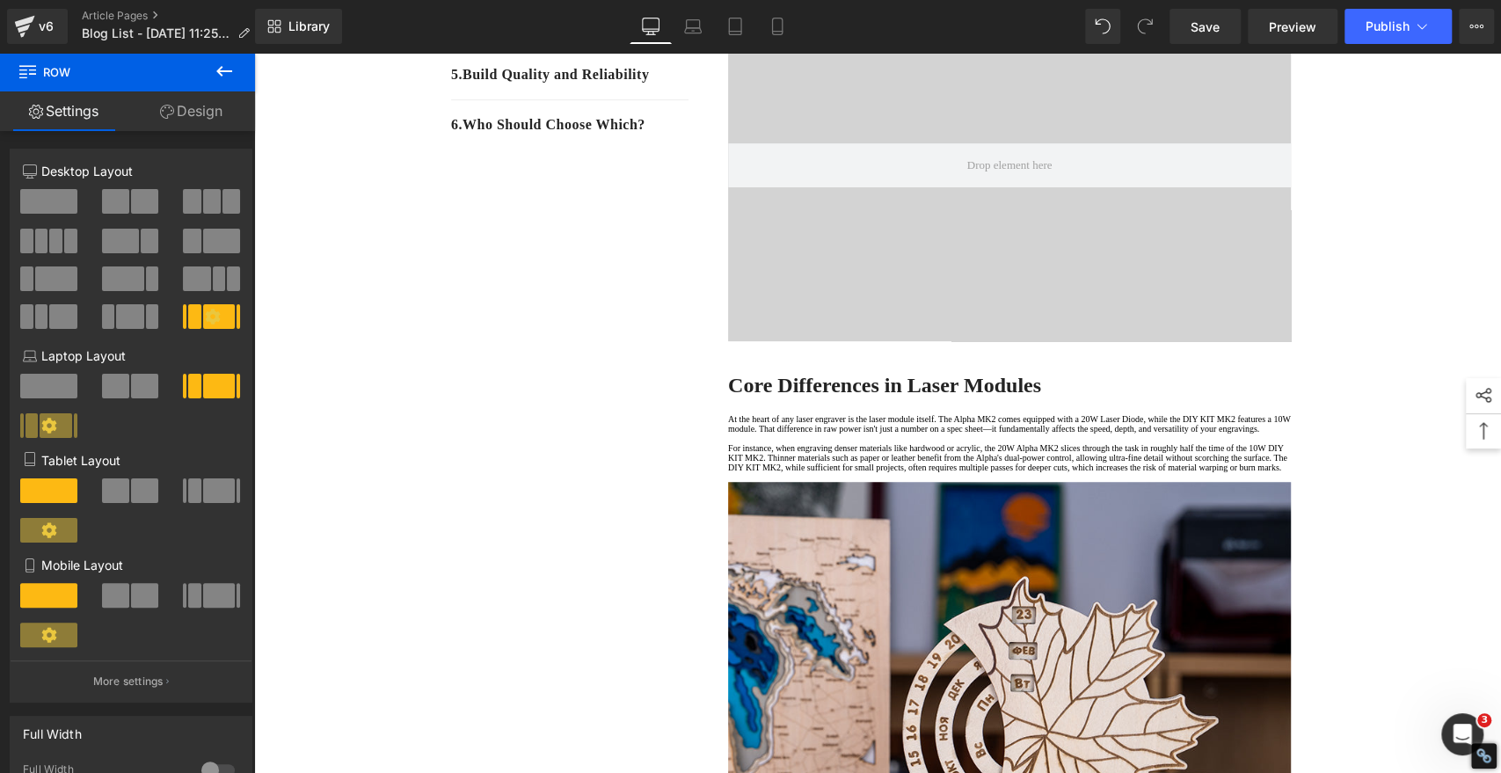
scroll to position [195, 0]
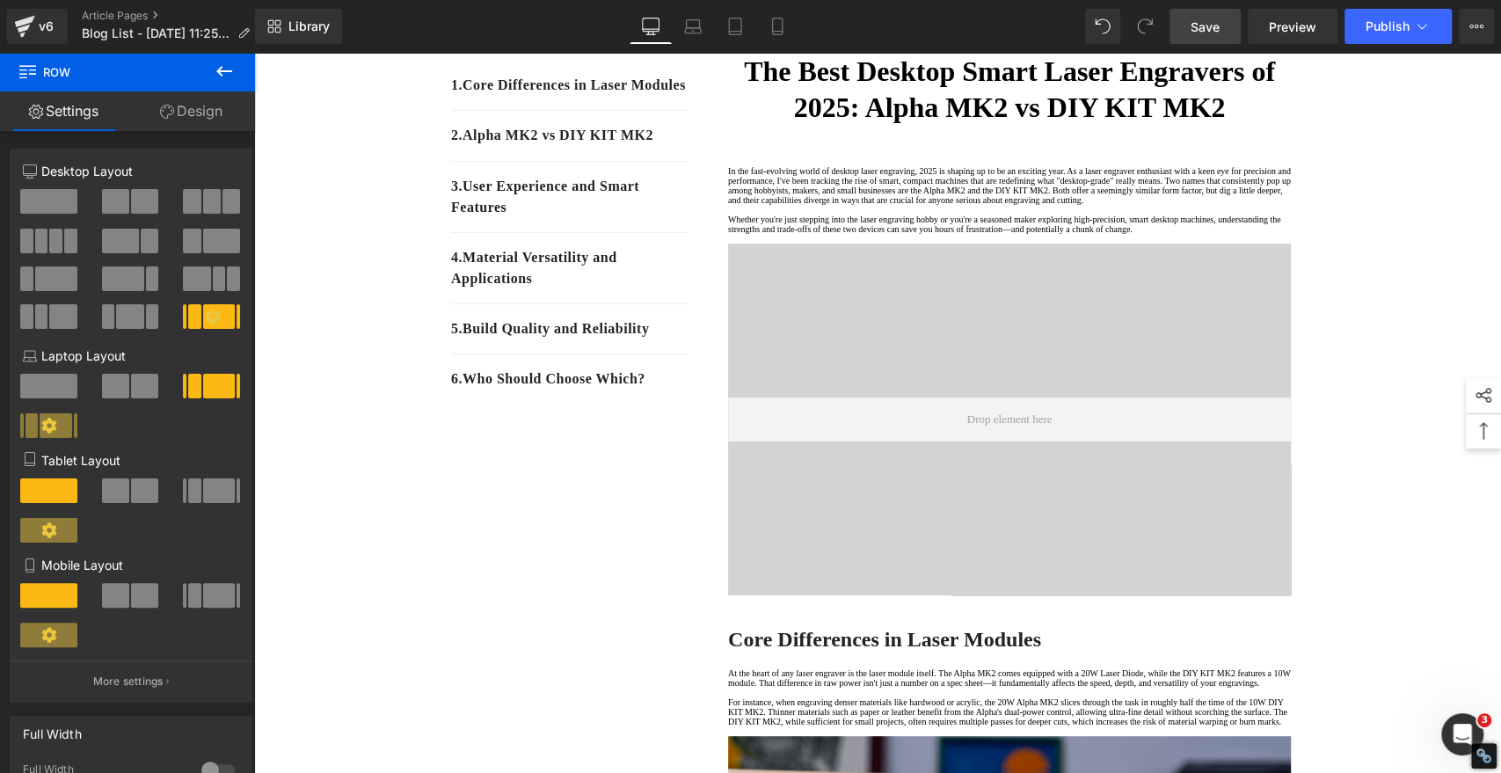
click at [1206, 26] on span "Save" at bounding box center [1205, 27] width 29 height 18
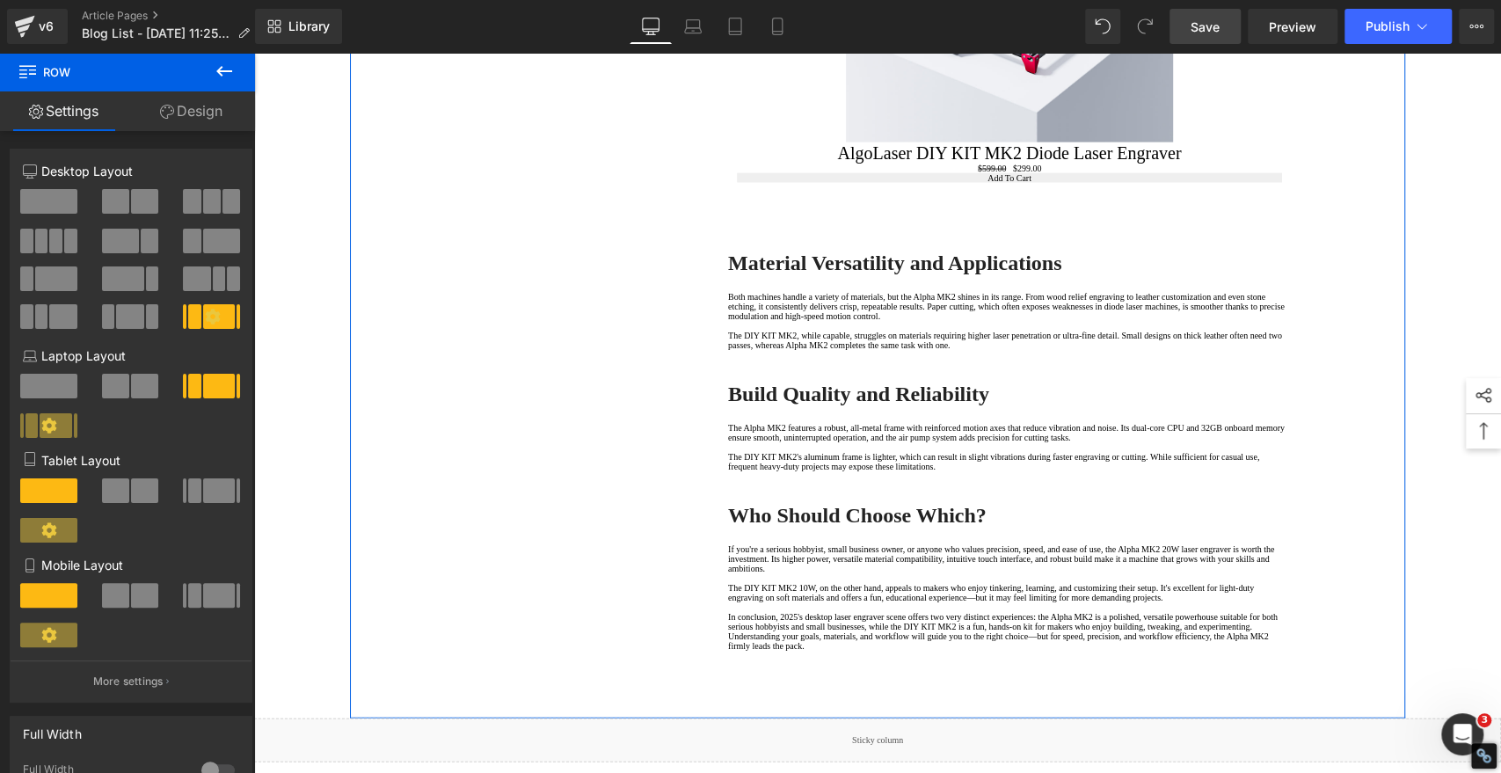
scroll to position [3232, 0]
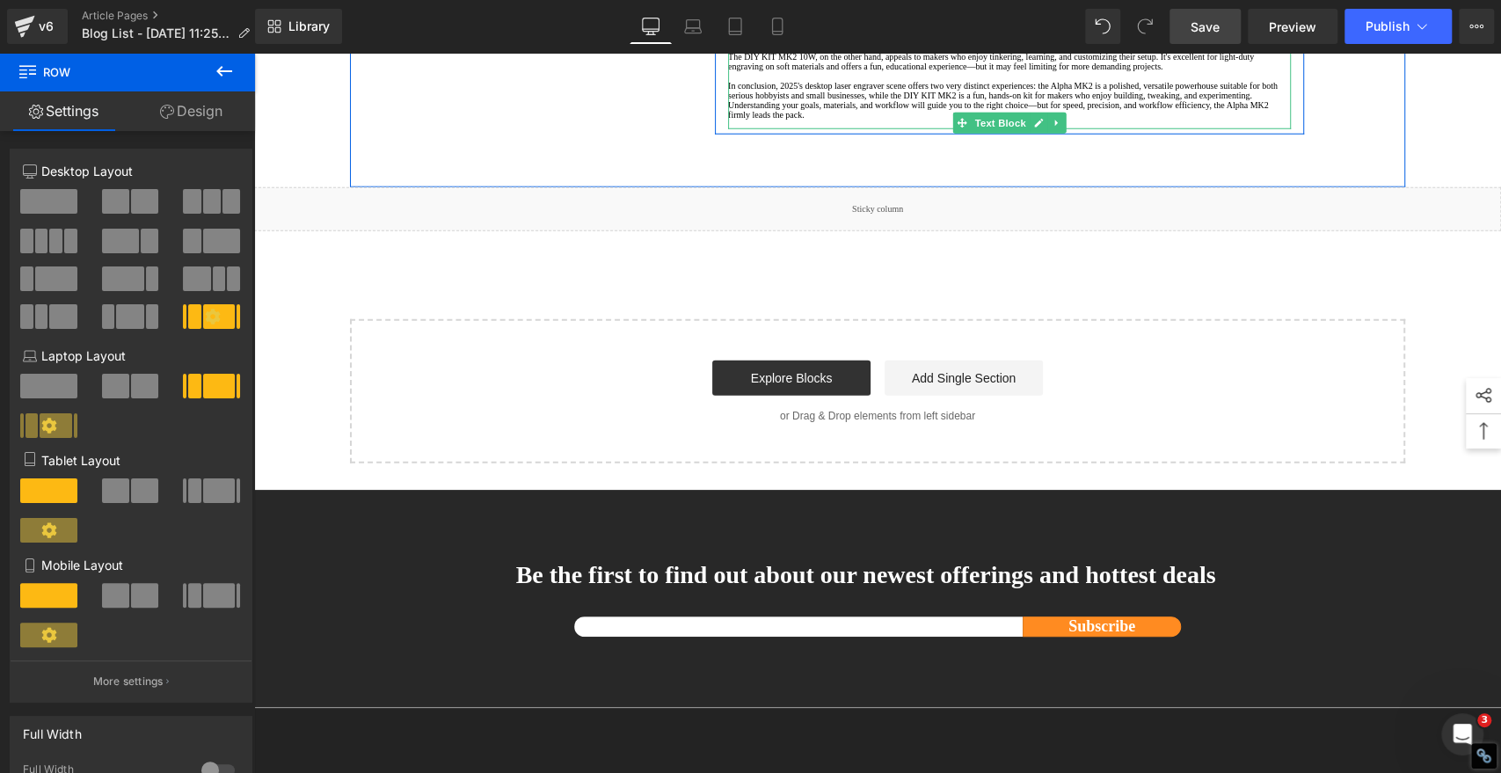
click at [857, 42] on p "If you're a serious hobbyist, small business owner, or anyone who values precis…" at bounding box center [1009, 27] width 563 height 29
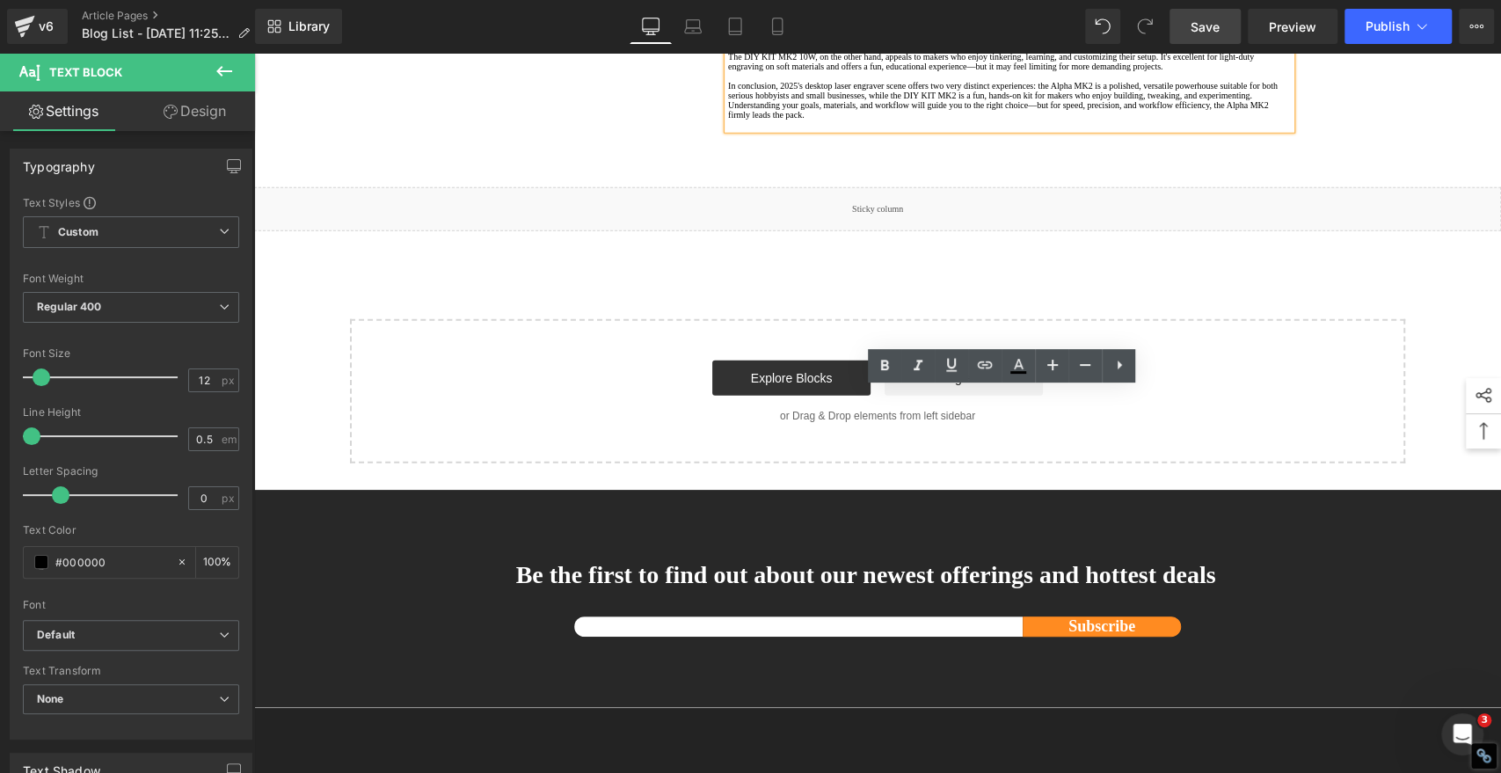
drag, startPoint x: 868, startPoint y: 410, endPoint x: 722, endPoint y: 411, distance: 146.0
click at [728, 42] on p "If you're a serious hobbyist, small business owner, or anyone who values precis…" at bounding box center [1009, 27] width 563 height 29
click at [949, 365] on icon at bounding box center [951, 364] width 11 height 13
click at [983, 367] on icon at bounding box center [985, 364] width 15 height 7
drag, startPoint x: 877, startPoint y: 445, endPoint x: 894, endPoint y: 451, distance: 17.8
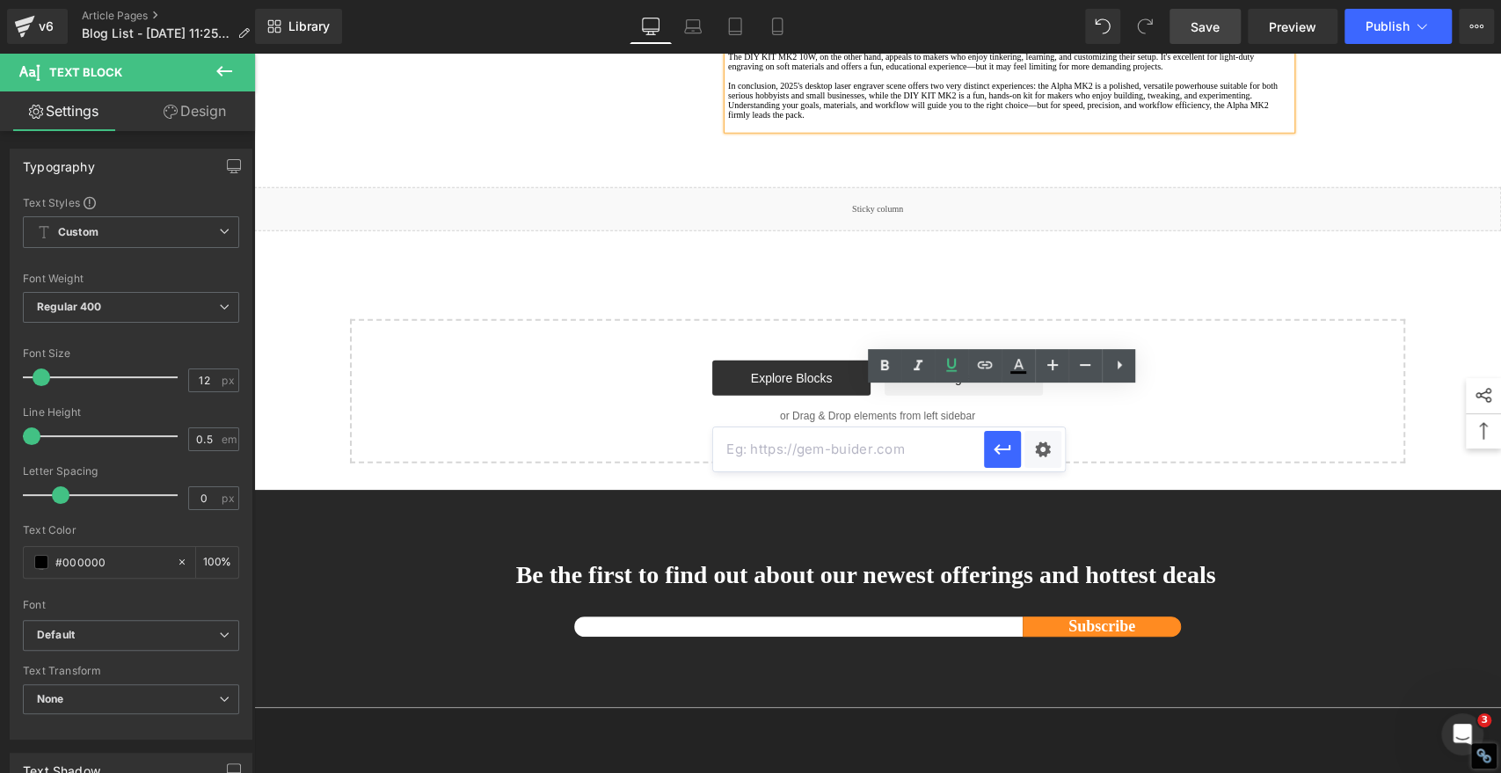
click at [877, 445] on input "text" at bounding box center [848, 449] width 271 height 44
paste input "[URL][DOMAIN_NAME]"
click at [1010, 446] on icon "button" at bounding box center [1002, 450] width 17 height 11
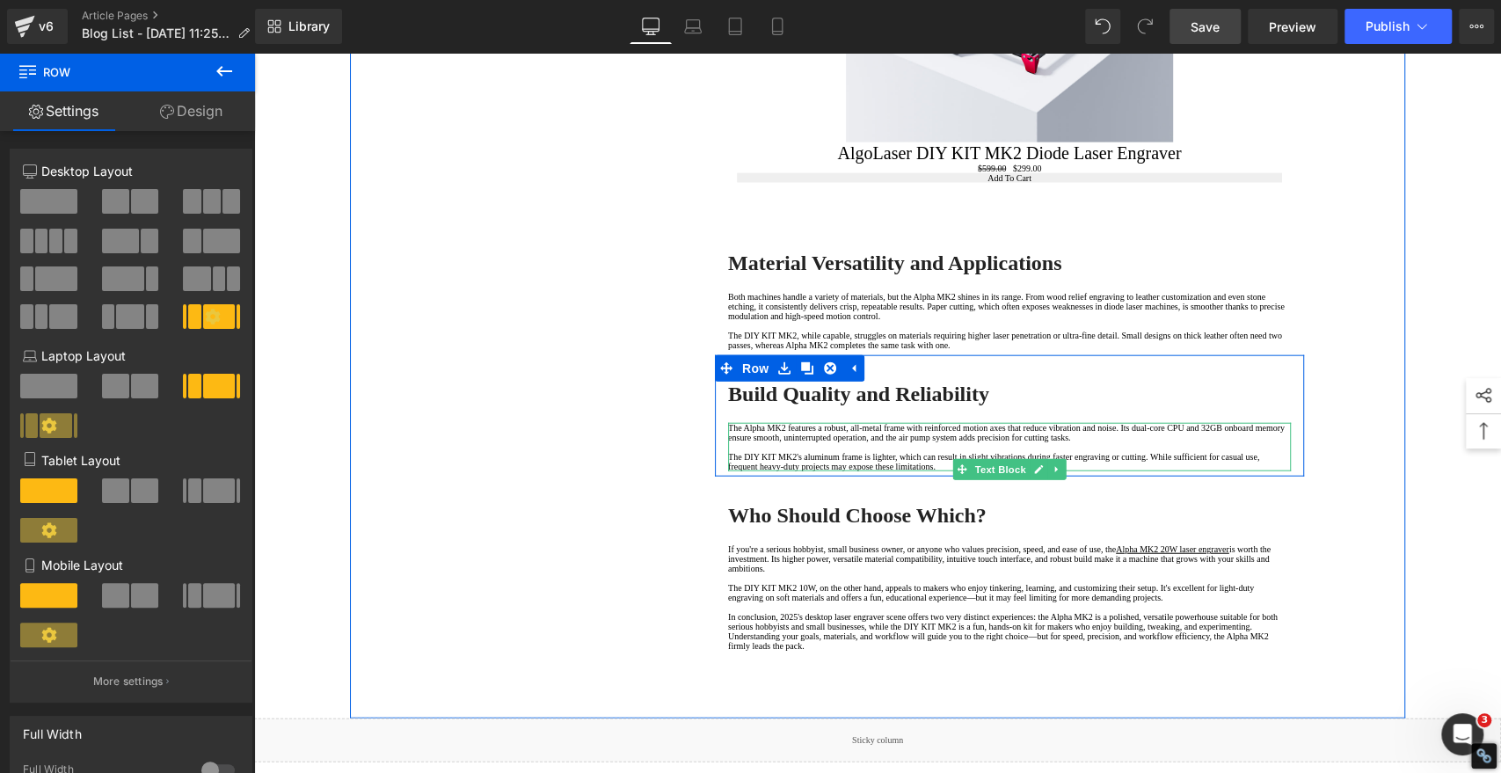
scroll to position [3112, 0]
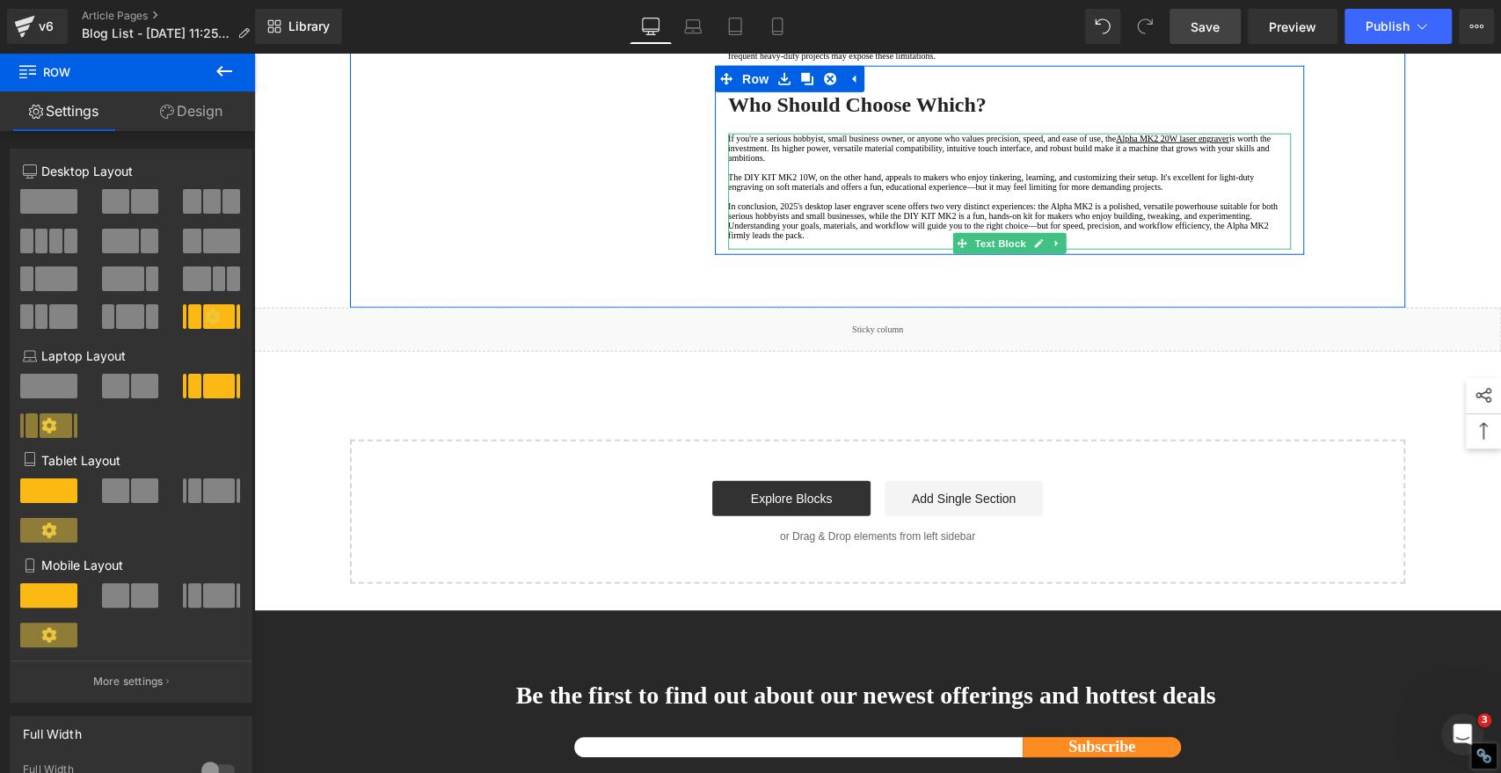
click at [820, 192] on p "The DIY KIT MK2 10W, on the other hand, appeals to makers who enjoy tinkering, …" at bounding box center [1009, 181] width 563 height 19
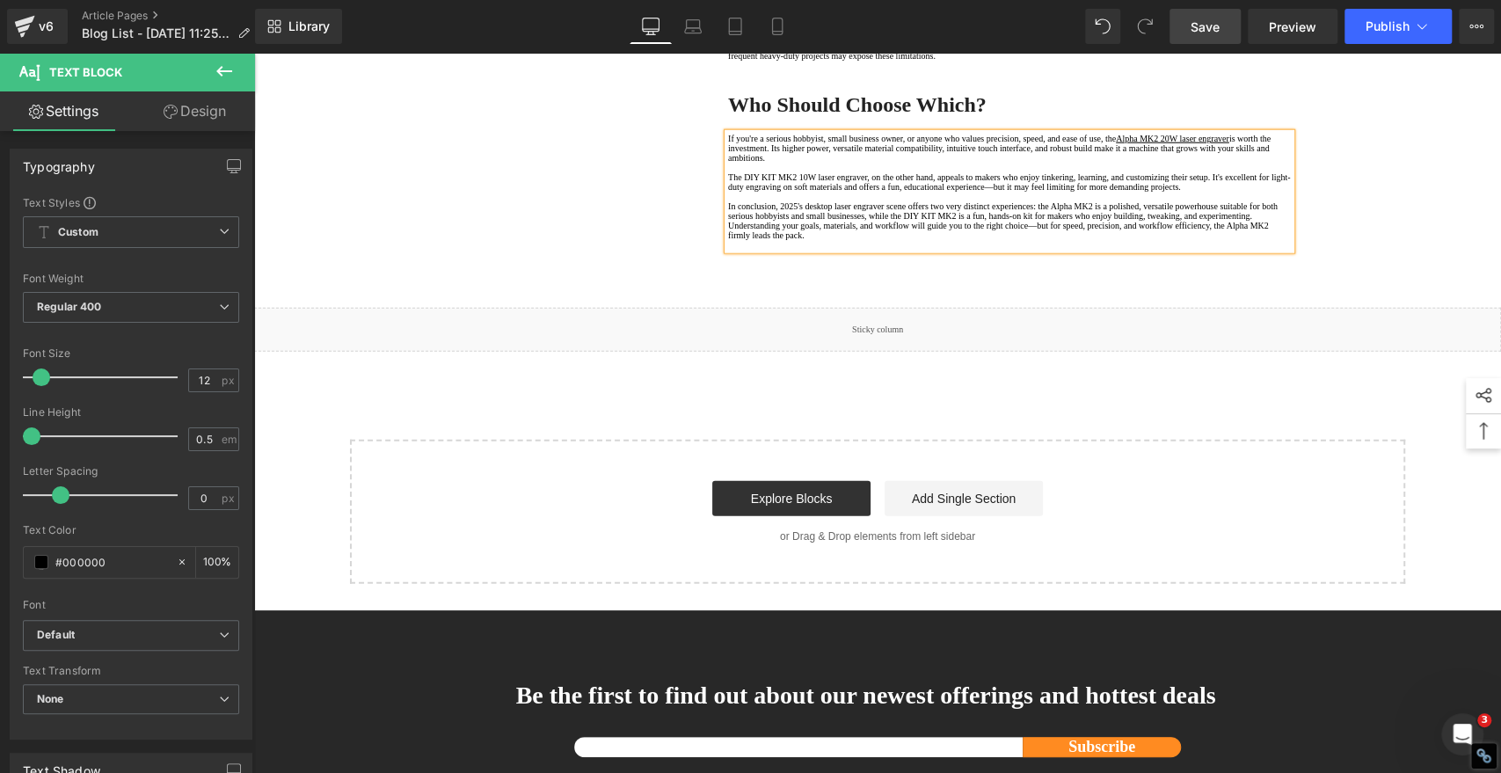
click at [816, 192] on p "The DIY KIT MK2 10W laser engraver, on the other hand, appeals to makers who en…" at bounding box center [1009, 181] width 563 height 19
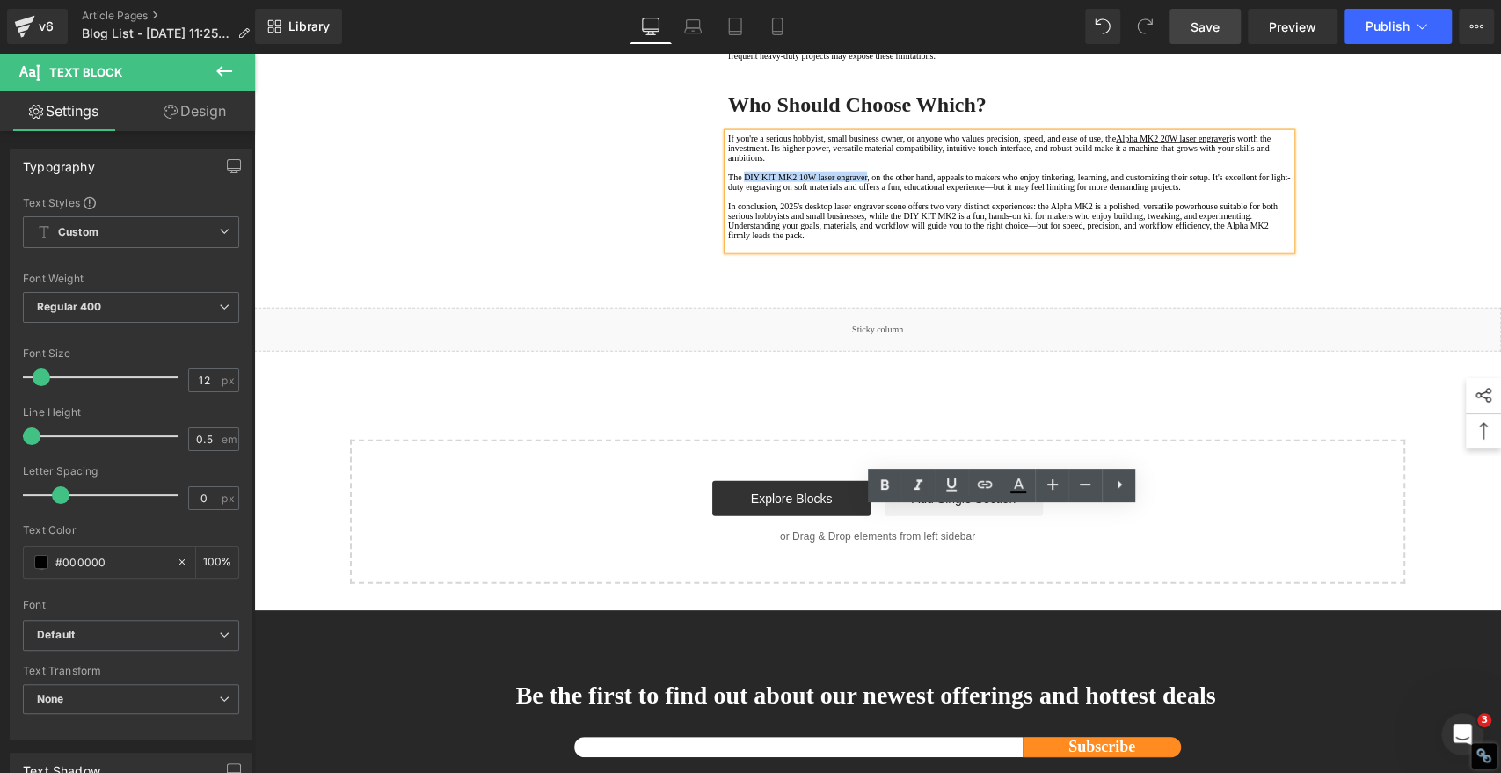
drag, startPoint x: 741, startPoint y: 576, endPoint x: 893, endPoint y: 582, distance: 151.4
click at [893, 192] on p "The DIY KIT MK2 10W laser engraver, on the other hand, appeals to makers who en…" at bounding box center [1009, 181] width 563 height 19
click at [957, 484] on icon at bounding box center [951, 484] width 21 height 21
click at [981, 484] on icon at bounding box center [985, 484] width 21 height 21
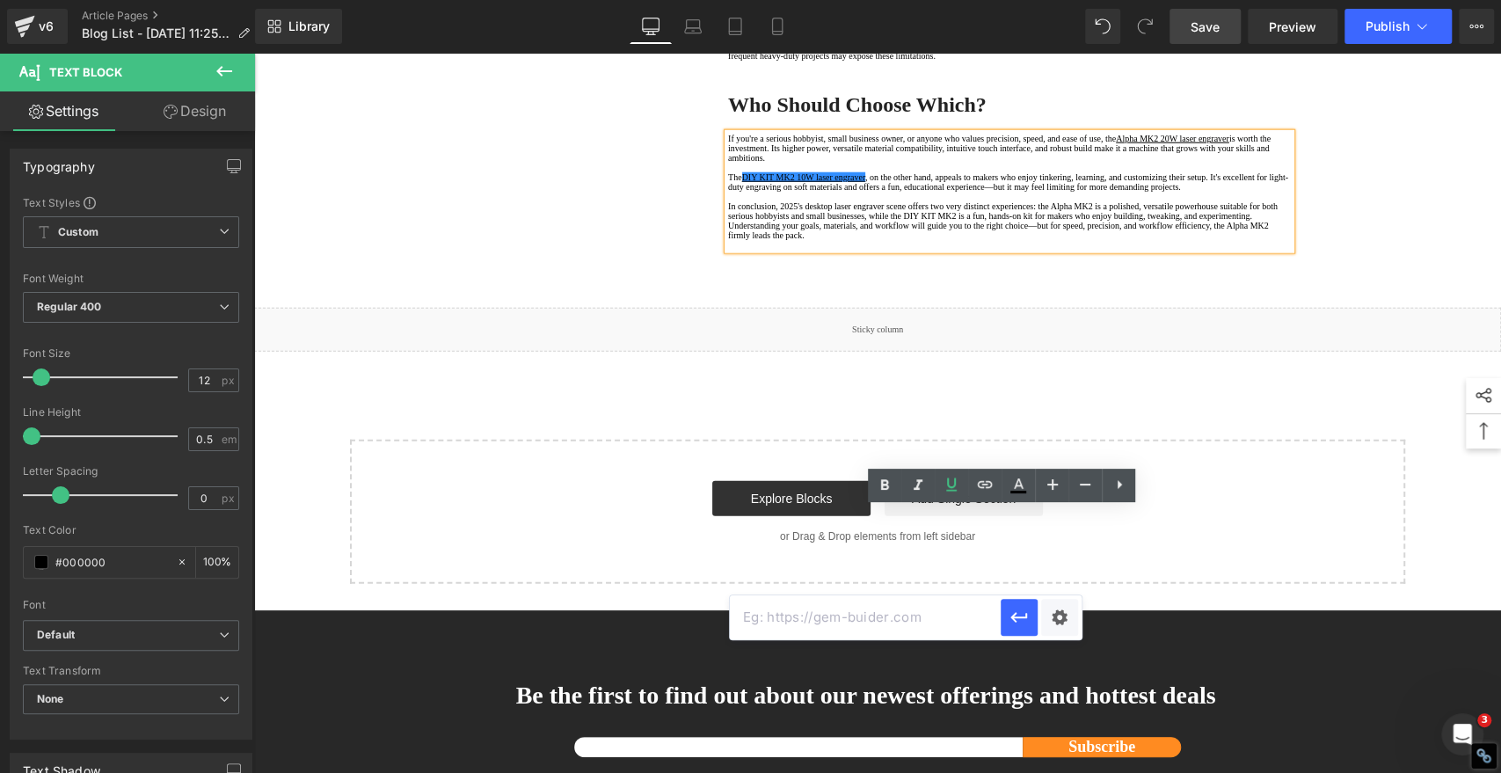
click at [858, 603] on input "text" at bounding box center [865, 617] width 271 height 44
paste input "[URL][DOMAIN_NAME]"
type input "[URL][DOMAIN_NAME]"
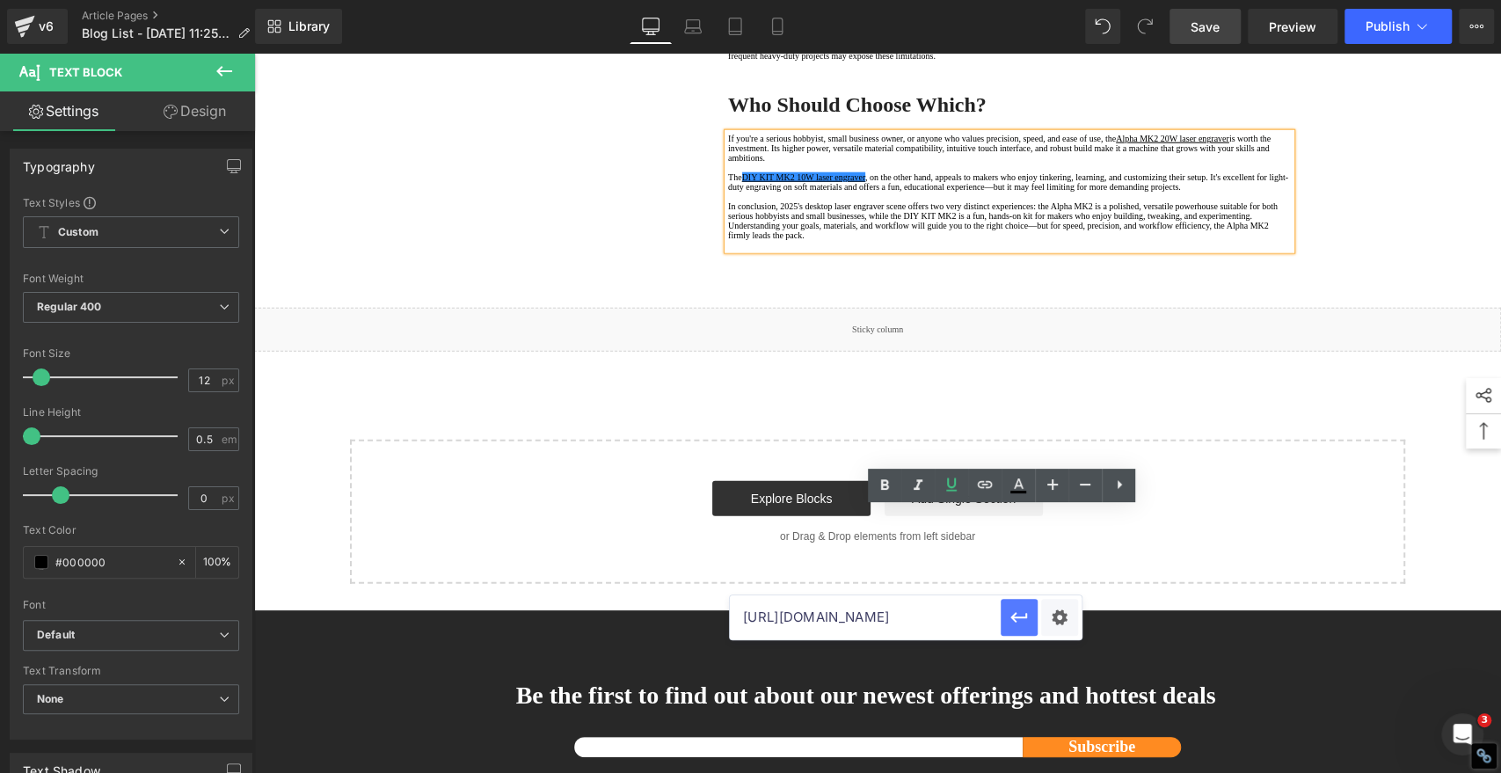
click at [1019, 616] on icon "button" at bounding box center [1019, 617] width 21 height 21
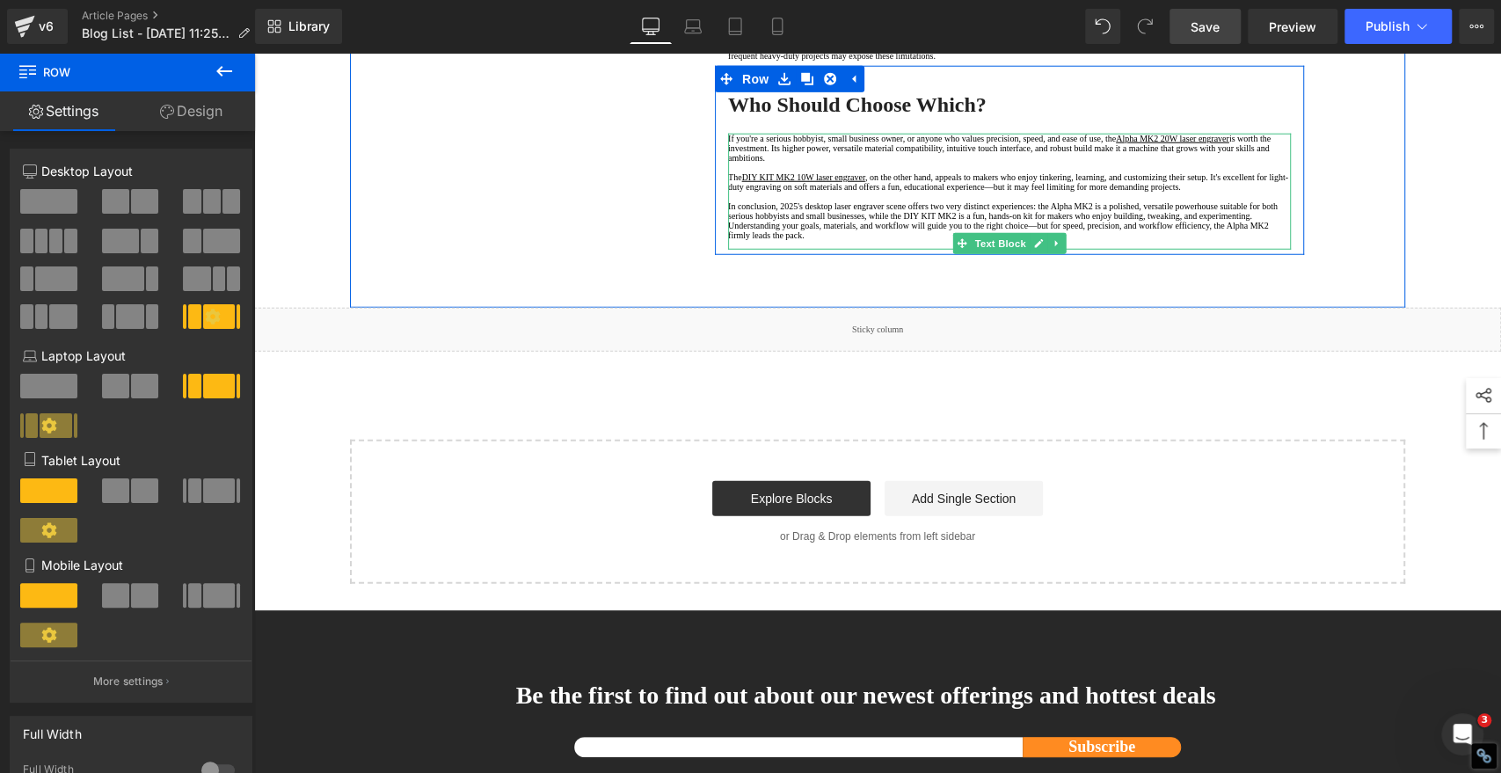
click at [870, 163] on p "If you're a serious hobbyist, small business owner, or anyone who values precis…" at bounding box center [1009, 148] width 563 height 29
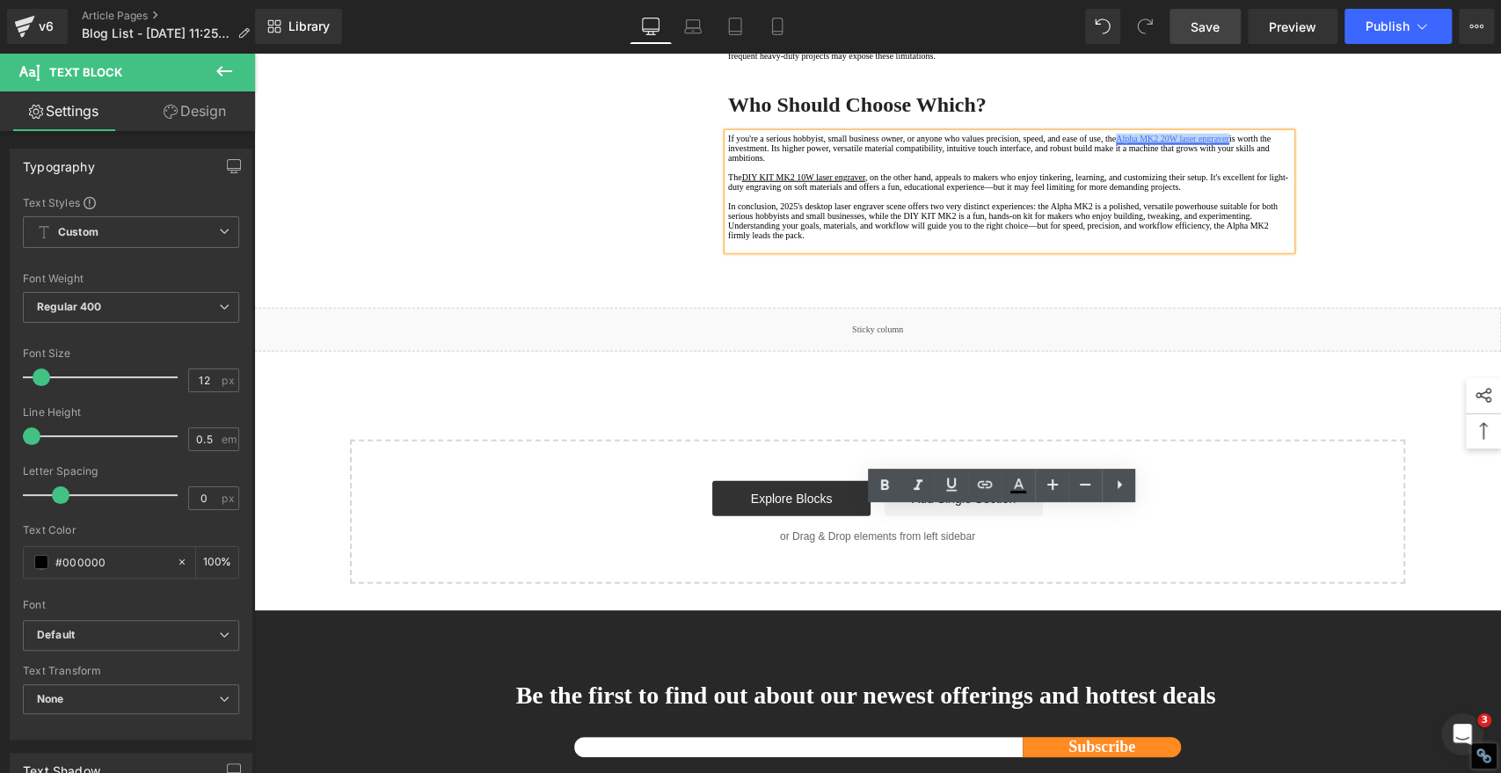
drag, startPoint x: 868, startPoint y: 534, endPoint x: 720, endPoint y: 529, distance: 147.9
click at [728, 163] on p "If you're a serious hobbyist, small business owner, or anyone who values precis…" at bounding box center [1009, 148] width 563 height 29
click at [1021, 490] on icon at bounding box center [1018, 485] width 21 height 21
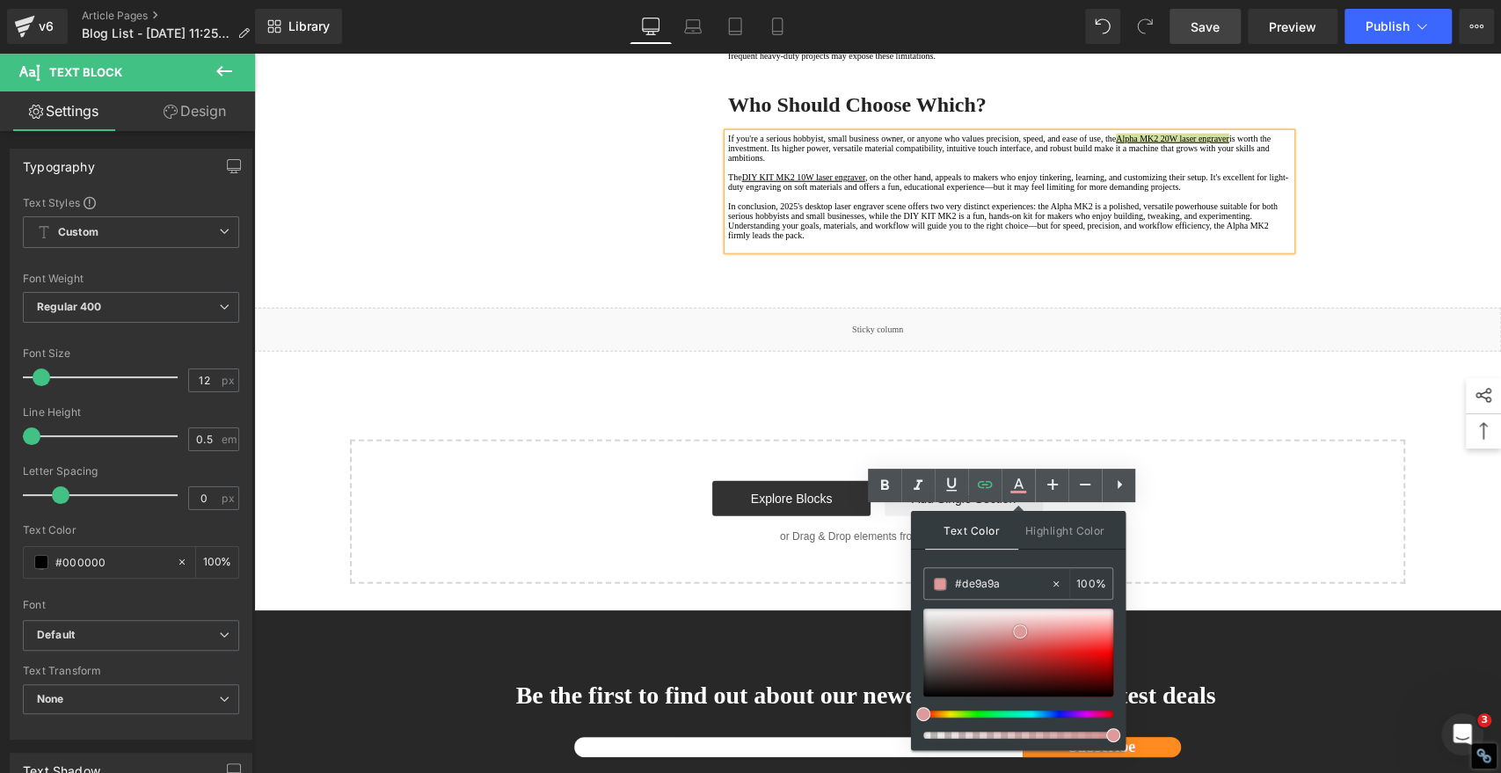
click at [1020, 632] on div at bounding box center [1019, 653] width 190 height 88
click at [1013, 588] on input "#de9a9a" at bounding box center [1002, 583] width 95 height 19
paste input "2061ee"
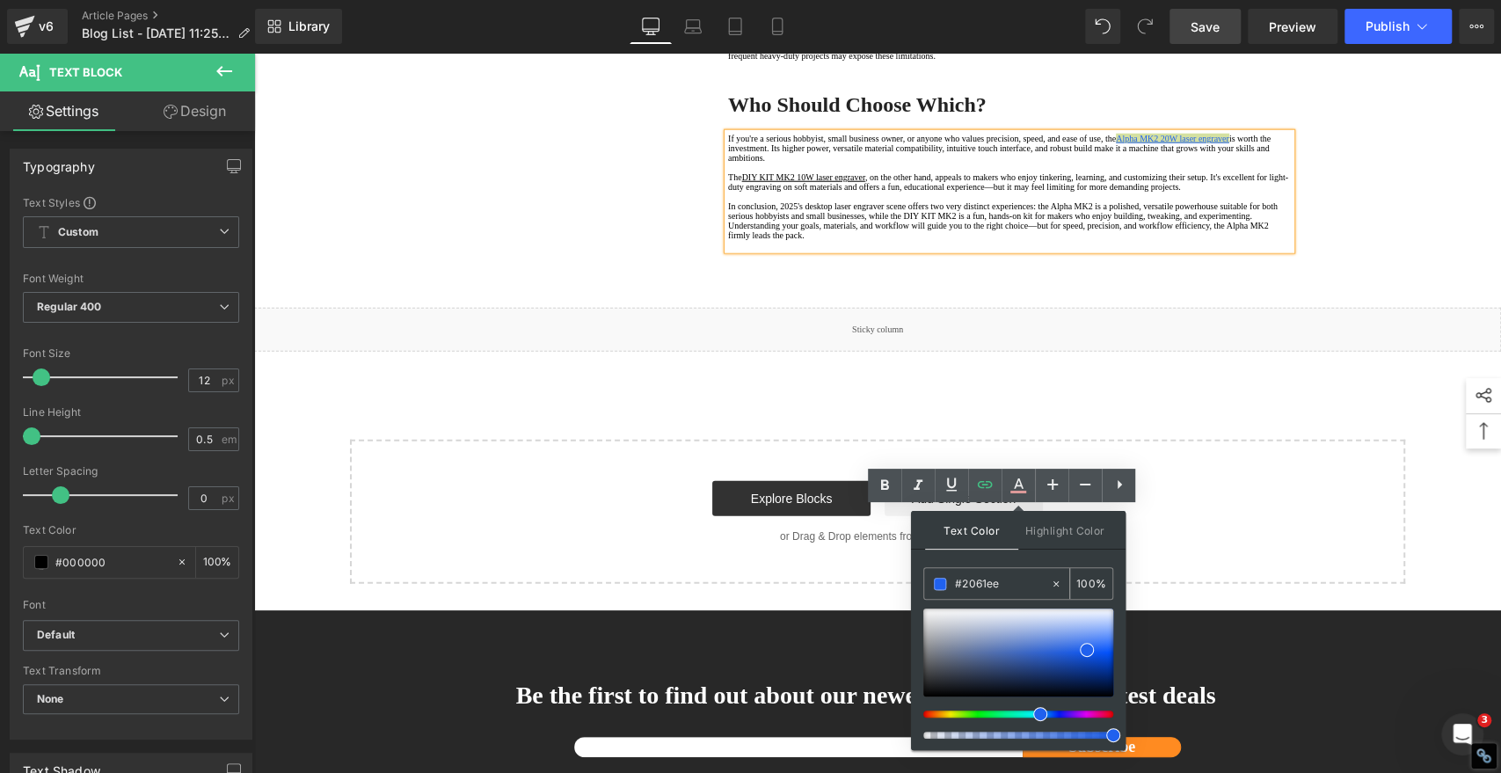
click at [939, 583] on span at bounding box center [940, 584] width 12 height 12
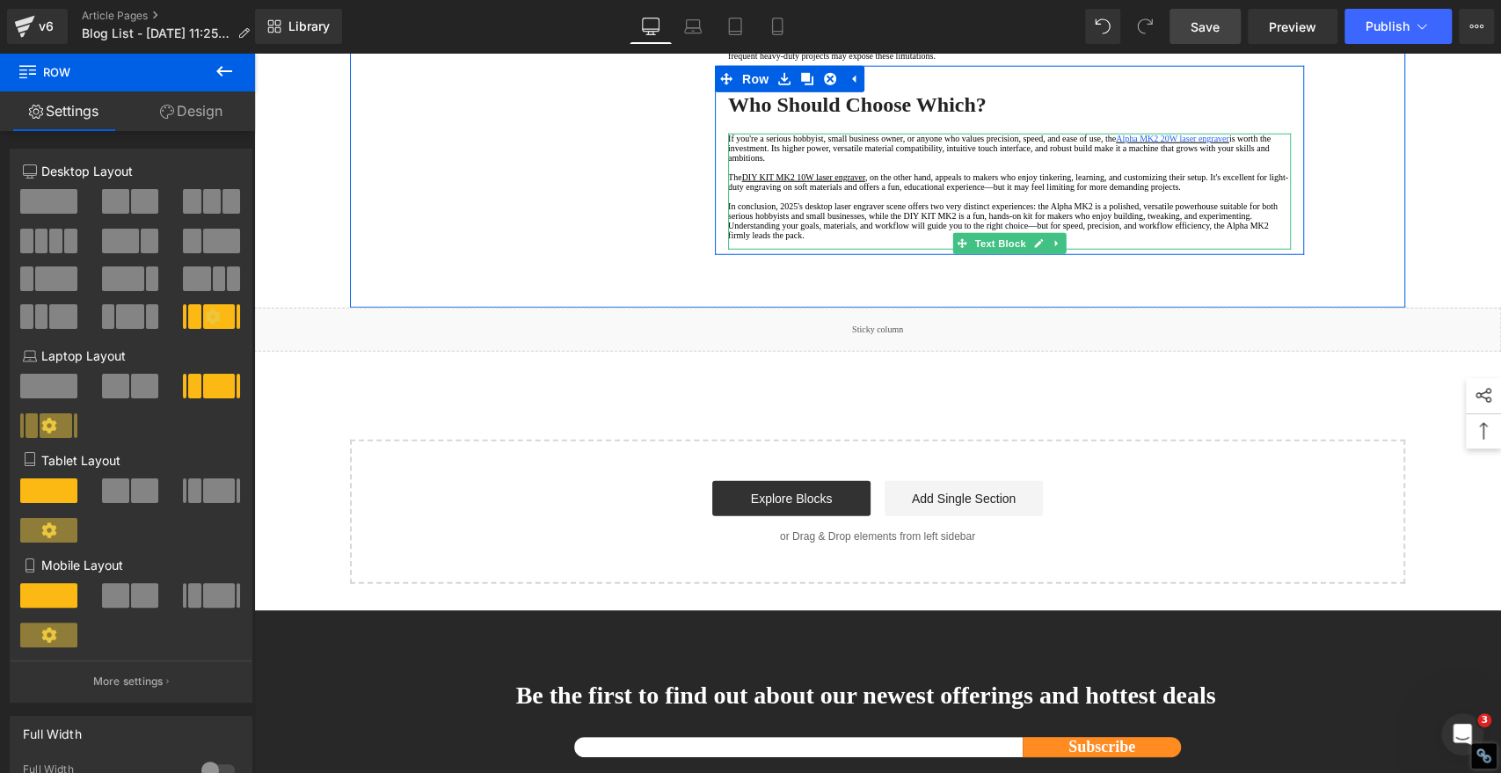
click at [895, 192] on p "The DIY KIT MK2 10W laser engraver , on the other hand, appeals to makers who e…" at bounding box center [1009, 181] width 563 height 19
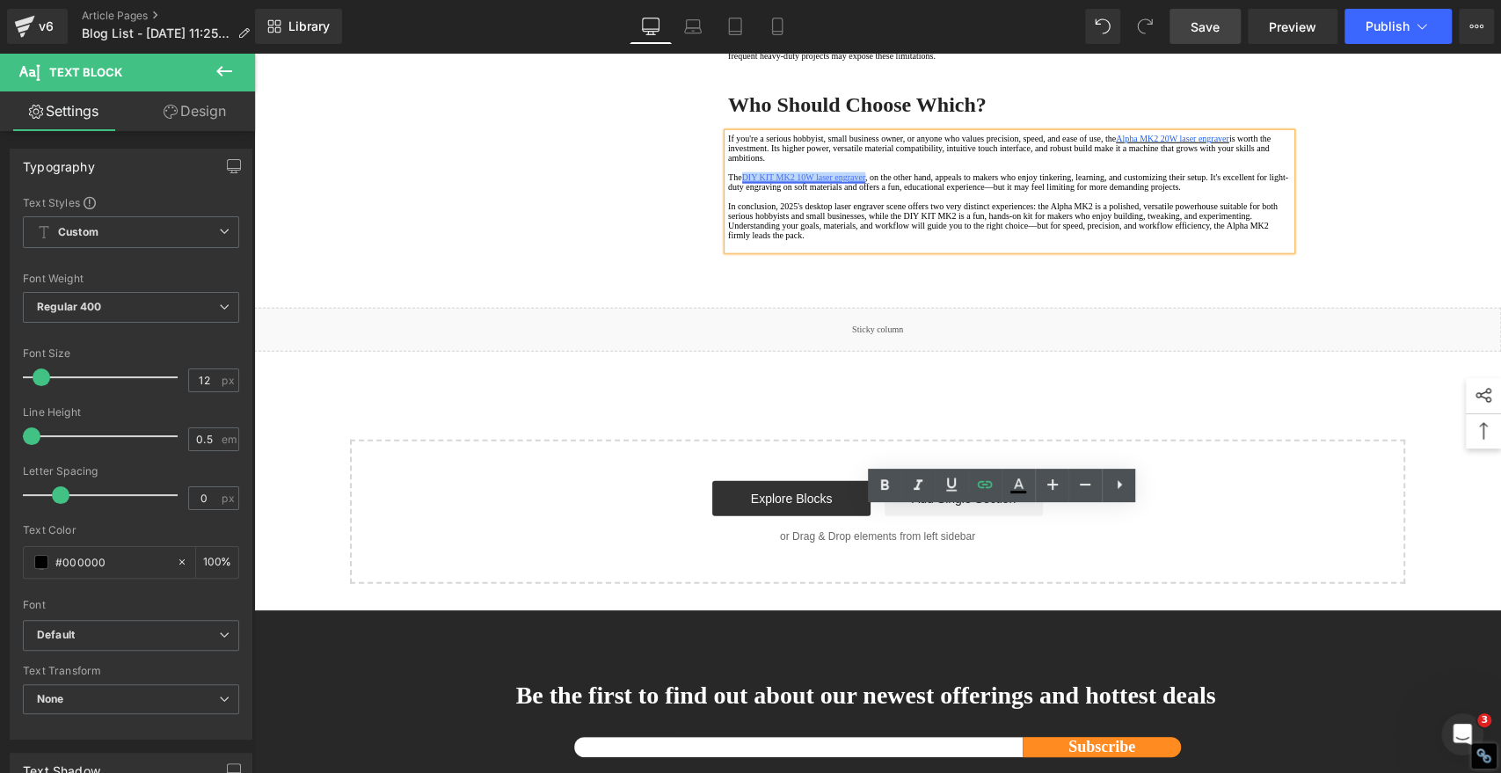
drag, startPoint x: 895, startPoint y: 580, endPoint x: 741, endPoint y: 577, distance: 153.1
click at [741, 192] on p "The DIY KIT MK2 10W laser engraver , on the other hand, appeals to makers who e…" at bounding box center [1009, 181] width 563 height 19
click at [1018, 486] on icon at bounding box center [1018, 485] width 21 height 21
type input "#000000"
type input "100"
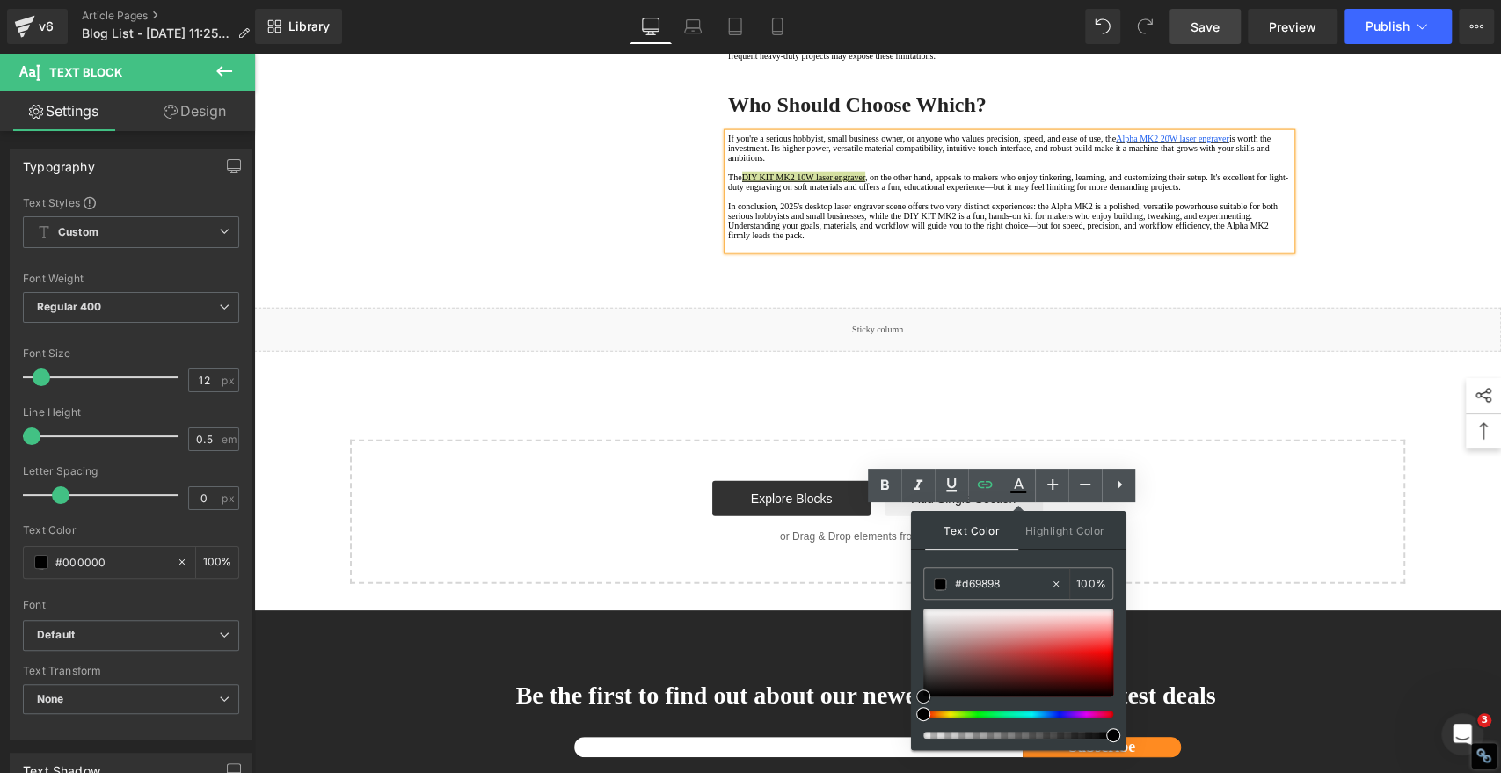
click at [1005, 633] on div at bounding box center [1019, 653] width 190 height 88
click at [1010, 585] on input "#d69898" at bounding box center [1002, 583] width 95 height 19
paste input "2061ee"
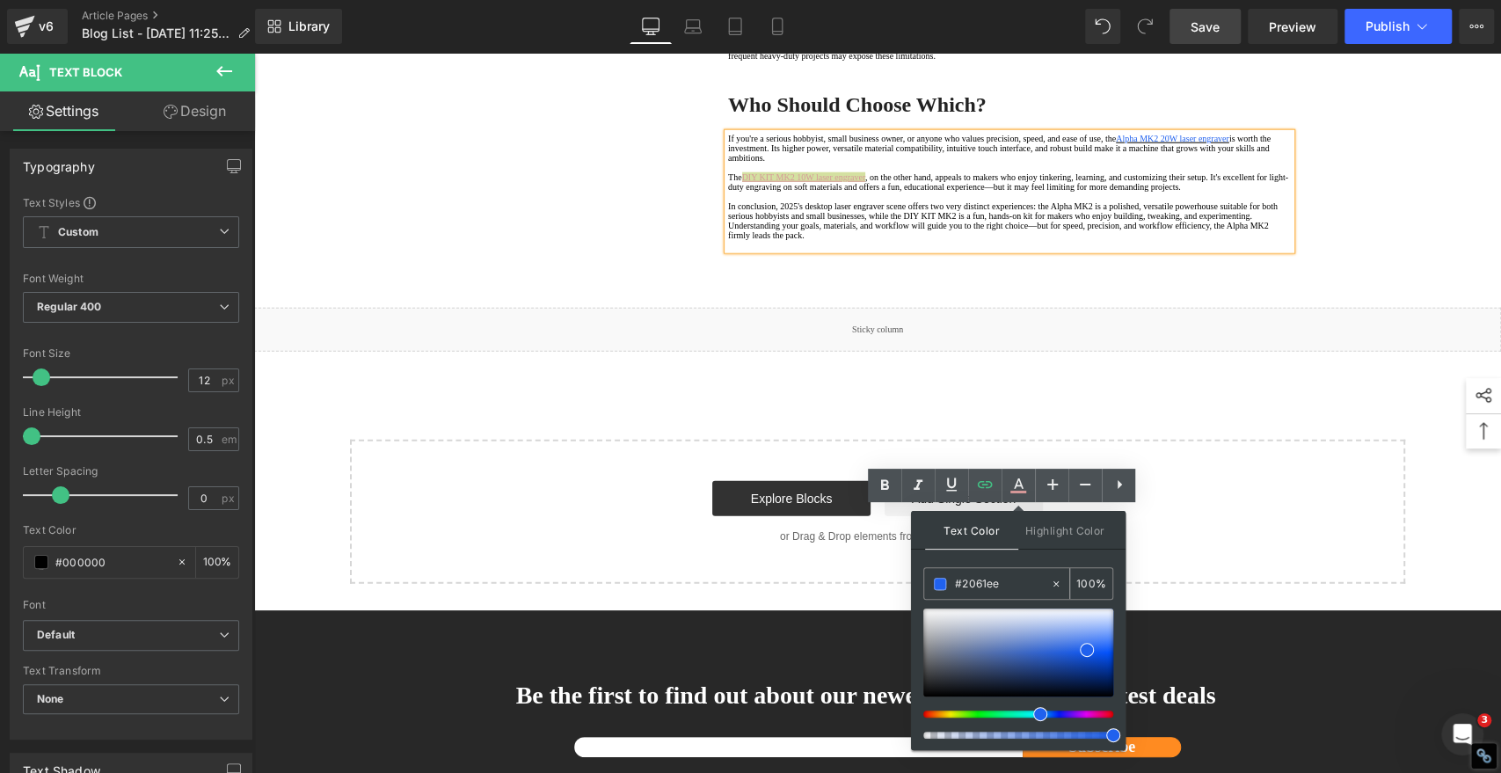
type input "#2061ee"
click at [945, 582] on span at bounding box center [940, 584] width 12 height 12
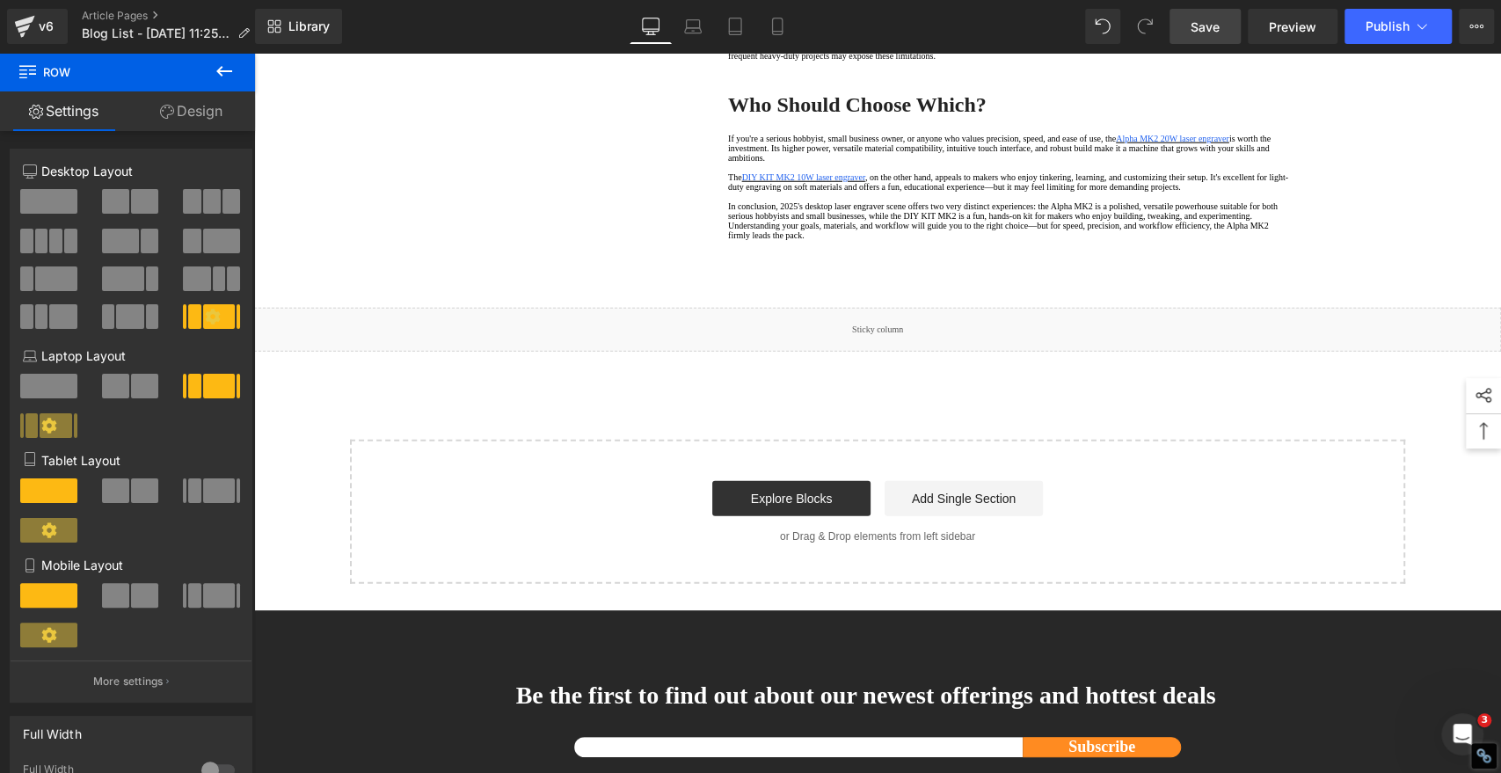
click at [1200, 22] on span "Save" at bounding box center [1205, 27] width 29 height 18
drag, startPoint x: 1213, startPoint y: 29, endPoint x: 1202, endPoint y: 44, distance: 18.3
click at [1213, 29] on span "Save" at bounding box center [1205, 27] width 29 height 18
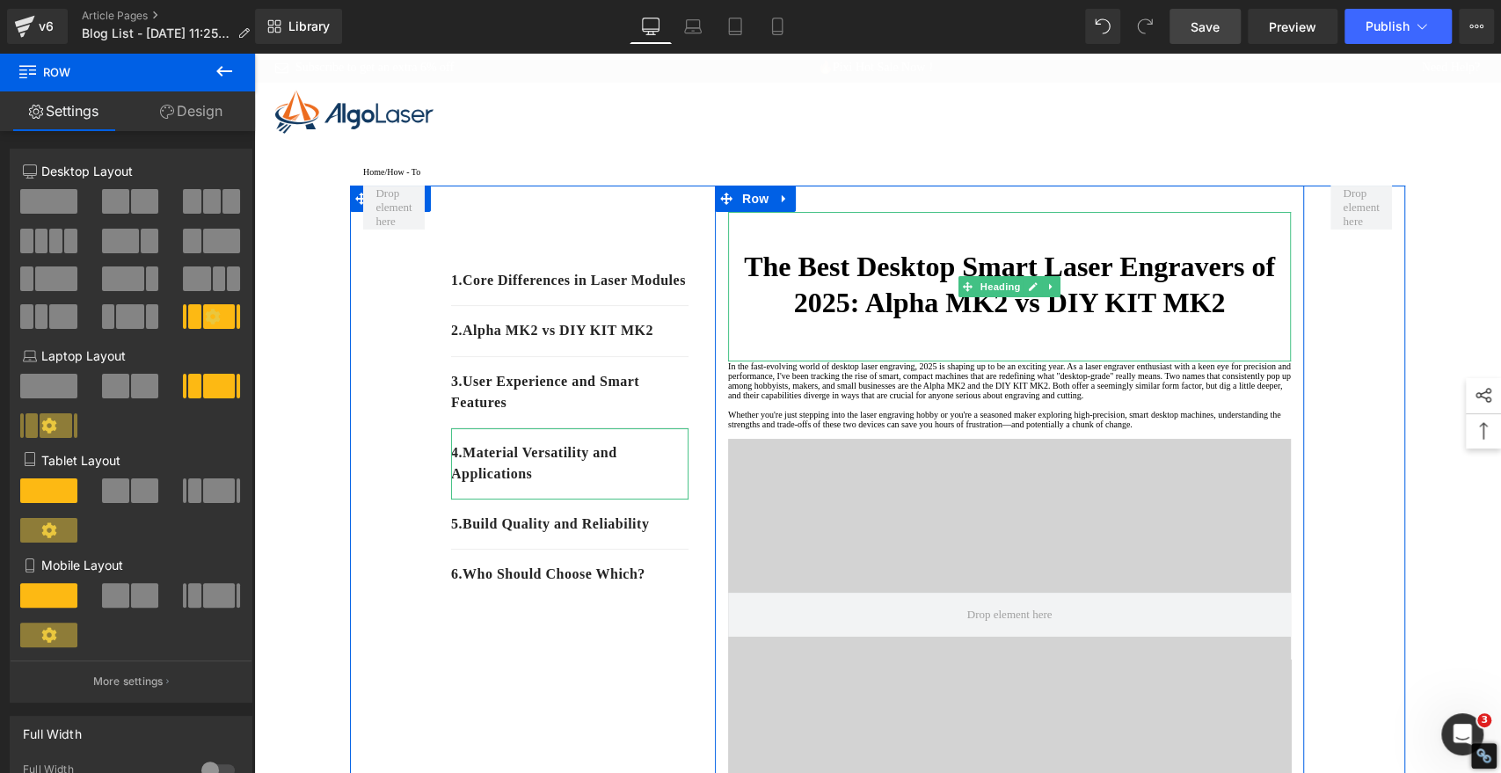
click at [960, 267] on strong "The Best Desktop Smart Laser Engravers of 2025: Alpha MK2 vs DIY KIT MK2" at bounding box center [1009, 285] width 531 height 69
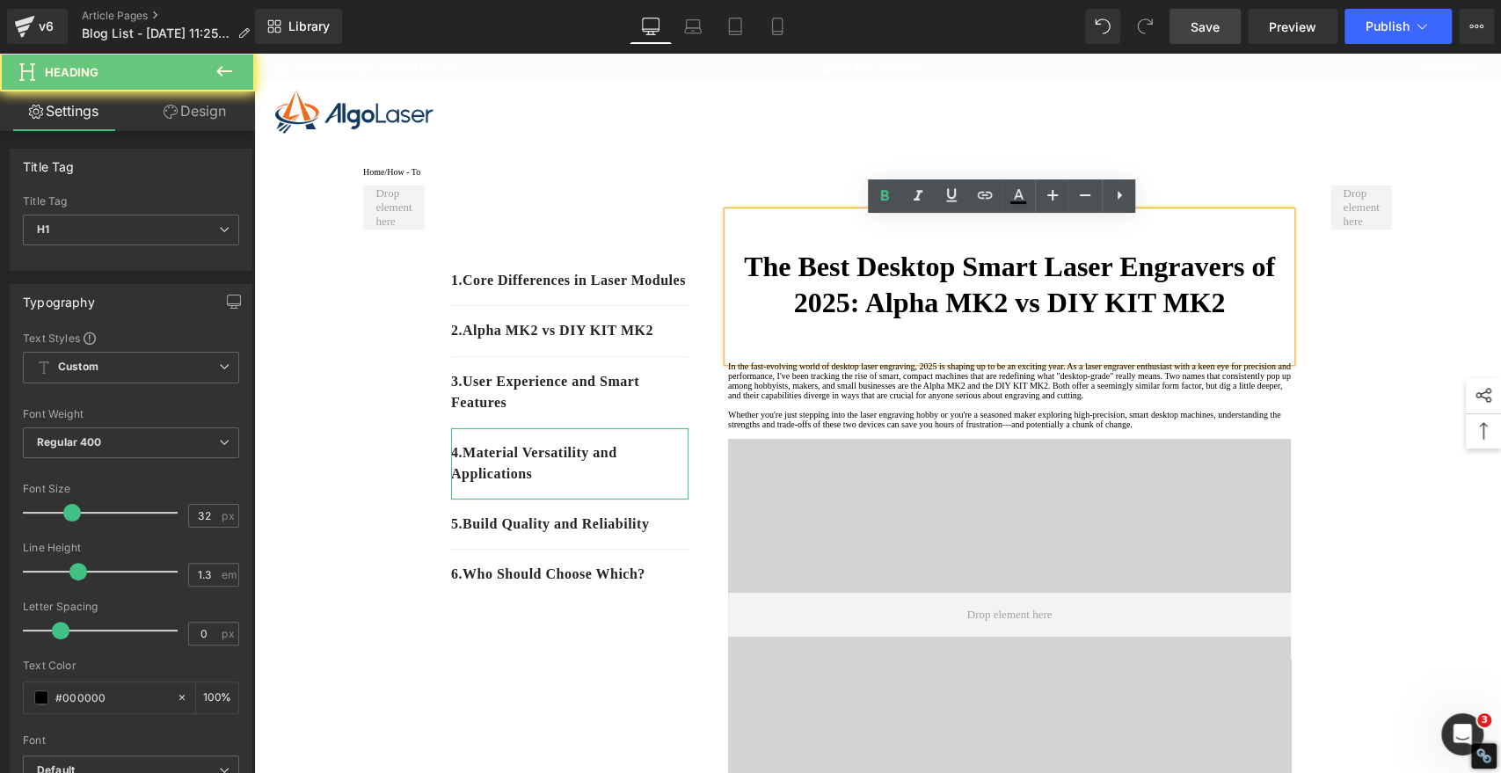
click at [904, 277] on strong "The Best Desktop Smart Laser Engravers of 2025: Alpha MK2 vs DIY KIT MK2" at bounding box center [1009, 285] width 531 height 69
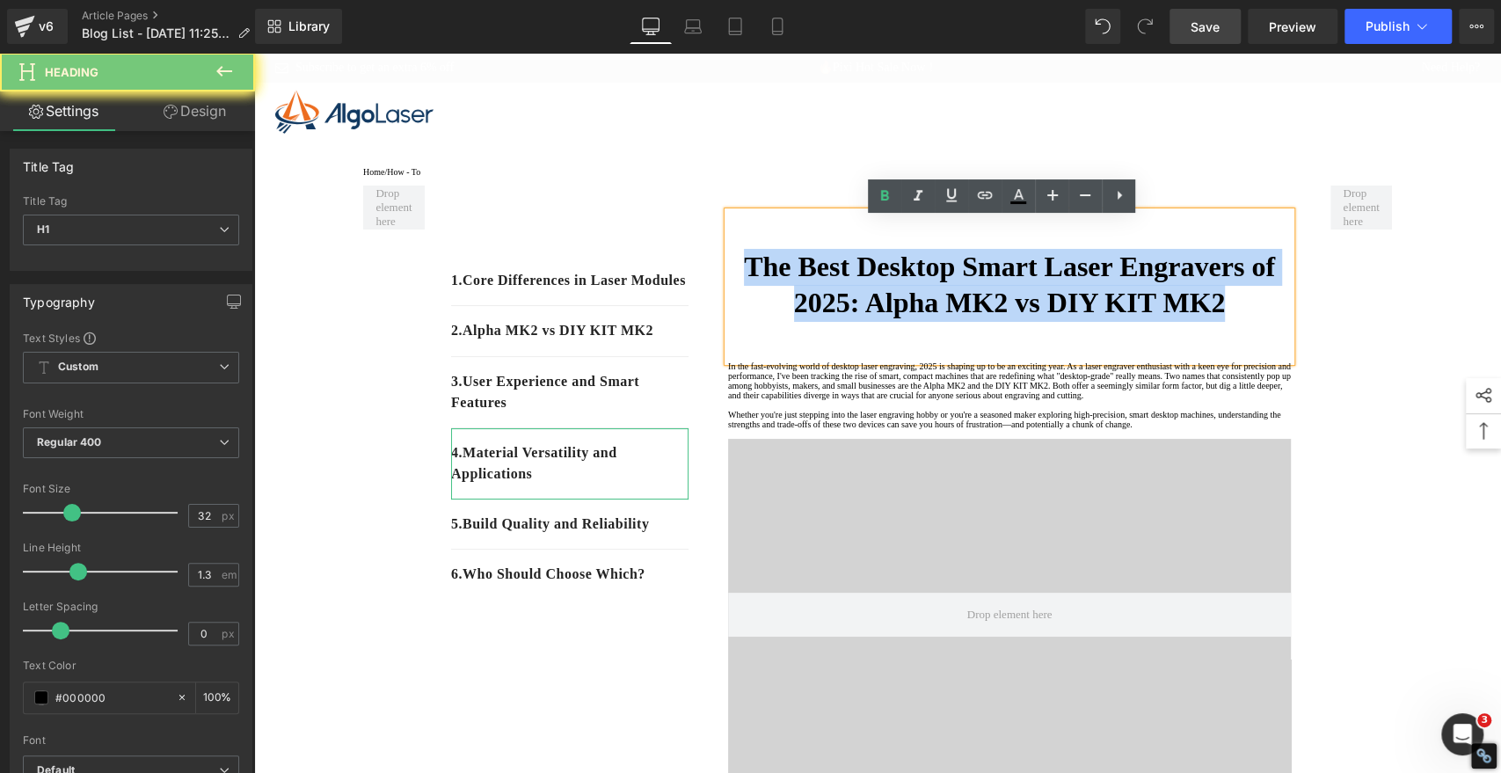
click at [904, 277] on strong "The Best Desktop Smart Laser Engravers of 2025: Alpha MK2 vs DIY KIT MK2" at bounding box center [1009, 285] width 531 height 69
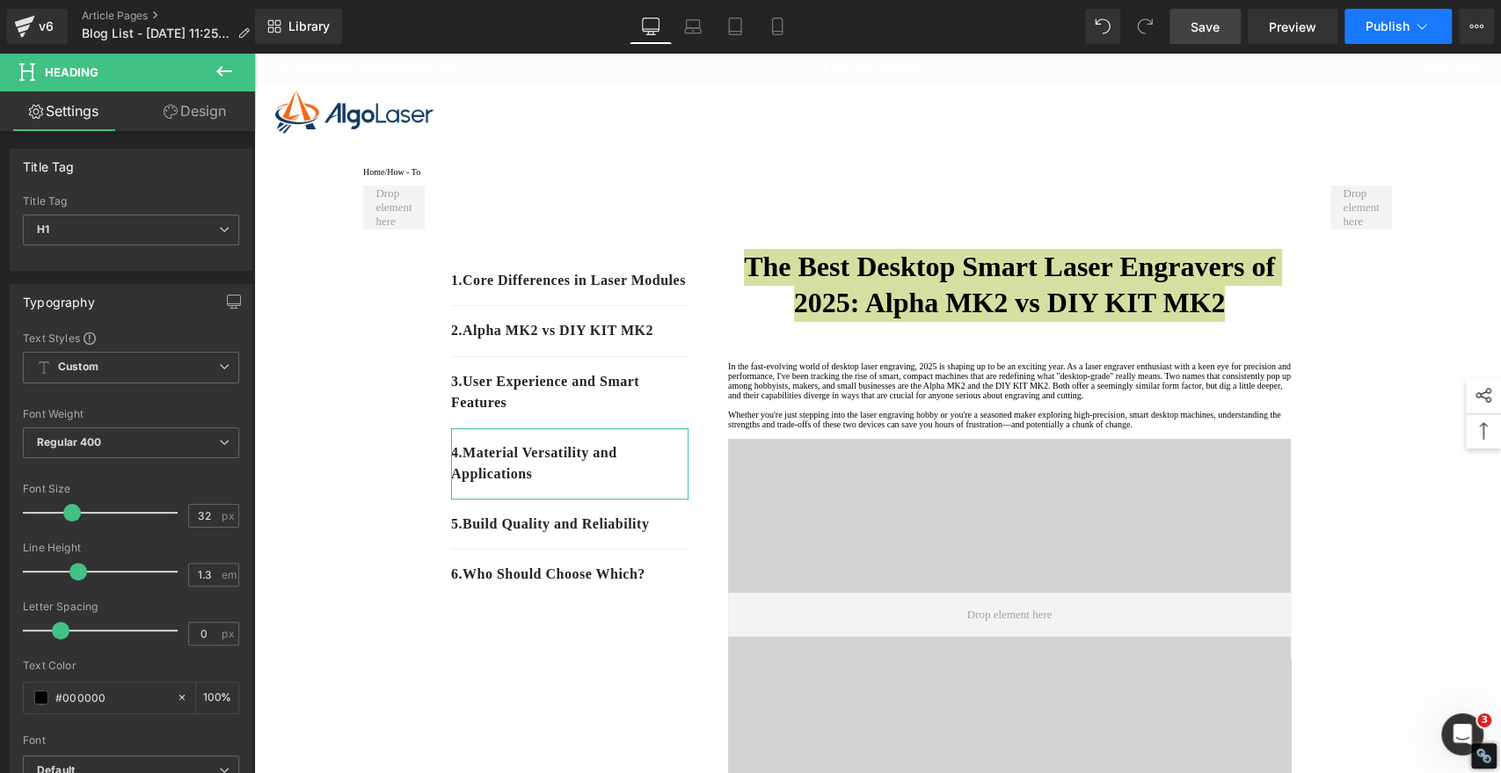
click at [1350, 34] on button "Publish" at bounding box center [1398, 26] width 107 height 35
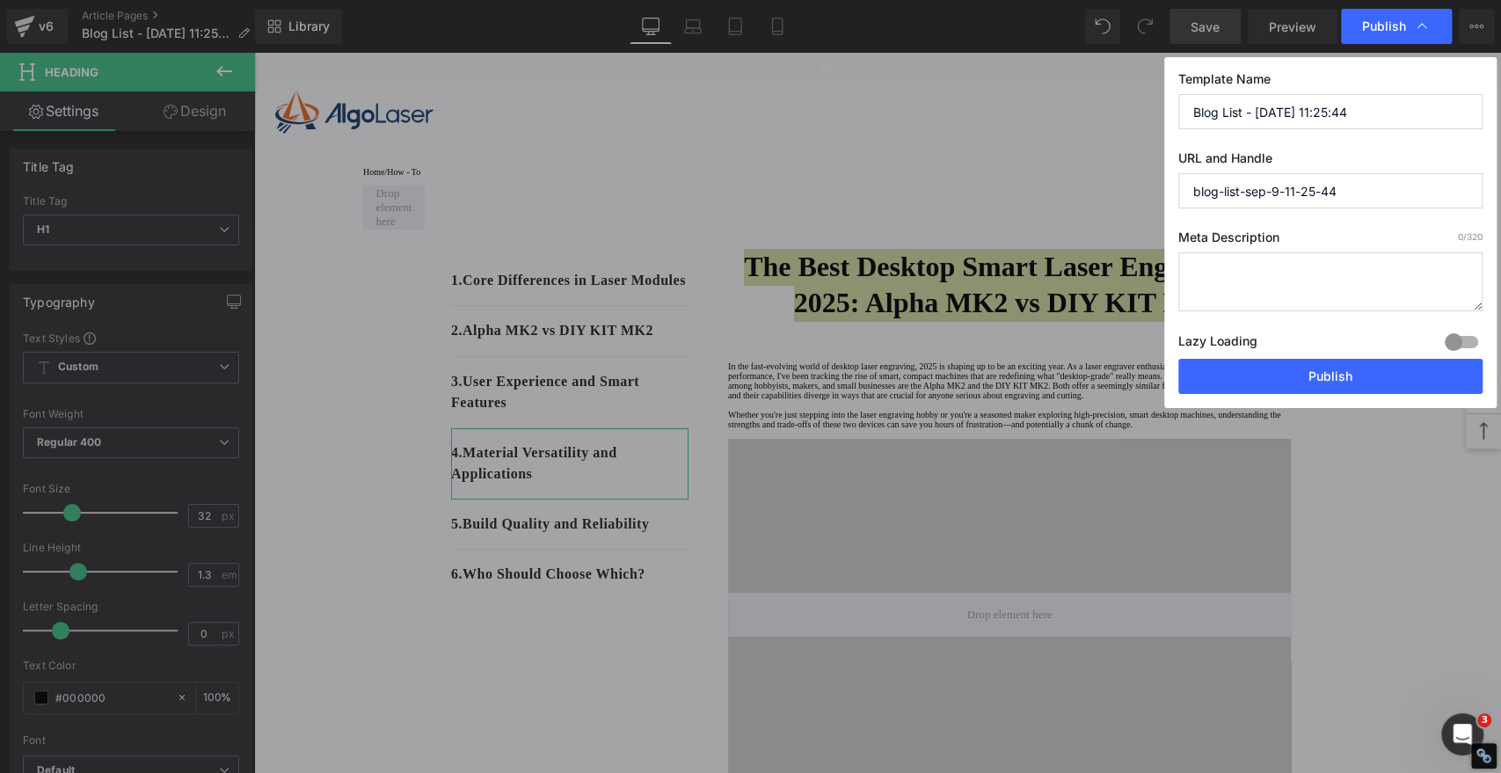
click at [1350, 111] on input "Blog List - [DATE] 11:25:44" at bounding box center [1331, 111] width 304 height 35
click at [1350, 108] on input "Blog List - [DATE] 11:25:44" at bounding box center [1331, 111] width 304 height 35
paste input "The Best Desktop Smart Laser Engravers of 2025: Alpha MK2 vs DIY KIT MK2"
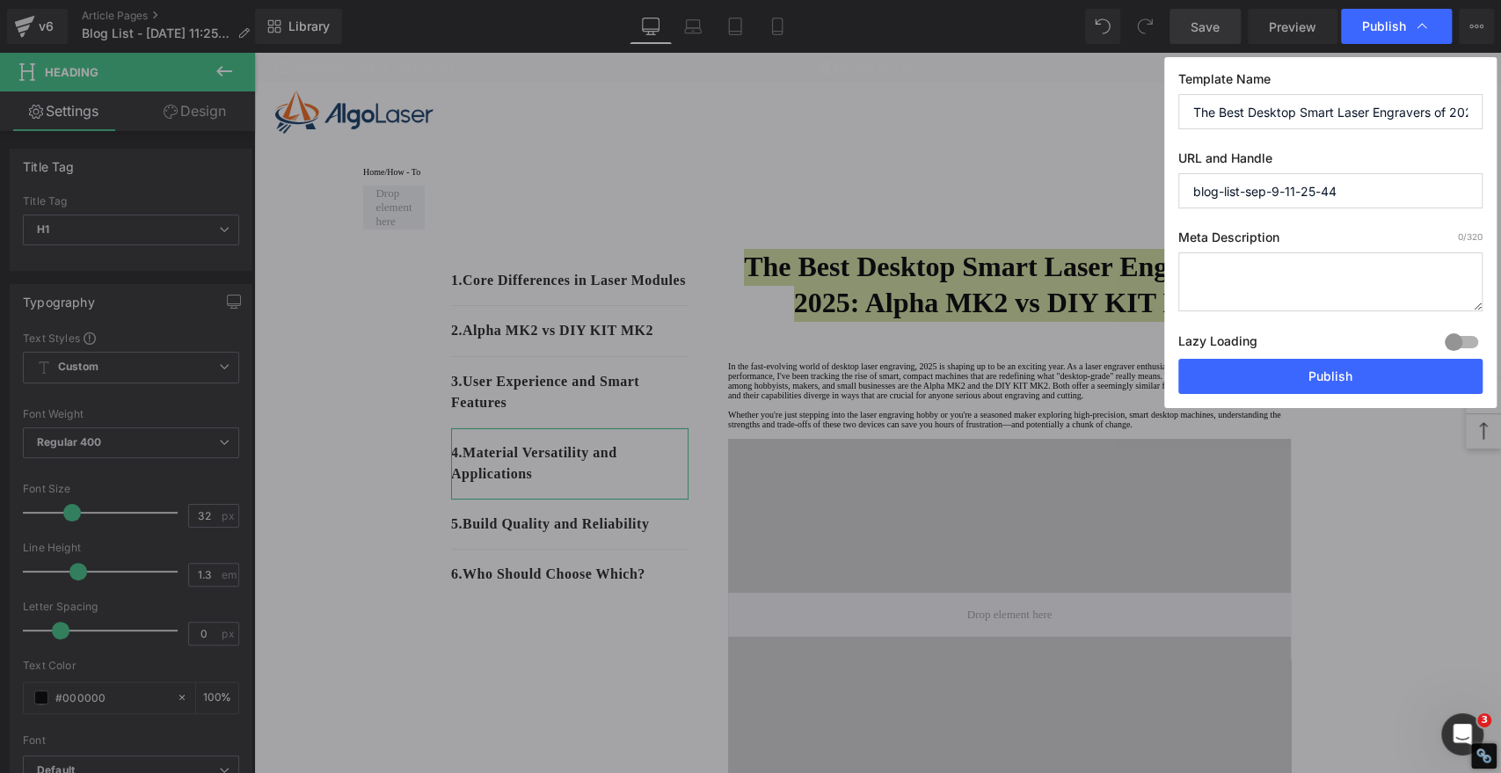
scroll to position [0, 178]
type input "The Best Desktop Smart Laser Engravers of 2025: Alpha MK2 vs DIY KIT MK2"
drag, startPoint x: 1370, startPoint y: 193, endPoint x: 1081, endPoint y: 177, distance: 288.9
click at [1081, 177] on div "Publish Template Name The Best Desktop Smart Laser Engravers of 2025: Alpha MK2…" at bounding box center [750, 386] width 1501 height 773
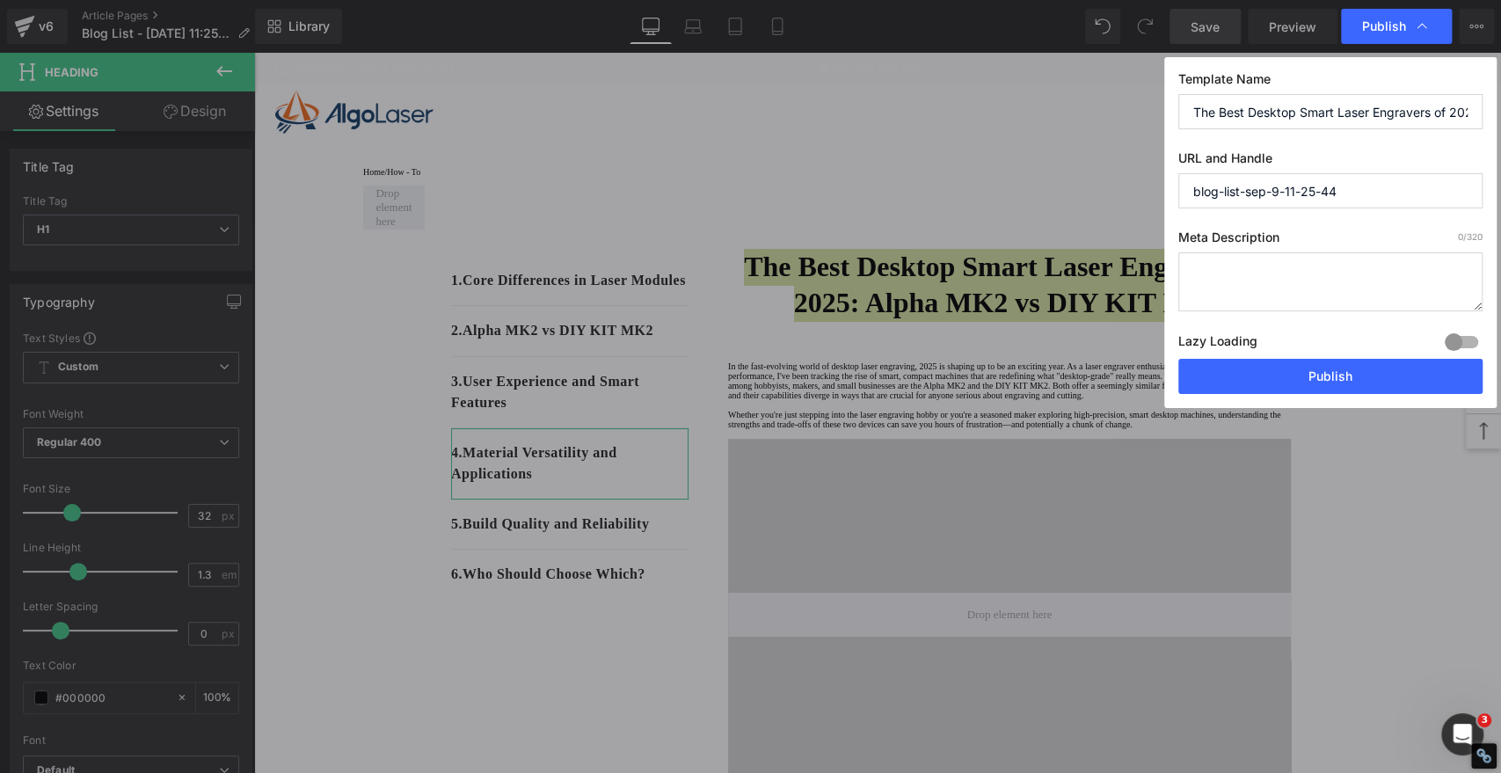
paste input "The Best Desktop Smart Laser Engravers of 2025: Alpha MK2 vs DIY KIT MK2"
drag, startPoint x: 1465, startPoint y: 187, endPoint x: 1429, endPoint y: 187, distance: 36.1
click at [1350, 187] on input "the-best-desktop-smart-laser-engravers-of-2025-alpha-mk2-vs-diy-kit-mk2" at bounding box center [1331, 190] width 304 height 35
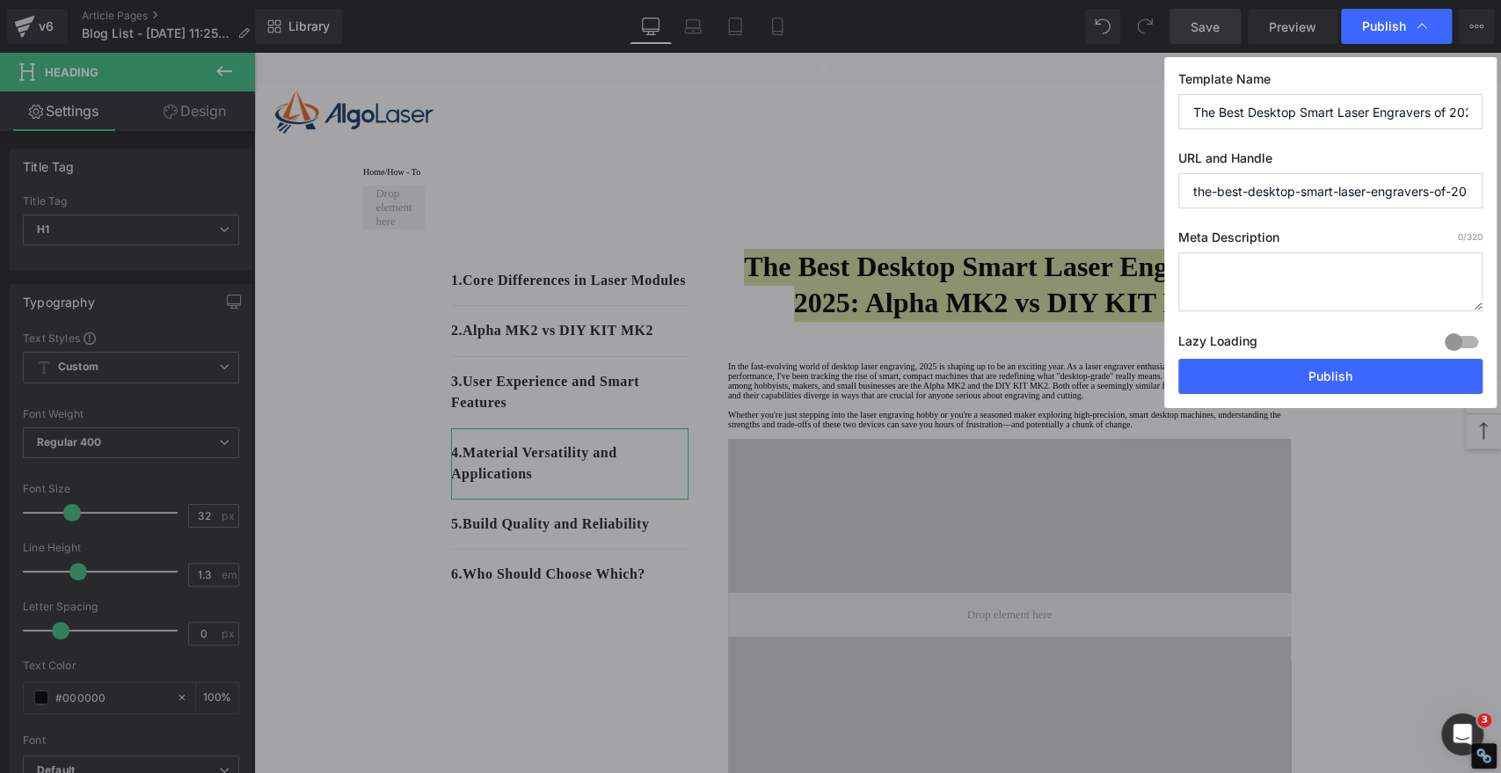
drag, startPoint x: 1413, startPoint y: 186, endPoint x: 1064, endPoint y: 193, distance: 349.2
click at [1064, 193] on div "Publish Template Name The Best Desktop Smart Laser Engravers of 2025: Alpha MK2…" at bounding box center [750, 386] width 1501 height 773
click at [1262, 188] on input "the-best-desktop-smart-laser-engravers-of-2025-alpha-mk2-vs-diy-kit-mk2" at bounding box center [1331, 190] width 304 height 35
click at [1208, 186] on input "the-best-desktop-smart-laser-engravers-of-2025-alpha-mk2-vs-diy-kit-mk2" at bounding box center [1331, 190] width 304 height 35
type input "the-best-desktop-smart-laser-engravers-of-2025-alpha-mk2-vs-diy-kit-mk2"
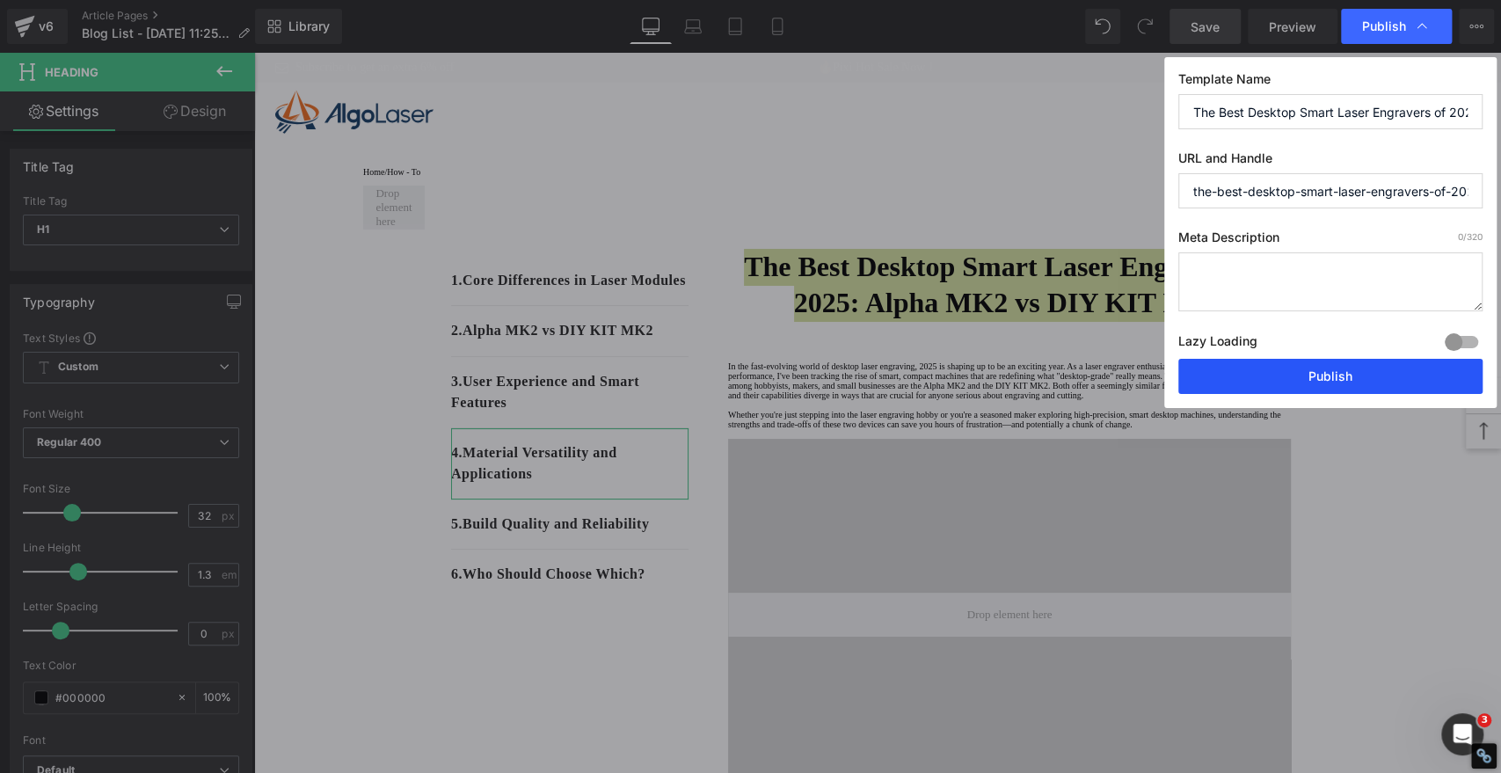
click at [1311, 378] on button "Publish" at bounding box center [1331, 376] width 304 height 35
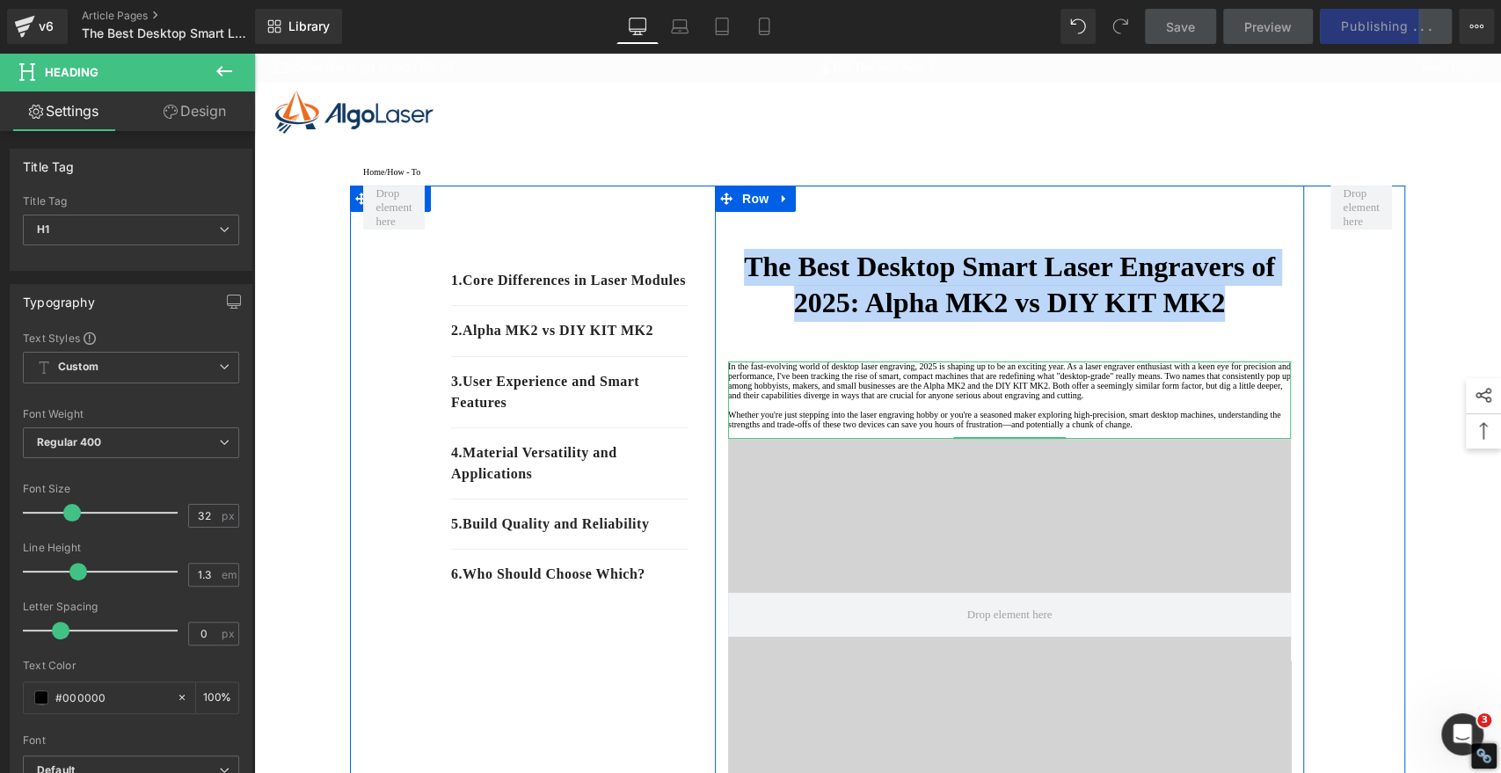
click at [991, 400] on p "In the fast-evolving world of desktop laser engraving, 2025 is shaping up to be…" at bounding box center [1009, 381] width 563 height 39
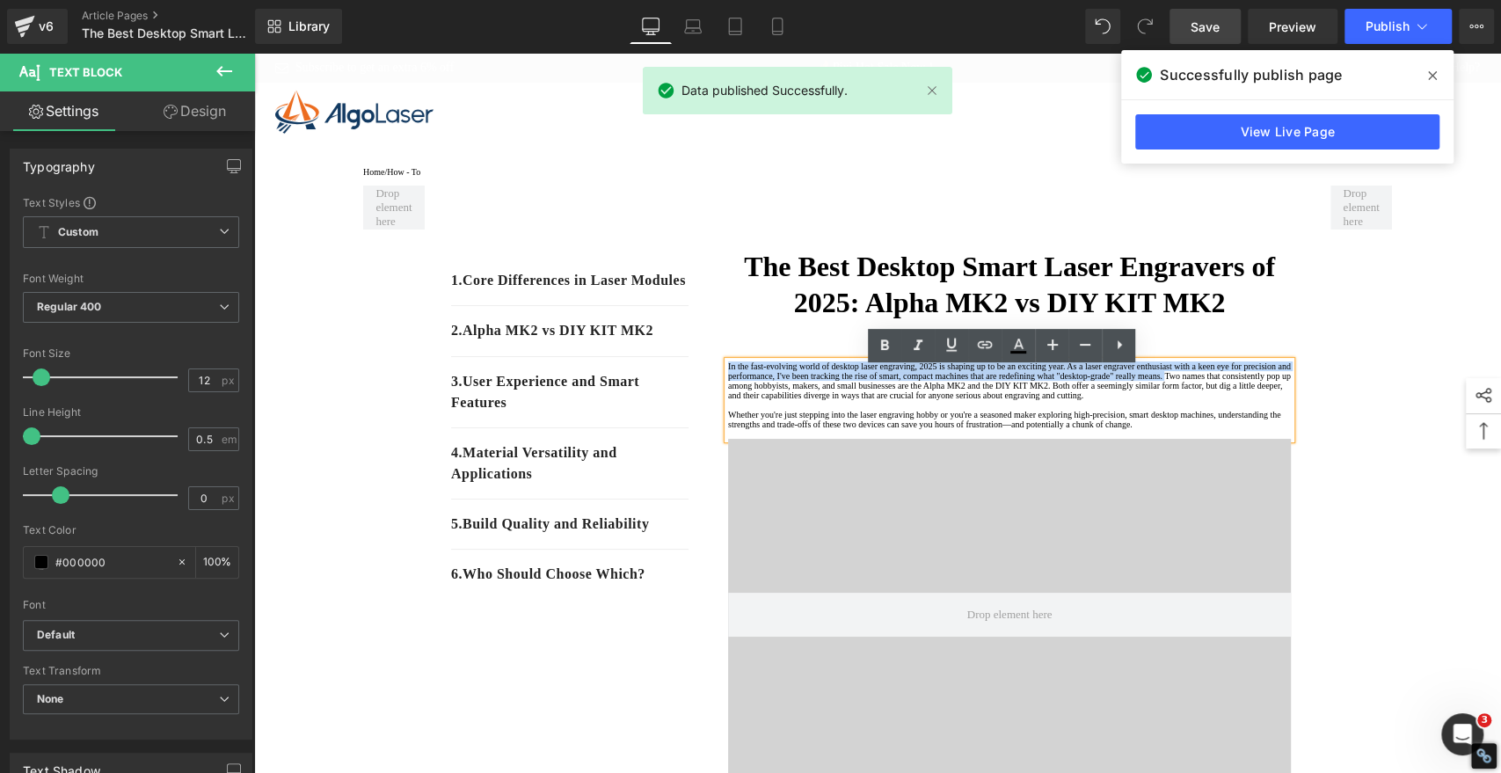
drag, startPoint x: 991, startPoint y: 407, endPoint x: 706, endPoint y: 376, distance: 286.7
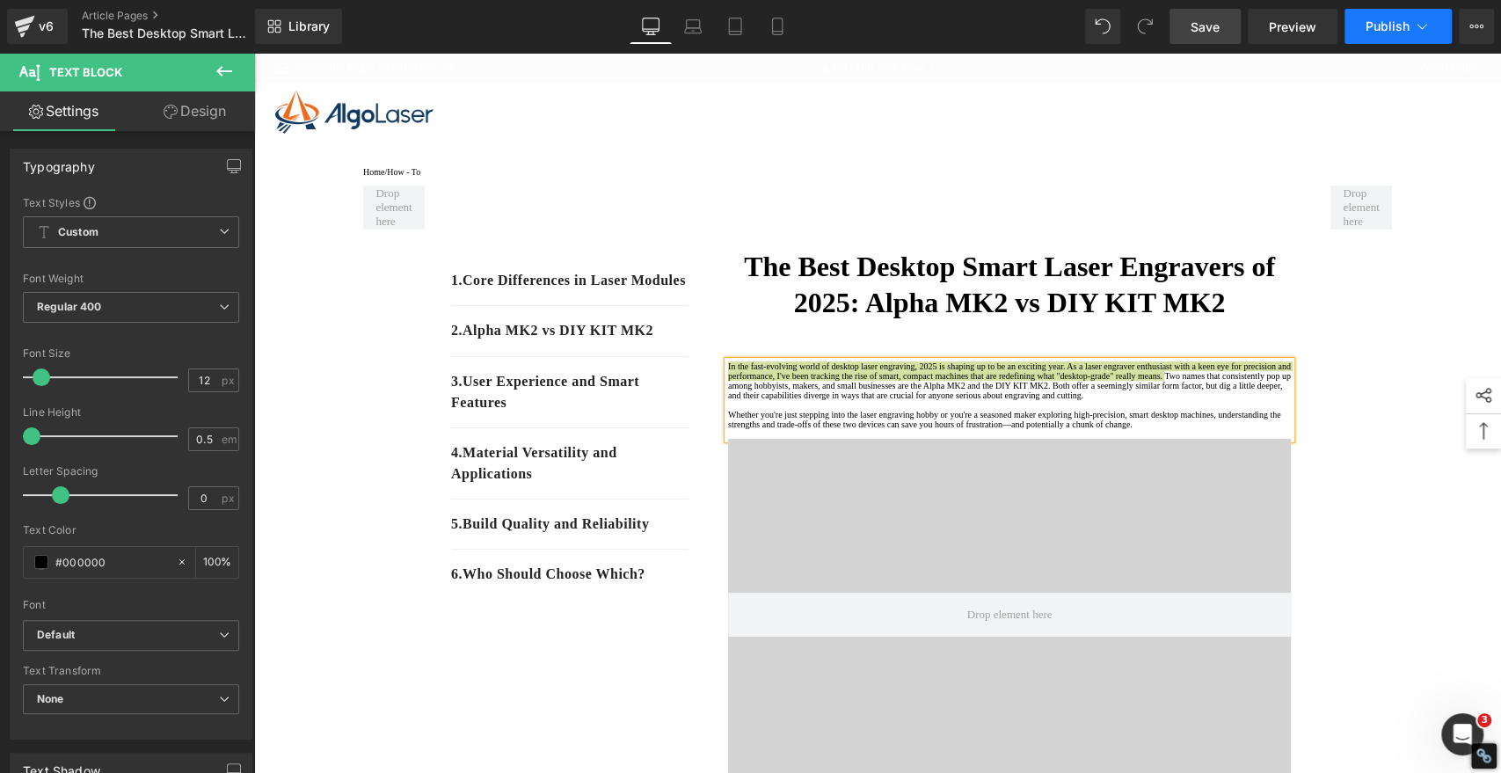
click at [1350, 25] on button "Publish" at bounding box center [1398, 26] width 107 height 35
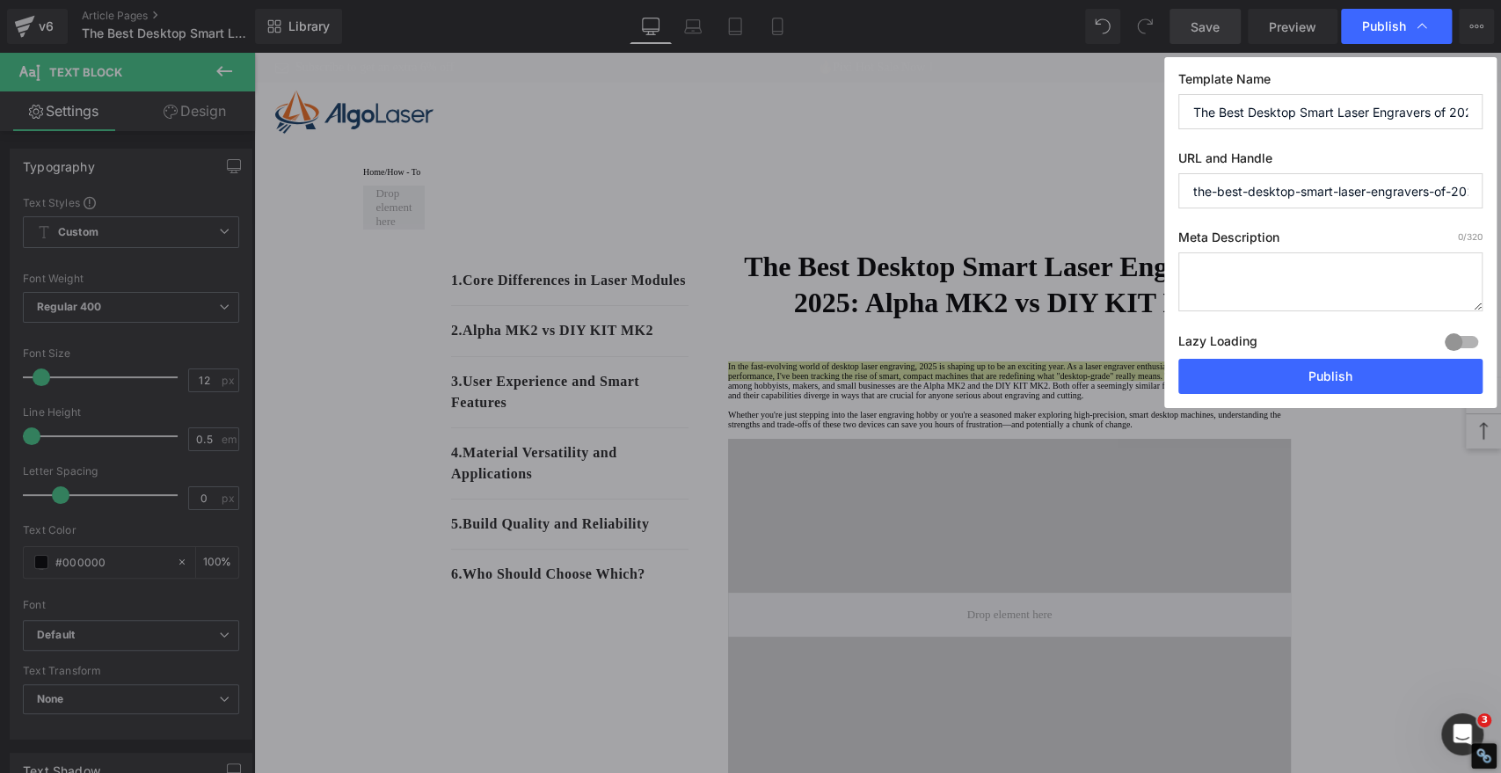
click at [1238, 267] on textarea at bounding box center [1331, 281] width 304 height 59
paste textarea "In the fast-evolving world of desktop laser engraving, 2025 is shaping up to be…"
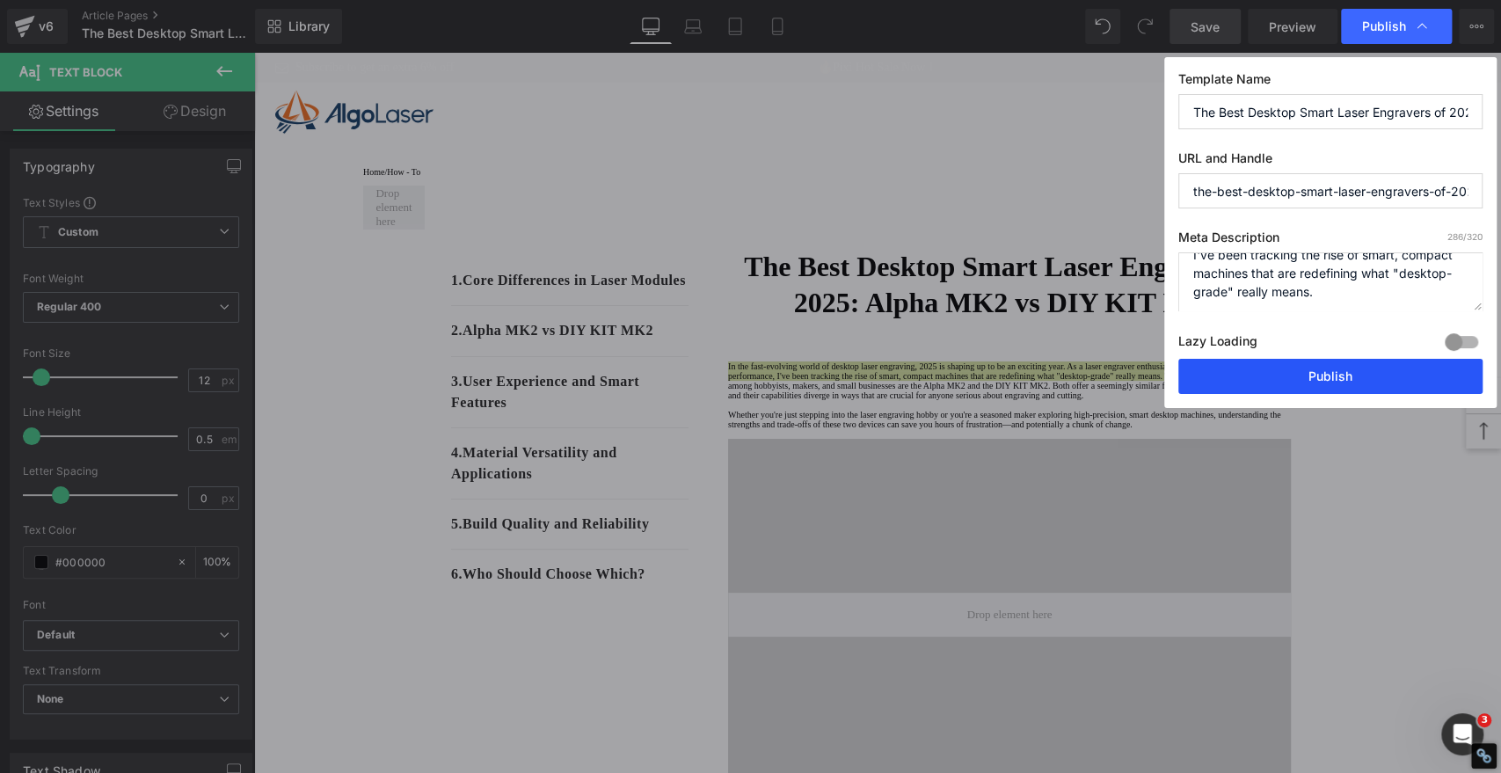
type textarea "In the fast-evolving world of desktop laser engraving, 2025 is shaping up to be…"
click at [1350, 373] on button "Publish" at bounding box center [1331, 376] width 304 height 35
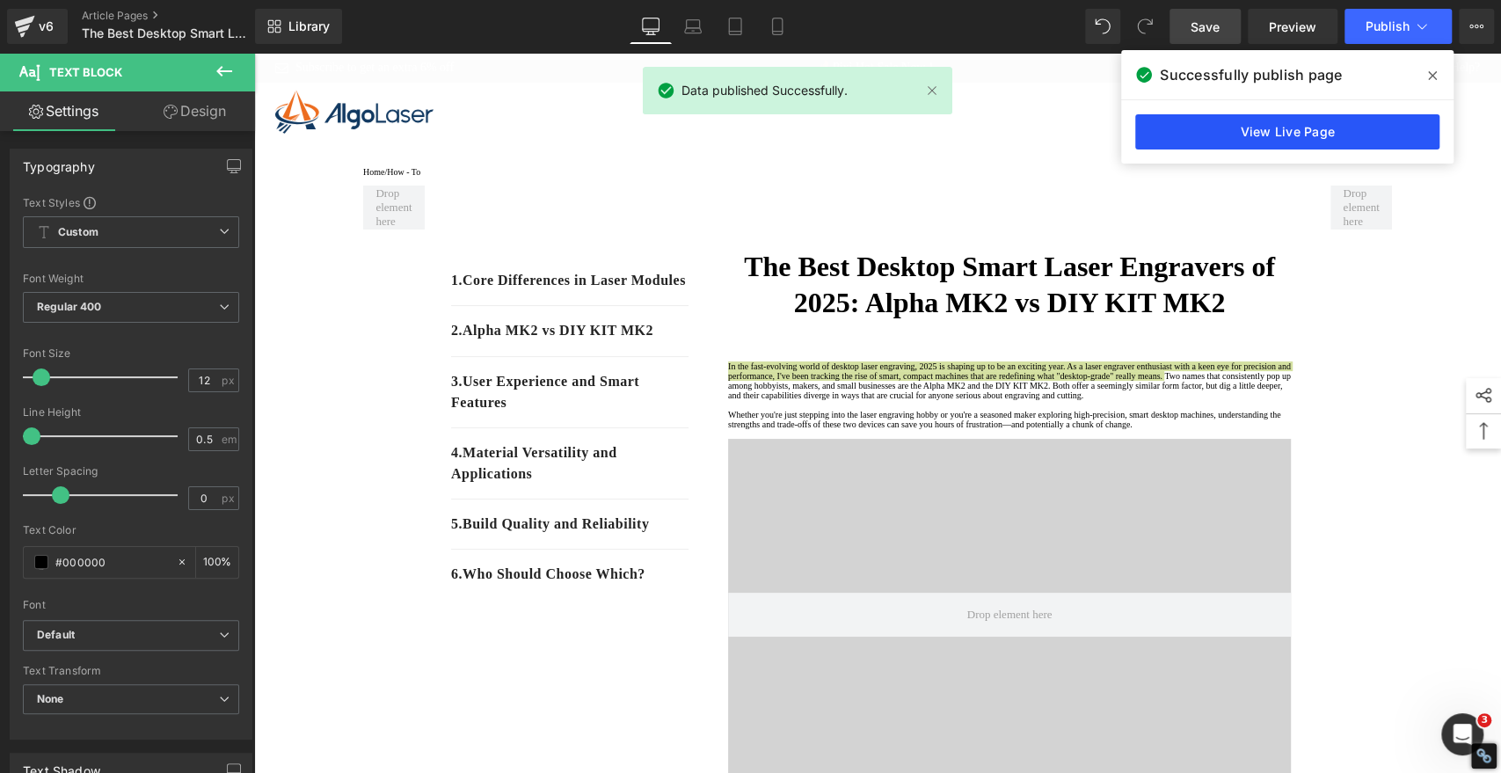
click at [1184, 127] on link "View Live Page" at bounding box center [1288, 131] width 304 height 35
